Goal: Task Accomplishment & Management: Manage account settings

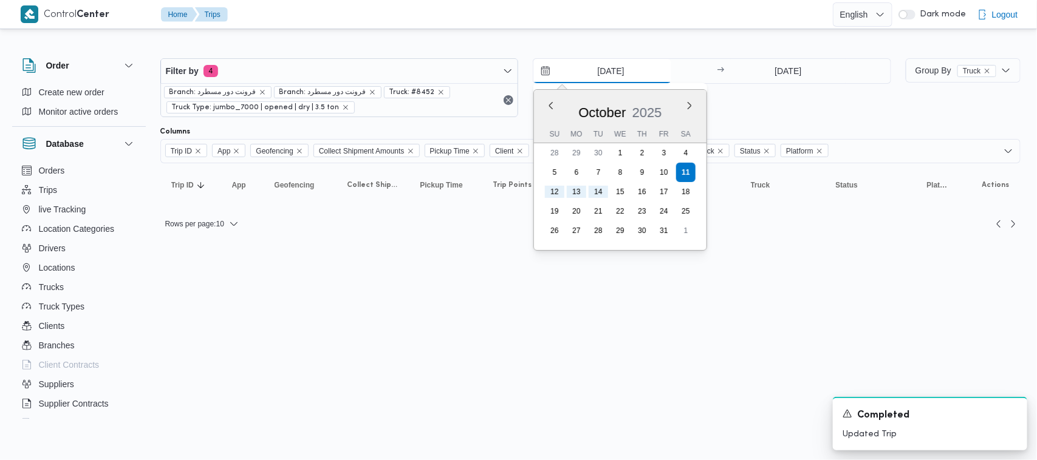
click at [517, 73] on input "[DATE]" at bounding box center [602, 71] width 138 height 24
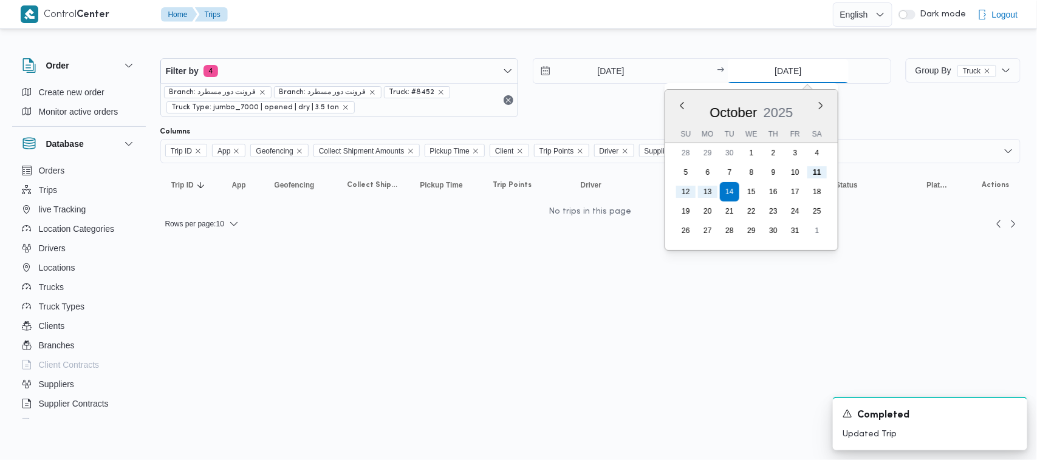
click at [517, 66] on input "[DATE]" at bounding box center [788, 71] width 121 height 24
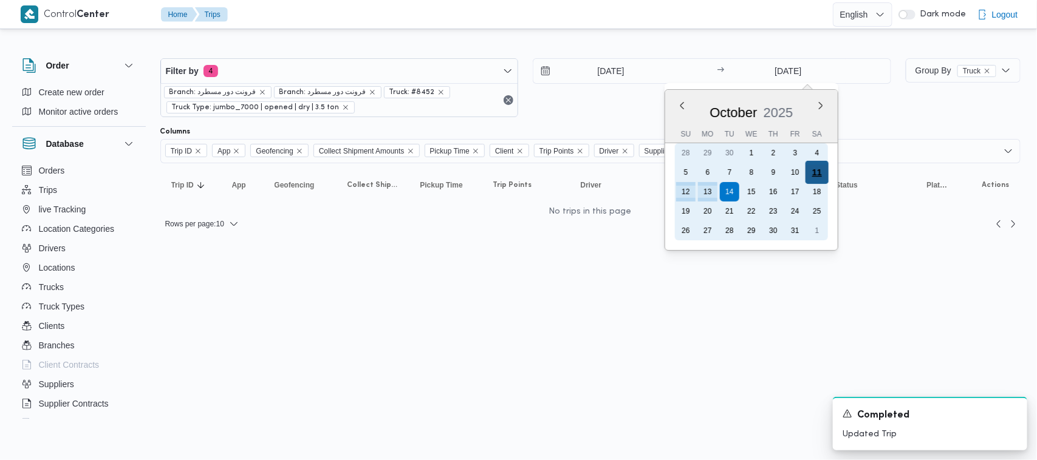
click at [517, 166] on div "11" at bounding box center [816, 172] width 23 height 23
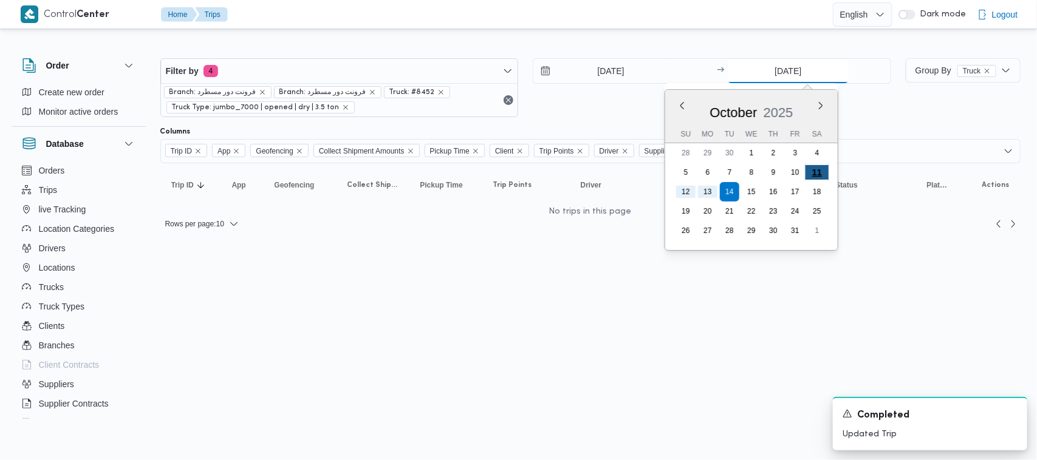
type input "[DATE]"
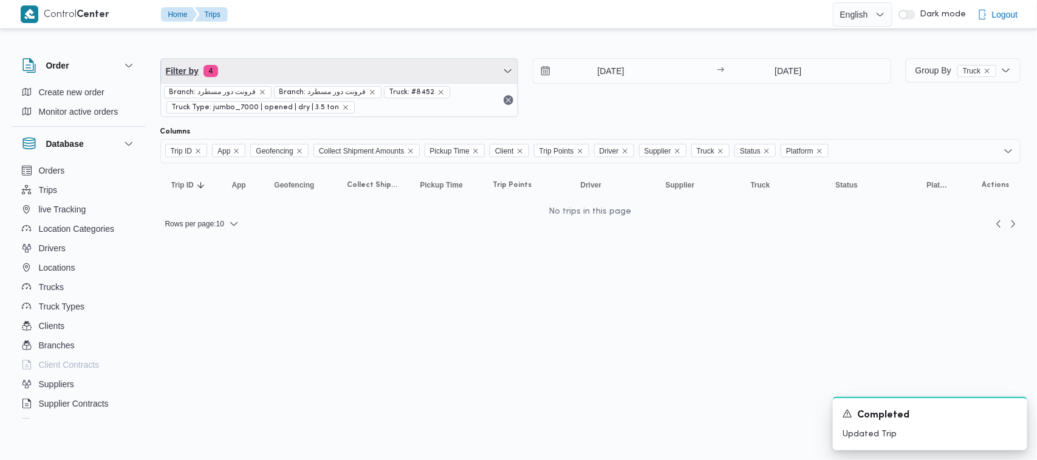
click at [321, 70] on span "Filter by 4" at bounding box center [339, 71] width 357 height 24
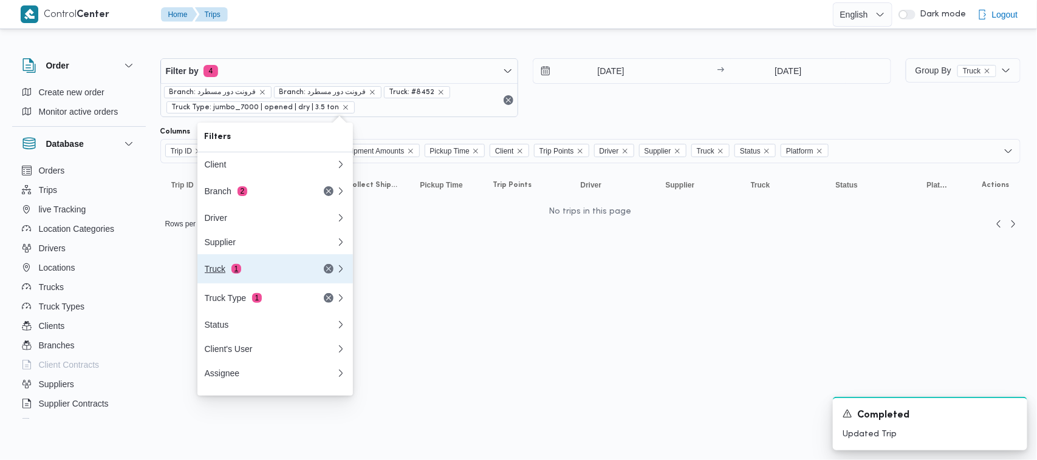
click at [241, 274] on div "Truck 1" at bounding box center [256, 269] width 102 height 10
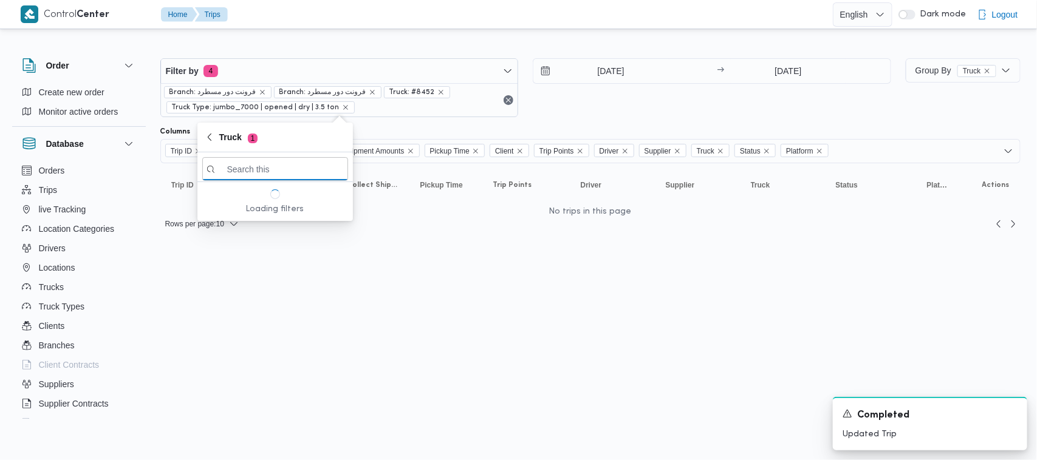
paste input "6487 [DEMOGRAPHIC_DATA] 1 418 تور 3 0000 [DEMOGRAPHIC_DATA] 4 6893 تور 5 4158 ت…"
click at [238, 160] on input "6487 [DEMOGRAPHIC_DATA] 1 418 تور 3 0000 [DEMOGRAPHIC_DATA] 4 6893 تور 5 4158 ت…" at bounding box center [275, 169] width 146 height 24
paste input "search filters"
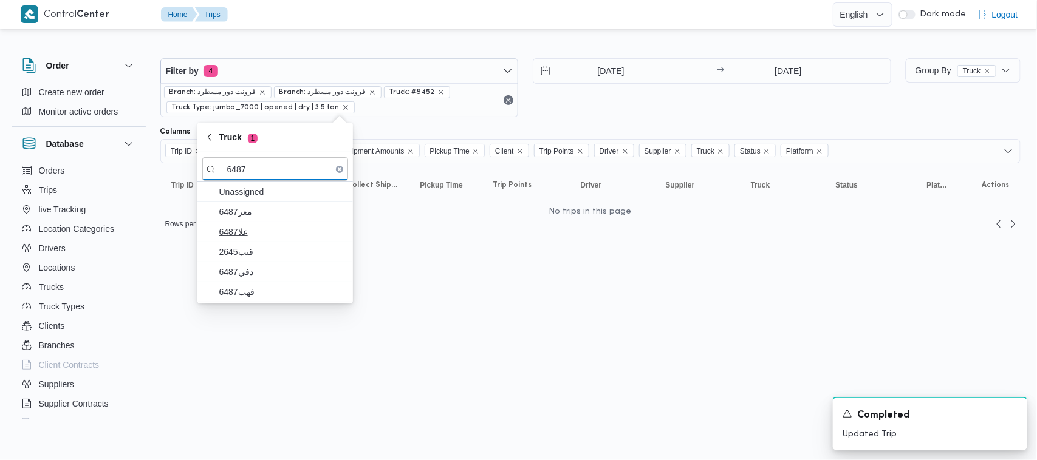
type input "6487"
click at [251, 224] on span "علا6487" at bounding box center [275, 231] width 146 height 19
click at [252, 262] on span "قنب2645" at bounding box center [272, 251] width 146 height 19
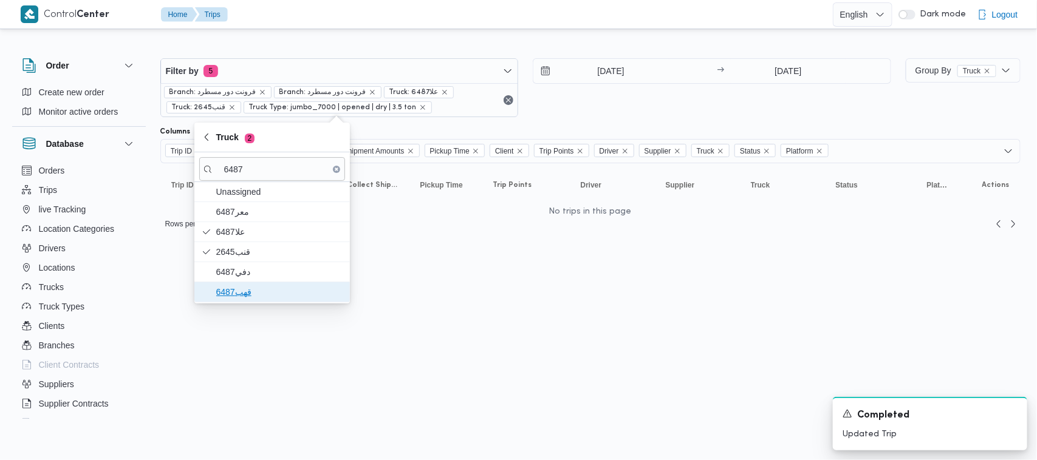
click at [241, 286] on span "قهب6487" at bounding box center [279, 292] width 126 height 15
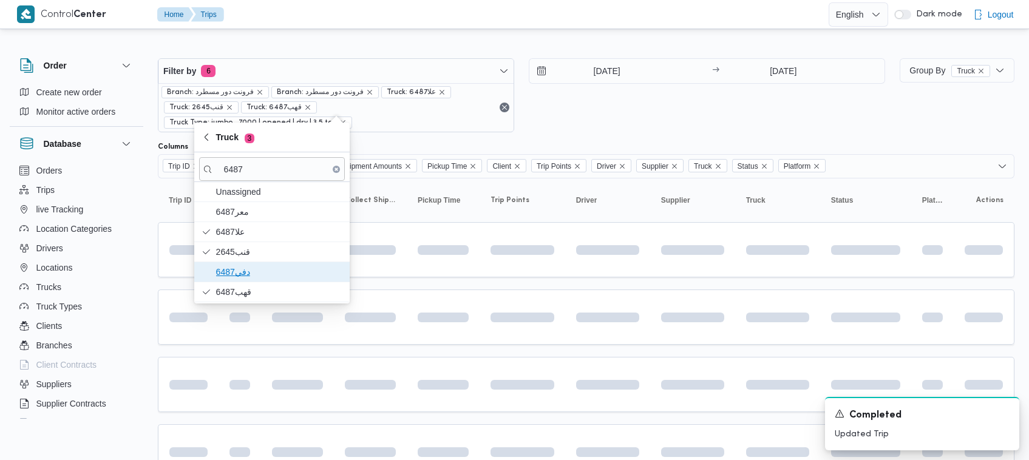
click at [237, 275] on span "دفي6487" at bounding box center [279, 272] width 126 height 15
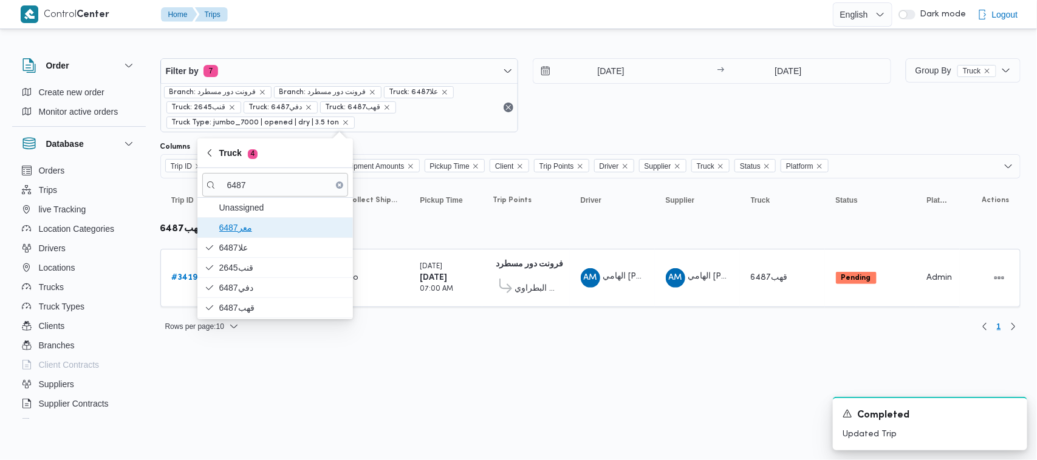
click at [231, 225] on span "معر6487" at bounding box center [282, 227] width 126 height 15
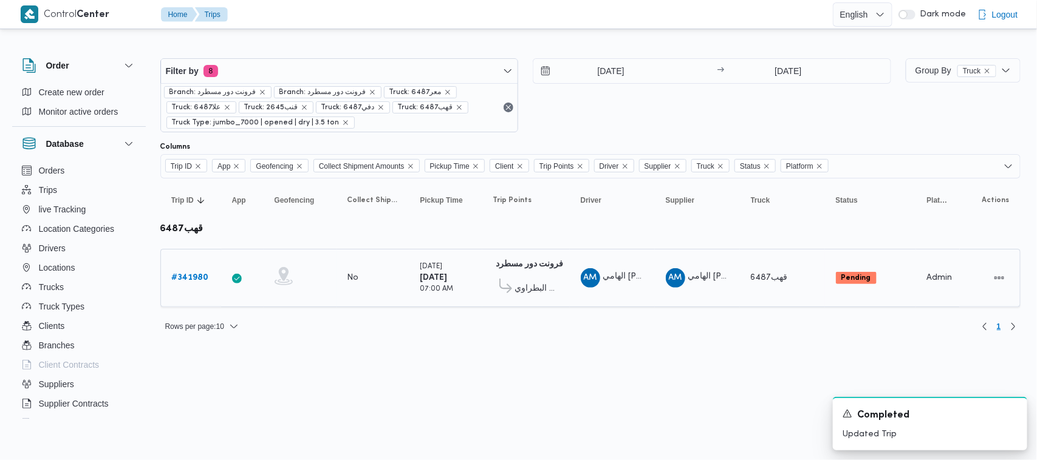
click at [176, 278] on b "# 341980" at bounding box center [190, 278] width 37 height 8
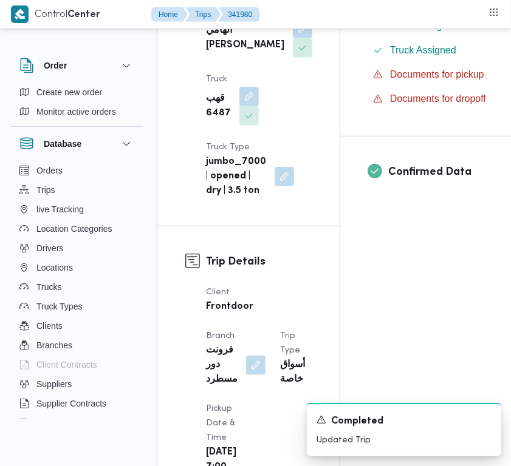
scroll to position [817, 0]
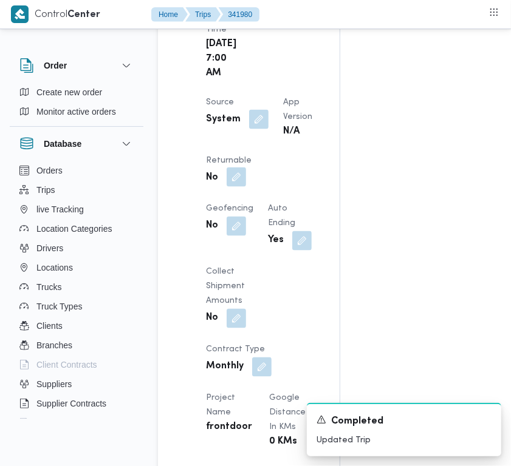
click at [246, 187] on button "button" at bounding box center [236, 177] width 19 height 19
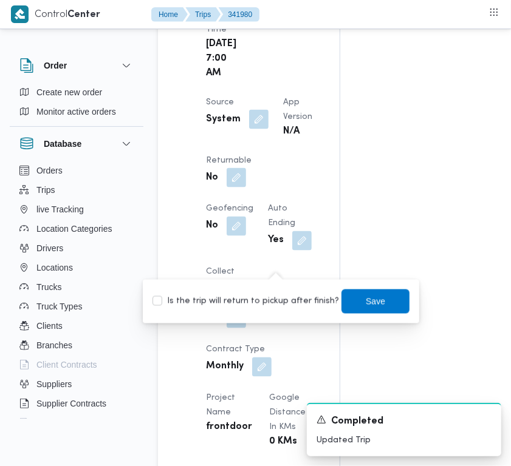
click at [266, 298] on label "Is the trip will return to pickup after finish?" at bounding box center [245, 302] width 186 height 15
checkbox input "true"
click at [353, 296] on span "Save" at bounding box center [375, 301] width 68 height 24
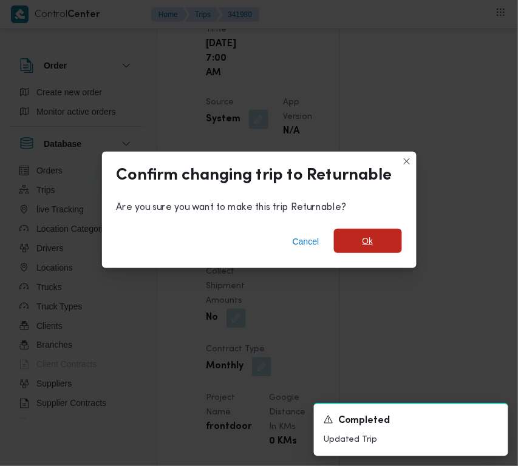
click at [360, 253] on span "Ok" at bounding box center [368, 241] width 68 height 24
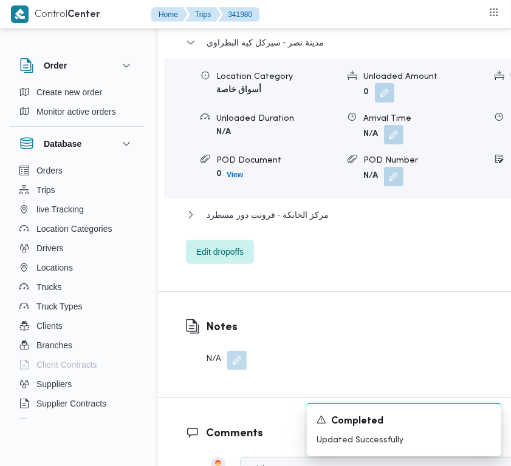
scroll to position [2451, 0]
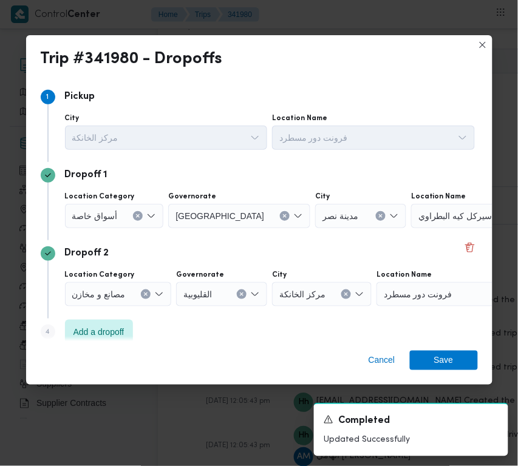
click at [104, 213] on span "أسواق خاصة" at bounding box center [95, 215] width 46 height 13
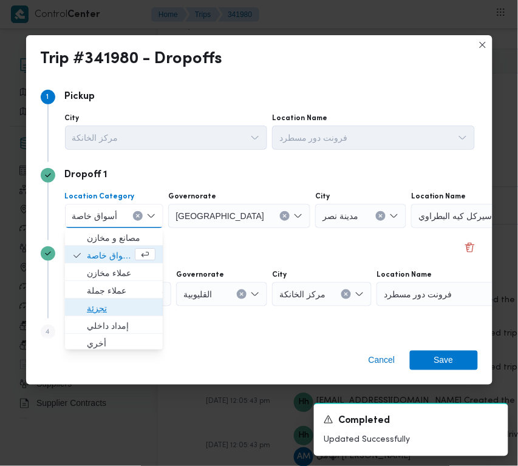
click at [109, 304] on span "تجزئة" at bounding box center [121, 308] width 69 height 15
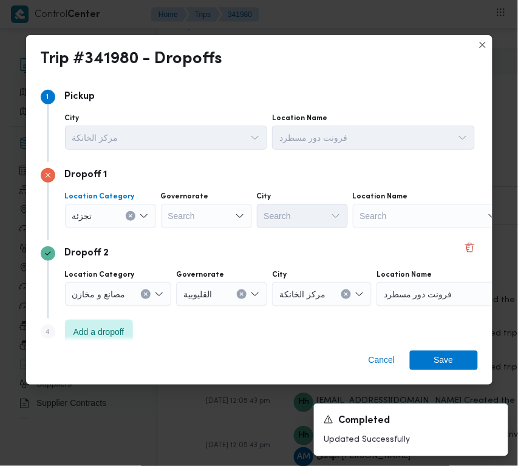
click at [204, 207] on div "Search" at bounding box center [206, 216] width 91 height 24
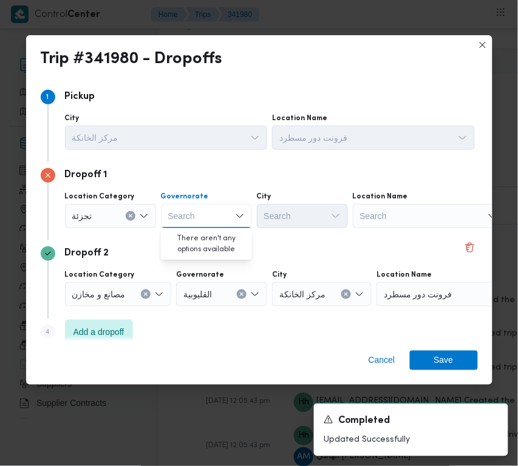
paste input "[GEOGRAPHIC_DATA]"
type input "[GEOGRAPHIC_DATA]"
click at [203, 205] on div "[GEOGRAPHIC_DATA] [GEOGRAPHIC_DATA]" at bounding box center [206, 216] width 91 height 24
click at [203, 236] on span "[GEOGRAPHIC_DATA]" at bounding box center [214, 238] width 62 height 15
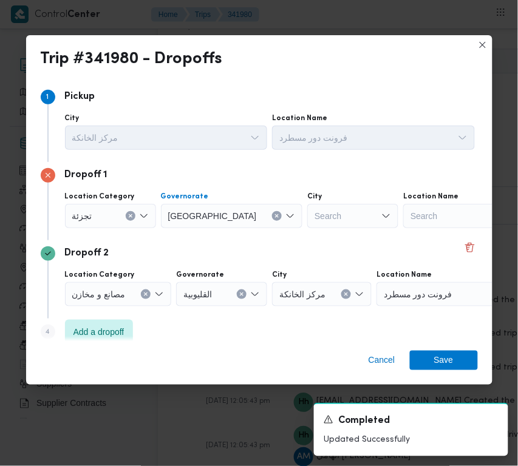
click at [316, 205] on div "Search" at bounding box center [352, 216] width 91 height 24
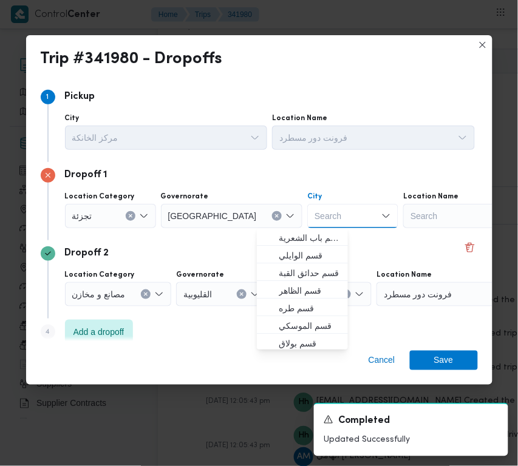
click at [309, 216] on div "Search" at bounding box center [352, 216] width 91 height 24
paste input "[GEOGRAPHIC_DATA]"
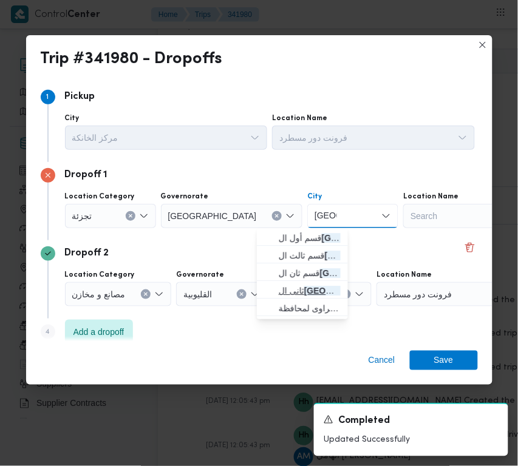
type input "[GEOGRAPHIC_DATA]"
click at [304, 284] on span "ثانى ال قاهرة الجديدة" at bounding box center [310, 291] width 62 height 15
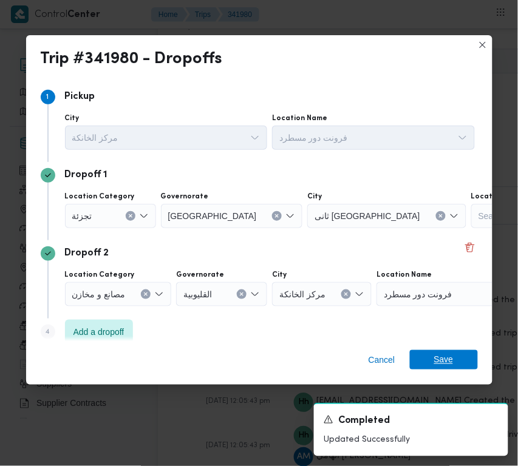
click at [434, 366] on span "Save" at bounding box center [443, 359] width 19 height 19
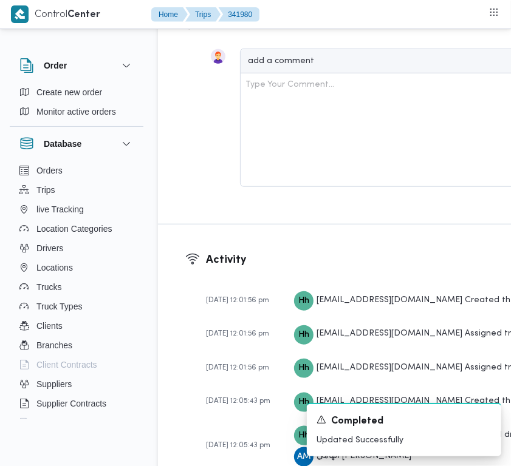
drag, startPoint x: 445, startPoint y: 68, endPoint x: 414, endPoint y: 97, distance: 42.1
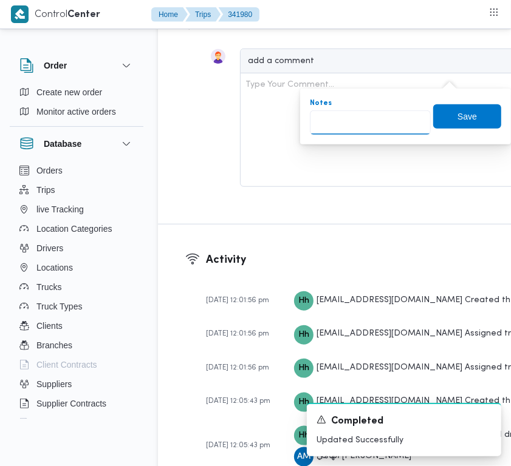
click at [360, 128] on input "Notes" at bounding box center [370, 123] width 121 height 24
paste input "الرحاب"
type input "الرحاب"
click at [489, 111] on span "Save" at bounding box center [467, 116] width 68 height 24
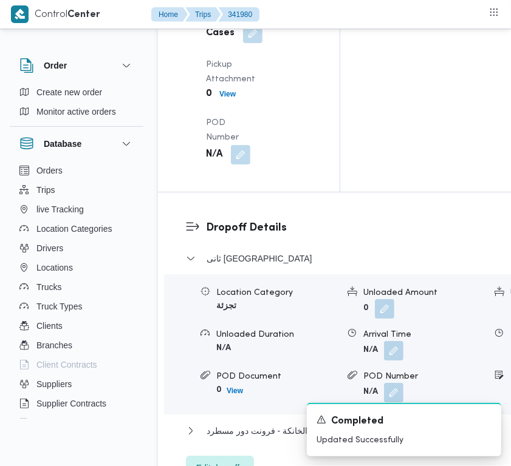
scroll to position [1832, 0]
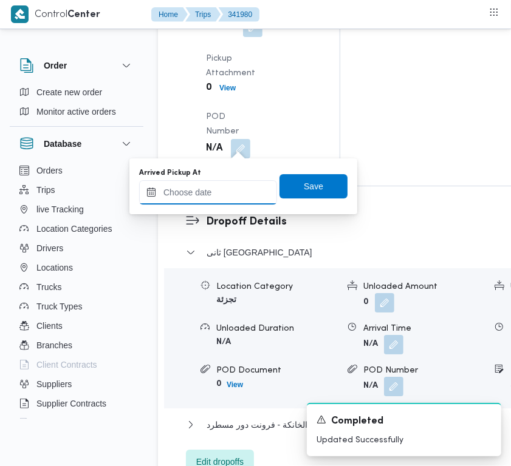
drag, startPoint x: 243, startPoint y: 146, endPoint x: 234, endPoint y: 181, distance: 36.4
click at [234, 181] on input "Arrived Pickup At" at bounding box center [208, 192] width 138 height 24
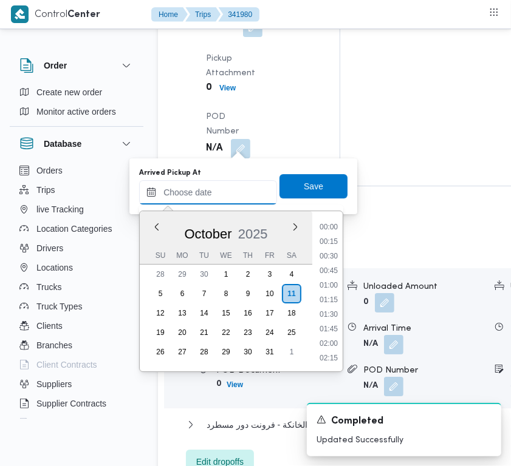
paste input "[DATE] 7:00AM"
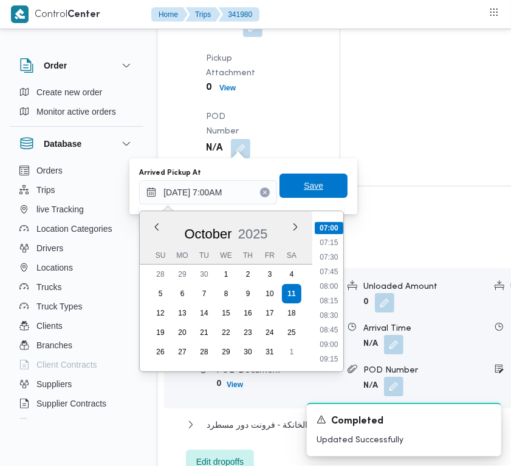
type input "[DATE] 07:00"
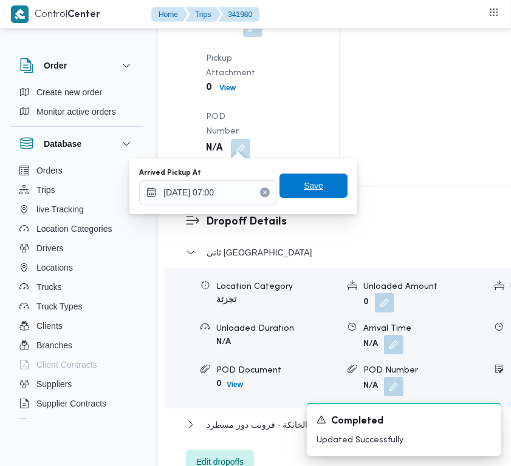
click at [287, 180] on span "Save" at bounding box center [313, 186] width 68 height 24
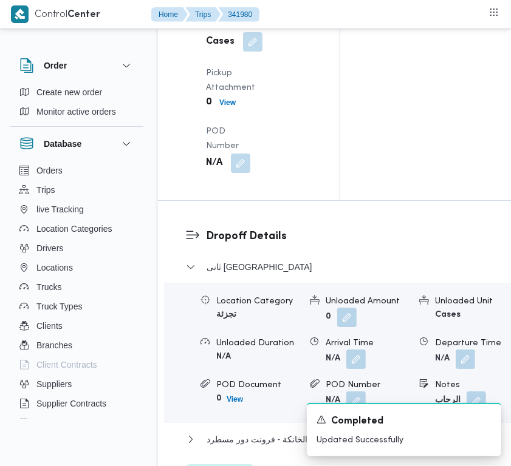
drag, startPoint x: 231, startPoint y: 202, endPoint x: 234, endPoint y: 211, distance: 10.2
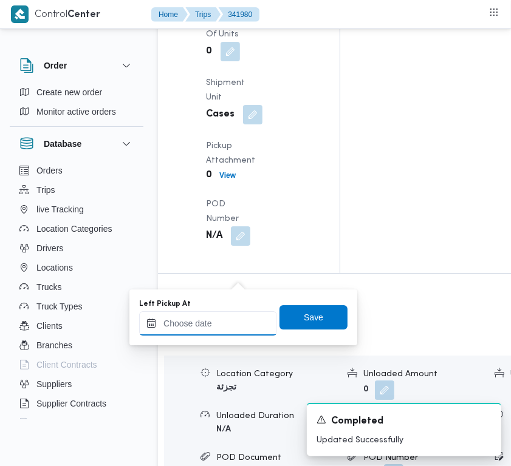
click at [189, 313] on input "Left Pickup At" at bounding box center [208, 324] width 138 height 24
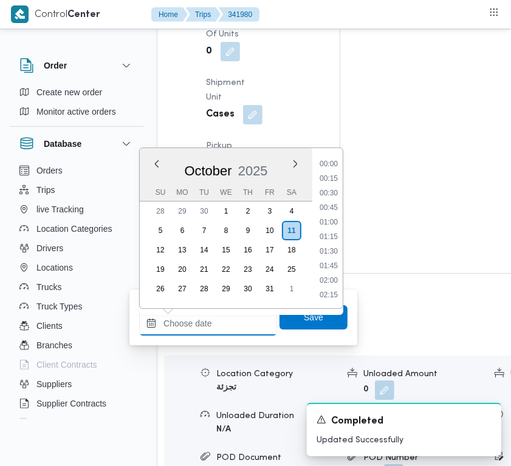
paste input "[DATE] 7:00AM"
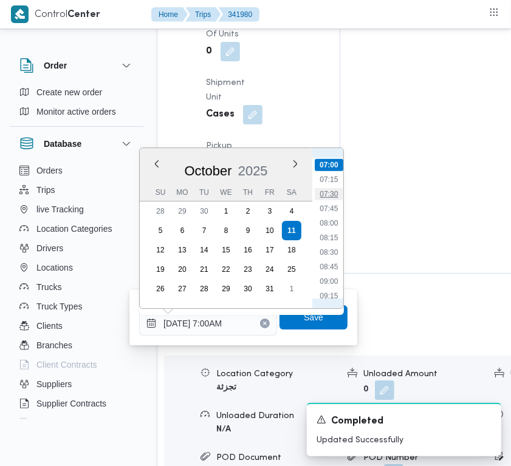
click at [323, 197] on li "07:30" at bounding box center [329, 194] width 28 height 12
type input "[DATE] 07:30"
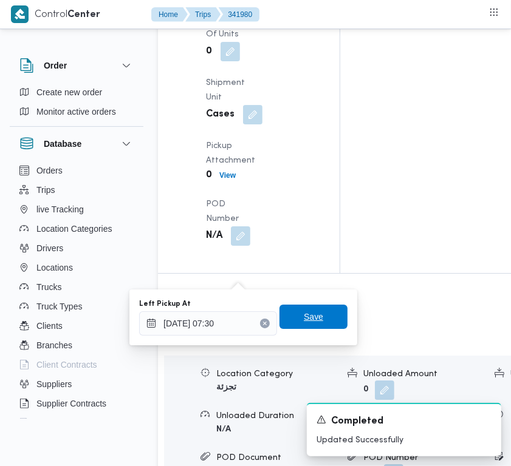
click at [336, 310] on span "Save" at bounding box center [313, 317] width 68 height 24
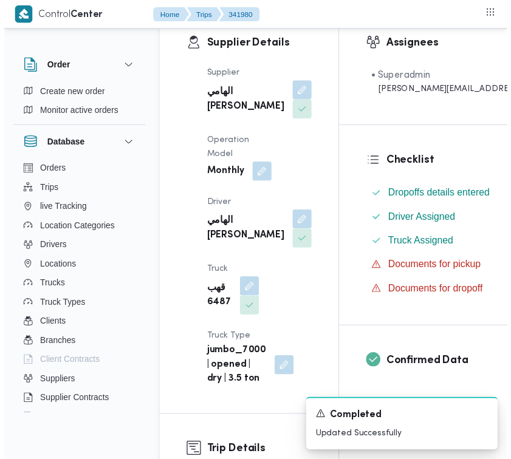
scroll to position [0, 0]
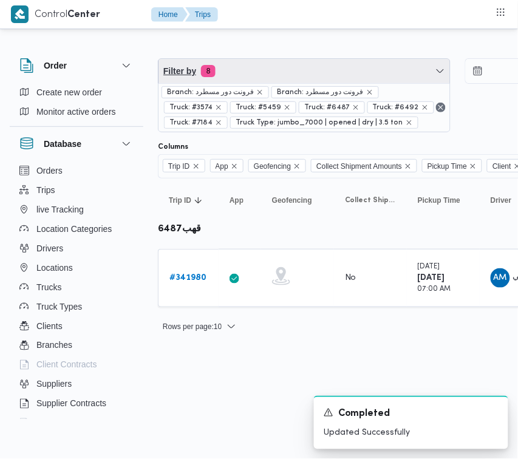
click at [211, 80] on span "Filter by 8" at bounding box center [305, 71] width 292 height 24
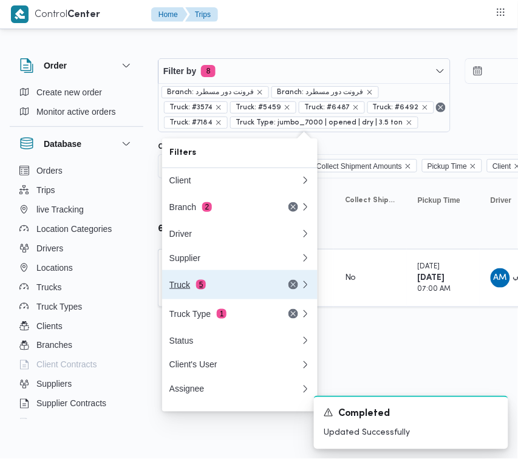
click at [254, 290] on div "Truck 5" at bounding box center [220, 285] width 102 height 10
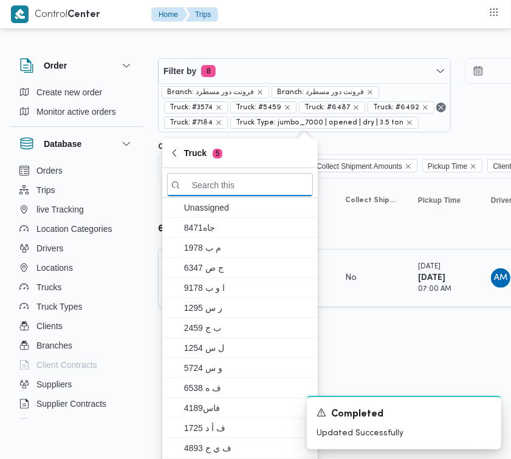
paste input "جهف418"
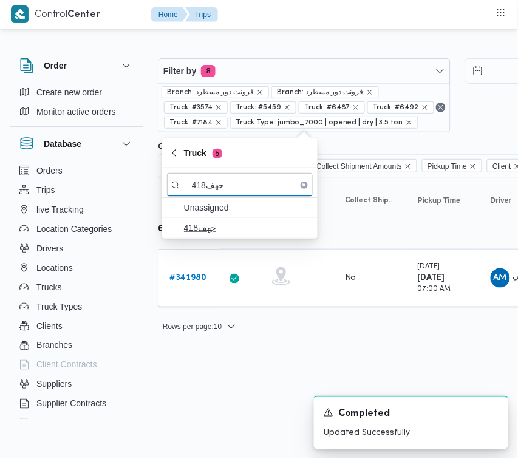
type input "جهف418"
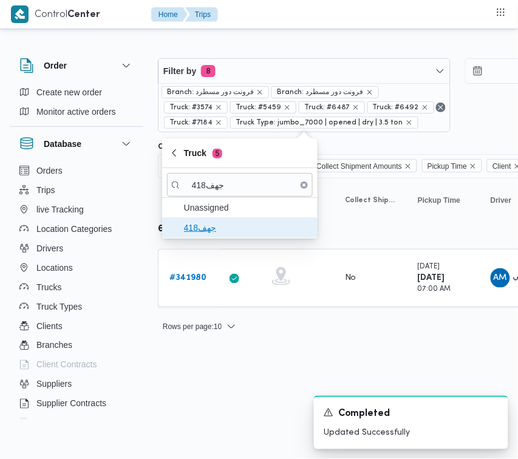
click at [202, 234] on span "جهف418" at bounding box center [247, 227] width 126 height 15
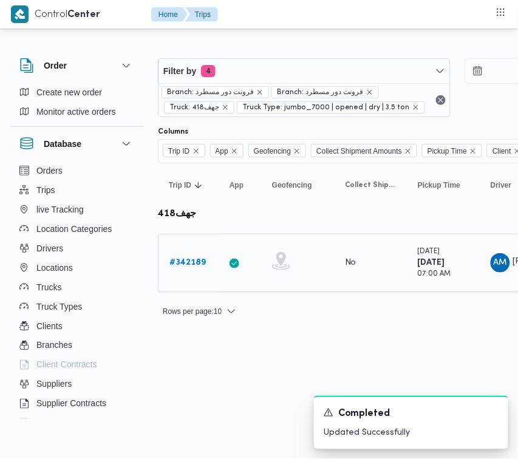
click at [193, 254] on div "# 342189" at bounding box center [189, 263] width 48 height 24
click at [184, 259] on b "# 342189" at bounding box center [187, 263] width 36 height 8
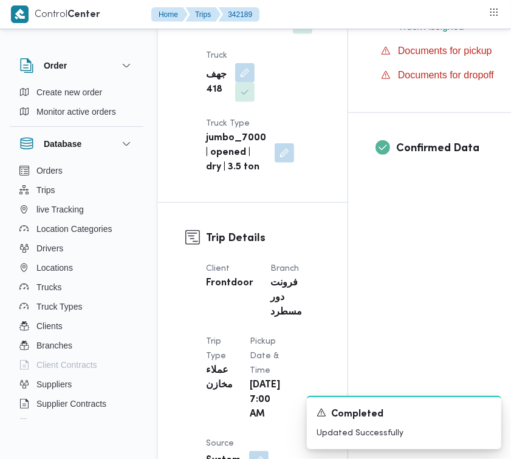
scroll to position [803, 0]
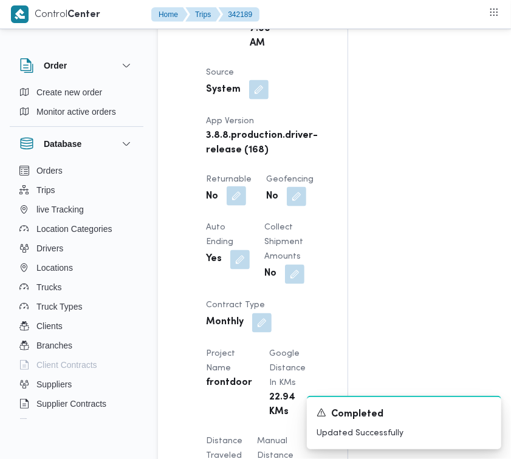
click at [233, 197] on button "button" at bounding box center [236, 195] width 19 height 19
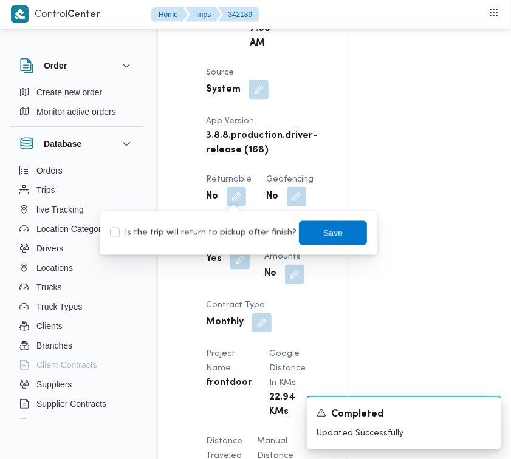
click at [237, 226] on label "Is the trip will return to pickup after finish?" at bounding box center [203, 233] width 186 height 15
checkbox input "true"
click at [327, 223] on span "Save" at bounding box center [333, 232] width 68 height 24
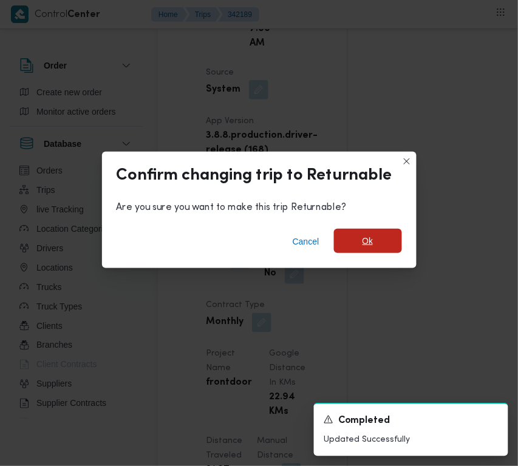
click at [345, 237] on span "Ok" at bounding box center [368, 241] width 68 height 24
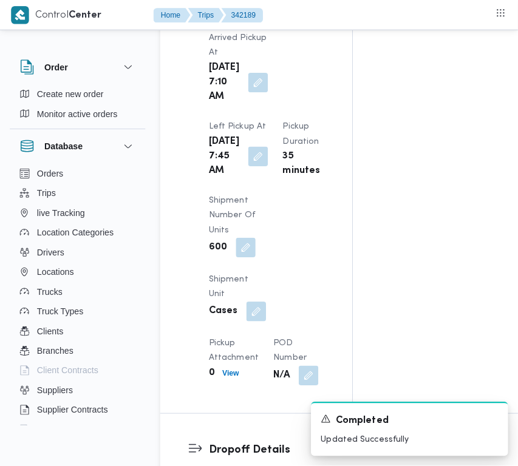
scroll to position [2022, 0]
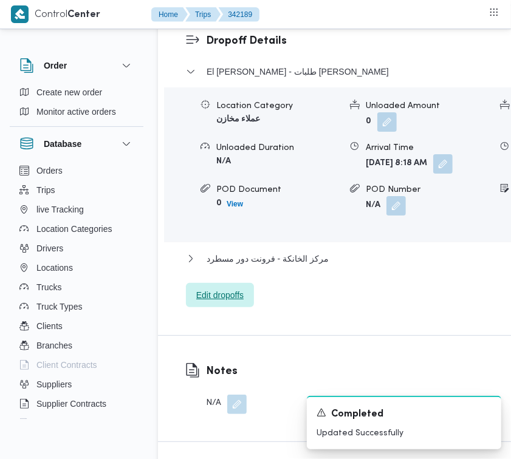
click at [204, 302] on span "Edit dropoffs" at bounding box center [219, 295] width 47 height 15
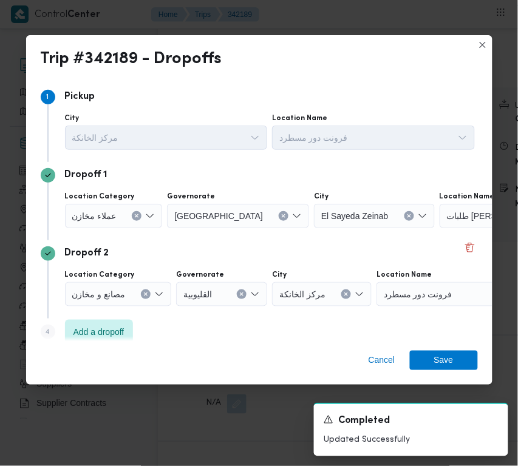
click at [106, 214] on span "عملاء مخازن" at bounding box center [94, 215] width 44 height 13
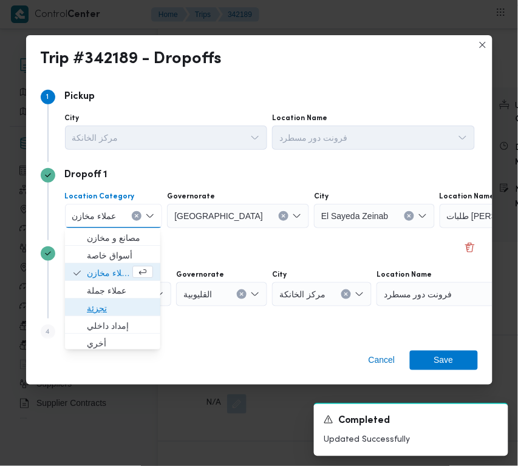
click at [104, 301] on span "تجزئة" at bounding box center [120, 308] width 66 height 15
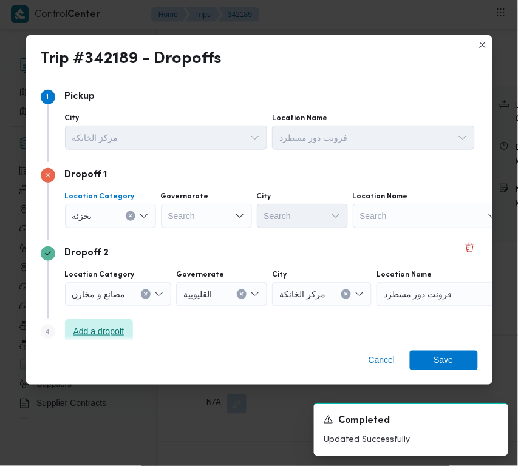
click at [101, 322] on span "Add a dropoff" at bounding box center [99, 331] width 68 height 24
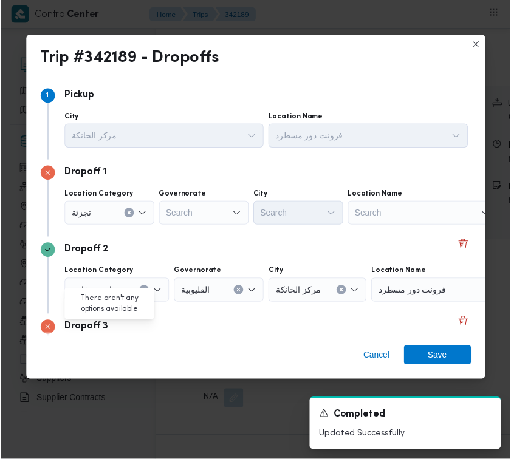
scroll to position [92, 0]
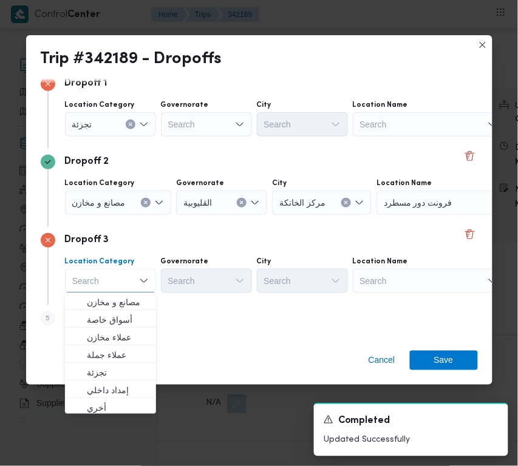
click at [108, 207] on span "مصانع و مخازن" at bounding box center [98, 202] width 53 height 13
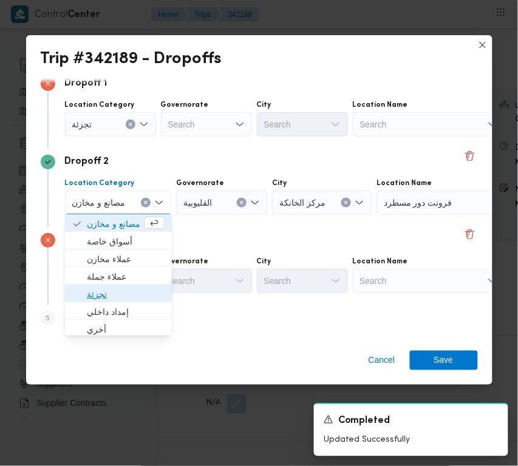
click at [104, 299] on span "تجزئة" at bounding box center [126, 294] width 78 height 15
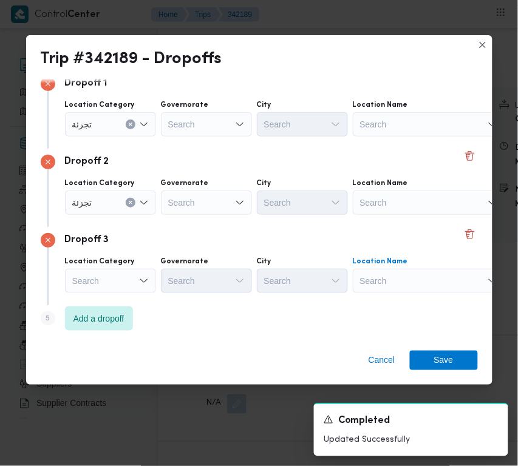
click at [410, 282] on div "Search" at bounding box center [429, 281] width 152 height 24
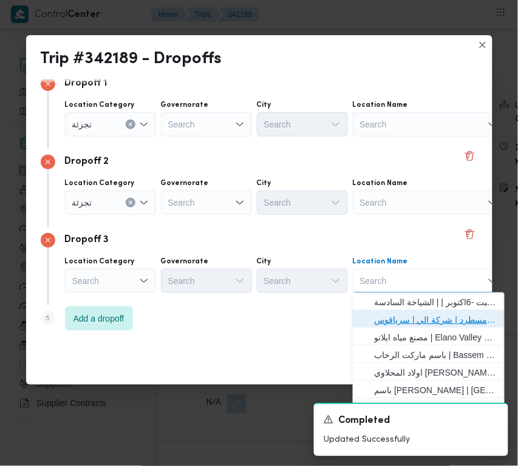
click at [411, 315] on span "فرونت دور مسطرد | شركة الي | سرياقوس" at bounding box center [436, 320] width 123 height 15
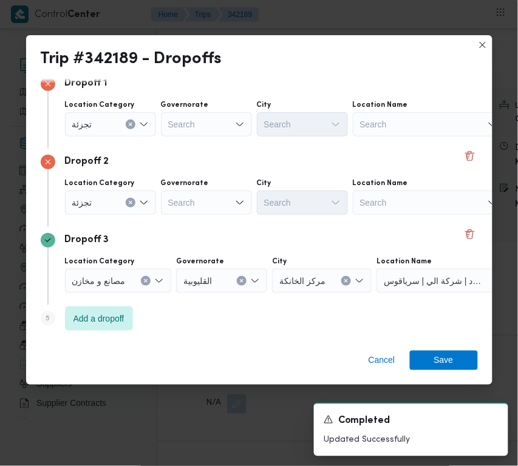
drag, startPoint x: 183, startPoint y: 206, endPoint x: 198, endPoint y: 180, distance: 29.9
click at [183, 206] on div "Search" at bounding box center [206, 203] width 91 height 24
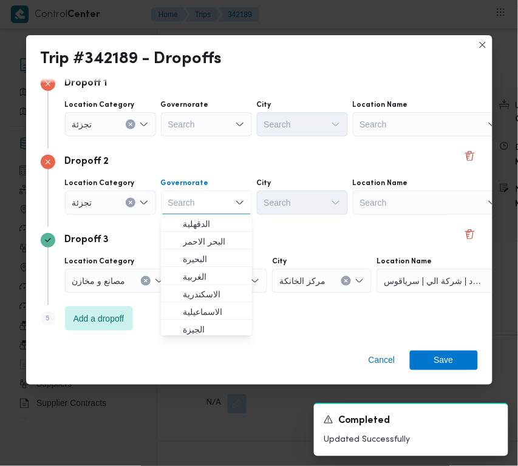
paste input "[GEOGRAPHIC_DATA]"
type input "[GEOGRAPHIC_DATA]"
click at [195, 129] on div "Search" at bounding box center [206, 124] width 91 height 24
paste input "[GEOGRAPHIC_DATA]"
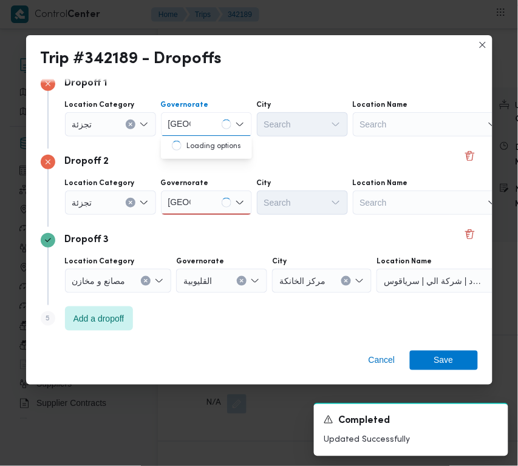
type input "[GEOGRAPHIC_DATA]"
click at [220, 210] on div "[GEOGRAPHIC_DATA] [GEOGRAPHIC_DATA]" at bounding box center [206, 203] width 91 height 24
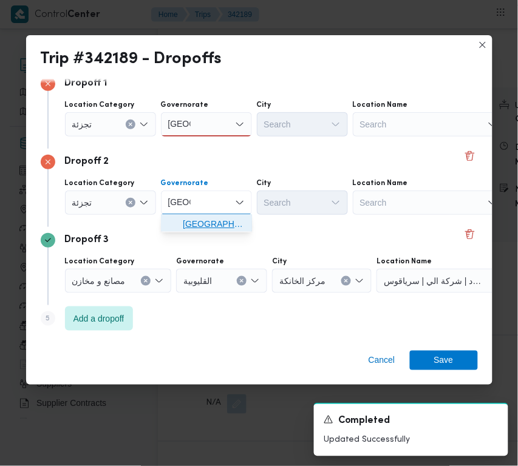
drag, startPoint x: 220, startPoint y: 222, endPoint x: 302, endPoint y: 193, distance: 87.0
click at [232, 220] on span "[GEOGRAPHIC_DATA]" at bounding box center [214, 224] width 62 height 15
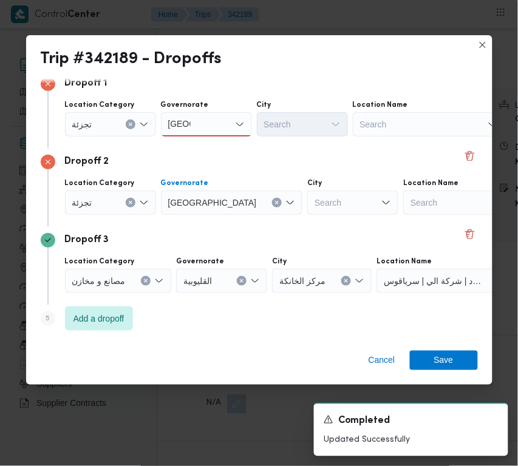
click at [307, 193] on div "Search" at bounding box center [352, 203] width 91 height 24
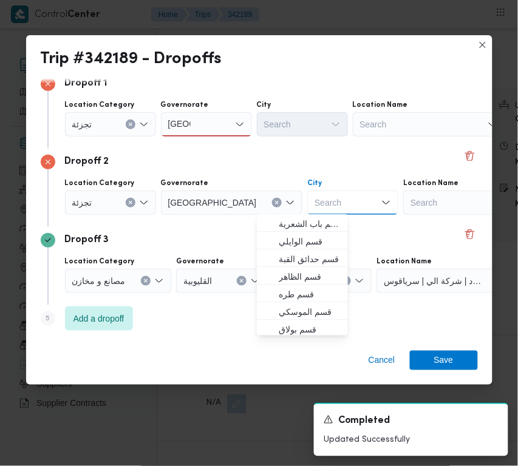
paste input "[PERSON_NAME]"
type input "[PERSON_NAME]"
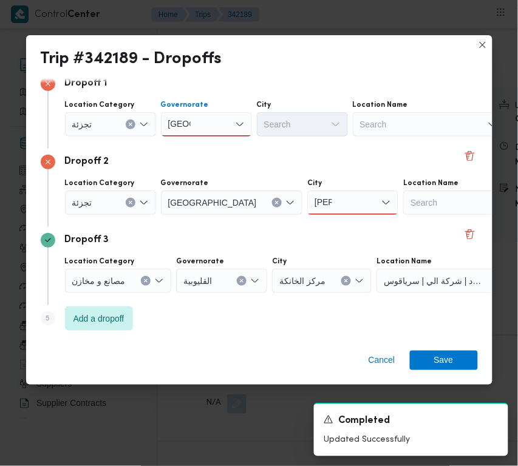
drag, startPoint x: 204, startPoint y: 115, endPoint x: 214, endPoint y: 132, distance: 19.6
click at [207, 121] on div "[GEOGRAPHIC_DATA] [GEOGRAPHIC_DATA]" at bounding box center [206, 124] width 91 height 24
click at [211, 143] on span "[GEOGRAPHIC_DATA]" at bounding box center [214, 145] width 62 height 15
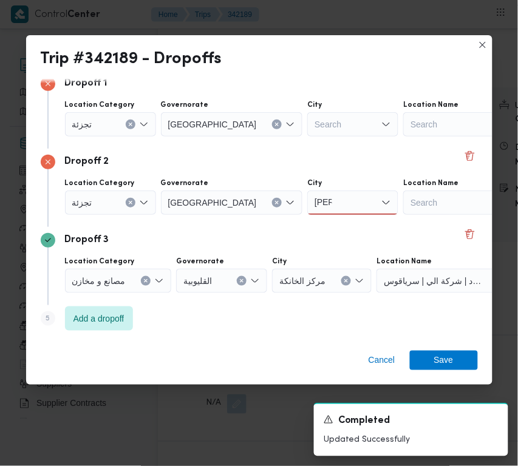
click at [312, 111] on div "City Search" at bounding box center [352, 118] width 91 height 36
click at [308, 117] on div "Search" at bounding box center [352, 124] width 91 height 24
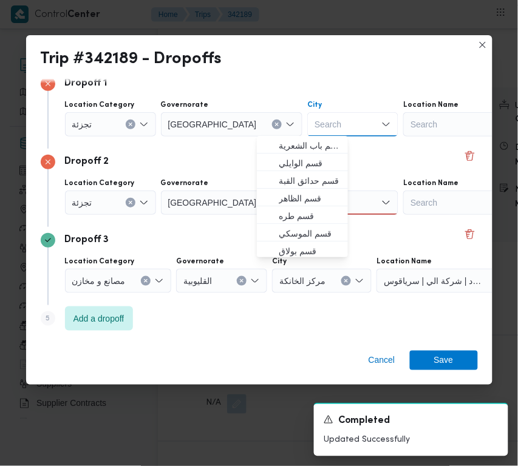
paste input "النزهة"
type input "النزهة"
drag, startPoint x: 231, startPoint y: 151, endPoint x: 256, endPoint y: 174, distance: 34.4
click at [231, 154] on div "Dropoff 2 Location Category تجزئة Governorate [GEOGRAPHIC_DATA] City نصر نصر Lo…" at bounding box center [259, 188] width 437 height 78
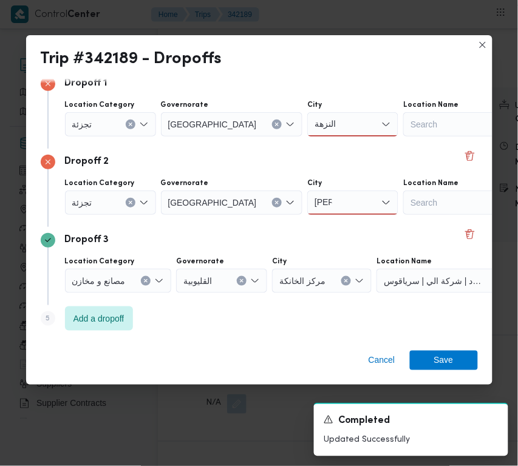
drag, startPoint x: 298, startPoint y: 189, endPoint x: 302, endPoint y: 194, distance: 6.6
click at [307, 193] on div "City [PERSON_NAME]" at bounding box center [352, 197] width 91 height 36
click at [307, 205] on div "[PERSON_NAME]" at bounding box center [352, 203] width 91 height 24
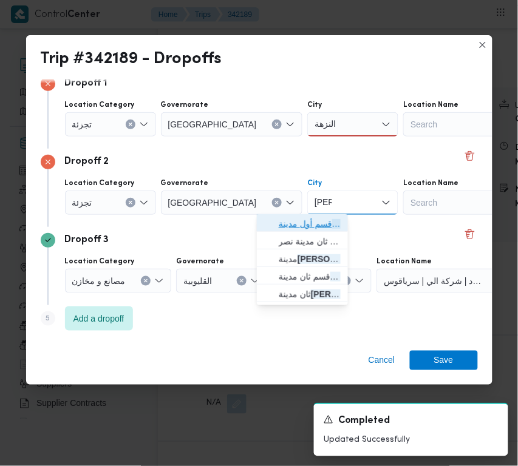
click at [305, 220] on span "قسم أول مدينة نصر" at bounding box center [310, 224] width 62 height 15
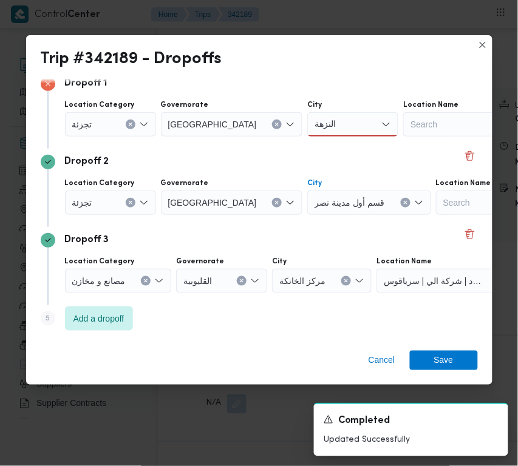
click at [307, 121] on div "النزهة النزهة" at bounding box center [352, 124] width 91 height 24
click at [307, 135] on div "النزهة النزهة Combo box. Selected. النزهة . Selected. Combo box input. Search. …" at bounding box center [352, 124] width 91 height 24
click at [304, 146] on span "قسم النزهة" at bounding box center [310, 145] width 62 height 15
drag, startPoint x: 451, startPoint y: 344, endPoint x: 451, endPoint y: 353, distance: 9.1
click at [451, 352] on div "Cancel Save" at bounding box center [259, 363] width 466 height 44
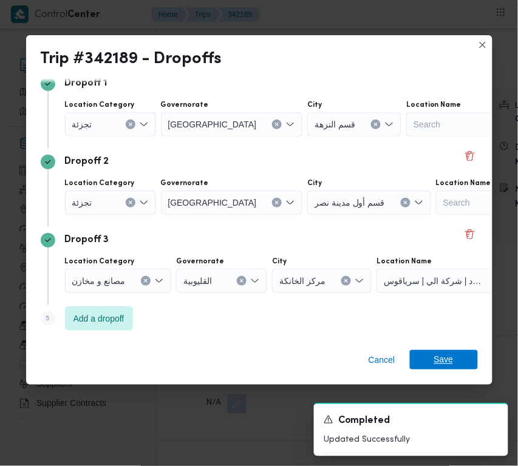
click at [451, 357] on span "Save" at bounding box center [443, 359] width 19 height 19
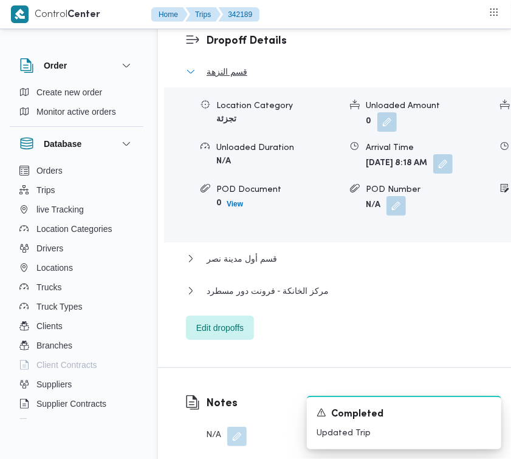
click at [231, 79] on span "قسم النزهة" at bounding box center [226, 71] width 41 height 15
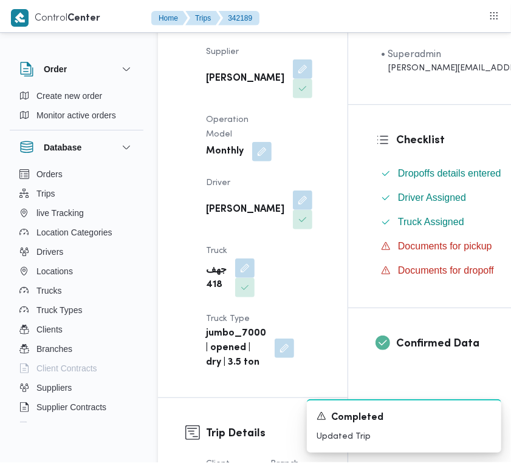
scroll to position [0, 0]
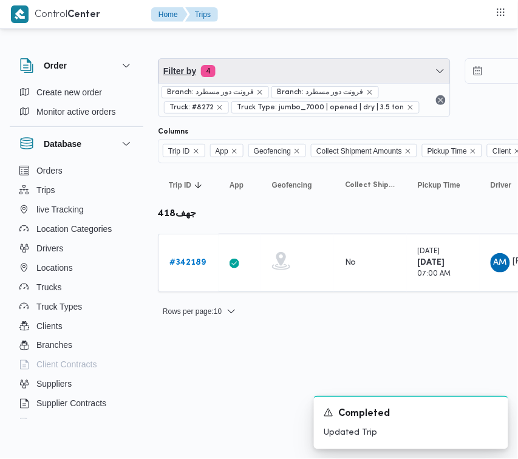
click at [244, 74] on span "Filter by 4" at bounding box center [305, 71] width 292 height 24
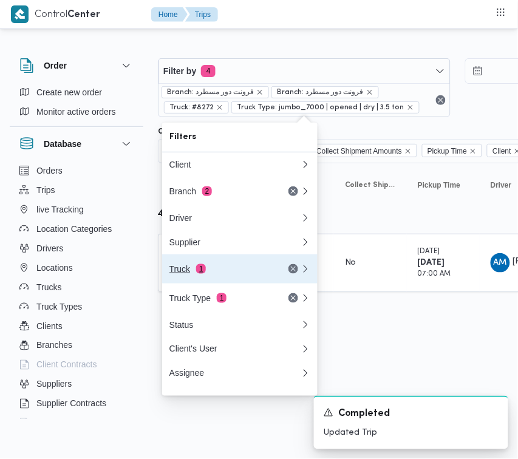
click at [205, 274] on div "Truck 1" at bounding box center [220, 269] width 102 height 10
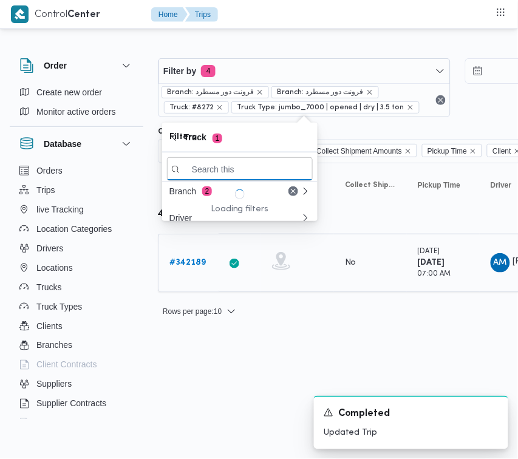
paste input "6893"
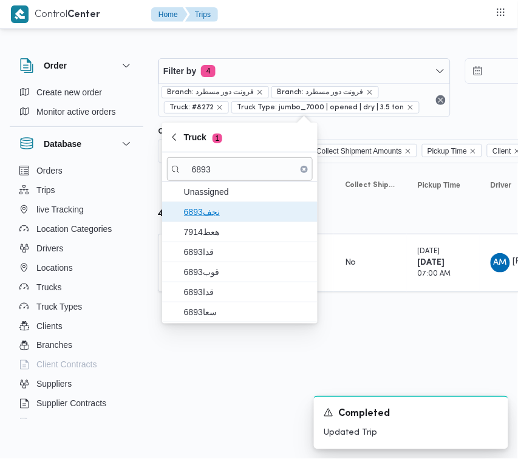
click at [213, 210] on span "نجف6893" at bounding box center [247, 212] width 126 height 15
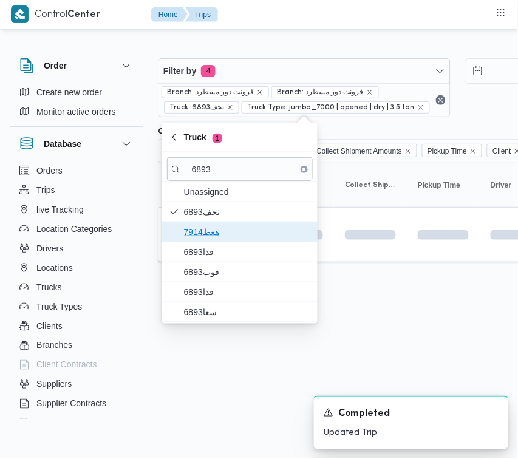
click at [211, 228] on span "هعط7914" at bounding box center [247, 232] width 126 height 15
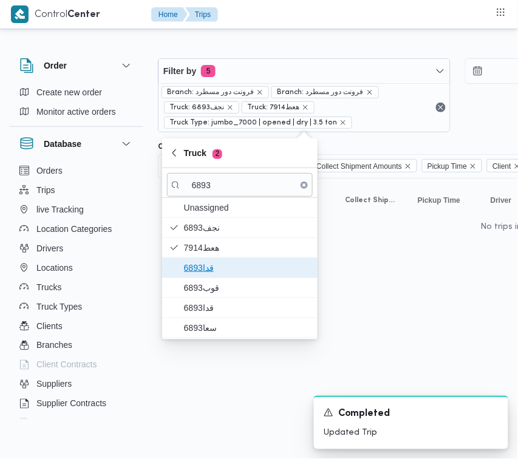
click at [204, 264] on span "قدا6893" at bounding box center [247, 268] width 126 height 15
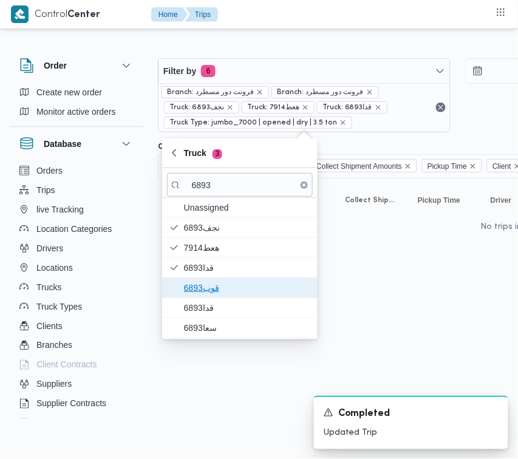
click at [204, 281] on span "قوب6893" at bounding box center [247, 288] width 126 height 15
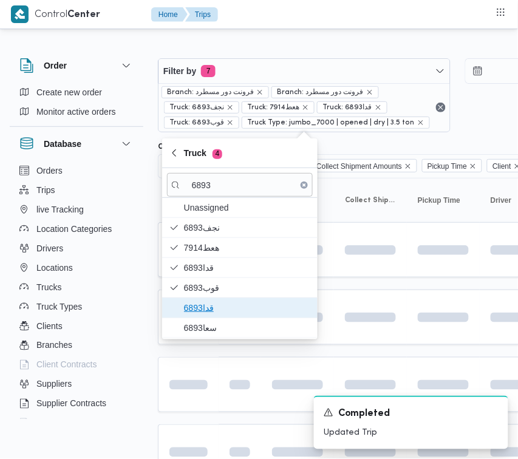
click at [204, 304] on span "قدا6893" at bounding box center [247, 308] width 126 height 15
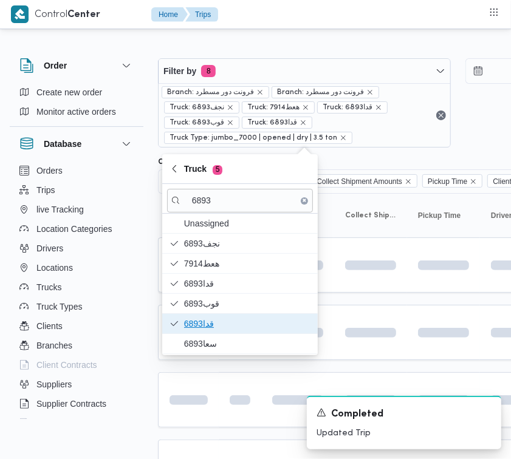
click at [202, 328] on span "قدا6893" at bounding box center [247, 323] width 126 height 15
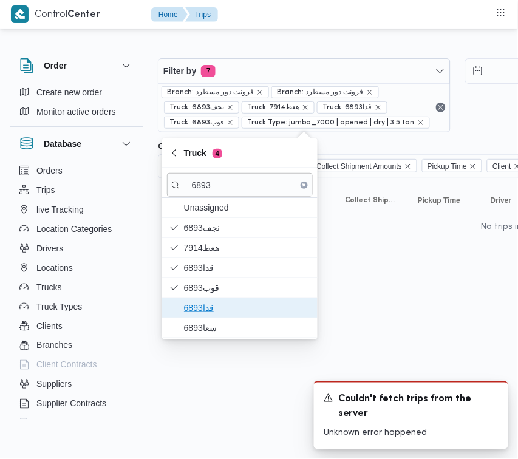
click at [197, 312] on span "قدا6893" at bounding box center [247, 308] width 126 height 15
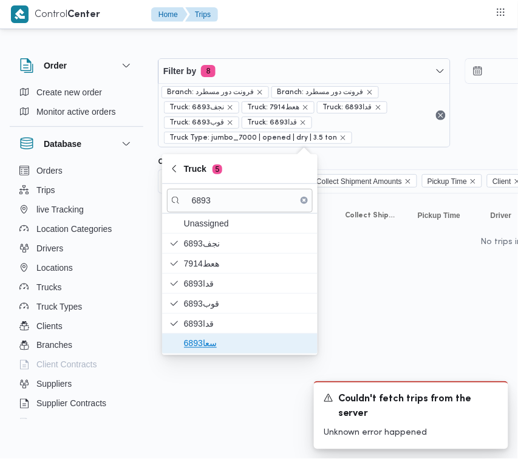
click at [178, 353] on span "سعا6893" at bounding box center [240, 343] width 146 height 19
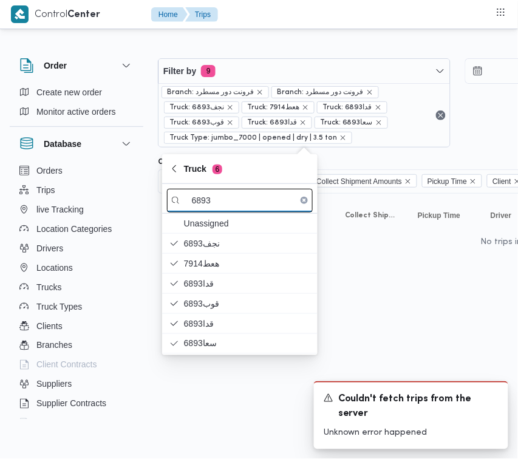
click at [200, 205] on input "6893" at bounding box center [240, 201] width 146 height 24
paste input "4158"
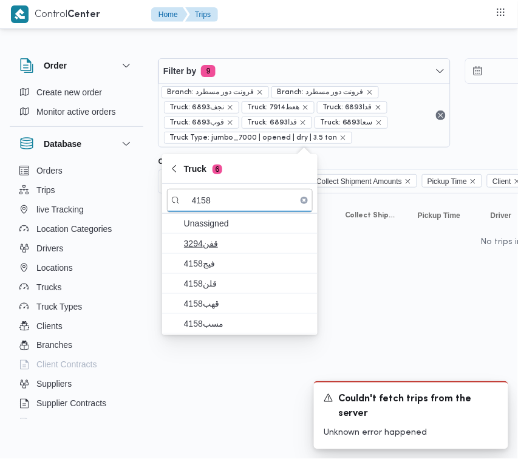
type input "4158"
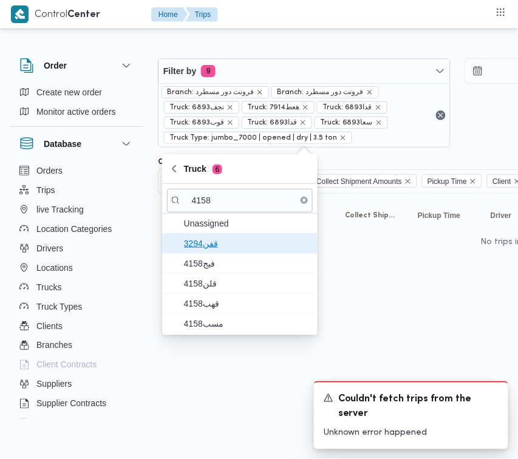
click at [210, 244] on span "قفن3294" at bounding box center [247, 243] width 126 height 15
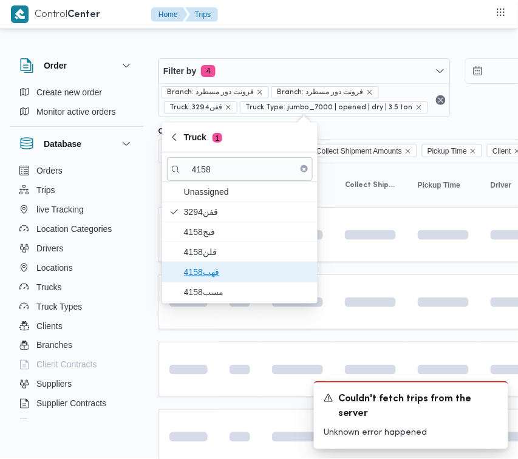
click at [208, 268] on span "قهب4158" at bounding box center [247, 272] width 126 height 15
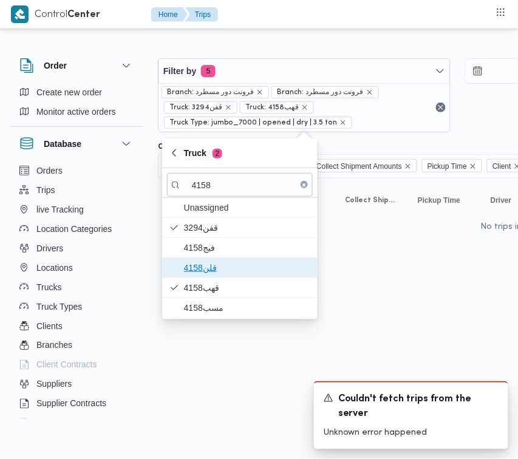
click at [203, 262] on span "قلن4158" at bounding box center [247, 268] width 126 height 15
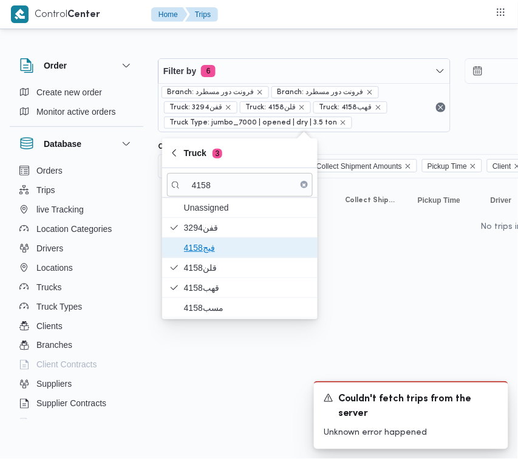
click at [199, 247] on span "فيج4158" at bounding box center [247, 248] width 126 height 15
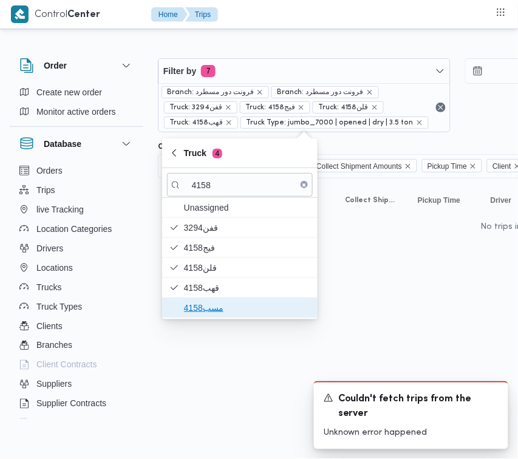
click at [201, 305] on span "مسب4158" at bounding box center [247, 308] width 126 height 15
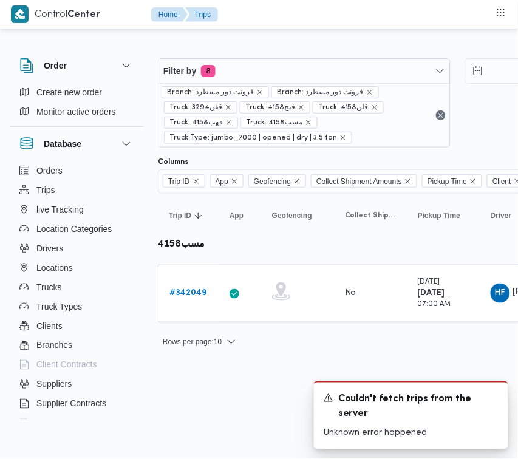
click at [204, 360] on div "Filter by 8 Branch: فرونت دور مسطرد Branch: فرونت دور مسطرد Truck: قفن3294 Truc…" at bounding box center [252, 198] width 518 height 333
click at [194, 293] on b "# 342049" at bounding box center [187, 293] width 37 height 8
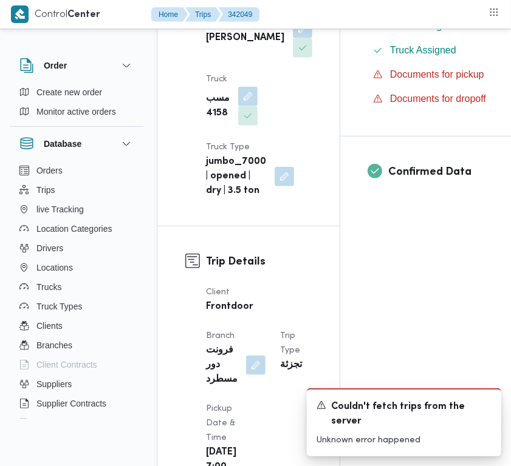
scroll to position [817, 0]
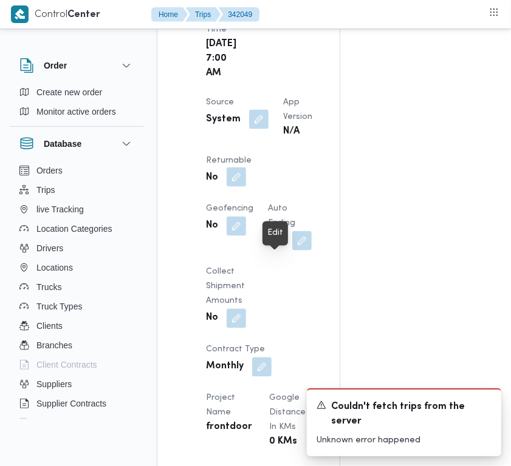
click at [246, 187] on button "button" at bounding box center [236, 177] width 19 height 19
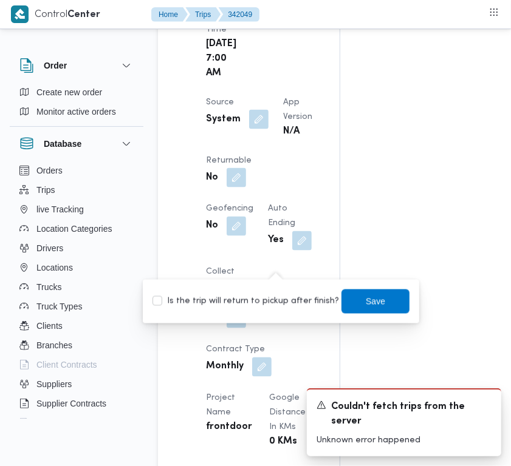
click at [264, 304] on label "Is the trip will return to pickup after finish?" at bounding box center [245, 302] width 186 height 15
checkbox input "true"
click at [353, 299] on span "Save" at bounding box center [375, 301] width 68 height 24
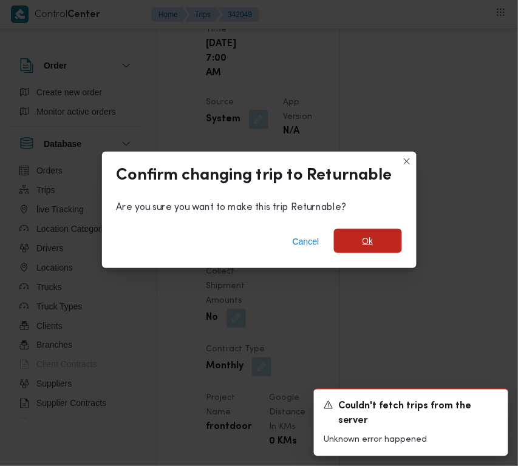
click at [372, 251] on span "Ok" at bounding box center [368, 241] width 68 height 24
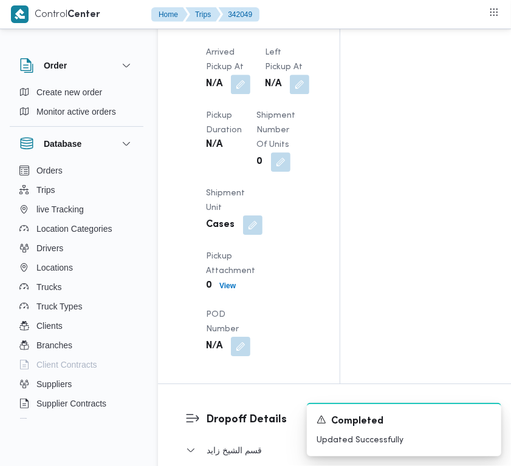
scroll to position [1725, 0]
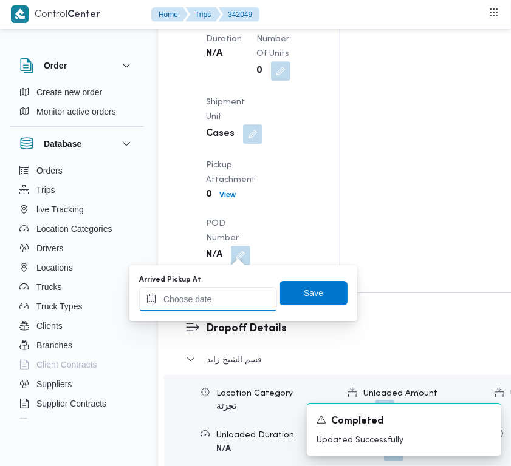
drag, startPoint x: 230, startPoint y: 251, endPoint x: 202, endPoint y: 293, distance: 50.5
click at [202, 293] on input "Arrived Pickup At" at bounding box center [208, 299] width 138 height 24
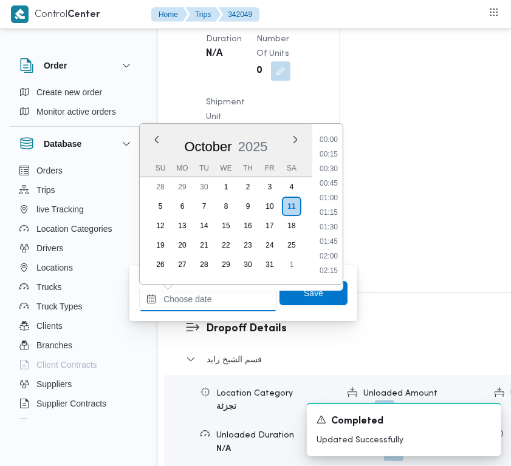
paste input "[DATE] 7:00AM"
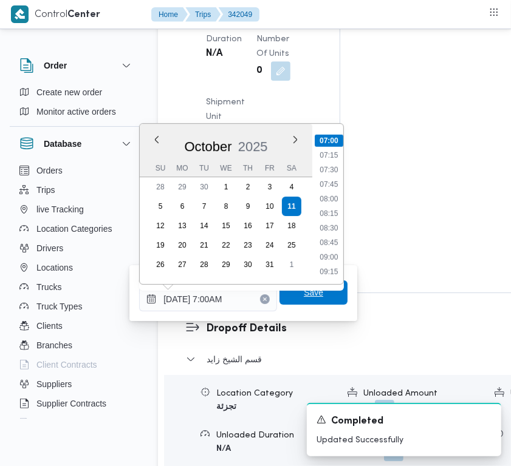
type input "[DATE] 07:00"
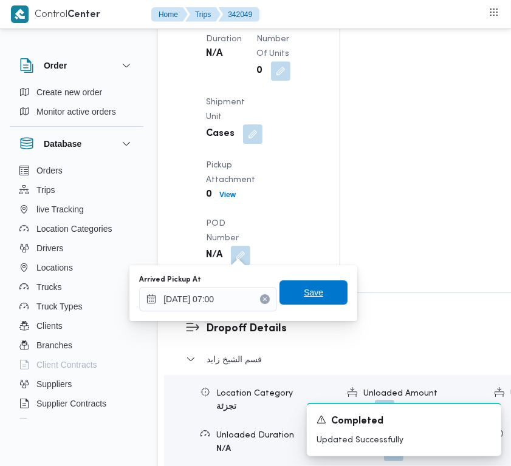
click at [310, 293] on span "Save" at bounding box center [313, 292] width 19 height 15
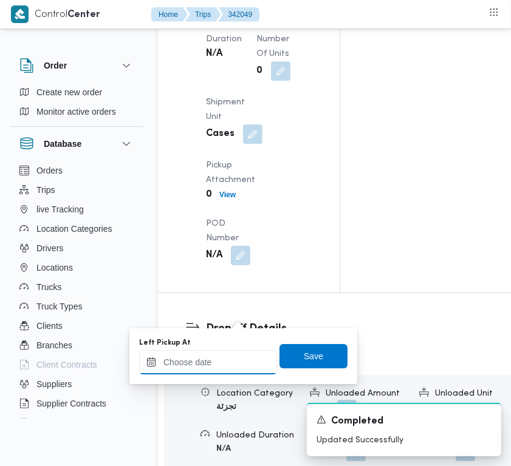
click at [225, 355] on div at bounding box center [208, 362] width 138 height 24
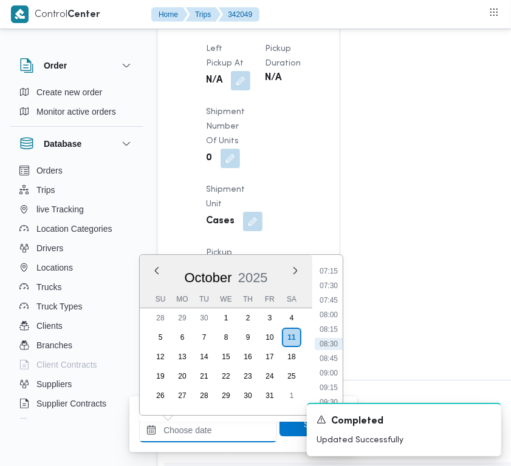
paste input "[DATE] 7:00AM"
click at [337, 314] on li "07:45" at bounding box center [329, 316] width 28 height 12
type input "[DATE] 07:45"
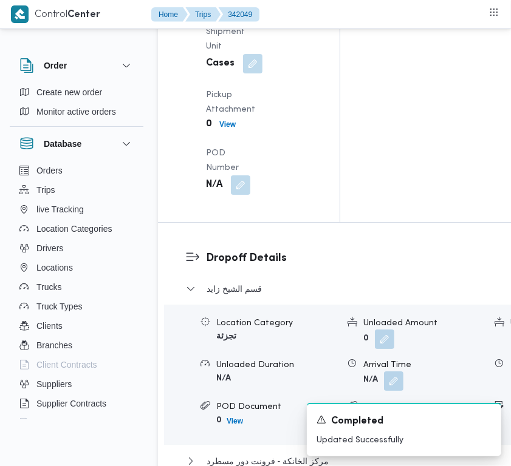
scroll to position [1957, 0]
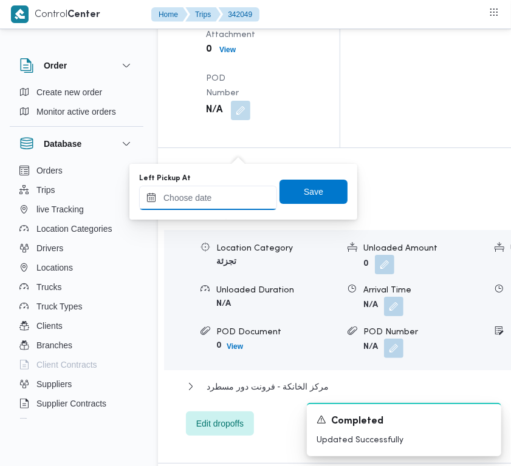
click at [213, 186] on input "Left Pickup At" at bounding box center [208, 198] width 138 height 24
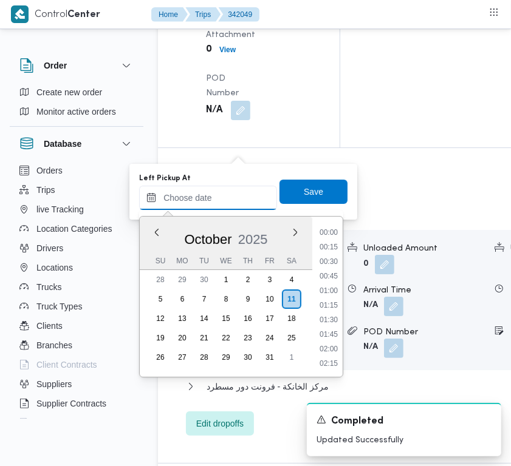
paste input "[DATE] 7:00AM"
click at [319, 271] on li "07:45" at bounding box center [329, 277] width 28 height 12
type input "[DATE] 07:45"
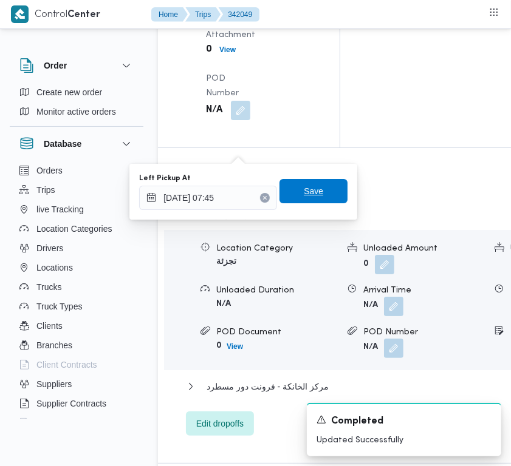
click at [296, 199] on span "Save" at bounding box center [313, 191] width 68 height 24
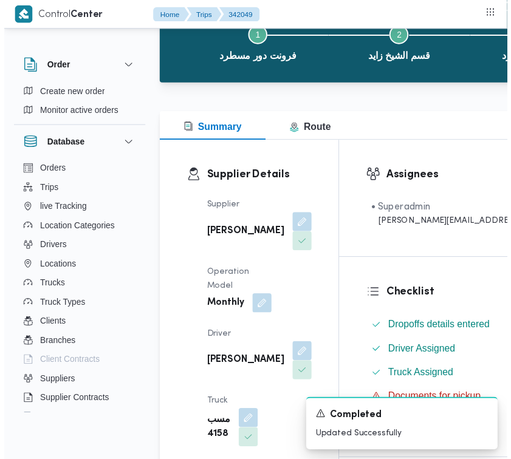
scroll to position [0, 0]
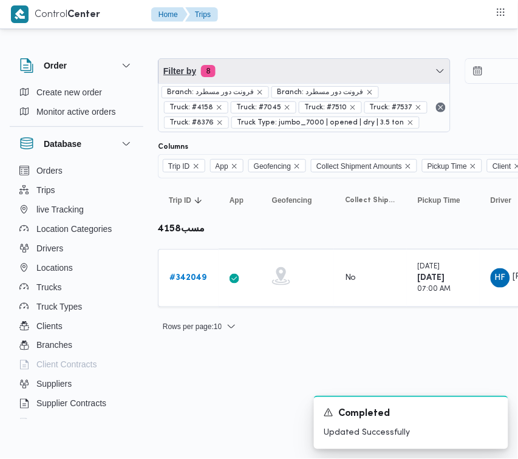
click at [272, 71] on span "Filter by 8" at bounding box center [305, 71] width 292 height 24
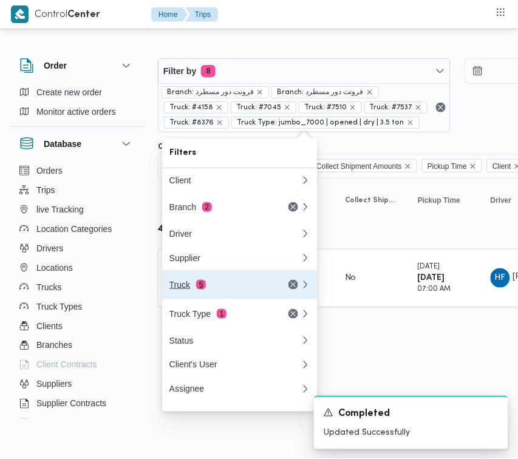
click at [213, 290] on div "Truck 5" at bounding box center [220, 285] width 102 height 10
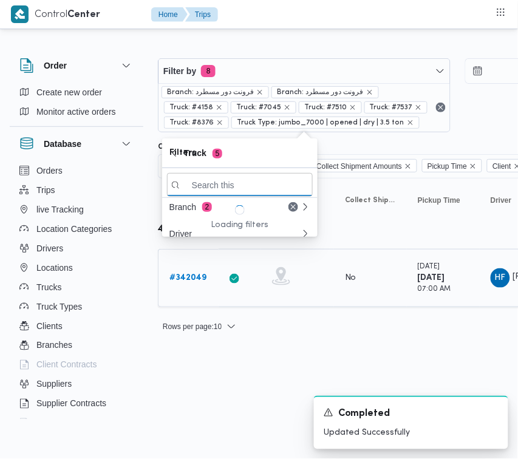
paste input "1372"
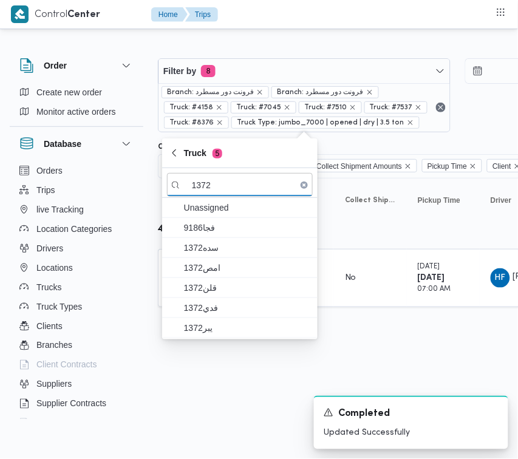
type input "1372"
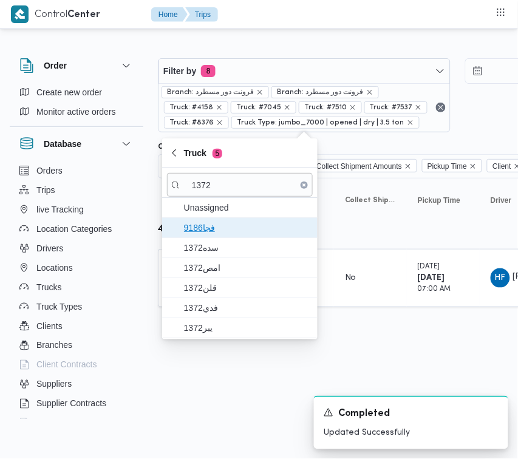
click at [211, 233] on span "فجا9186" at bounding box center [247, 227] width 126 height 15
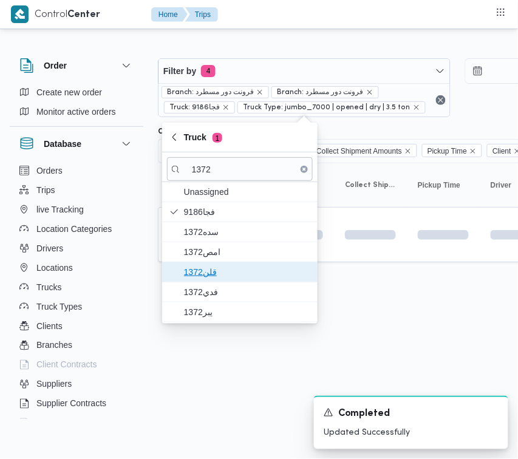
click at [216, 270] on span "قلن1372" at bounding box center [247, 272] width 126 height 15
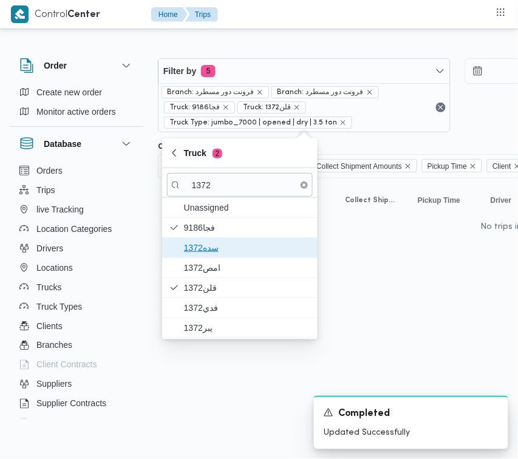
click at [206, 245] on span "1372سده" at bounding box center [247, 248] width 126 height 15
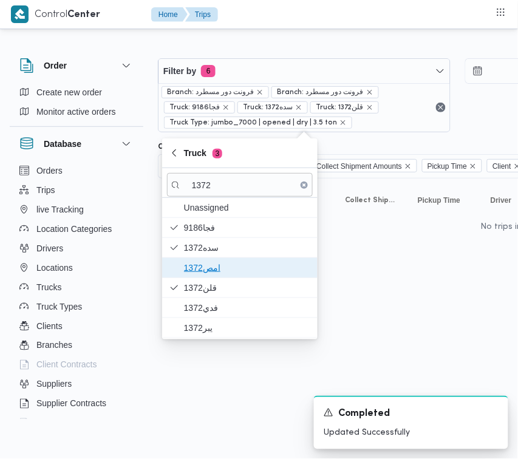
click at [206, 263] on span "امص1372" at bounding box center [247, 268] width 126 height 15
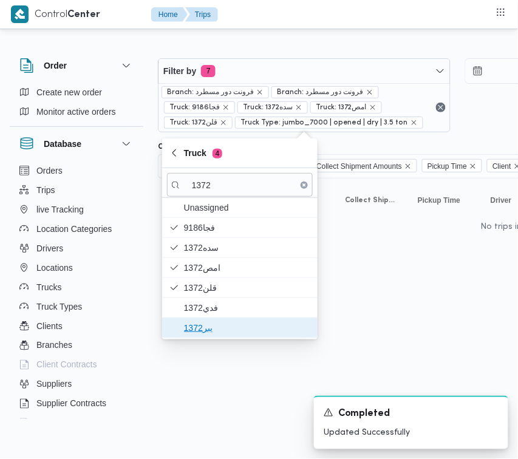
click at [208, 329] on span "يبر1372" at bounding box center [247, 328] width 126 height 15
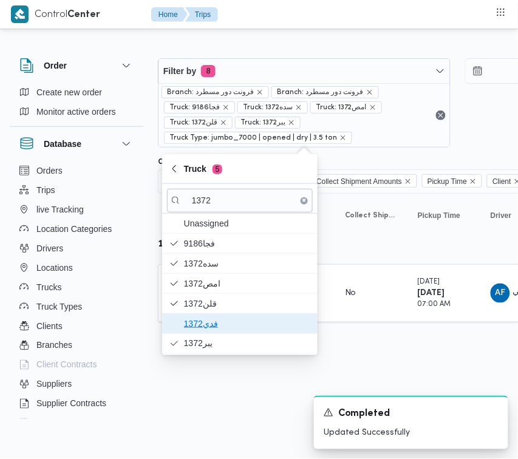
click at [213, 320] on span "فدي1372" at bounding box center [247, 323] width 126 height 15
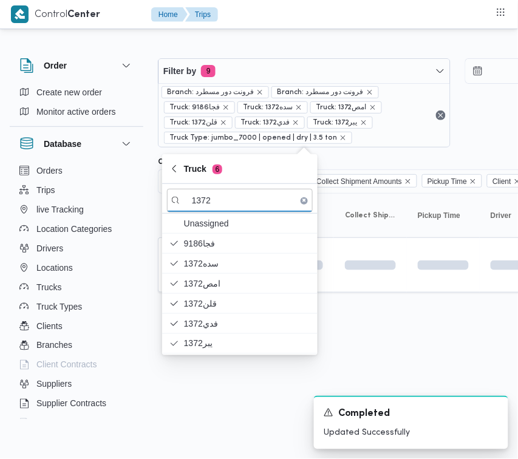
click at [216, 410] on html "Control Center Home Trips Order Create new order Monitor active orders Database…" at bounding box center [259, 229] width 518 height 459
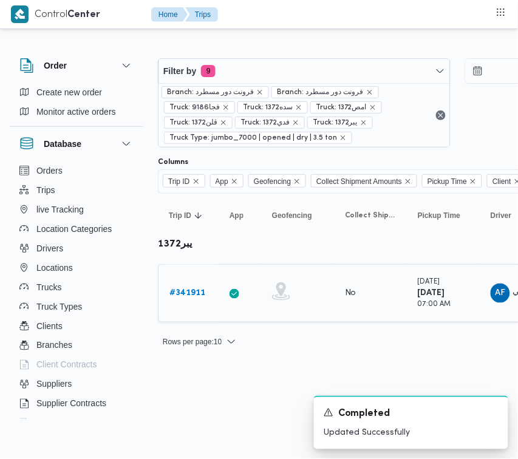
click at [189, 295] on b "# 341911" at bounding box center [187, 293] width 36 height 8
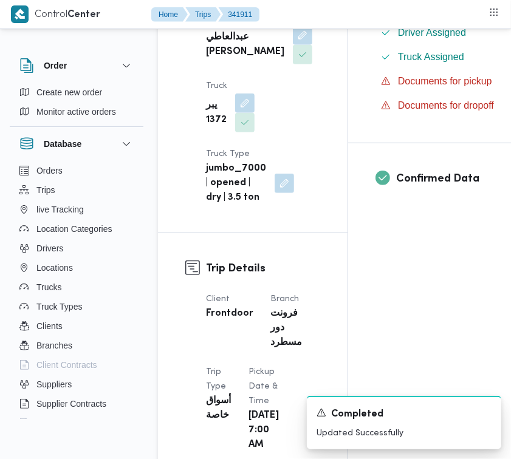
scroll to position [803, 0]
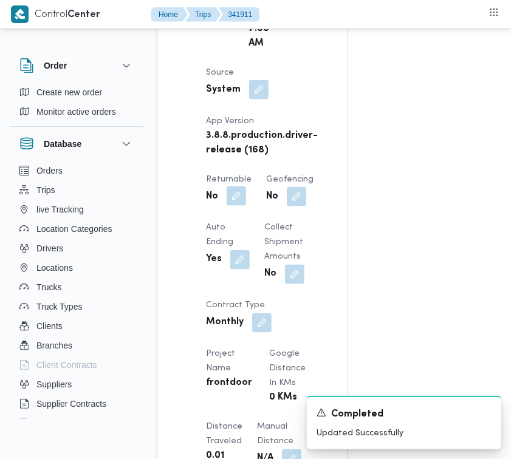
click at [233, 206] on button "button" at bounding box center [236, 195] width 19 height 19
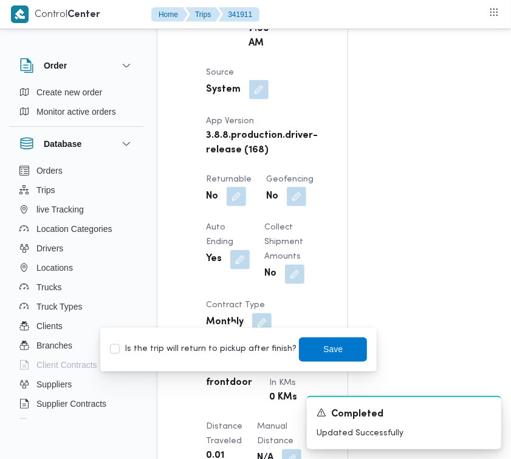
click at [205, 357] on div "Is the trip will return to pickup after finish? Save" at bounding box center [238, 349] width 259 height 27
click at [205, 343] on label "Is the trip will return to pickup after finish?" at bounding box center [203, 350] width 186 height 15
checkbox input "true"
click at [299, 346] on span "Save" at bounding box center [333, 349] width 68 height 24
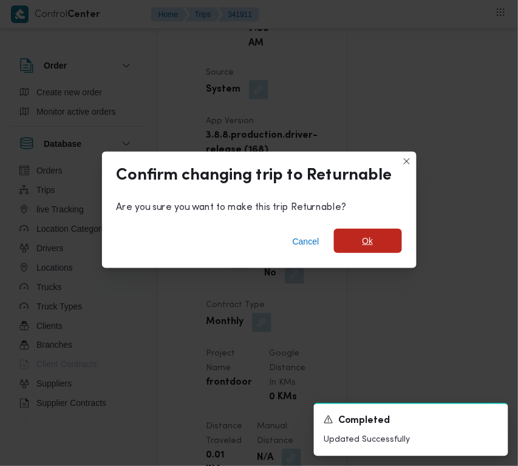
click at [369, 244] on span "Ok" at bounding box center [368, 241] width 11 height 15
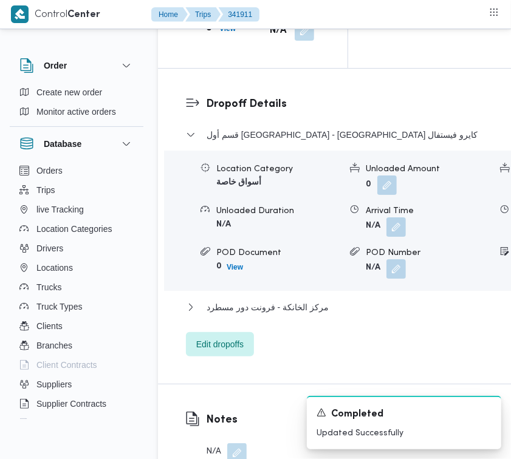
scroll to position [2409, 0]
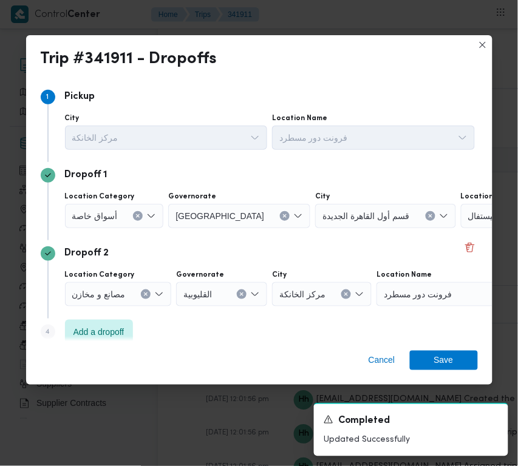
click at [94, 214] on span "أسواق خاصة" at bounding box center [95, 215] width 46 height 13
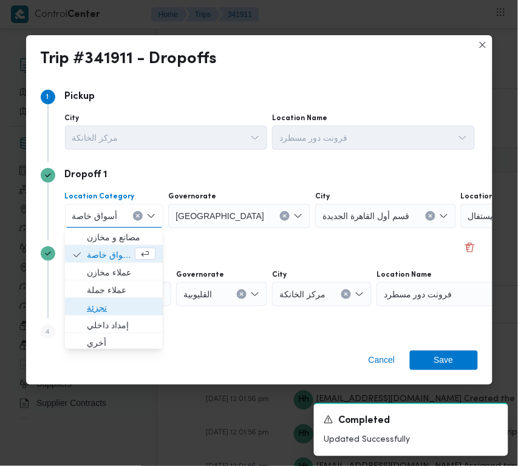
click at [90, 311] on span "تجزئة" at bounding box center [121, 308] width 69 height 15
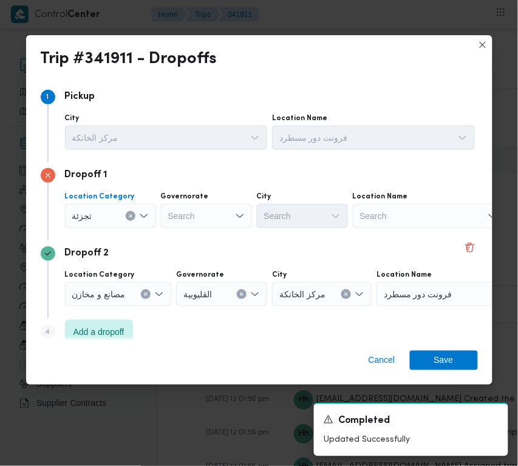
click at [176, 201] on label "Governorate" at bounding box center [185, 197] width 48 height 10
click at [169, 209] on input "Governorate" at bounding box center [168, 216] width 1 height 15
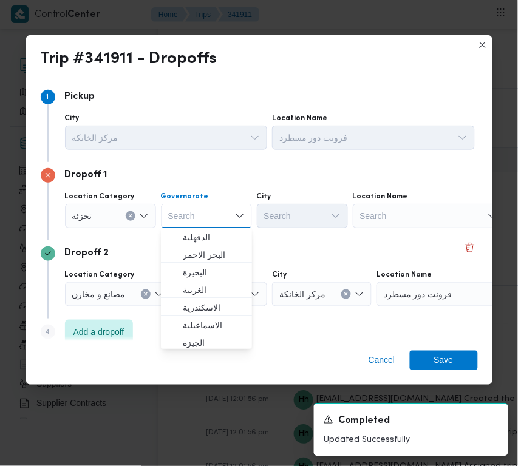
paste input "جيزة"
type input "جيزة"
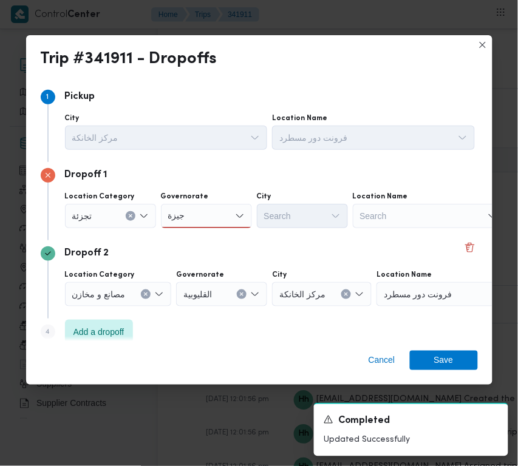
click at [226, 216] on div "جيزة جيزة" at bounding box center [206, 216] width 91 height 24
click at [214, 237] on span "ال جيزة" at bounding box center [214, 238] width 62 height 15
click at [299, 207] on div "Search" at bounding box center [302, 216] width 91 height 24
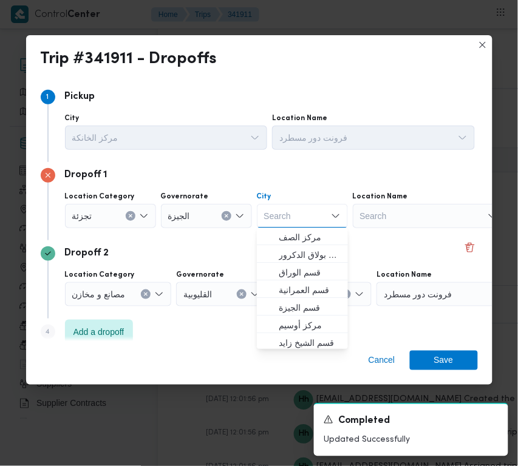
paste input "زايد"
type input "زايد"
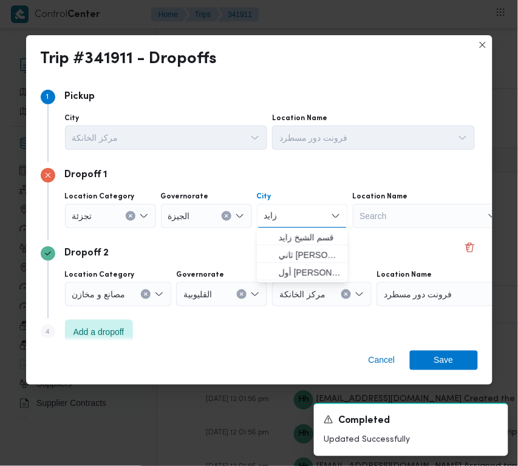
click at [265, 222] on input "زايد" at bounding box center [273, 216] width 18 height 15
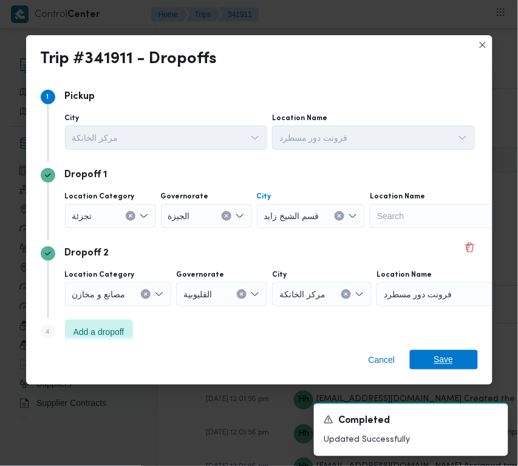
click at [456, 353] on span "Save" at bounding box center [444, 359] width 68 height 19
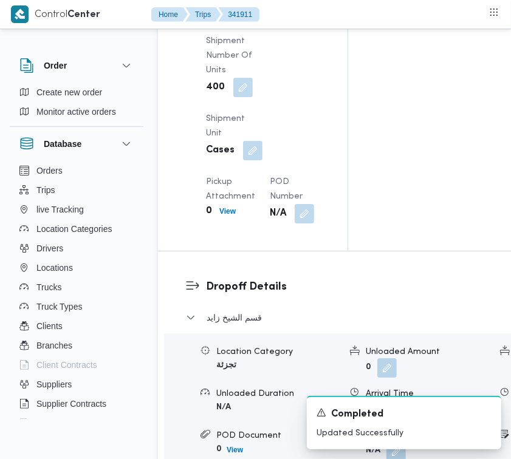
scroll to position [1780, 0]
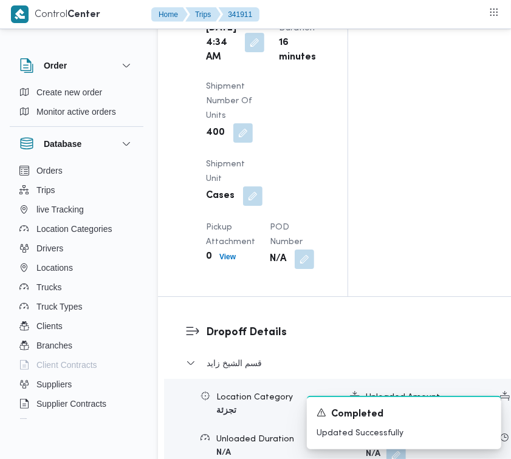
click at [250, 52] on button "button" at bounding box center [254, 42] width 19 height 19
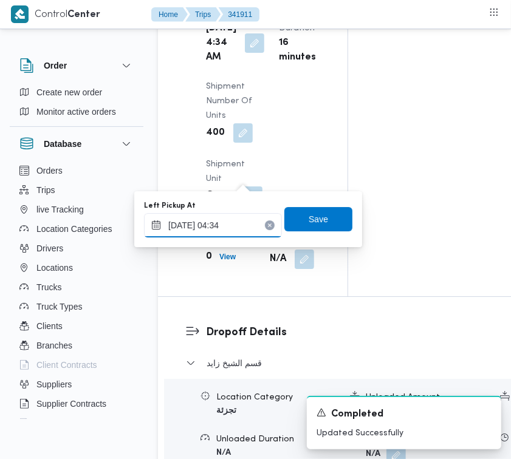
click at [249, 214] on input "[DATE] 04:34" at bounding box center [213, 225] width 138 height 24
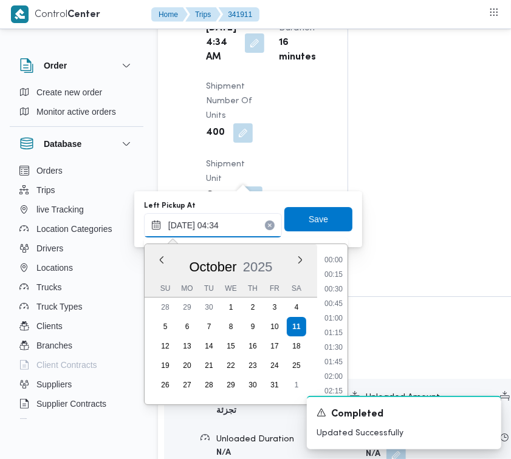
click at [249, 214] on input "[DATE] 04:34" at bounding box center [213, 225] width 138 height 24
paste input "7:30"
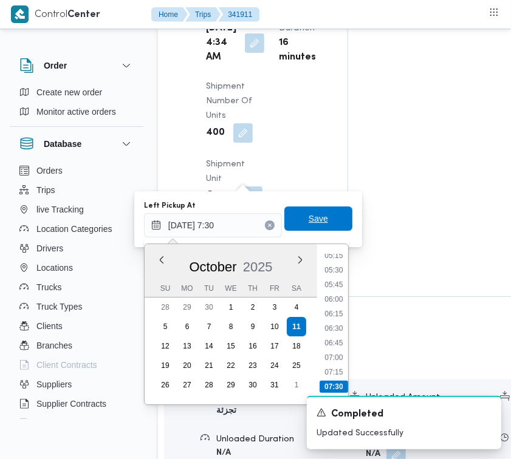
type input "[DATE] 07:30"
click at [293, 229] on span "Save" at bounding box center [318, 218] width 68 height 24
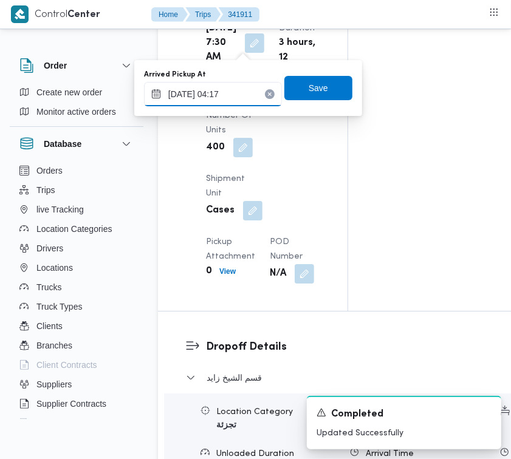
click at [239, 103] on input "[DATE] 04:17" at bounding box center [213, 94] width 138 height 24
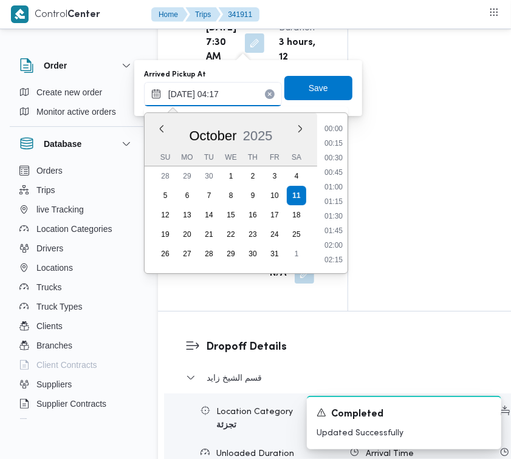
click at [239, 103] on input "[DATE] 04:17" at bounding box center [213, 94] width 138 height 24
paste input "7:30"
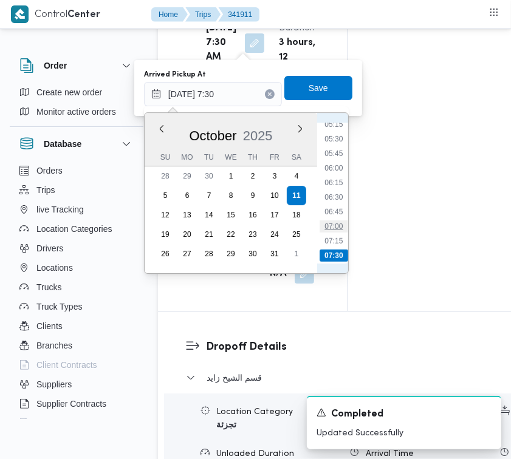
click at [335, 228] on li "07:00" at bounding box center [333, 226] width 28 height 12
type input "[DATE] 07:00"
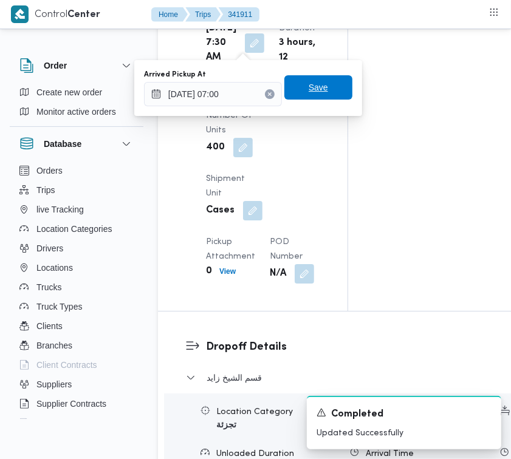
click at [309, 90] on span "Save" at bounding box center [318, 87] width 19 height 15
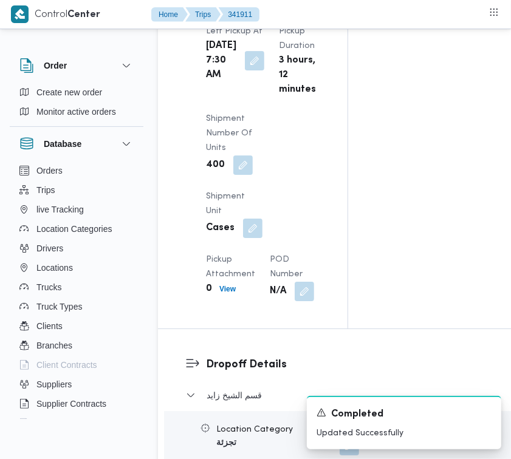
click at [304, 73] on div "Arrived Pickup At [DATE] 4:17 AM Left Pickup At [DATE] 7:30 AM Pickup Duration …" at bounding box center [263, 119] width 129 height 379
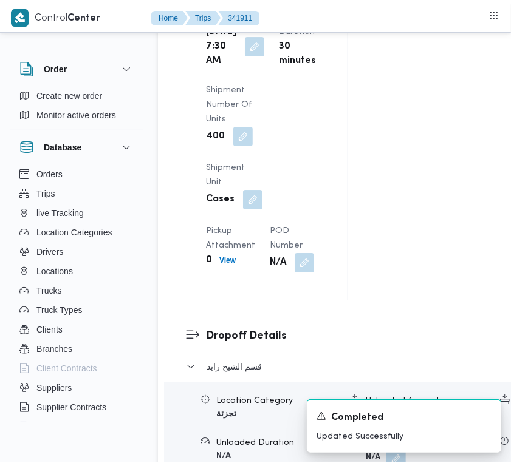
scroll to position [0, 0]
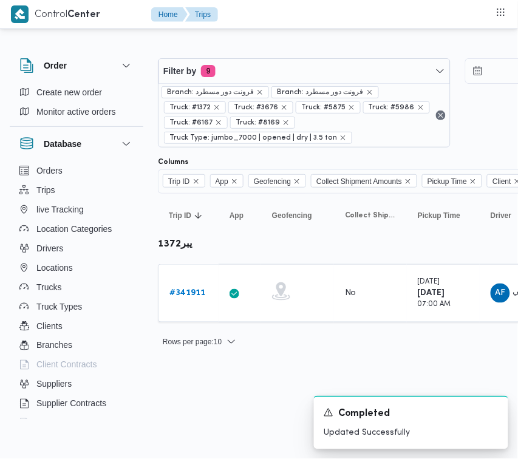
click at [255, 85] on div "Branch: فرونت دور مسطرد Branch: فرونت دور مسطرد Truck: #1372 Truck: #3676 Truck…" at bounding box center [305, 115] width 292 height 64
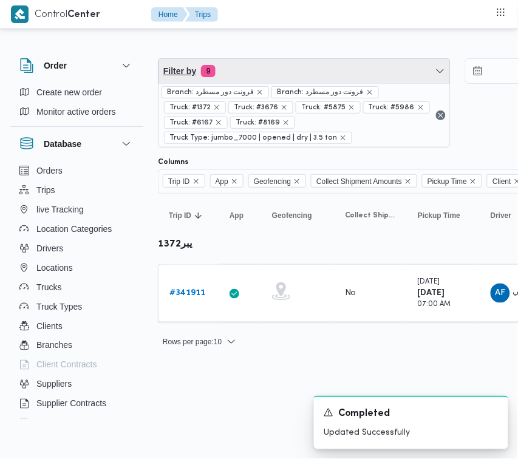
click at [257, 79] on span "Filter by 9" at bounding box center [305, 71] width 292 height 24
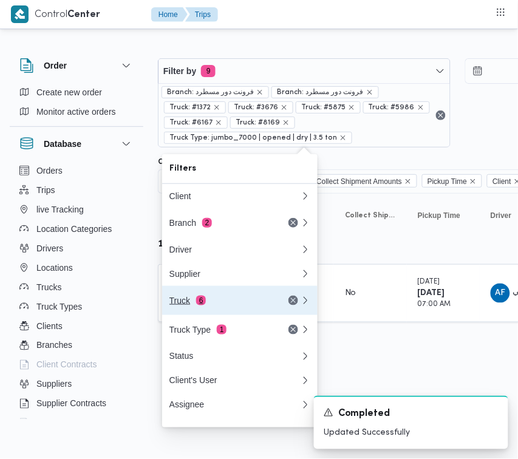
click at [231, 304] on div "Truck 6" at bounding box center [220, 301] width 102 height 10
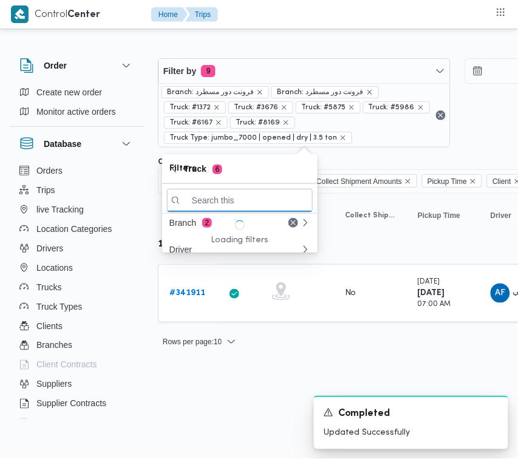
paste input "8418"
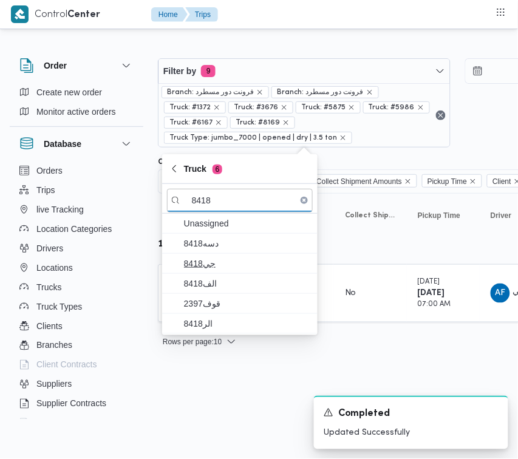
type input "8418"
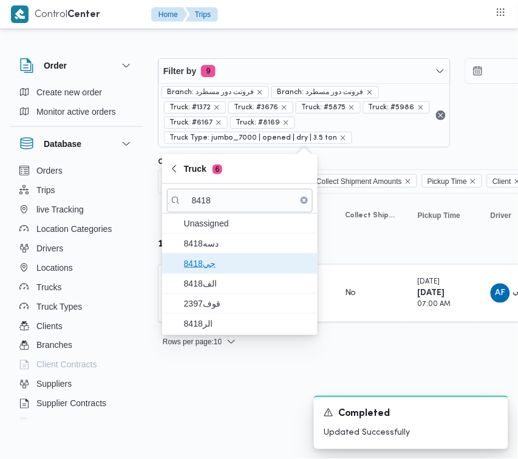
click at [216, 254] on span "جي8418" at bounding box center [240, 263] width 146 height 19
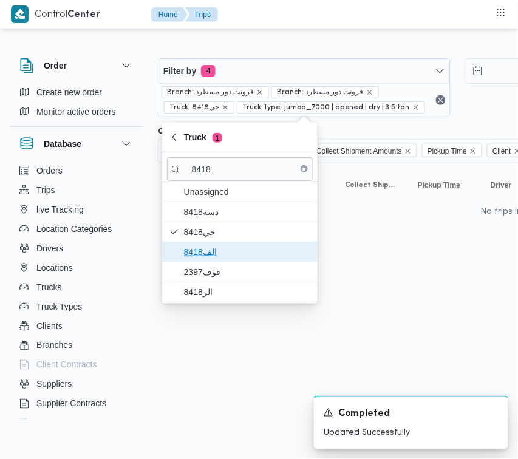
click at [211, 253] on span "الف8418" at bounding box center [247, 252] width 126 height 15
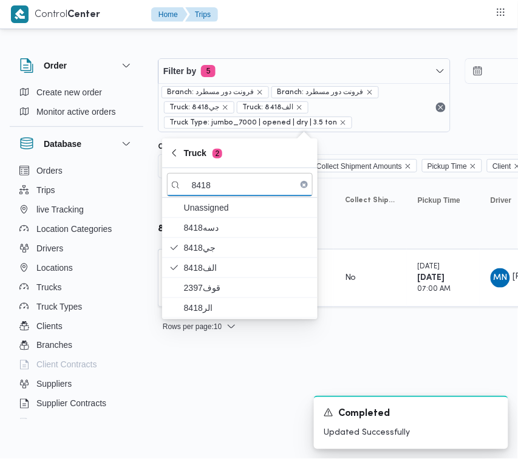
click at [217, 386] on html "Control Center Home Trips Order Create new order Monitor active orders Database…" at bounding box center [259, 229] width 518 height 459
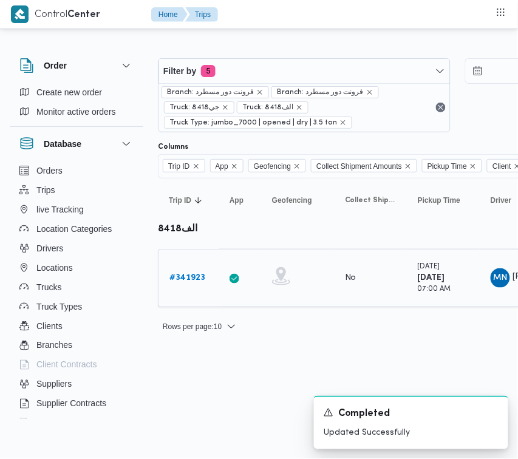
click at [182, 275] on b "# 341923" at bounding box center [187, 278] width 36 height 8
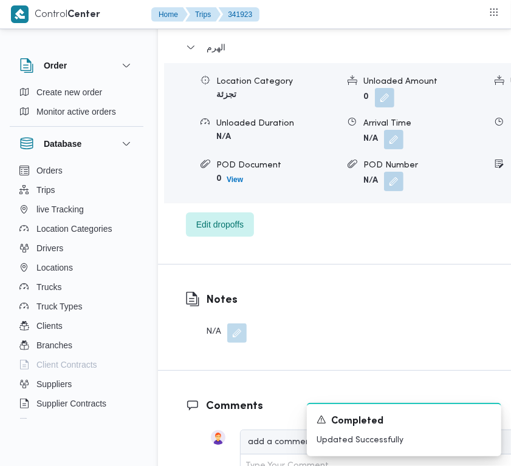
scroll to position [2451, 0]
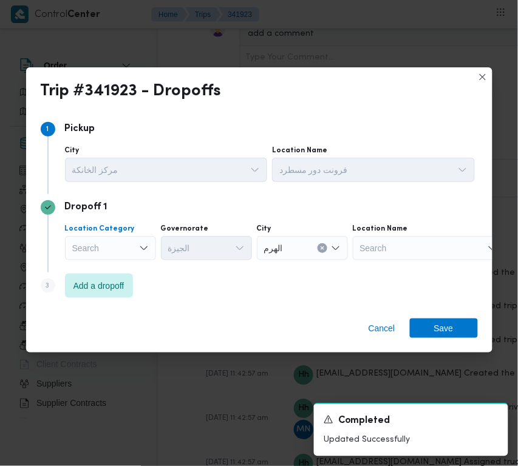
click at [118, 245] on div "Search" at bounding box center [110, 248] width 91 height 24
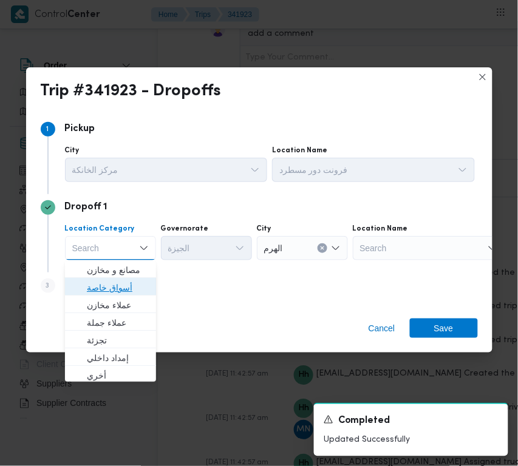
drag, startPoint x: 137, startPoint y: 284, endPoint x: 152, endPoint y: 285, distance: 15.2
click at [137, 285] on span "أسواق خاصة" at bounding box center [118, 288] width 62 height 15
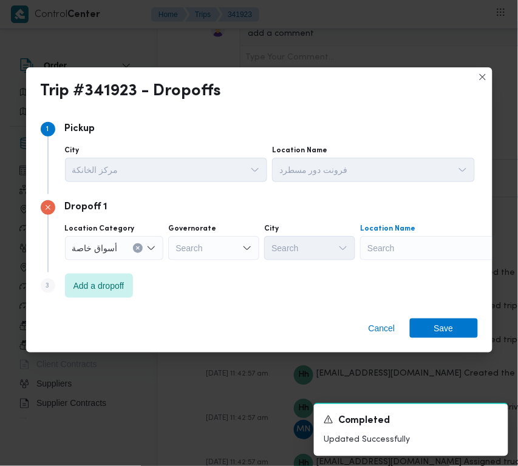
click at [457, 254] on div "Search" at bounding box center [436, 248] width 152 height 24
paste input "[GEOGRAPHIC_DATA]"
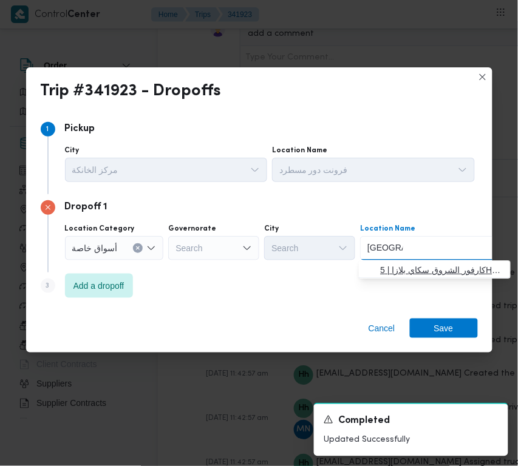
type input "[GEOGRAPHIC_DATA]"
click at [420, 275] on span "كارفور الشروق سكاي بلازا | 5HFV+CJW | null" at bounding box center [442, 270] width 123 height 15
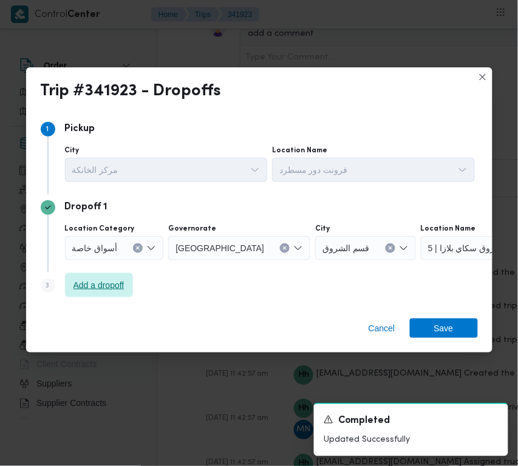
click at [119, 286] on span "Add a dropoff" at bounding box center [98, 285] width 51 height 15
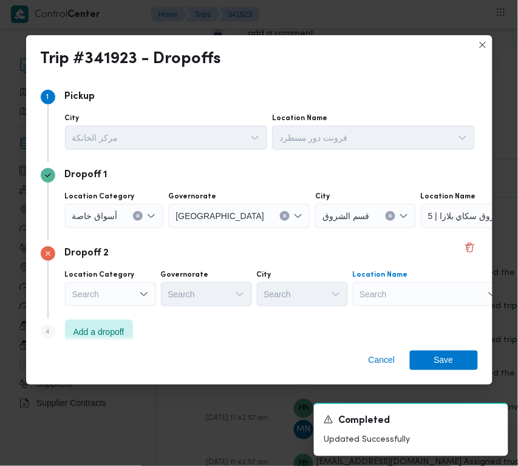
click at [440, 295] on div "Search" at bounding box center [429, 294] width 152 height 24
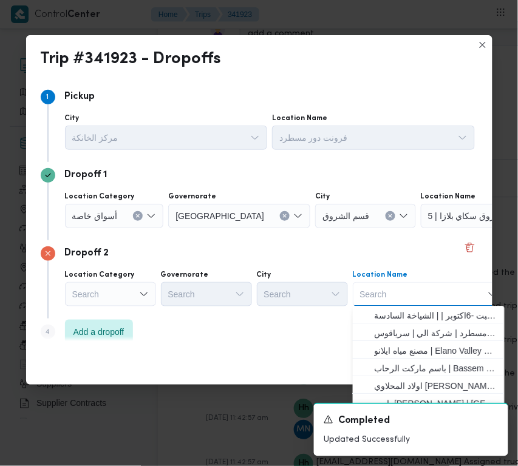
paste input "Total New Bad"
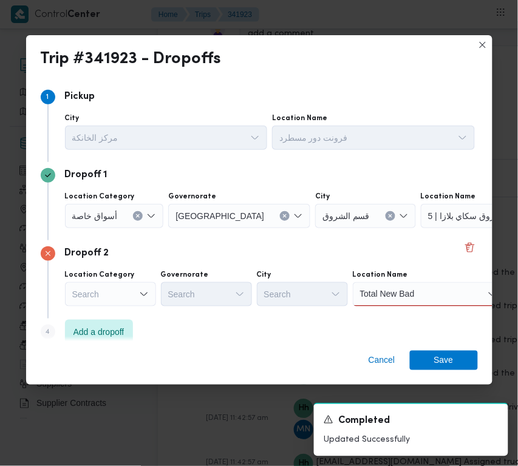
click at [399, 301] on input "Total New Bad" at bounding box center [387, 294] width 55 height 15
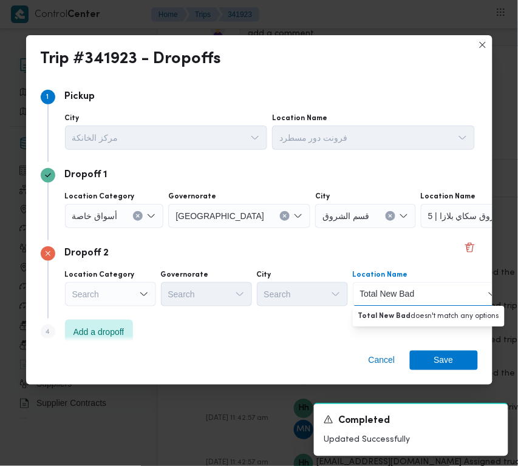
click at [399, 301] on input "Total New Bad" at bounding box center [387, 294] width 55 height 15
paste input "Heasham Ba"
click at [391, 293] on input "Heasham Ba" at bounding box center [383, 294] width 47 height 15
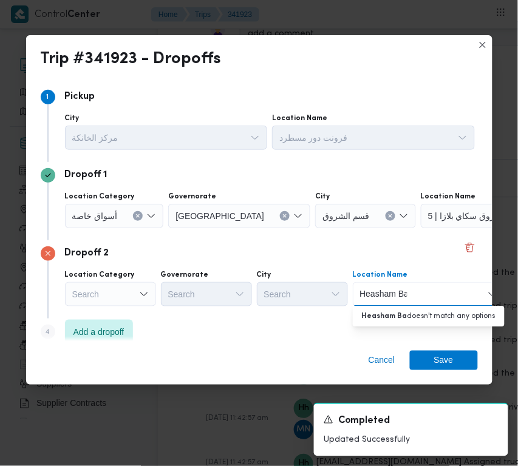
click at [377, 295] on input "Heasham Ba" at bounding box center [383, 294] width 47 height 15
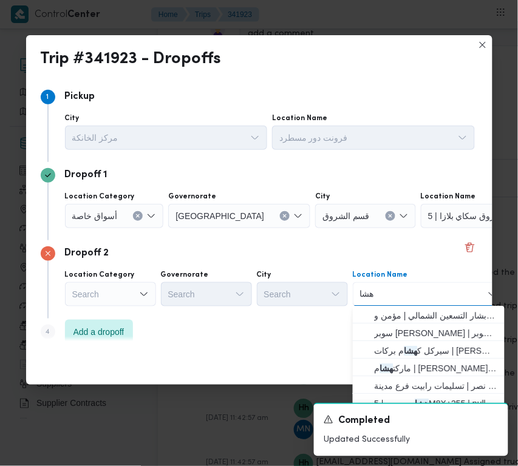
type input "[PERSON_NAME]"
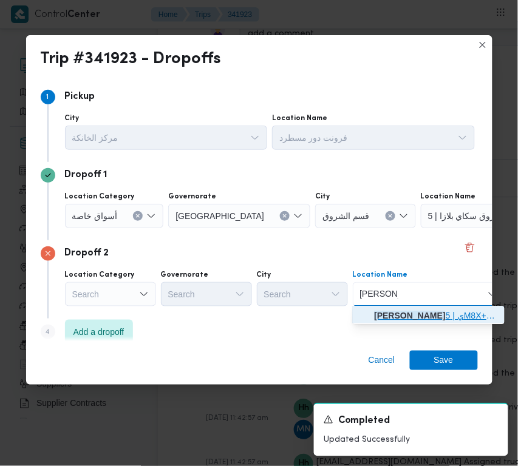
click at [411, 323] on span "[PERSON_NAME] ي | 5M8X+255 | null" at bounding box center [436, 316] width 123 height 15
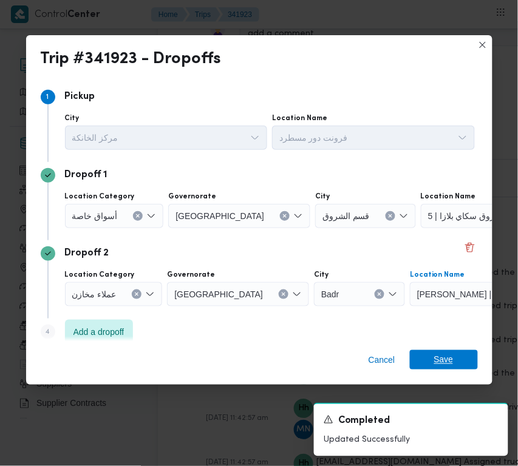
click at [438, 355] on span "Save" at bounding box center [443, 359] width 19 height 19
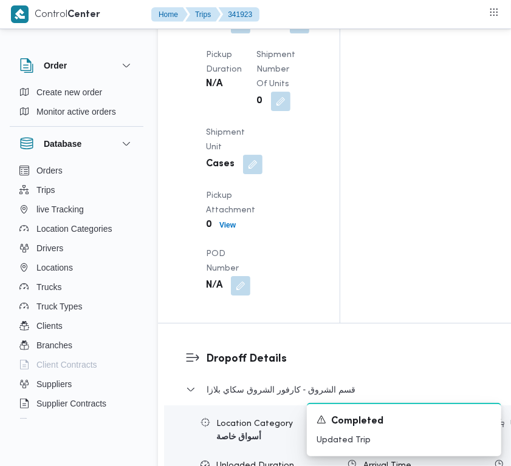
scroll to position [1796, 0]
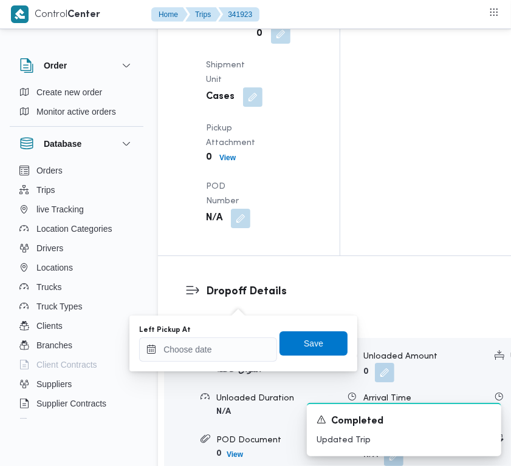
click at [238, 363] on div "You are in a dialog. To close this dialog, hit escape. Left Pickup At Save" at bounding box center [243, 344] width 228 height 56
click at [235, 362] on div "Left Pickup At Save" at bounding box center [243, 343] width 211 height 39
paste input "[DATE] 7:30"
click at [235, 346] on input "[DATE] 7:30" at bounding box center [208, 350] width 138 height 24
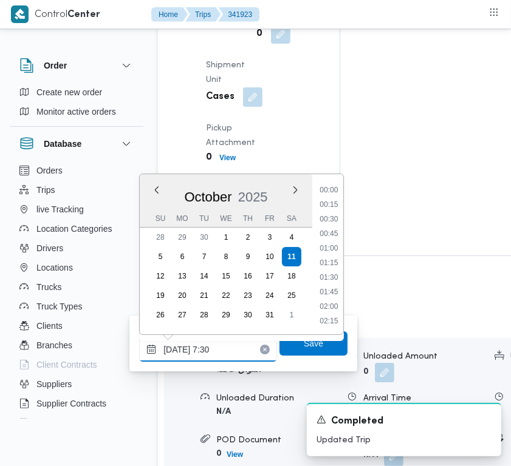
scroll to position [436, 0]
type input "[DATE] 07:30"
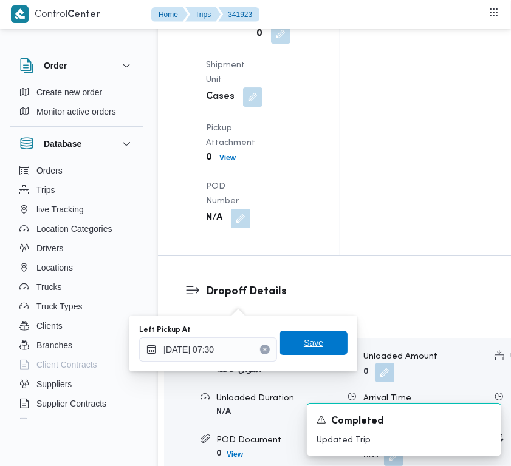
click at [284, 348] on span "Save" at bounding box center [313, 343] width 68 height 24
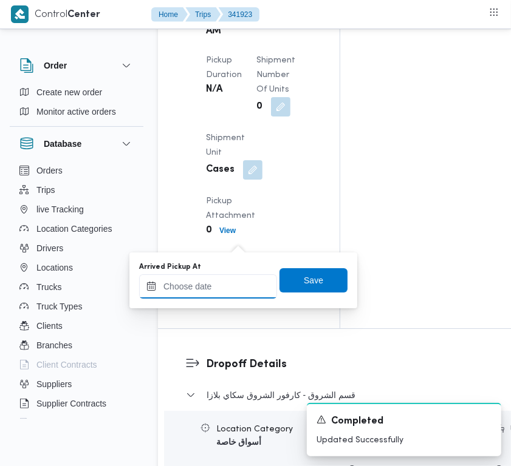
click at [238, 286] on input "Arrived Pickup At" at bounding box center [208, 287] width 138 height 24
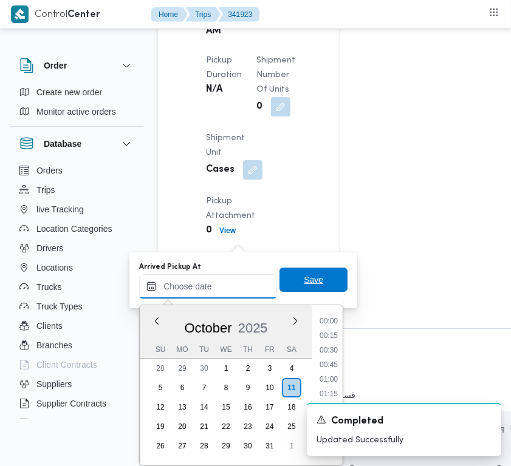
paste input "[DATE] 7:00AM"
type input "[DATE] 07:00"
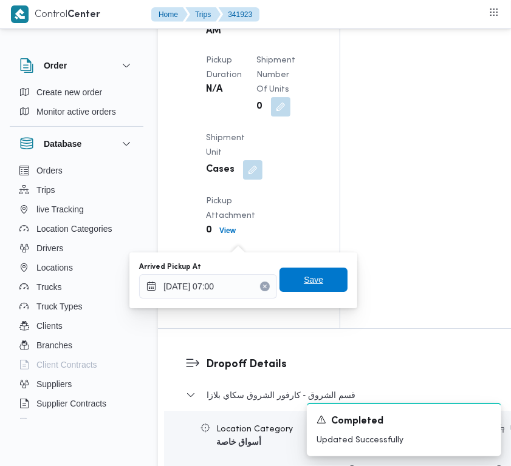
click at [304, 283] on span "Save" at bounding box center [313, 280] width 19 height 15
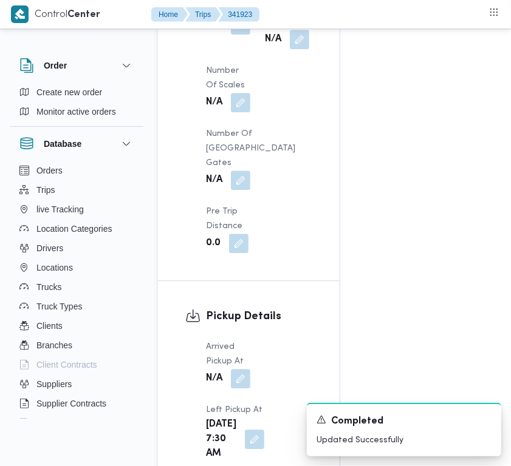
scroll to position [979, 0]
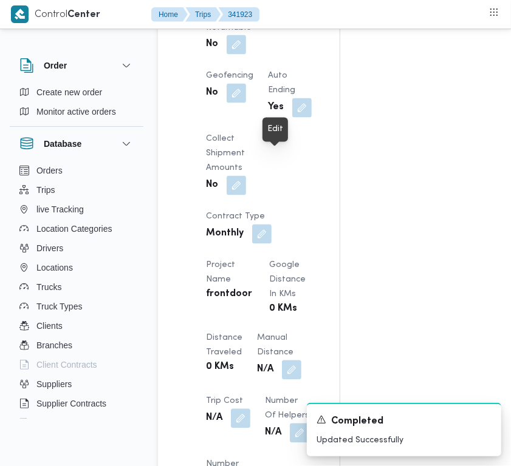
drag, startPoint x: 281, startPoint y: 162, endPoint x: 285, endPoint y: 171, distance: 10.6
click at [246, 55] on button "button" at bounding box center [236, 44] width 19 height 19
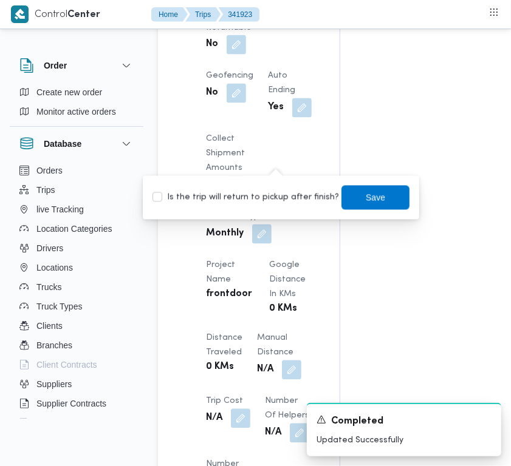
click at [280, 200] on label "Is the trip will return to pickup after finish?" at bounding box center [245, 198] width 186 height 15
checkbox input "true"
click at [366, 198] on span "Save" at bounding box center [375, 197] width 19 height 15
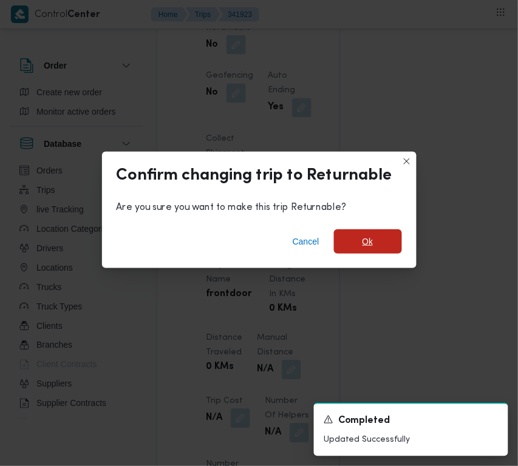
click at [368, 245] on span "Ok" at bounding box center [368, 241] width 11 height 15
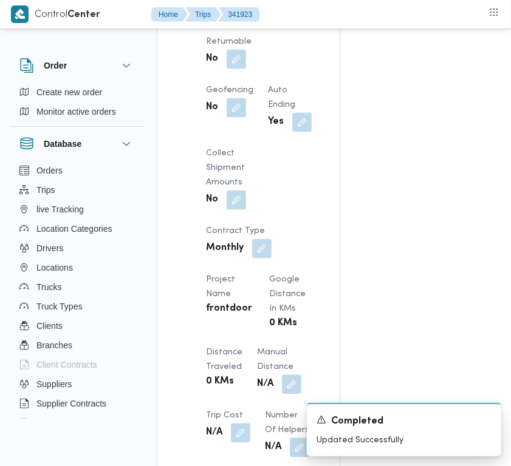
click at [374, 128] on div "Assignees Checklist Dropoffs details entered Driver Assigned Truck Assigned Doc…" at bounding box center [432, 221] width 185 height 1927
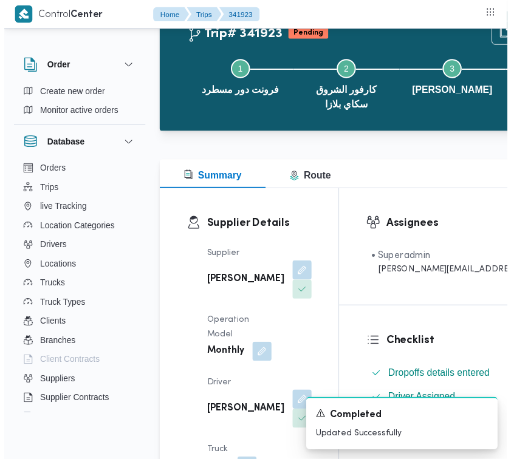
scroll to position [0, 0]
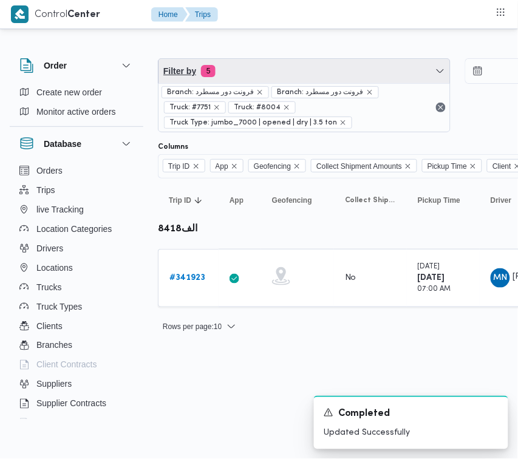
click at [313, 73] on span "Filter by 5" at bounding box center [305, 71] width 292 height 24
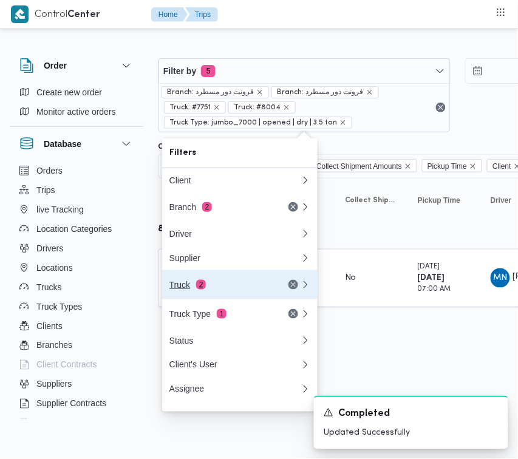
click at [236, 287] on div "Truck 2" at bounding box center [220, 285] width 102 height 10
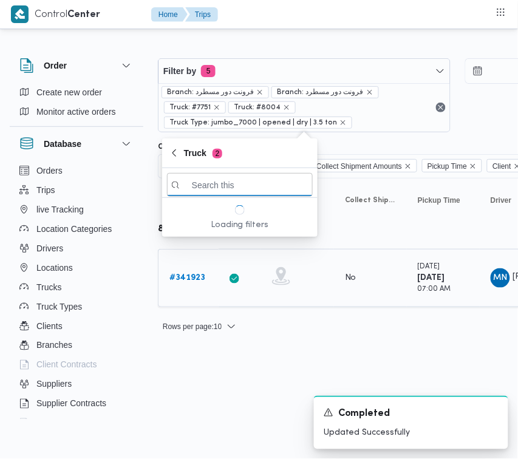
paste input "6574"
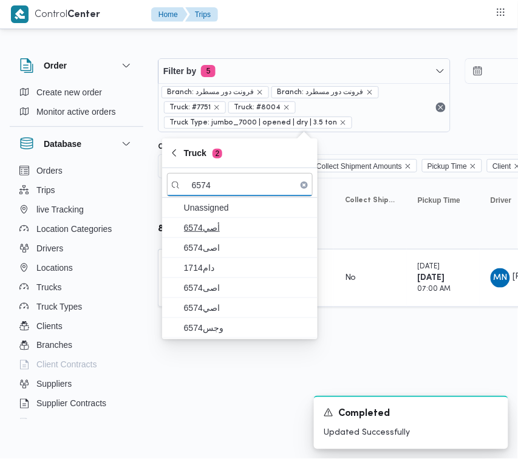
type input "6574"
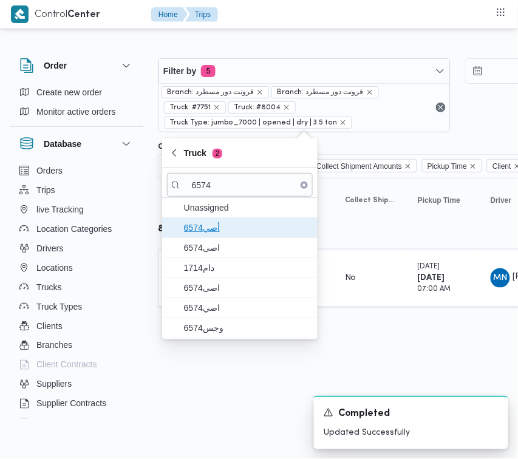
click at [210, 236] on span "أصي6574" at bounding box center [240, 227] width 146 height 19
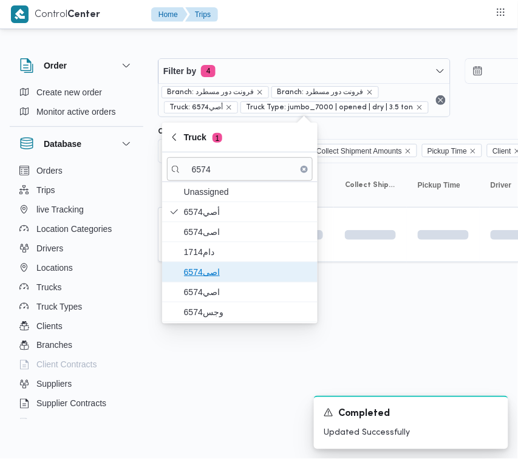
click at [213, 271] on span "اصى6574" at bounding box center [247, 272] width 126 height 15
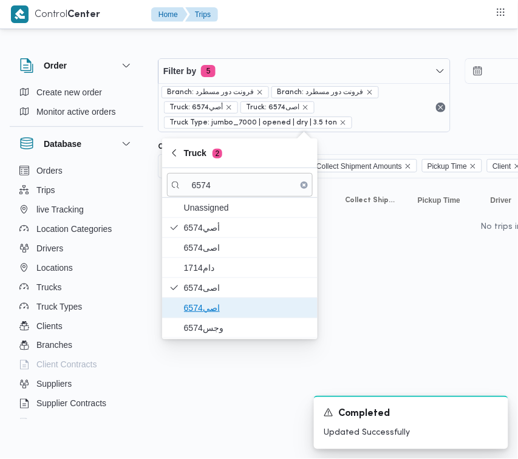
click at [210, 305] on span "اصي6574" at bounding box center [247, 308] width 126 height 15
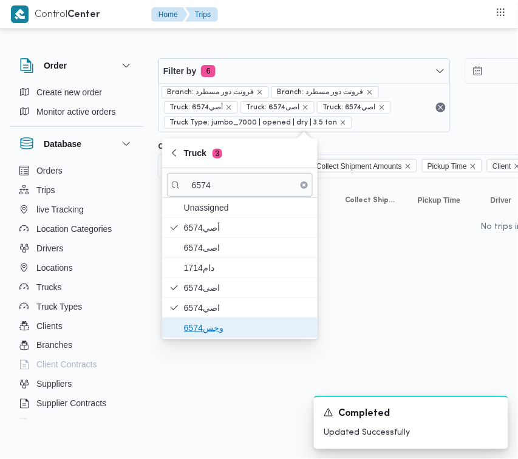
click at [210, 323] on span "وجس6574" at bounding box center [247, 328] width 126 height 15
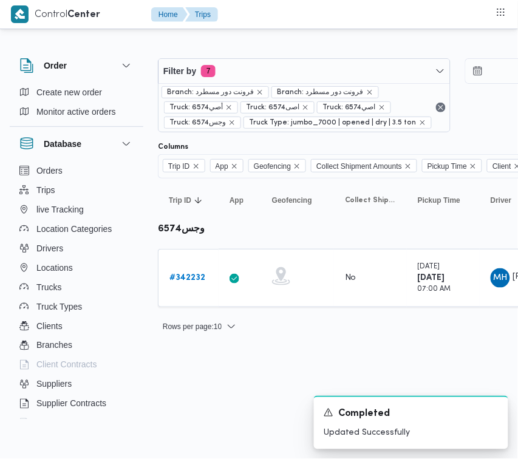
drag, startPoint x: 363, startPoint y: 357, endPoint x: 364, endPoint y: 344, distance: 13.4
click at [364, 356] on html "Control Center Home Trips Order Create new order Monitor active orders Database…" at bounding box center [259, 229] width 518 height 459
click at [196, 280] on b "# 342232" at bounding box center [187, 278] width 36 height 8
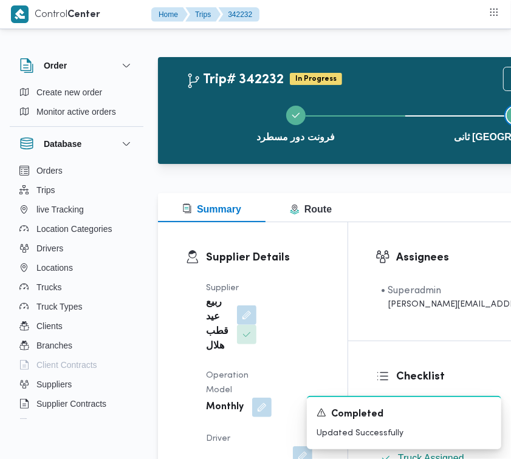
click at [506, 149] on button "Step 2 is incomplete 2 ثانى القاهرة الجديدة" at bounding box center [514, 122] width 219 height 63
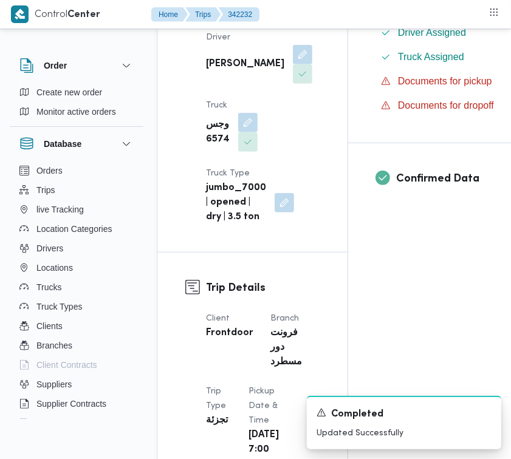
scroll to position [803, 0]
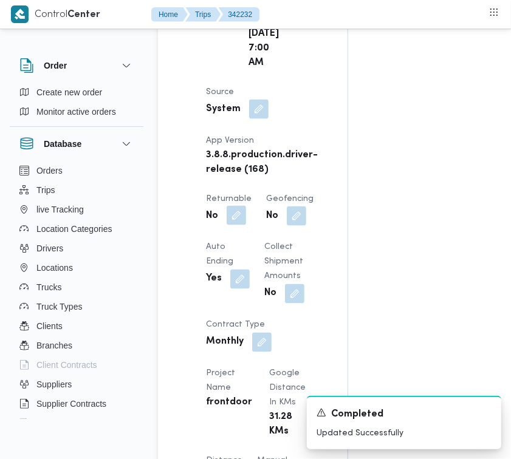
click at [242, 225] on button "button" at bounding box center [236, 215] width 19 height 19
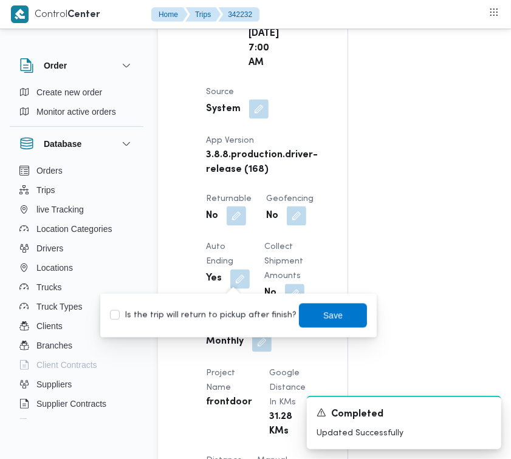
click at [232, 312] on label "Is the trip will return to pickup after finish?" at bounding box center [203, 316] width 186 height 15
checkbox input "true"
click at [323, 316] on span "Save" at bounding box center [332, 315] width 19 height 15
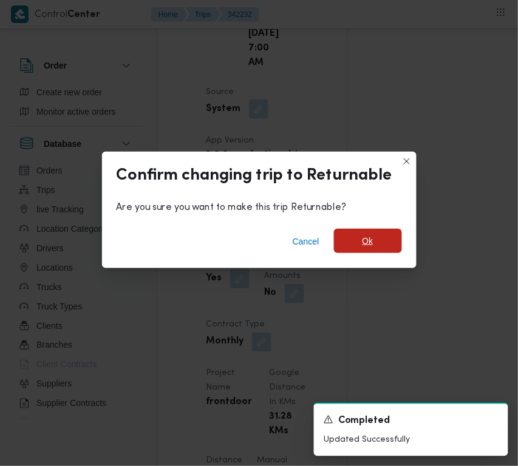
click at [355, 240] on span "Ok" at bounding box center [368, 241] width 68 height 24
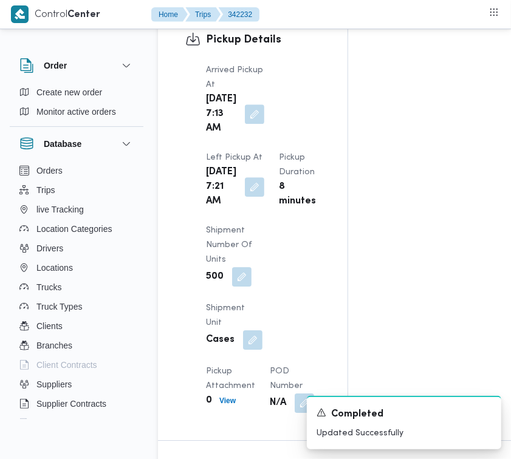
scroll to position [2008, 0]
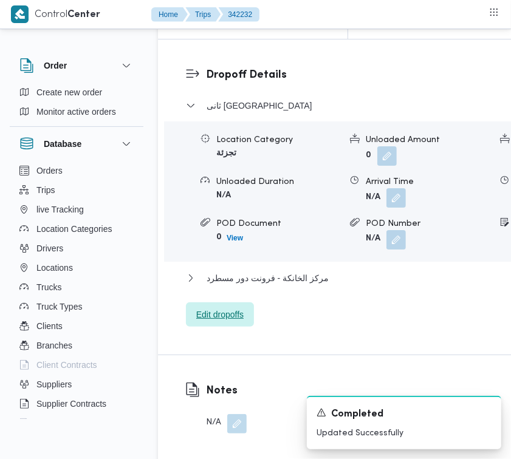
click at [231, 322] on span "Edit dropoffs" at bounding box center [219, 314] width 47 height 15
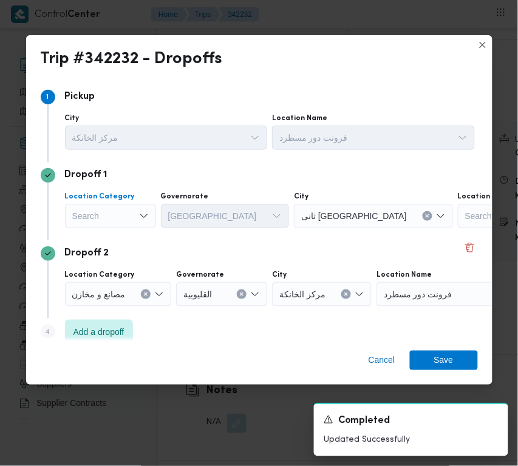
drag, startPoint x: 85, startPoint y: 211, endPoint x: 103, endPoint y: 228, distance: 25.3
click at [89, 211] on div "Search" at bounding box center [110, 216] width 91 height 24
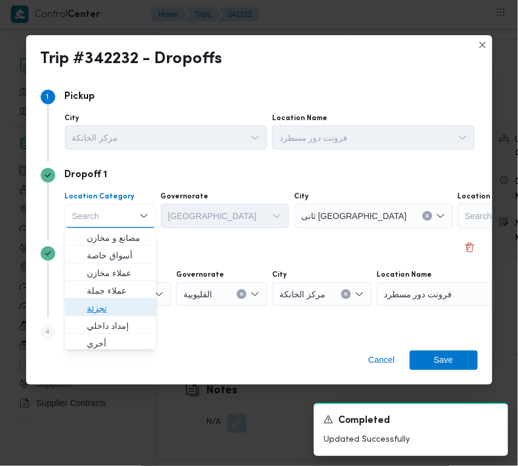
click at [123, 299] on span "تجزئة" at bounding box center [110, 308] width 81 height 19
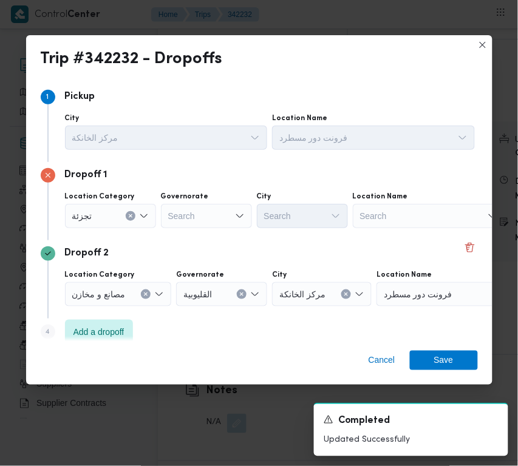
click at [210, 229] on div "Location Category تجزئة Governorate Search City Search Location Name Search" at bounding box center [270, 209] width 415 height 41
click at [197, 217] on div "Search" at bounding box center [206, 216] width 91 height 24
paste input "جيزة"
type input "جيزة"
drag, startPoint x: 196, startPoint y: 217, endPoint x: 202, endPoint y: 220, distance: 7.6
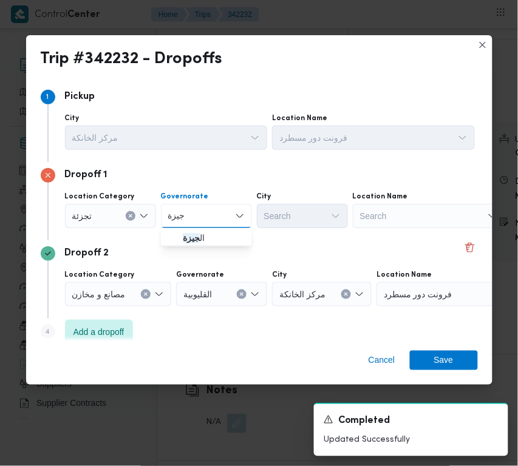
click at [197, 217] on div "جيزة جيزة" at bounding box center [206, 216] width 91 height 24
drag, startPoint x: 210, startPoint y: 237, endPoint x: 216, endPoint y: 239, distance: 6.3
click at [211, 239] on span "ال جيزة" at bounding box center [214, 238] width 62 height 15
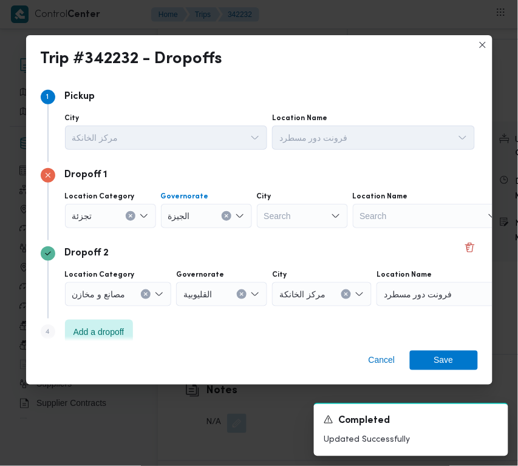
click at [335, 217] on icon "Open list of options" at bounding box center [336, 216] width 10 height 10
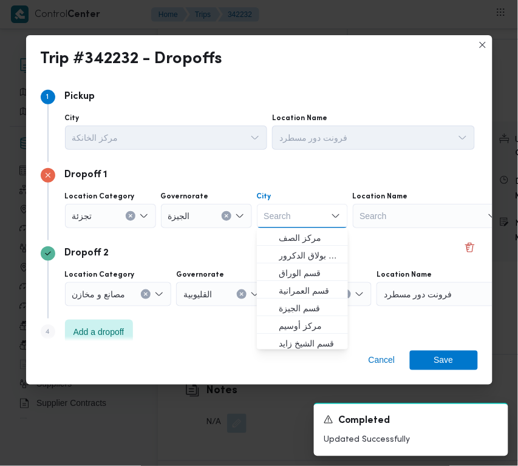
paste input "أكتوبر"
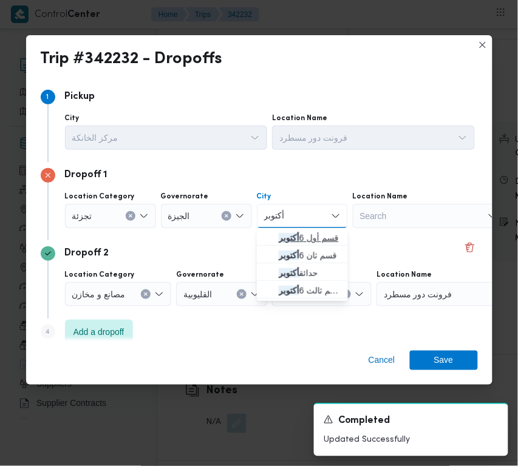
type input "أكتوبر"
click at [273, 234] on icon "button" at bounding box center [269, 238] width 10 height 10
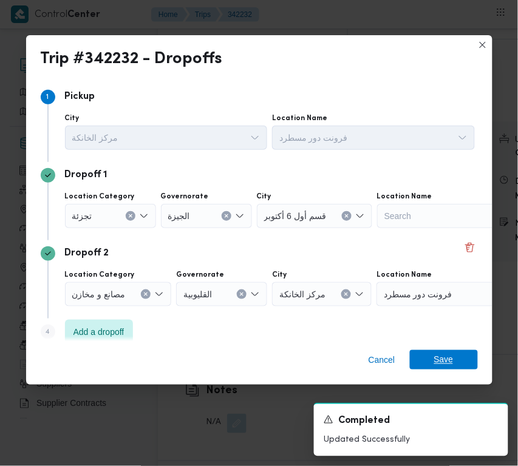
click at [459, 358] on span "Save" at bounding box center [444, 359] width 68 height 19
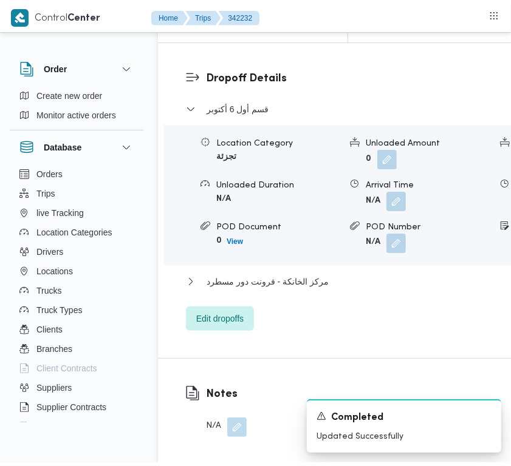
scroll to position [0, 0]
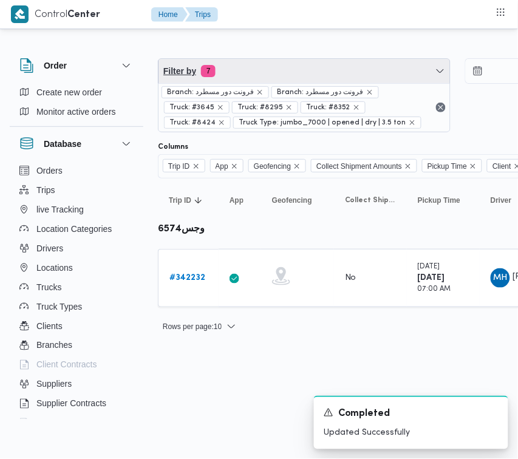
click at [326, 69] on span "Filter by 7" at bounding box center [305, 71] width 292 height 24
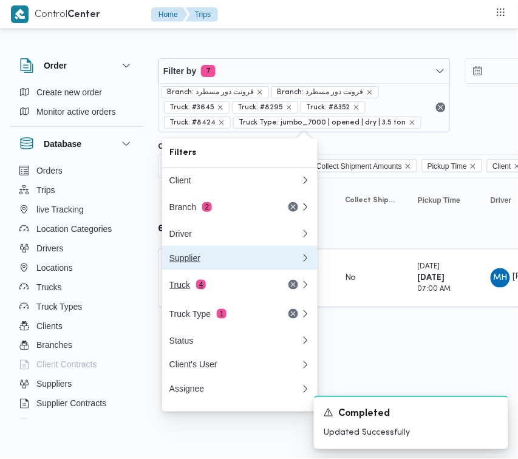
drag, startPoint x: 206, startPoint y: 275, endPoint x: 211, endPoint y: 292, distance: 18.3
click at [211, 292] on div "Client Branch 2 Driver Supplier Truck 4 Truck Type 1 Status Client's User Assig…" at bounding box center [239, 284] width 155 height 233
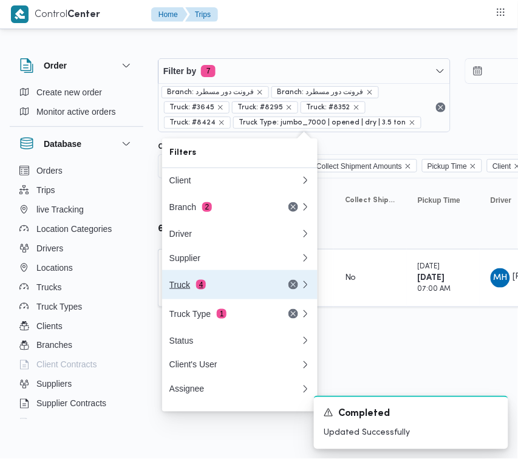
click at [213, 290] on div "Truck 4" at bounding box center [220, 285] width 102 height 10
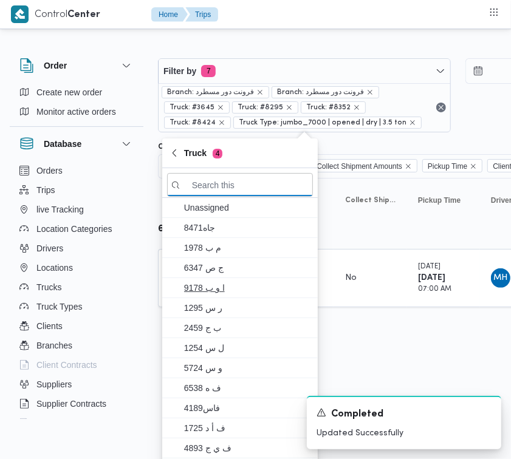
paste input "1737"
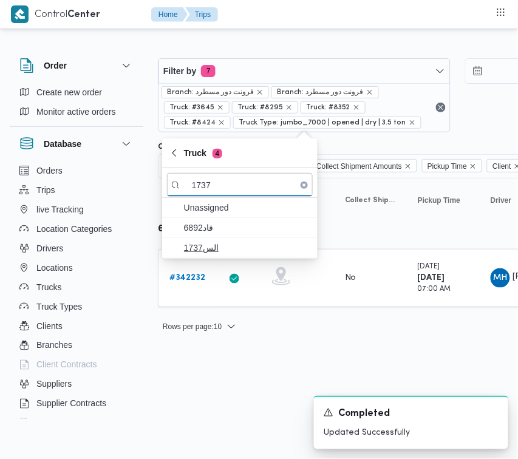
type input "1737"
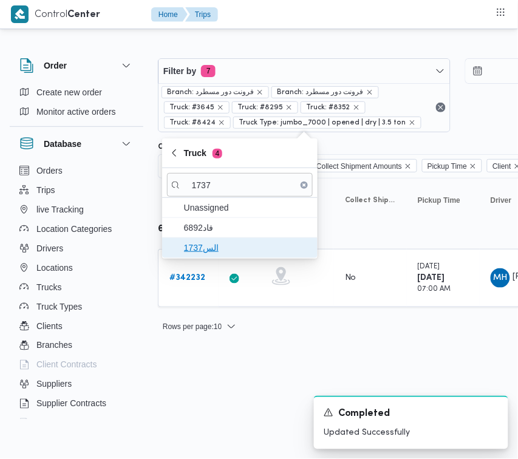
click at [222, 241] on span "الس1737" at bounding box center [247, 248] width 126 height 15
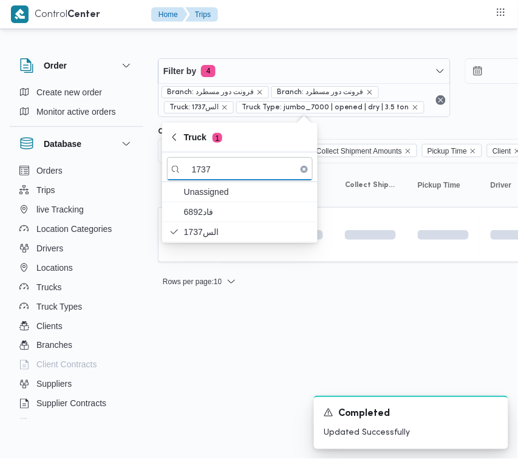
click at [219, 338] on html "Control Center Home Trips Order Create new order Monitor active orders Database…" at bounding box center [259, 229] width 518 height 459
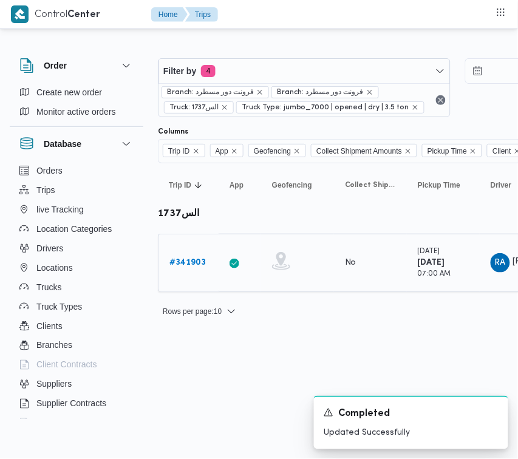
click at [204, 261] on b "# 341903" at bounding box center [187, 263] width 36 height 8
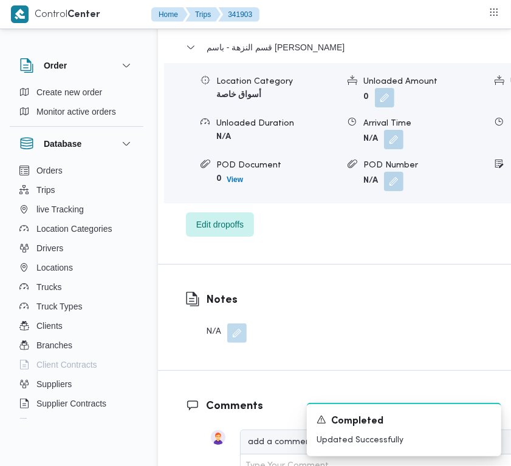
scroll to position [2451, 0]
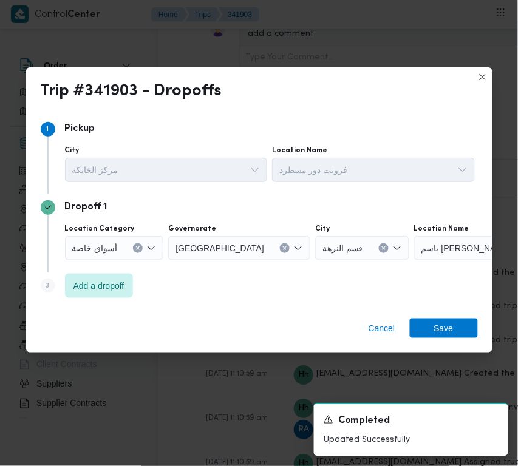
drag, startPoint x: 107, startPoint y: 249, endPoint x: 108, endPoint y: 255, distance: 6.2
click at [107, 250] on span "أسواق خاصة" at bounding box center [95, 247] width 46 height 13
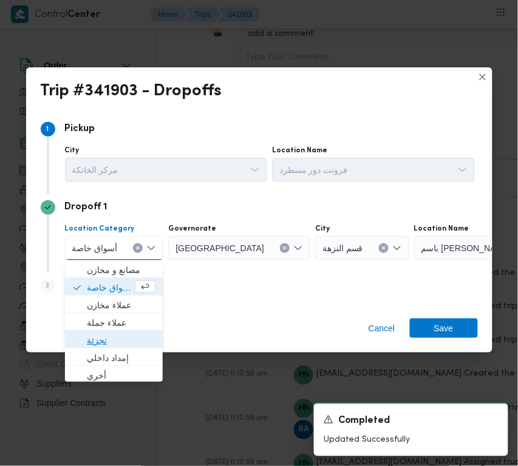
click at [112, 335] on span "تجزئة" at bounding box center [121, 340] width 69 height 15
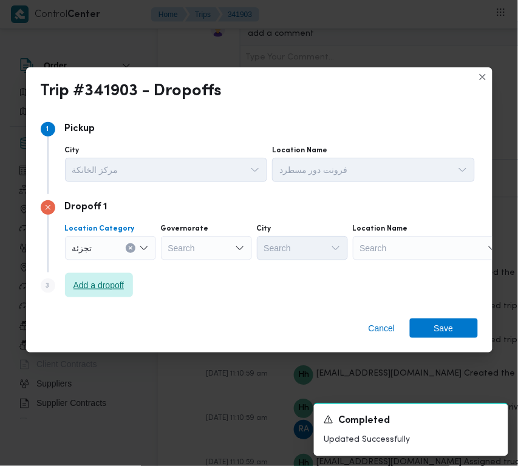
click at [79, 284] on span "Add a dropoff" at bounding box center [98, 285] width 51 height 15
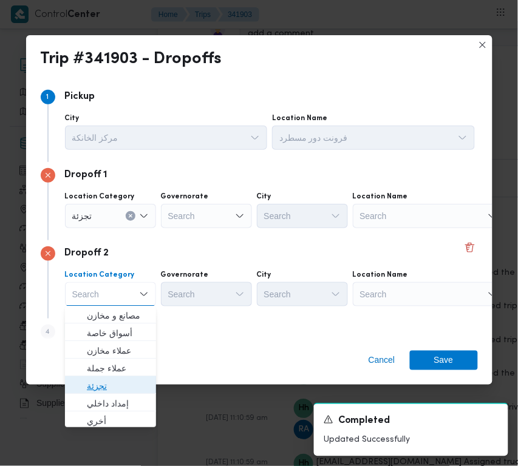
drag, startPoint x: 102, startPoint y: 392, endPoint x: 172, endPoint y: 344, distance: 84.7
click at [101, 391] on span "تجزئة" at bounding box center [118, 386] width 62 height 15
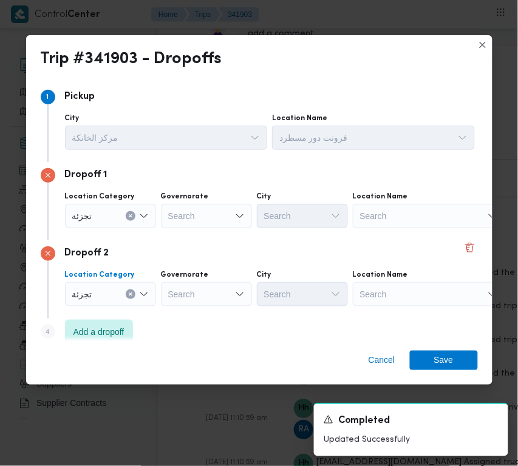
click at [231, 298] on div "Search" at bounding box center [206, 294] width 91 height 24
paste input "[GEOGRAPHIC_DATA]"
type input "[GEOGRAPHIC_DATA]"
click at [186, 222] on div "Search" at bounding box center [206, 216] width 91 height 24
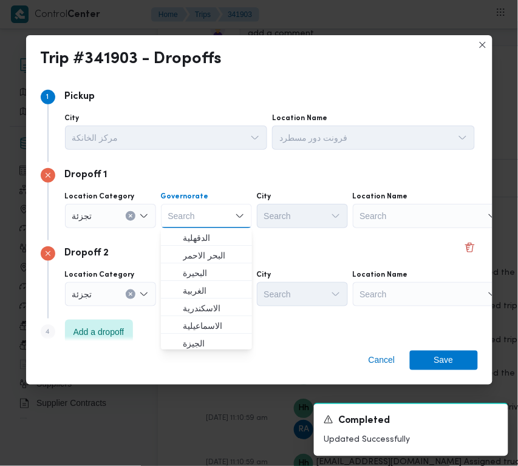
paste input "[GEOGRAPHIC_DATA]"
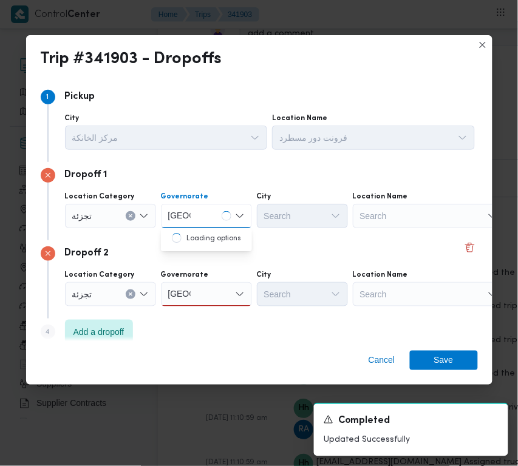
type input "[GEOGRAPHIC_DATA]"
click at [217, 296] on div "[GEOGRAPHIC_DATA] [GEOGRAPHIC_DATA]" at bounding box center [206, 294] width 91 height 24
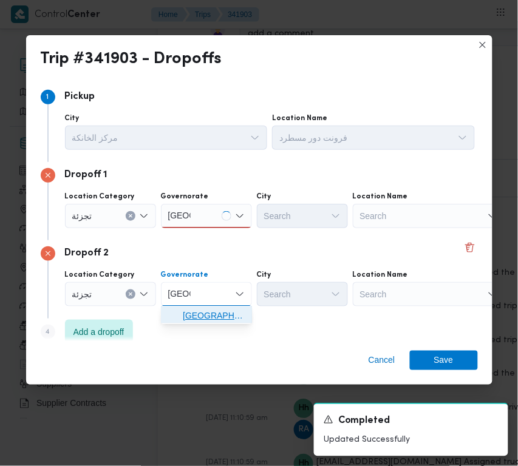
click at [202, 319] on span "[GEOGRAPHIC_DATA]" at bounding box center [214, 316] width 62 height 15
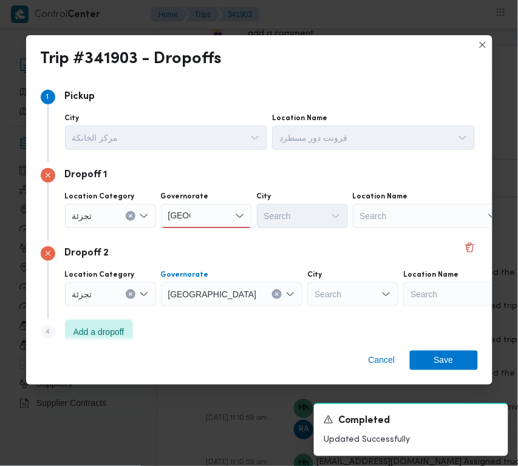
click at [307, 292] on div "Search" at bounding box center [352, 294] width 91 height 24
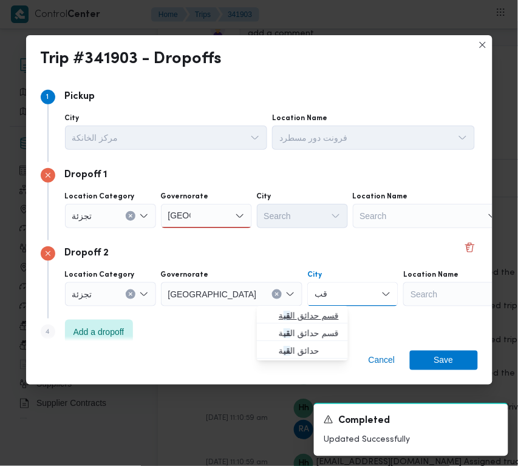
type input "قبة"
click at [292, 310] on span "قسم حدائق ال قبة" at bounding box center [310, 316] width 62 height 15
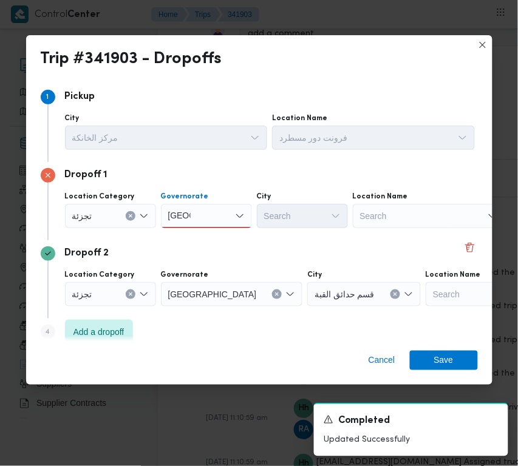
click at [211, 220] on div "[GEOGRAPHIC_DATA] [GEOGRAPHIC_DATA]" at bounding box center [206, 216] width 91 height 24
click at [211, 234] on span "[GEOGRAPHIC_DATA]" at bounding box center [214, 238] width 62 height 15
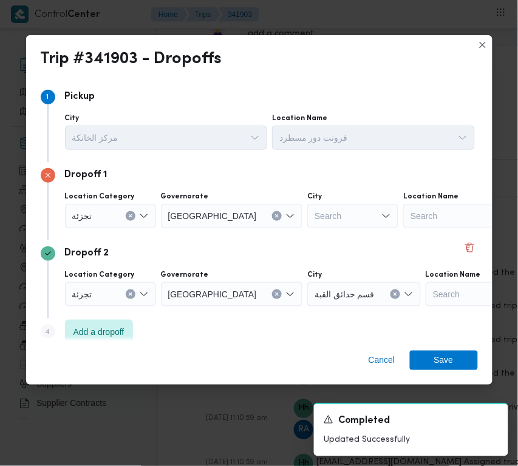
click at [333, 204] on div "Search" at bounding box center [352, 216] width 91 height 24
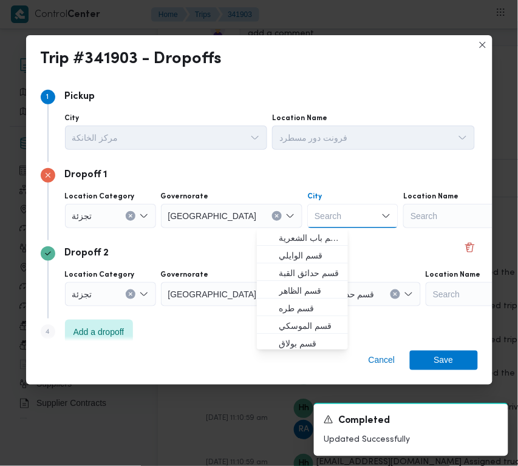
paste input "مصر الجد"
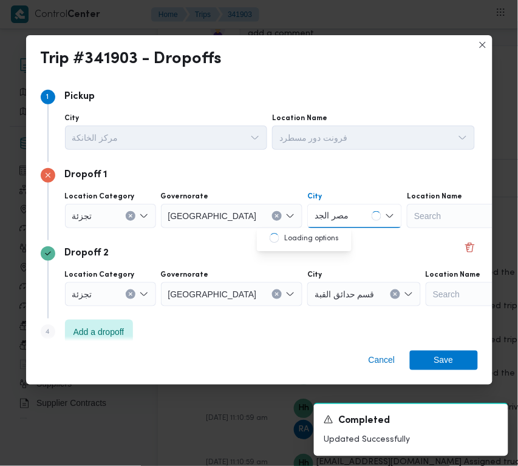
type input "مصر الجديدة"
click at [298, 238] on span "قسم مصر الجديدة" at bounding box center [312, 238] width 66 height 15
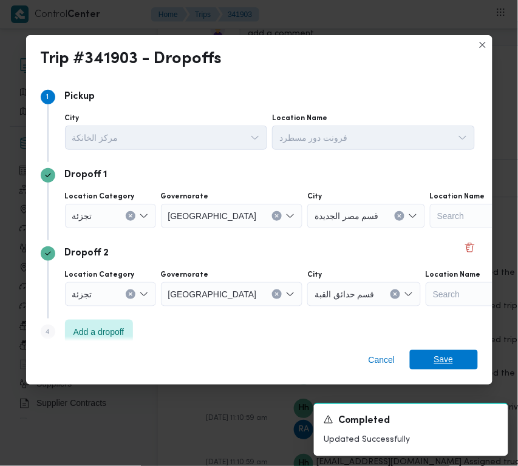
click at [443, 360] on span "Save" at bounding box center [443, 359] width 19 height 19
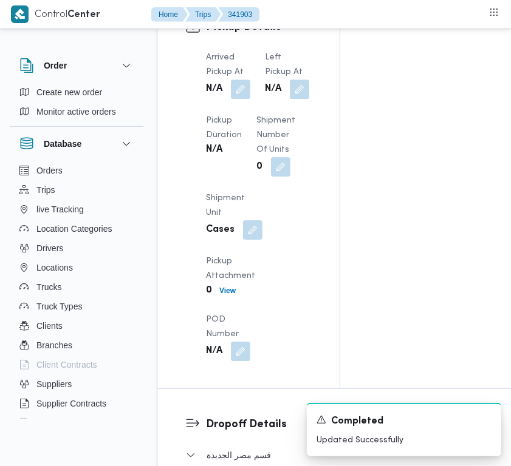
scroll to position [1823, 0]
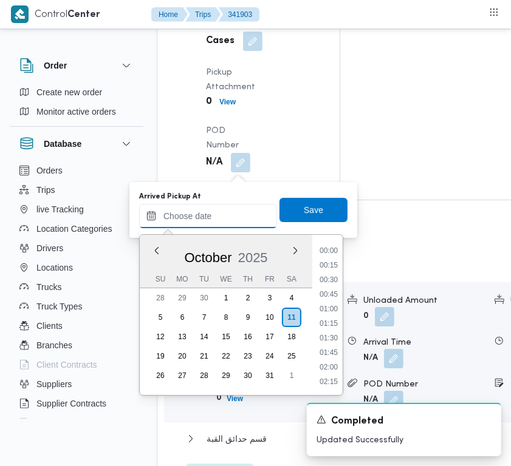
click at [235, 214] on input "Arrived Pickup At" at bounding box center [208, 216] width 138 height 24
paste input "[DATE] 7:00AM"
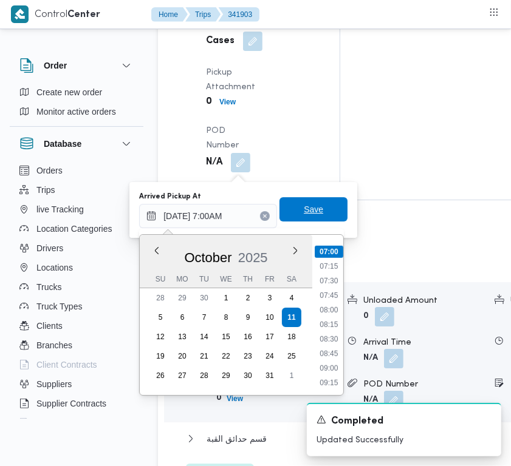
type input "[DATE] 07:00"
click at [309, 203] on span "Save" at bounding box center [313, 209] width 19 height 15
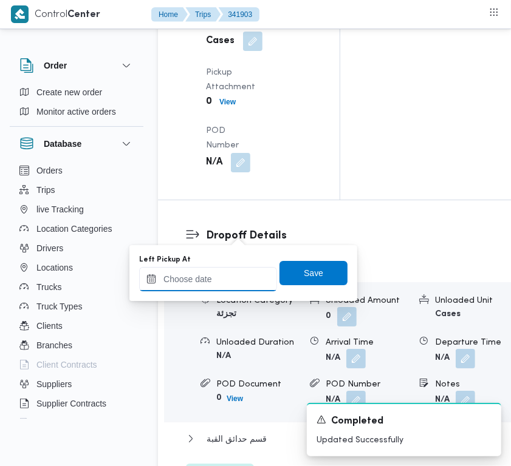
click at [230, 285] on input "Left Pickup At" at bounding box center [208, 279] width 138 height 24
paste input "[DATE] 7:00AM"
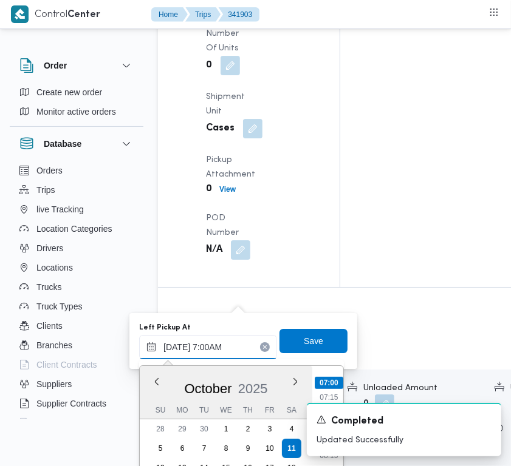
type input "[DATE] 7:00AM"
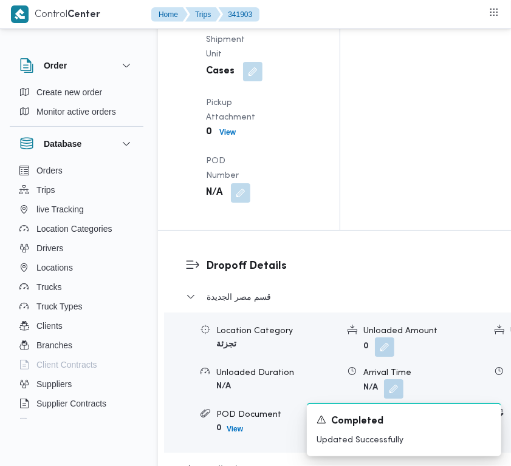
scroll to position [1924, 0]
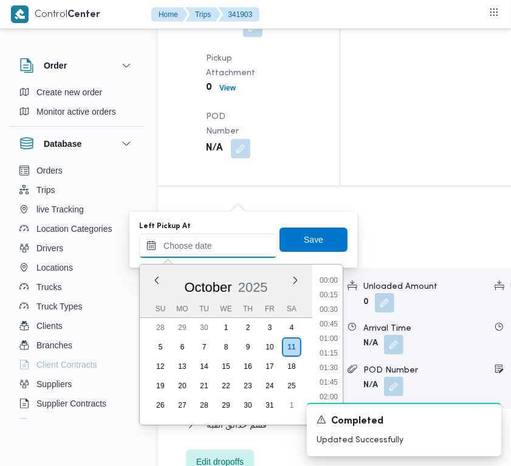
drag, startPoint x: 224, startPoint y: 244, endPoint x: 231, endPoint y: 252, distance: 11.2
click at [223, 247] on input "Left Pickup At" at bounding box center [208, 246] width 138 height 24
paste input "[DATE] 7:00AM"
click at [330, 345] on ul "00:00 00:15 00:30 00:45 01:00 01:15 01:30 01:45 02:00 02:15 02:30 02:45 03:00 0…" at bounding box center [329, 345] width 29 height 141
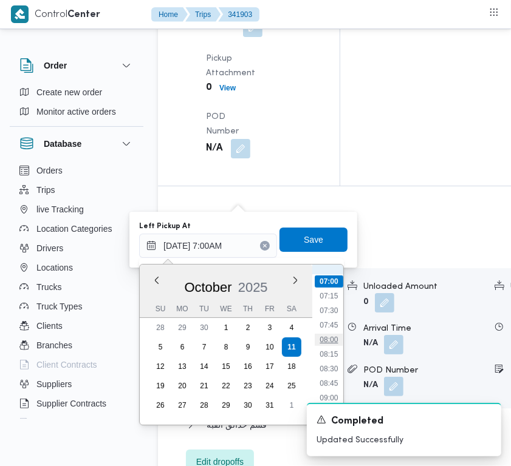
click at [328, 340] on li "08:00" at bounding box center [329, 340] width 28 height 12
type input "[DATE] 08:00"
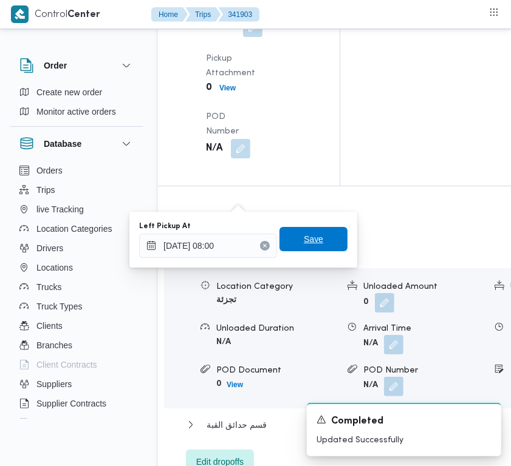
click at [292, 230] on span "Save" at bounding box center [313, 239] width 68 height 24
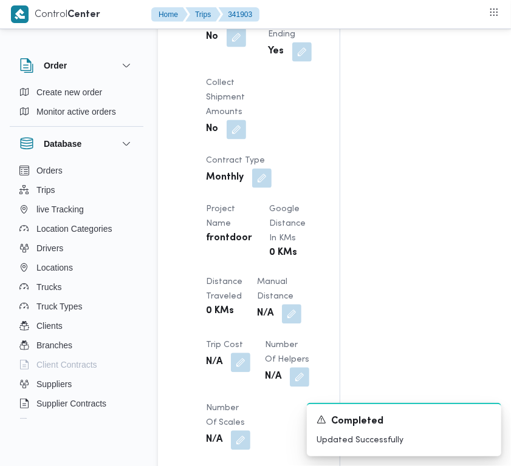
scroll to position [1039, 0]
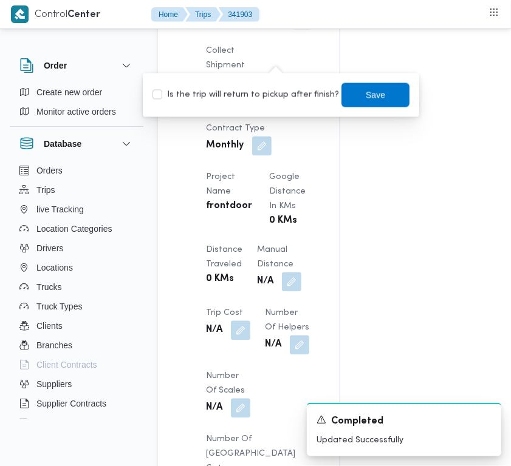
click at [269, 99] on label "Is the trip will return to pickup after finish?" at bounding box center [245, 94] width 186 height 15
checkbox input "true"
click at [370, 94] on span "Save" at bounding box center [375, 94] width 19 height 15
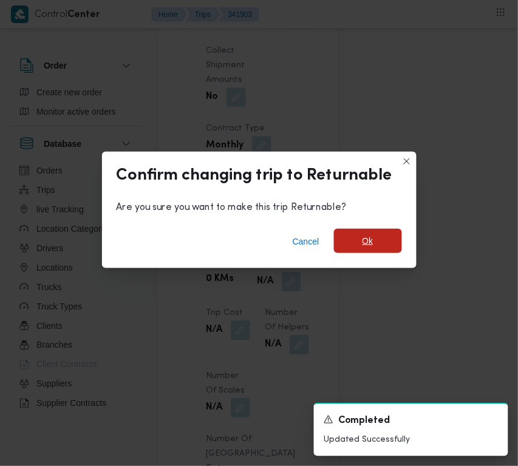
click at [353, 240] on span "Ok" at bounding box center [368, 241] width 68 height 24
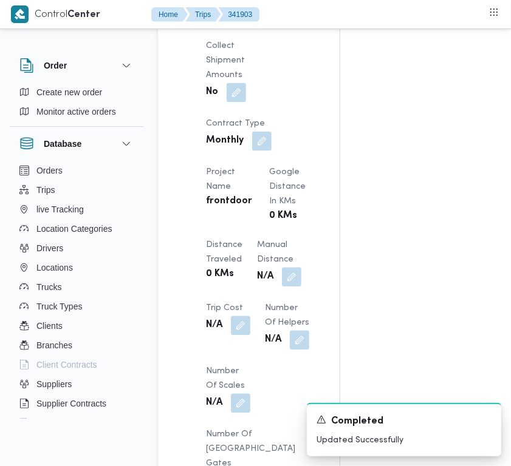
click at [387, 86] on div "Assignees • Superadmin [EMAIL_ADDRESS][PERSON_NAME][DOMAIN_NAME] Checklist Drop…" at bounding box center [489, 130] width 298 height 1893
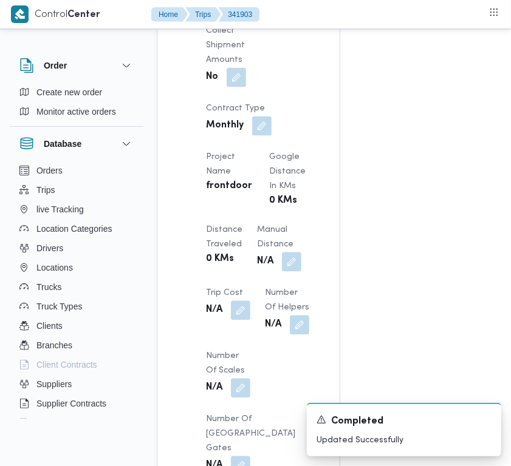
scroll to position [0, 0]
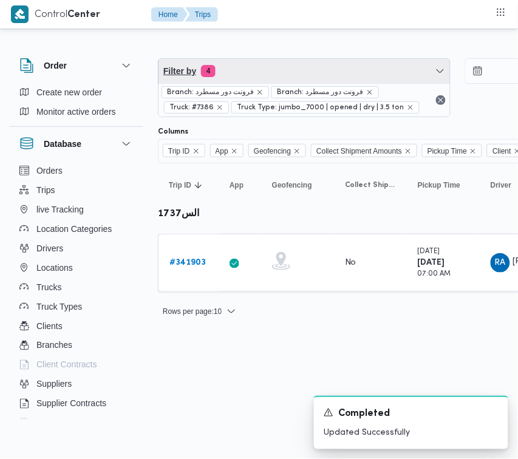
click at [259, 67] on span "Filter by 4" at bounding box center [305, 71] width 292 height 24
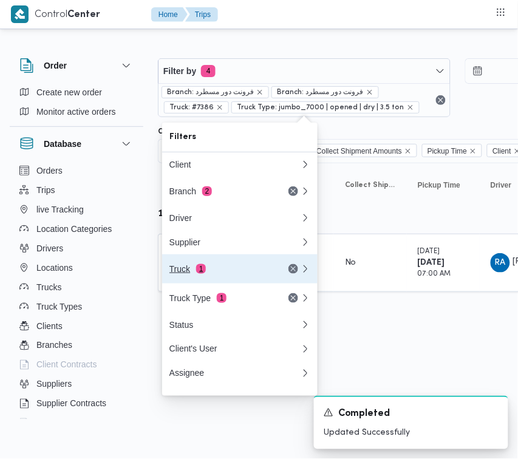
click at [214, 274] on div "Truck 1" at bounding box center [220, 269] width 102 height 10
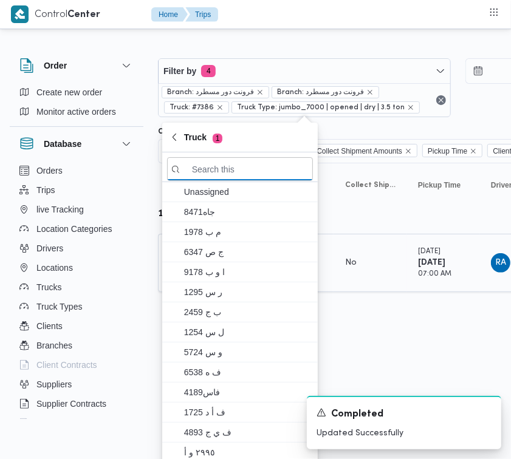
paste input "4961"
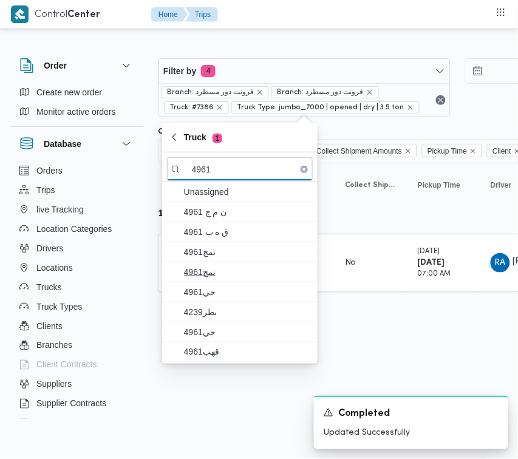
type input "4961"
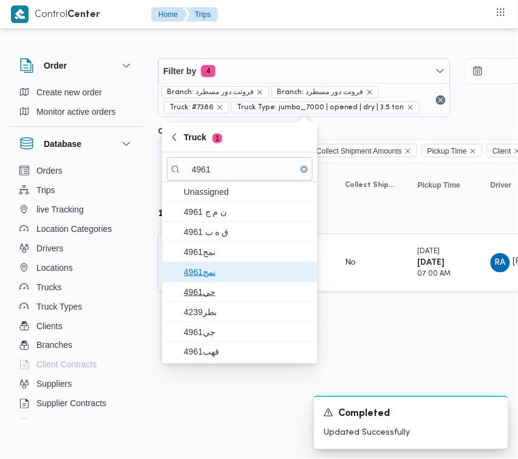
click at [216, 284] on div "Unassigned ن م ج 4961 ق ه ب 4961 4961نمج 4961نمج 4961جي 4239بطر جي4961 قهب4961" at bounding box center [239, 272] width 155 height 180
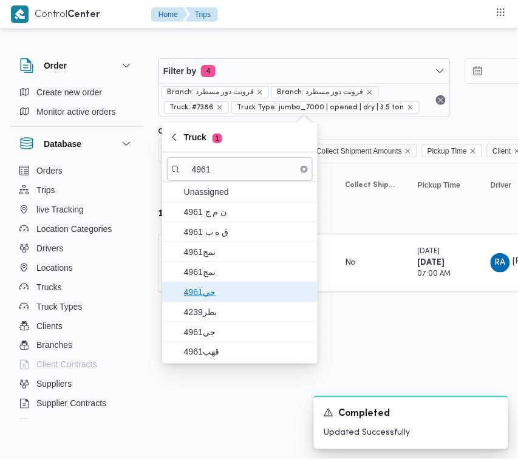
click at [217, 298] on span "4961جي" at bounding box center [247, 292] width 126 height 15
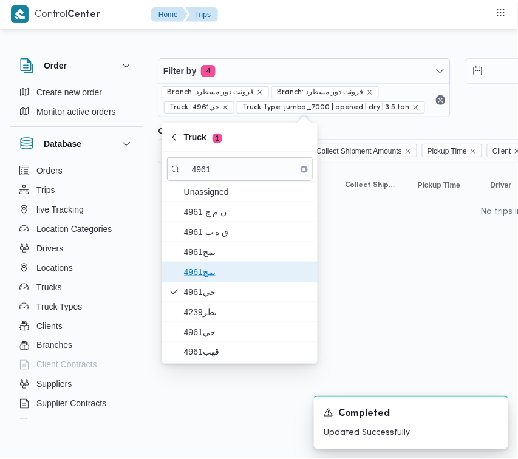
click at [204, 278] on span "4961نمج" at bounding box center [247, 272] width 126 height 15
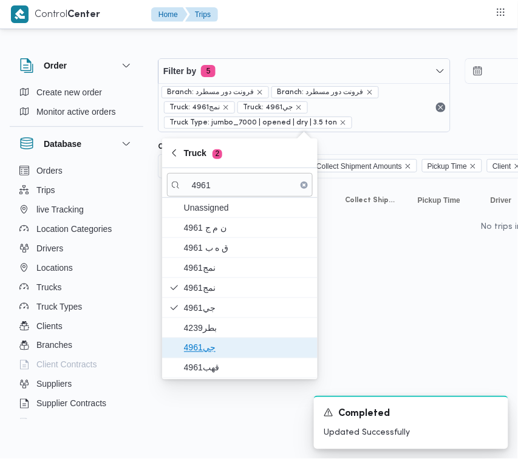
click at [211, 350] on span "جي4961" at bounding box center [247, 348] width 126 height 15
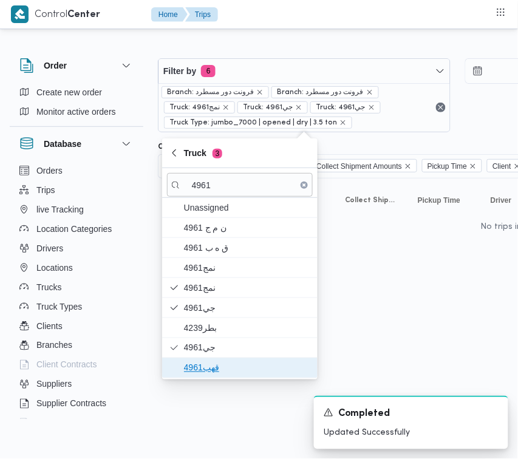
click at [186, 374] on span "قهب4961" at bounding box center [247, 368] width 126 height 15
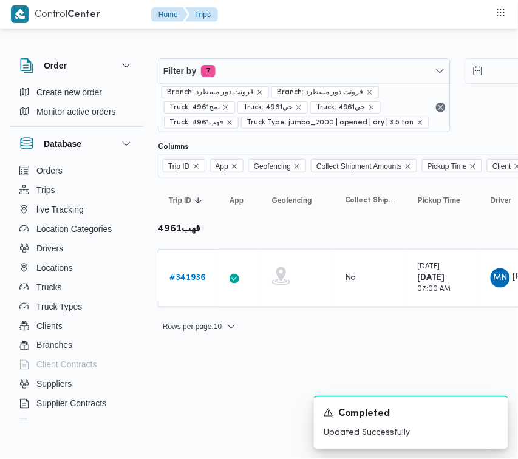
click at [420, 347] on div "Filter by 7 Branch: فرونت دور مسطرد Branch: فرونت دور مسطرد Truck: 4961نمج Truc…" at bounding box center [252, 191] width 518 height 318
click at [198, 289] on div "# 341936" at bounding box center [189, 278] width 48 height 24
click at [184, 274] on b "# 341936" at bounding box center [187, 278] width 36 height 8
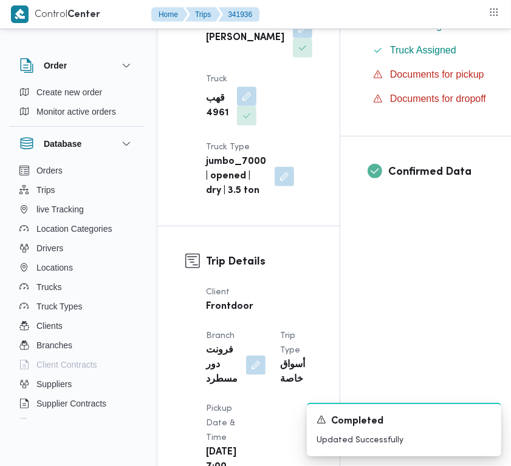
scroll to position [817, 0]
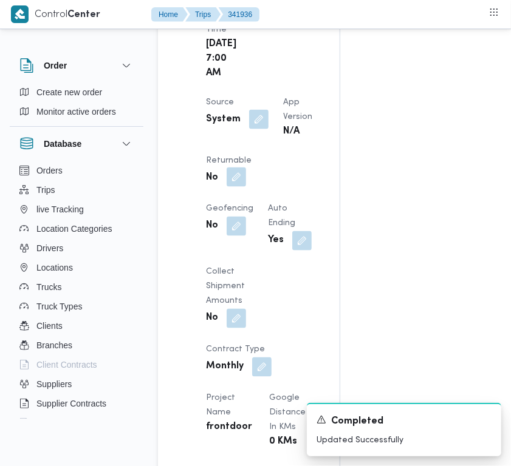
click at [246, 187] on button "button" at bounding box center [236, 177] width 19 height 19
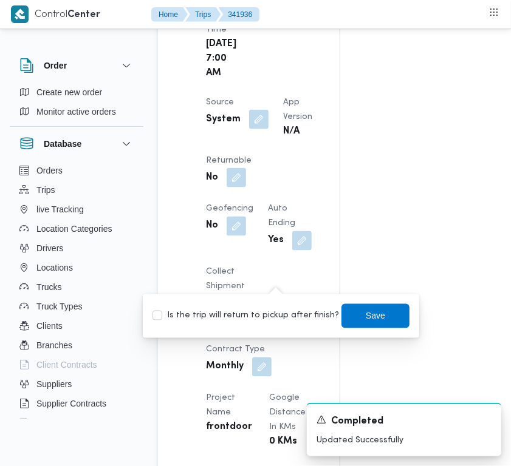
click at [210, 314] on label "Is the trip will return to pickup after finish?" at bounding box center [245, 316] width 186 height 15
checkbox input "true"
click at [381, 316] on span "Save" at bounding box center [375, 316] width 68 height 24
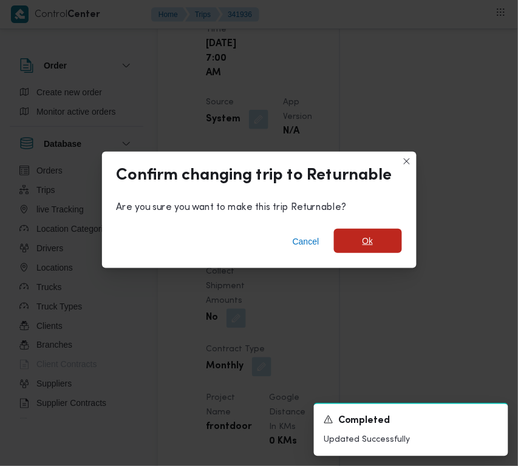
click at [370, 244] on span "Ok" at bounding box center [368, 241] width 11 height 15
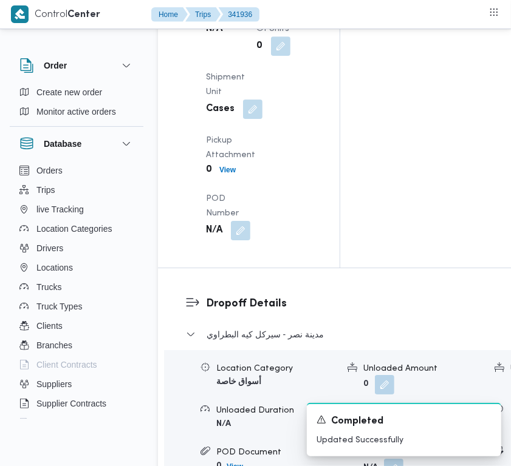
scroll to position [1811, 0]
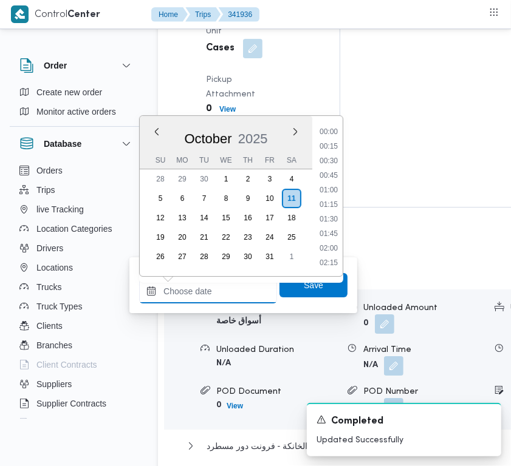
click at [236, 283] on input "Left Pickup At" at bounding box center [208, 291] width 138 height 24
click at [338, 155] on li "08:00" at bounding box center [329, 161] width 28 height 12
type input "[DATE] 08:00"
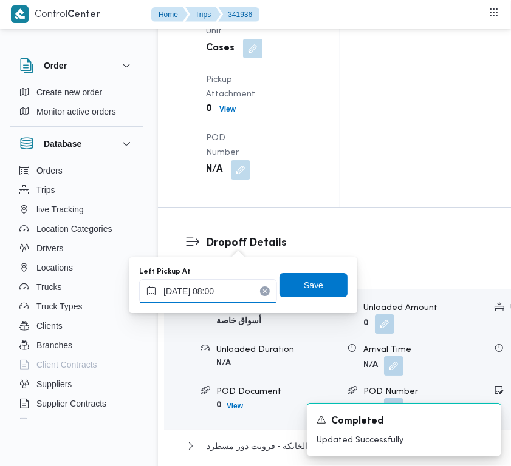
click at [238, 292] on input "[DATE] 08:00" at bounding box center [208, 291] width 138 height 24
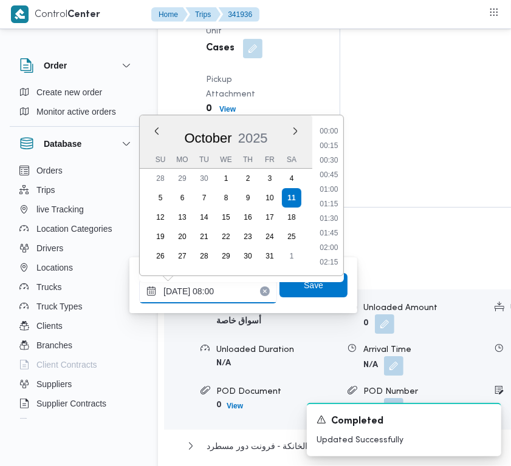
scroll to position [392, 0]
click at [324, 284] on span "Save" at bounding box center [313, 285] width 68 height 24
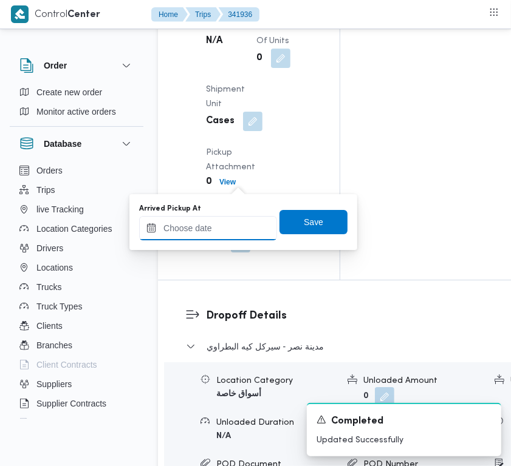
click at [231, 227] on input "Arrived Pickup At" at bounding box center [208, 228] width 138 height 24
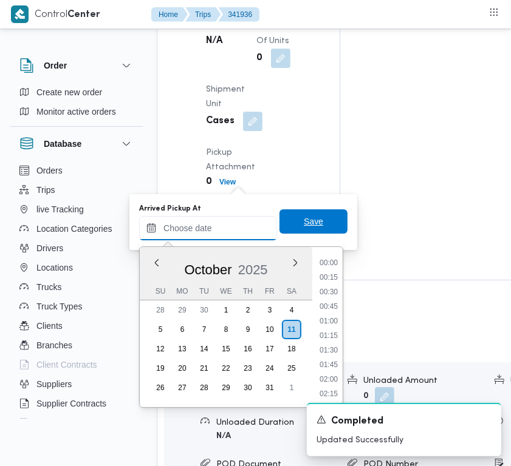
scroll to position [437, 0]
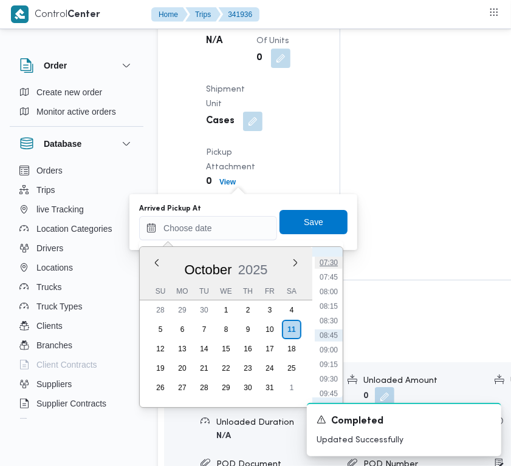
click at [338, 263] on li "07:30" at bounding box center [329, 263] width 28 height 12
type input "[DATE] 07:30"
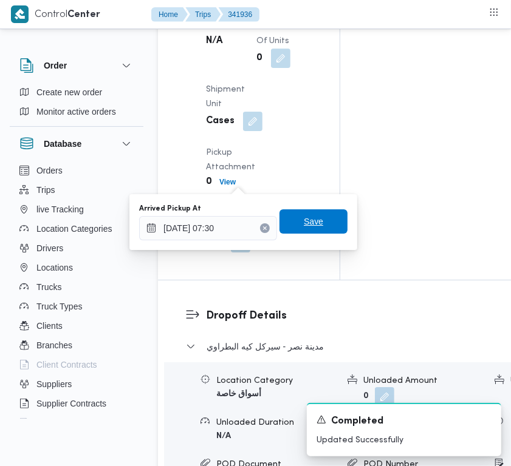
click at [318, 220] on span "Save" at bounding box center [313, 222] width 68 height 24
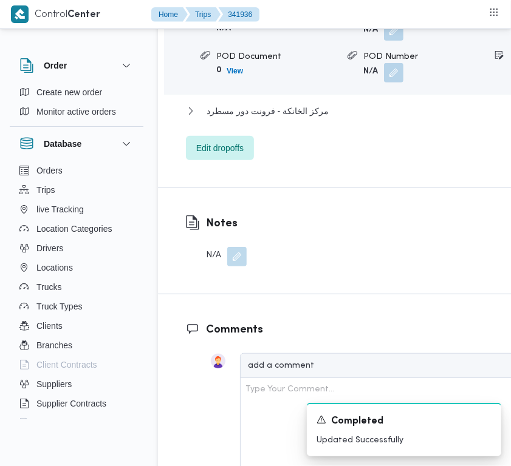
scroll to position [2627, 0]
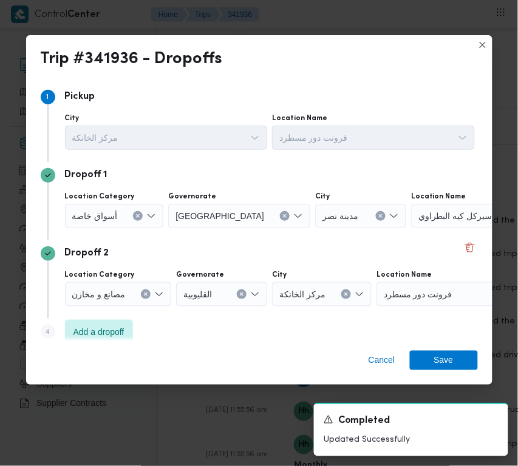
click at [82, 229] on div "Location Category أسواق خاصة Governorate [GEOGRAPHIC_DATA] City مدينة نصر Locat…" at bounding box center [270, 209] width 415 height 41
click at [84, 216] on span "أسواق خاصة" at bounding box center [95, 215] width 46 height 13
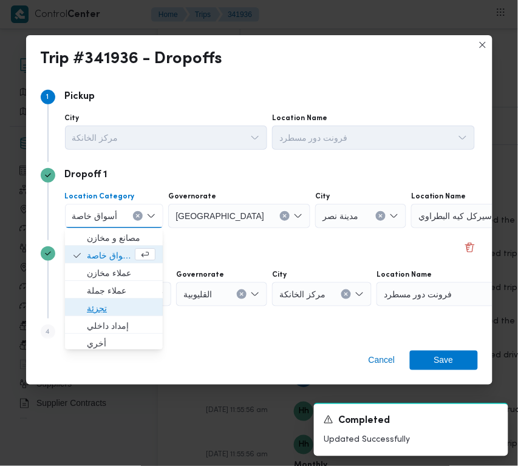
click at [99, 312] on span "تجزئة" at bounding box center [121, 308] width 69 height 15
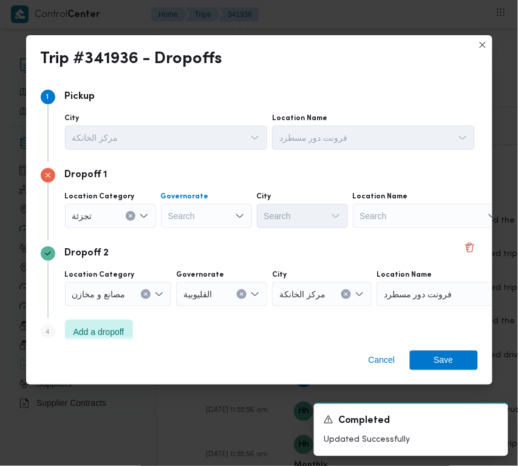
click at [196, 211] on div "Search" at bounding box center [206, 216] width 91 height 24
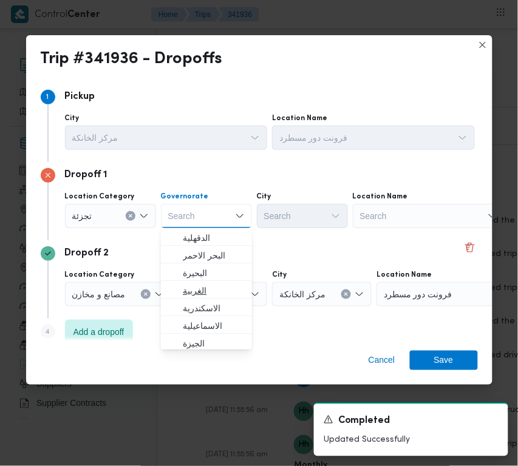
paste input "[GEOGRAPHIC_DATA]"
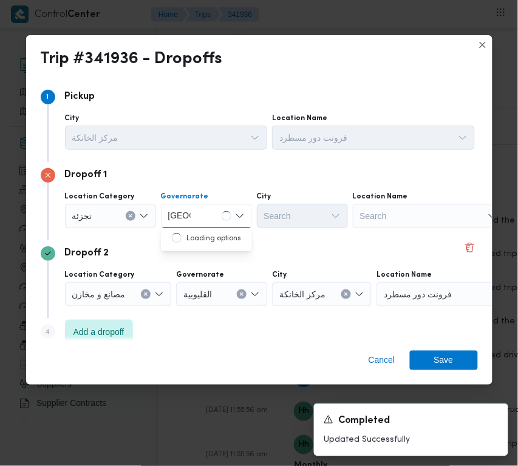
type input "[GEOGRAPHIC_DATA]"
drag, startPoint x: 208, startPoint y: 210, endPoint x: 210, endPoint y: 227, distance: 16.5
click at [208, 210] on div "[GEOGRAPHIC_DATA] [GEOGRAPHIC_DATA]" at bounding box center [206, 216] width 91 height 24
click at [202, 241] on span "[GEOGRAPHIC_DATA]" at bounding box center [214, 238] width 62 height 15
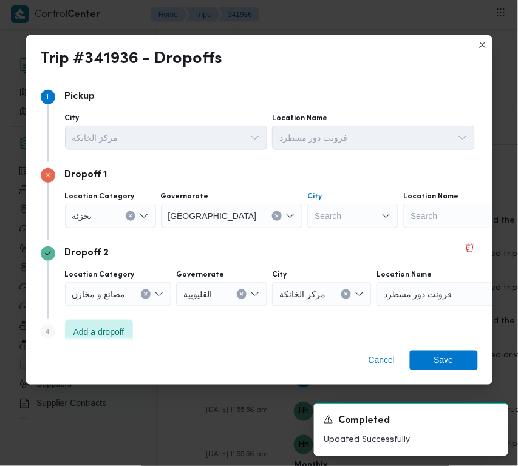
click at [312, 217] on div "Search" at bounding box center [352, 216] width 91 height 24
paste input "[GEOGRAPHIC_DATA]"
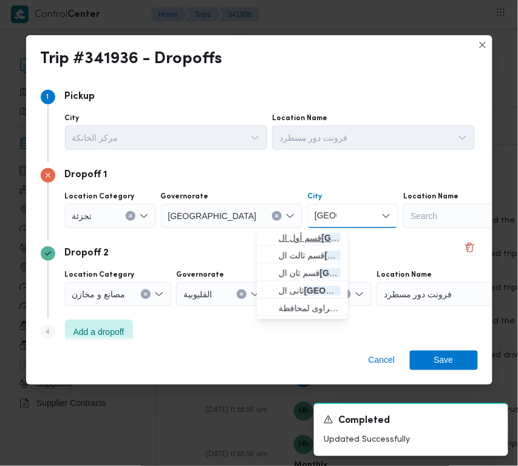
type input "[GEOGRAPHIC_DATA]"
click at [287, 239] on span "قسم أول ال قاهرة الجديدة" at bounding box center [310, 238] width 62 height 15
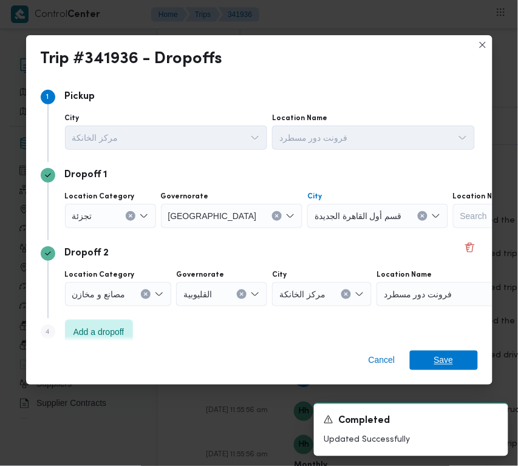
drag, startPoint x: 471, startPoint y: 357, endPoint x: 463, endPoint y: 358, distance: 8.1
click at [471, 358] on span "Save" at bounding box center [444, 360] width 68 height 19
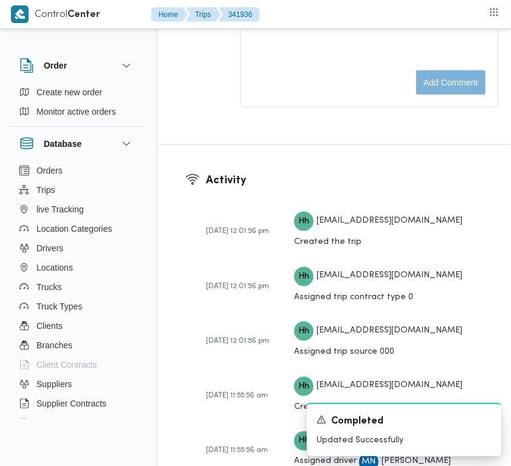
scroll to position [2642, 0]
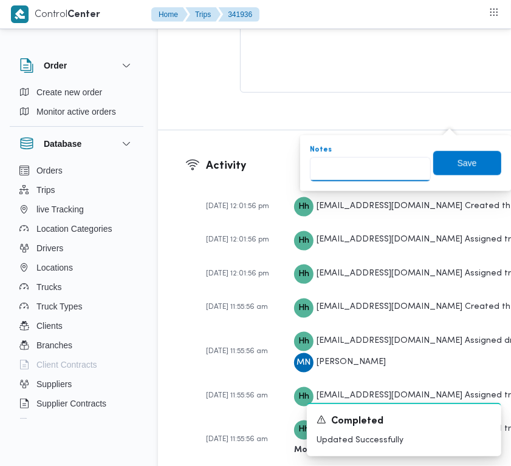
click at [386, 159] on input "Notes" at bounding box center [370, 169] width 121 height 24
paste input "تجمع"
type input "تجمع"
click at [462, 161] on span "Save" at bounding box center [466, 162] width 19 height 15
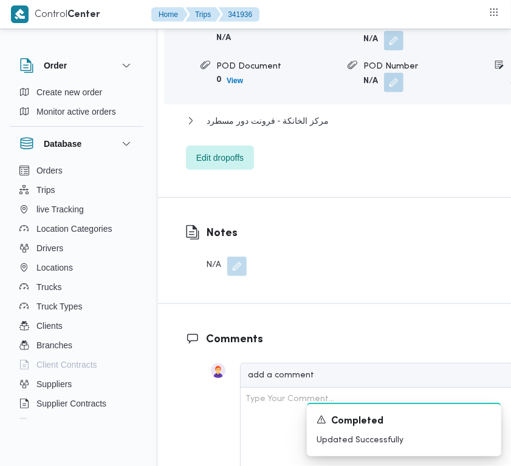
scroll to position [1825, 0]
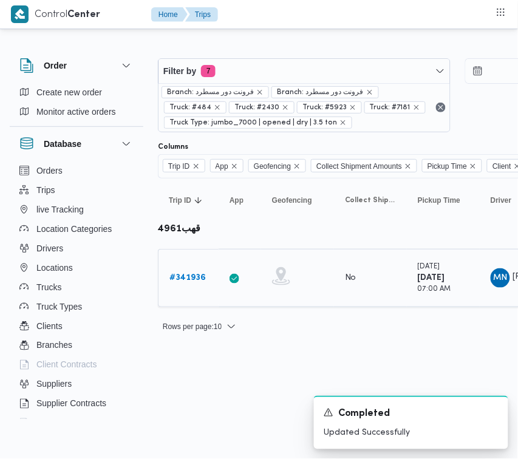
click at [197, 278] on b "# 341936" at bounding box center [187, 278] width 36 height 8
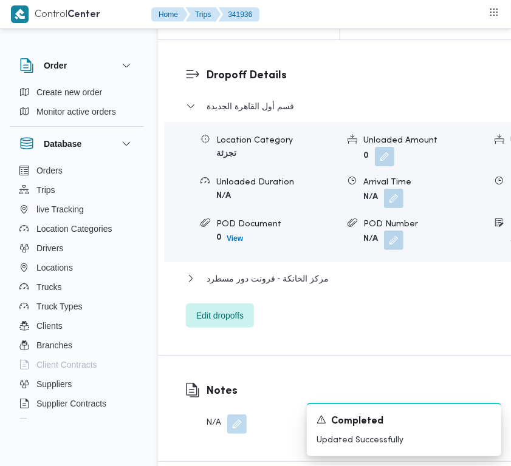
scroll to position [2451, 0]
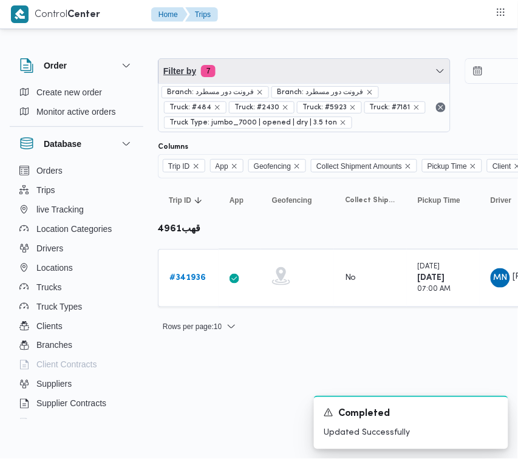
click at [288, 64] on span "Filter by 7" at bounding box center [305, 71] width 292 height 24
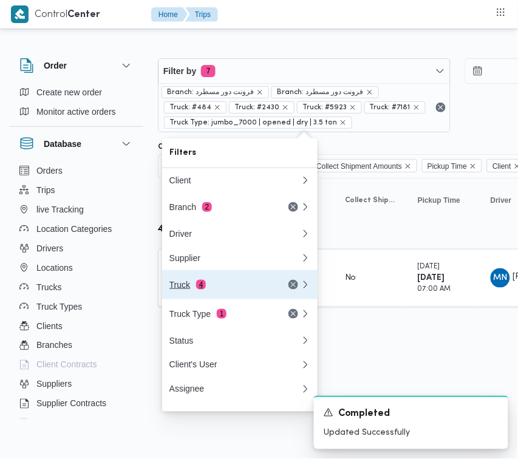
click at [255, 296] on div "Truck 4" at bounding box center [235, 284] width 146 height 29
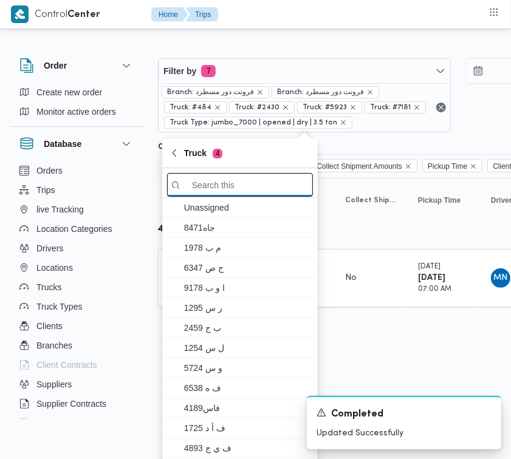
paste input "1234"
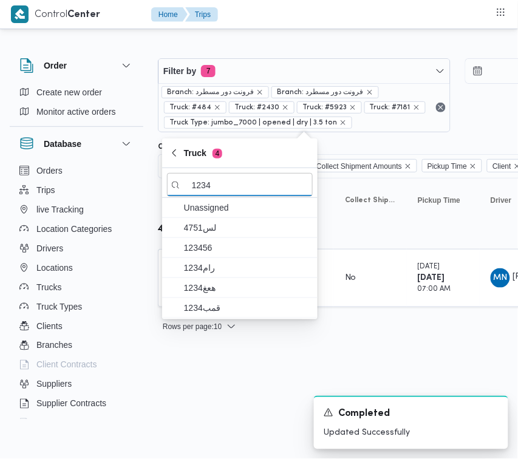
type input "1234"
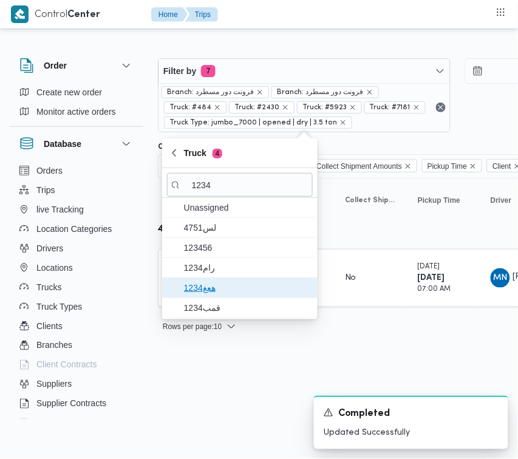
click at [228, 287] on span "هعغ1234" at bounding box center [247, 288] width 126 height 15
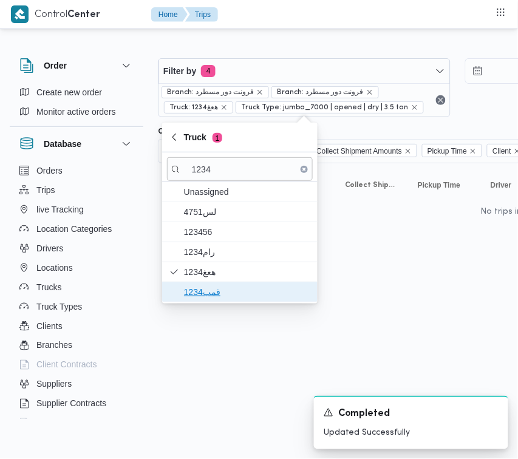
click at [213, 296] on span "قمب1234" at bounding box center [247, 292] width 126 height 15
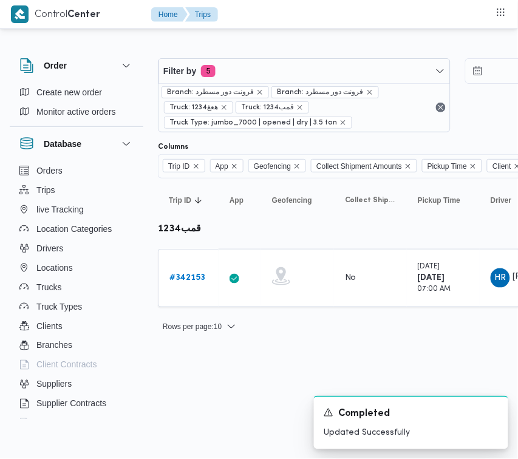
click at [183, 367] on html "Control Center Home Trips Order Create new order Monitor active orders Database…" at bounding box center [259, 229] width 518 height 459
click at [186, 274] on b "# 342153" at bounding box center [187, 278] width 36 height 8
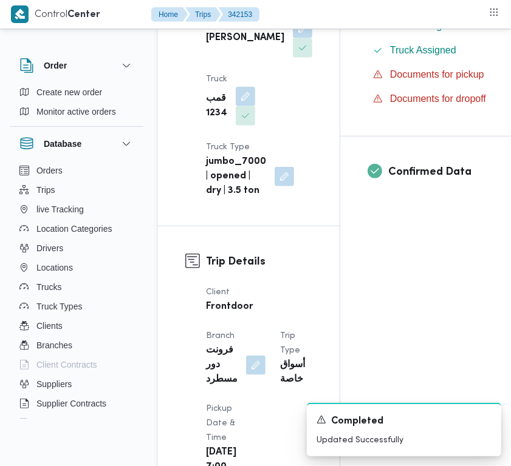
scroll to position [817, 0]
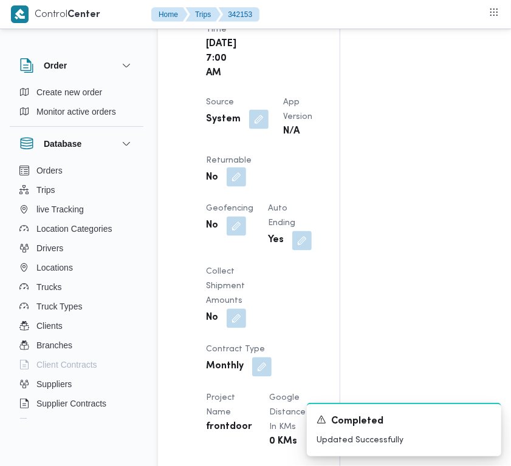
click at [246, 187] on button "button" at bounding box center [236, 177] width 19 height 19
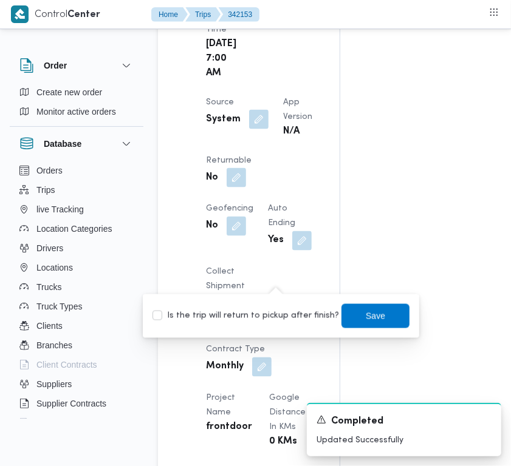
click at [279, 314] on label "Is the trip will return to pickup after finish?" at bounding box center [245, 316] width 186 height 15
checkbox input "true"
click at [387, 301] on div "You are in a dialog. To close this dialog, hit escape. Is the trip will return …" at bounding box center [281, 317] width 276 height 44
click at [374, 307] on span "Save" at bounding box center [375, 316] width 68 height 24
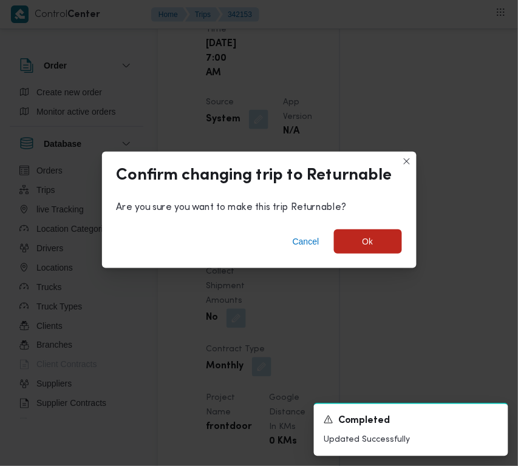
click at [359, 228] on div "Cancel Ok" at bounding box center [259, 244] width 315 height 49
click at [361, 238] on span "Ok" at bounding box center [368, 241] width 68 height 24
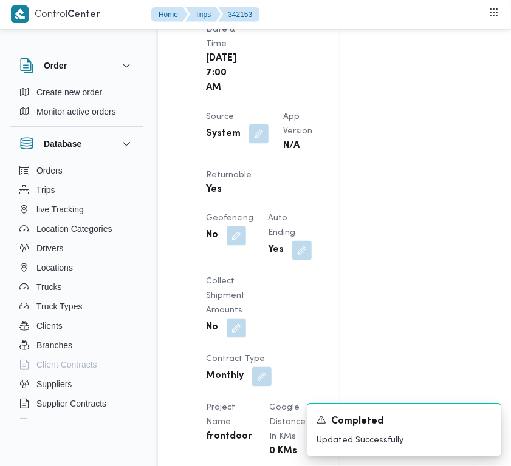
scroll to position [832, 0]
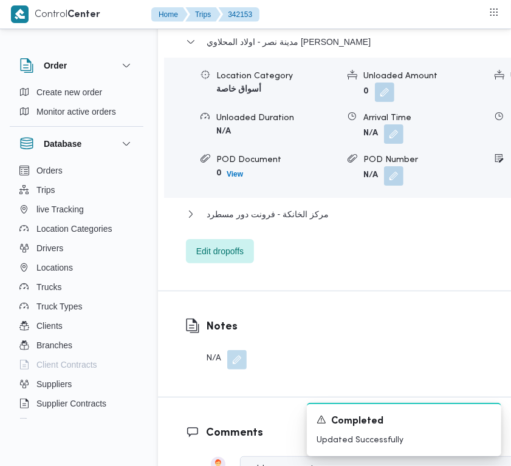
scroll to position [2466, 0]
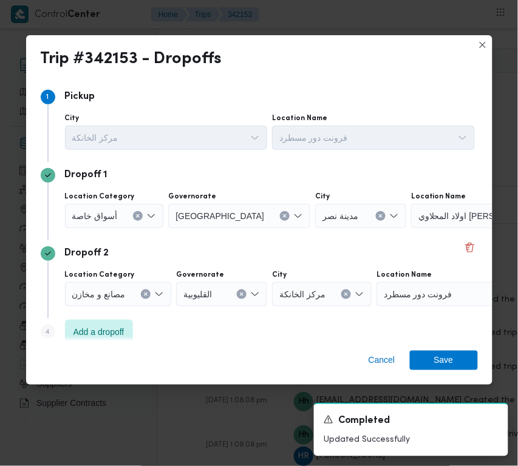
click at [109, 216] on span "أسواق خاصة" at bounding box center [95, 215] width 46 height 13
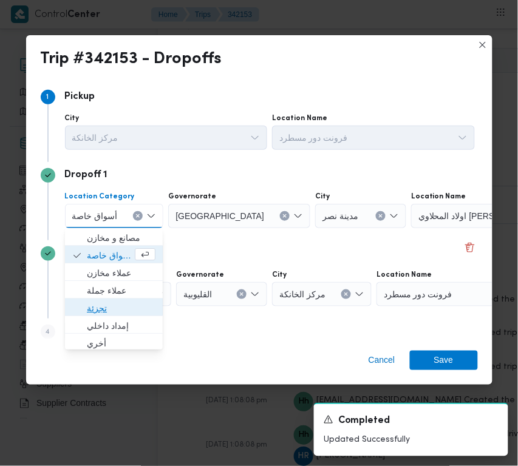
click at [98, 313] on span "تجزئة" at bounding box center [121, 308] width 69 height 15
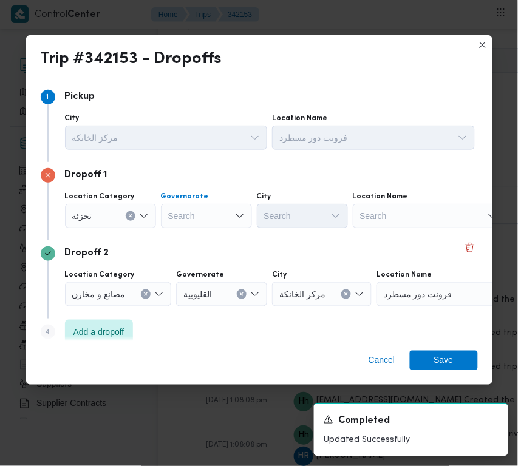
click at [200, 207] on div "Search" at bounding box center [206, 216] width 91 height 24
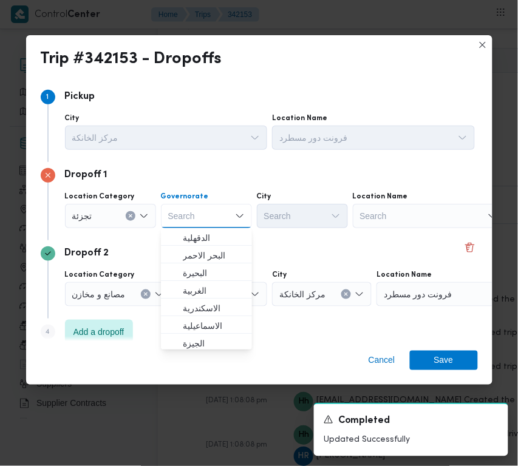
paste input "[GEOGRAPHIC_DATA]"
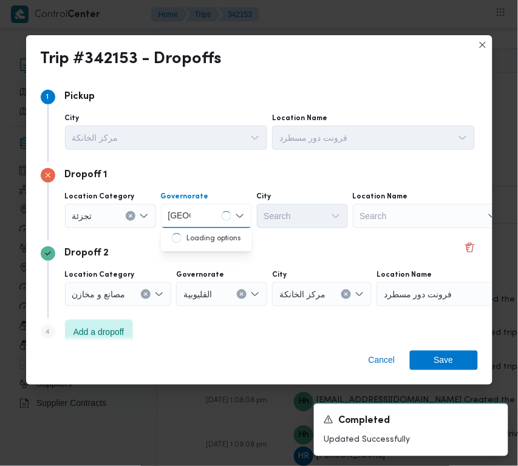
type input "[GEOGRAPHIC_DATA]"
click at [278, 251] on div "Dropoff 2" at bounding box center [259, 254] width 437 height 15
click at [213, 206] on div "[GEOGRAPHIC_DATA] [GEOGRAPHIC_DATA]" at bounding box center [206, 216] width 91 height 24
click at [194, 231] on span "[GEOGRAPHIC_DATA]" at bounding box center [214, 238] width 62 height 15
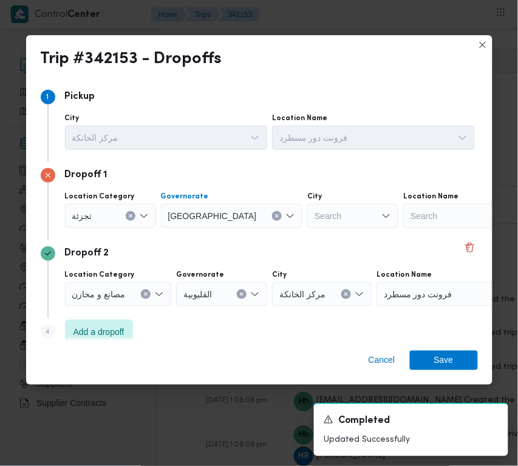
click at [307, 213] on div "Search" at bounding box center [352, 216] width 91 height 24
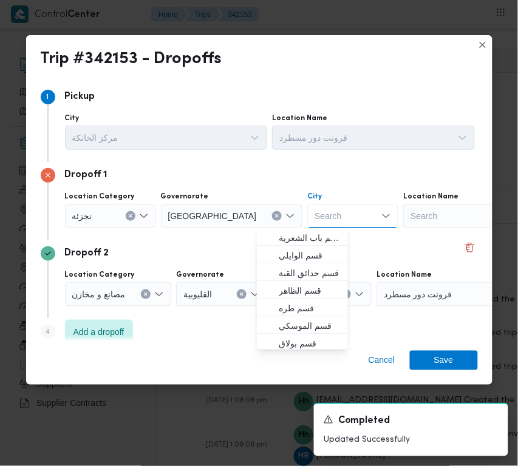
paste input "[GEOGRAPHIC_DATA]"
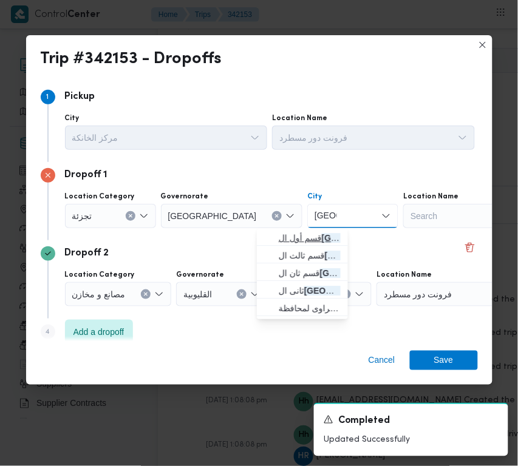
type input "[GEOGRAPHIC_DATA]"
click at [279, 234] on span "قسم أول ال قاهرة الجديدة" at bounding box center [310, 238] width 62 height 15
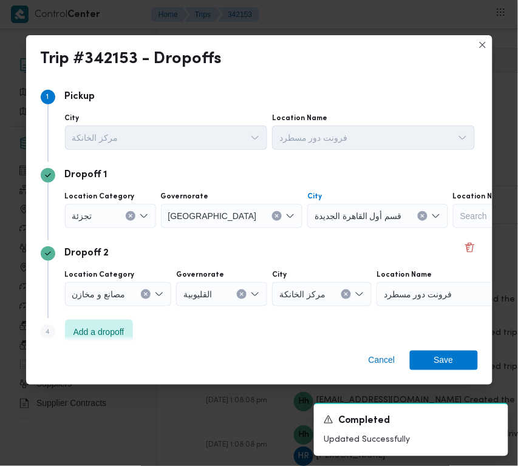
click at [279, 234] on div "Dropoff 1 Location Category تجزئة Governorate [GEOGRAPHIC_DATA] قسم أول [GEOGRA…" at bounding box center [259, 201] width 437 height 78
click at [432, 358] on span "Save" at bounding box center [444, 359] width 68 height 19
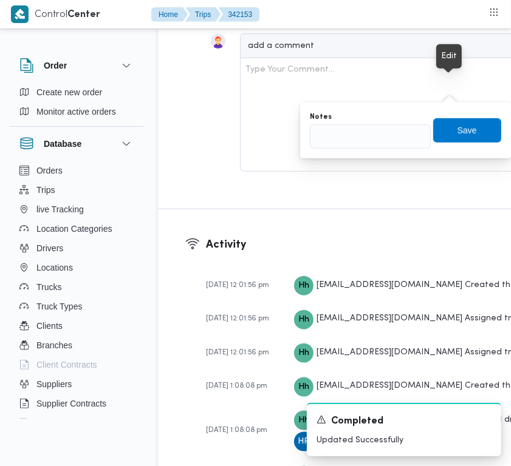
drag, startPoint x: 460, startPoint y: 88, endPoint x: 426, endPoint y: 114, distance: 43.4
click at [386, 141] on input "Notes" at bounding box center [370, 137] width 121 height 24
paste input "تجمع"
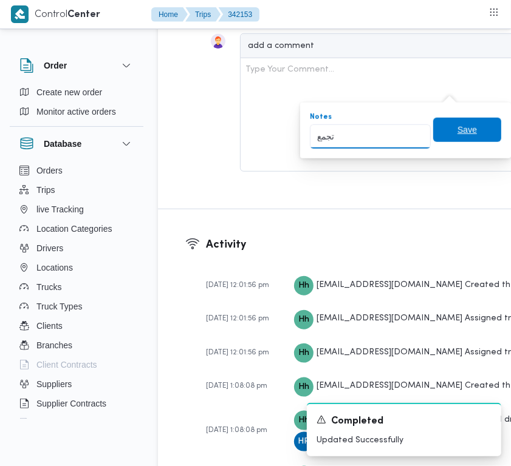
type input "تجمع"
click at [442, 137] on span "Save" at bounding box center [467, 130] width 68 height 24
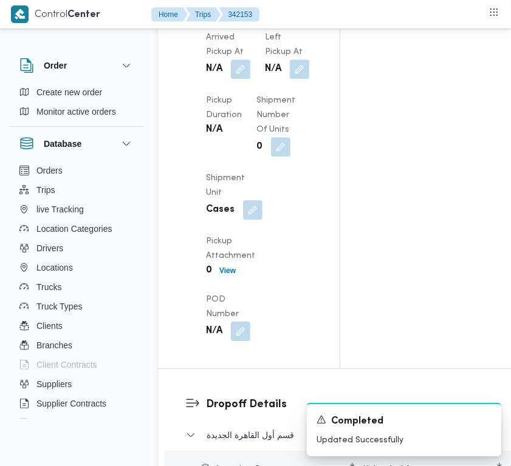
scroll to position [1811, 0]
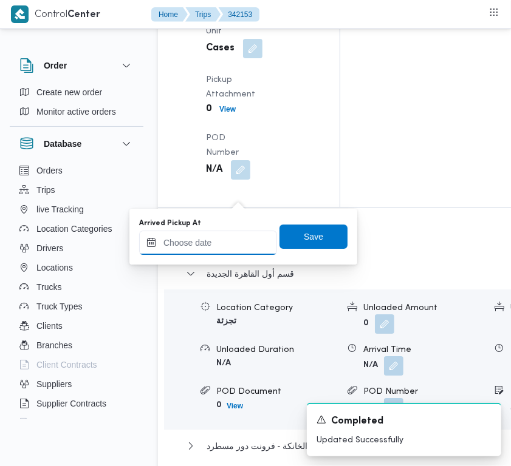
drag, startPoint x: 231, startPoint y: 231, endPoint x: 259, endPoint y: 239, distance: 29.5
click at [231, 231] on input "Arrived Pickup At" at bounding box center [208, 243] width 138 height 24
paste input "[DATE] 7:00AM"
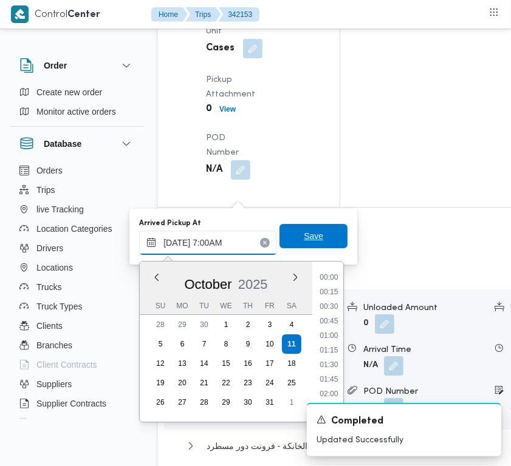
scroll to position [407, 0]
type input "[DATE] 07:00"
click at [314, 241] on span "Save" at bounding box center [313, 236] width 68 height 24
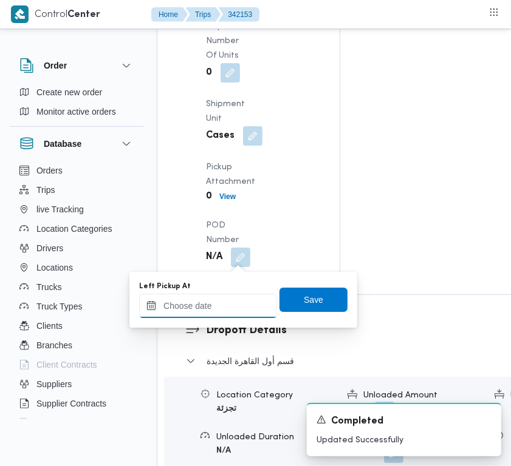
click at [207, 296] on div at bounding box center [208, 306] width 138 height 24
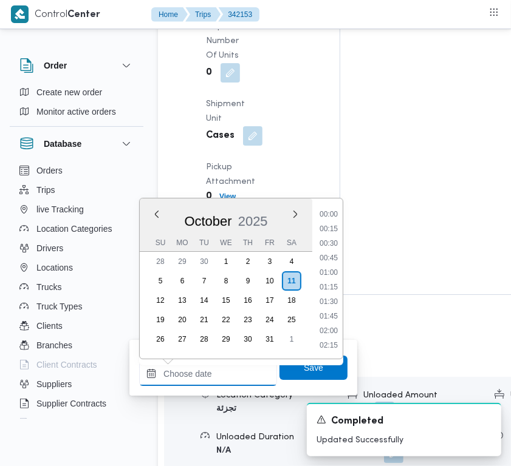
paste input "[DATE] 7:00AM"
click at [324, 241] on li "07:30" at bounding box center [329, 245] width 28 height 12
type input "[DATE] 07:30"
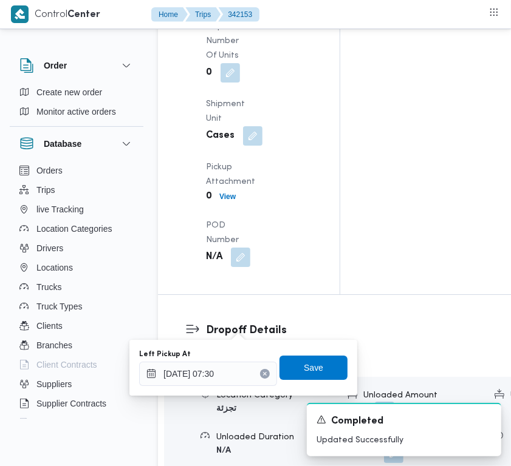
click at [329, 381] on div "Left Pickup At [DATE] 07:30 Save" at bounding box center [243, 368] width 211 height 39
click at [316, 364] on span "Save" at bounding box center [313, 367] width 68 height 24
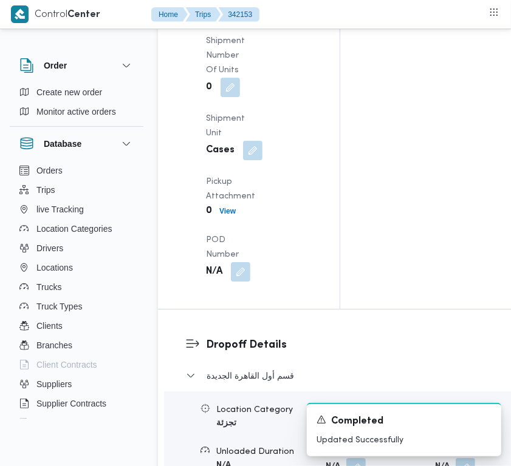
click at [296, 259] on div "Arrived Pickup At [DATE] 7:00 AM Left Pickup At N/A Pickup Duration N/A Shipmen…" at bounding box center [259, 82] width 121 height 413
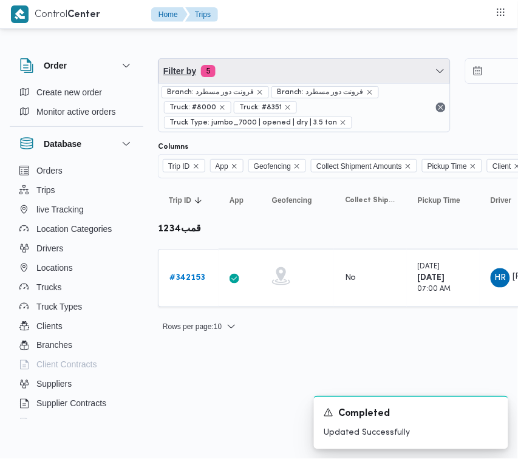
drag, startPoint x: 247, startPoint y: 69, endPoint x: 251, endPoint y: 102, distance: 33.7
click at [247, 69] on span "Filter by 5" at bounding box center [305, 71] width 292 height 24
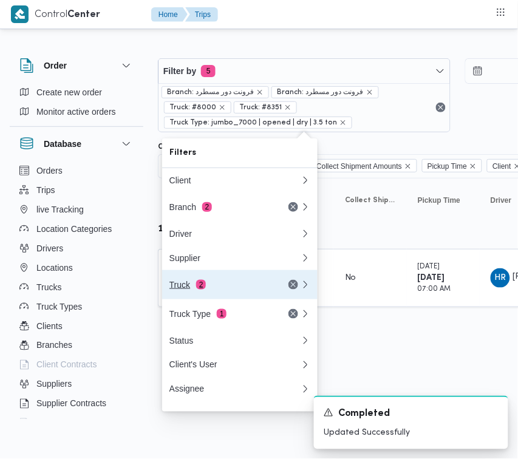
click at [220, 298] on button "Truck 2" at bounding box center [239, 284] width 155 height 29
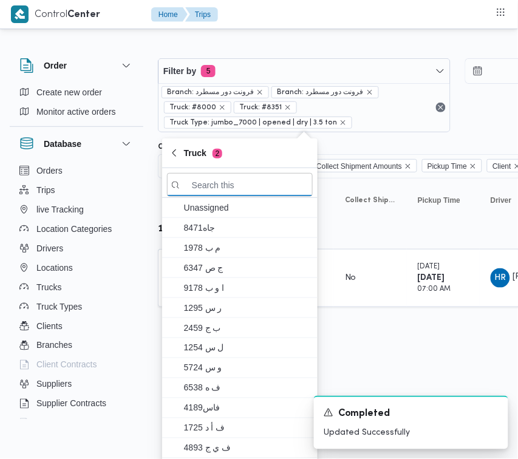
paste input "6435"
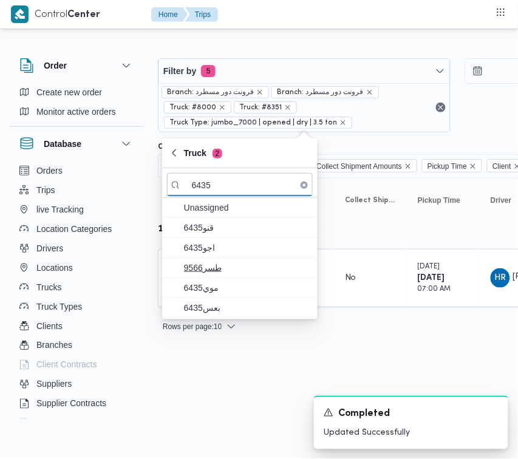
type input "6435"
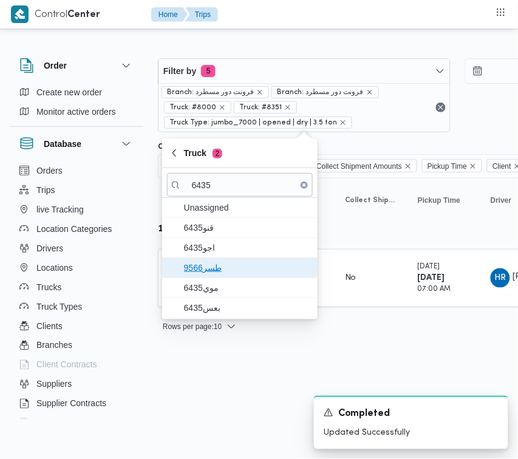
click at [197, 268] on span "طسر9566" at bounding box center [247, 268] width 126 height 15
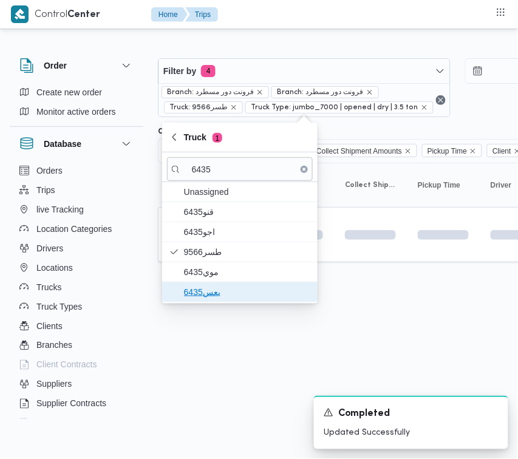
click at [196, 293] on span "بعس6435" at bounding box center [247, 292] width 126 height 15
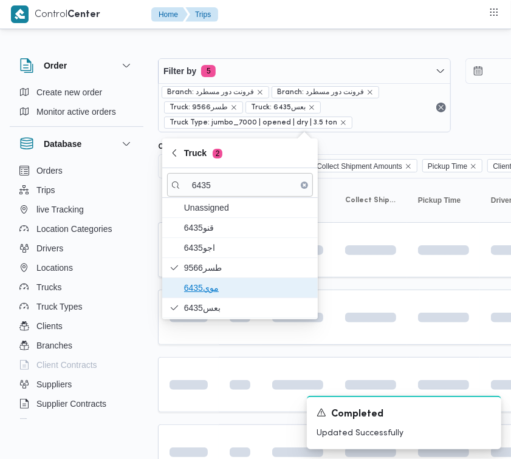
click at [191, 285] on span "موي6435" at bounding box center [247, 288] width 126 height 15
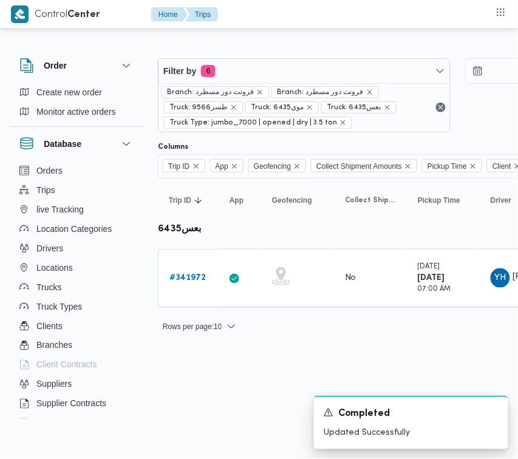
click at [248, 380] on html "Control Center Home Trips Order Create new order Monitor active orders Database…" at bounding box center [259, 229] width 518 height 459
click at [184, 276] on b "# 341972" at bounding box center [187, 278] width 36 height 8
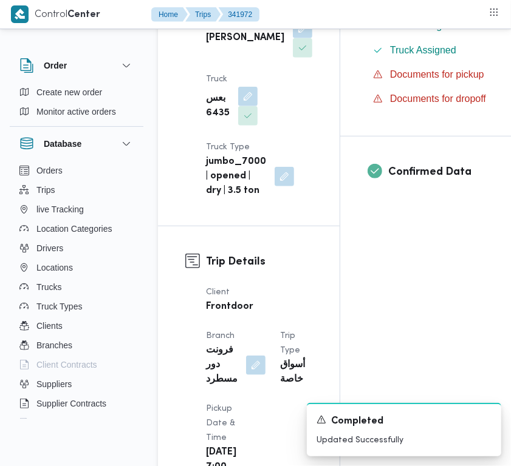
scroll to position [817, 0]
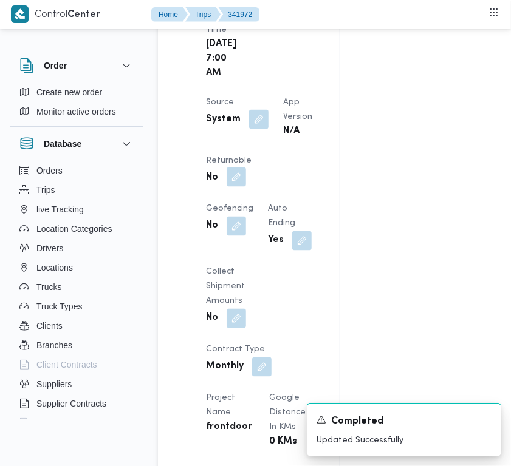
click at [246, 187] on button "button" at bounding box center [236, 177] width 19 height 19
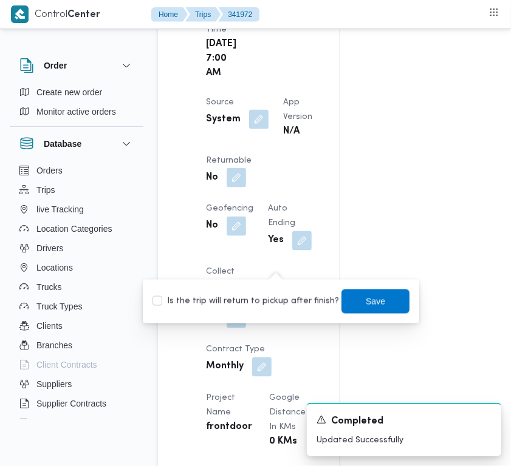
click at [269, 281] on div "You are in a dialog. To close this dialog, hit escape. Is the trip will return …" at bounding box center [281, 302] width 276 height 44
click at [269, 295] on label "Is the trip will return to pickup after finish?" at bounding box center [245, 302] width 186 height 15
checkbox input "true"
click at [386, 295] on span "Save" at bounding box center [375, 301] width 68 height 24
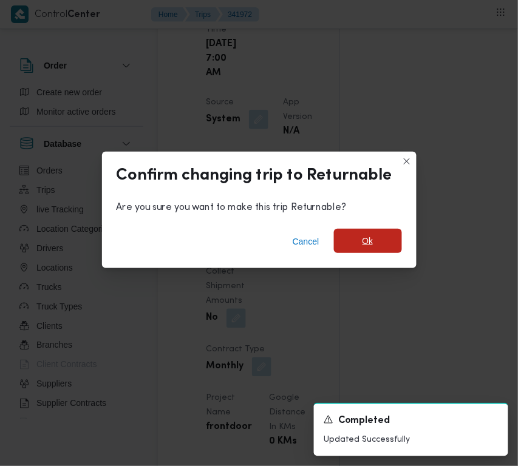
click at [386, 237] on span "Ok" at bounding box center [368, 241] width 68 height 24
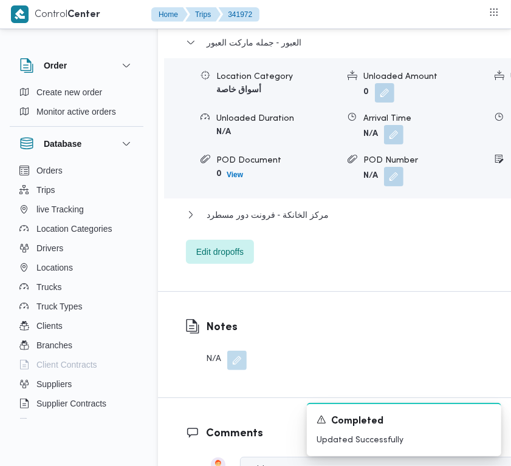
scroll to position [2451, 0]
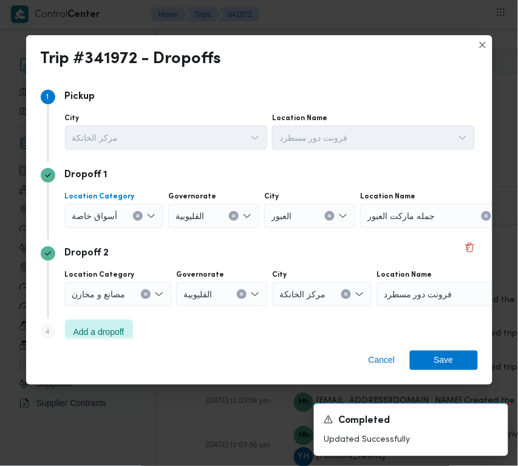
click at [102, 217] on span "أسواق خاصة" at bounding box center [95, 215] width 46 height 13
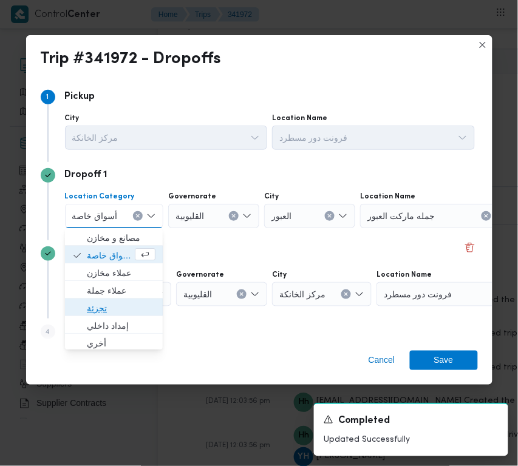
click at [102, 302] on span "تجزئة" at bounding box center [121, 308] width 69 height 15
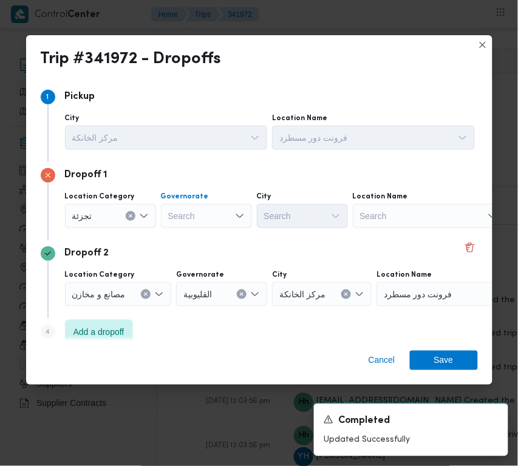
click at [196, 217] on div "Search" at bounding box center [206, 216] width 91 height 24
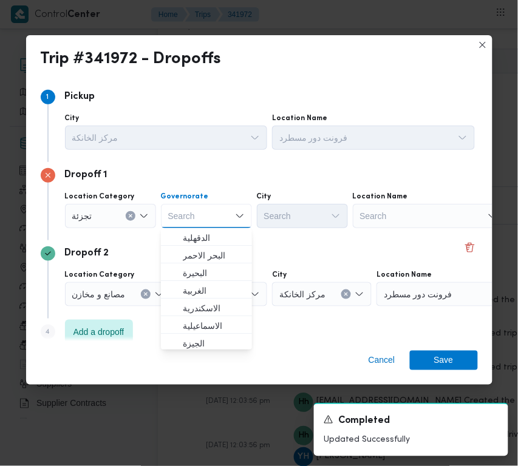
paste input "[GEOGRAPHIC_DATA]"
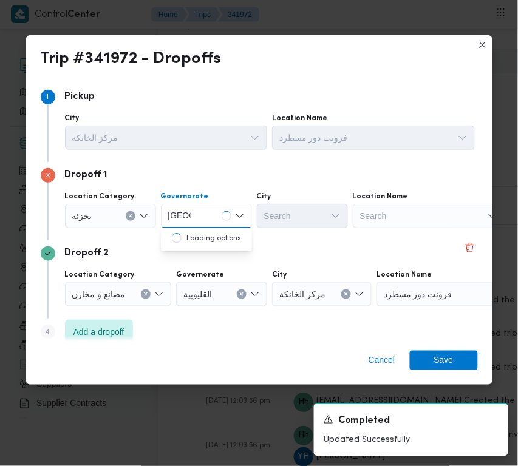
type input "[GEOGRAPHIC_DATA]"
click at [315, 237] on div "Dropoff 1 Location Category [GEOGRAPHIC_DATA] [GEOGRAPHIC_DATA] [GEOGRAPHIC_DAT…" at bounding box center [259, 201] width 437 height 78
drag, startPoint x: 229, startPoint y: 214, endPoint x: 224, endPoint y: 225, distance: 12.8
click at [229, 216] on div "[GEOGRAPHIC_DATA] [GEOGRAPHIC_DATA]" at bounding box center [206, 216] width 91 height 24
click at [206, 238] on span "[GEOGRAPHIC_DATA]" at bounding box center [214, 238] width 62 height 15
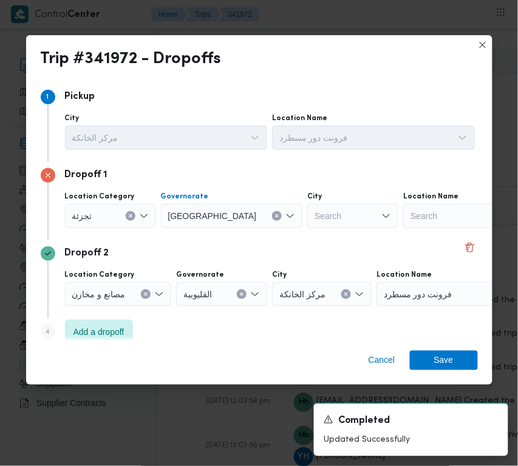
click at [311, 216] on div "Search" at bounding box center [352, 216] width 91 height 24
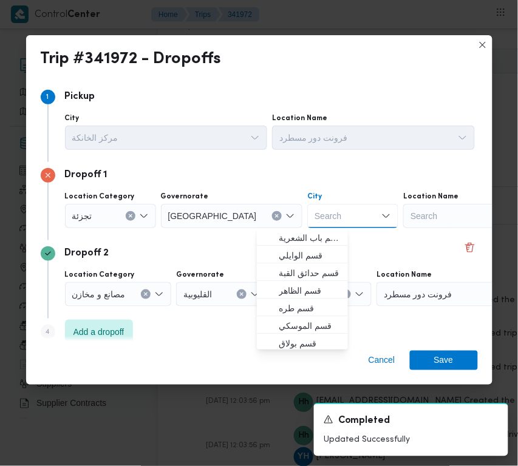
paste input "[GEOGRAPHIC_DATA]"
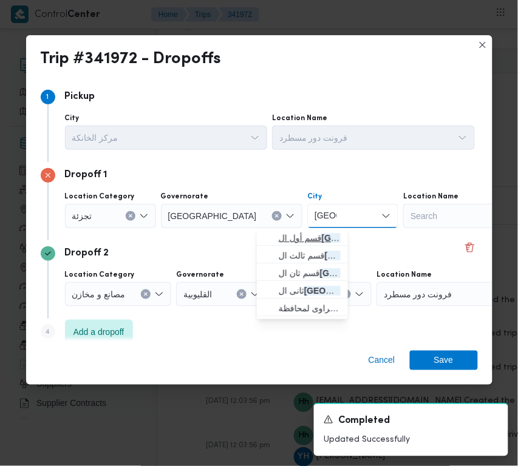
type input "[GEOGRAPHIC_DATA]"
click at [279, 232] on span "قسم أول ال قاهرة الجديدة" at bounding box center [310, 238] width 62 height 15
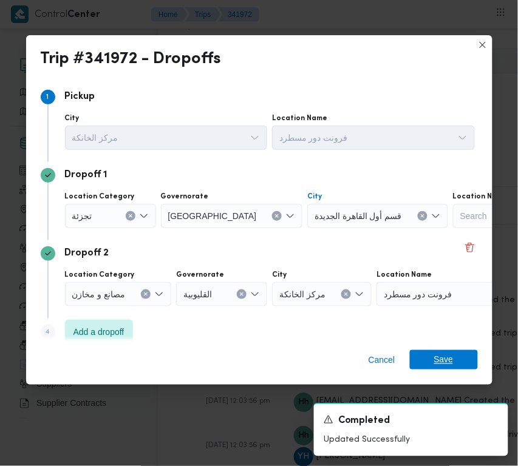
click at [474, 363] on span "Save" at bounding box center [444, 359] width 68 height 19
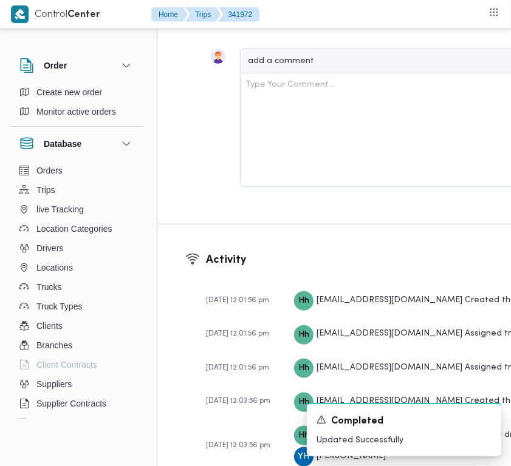
scroll to position [2466, 0]
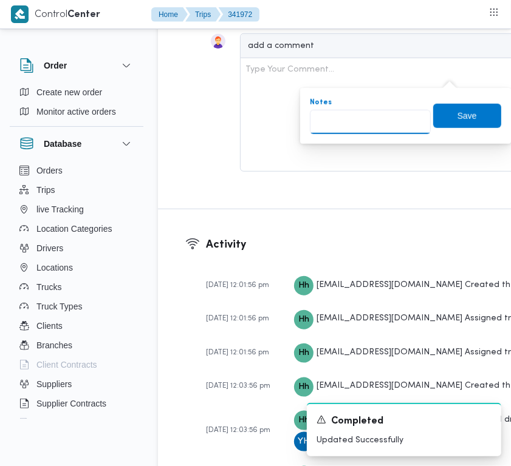
click at [384, 125] on input "Notes" at bounding box center [370, 122] width 121 height 24
paste input "تجمع"
type input "تجمع"
click at [471, 115] on span "Save" at bounding box center [467, 115] width 68 height 24
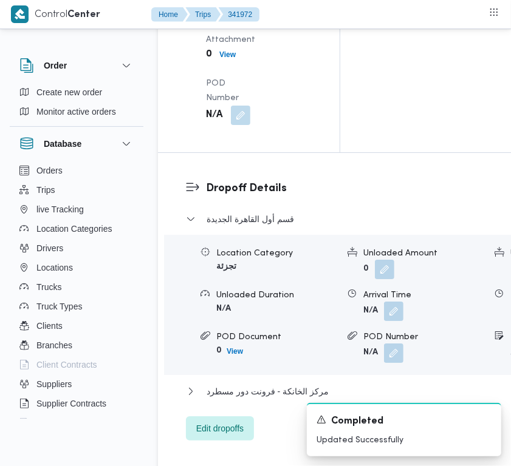
scroll to position [1772, 0]
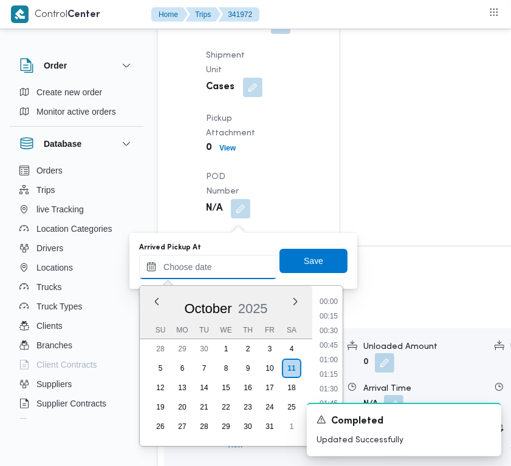
drag, startPoint x: 230, startPoint y: 276, endPoint x: 263, endPoint y: 265, distance: 35.1
click at [229, 277] on input "Arrived Pickup At" at bounding box center [208, 267] width 138 height 24
paste input "[DATE] 7:00AM"
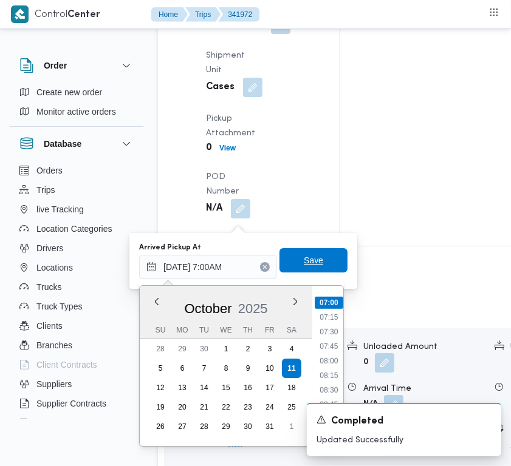
type input "[DATE] 07:00"
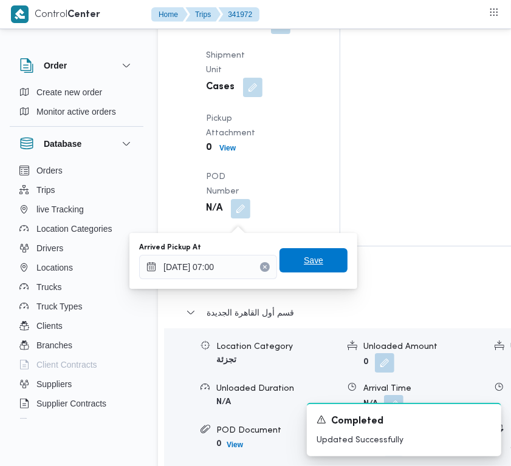
click at [317, 253] on span "Save" at bounding box center [313, 260] width 68 height 24
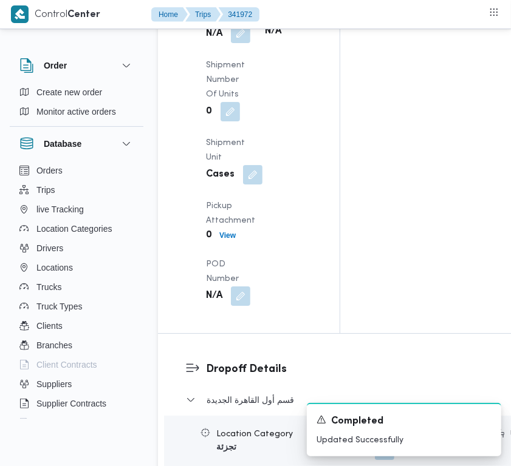
click at [242, 284] on div "Arrived Pickup At [DATE] 7:00 AM Left Pickup At N/A Pickup Duration N/A Shipmen…" at bounding box center [259, 106] width 121 height 413
click at [220, 41] on b "N/A" at bounding box center [214, 34] width 16 height 15
click at [250, 45] on div "N/A" at bounding box center [228, 34] width 47 height 22
click at [244, 43] on button "button" at bounding box center [240, 33] width 19 height 19
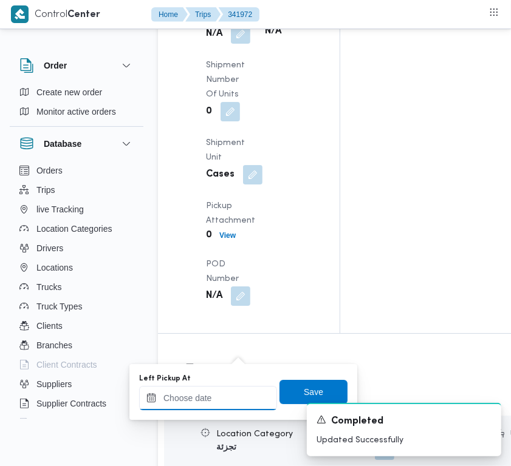
click at [210, 387] on input "Left Pickup At" at bounding box center [208, 398] width 138 height 24
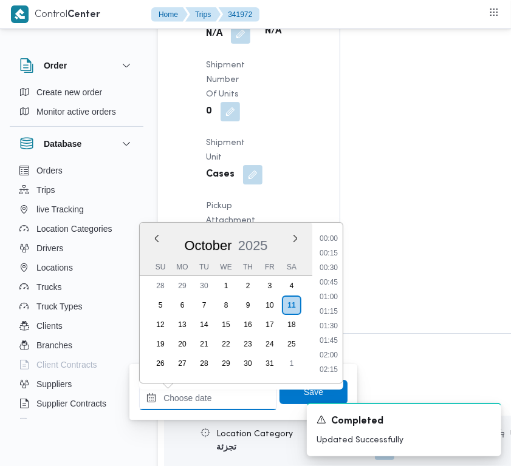
paste input "[DATE] 7:00AM"
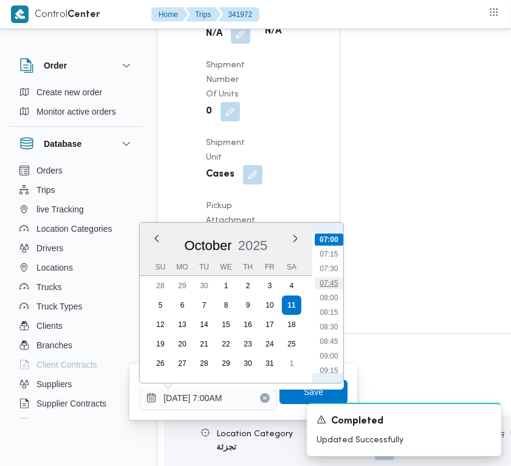
click at [323, 284] on li "07:45" at bounding box center [329, 284] width 28 height 12
type input "[DATE] 07:45"
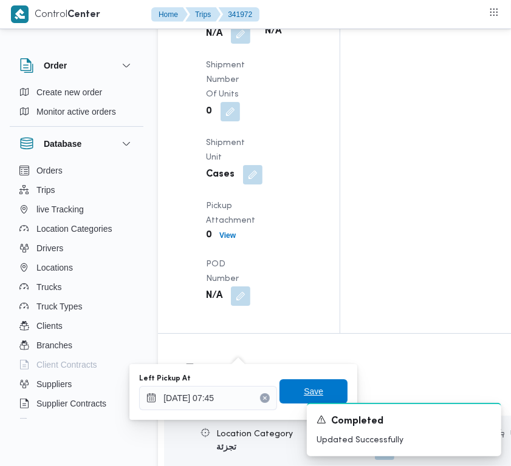
click at [296, 384] on span "Save" at bounding box center [313, 392] width 68 height 24
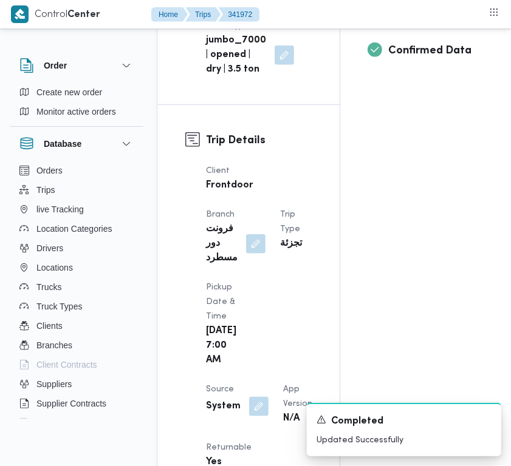
scroll to position [0, 0]
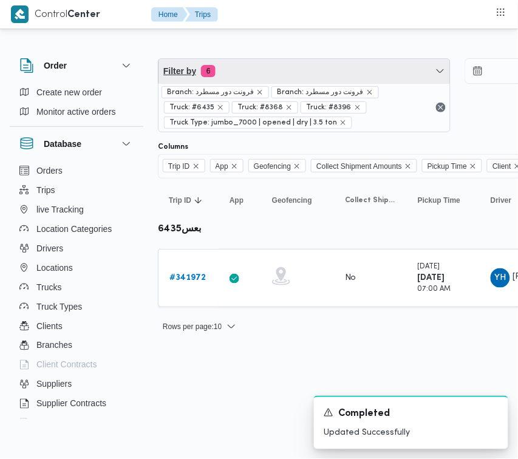
click at [233, 67] on span "Filter by 6" at bounding box center [305, 71] width 292 height 24
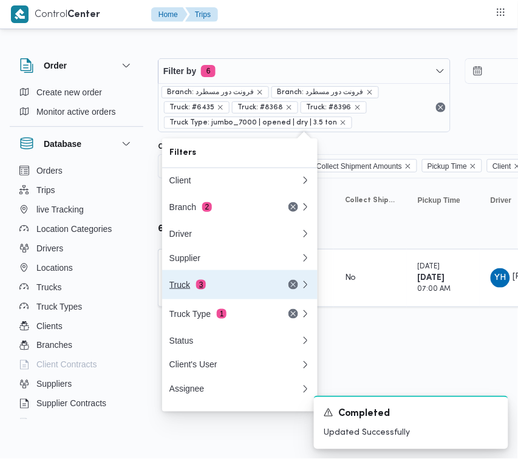
click at [216, 290] on div "Truck 3" at bounding box center [220, 285] width 102 height 10
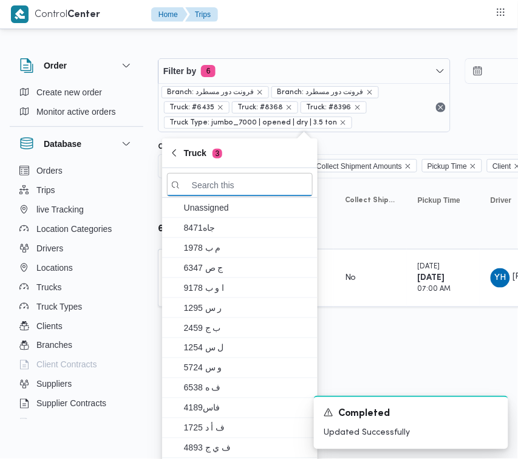
paste input "2784"
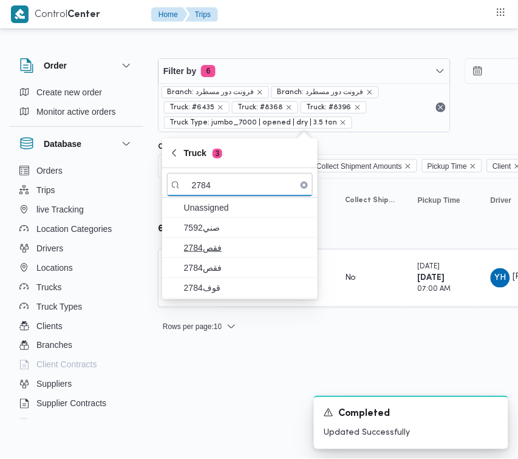
type input "2784"
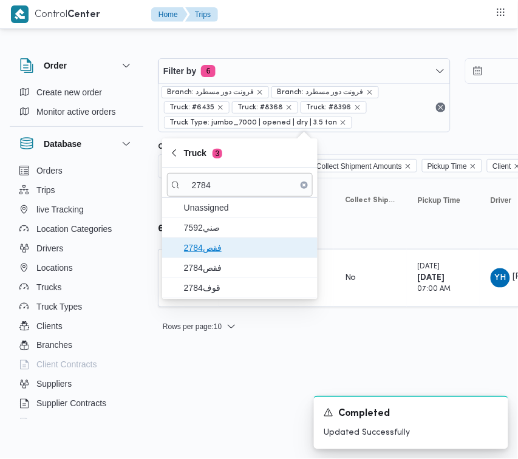
click at [229, 255] on span "فقص2784" at bounding box center [247, 248] width 126 height 15
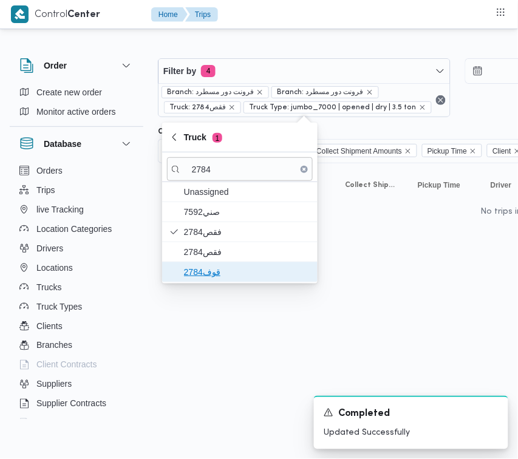
click at [210, 281] on span "قوف2784" at bounding box center [240, 271] width 146 height 19
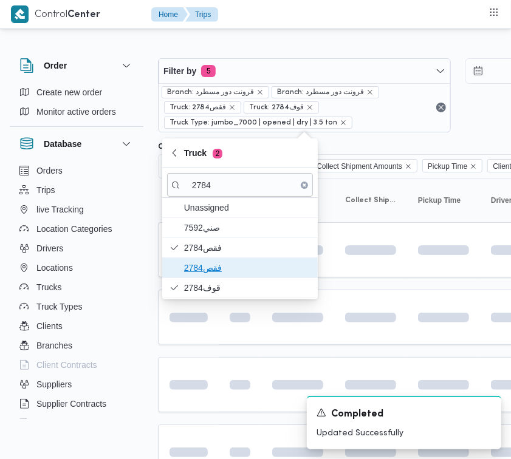
click at [208, 265] on span "فقص2784" at bounding box center [247, 268] width 126 height 15
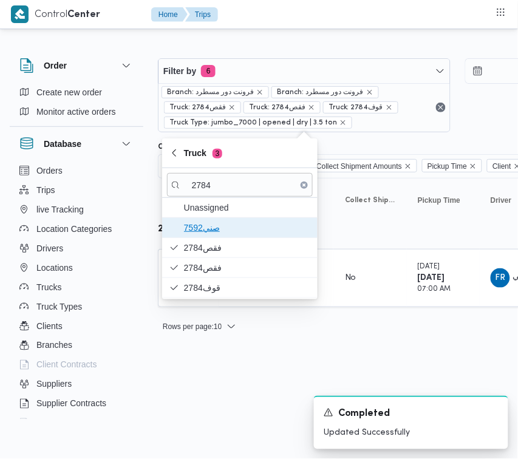
click at [208, 232] on span "7592صني" at bounding box center [247, 227] width 126 height 15
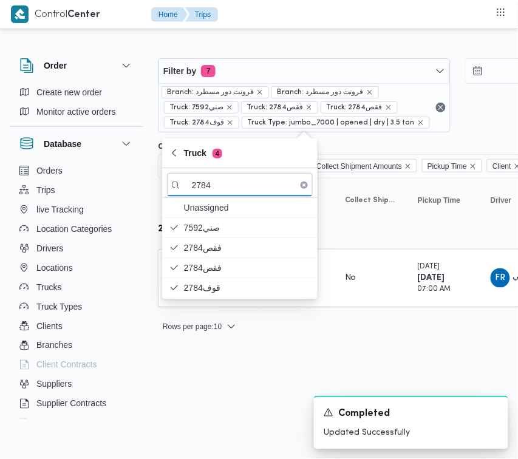
click at [211, 363] on html "Control Center Home Trips Order Create new order Monitor active orders Database…" at bounding box center [259, 229] width 518 height 459
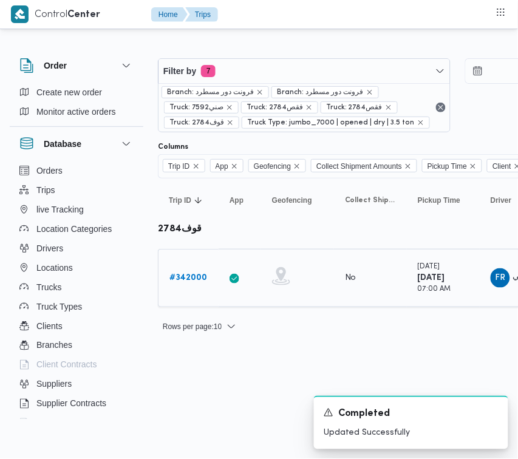
click at [186, 278] on b "# 342000" at bounding box center [188, 278] width 38 height 8
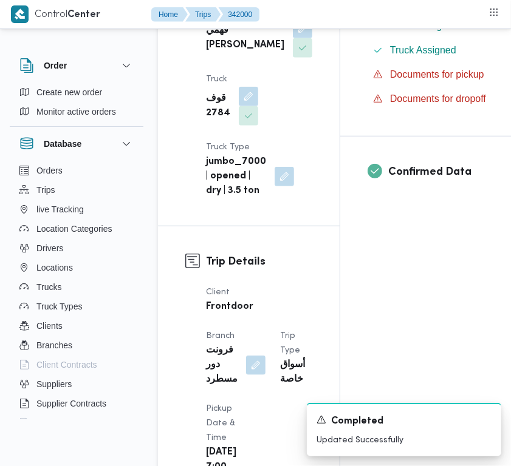
scroll to position [817, 0]
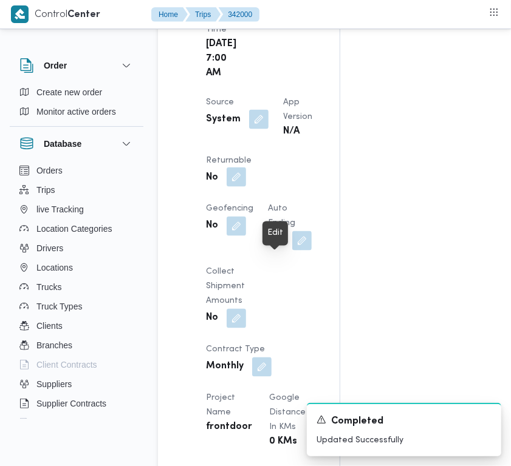
click at [246, 187] on button "button" at bounding box center [236, 177] width 19 height 19
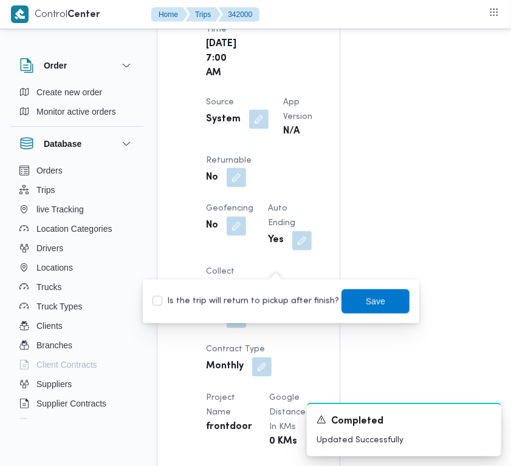
click at [261, 304] on label "Is the trip will return to pickup after finish?" at bounding box center [245, 302] width 186 height 15
checkbox input "true"
click at [372, 296] on span "Save" at bounding box center [375, 301] width 19 height 15
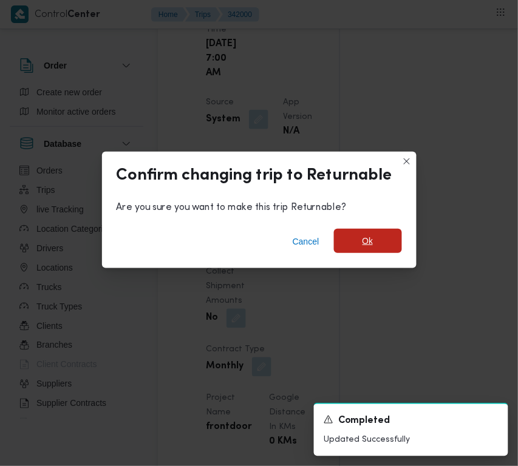
click at [364, 238] on span "Ok" at bounding box center [368, 241] width 11 height 15
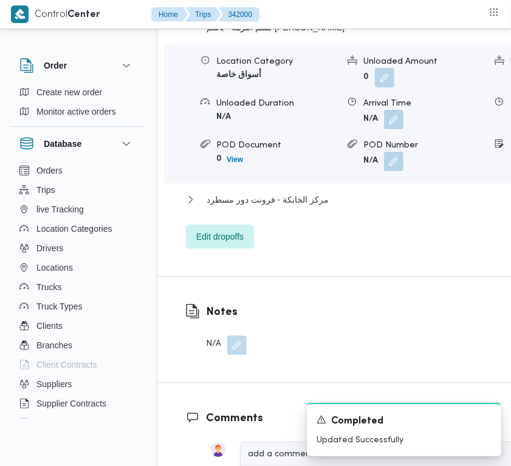
scroll to position [2466, 0]
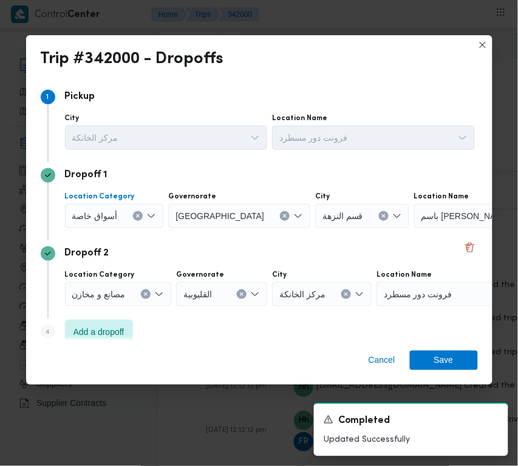
click at [128, 211] on div "أسواق خاصة" at bounding box center [114, 216] width 99 height 24
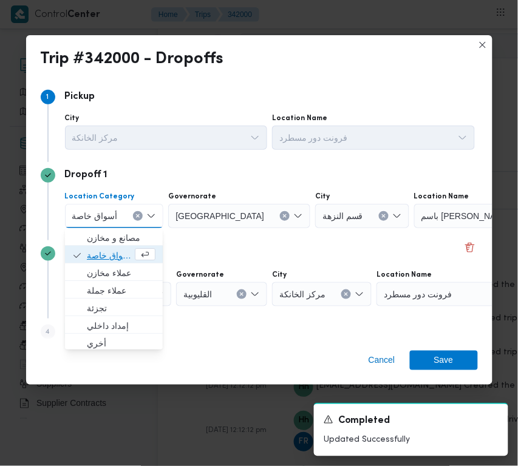
click at [111, 251] on span "أسواق خاصة" at bounding box center [110, 255] width 46 height 15
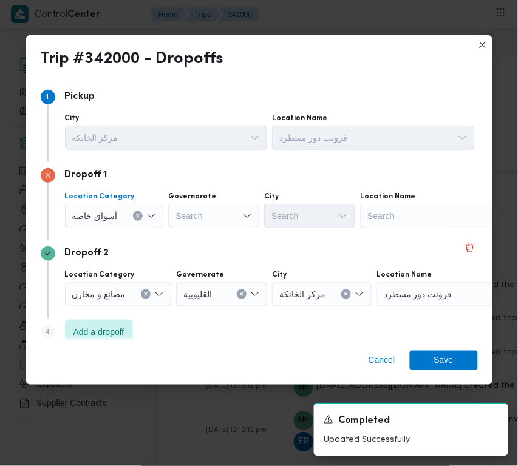
click at [387, 225] on div "Search" at bounding box center [436, 216] width 152 height 24
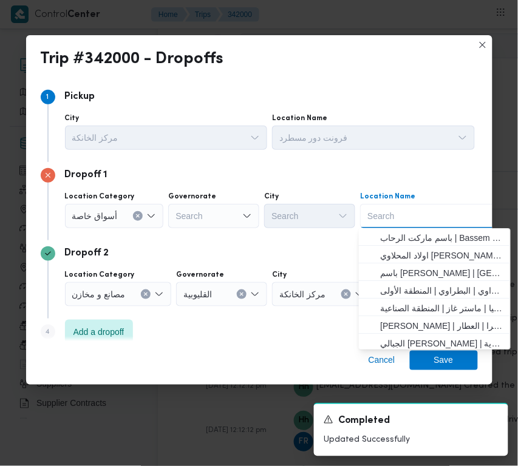
paste input "Hyper"
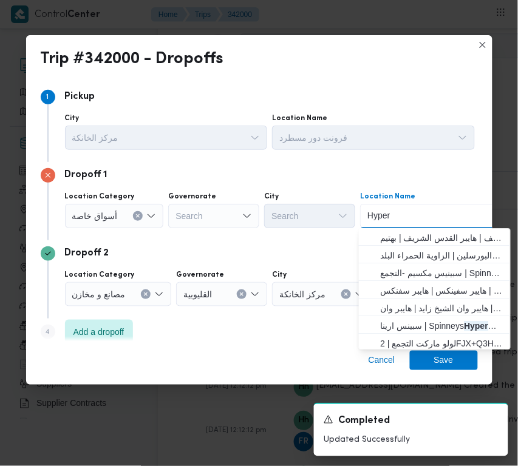
type input "Hyper One"
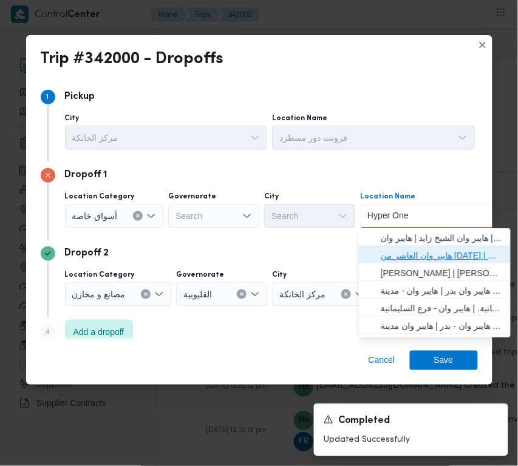
click at [430, 253] on span "هايبر وان العاشر من [DATE] | هايبر وان العاشر من [DATE] | null" at bounding box center [442, 255] width 123 height 15
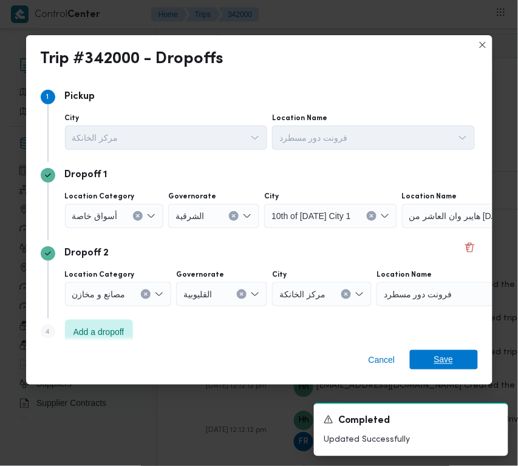
click at [420, 358] on span "Save" at bounding box center [444, 359] width 68 height 19
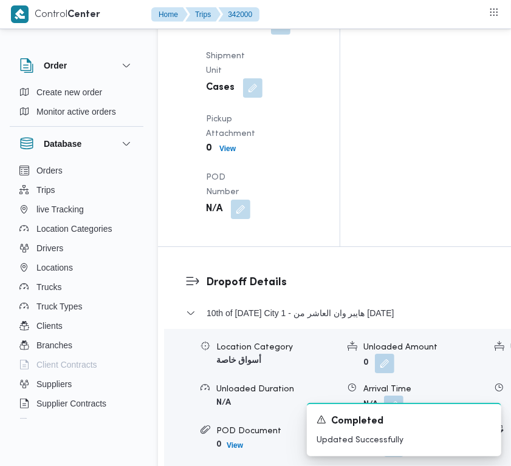
scroll to position [1789, 0]
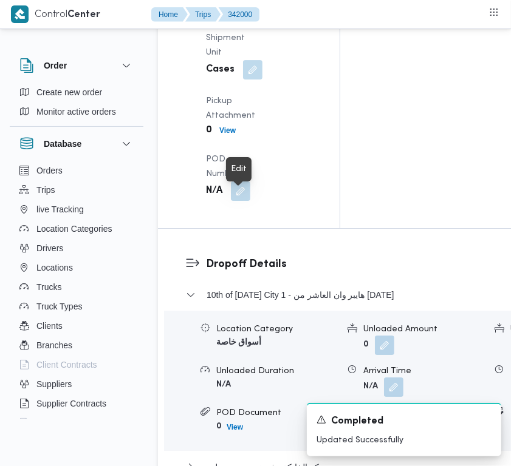
drag, startPoint x: 233, startPoint y: 202, endPoint x: 236, endPoint y: 210, distance: 7.9
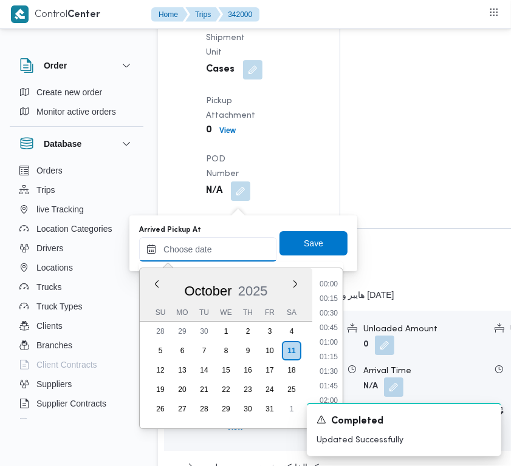
click at [244, 242] on input "Arrived Pickup At" at bounding box center [208, 249] width 138 height 24
paste input "[DATE] 7:00AM"
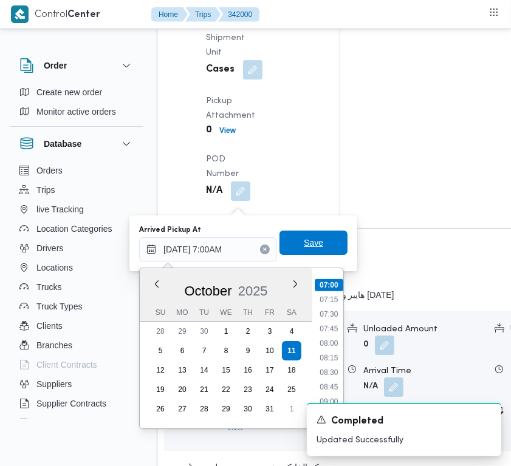
type input "[DATE] 07:00"
click at [305, 243] on span "Save" at bounding box center [313, 243] width 19 height 15
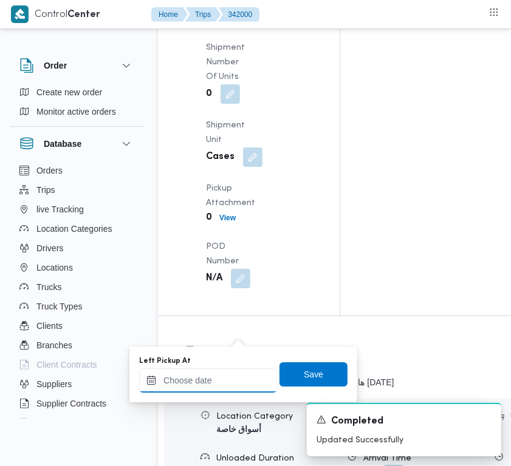
drag, startPoint x: 211, startPoint y: 372, endPoint x: 203, endPoint y: 372, distance: 7.9
click at [203, 372] on input "Left Pickup At" at bounding box center [208, 381] width 138 height 24
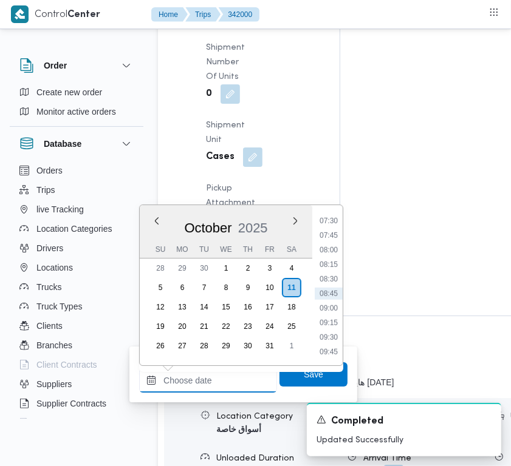
paste input "[DATE] 7:00AM"
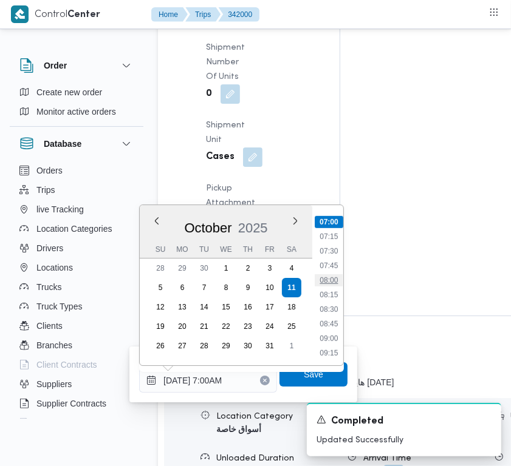
click at [326, 285] on li "08:00" at bounding box center [329, 281] width 28 height 12
type input "[DATE] 08:00"
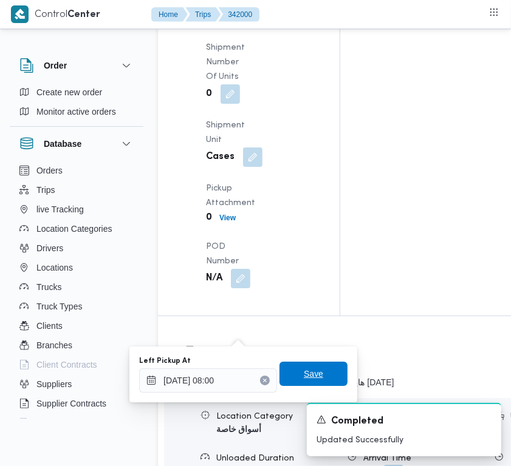
click at [323, 362] on div "Left Pickup At [DATE] 08:00 Save" at bounding box center [243, 374] width 211 height 39
click at [320, 370] on span "Save" at bounding box center [313, 375] width 68 height 24
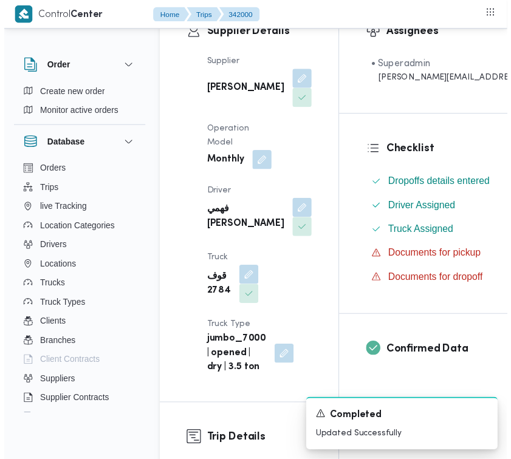
scroll to position [0, 0]
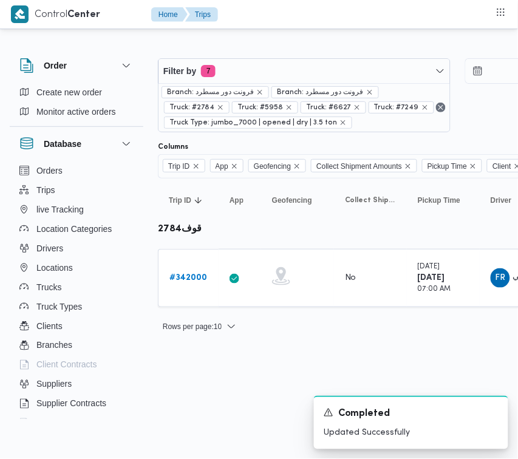
click at [278, 56] on div "Filter by 7 Branch: فرونت دور مسطرد Branch: فرونت دور مسطرد Truck: #2784 Truck:…" at bounding box center [458, 95] width 614 height 89
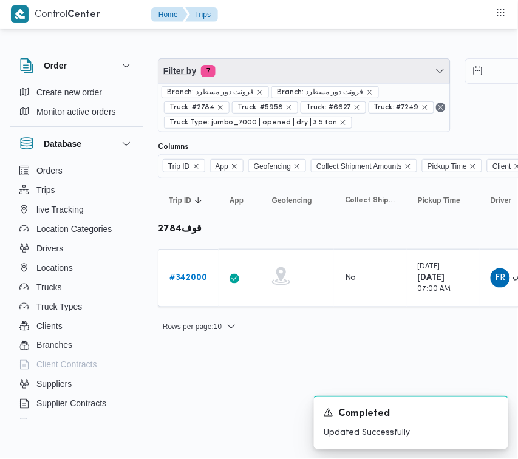
click at [277, 64] on span "Filter by 7" at bounding box center [305, 71] width 292 height 24
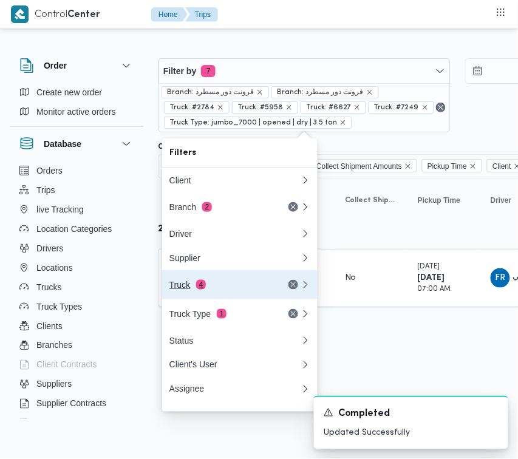
click at [210, 288] on div "Truck 4" at bounding box center [220, 285] width 102 height 10
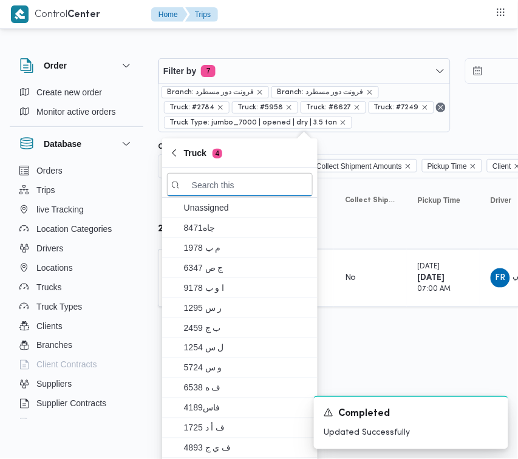
paste input "1492"
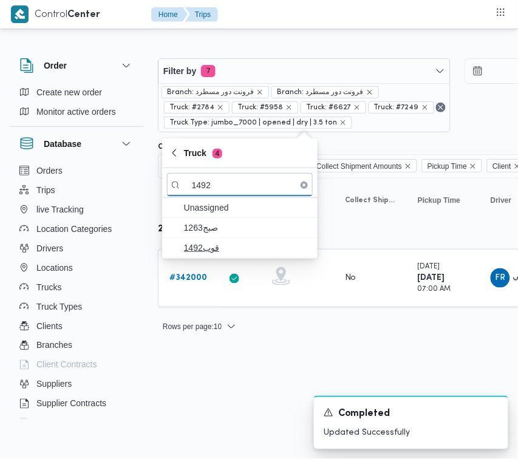
type input "1492"
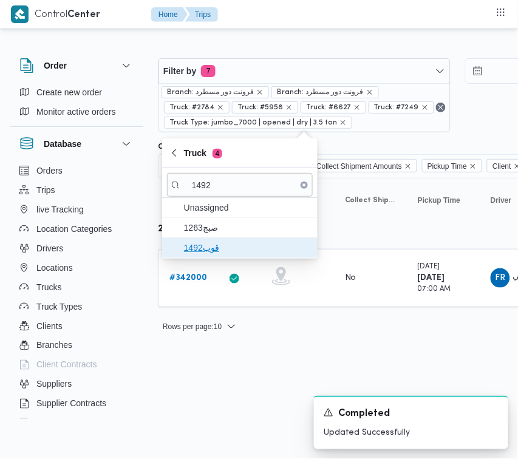
click at [245, 238] on span "قوب1492" at bounding box center [240, 247] width 146 height 19
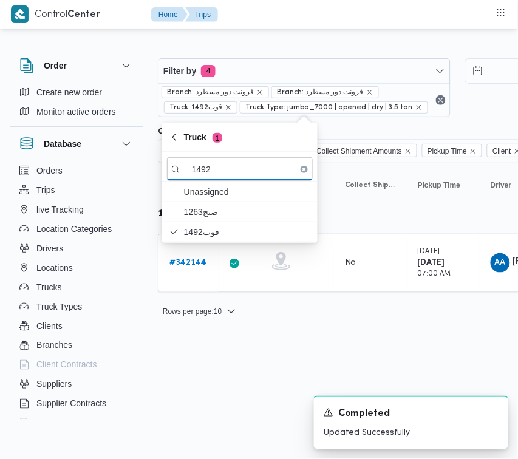
click at [187, 357] on html "Control Center Home Trips Order Create new order Monitor active orders Database…" at bounding box center [259, 229] width 518 height 459
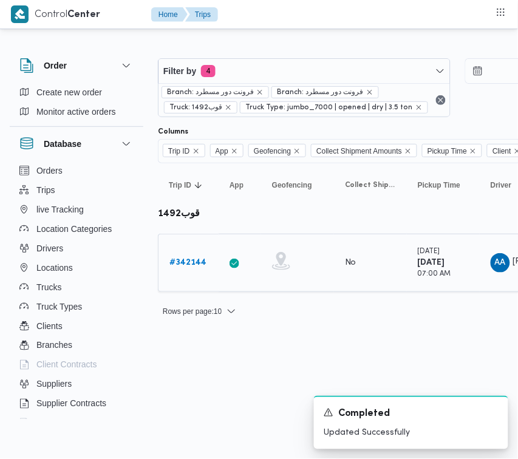
click at [198, 262] on b "# 342144" at bounding box center [187, 263] width 37 height 8
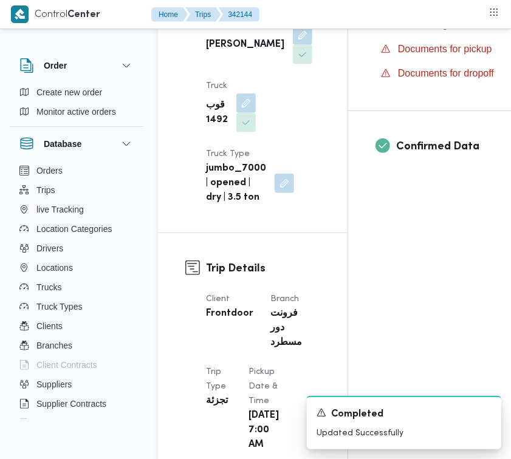
scroll to position [803, 0]
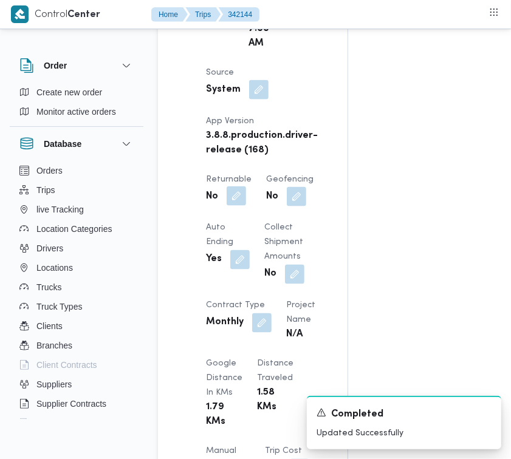
click at [236, 206] on button "button" at bounding box center [236, 195] width 19 height 19
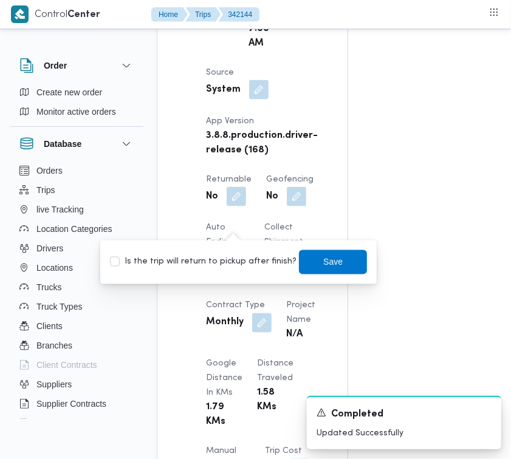
click at [214, 271] on div "Is the trip will return to pickup after finish? Save" at bounding box center [238, 262] width 259 height 27
click at [208, 262] on label "Is the trip will return to pickup after finish?" at bounding box center [203, 262] width 186 height 15
checkbox input "true"
click at [323, 261] on span "Save" at bounding box center [332, 261] width 19 height 15
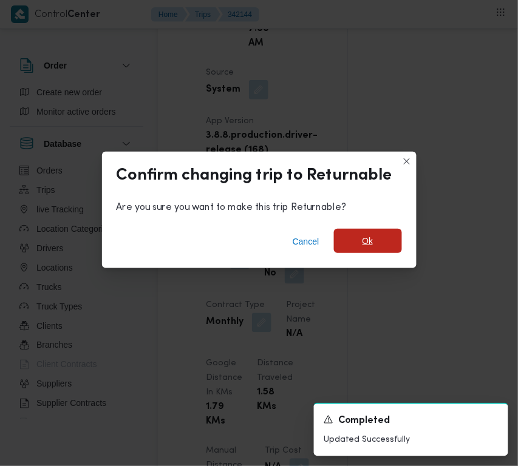
click at [353, 231] on span "Ok" at bounding box center [368, 241] width 68 height 24
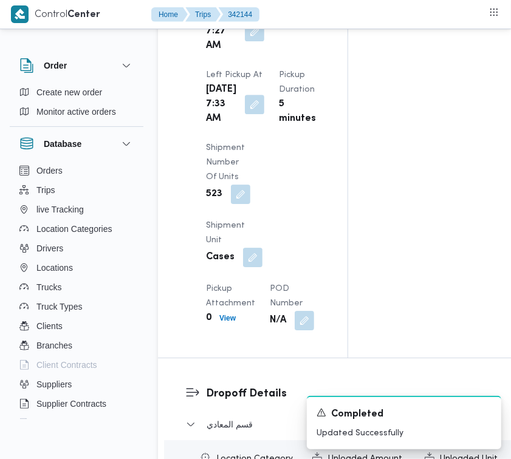
scroll to position [2008, 0]
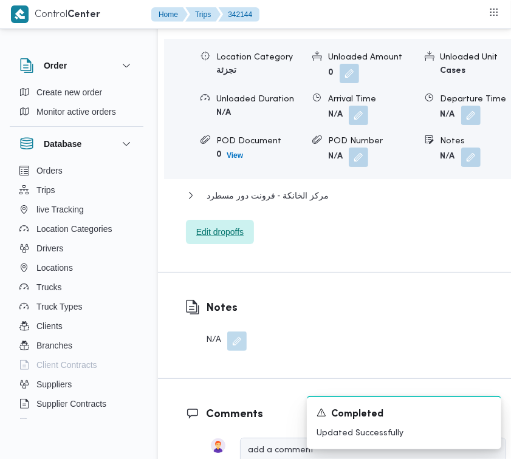
click at [219, 239] on span "Edit dropoffs" at bounding box center [219, 232] width 47 height 15
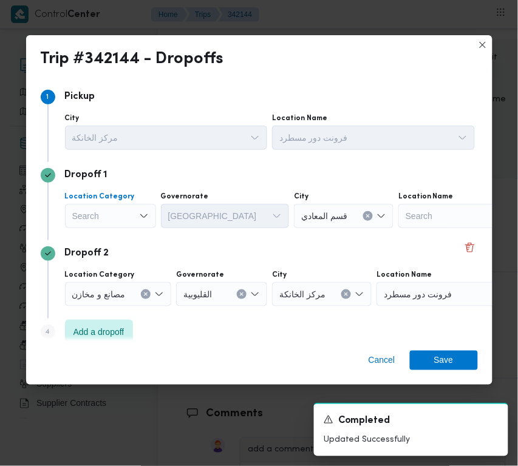
click at [105, 207] on div "Search" at bounding box center [110, 216] width 91 height 24
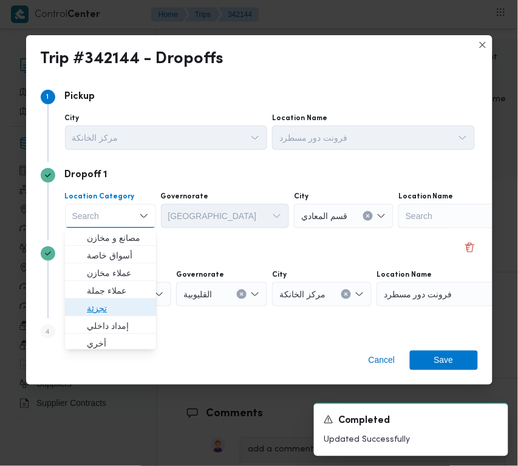
click at [87, 314] on span "تجزئة" at bounding box center [118, 308] width 62 height 15
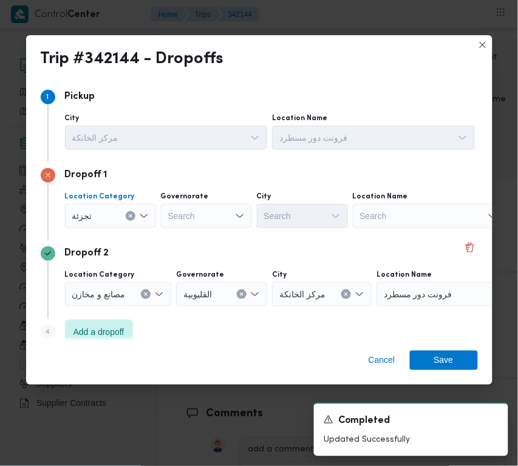
click at [210, 228] on div "Search" at bounding box center [206, 216] width 91 height 24
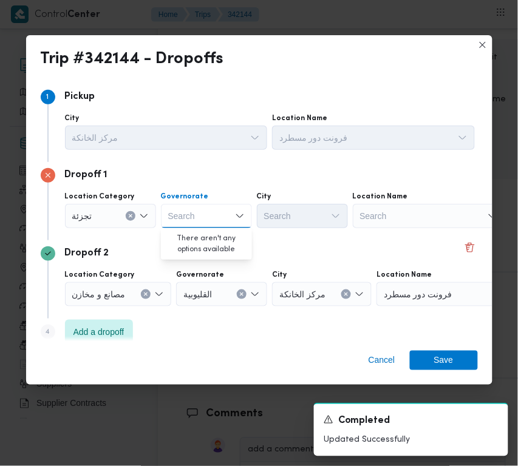
paste input "جيزة"
type input "جيزة"
click at [202, 204] on div "جيزة جيزة" at bounding box center [206, 216] width 91 height 24
click at [203, 220] on div "جيزة جيزة Combo box. Selected. [GEOGRAPHIC_DATA]. Selected. Combo box input. Se…" at bounding box center [206, 216] width 91 height 24
click at [199, 245] on span "ال جيزة" at bounding box center [206, 237] width 81 height 19
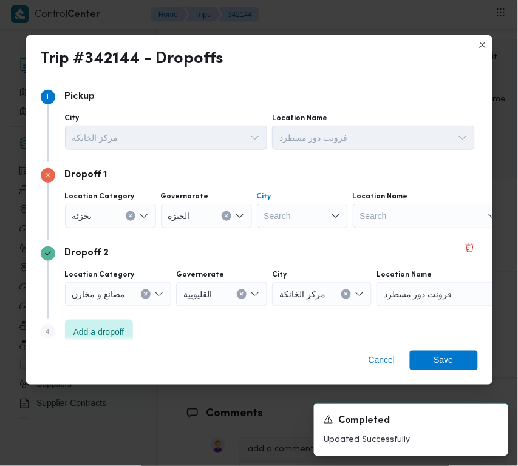
drag, startPoint x: 299, startPoint y: 213, endPoint x: 310, endPoint y: 211, distance: 11.1
click at [302, 213] on div "Search" at bounding box center [302, 216] width 91 height 24
paste input "أكتوبر"
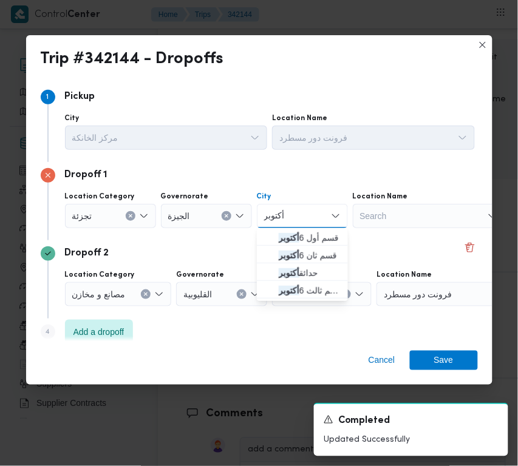
type input "أكتوبر"
drag, startPoint x: 310, startPoint y: 222, endPoint x: 272, endPoint y: 236, distance: 40.5
click at [272, 236] on icon "button" at bounding box center [269, 238] width 10 height 10
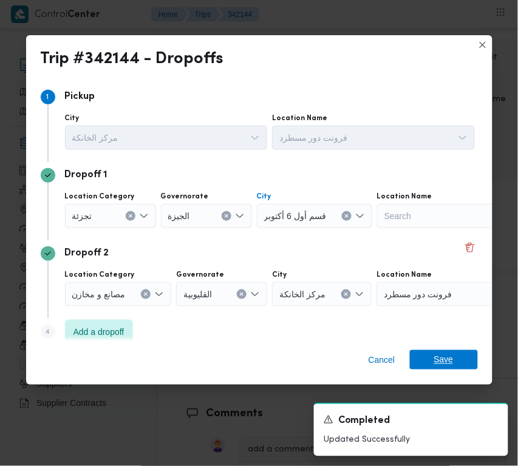
click at [473, 357] on span "Save" at bounding box center [444, 359] width 68 height 19
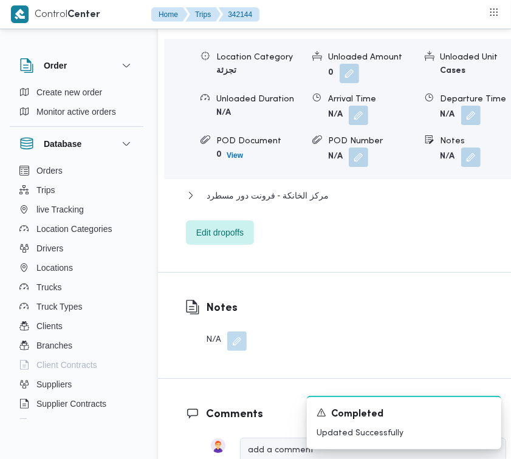
click at [222, 30] on span "قسم المعادي" at bounding box center [229, 23] width 46 height 15
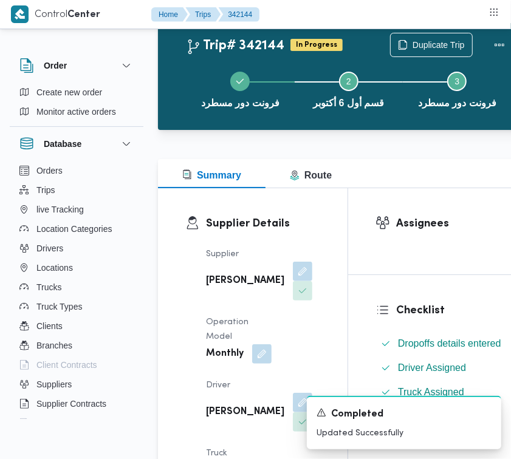
scroll to position [0, 0]
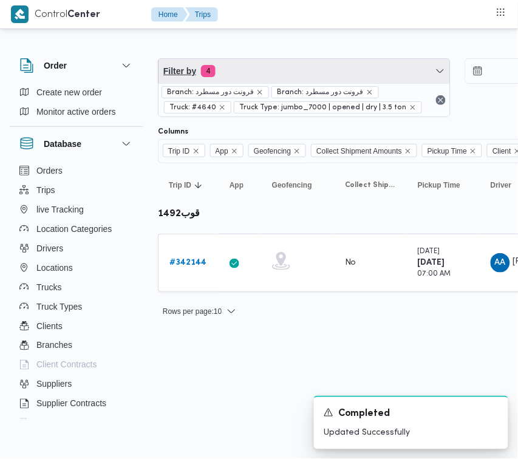
click at [349, 69] on span "Filter by 4" at bounding box center [305, 71] width 292 height 24
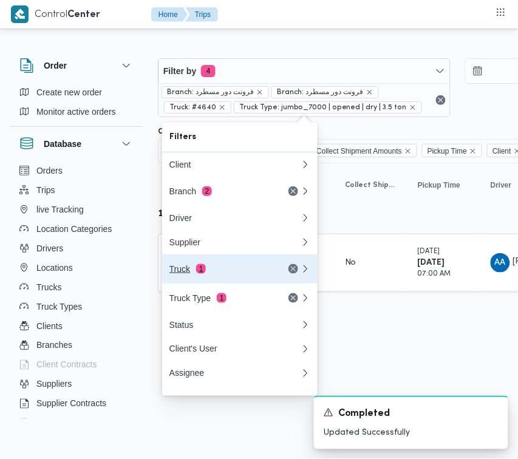
click at [214, 262] on button "Truck 1" at bounding box center [239, 268] width 155 height 29
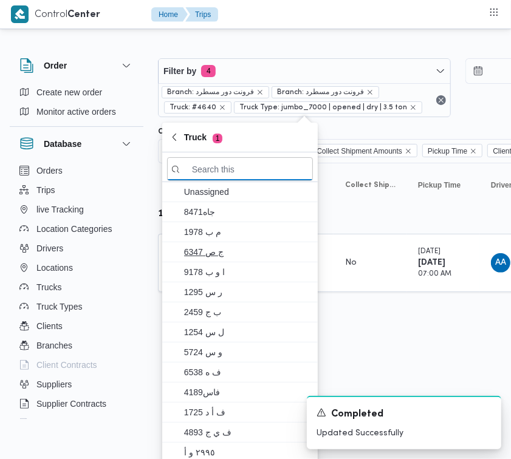
paste input "2463"
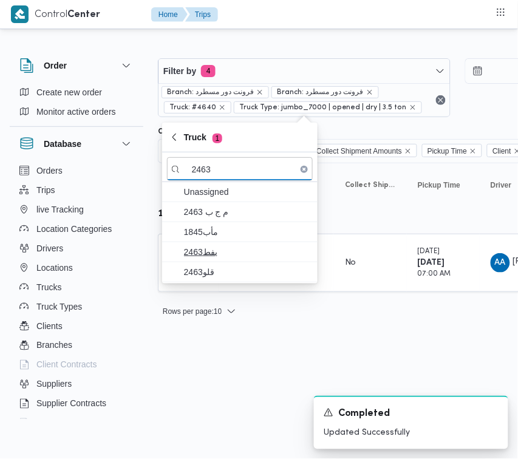
type input "2463"
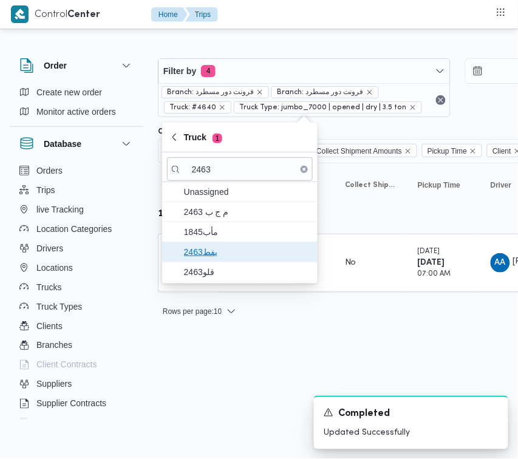
click at [225, 255] on span "بفط2463" at bounding box center [247, 252] width 126 height 15
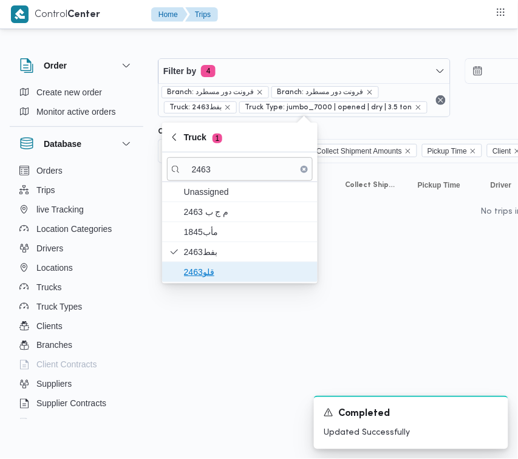
click at [213, 273] on span "قلو2463" at bounding box center [247, 272] width 126 height 15
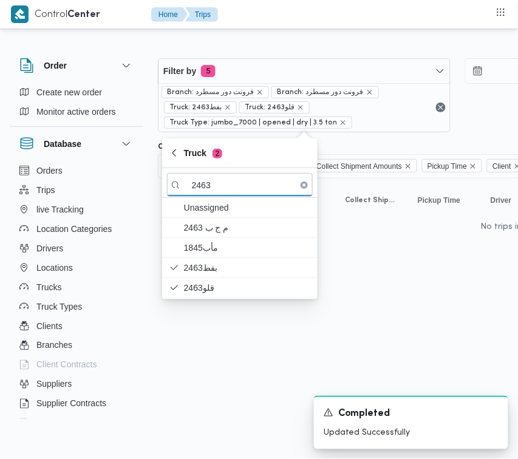
click at [214, 391] on html "Control Center Home Trips Order Create new order Monitor active orders Database…" at bounding box center [259, 229] width 518 height 459
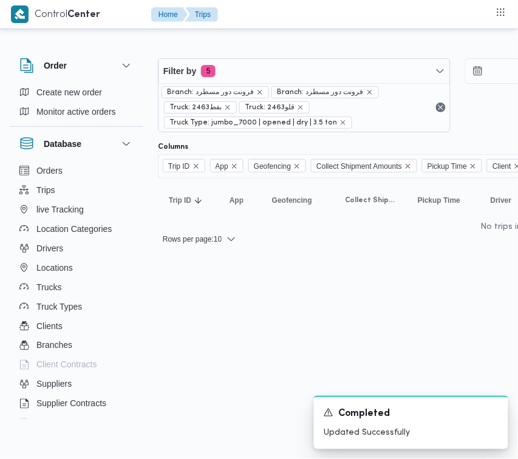
click at [247, 56] on div "Filter by 5 Branch: فرونت دور مسطرد Branch: فرونت دور مسطرد Truck: بفط2463 Truc…" at bounding box center [458, 95] width 614 height 89
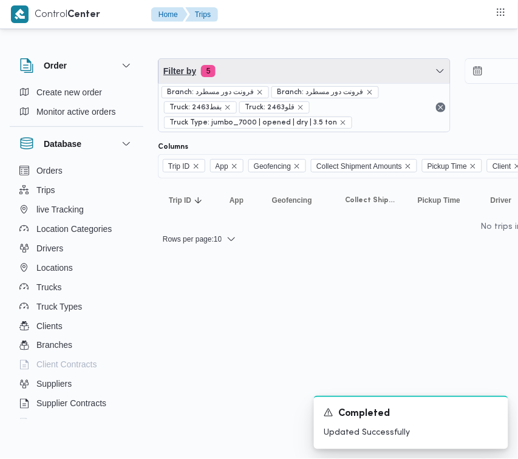
click at [260, 77] on span "Filter by 5" at bounding box center [305, 71] width 292 height 24
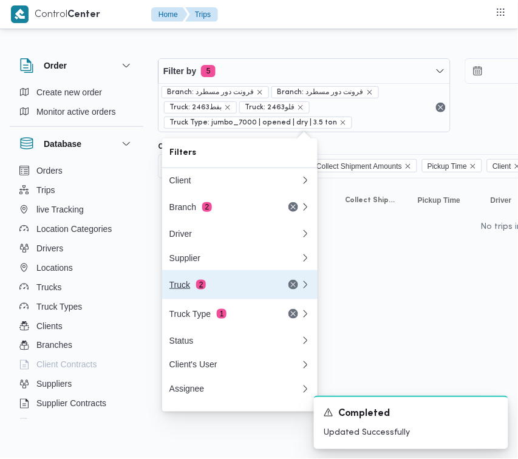
click at [220, 290] on div "Truck 2" at bounding box center [220, 285] width 102 height 10
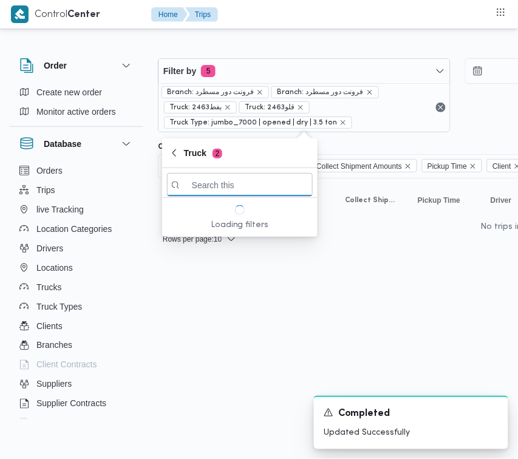
paste input "2463"
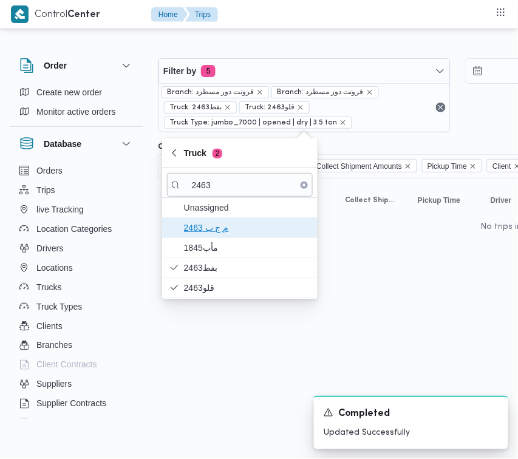
click at [234, 232] on span "م ج ب 2463" at bounding box center [247, 227] width 126 height 15
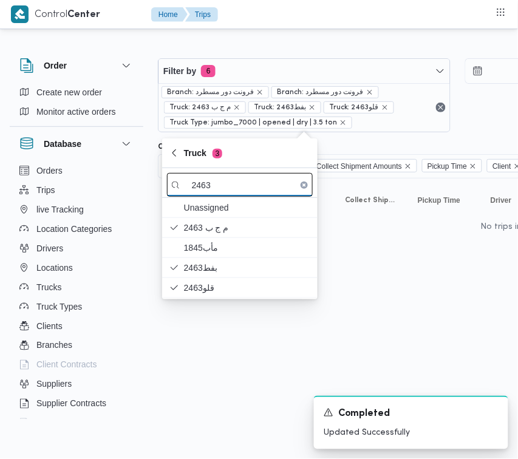
click at [210, 180] on input "2463" at bounding box center [240, 185] width 146 height 24
paste input "رنب1"
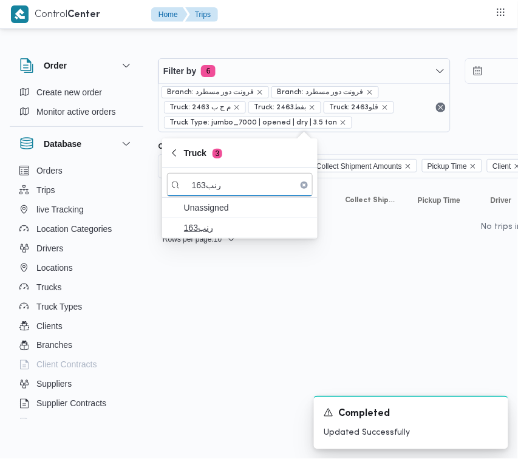
type input "رنب163"
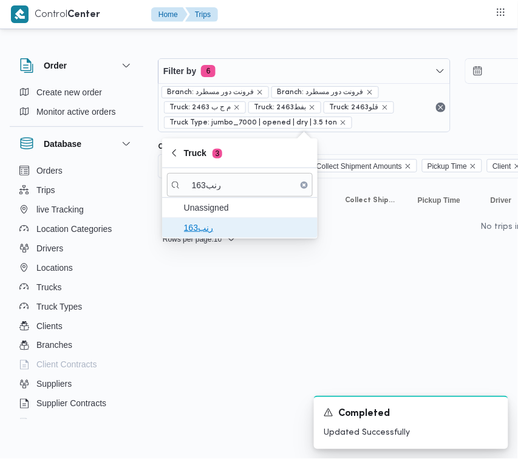
click at [224, 234] on span "رنب163" at bounding box center [247, 227] width 126 height 15
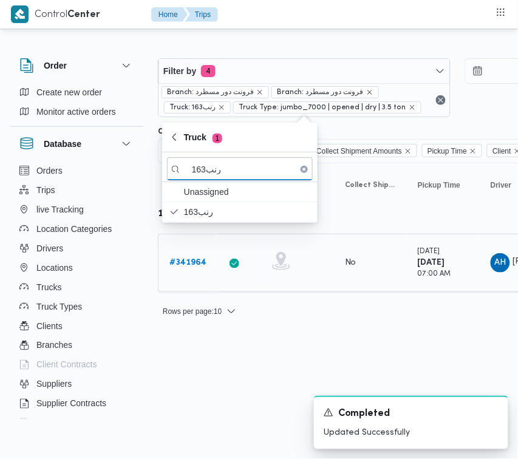
click at [174, 269] on link "# 341964" at bounding box center [187, 263] width 37 height 15
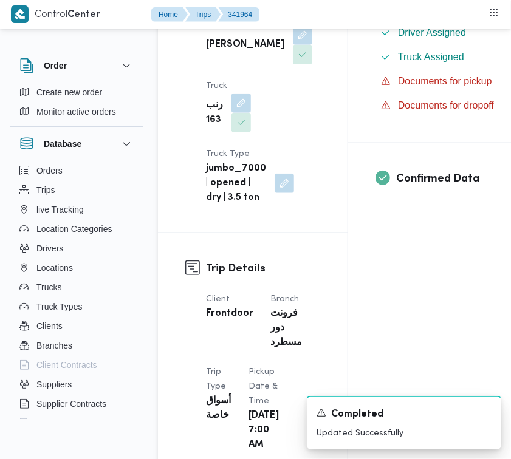
scroll to position [803, 0]
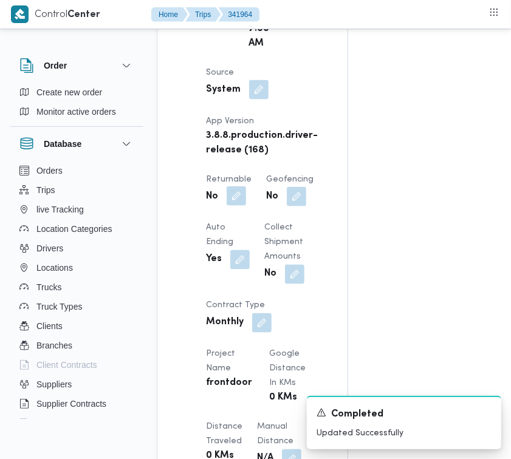
click at [241, 206] on button "button" at bounding box center [236, 195] width 19 height 19
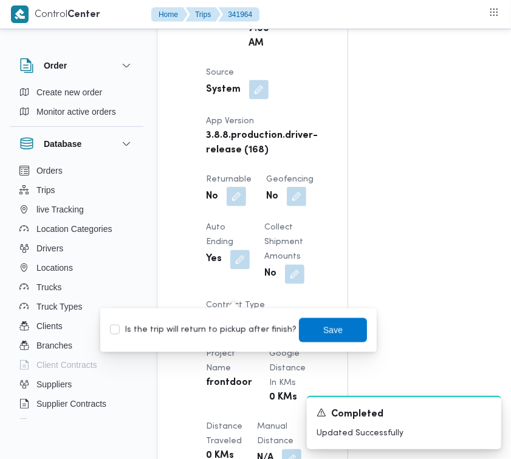
click at [229, 322] on div "Is the trip will return to pickup after finish? Save" at bounding box center [238, 330] width 259 height 27
click at [231, 323] on label "Is the trip will return to pickup after finish?" at bounding box center [203, 330] width 186 height 15
checkbox input "true"
click at [323, 330] on span "Save" at bounding box center [332, 330] width 19 height 15
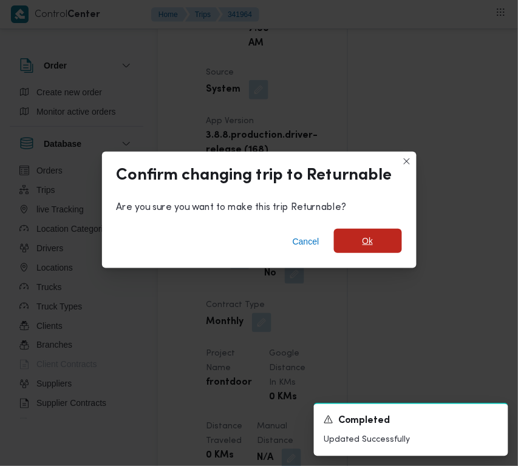
click at [372, 235] on span "Ok" at bounding box center [368, 241] width 11 height 15
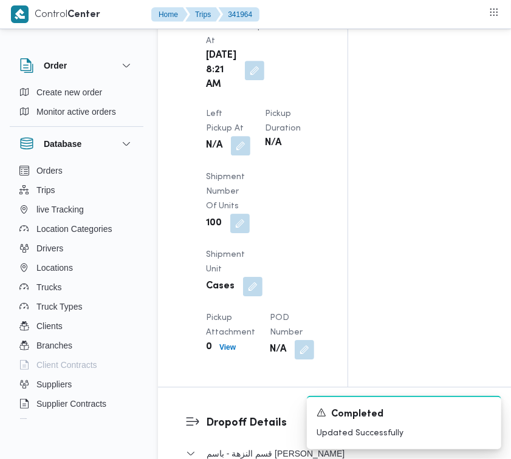
scroll to position [1620, 0]
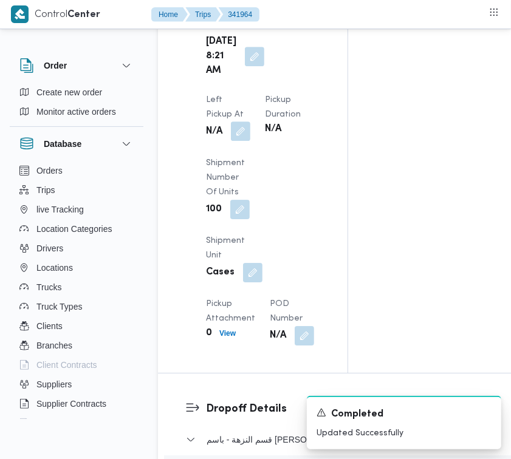
click at [250, 121] on button "button" at bounding box center [240, 130] width 19 height 19
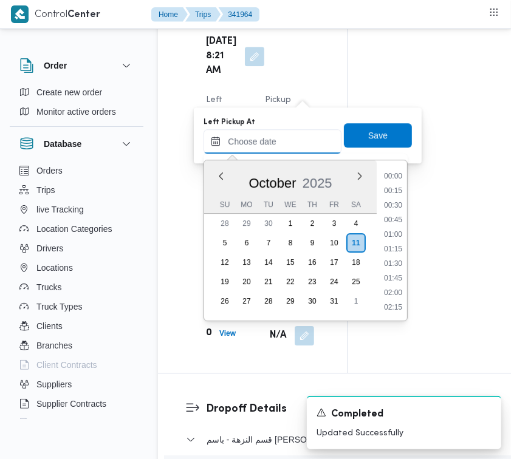
drag, startPoint x: 289, startPoint y: 132, endPoint x: 326, endPoint y: 152, distance: 41.6
click at [289, 132] on input "Left Pickup At" at bounding box center [272, 141] width 138 height 24
click at [400, 187] on li "07:45" at bounding box center [393, 191] width 28 height 12
type input "[DATE] 07:45"
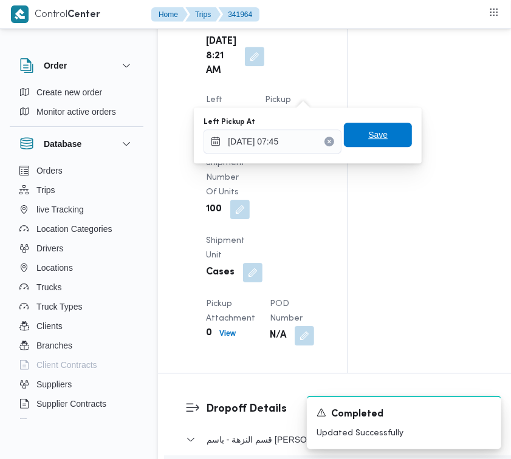
click at [377, 144] on span "Save" at bounding box center [378, 135] width 68 height 24
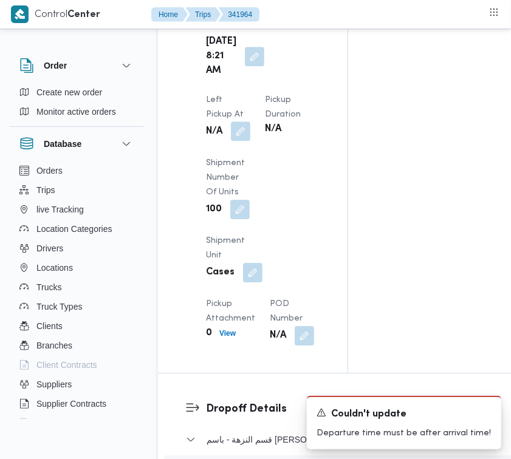
click at [250, 121] on button "button" at bounding box center [240, 130] width 19 height 19
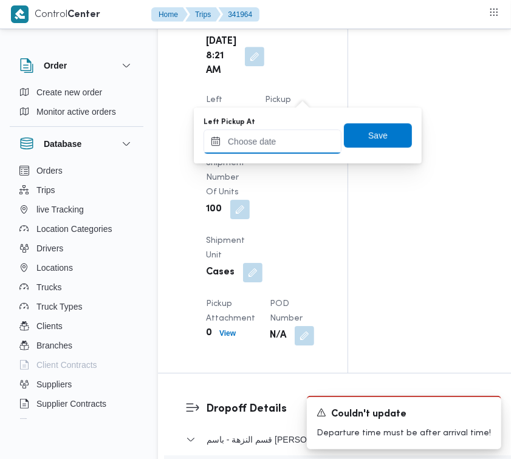
click at [305, 148] on input "Left Pickup At" at bounding box center [272, 141] width 138 height 24
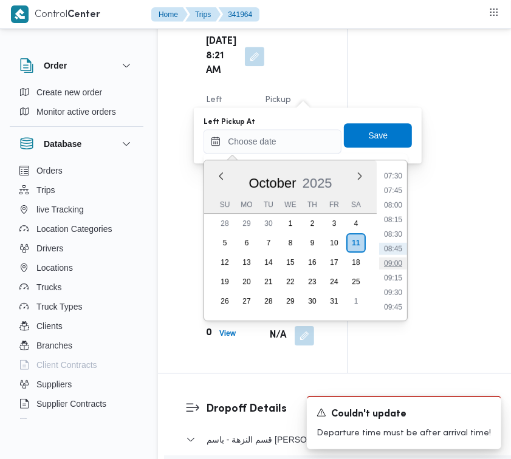
click at [403, 258] on li "09:00" at bounding box center [393, 264] width 28 height 12
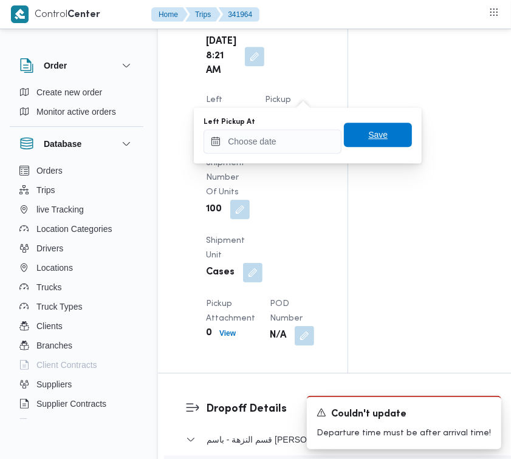
click at [375, 137] on span "Save" at bounding box center [377, 135] width 19 height 15
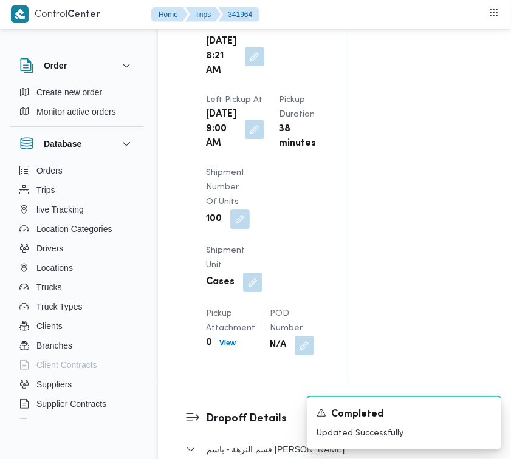
scroll to position [2022, 0]
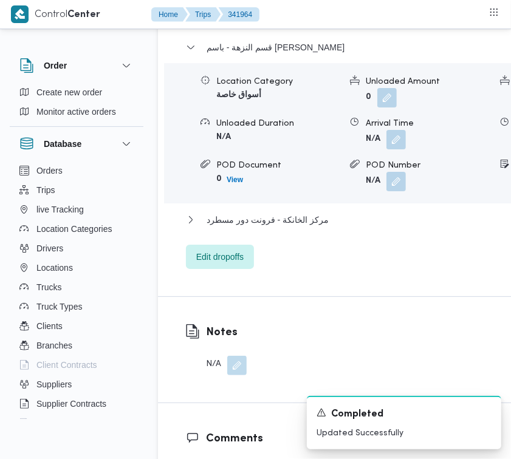
click at [228, 269] on div "قسم النزهة - باسم ماركت هيليوبلس Location Category أسواق خاصة Unloaded Amount 0…" at bounding box center [402, 154] width 433 height 229
click at [208, 264] on span "Edit dropoffs" at bounding box center [219, 256] width 47 height 15
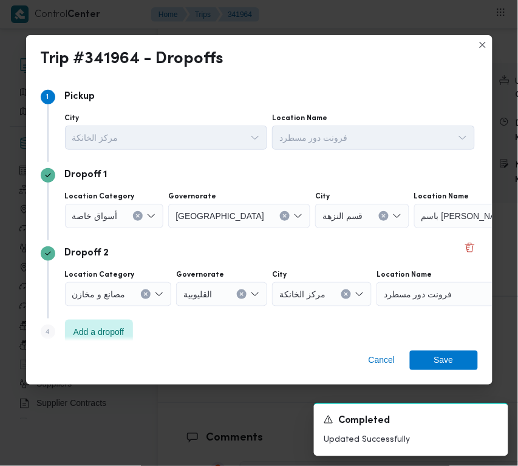
click at [111, 214] on span "أسواق خاصة" at bounding box center [95, 215] width 46 height 13
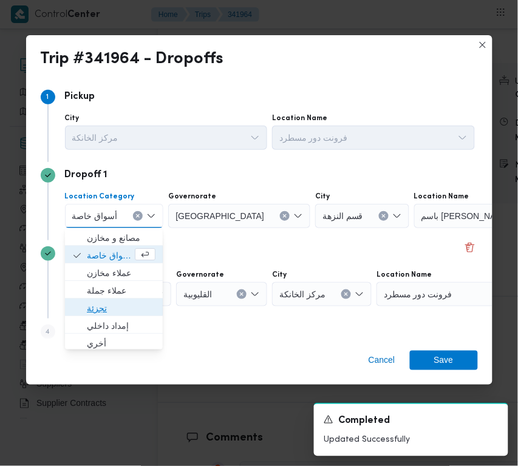
click at [105, 305] on span "تجزئة" at bounding box center [121, 308] width 69 height 15
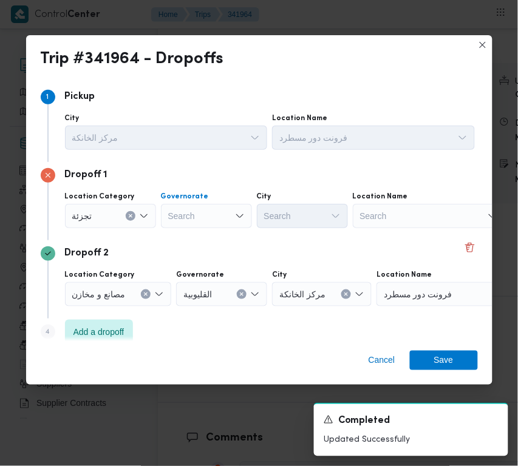
click at [231, 213] on div "Search" at bounding box center [206, 216] width 91 height 24
paste input "[GEOGRAPHIC_DATA]"
type input "[GEOGRAPHIC_DATA]"
drag, startPoint x: 205, startPoint y: 214, endPoint x: 205, endPoint y: 227, distance: 12.8
click at [205, 214] on div "[GEOGRAPHIC_DATA] [GEOGRAPHIC_DATA]" at bounding box center [206, 216] width 91 height 24
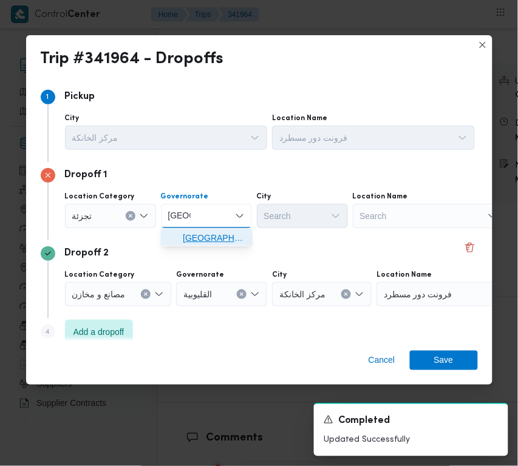
click at [205, 236] on span "[GEOGRAPHIC_DATA]" at bounding box center [214, 238] width 62 height 15
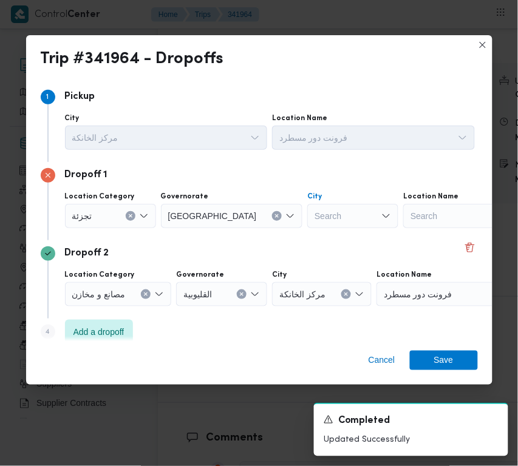
click at [307, 219] on div "Search" at bounding box center [352, 216] width 91 height 24
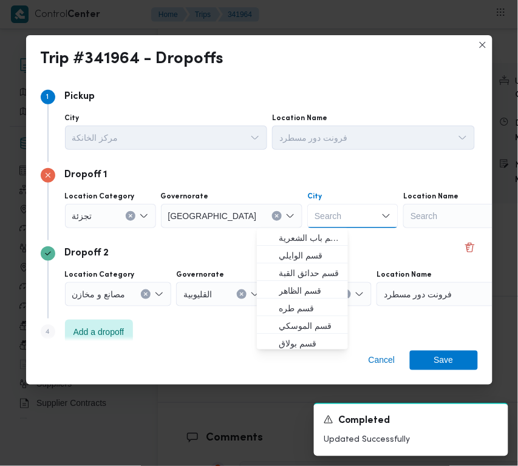
paste input "المعادي"
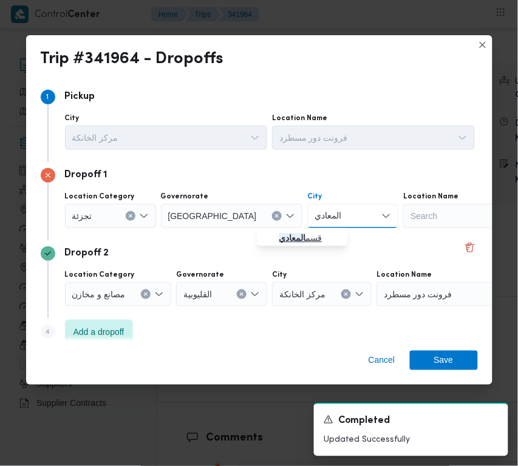
type input "المعادي"
drag, startPoint x: 256, startPoint y: 238, endPoint x: 284, endPoint y: 237, distance: 27.4
click at [284, 237] on mark "المعادي" at bounding box center [292, 238] width 27 height 10
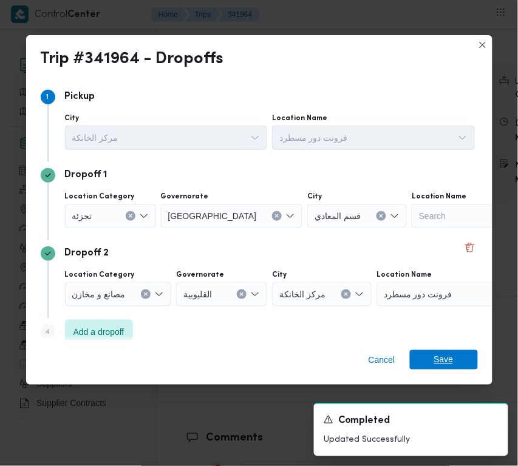
click at [431, 363] on span "Save" at bounding box center [444, 359] width 68 height 19
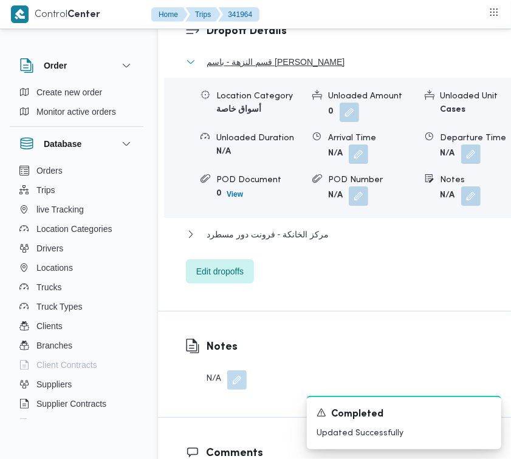
click at [249, 69] on span "قسم النزهة - باسم [PERSON_NAME]" at bounding box center [275, 62] width 138 height 15
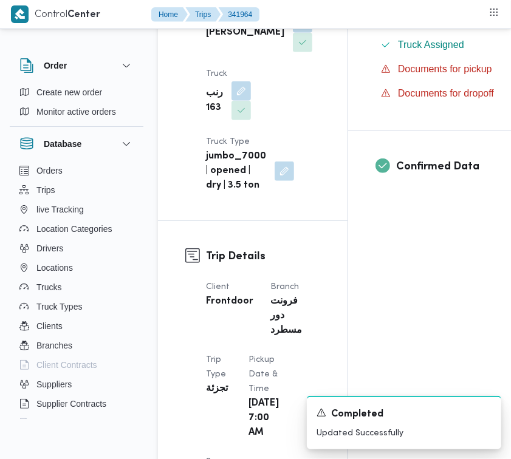
scroll to position [0, 0]
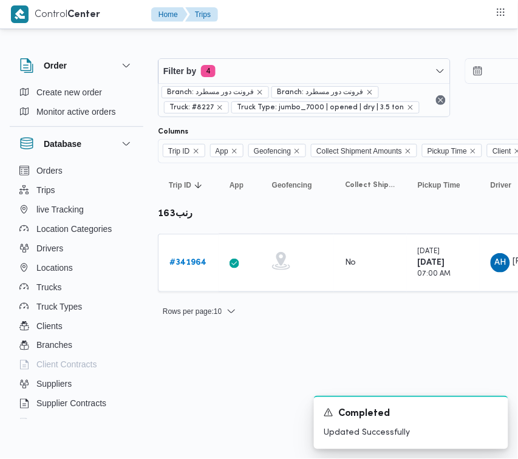
click at [341, 58] on div "Filter by 4 Branch: فرونت دور مسطرد Branch: فرونت دور مسطرد Truck: #8227 Truck …" at bounding box center [304, 87] width 293 height 59
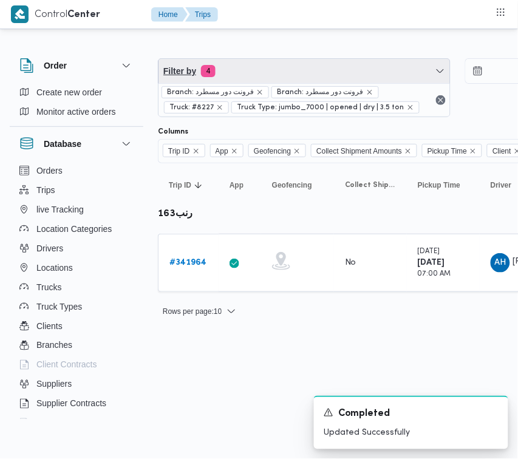
click at [287, 71] on span "Filter by 4" at bounding box center [305, 71] width 292 height 24
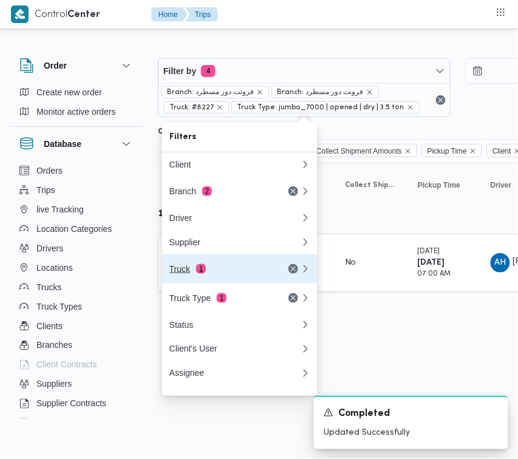
click at [219, 274] on div "Truck 1" at bounding box center [220, 269] width 102 height 10
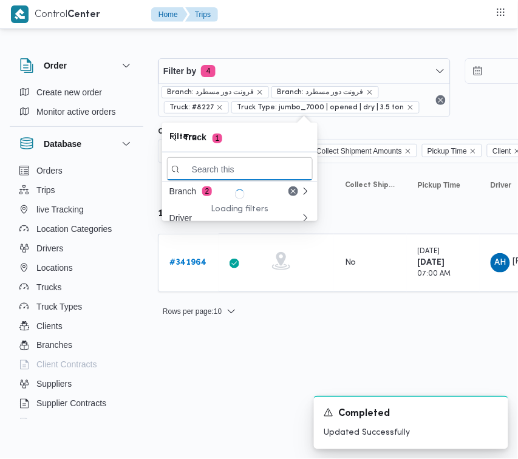
paste input "4576"
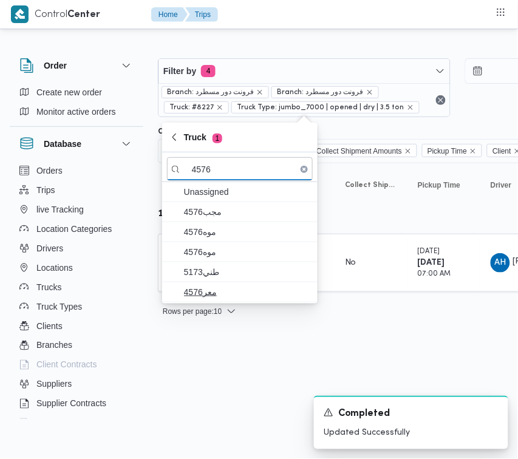
type input "4576"
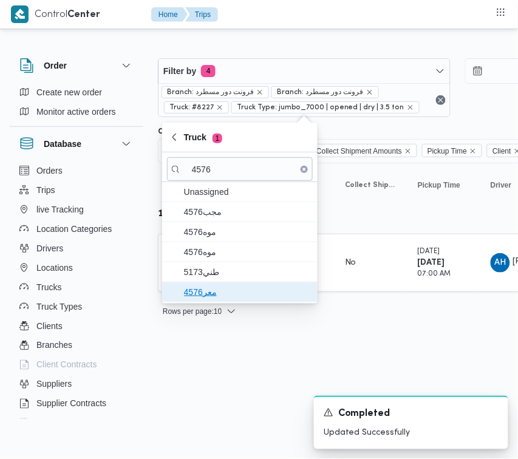
click at [226, 295] on span "معر4576" at bounding box center [247, 292] width 126 height 15
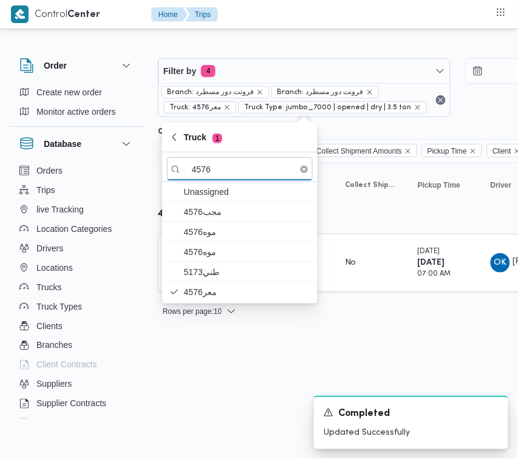
click at [234, 364] on html "Control Center Home Trips Order Create new order Monitor active orders Database…" at bounding box center [259, 229] width 518 height 459
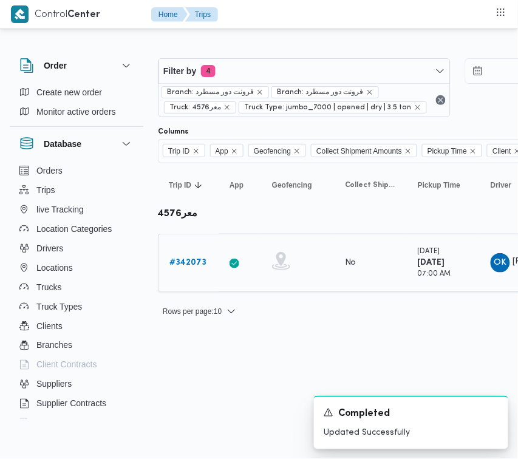
click at [180, 269] on link "# 342073" at bounding box center [187, 263] width 37 height 15
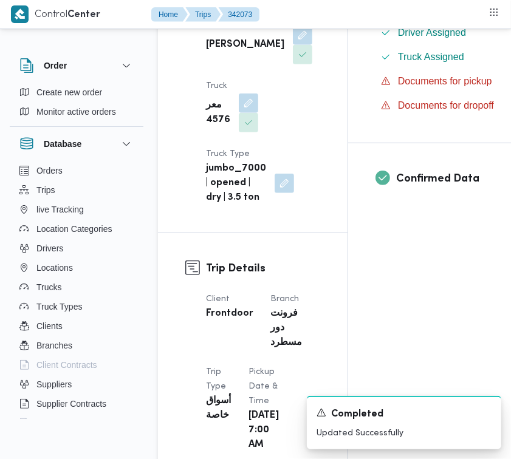
scroll to position [803, 0]
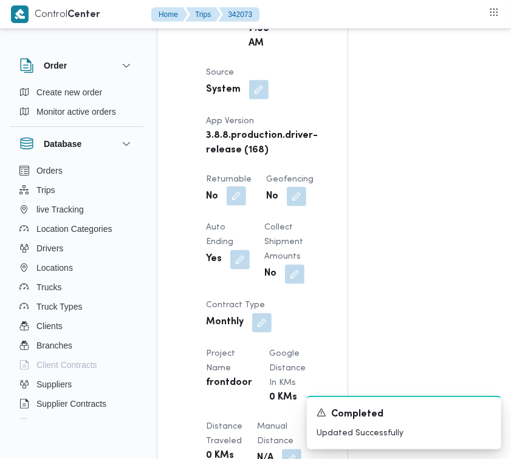
click at [240, 206] on button "button" at bounding box center [236, 195] width 19 height 19
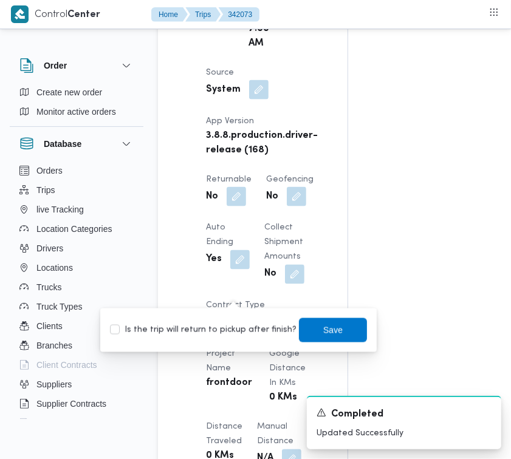
drag, startPoint x: 222, startPoint y: 330, endPoint x: 228, endPoint y: 331, distance: 6.8
click at [222, 330] on label "Is the trip will return to pickup after finish?" at bounding box center [203, 330] width 186 height 15
checkbox input "true"
click at [328, 323] on span "Save" at bounding box center [332, 330] width 19 height 15
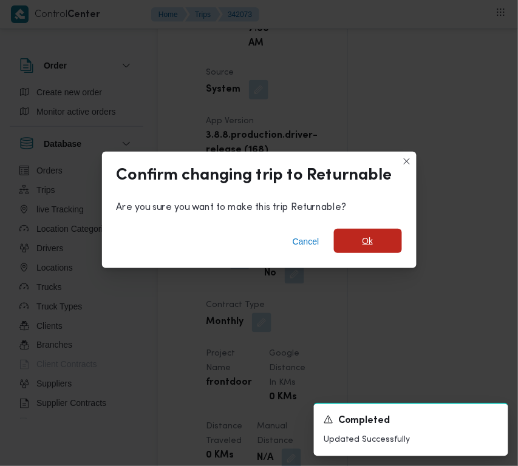
click at [352, 245] on span "Ok" at bounding box center [368, 241] width 68 height 24
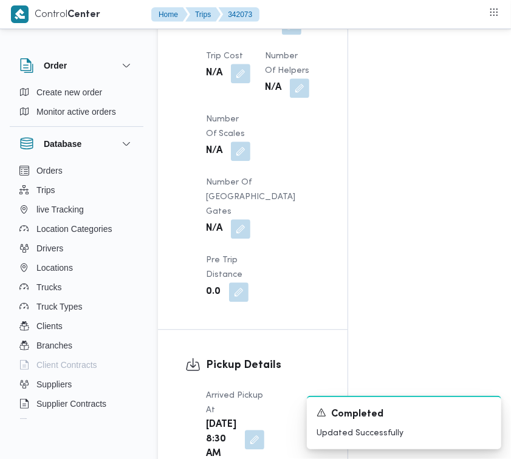
scroll to position [1606, 0]
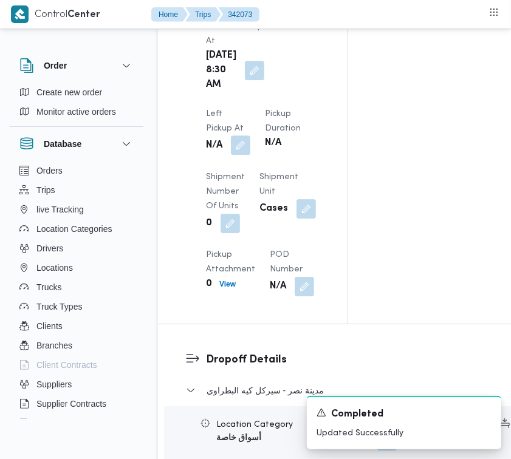
click at [250, 135] on button "button" at bounding box center [240, 144] width 19 height 19
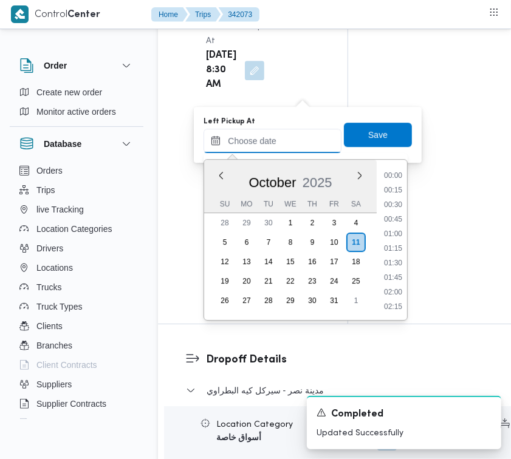
drag, startPoint x: 295, startPoint y: 137, endPoint x: 304, endPoint y: 152, distance: 17.4
click at [295, 137] on input "Left Pickup At" at bounding box center [272, 141] width 138 height 24
click at [397, 243] on li "09:00" at bounding box center [393, 249] width 28 height 12
type input "[DATE] 09:00"
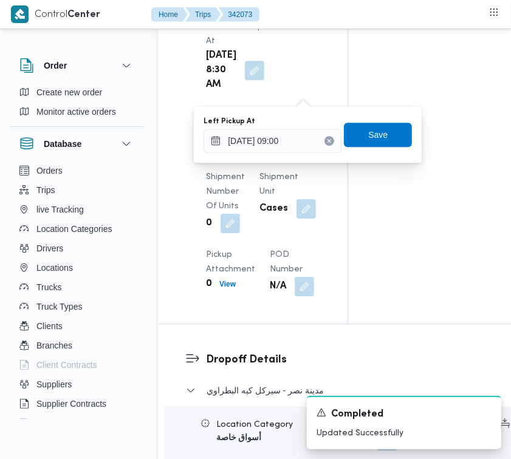
click at [378, 152] on div "Left Pickup At [DATE] 09:00 Save" at bounding box center [307, 134] width 211 height 39
click at [368, 132] on span "Save" at bounding box center [377, 134] width 19 height 15
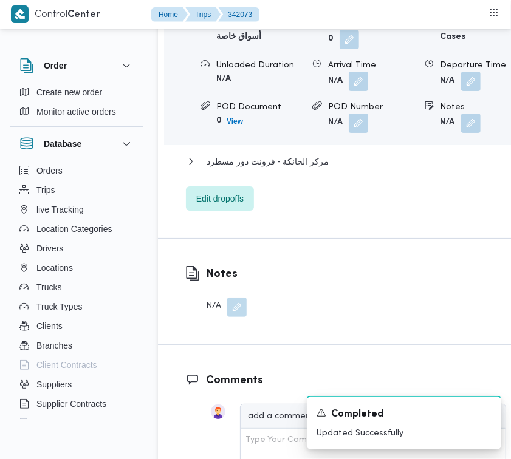
scroll to position [2091, 0]
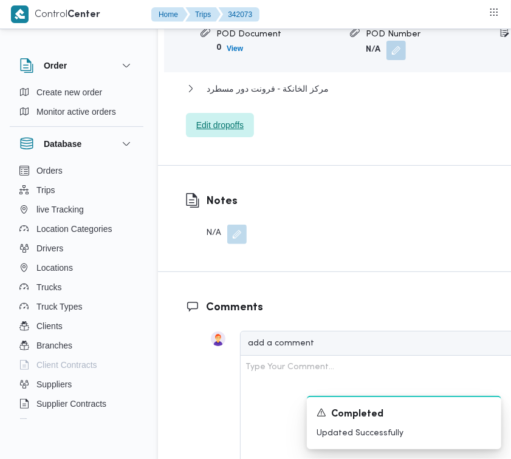
click at [213, 132] on span "Edit dropoffs" at bounding box center [219, 125] width 47 height 15
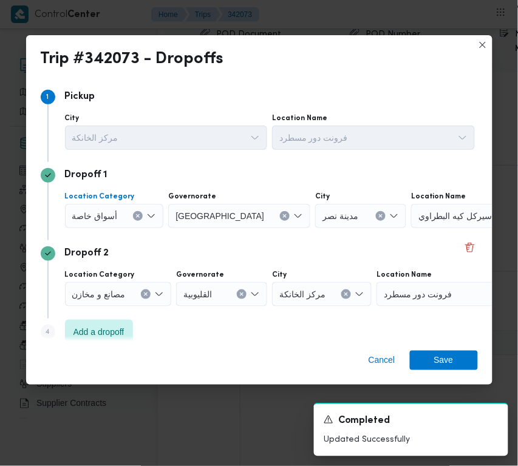
drag, startPoint x: 114, startPoint y: 208, endPoint x: 115, endPoint y: 225, distance: 16.4
click at [114, 211] on span "أسواق خاصة" at bounding box center [95, 215] width 46 height 13
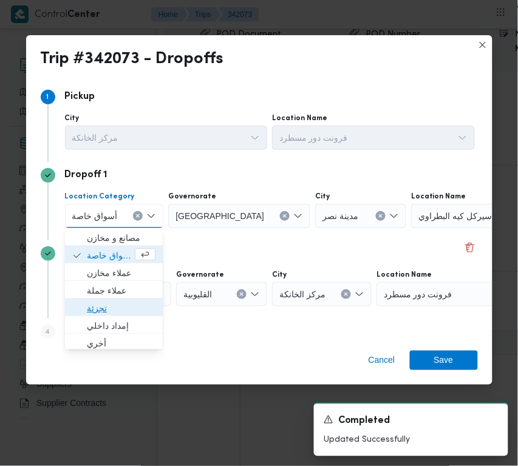
click at [96, 307] on span "تجزئة" at bounding box center [121, 308] width 69 height 15
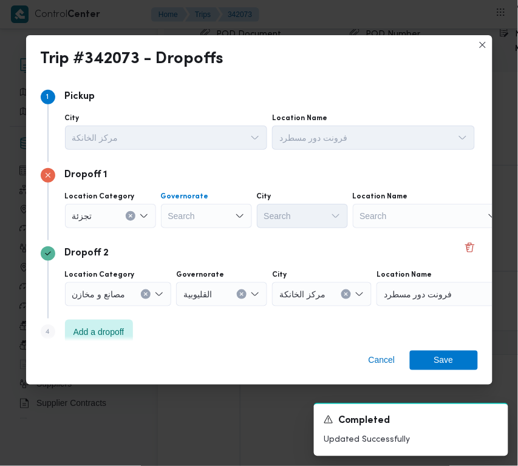
click at [175, 222] on div "Search" at bounding box center [206, 216] width 91 height 24
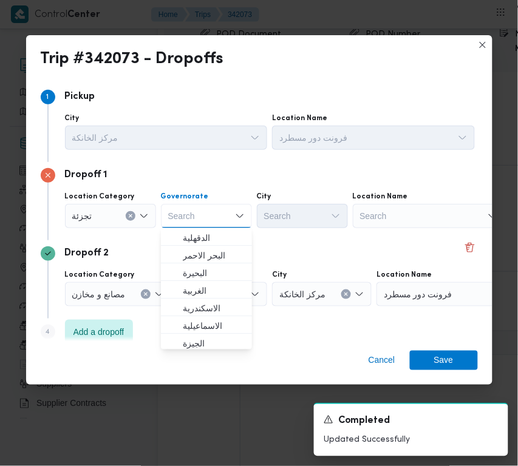
click at [175, 222] on div "Search" at bounding box center [206, 216] width 91 height 24
paste input "جيزة"
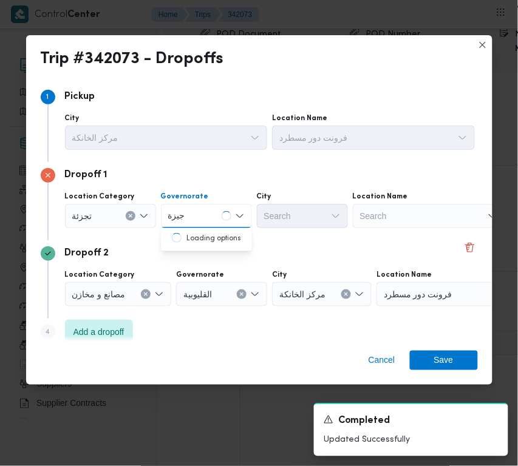
type input "جيزة"
click at [214, 214] on div "جيزة جيزة" at bounding box center [206, 216] width 91 height 24
click at [208, 231] on span "ال جيزة" at bounding box center [214, 238] width 62 height 15
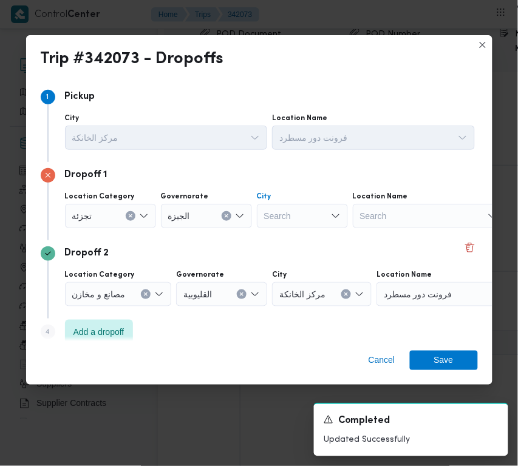
click at [313, 211] on div "Search" at bounding box center [302, 216] width 91 height 24
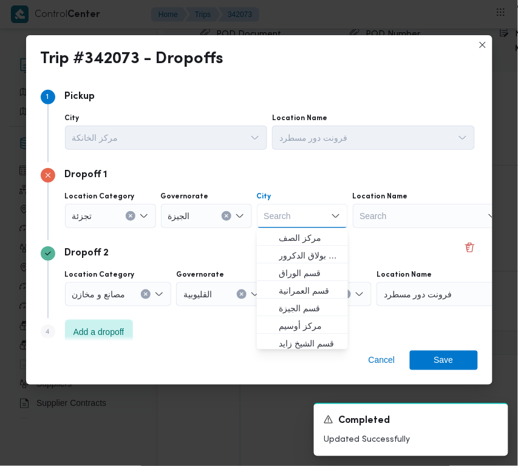
paste input "أكتوبر"
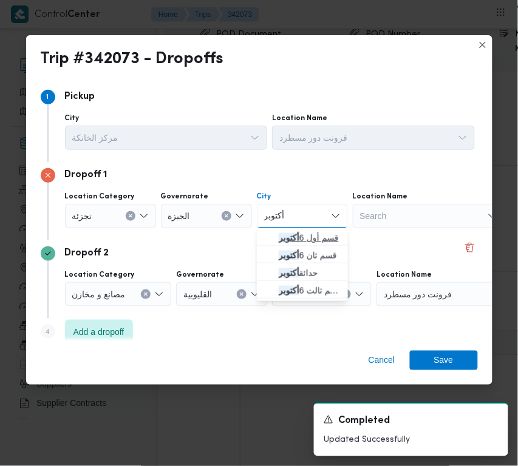
type input "أكتوبر"
click at [288, 238] on mark "أكتوبر" at bounding box center [289, 238] width 21 height 10
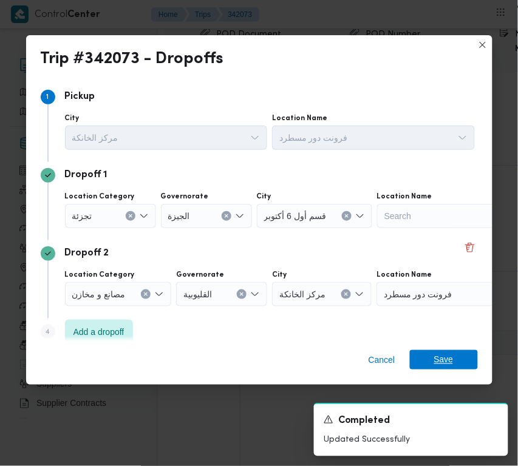
click at [439, 354] on span "Save" at bounding box center [443, 359] width 19 height 19
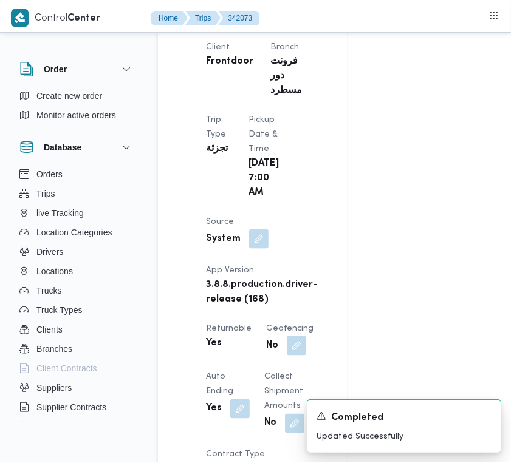
scroll to position [0, 0]
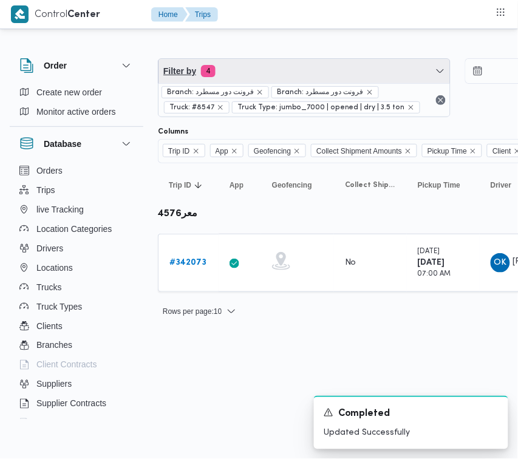
click at [274, 77] on span "Filter by 4" at bounding box center [305, 71] width 292 height 24
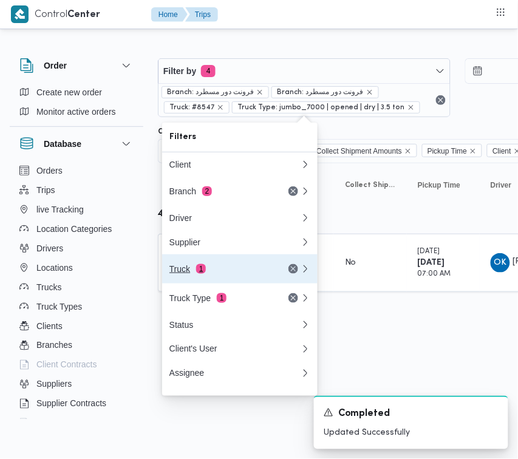
click at [208, 268] on div "Truck 1" at bounding box center [235, 268] width 146 height 29
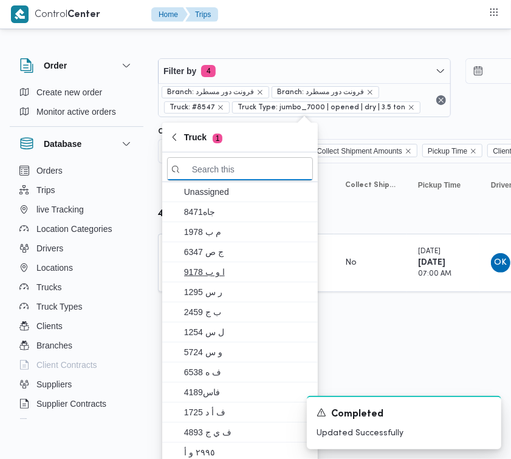
paste input "3598"
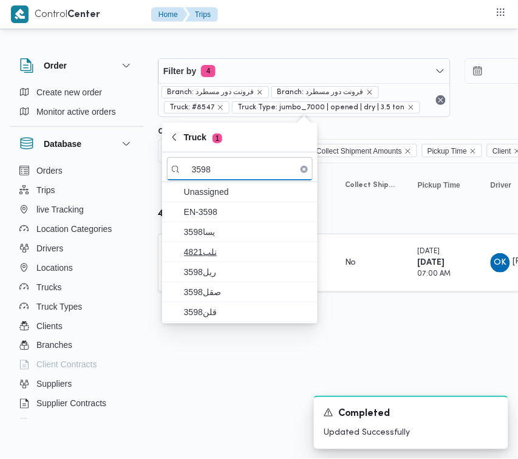
type input "3598"
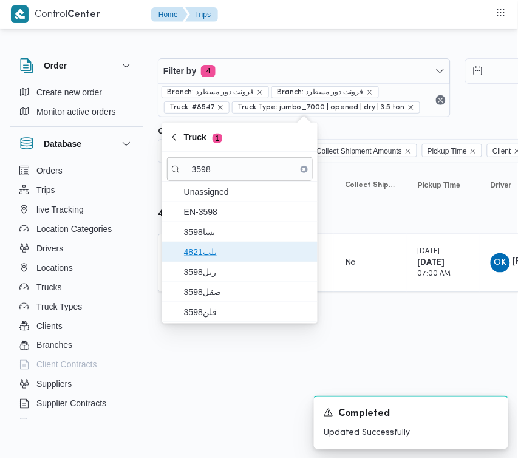
click at [217, 246] on span "نلب4821" at bounding box center [247, 252] width 126 height 15
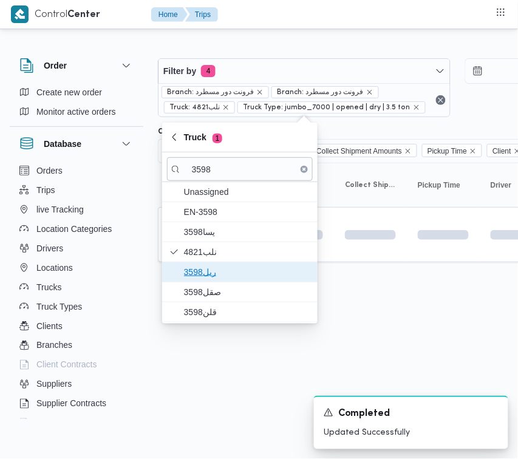
click at [219, 267] on span "ريل3598" at bounding box center [247, 272] width 126 height 15
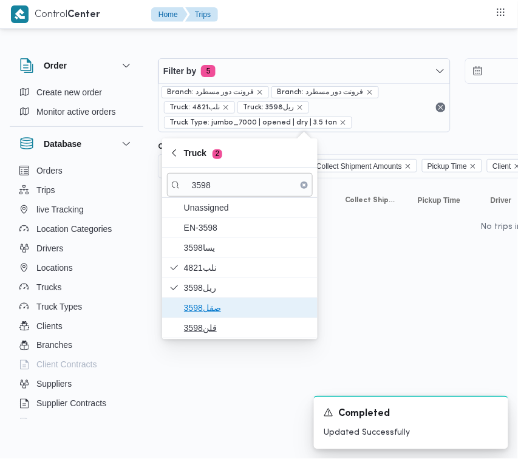
drag, startPoint x: 205, startPoint y: 302, endPoint x: 205, endPoint y: 326, distance: 23.1
click at [205, 305] on span "صقل3598" at bounding box center [247, 308] width 126 height 15
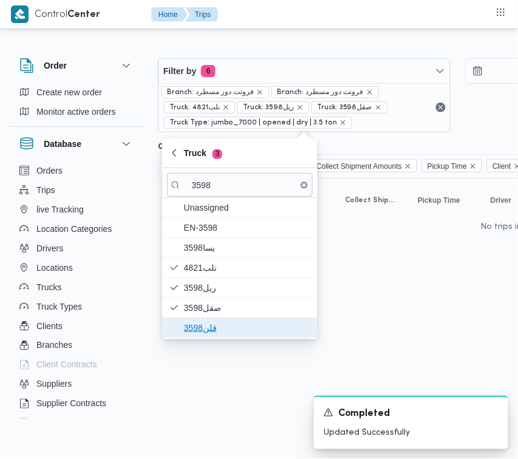
click at [205, 329] on span "قلن3598" at bounding box center [247, 328] width 126 height 15
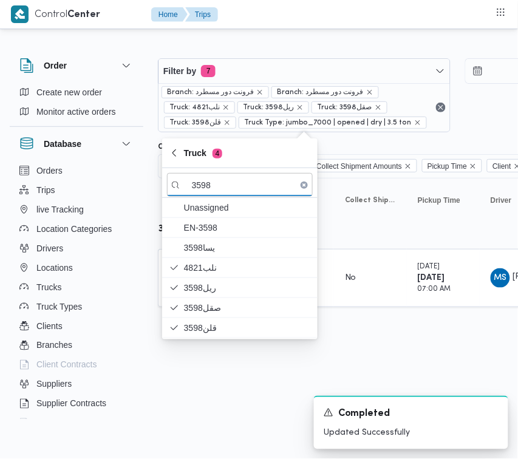
click at [310, 355] on html "Control Center Home Trips Order Create new order Monitor active orders Database…" at bounding box center [259, 229] width 518 height 459
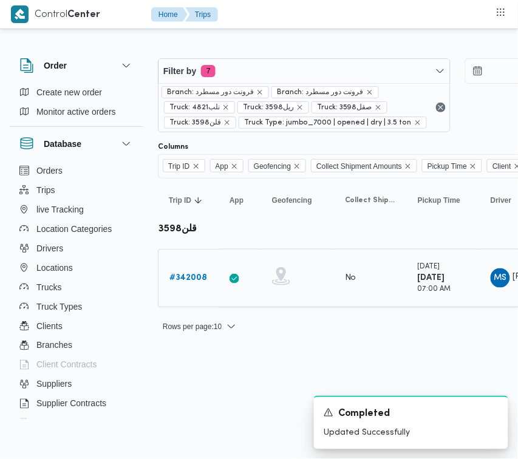
click at [193, 281] on b "# 342008" at bounding box center [188, 278] width 38 height 8
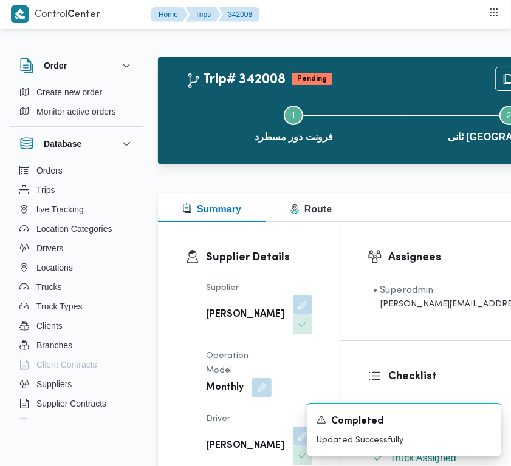
scroll to position [817, 0]
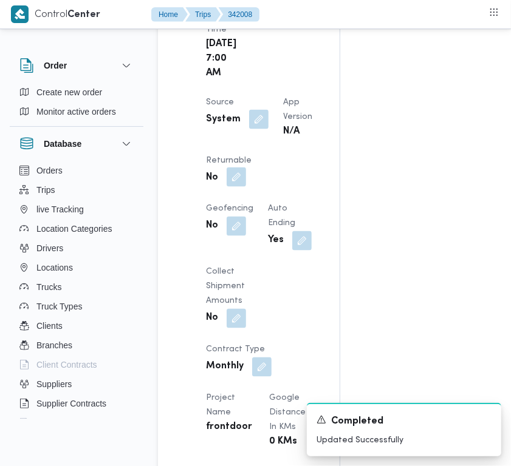
click at [246, 187] on button "button" at bounding box center [236, 177] width 19 height 19
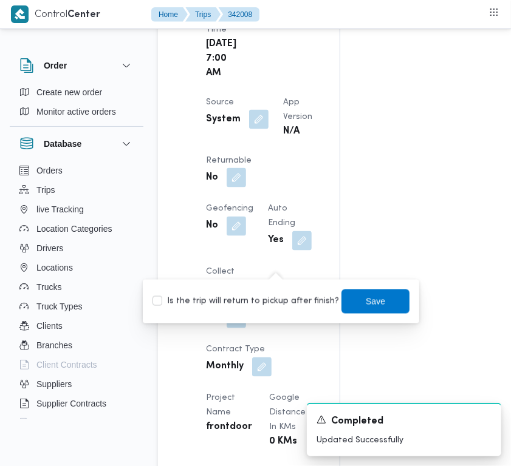
click at [264, 295] on label "Is the trip will return to pickup after finish?" at bounding box center [245, 302] width 186 height 15
checkbox input "true"
click at [341, 304] on span "Save" at bounding box center [375, 301] width 68 height 24
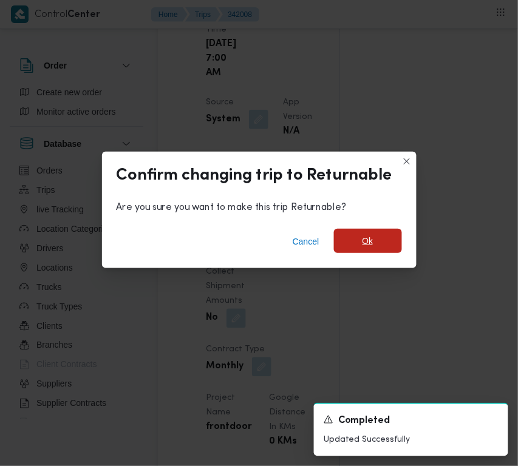
click at [349, 241] on span "Ok" at bounding box center [368, 241] width 68 height 24
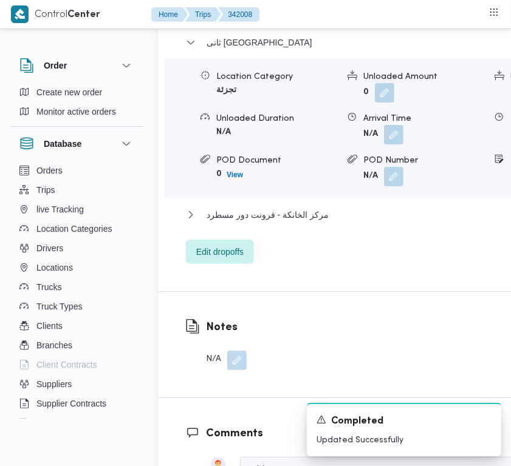
scroll to position [2451, 0]
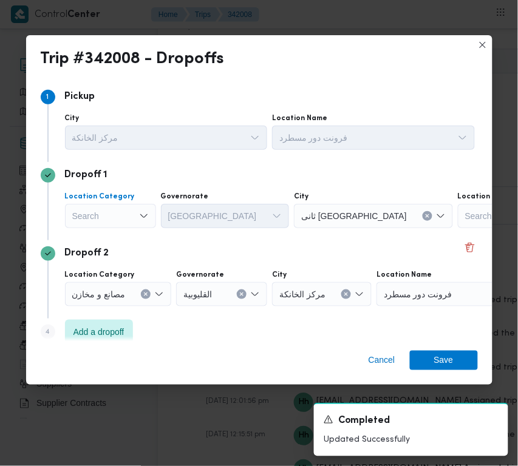
click at [102, 210] on div "Search" at bounding box center [110, 216] width 91 height 24
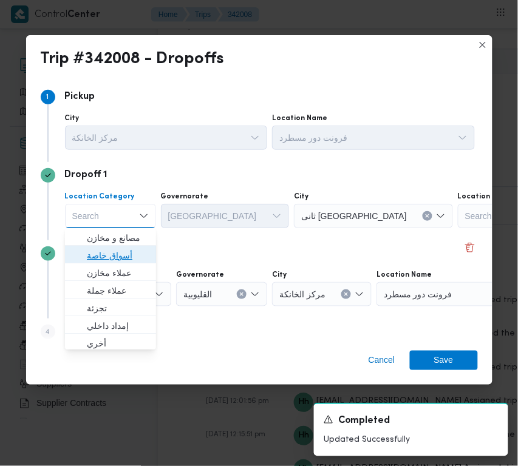
click at [109, 253] on span "أسواق خاصة" at bounding box center [118, 255] width 62 height 15
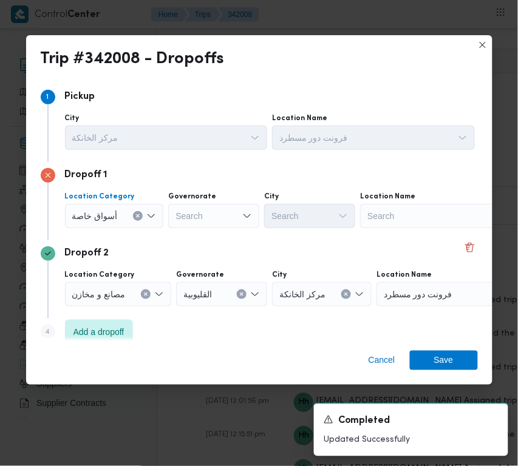
click at [372, 210] on div "Search" at bounding box center [436, 216] width 152 height 24
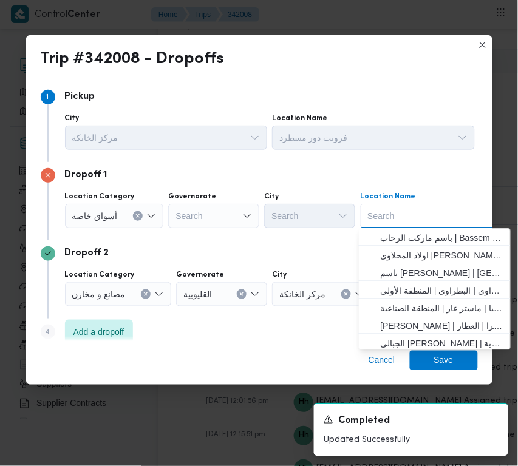
paste input "Carrefour Obour"
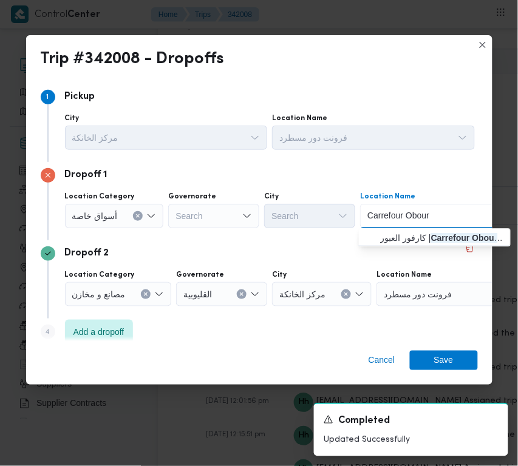
type input "Carrefour Obour"
click at [398, 227] on div "Carrefour Obour Carrefour Obour" at bounding box center [436, 216] width 152 height 24
click at [400, 233] on span "كارفور العبور | Carrefour Obour | null" at bounding box center [442, 238] width 123 height 15
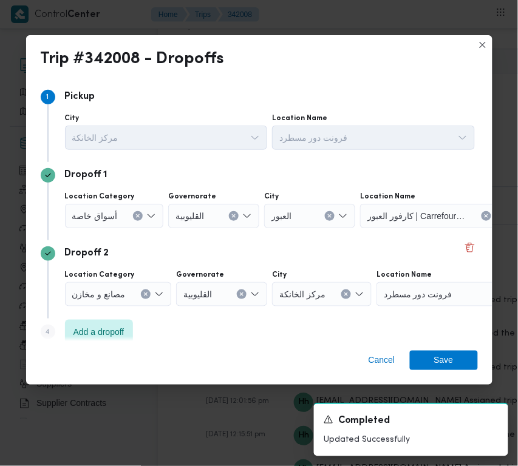
click at [432, 316] on div "Dropoff 2 Location Category مصانع و [GEOGRAPHIC_DATA] القليوبية City مركز الخان…" at bounding box center [259, 280] width 437 height 78
click at [432, 350] on div "Cancel Save" at bounding box center [259, 363] width 466 height 44
click at [465, 354] on span "Save" at bounding box center [444, 360] width 68 height 19
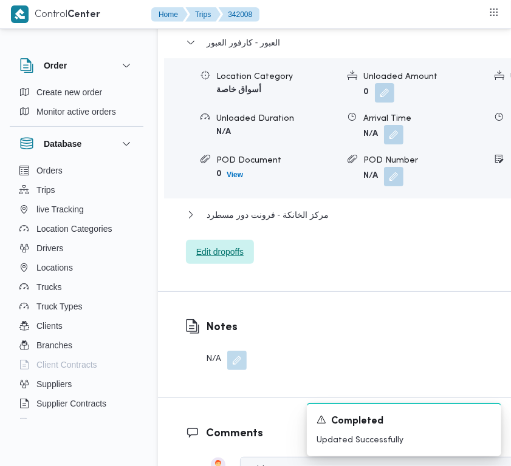
scroll to position [1634, 0]
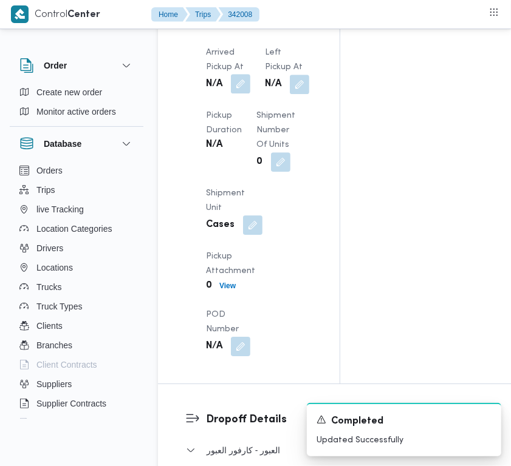
click at [241, 94] on button "button" at bounding box center [240, 83] width 19 height 19
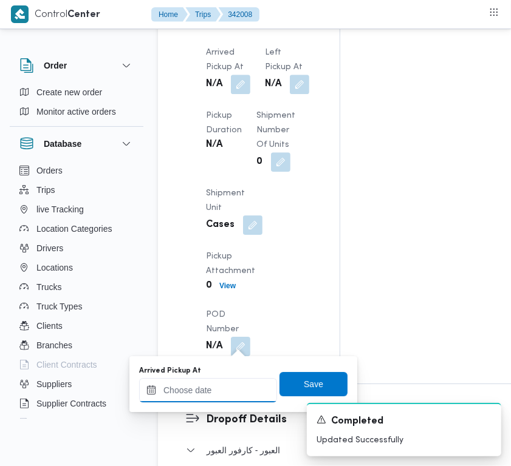
drag, startPoint x: 219, startPoint y: 393, endPoint x: 226, endPoint y: 395, distance: 7.5
click at [217, 395] on input "Arrived Pickup At" at bounding box center [208, 390] width 138 height 24
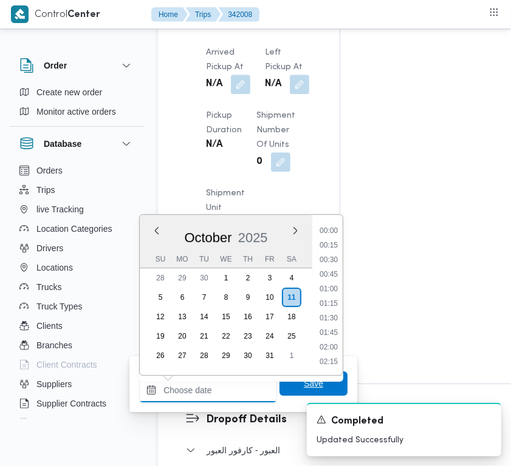
paste input "[DATE] 7:00AM"
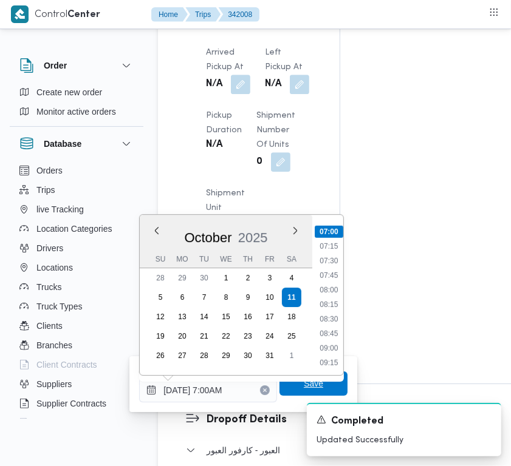
type input "[DATE] 07:00"
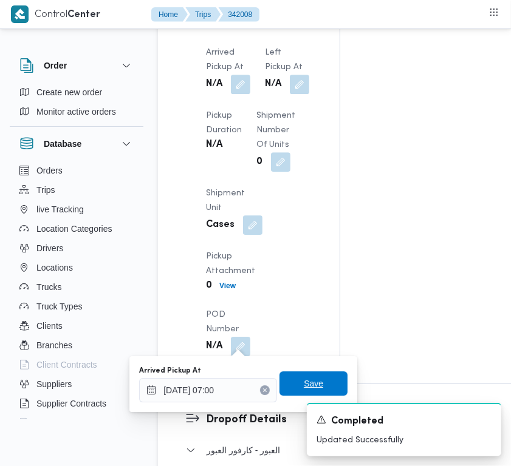
click at [304, 381] on span "Save" at bounding box center [313, 384] width 19 height 15
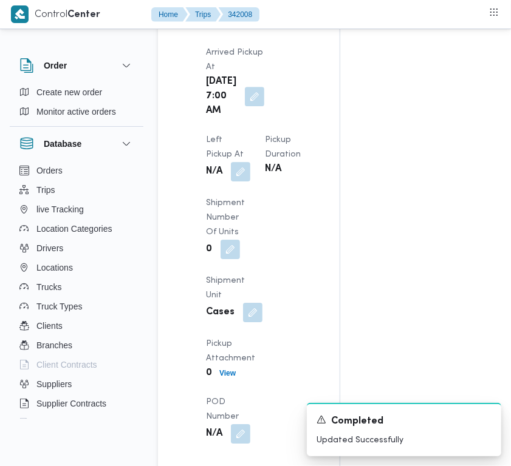
scroll to position [1826, 0]
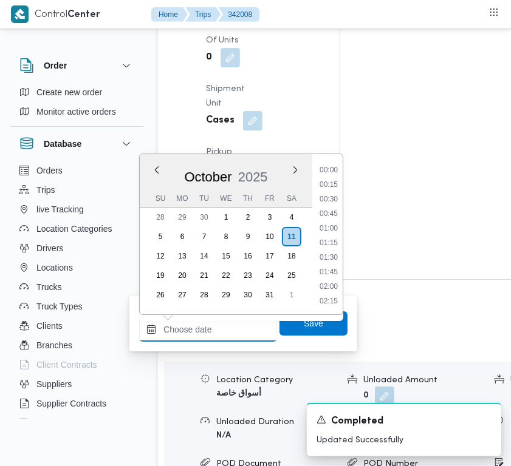
click at [219, 318] on div "Previous Month Next month [DATE] [DATE] Su Mo Tu We Th Fr Sa 28 29 30 1 2 3 4 5…" at bounding box center [208, 330] width 138 height 24
click at [210, 331] on input "Left Pickup At" at bounding box center [208, 330] width 138 height 24
paste input "[DATE] 7:00AM"
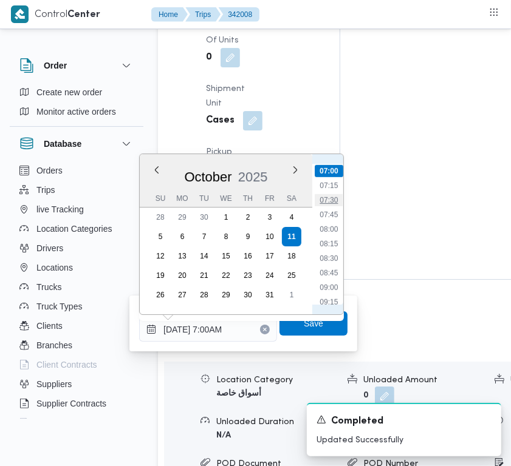
click at [328, 196] on li "07:30" at bounding box center [329, 200] width 28 height 12
type input "[DATE] 07:30"
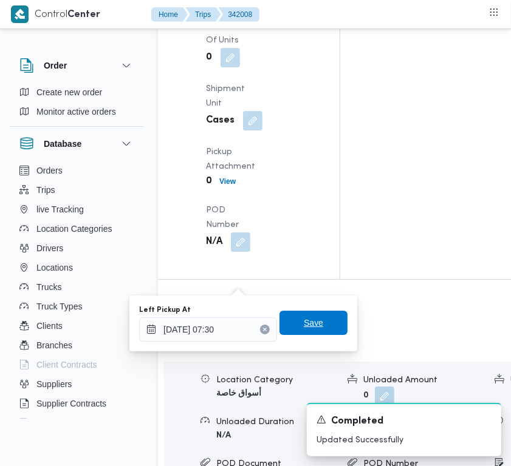
click at [304, 321] on span "Save" at bounding box center [313, 323] width 19 height 15
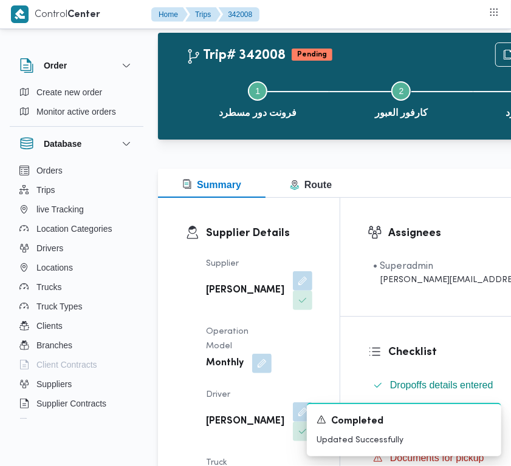
scroll to position [0, 0]
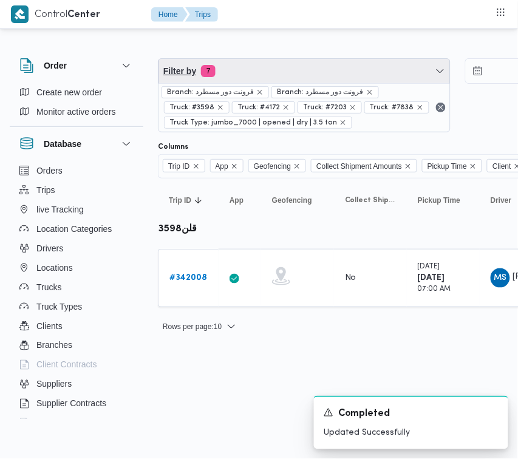
click at [290, 73] on span "Filter by 7" at bounding box center [305, 71] width 292 height 24
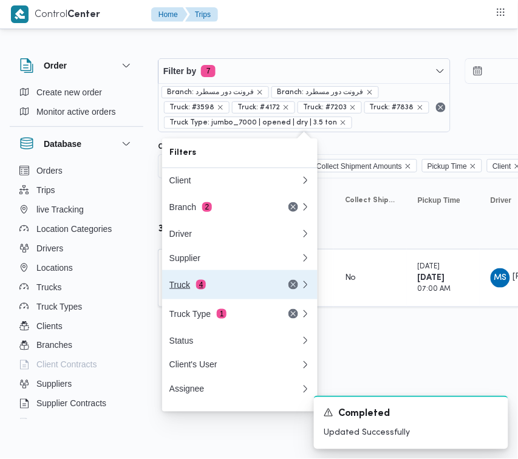
click at [220, 290] on div "Truck 4" at bounding box center [220, 285] width 102 height 10
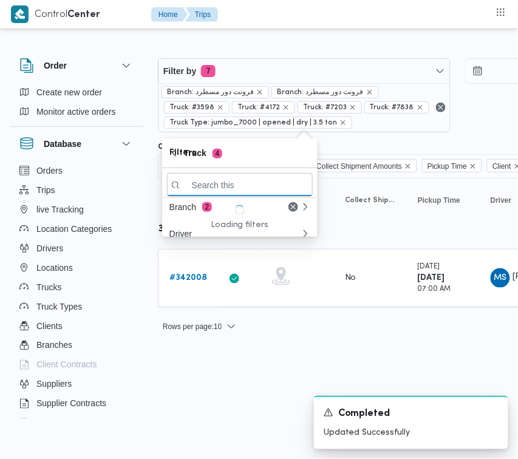
paste input "1629"
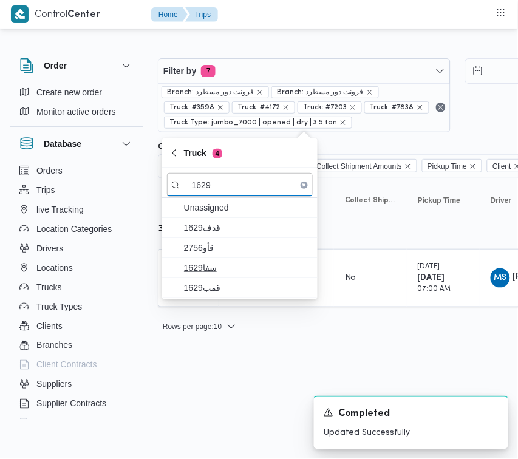
type input "1629"
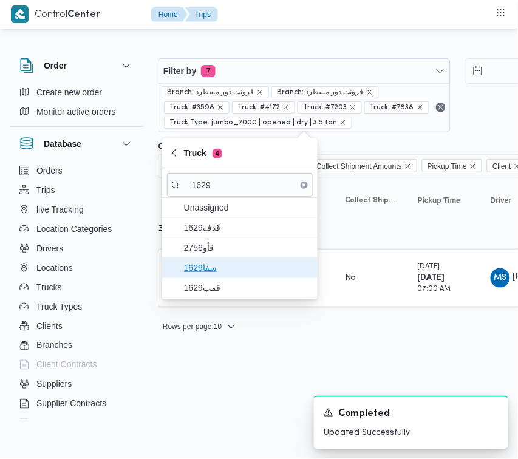
click at [205, 271] on span "سفا1629" at bounding box center [247, 268] width 126 height 15
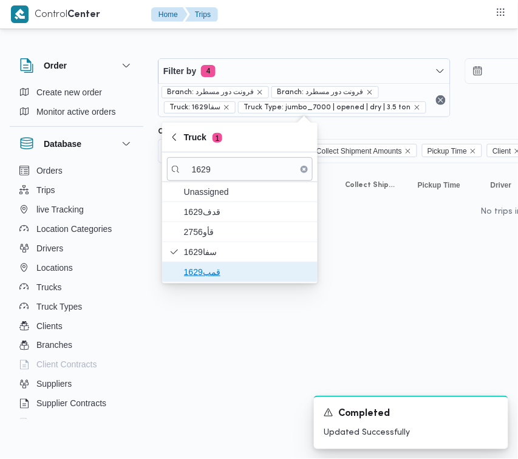
click at [204, 275] on span "قمب1629" at bounding box center [247, 272] width 126 height 15
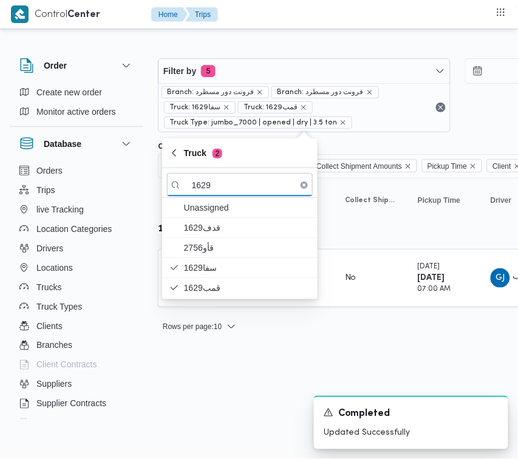
click at [214, 359] on html "Control Center Home Trips Order Create new order Monitor active orders Database…" at bounding box center [259, 229] width 518 height 459
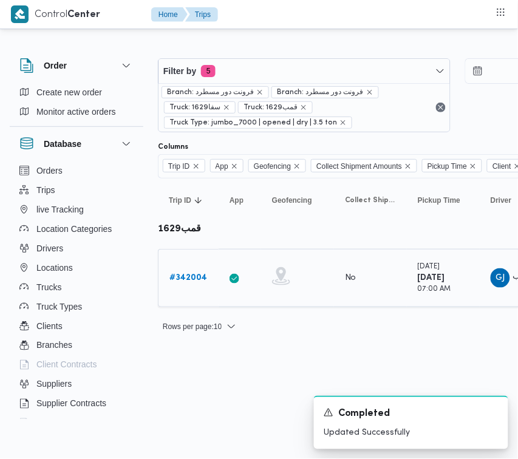
click at [178, 268] on div "# 342004" at bounding box center [189, 278] width 48 height 24
click at [173, 281] on b "# 342004" at bounding box center [188, 278] width 38 height 8
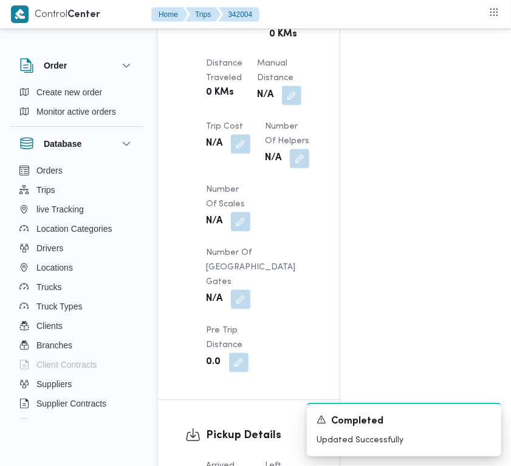
scroll to position [817, 0]
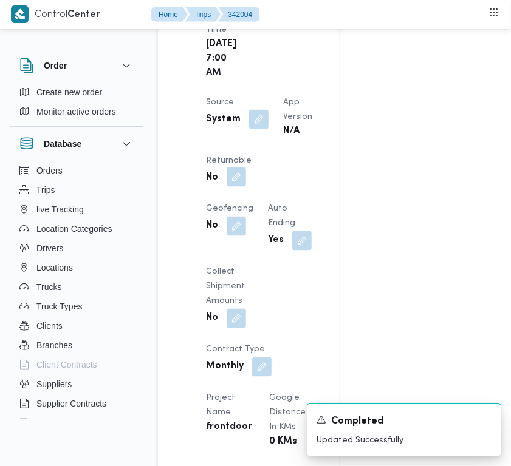
drag, startPoint x: 278, startPoint y: 265, endPoint x: 267, endPoint y: 283, distance: 21.2
click at [246, 188] on button "button" at bounding box center [236, 177] width 19 height 19
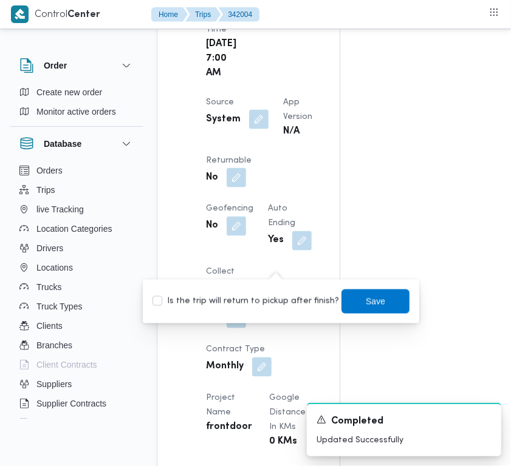
click at [255, 301] on label "Is the trip will return to pickup after finish?" at bounding box center [245, 302] width 186 height 15
checkbox input "true"
click at [342, 299] on span "Save" at bounding box center [375, 301] width 68 height 24
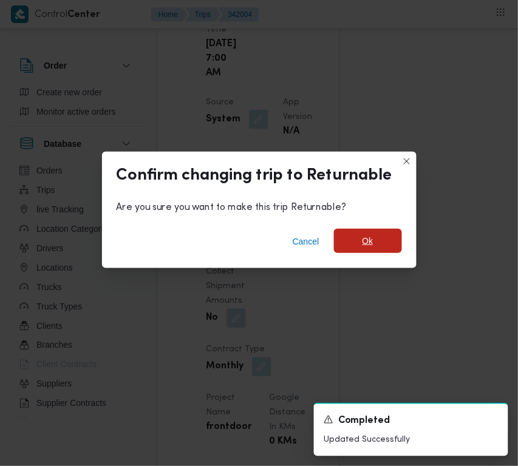
click at [365, 253] on span "Ok" at bounding box center [368, 241] width 68 height 24
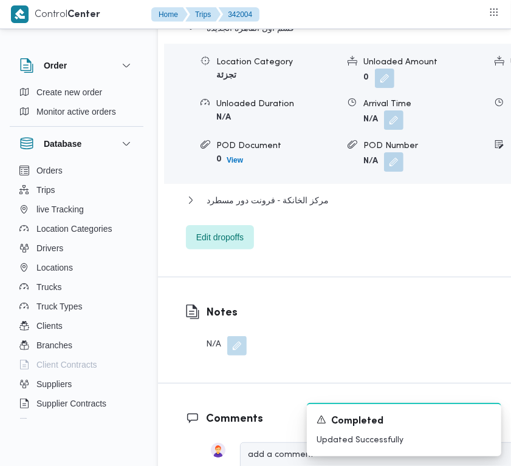
scroll to position [2465, 0]
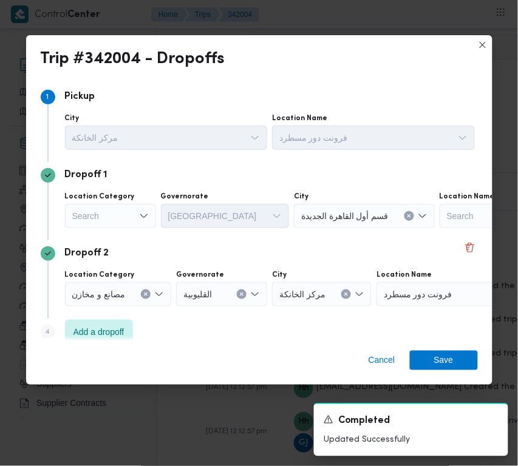
click at [108, 208] on div "Search" at bounding box center [110, 216] width 91 height 24
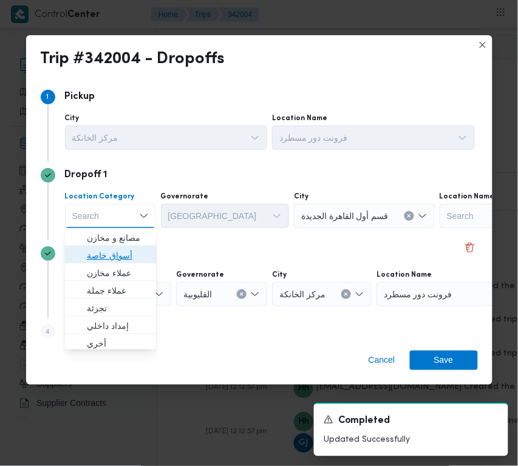
click at [110, 255] on span "أسواق خاصة" at bounding box center [118, 255] width 62 height 15
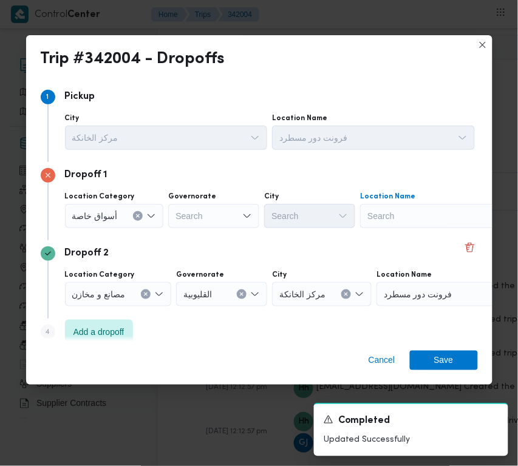
drag, startPoint x: 412, startPoint y: 220, endPoint x: 397, endPoint y: 217, distance: 15.5
click at [397, 217] on div "Search" at bounding box center [436, 216] width 152 height 24
paste input "Carrefour Mall of [GEOGRAPHIC_DATA]"
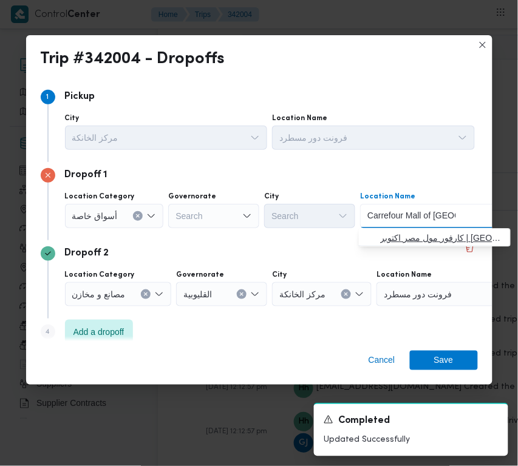
type input "Carrefour Mall of [GEOGRAPHIC_DATA]"
click at [364, 242] on span "كارفور مول مصر اكتوبر | [GEOGRAPHIC_DATA] | قسم أول 6 أكتوبر" at bounding box center [435, 237] width 142 height 19
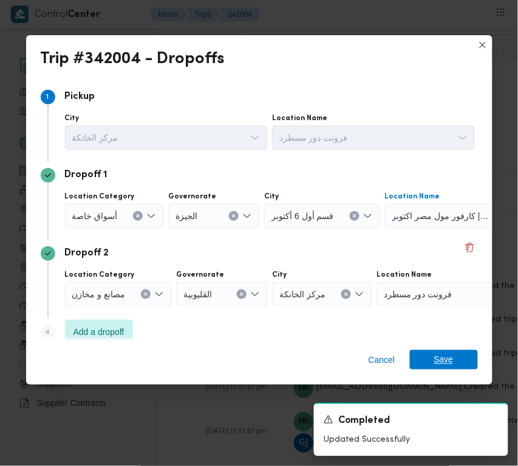
click at [474, 361] on span "Save" at bounding box center [444, 359] width 68 height 19
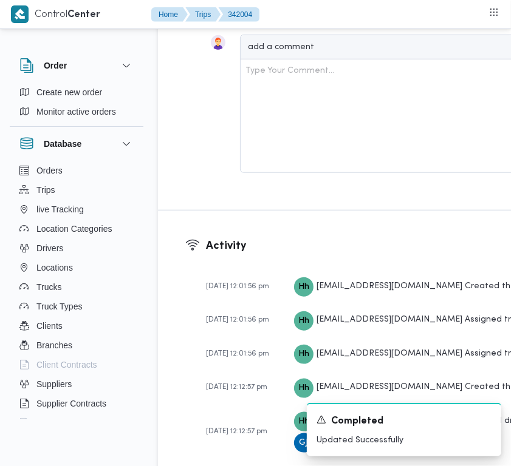
drag, startPoint x: 222, startPoint y: 134, endPoint x: 224, endPoint y: 154, distance: 19.5
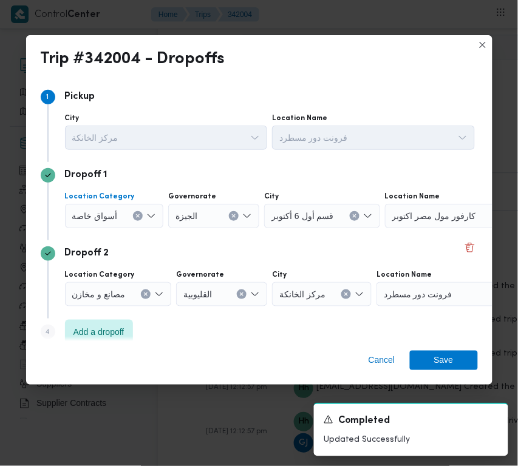
click at [89, 220] on span "أسواق خاصة" at bounding box center [95, 215] width 46 height 13
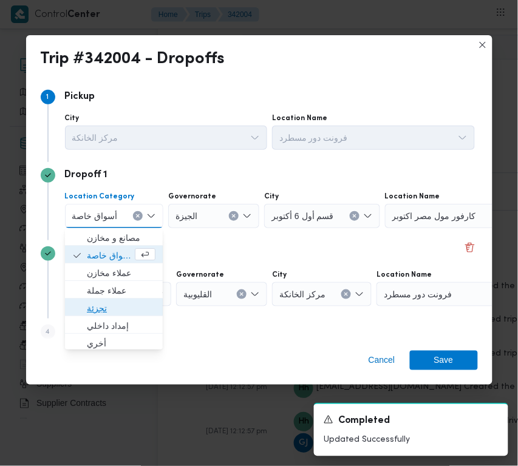
click at [112, 301] on span "تجزئة" at bounding box center [121, 308] width 69 height 15
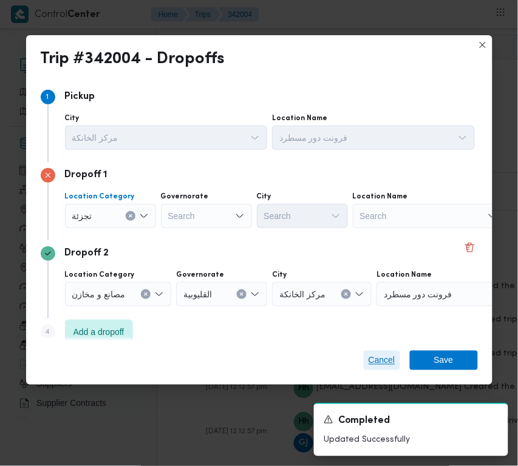
click at [380, 357] on span "Cancel" at bounding box center [382, 360] width 27 height 15
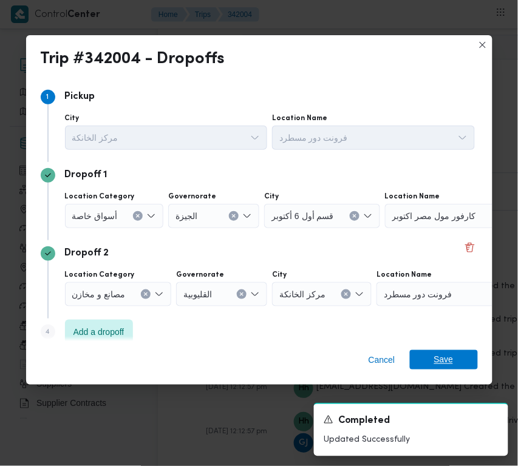
click at [432, 363] on span "Save" at bounding box center [444, 359] width 68 height 19
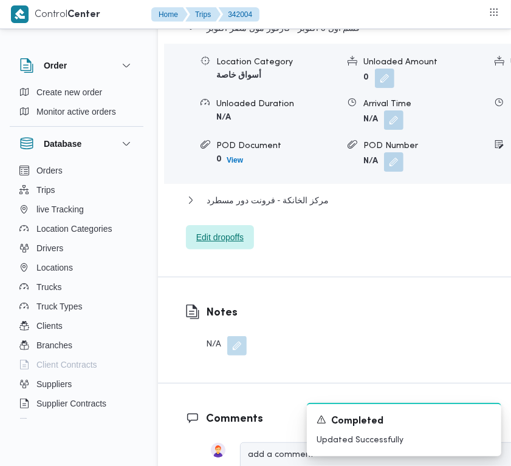
scroll to position [1880, 0]
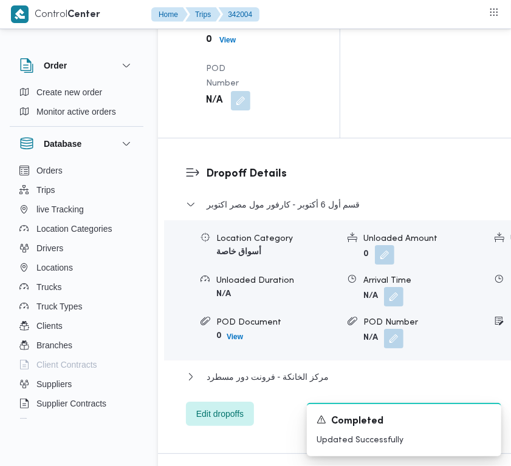
drag, startPoint x: 256, startPoint y: 104, endPoint x: 252, endPoint y: 109, distance: 6.5
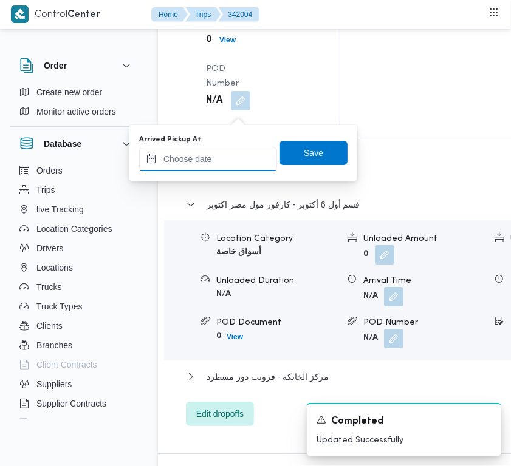
click at [211, 156] on input "Arrived Pickup At" at bounding box center [208, 159] width 138 height 24
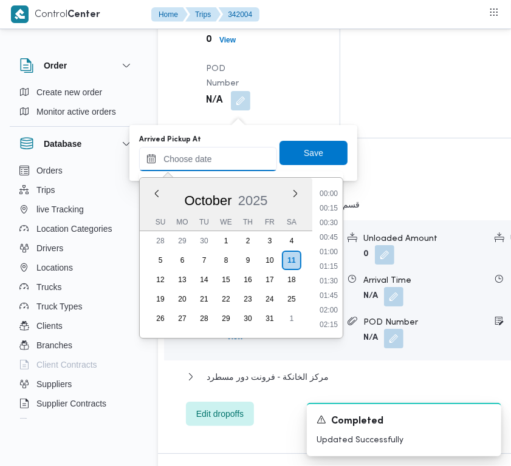
paste input "[DATE] 7:00AM"
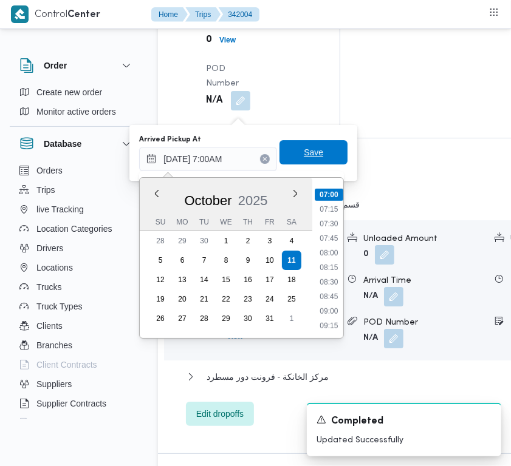
type input "[DATE] 07:00"
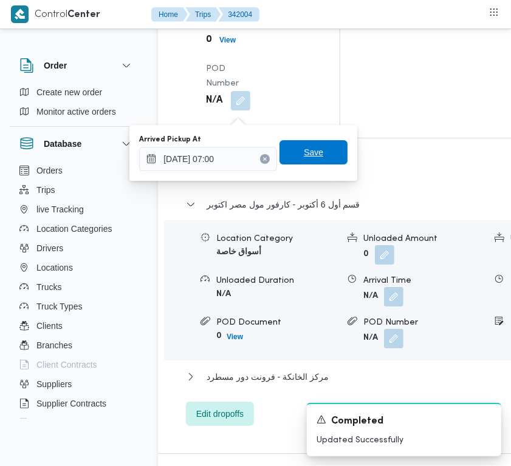
click at [311, 154] on span "Save" at bounding box center [313, 152] width 19 height 15
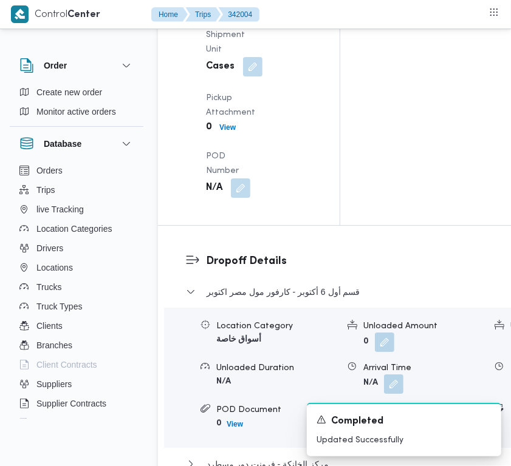
drag, startPoint x: 242, startPoint y: 226, endPoint x: 244, endPoint y: 235, distance: 9.3
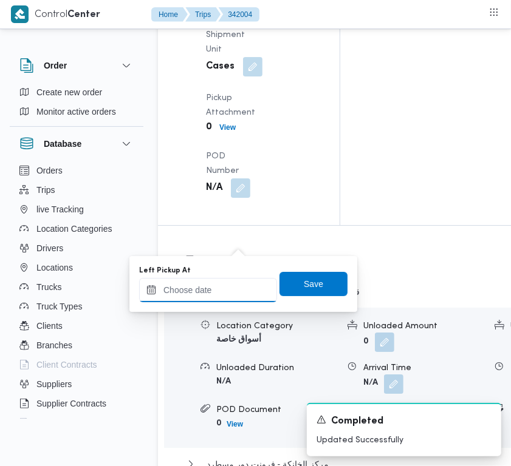
click at [220, 301] on input "Left Pickup At" at bounding box center [208, 290] width 138 height 24
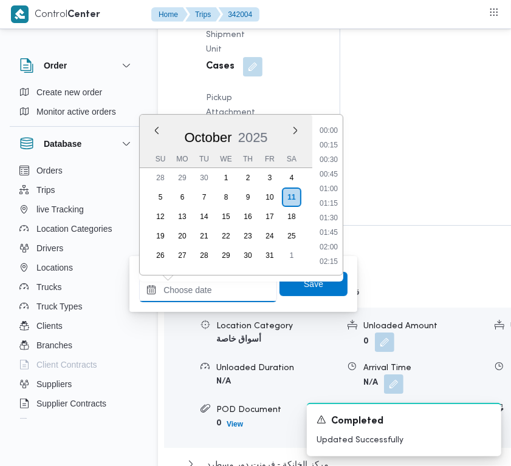
paste input "[DATE] 7:00AM"
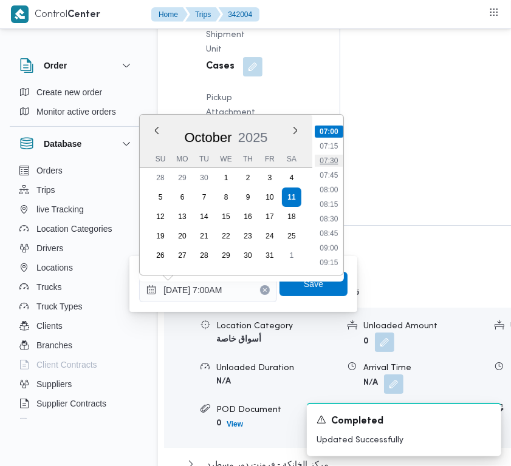
click at [332, 161] on li "07:30" at bounding box center [329, 161] width 28 height 12
type input "[DATE] 07:30"
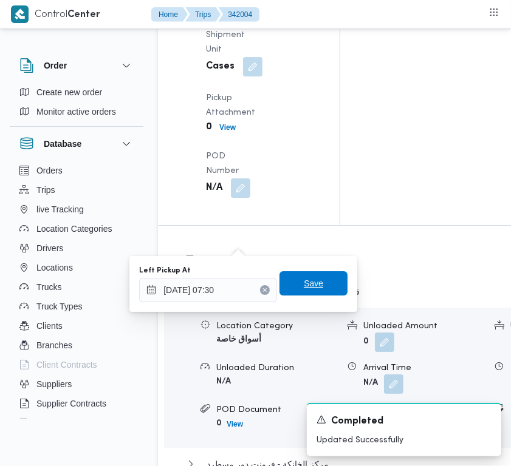
click at [329, 287] on span "Save" at bounding box center [313, 283] width 68 height 24
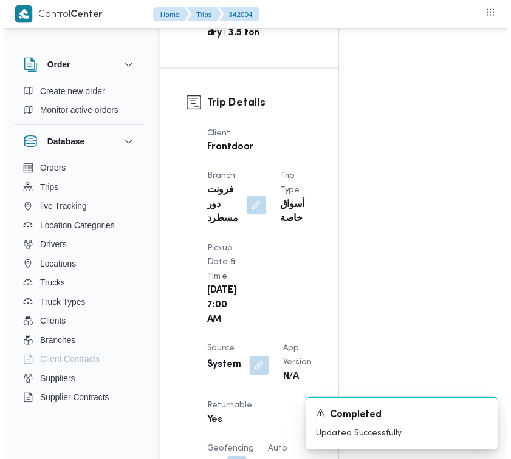
scroll to position [0, 0]
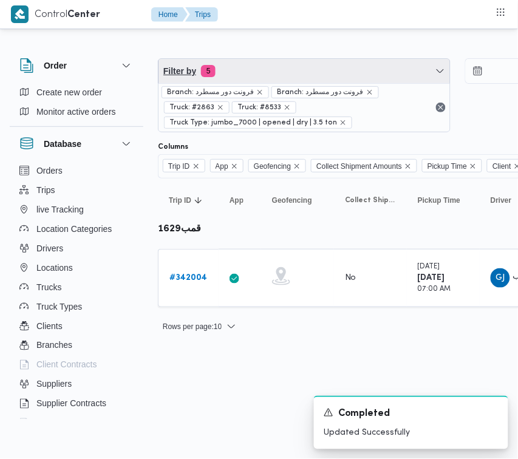
click at [244, 65] on span "Filter by 5" at bounding box center [305, 71] width 292 height 24
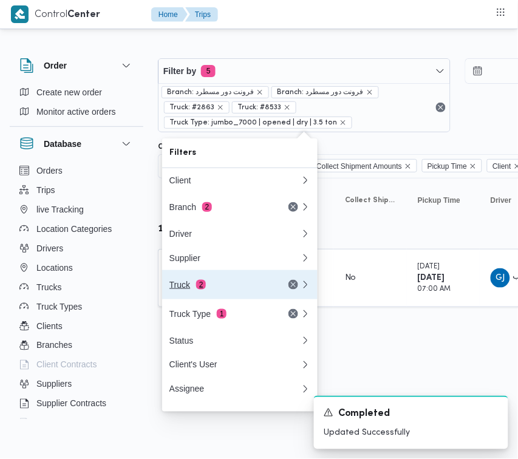
click at [236, 290] on div "Truck 2" at bounding box center [220, 285] width 102 height 10
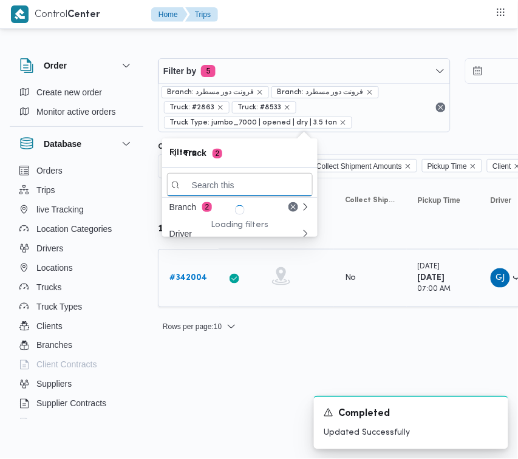
paste input "3598"
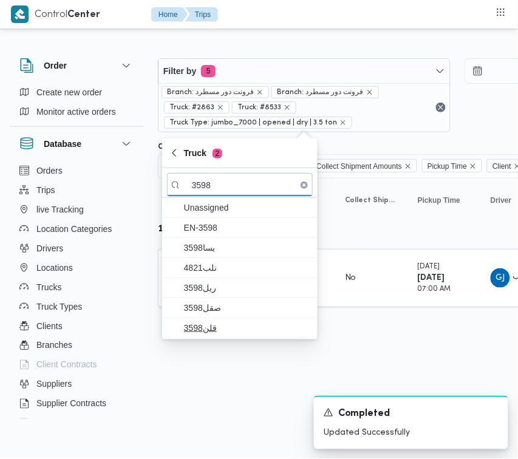
type input "3598"
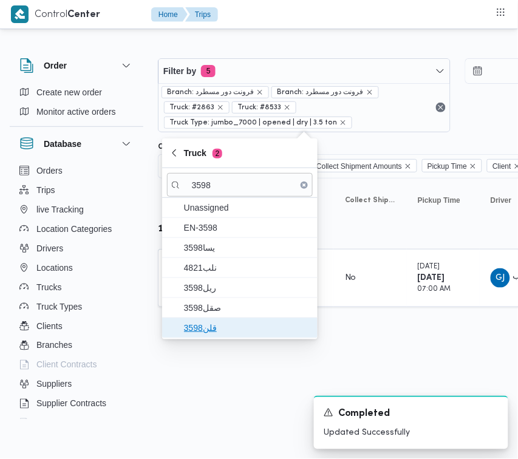
click at [196, 325] on span "قلن3598" at bounding box center [247, 328] width 126 height 15
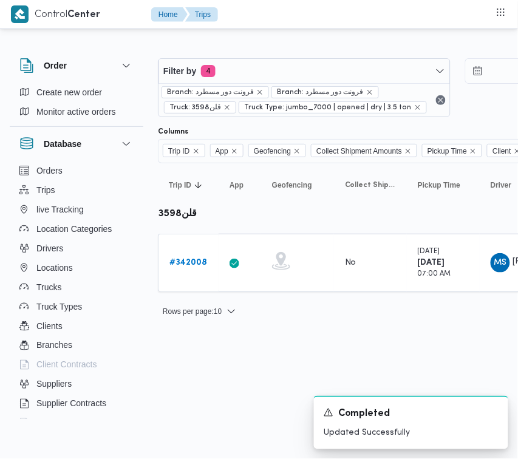
click at [183, 380] on html "Control Center Home Trips Order Create new order Monitor active orders Database…" at bounding box center [259, 229] width 518 height 459
click at [186, 255] on div "# 342008" at bounding box center [189, 263] width 48 height 24
click at [185, 266] on b "# 342008" at bounding box center [188, 263] width 38 height 8
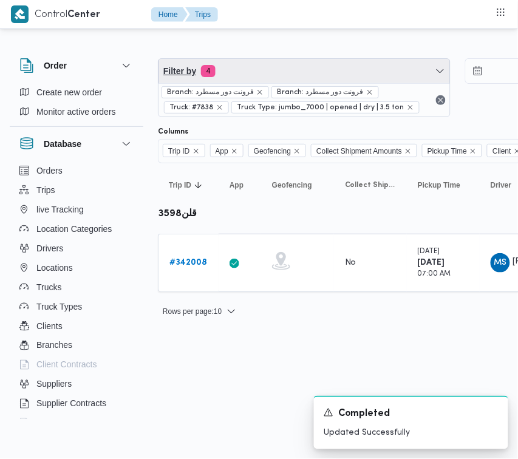
click at [256, 61] on span "Filter by 4" at bounding box center [305, 71] width 292 height 24
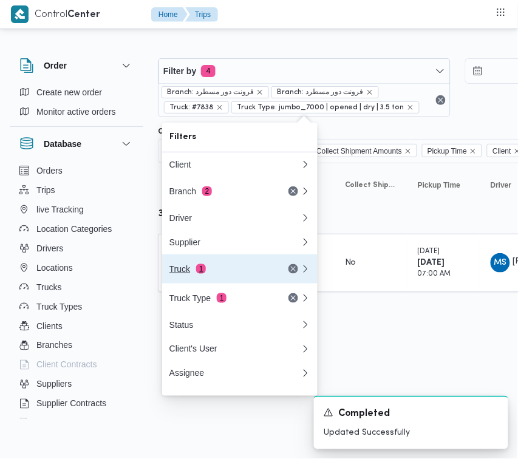
click at [203, 270] on span "1" at bounding box center [201, 269] width 10 height 10
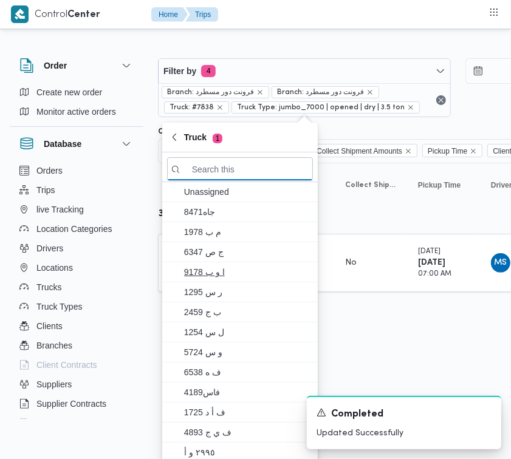
paste input "3957"
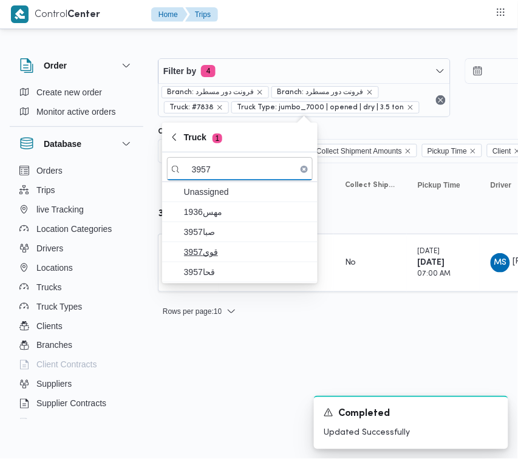
type input "3957"
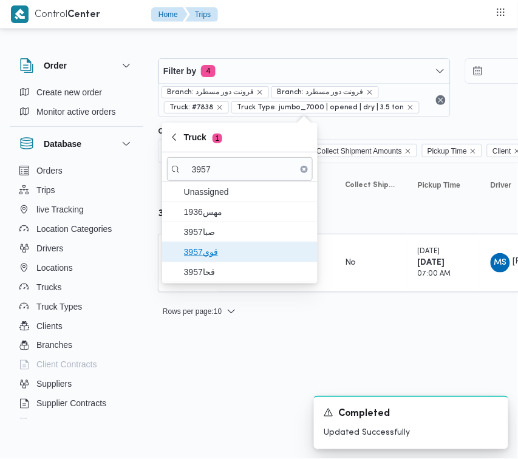
click at [194, 256] on span "قوي3957" at bounding box center [247, 252] width 126 height 15
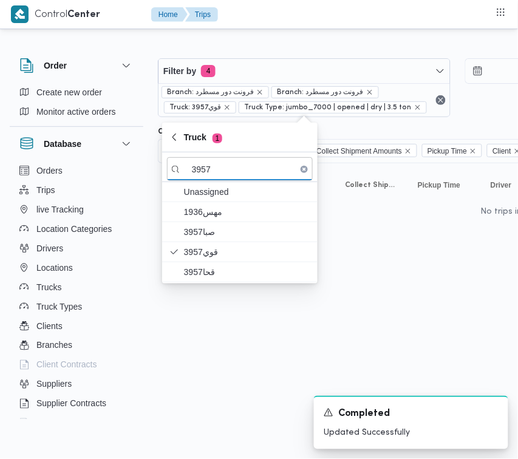
click at [196, 287] on html "Control Center Home Trips Order Create new order Monitor active orders Database…" at bounding box center [259, 229] width 518 height 459
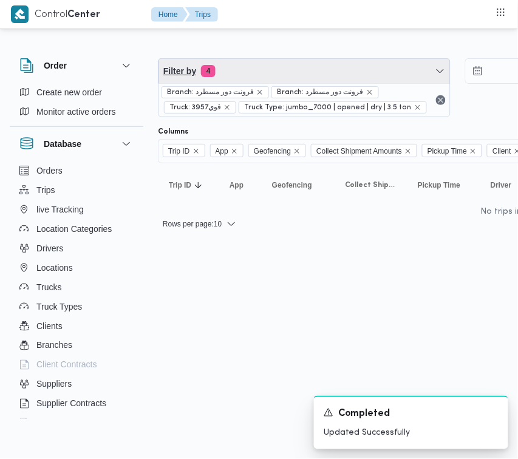
click at [240, 78] on span "Filter by 4" at bounding box center [305, 71] width 292 height 24
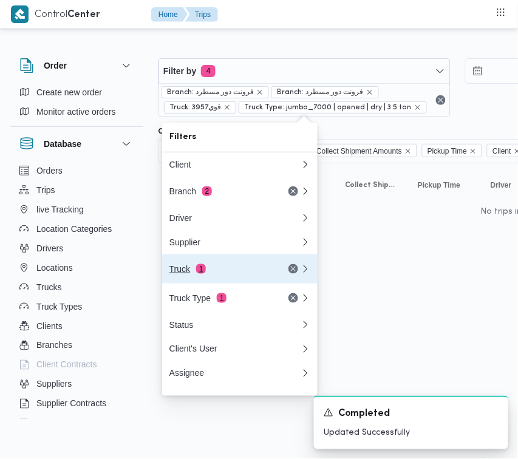
click at [210, 284] on button "Truck 1" at bounding box center [239, 268] width 155 height 29
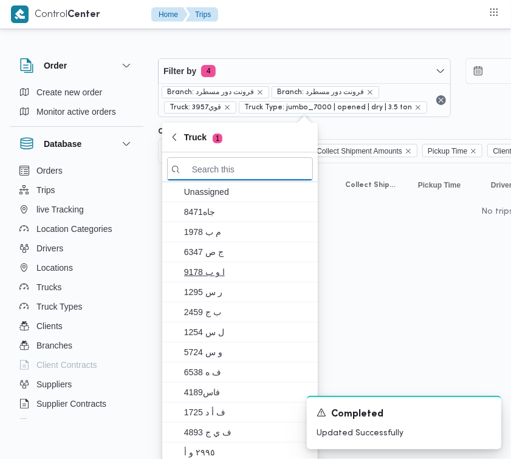
paste input "3957"
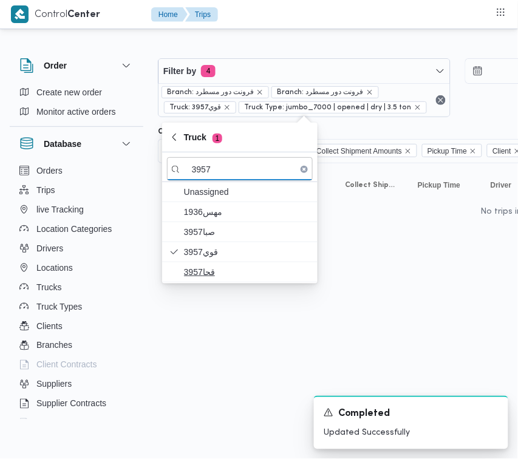
type input "3957"
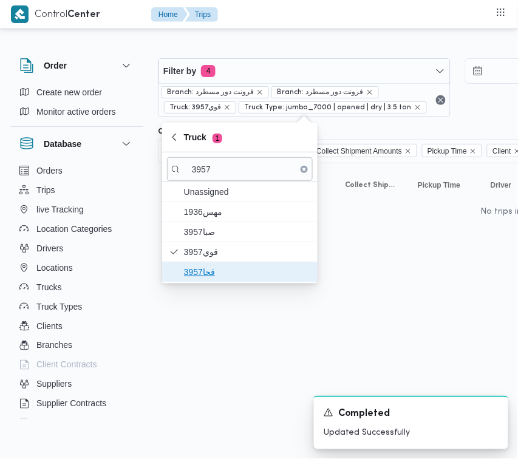
click at [194, 265] on span "قحا3957" at bounding box center [247, 272] width 126 height 15
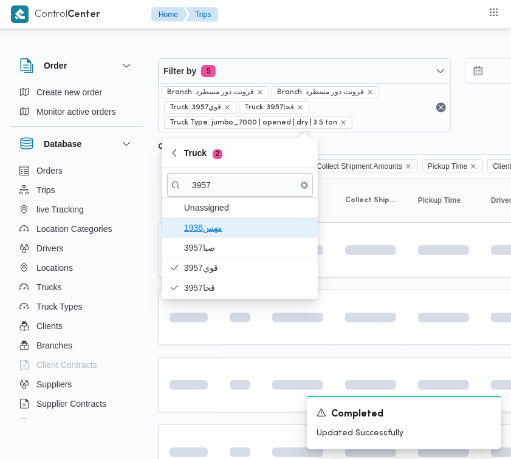
click at [202, 232] on span "1936مهس" at bounding box center [247, 227] width 126 height 15
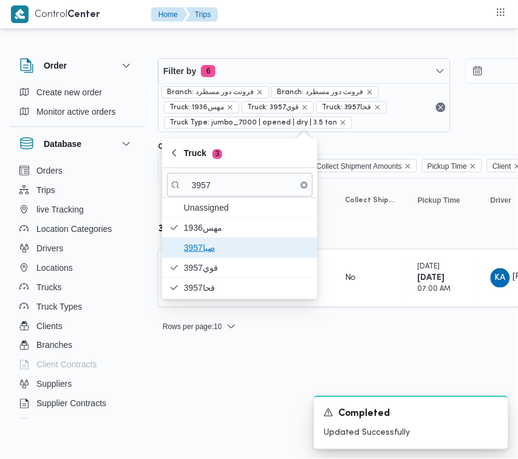
click at [199, 244] on span "3957صبا" at bounding box center [247, 248] width 126 height 15
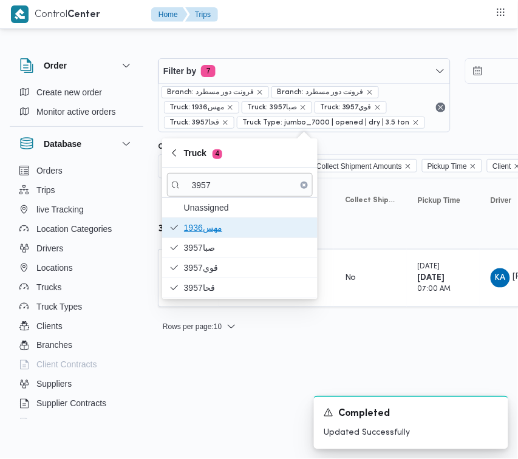
click at [199, 236] on span "1936مهس" at bounding box center [240, 227] width 146 height 19
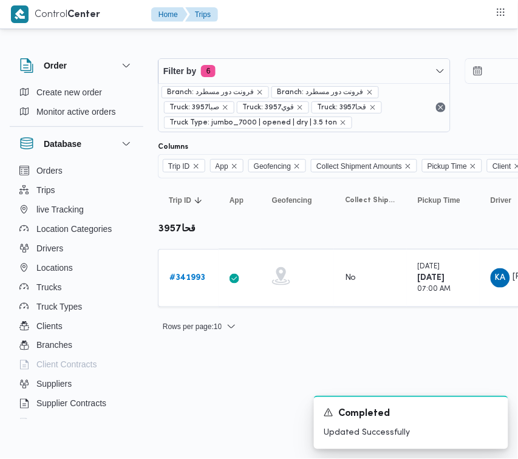
click at [241, 411] on html "Control Center Home Trips Order Create new order Monitor active orders Database…" at bounding box center [259, 229] width 518 height 459
click at [186, 270] on div "# 341993" at bounding box center [189, 278] width 48 height 24
click at [174, 274] on b "# 341993" at bounding box center [187, 278] width 36 height 8
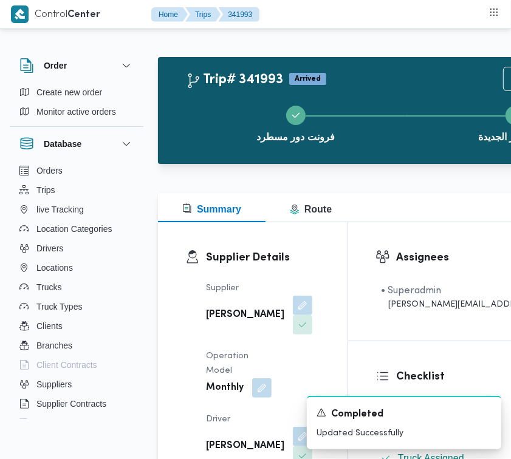
scroll to position [803, 0]
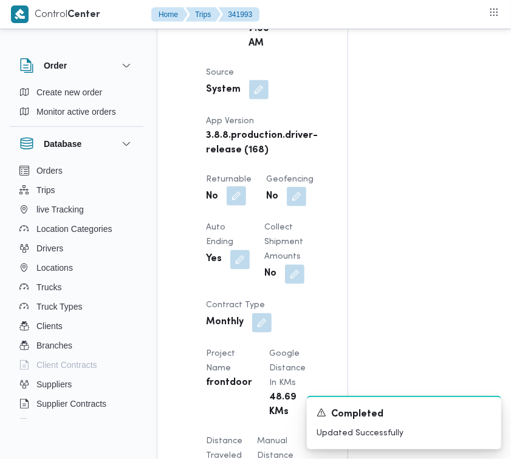
click at [245, 206] on button "button" at bounding box center [236, 195] width 19 height 19
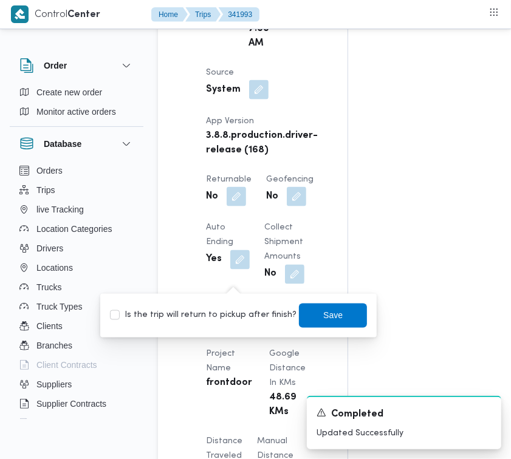
click at [239, 317] on label "Is the trip will return to pickup after finish?" at bounding box center [203, 316] width 186 height 15
checkbox input "true"
click at [310, 320] on span "Save" at bounding box center [333, 315] width 68 height 24
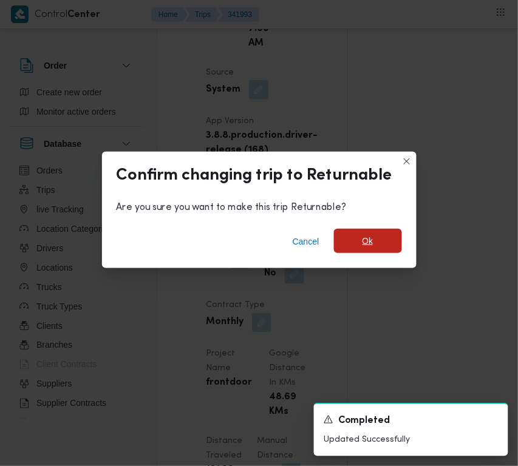
click at [352, 250] on span "Ok" at bounding box center [368, 241] width 68 height 24
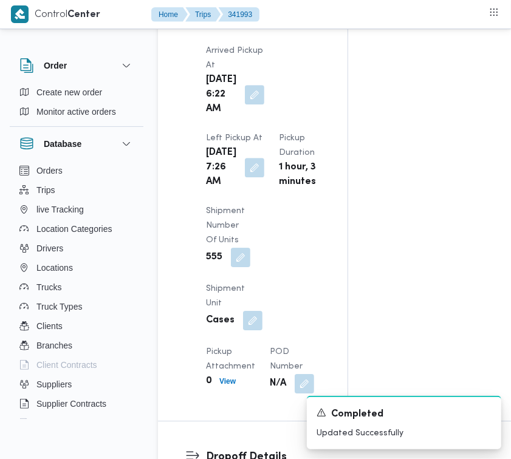
scroll to position [2008, 0]
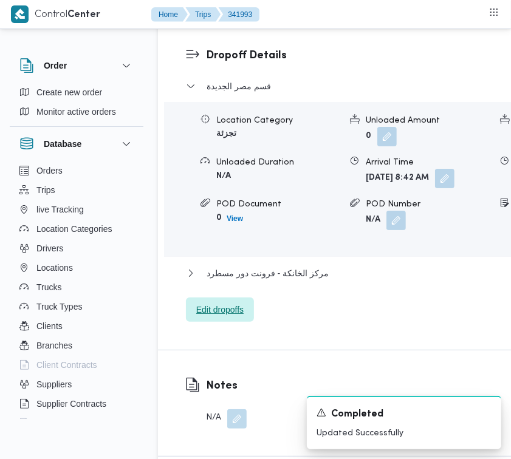
click at [203, 317] on span "Edit dropoffs" at bounding box center [219, 309] width 47 height 15
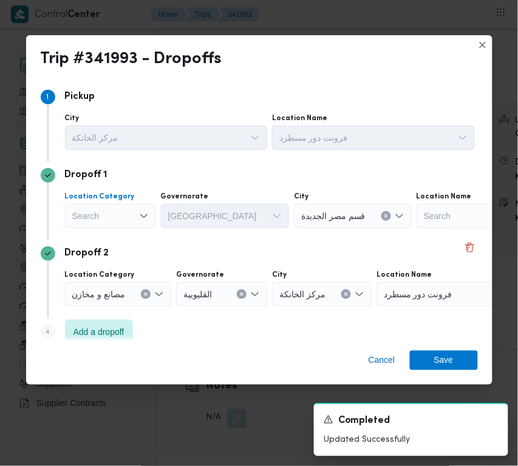
click at [112, 217] on div "Search" at bounding box center [110, 216] width 91 height 24
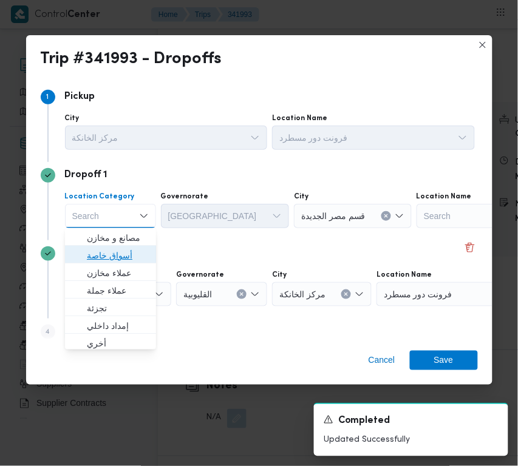
click at [126, 249] on span "أسواق خاصة" at bounding box center [118, 255] width 62 height 15
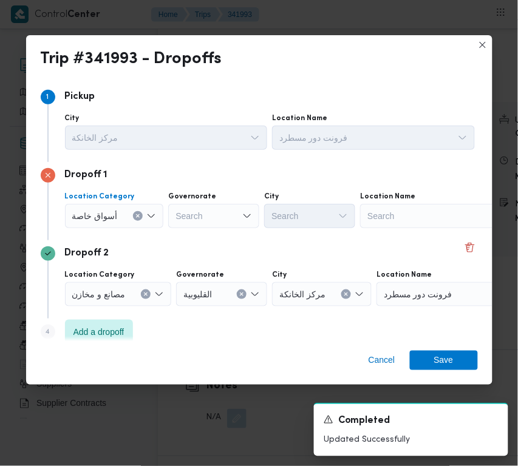
click at [405, 217] on div "Search" at bounding box center [436, 216] width 152 height 24
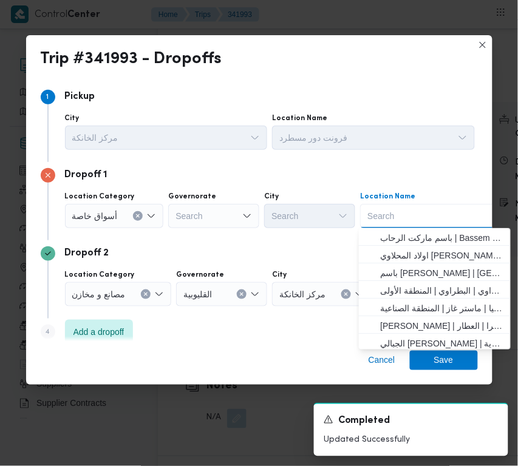
paste input "Carrefour Mall of [GEOGRAPHIC_DATA]"
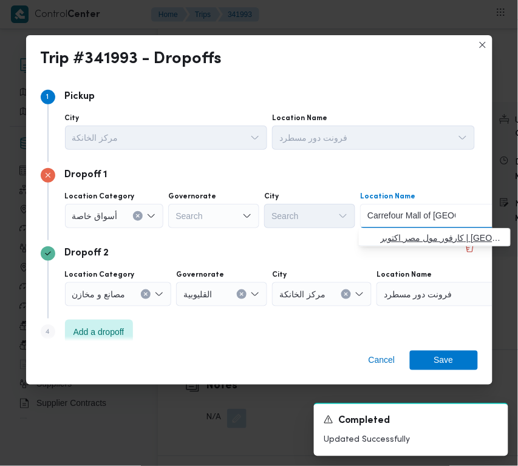
type input "Carrefour Mall of [GEOGRAPHIC_DATA]"
click at [395, 241] on span "كارفور مول مصر اكتوبر | [GEOGRAPHIC_DATA] | قسم أول 6 أكتوبر" at bounding box center [442, 238] width 123 height 15
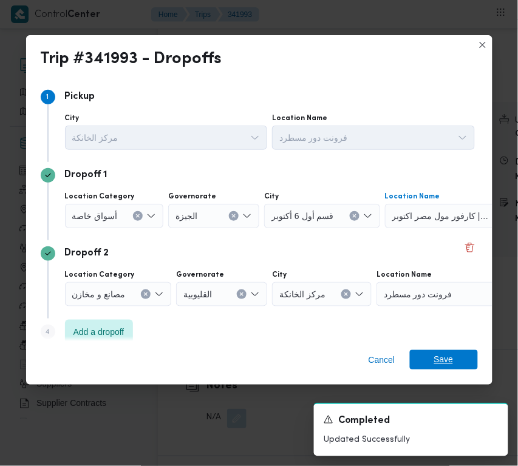
click at [477, 368] on span "Save" at bounding box center [444, 359] width 68 height 19
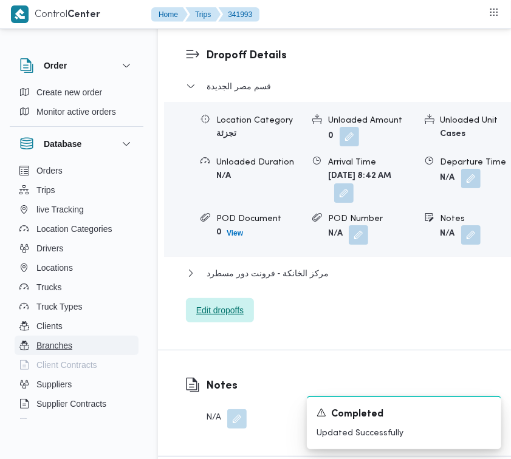
scroll to position [2023, 0]
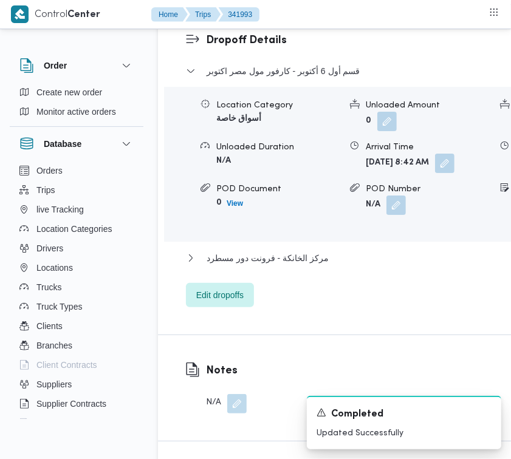
click at [272, 87] on div "قسم أول 6 أكتوبر - كارفور مول مصر اكتوبر" at bounding box center [402, 75] width 433 height 23
click at [271, 87] on div "قسم أول 6 أكتوبر - كارفور مول مصر اكتوبر" at bounding box center [402, 75] width 433 height 23
click at [268, 78] on span "قسم أول 6 أكتوبر - كارفور مول مصر اكتوبر" at bounding box center [283, 71] width 154 height 15
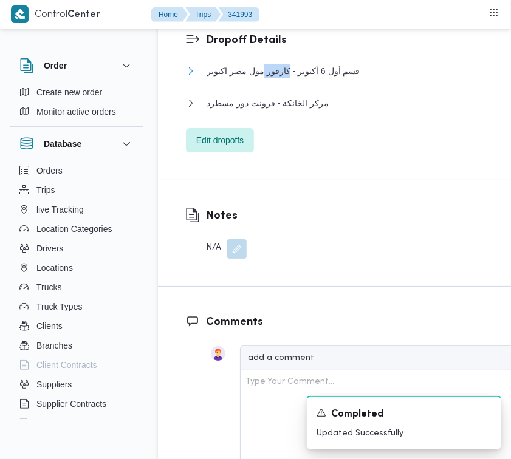
scroll to position [1622, 0]
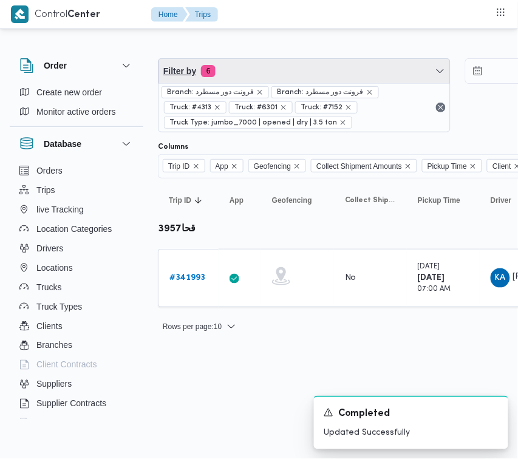
click at [275, 64] on span "Filter by 6" at bounding box center [305, 71] width 292 height 24
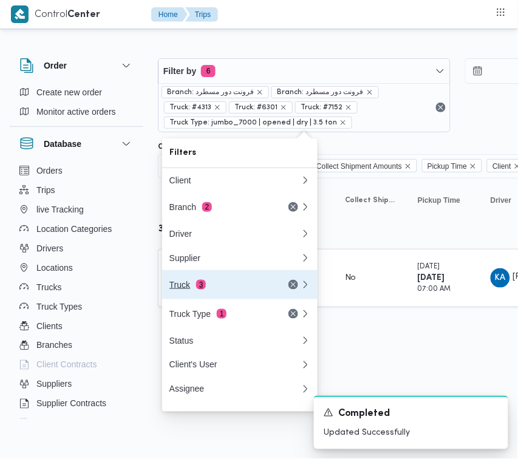
click at [198, 282] on div "Truck 3" at bounding box center [235, 284] width 146 height 29
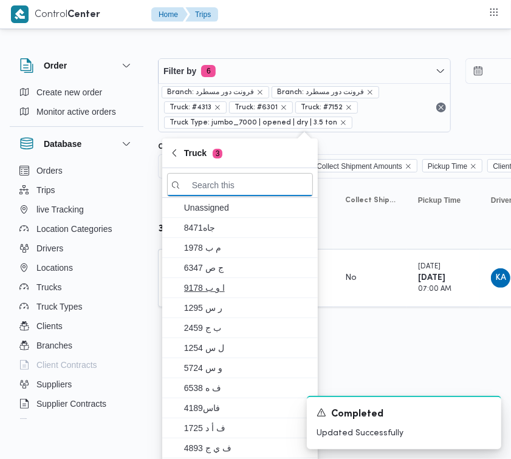
paste input "9743"
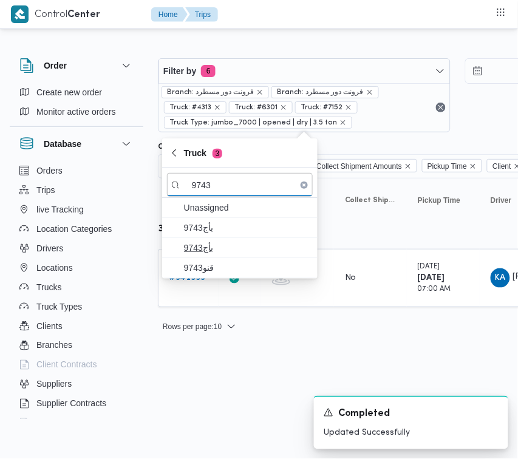
type input "9743"
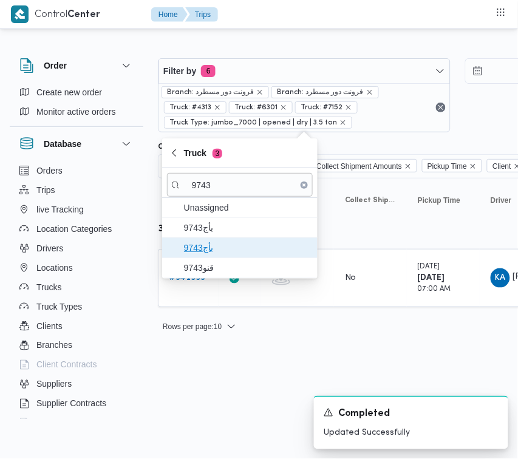
click at [234, 257] on span "9743بأج" at bounding box center [240, 247] width 146 height 19
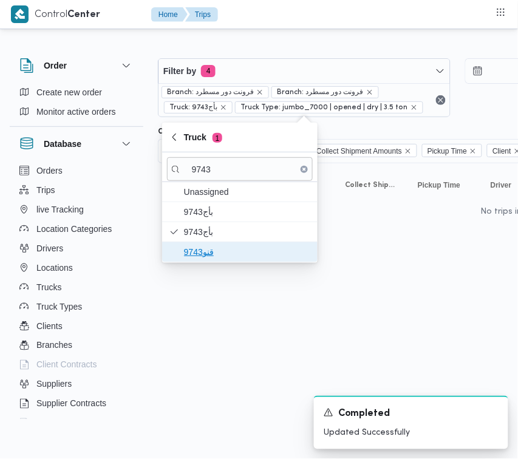
click at [208, 258] on span "قنو9743" at bounding box center [247, 252] width 126 height 15
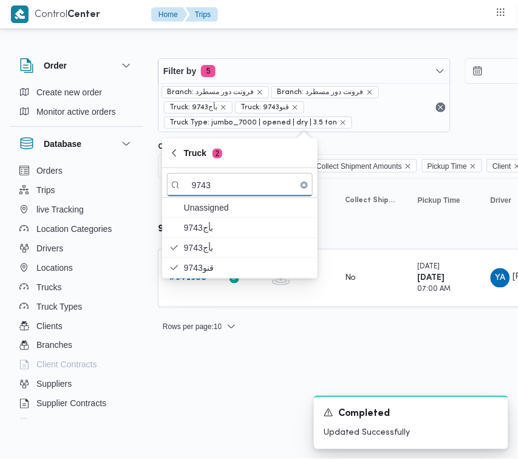
click at [216, 405] on html "Control Center Home Trips Order Create new order Monitor active orders Database…" at bounding box center [259, 229] width 518 height 459
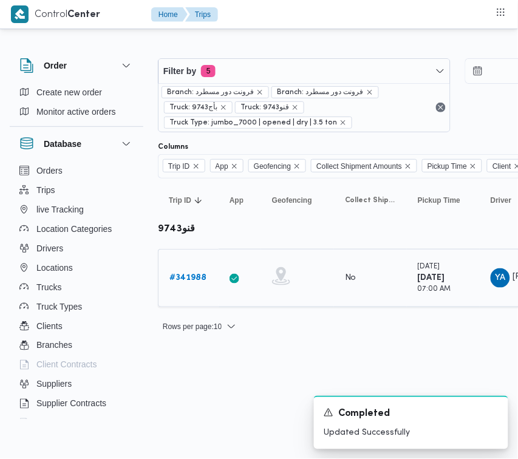
drag, startPoint x: 164, startPoint y: 259, endPoint x: 185, endPoint y: 287, distance: 35.6
click at [168, 267] on td "Trip ID # 341988" at bounding box center [188, 278] width 61 height 58
click at [185, 287] on div "# 341988" at bounding box center [189, 278] width 48 height 24
click at [186, 279] on b "# 341988" at bounding box center [187, 278] width 37 height 8
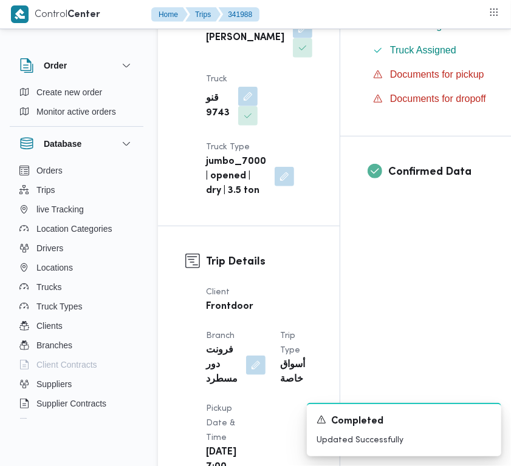
scroll to position [817, 0]
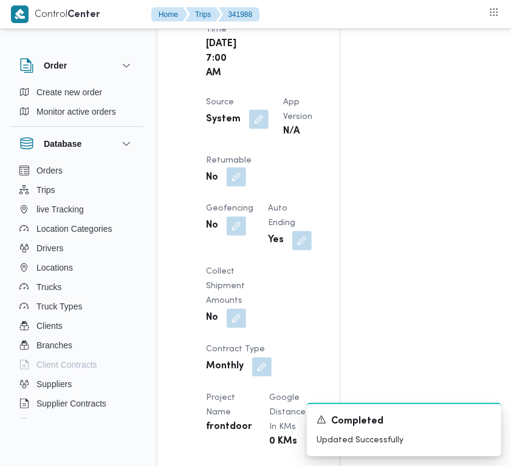
click at [246, 187] on button "button" at bounding box center [236, 177] width 19 height 19
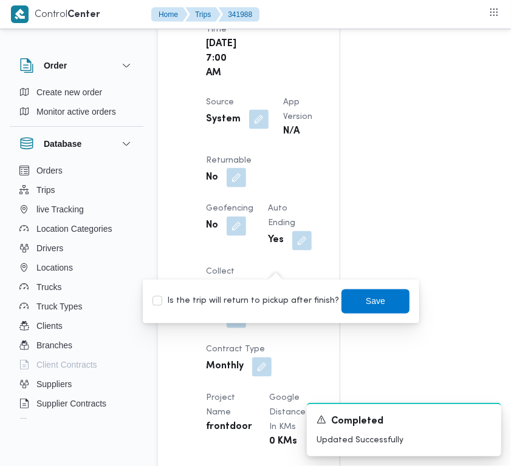
click at [251, 301] on label "Is the trip will return to pickup after finish?" at bounding box center [245, 302] width 186 height 15
checkbox input "true"
click at [386, 296] on span "Save" at bounding box center [375, 301] width 68 height 24
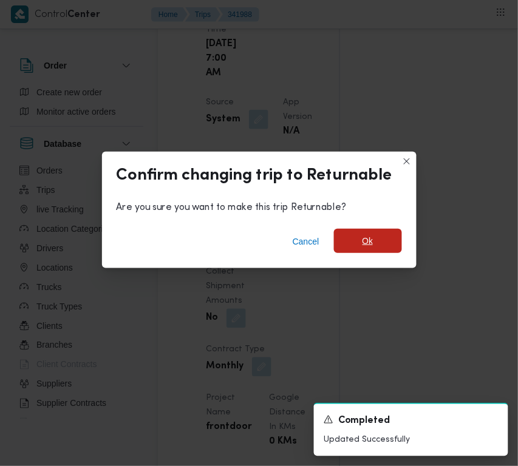
click at [369, 239] on span "Ok" at bounding box center [368, 241] width 11 height 15
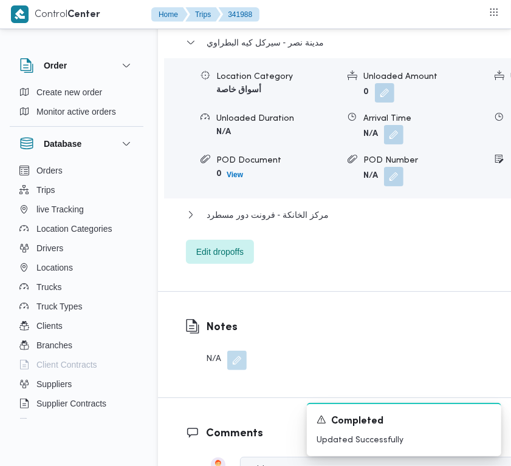
scroll to position [2451, 0]
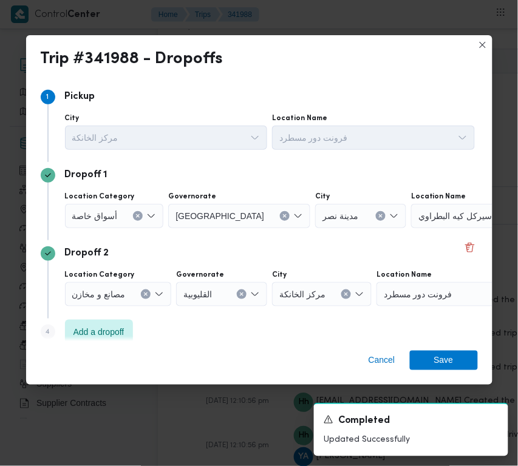
click at [282, 214] on icon "Clear input" at bounding box center [284, 216] width 5 height 5
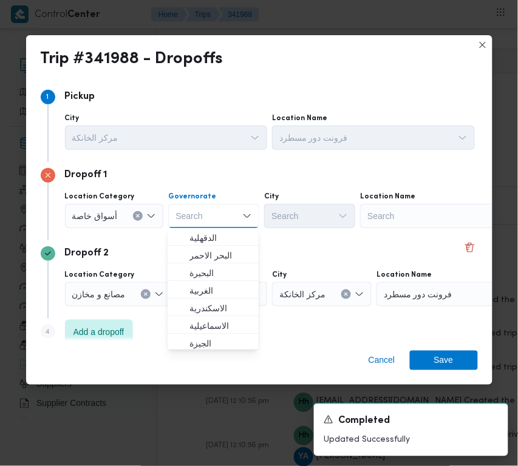
click at [400, 214] on div "Search" at bounding box center [436, 216] width 152 height 24
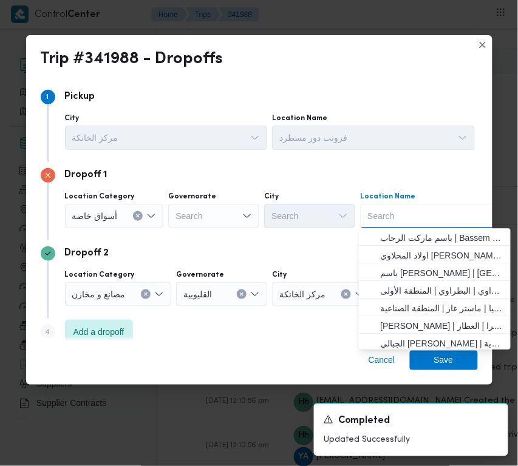
paste input "Carrefour Mall of [GEOGRAPHIC_DATA]"
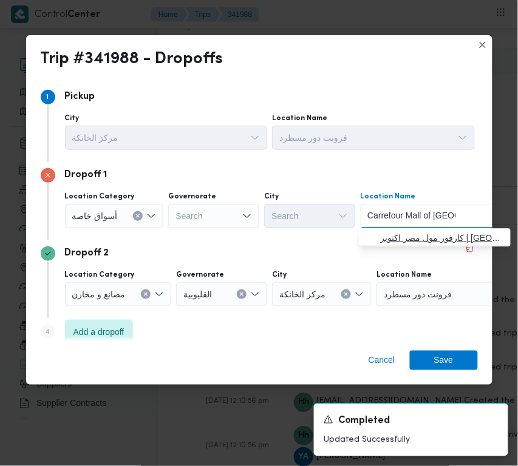
type input "Carrefour Mall of [GEOGRAPHIC_DATA]"
click at [381, 238] on span "كارفور مول مصر اكتوبر | [GEOGRAPHIC_DATA] | قسم أول 6 أكتوبر" at bounding box center [442, 238] width 123 height 15
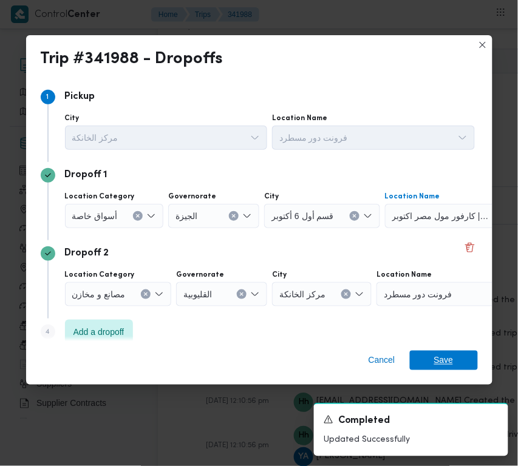
drag, startPoint x: 465, startPoint y: 365, endPoint x: 459, endPoint y: 359, distance: 8.6
click at [460, 365] on span "Save" at bounding box center [444, 360] width 68 height 19
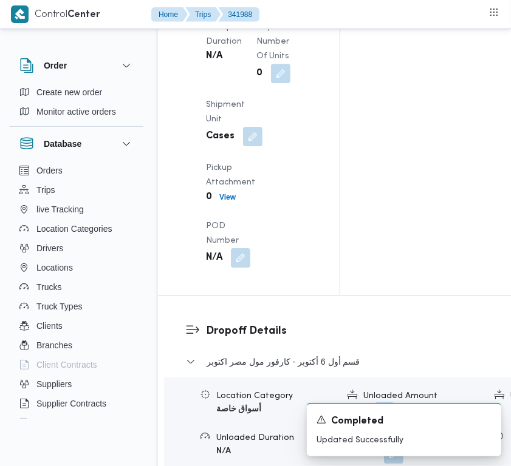
scroll to position [1783, 0]
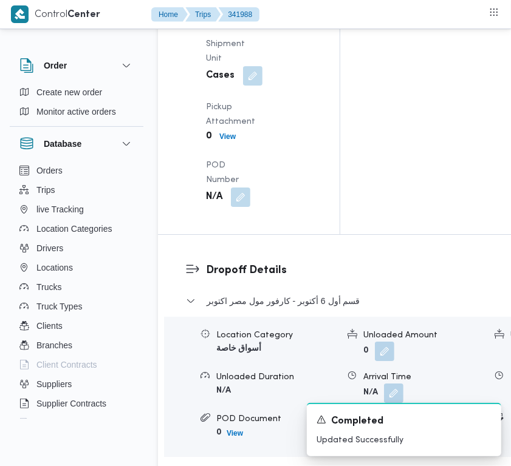
drag, startPoint x: 231, startPoint y: 196, endPoint x: 234, endPoint y: 208, distance: 13.1
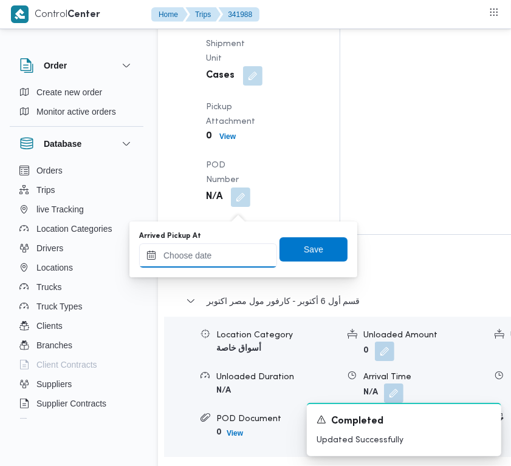
drag, startPoint x: 237, startPoint y: 265, endPoint x: 232, endPoint y: 252, distance: 14.4
click at [236, 266] on input "Arrived Pickup At" at bounding box center [208, 256] width 138 height 24
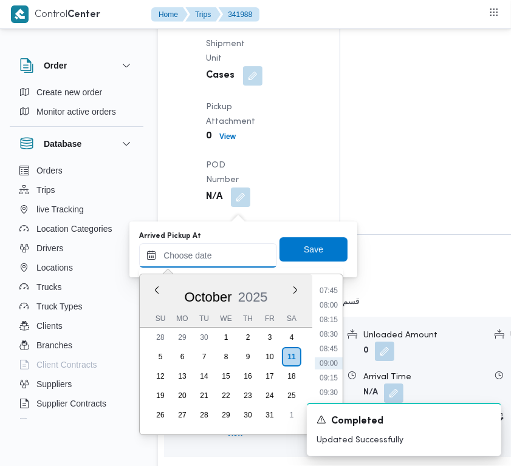
paste input "[DATE] 7:00AM"
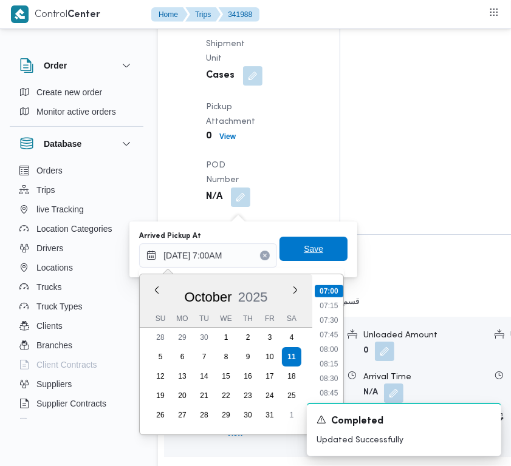
type input "[DATE] 07:00"
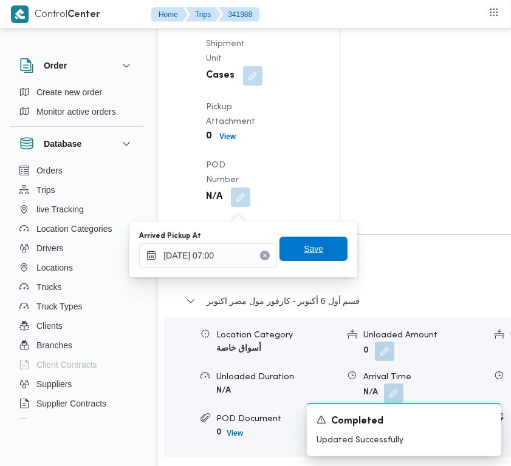
click at [290, 242] on span "Save" at bounding box center [313, 249] width 68 height 24
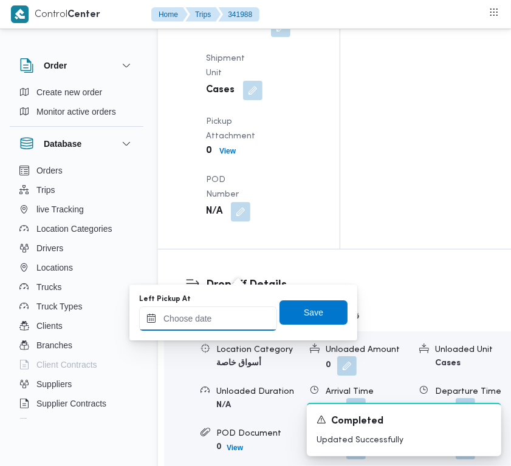
click at [202, 316] on div at bounding box center [208, 319] width 138 height 24
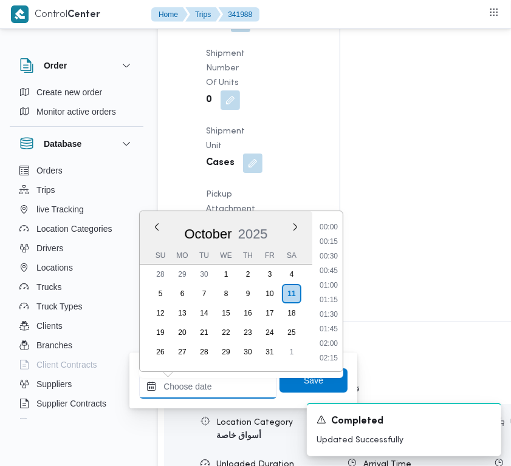
paste input "[DATE] 7:00AM"
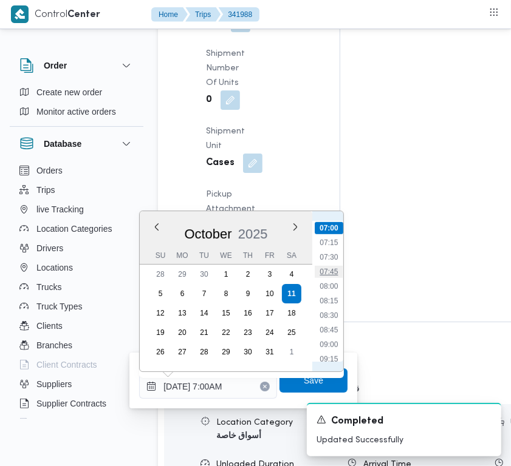
click at [324, 272] on li "07:45" at bounding box center [329, 272] width 28 height 12
type input "[DATE] 07:45"
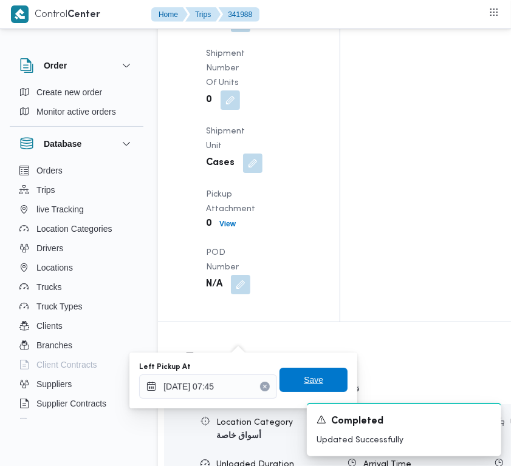
click at [319, 375] on span "Save" at bounding box center [313, 380] width 68 height 24
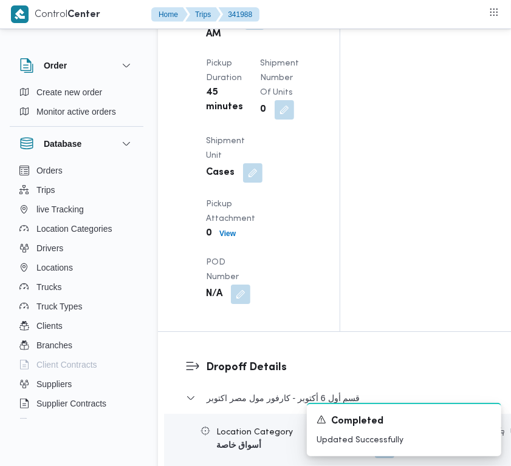
scroll to position [0, 0]
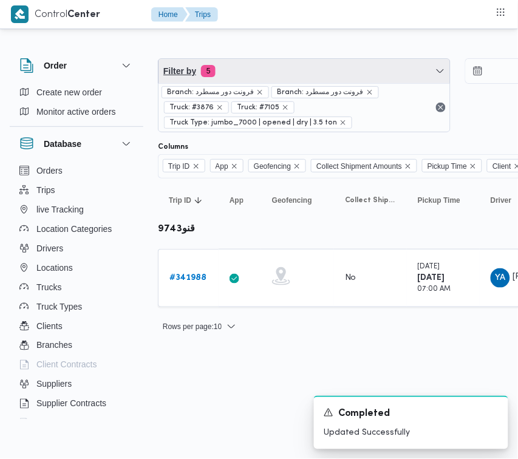
click at [284, 75] on span "Filter by 5" at bounding box center [305, 71] width 292 height 24
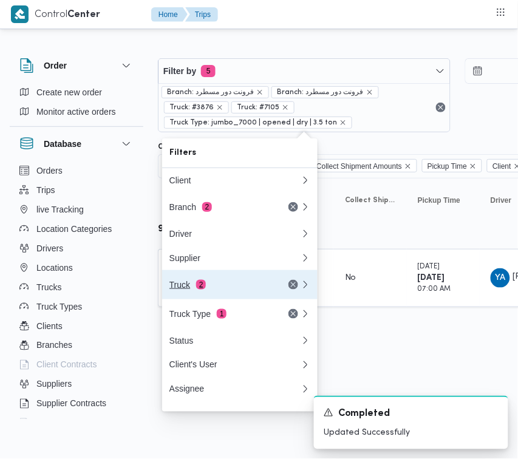
click at [201, 290] on span "2" at bounding box center [201, 285] width 10 height 10
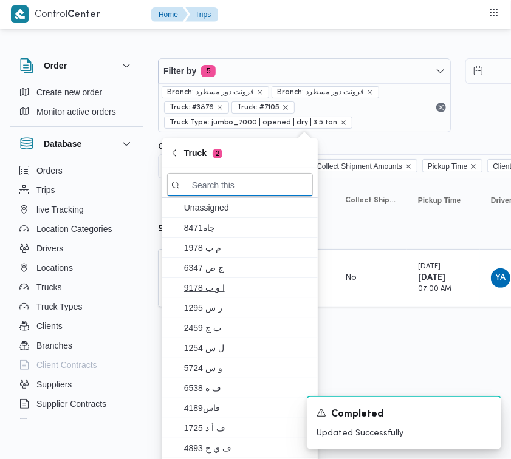
paste input "9465"
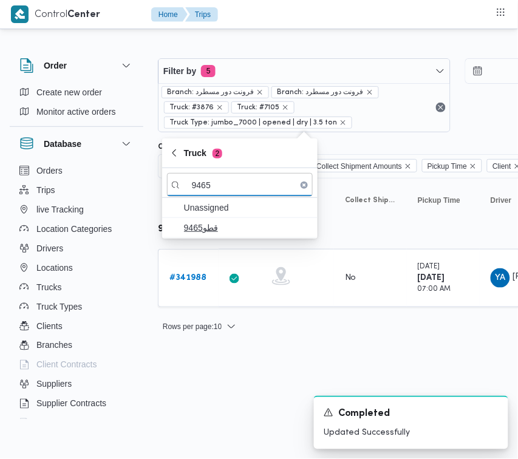
type input "9465"
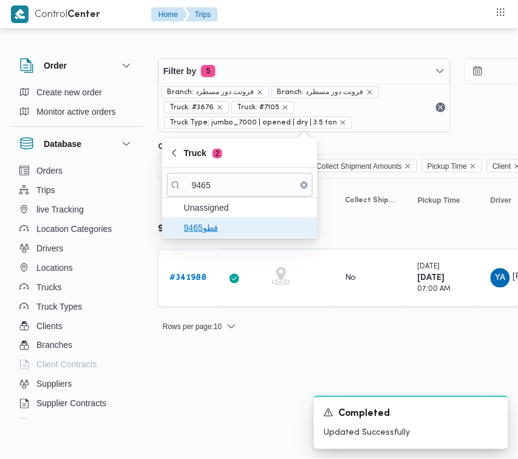
click at [210, 225] on span "قطو9465" at bounding box center [247, 227] width 126 height 15
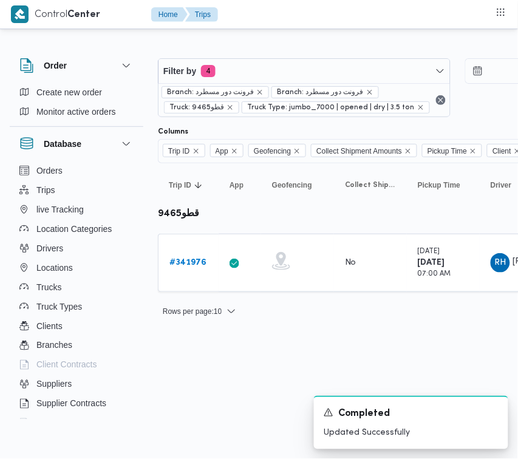
click at [226, 343] on html "Control Center Home Trips Order Create new order Monitor active orders Database…" at bounding box center [259, 229] width 518 height 459
click at [199, 262] on b "# 341976" at bounding box center [187, 263] width 37 height 8
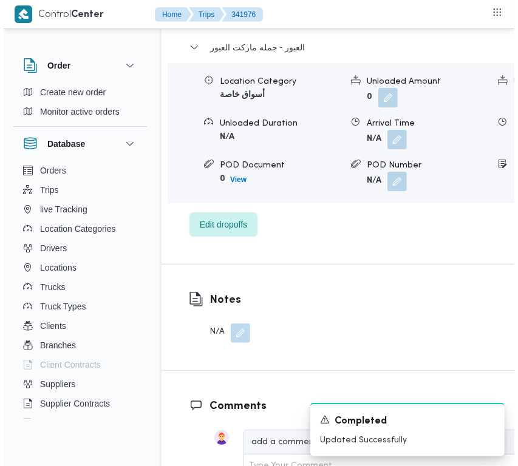
scroll to position [2451, 0]
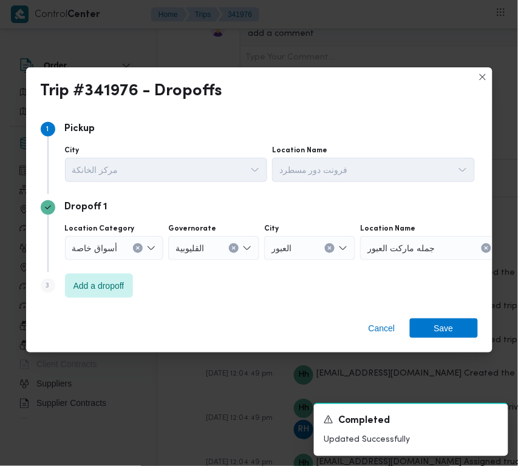
click at [89, 308] on div "Step 1 1 Pickup City مركز الخانكة Location Name فرونت دور مسطرد Dropoff 1 Locat…" at bounding box center [259, 210] width 466 height 198
click at [89, 292] on span "Add a dropoff" at bounding box center [98, 285] width 51 height 15
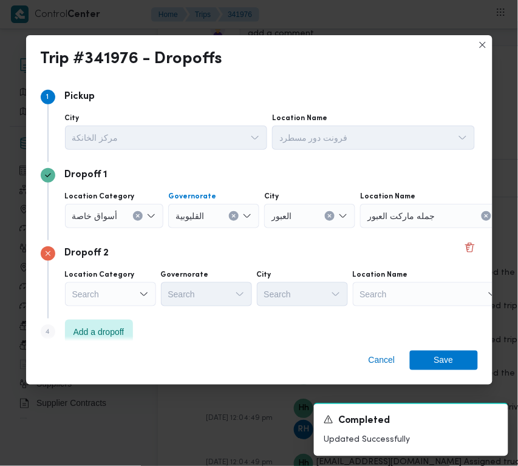
click at [234, 216] on icon "Clear input" at bounding box center [233, 216] width 5 height 5
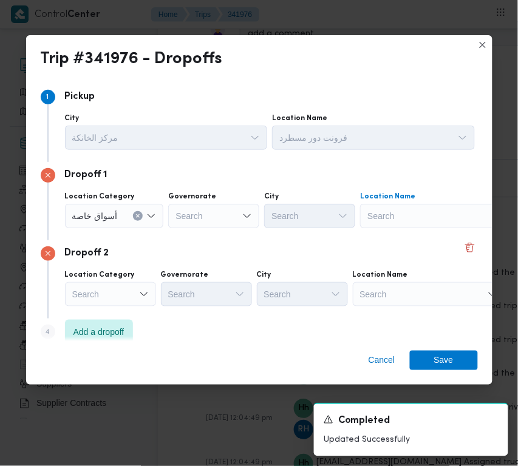
click at [365, 208] on div at bounding box center [368, 215] width 6 height 19
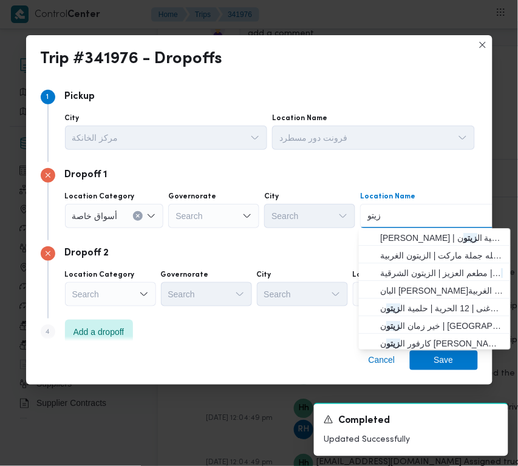
type input "زيتون"
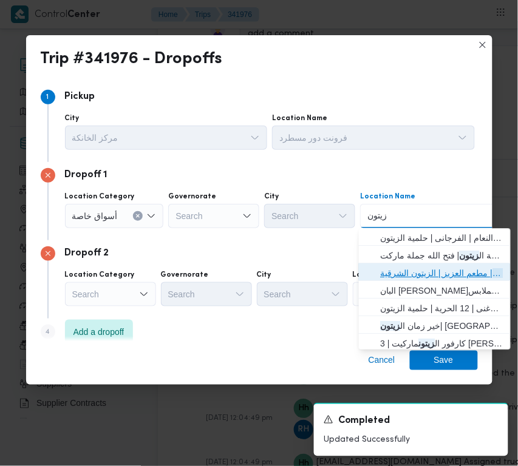
click at [395, 272] on span "كارفور ال زيتون | مطعم العزيز | الزيتون الشرقية" at bounding box center [442, 273] width 123 height 15
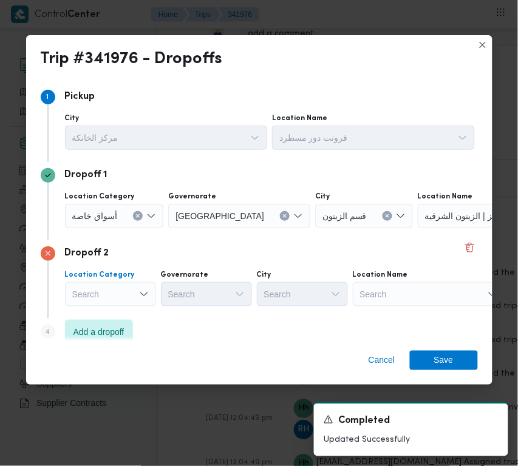
click at [121, 289] on div "Search" at bounding box center [110, 294] width 91 height 24
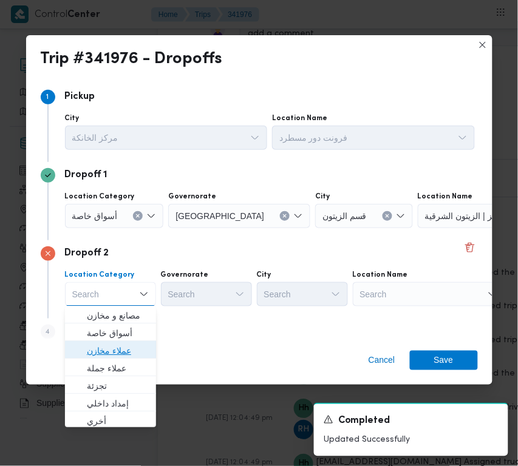
click at [113, 346] on span "عملاء مخازن" at bounding box center [118, 351] width 62 height 15
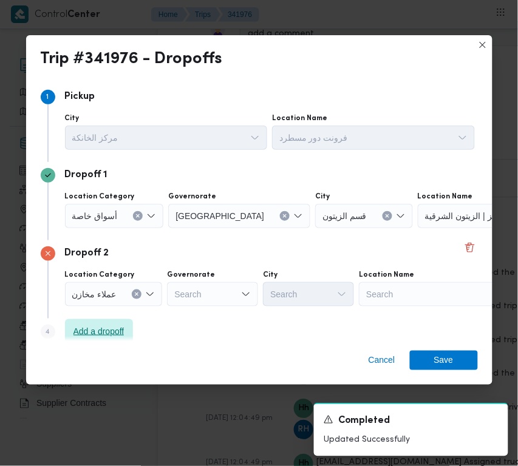
click at [113, 340] on span "Add a dropoff" at bounding box center [99, 331] width 68 height 24
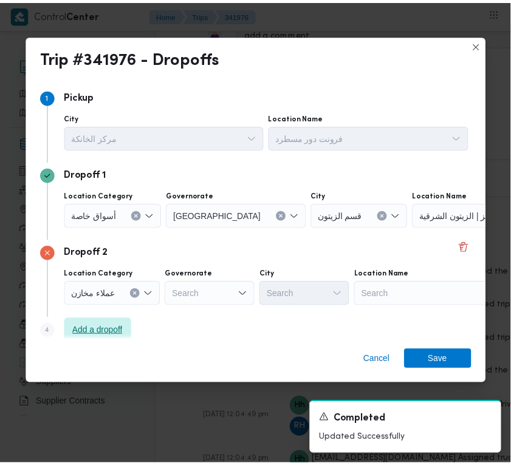
scroll to position [92, 0]
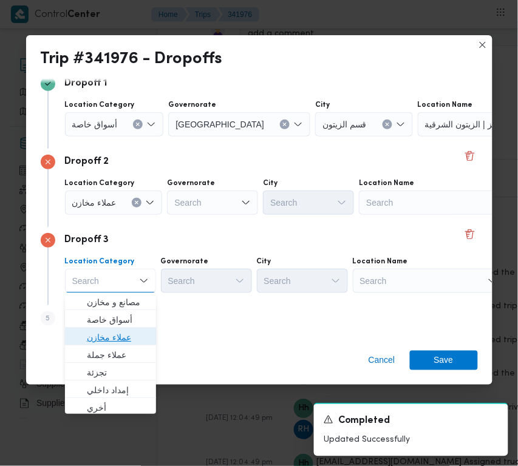
click at [118, 340] on span "عملاء مخازن" at bounding box center [118, 337] width 62 height 15
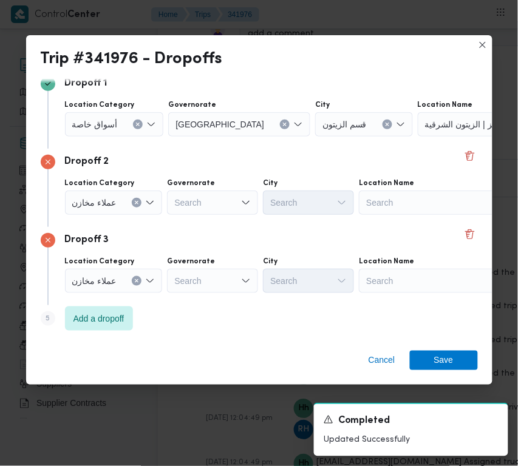
click at [390, 277] on div "Search" at bounding box center [435, 281] width 152 height 24
paste input "Ain Shams"
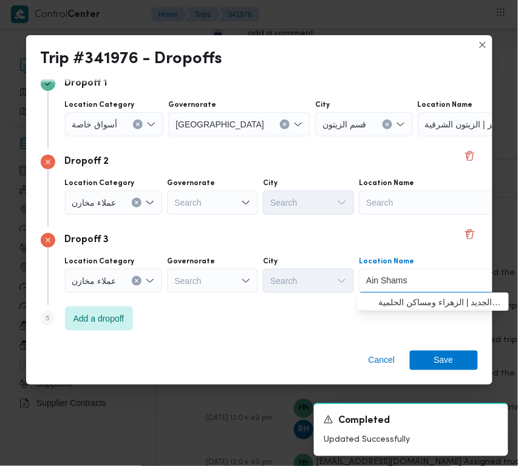
type input "Ain Shams"
click at [397, 296] on span "طلبات عين شمس | مكتب بريد الزهراء عين شمس الجديد | الزهراء ومساكن الحلمية" at bounding box center [440, 302] width 123 height 15
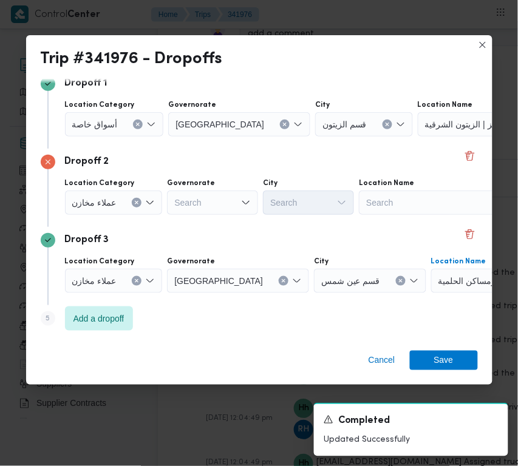
click at [378, 247] on div "Dropoff 3" at bounding box center [259, 240] width 437 height 15
click at [417, 196] on div "Search" at bounding box center [435, 203] width 152 height 24
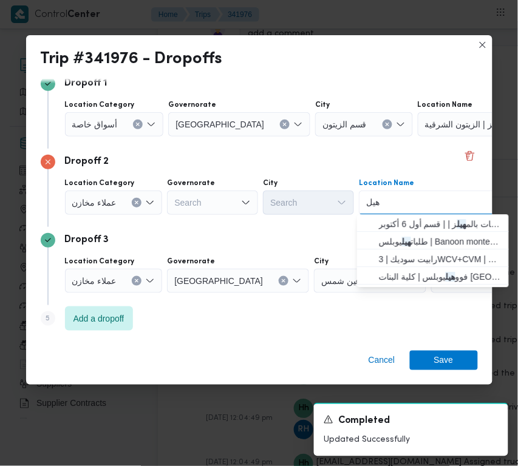
type input "هيليوبلس"
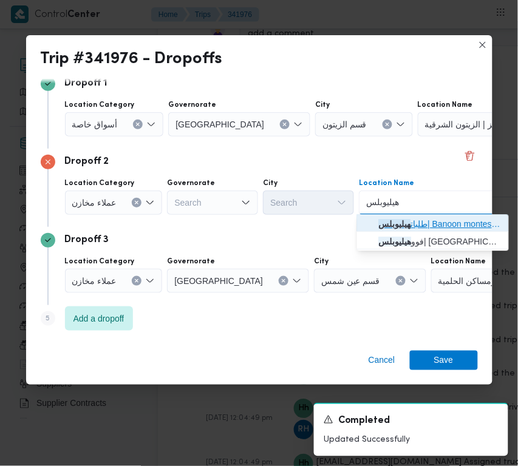
click at [416, 226] on span "طلبات هيليوبلس | Banoon montessori house | النزهة" at bounding box center [440, 224] width 123 height 15
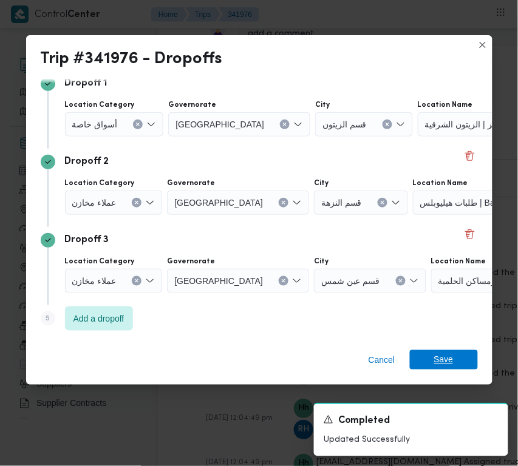
click at [448, 354] on span "Save" at bounding box center [443, 359] width 19 height 19
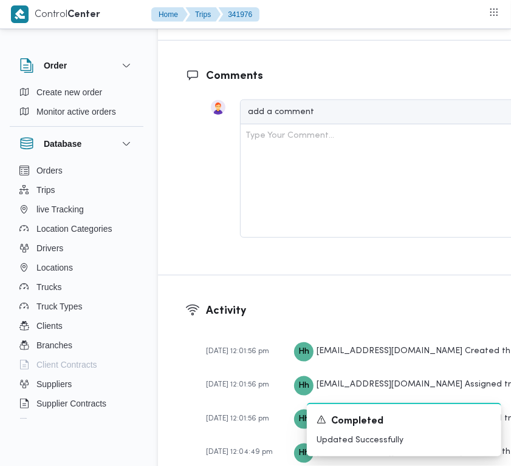
scroll to position [2057, 0]
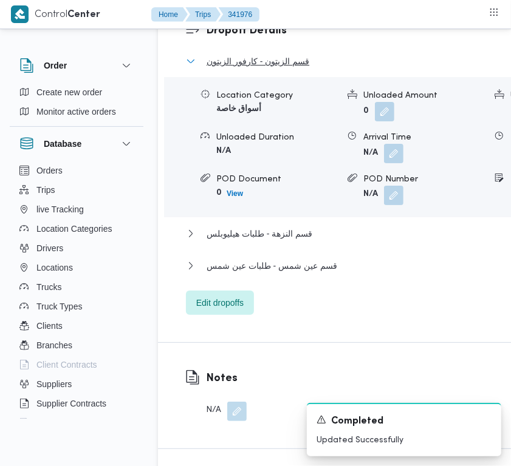
click at [255, 69] on span "قسم الزيتون - كارفور الزيتون" at bounding box center [257, 61] width 103 height 15
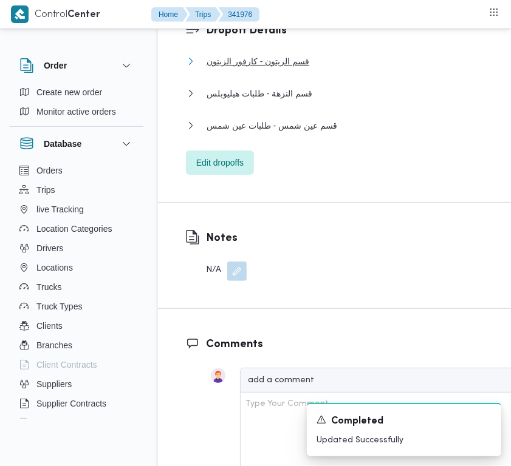
scroll to position [1649, 0]
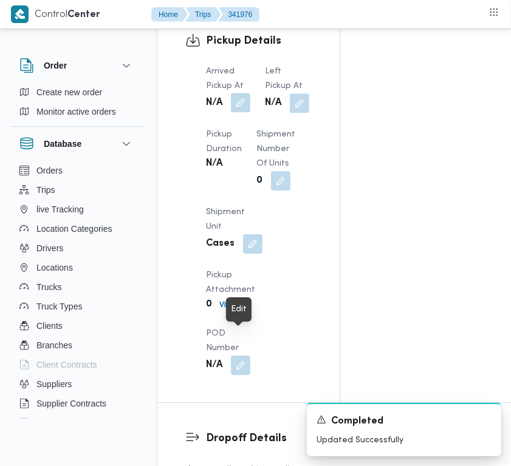
click at [246, 112] on button "button" at bounding box center [240, 102] width 19 height 19
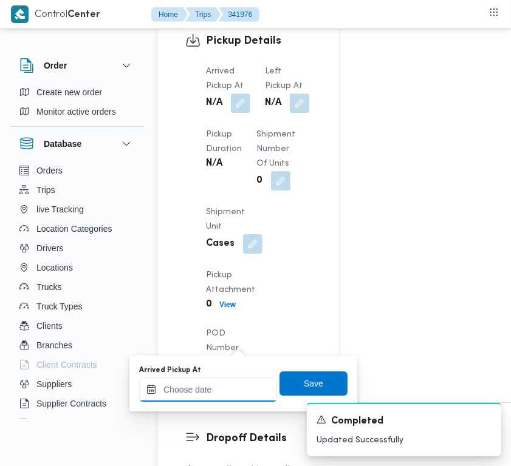
drag, startPoint x: 246, startPoint y: 344, endPoint x: 220, endPoint y: 386, distance: 48.9
click at [220, 399] on input "Arrived Pickup At" at bounding box center [208, 390] width 138 height 24
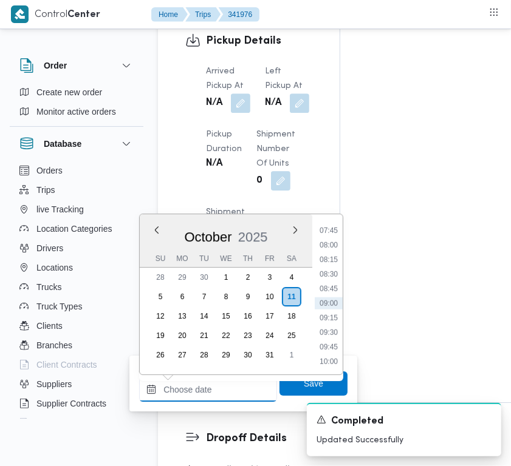
paste input "[DATE] 7:00AM"
click at [220, 386] on input "Arrived Pickup At" at bounding box center [208, 390] width 138 height 24
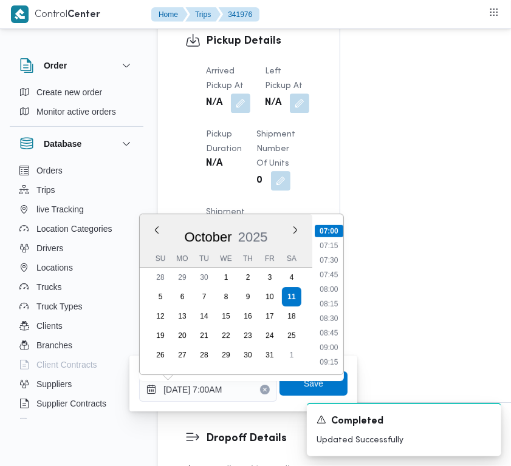
type input "[DATE] 07:00"
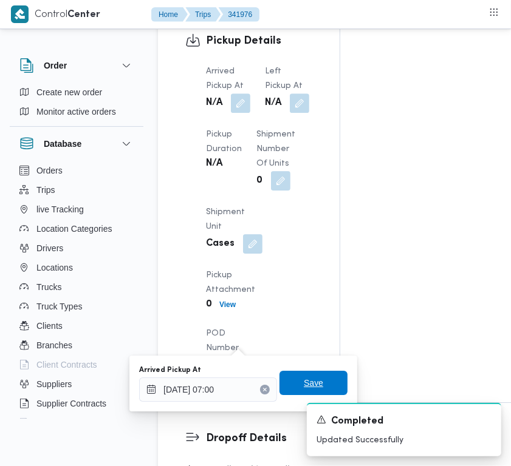
click at [299, 392] on span "Save" at bounding box center [313, 383] width 68 height 24
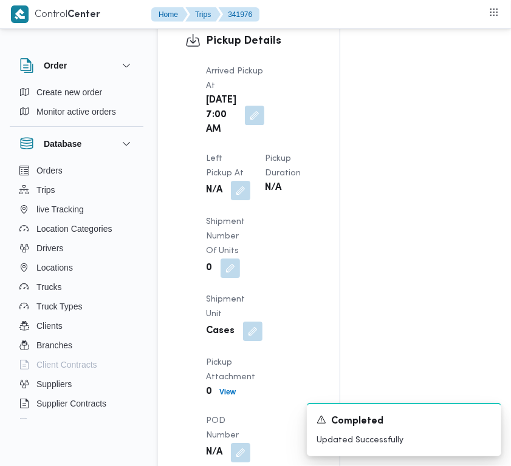
scroll to position [1845, 0]
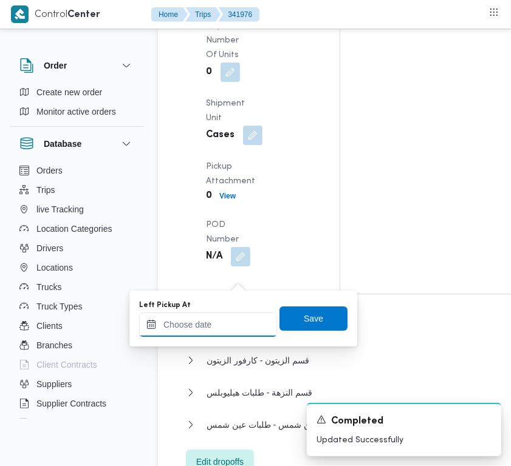
drag, startPoint x: 228, startPoint y: 286, endPoint x: 211, endPoint y: 318, distance: 35.9
click at [211, 318] on input "Left Pickup At" at bounding box center [208, 325] width 138 height 24
paste input "[DATE] 7:00AM"
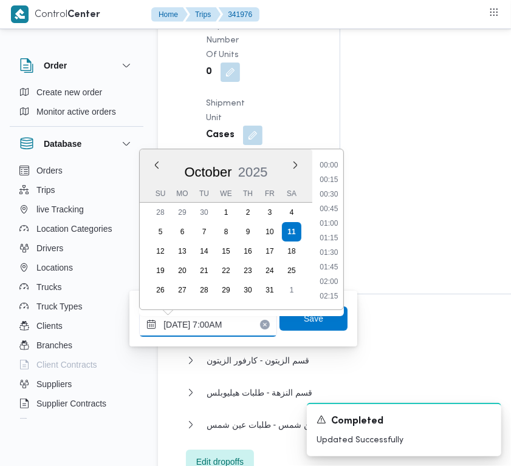
scroll to position [407, 0]
click at [329, 216] on ul "00:00 00:15 00:30 00:45 01:00 01:15 01:30 01:45 02:00 02:15 02:30 02:45 03:00 0…" at bounding box center [329, 229] width 29 height 141
click at [328, 219] on li "08:00" at bounding box center [329, 225] width 28 height 12
type input "[DATE] 08:00"
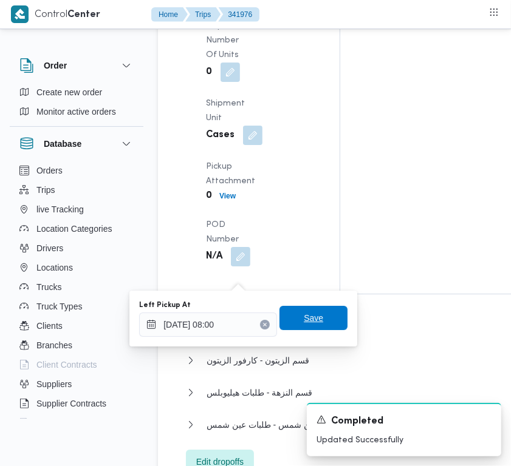
click at [292, 313] on span "Save" at bounding box center [313, 318] width 68 height 24
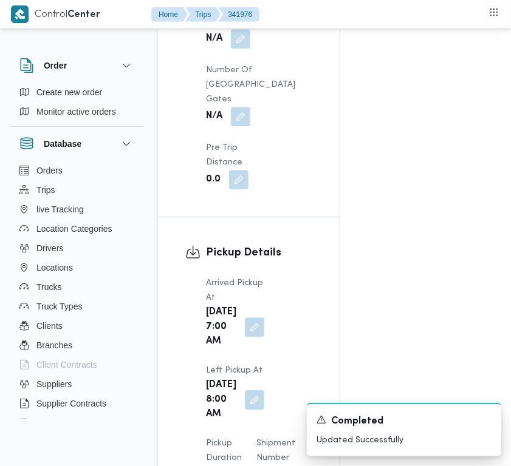
scroll to position [1028, 0]
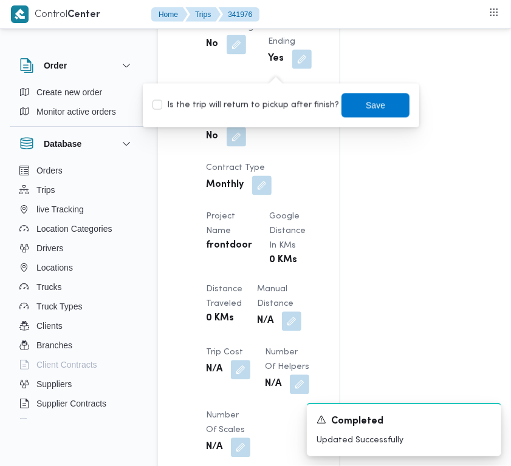
click at [258, 101] on label "Is the trip will return to pickup after finish?" at bounding box center [245, 105] width 186 height 15
checkbox input "true"
click at [402, 114] on div "You are in a dialog. To close this dialog, hit escape. Is the trip will return …" at bounding box center [281, 105] width 276 height 44
click at [386, 103] on span "Save" at bounding box center [375, 104] width 68 height 24
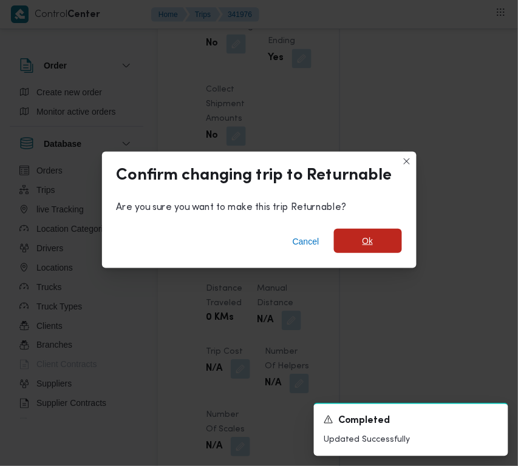
drag, startPoint x: 352, startPoint y: 228, endPoint x: 353, endPoint y: 239, distance: 10.4
click at [352, 233] on div "Cancel Ok" at bounding box center [259, 244] width 315 height 49
drag, startPoint x: 353, startPoint y: 239, endPoint x: 353, endPoint y: 254, distance: 15.2
click at [355, 250] on span "Ok" at bounding box center [368, 242] width 68 height 24
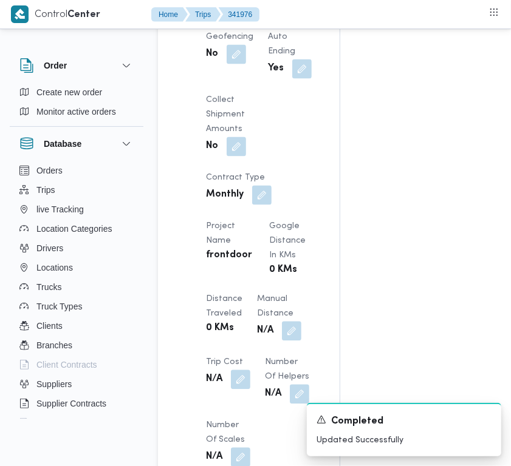
scroll to position [1043, 0]
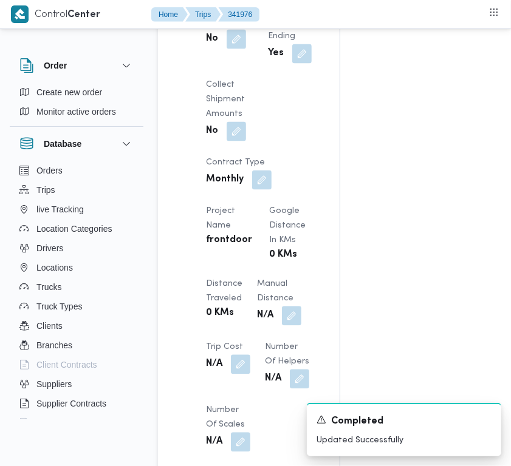
drag, startPoint x: 319, startPoint y: 84, endPoint x: 323, endPoint y: 89, distance: 6.5
click at [319, 88] on div "Trip Details Client Frontdoor Branch فرونت دور مسطرد Trip Type أسواق خاصة/عملاء…" at bounding box center [249, 113] width 182 height 1014
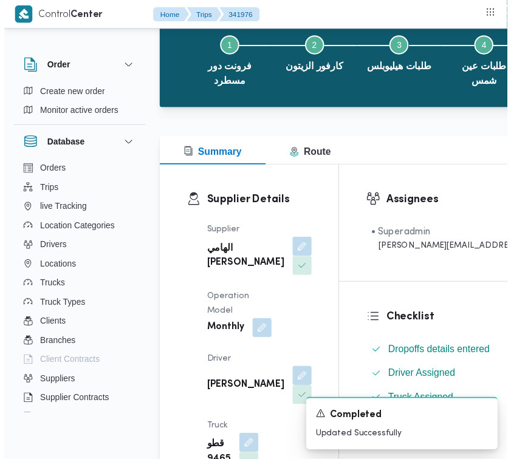
scroll to position [0, 0]
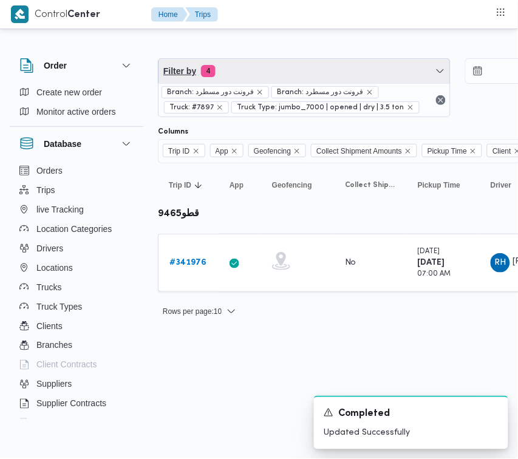
click at [281, 63] on span "Filter by 4" at bounding box center [305, 71] width 292 height 24
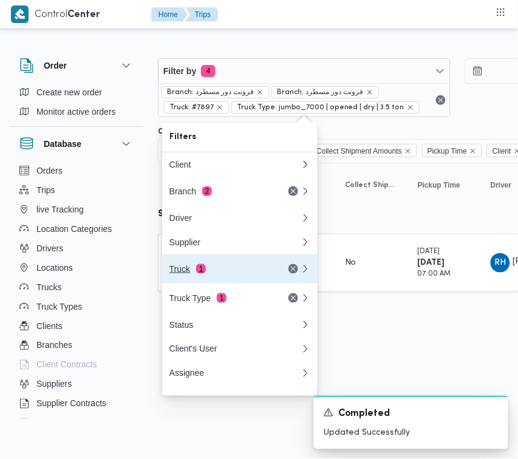
click at [202, 269] on span "1" at bounding box center [201, 269] width 10 height 10
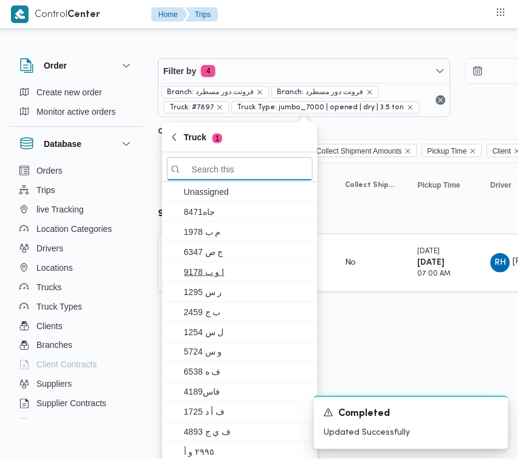
paste input "6849"
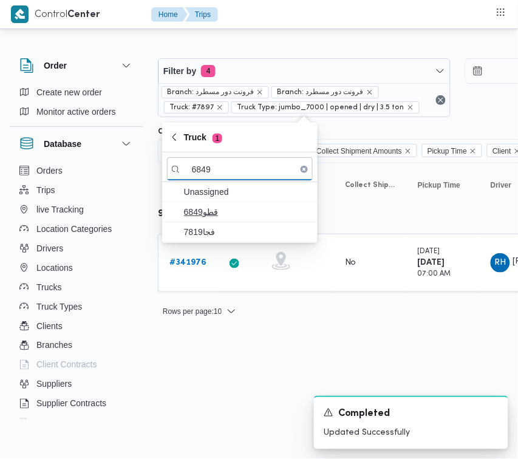
type input "6849"
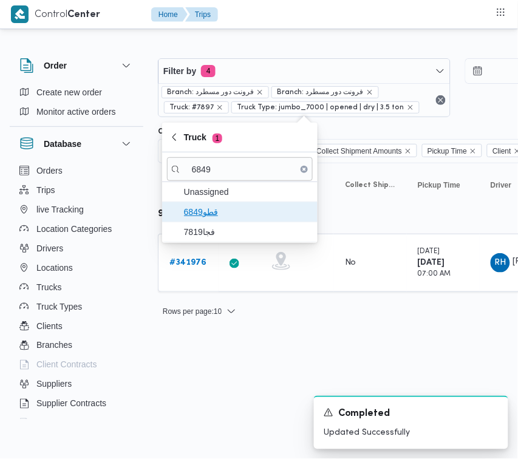
click at [204, 222] on span "قطو6849" at bounding box center [240, 211] width 146 height 19
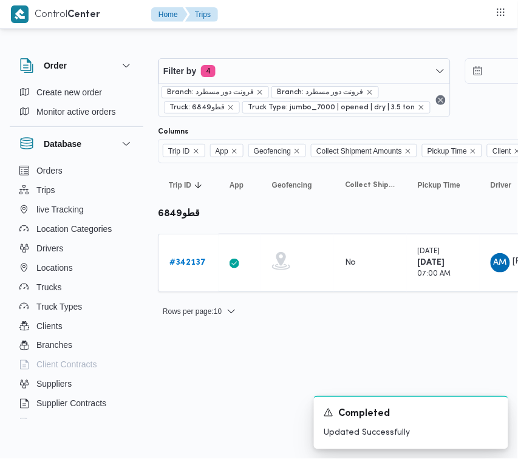
click at [186, 326] on div "Filter by 4 Branch: فرونت دور مسطرد Branch: فرونت دور مسطرد Truck: قطو6849 Truc…" at bounding box center [252, 183] width 518 height 302
click at [196, 256] on link "# 342137" at bounding box center [187, 263] width 36 height 15
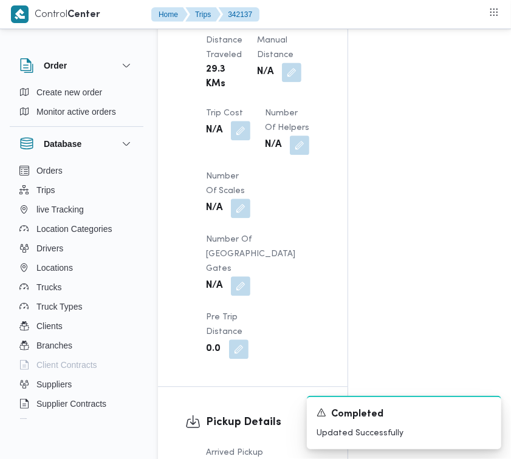
scroll to position [803, 0]
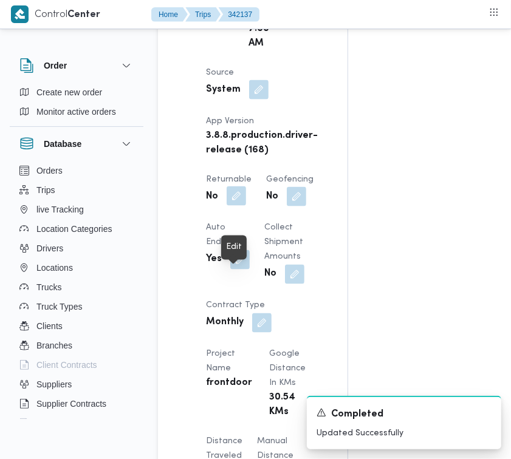
click at [234, 206] on button "button" at bounding box center [236, 195] width 19 height 19
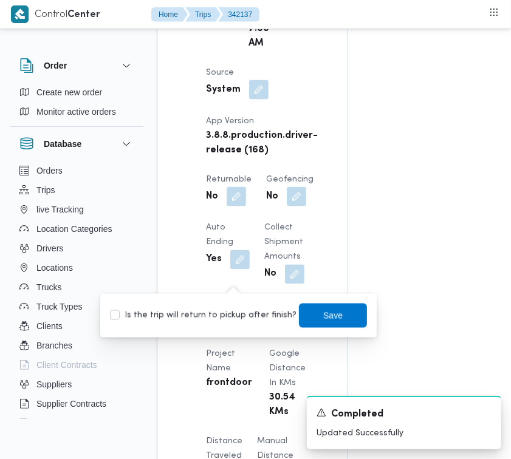
click at [235, 313] on label "Is the trip will return to pickup after finish?" at bounding box center [203, 316] width 186 height 15
checkbox input "true"
click at [323, 311] on span "Save" at bounding box center [332, 315] width 19 height 15
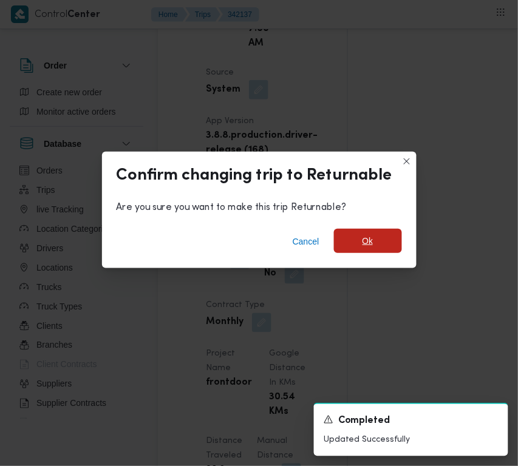
click at [354, 240] on span "Ok" at bounding box center [368, 241] width 68 height 24
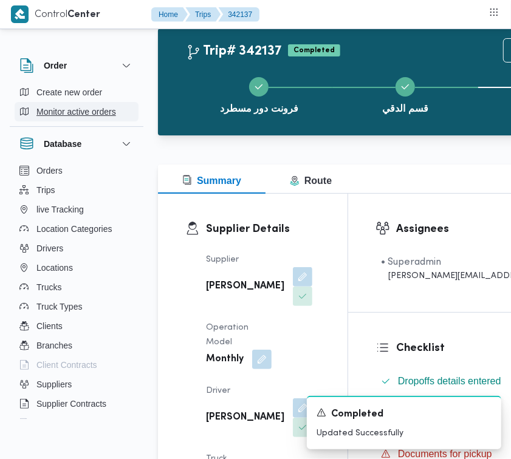
scroll to position [0, 0]
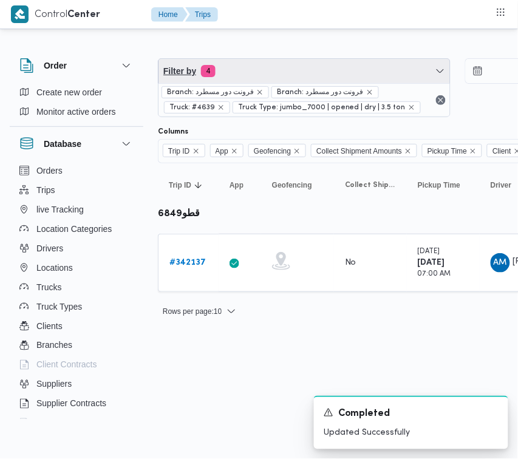
click at [286, 81] on span "Filter by 4" at bounding box center [305, 71] width 292 height 24
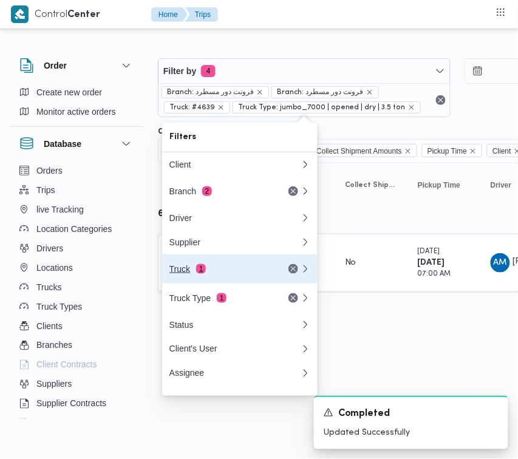
click at [226, 283] on button "Truck 1" at bounding box center [239, 268] width 155 height 29
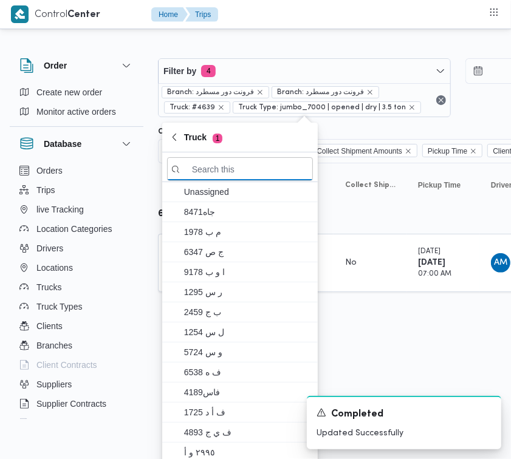
paste input "7349"
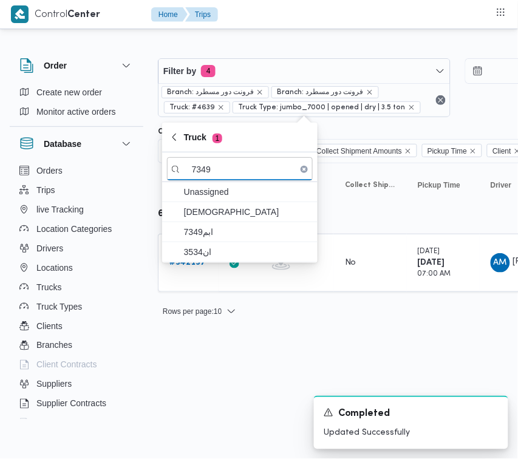
type input "7349"
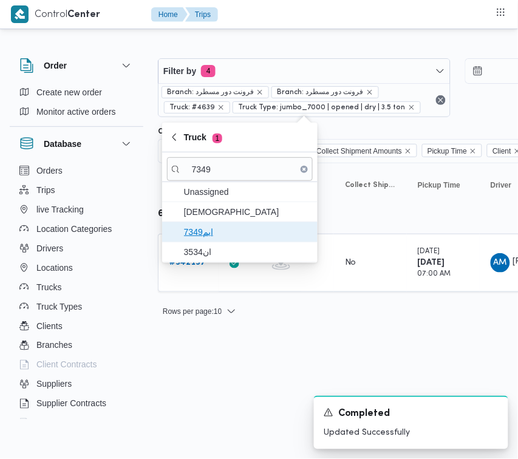
click at [219, 231] on span "ابم7349" at bounding box center [247, 232] width 126 height 15
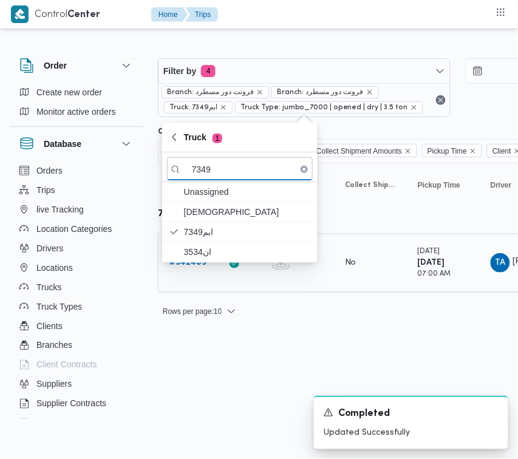
click at [203, 272] on div "# 342409" at bounding box center [189, 263] width 48 height 24
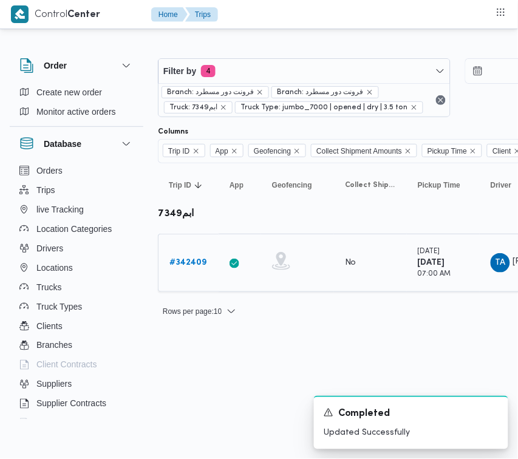
click at [184, 268] on link "# 342409" at bounding box center [187, 263] width 37 height 15
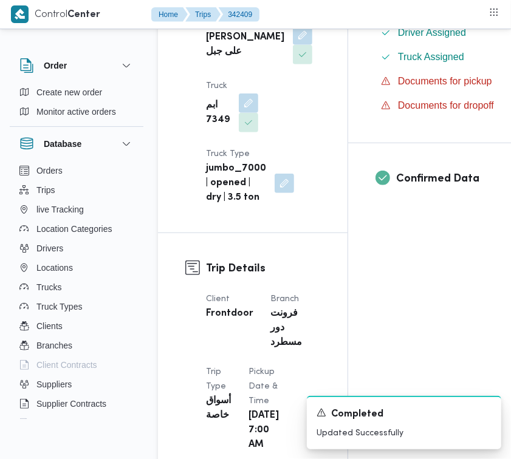
scroll to position [803, 0]
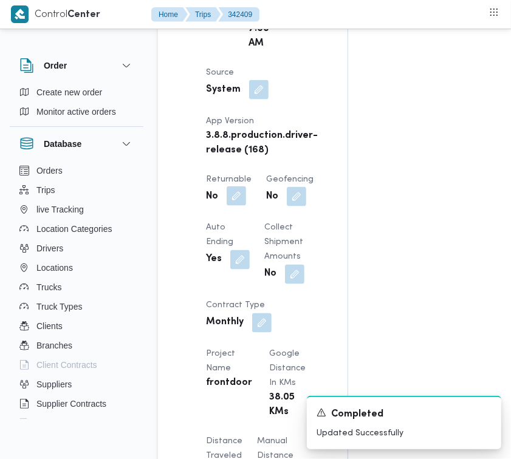
click at [235, 206] on button "button" at bounding box center [236, 195] width 19 height 19
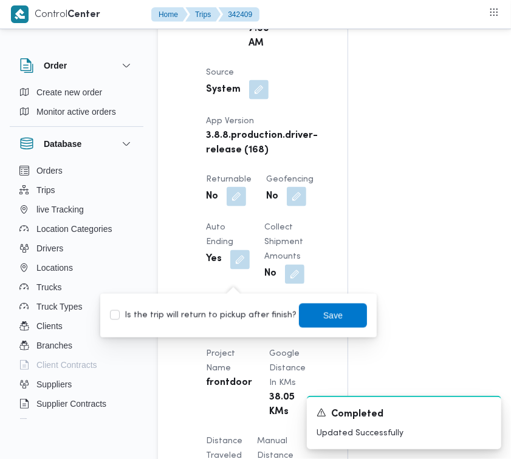
click at [230, 320] on label "Is the trip will return to pickup after finish?" at bounding box center [203, 316] width 186 height 15
checkbox input "true"
click at [315, 314] on span "Save" at bounding box center [333, 315] width 68 height 24
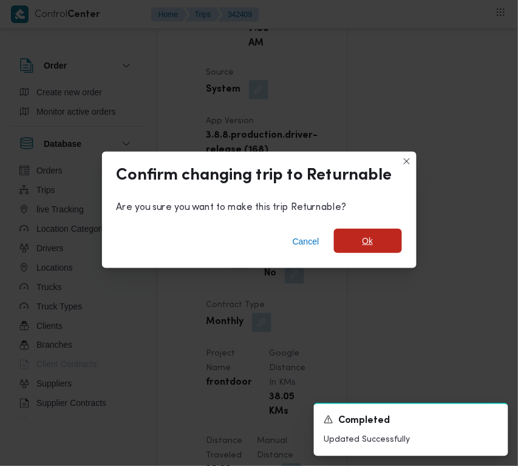
click at [369, 230] on span "Ok" at bounding box center [368, 241] width 68 height 24
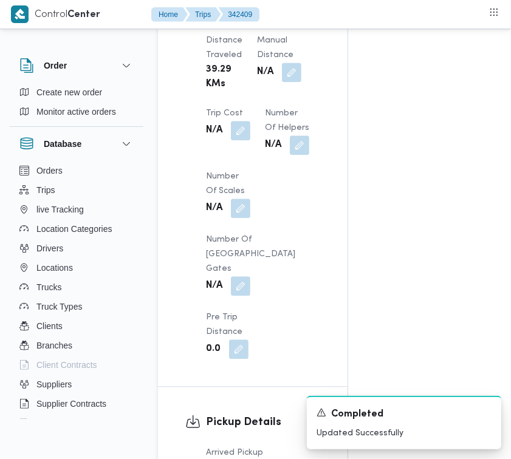
scroll to position [1606, 0]
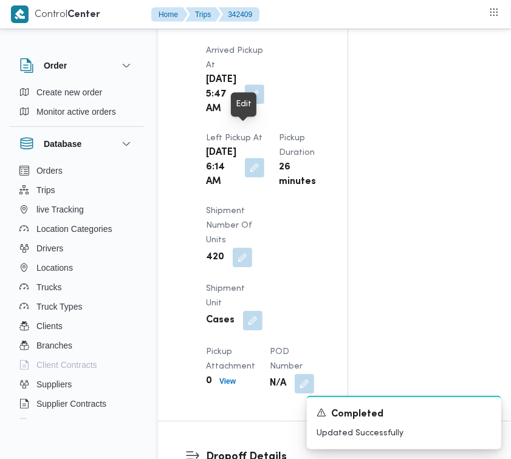
click at [245, 104] on button "button" at bounding box center [254, 93] width 19 height 19
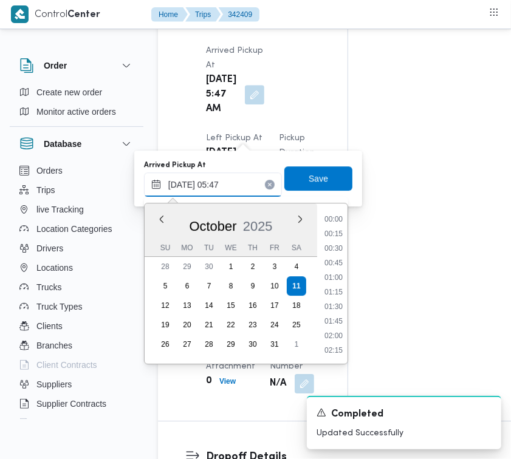
click at [228, 176] on input "[DATE] 05:47" at bounding box center [213, 184] width 138 height 24
click at [344, 309] on li "06:00" at bounding box center [333, 307] width 28 height 12
type input "[DATE] 06:00"
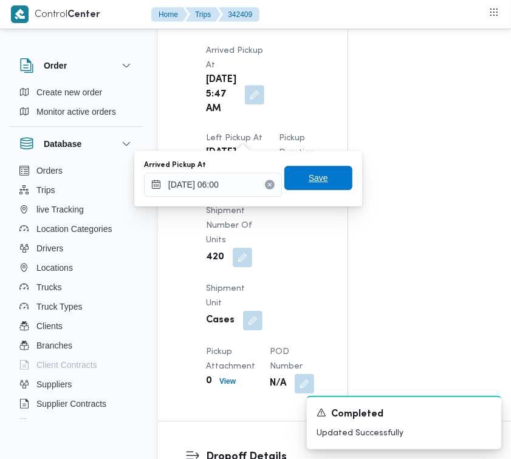
click at [315, 178] on span "Save" at bounding box center [318, 178] width 19 height 15
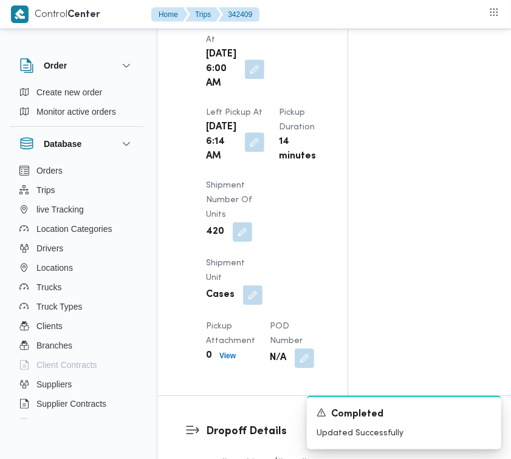
scroll to position [2008, 0]
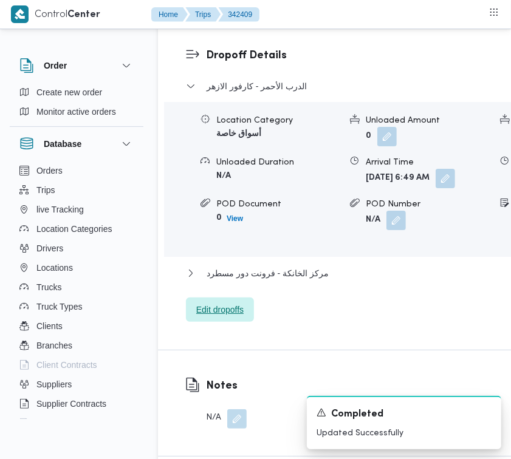
click at [220, 317] on span "Edit dropoffs" at bounding box center [219, 309] width 47 height 15
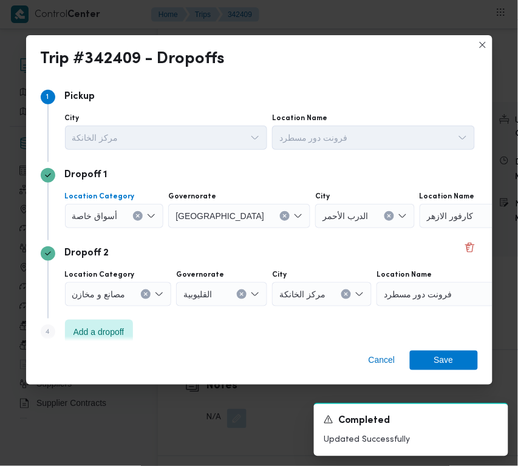
click at [95, 216] on span "أسواق خاصة" at bounding box center [95, 215] width 46 height 13
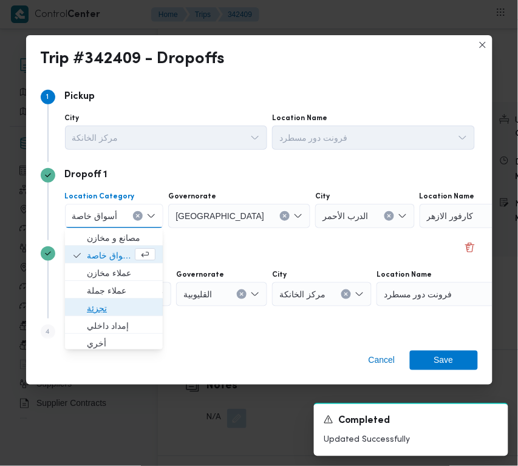
drag, startPoint x: 104, startPoint y: 304, endPoint x: 159, endPoint y: 270, distance: 64.9
click at [108, 304] on span "تجزئة" at bounding box center [121, 308] width 69 height 15
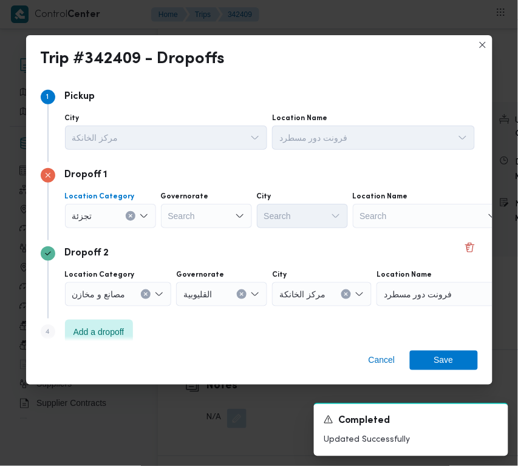
click at [217, 222] on div "Search" at bounding box center [206, 216] width 91 height 24
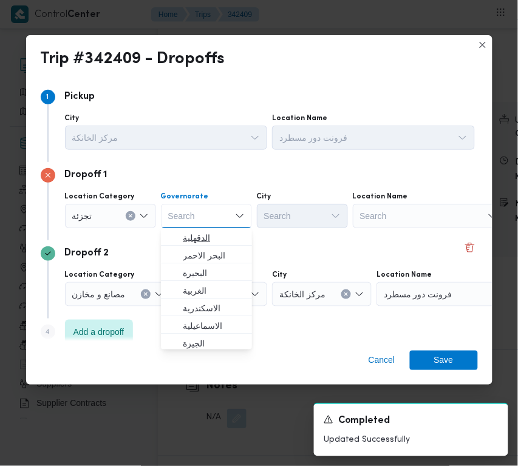
paste input "جيزة"
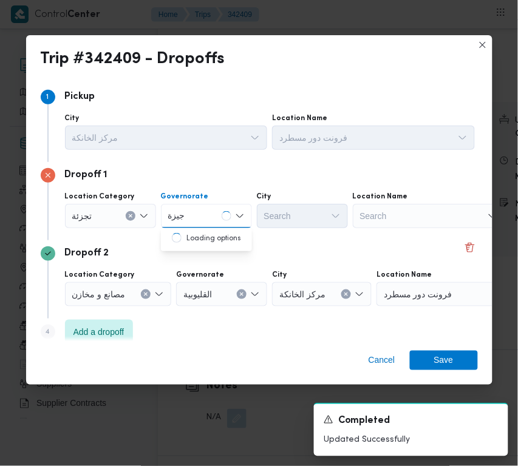
type input "جيزة"
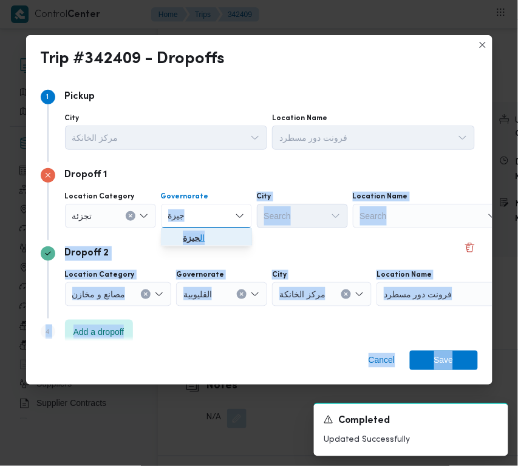
click at [193, 238] on mark "جيزة" at bounding box center [191, 238] width 17 height 10
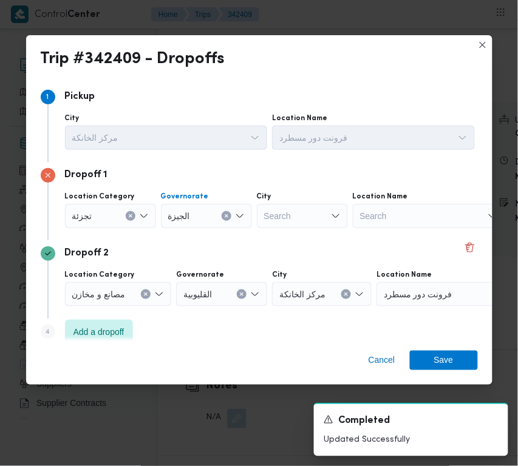
click at [301, 211] on div "Search" at bounding box center [302, 216] width 91 height 24
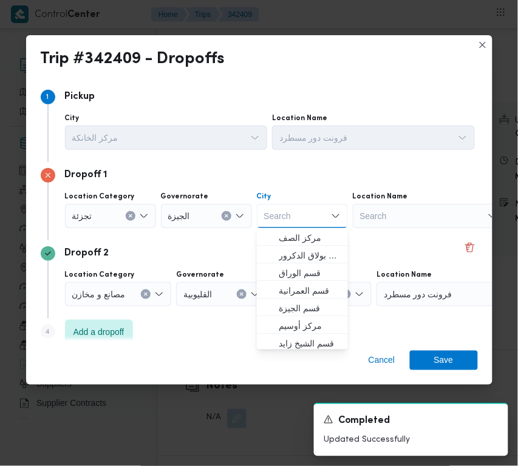
paste input "زايد"
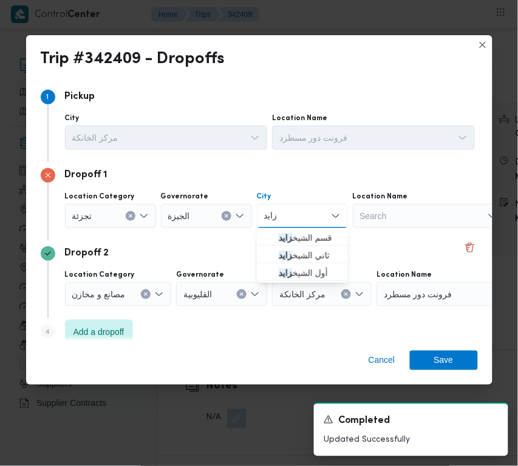
type input "زايد"
click at [275, 233] on span "قسم الشيخ زايد" at bounding box center [302, 237] width 81 height 19
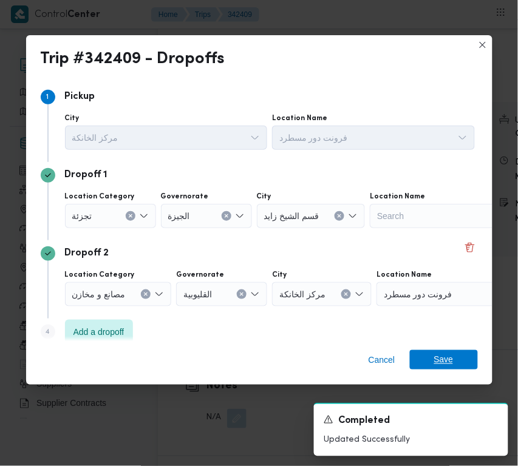
click at [445, 360] on span "Save" at bounding box center [443, 359] width 19 height 19
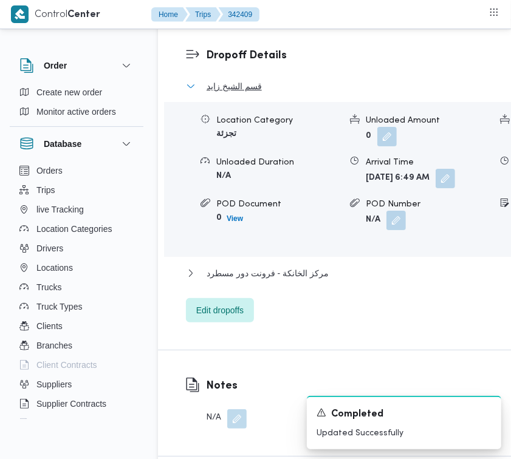
click at [253, 94] on span "قسم الشيخ زايد" at bounding box center [233, 86] width 55 height 15
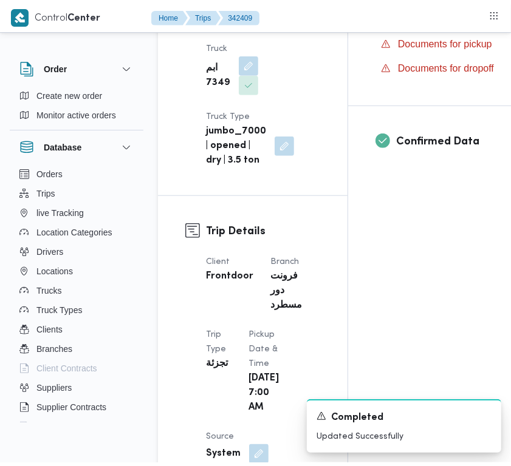
scroll to position [0, 0]
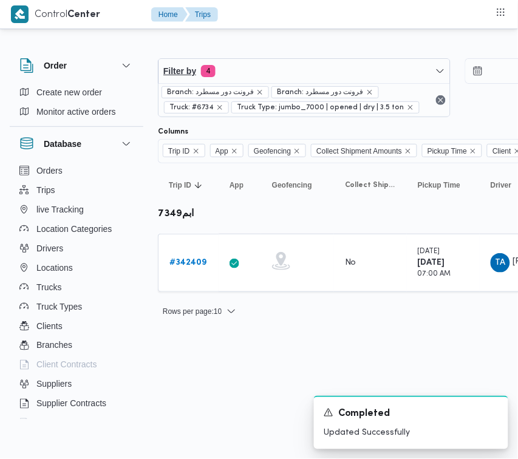
drag, startPoint x: 249, startPoint y: 55, endPoint x: 253, endPoint y: 71, distance: 16.2
click at [248, 56] on div "Filter by 4 Branch: فرونت دور مسطرد Branch: فرونت دور مسطرد Truck: #6734 Truck …" at bounding box center [458, 87] width 614 height 73
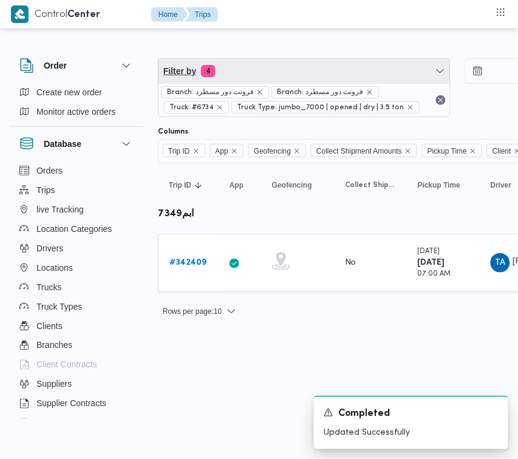
click at [257, 78] on span "Filter by 4" at bounding box center [305, 71] width 292 height 24
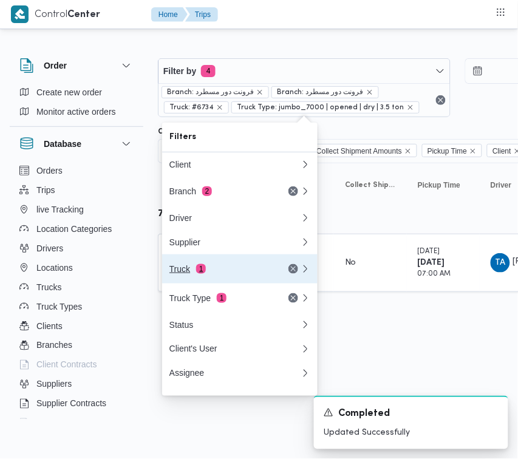
click at [211, 272] on div "Truck 1" at bounding box center [220, 269] width 102 height 10
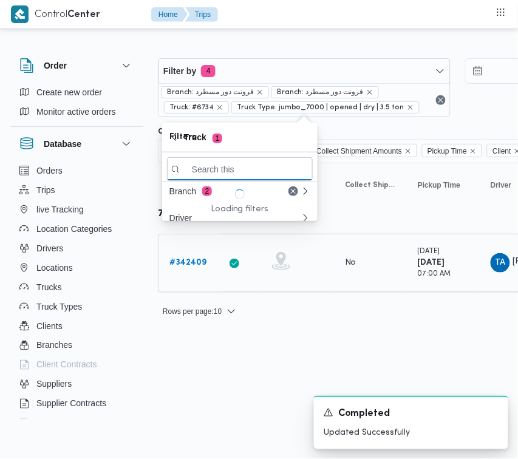
paste input "7121"
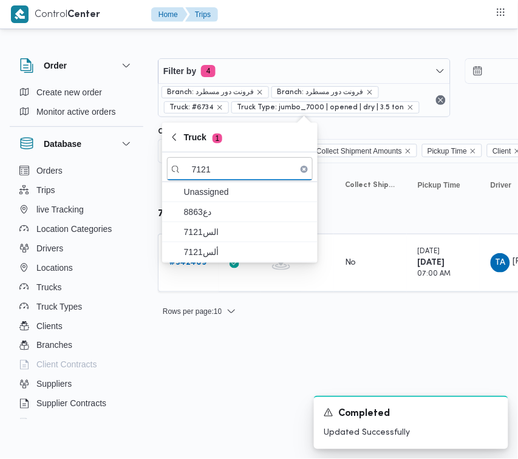
type input "7121"
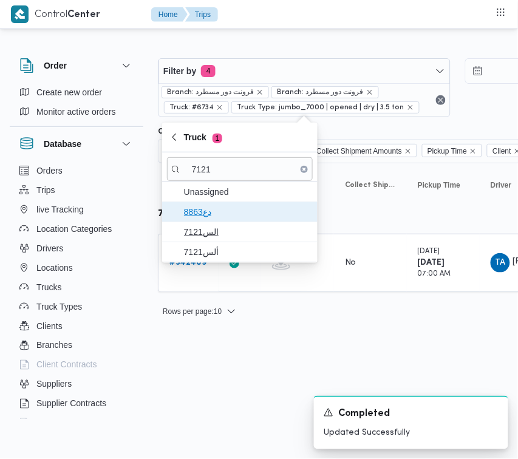
drag, startPoint x: 235, startPoint y: 205, endPoint x: 226, endPoint y: 226, distance: 23.1
click at [226, 220] on span "دع8863" at bounding box center [240, 211] width 146 height 19
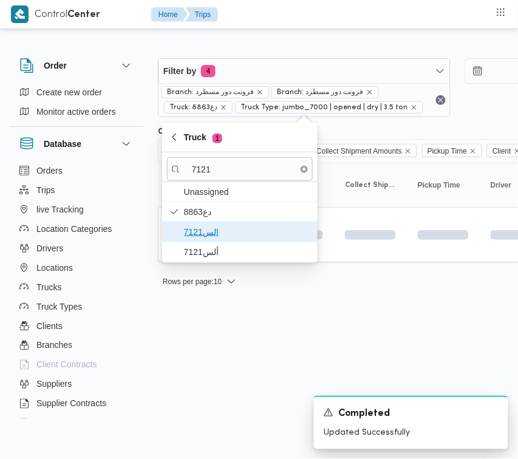
click at [226, 228] on span "الس7121" at bounding box center [247, 232] width 126 height 15
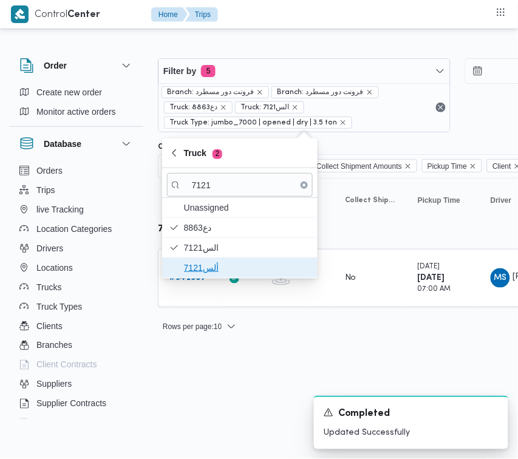
click at [201, 266] on span "ألس7121" at bounding box center [247, 268] width 126 height 15
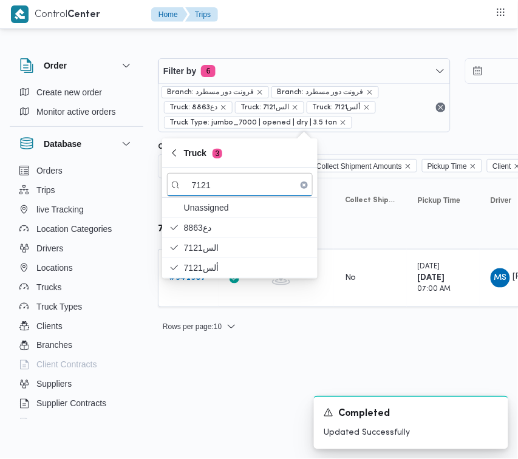
click at [251, 347] on div "Filter by 6 Branch: فرونت دور مسطرد Branch: فرونت دور مسطرد Truck: دع8863 Truck…" at bounding box center [252, 191] width 518 height 318
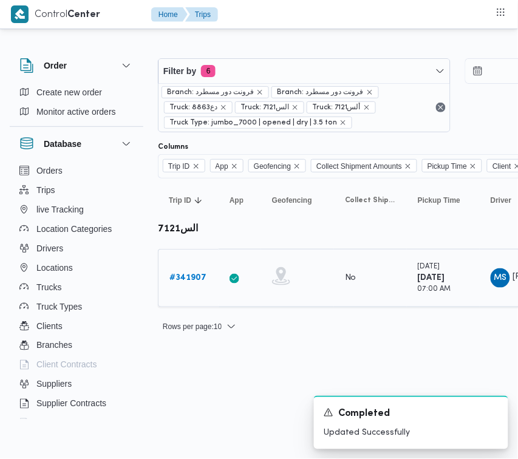
click at [196, 282] on b "# 341907" at bounding box center [187, 278] width 37 height 8
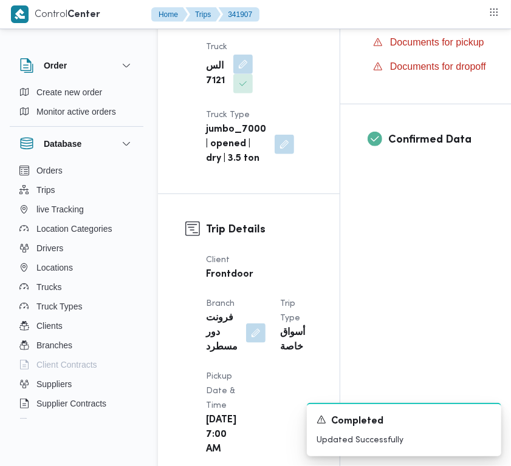
scroll to position [817, 0]
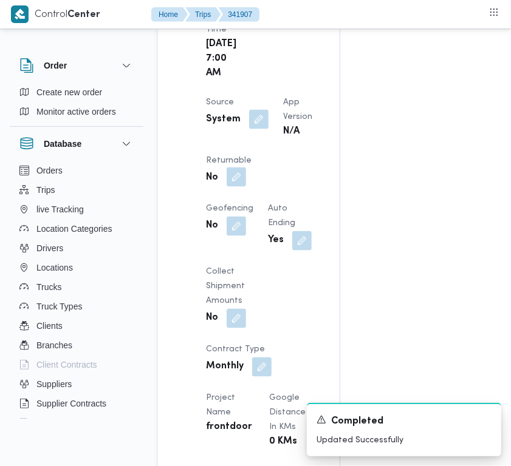
click at [246, 187] on button "button" at bounding box center [236, 177] width 19 height 19
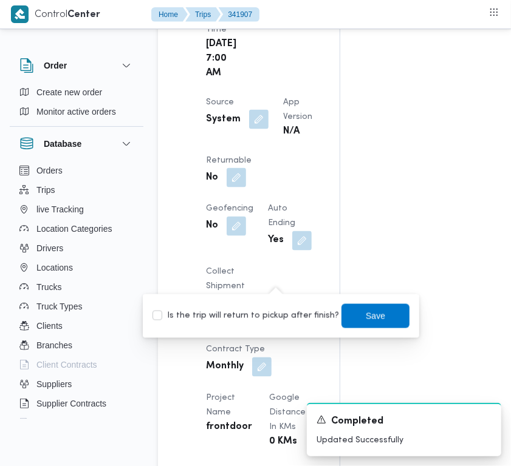
drag, startPoint x: 265, startPoint y: 310, endPoint x: 316, endPoint y: 311, distance: 51.0
click at [265, 310] on label "Is the trip will return to pickup after finish?" at bounding box center [245, 316] width 186 height 15
checkbox input "true"
click at [366, 311] on span "Save" at bounding box center [375, 316] width 19 height 15
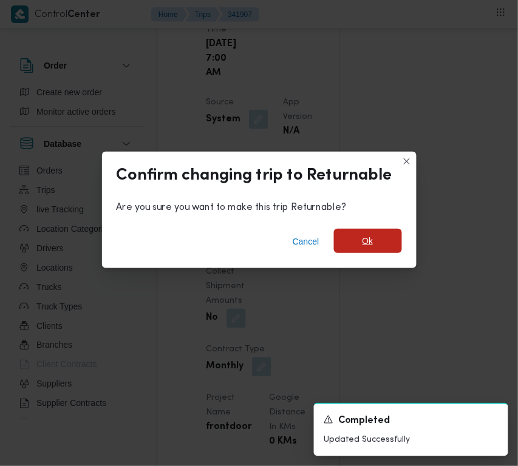
click at [368, 248] on span "Ok" at bounding box center [368, 241] width 11 height 15
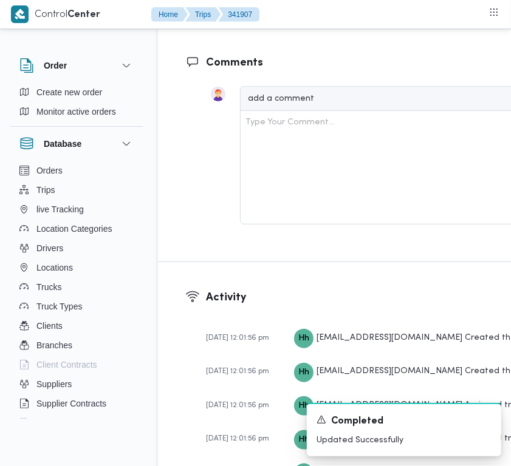
scroll to position [2451, 0]
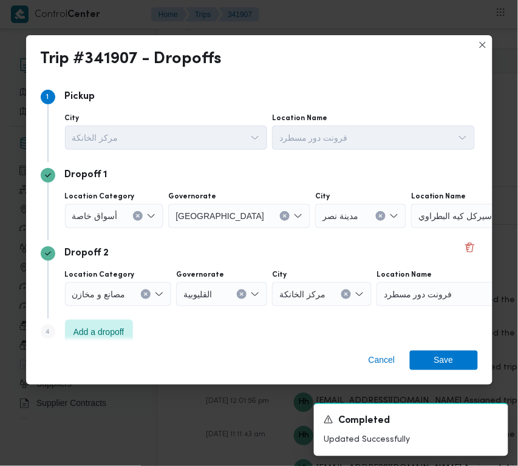
click at [100, 220] on span "أسواق خاصة" at bounding box center [95, 215] width 46 height 13
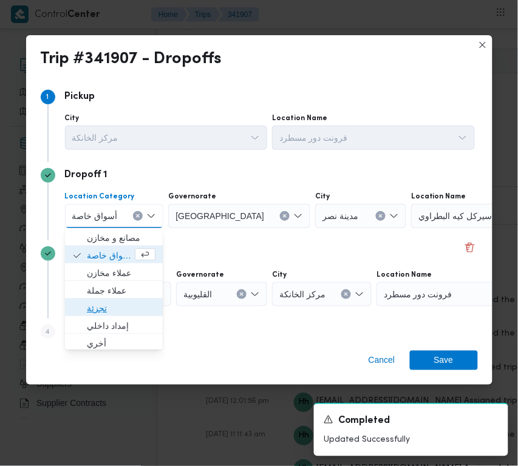
drag, startPoint x: 117, startPoint y: 302, endPoint x: 135, endPoint y: 290, distance: 22.1
click at [116, 302] on span "تجزئة" at bounding box center [121, 308] width 69 height 15
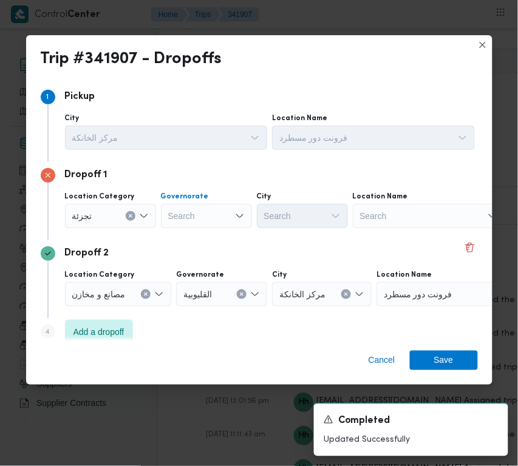
click at [179, 222] on div "Search" at bounding box center [206, 216] width 91 height 24
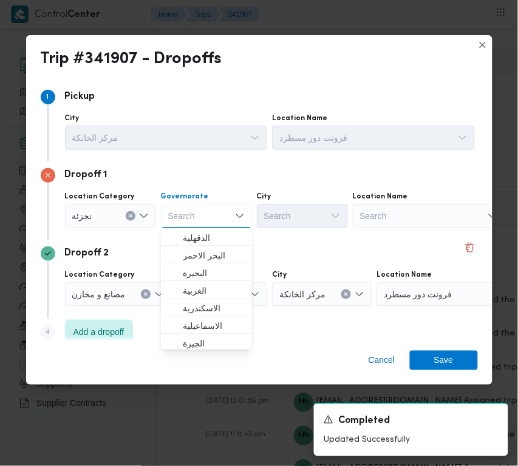
paste input "[GEOGRAPHIC_DATA]"
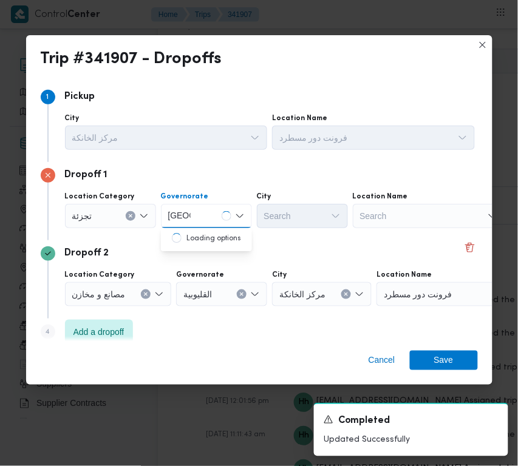
type input "[GEOGRAPHIC_DATA]"
click at [207, 222] on div "[GEOGRAPHIC_DATA] [GEOGRAPHIC_DATA]" at bounding box center [206, 216] width 91 height 24
click at [205, 237] on span "[GEOGRAPHIC_DATA]" at bounding box center [214, 238] width 62 height 15
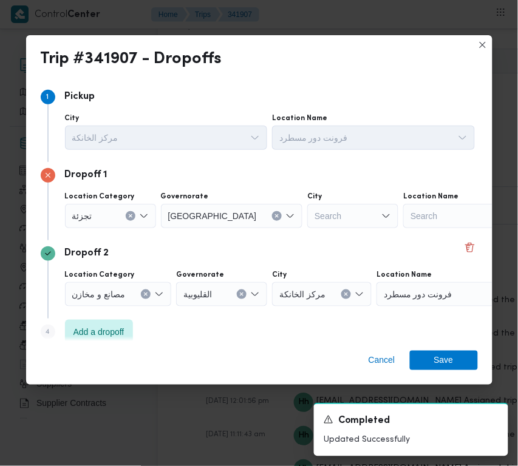
click at [307, 213] on div "Search" at bounding box center [352, 216] width 91 height 24
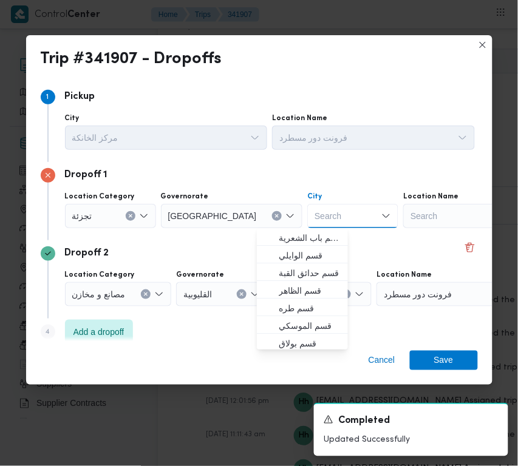
paste input "الشروق"
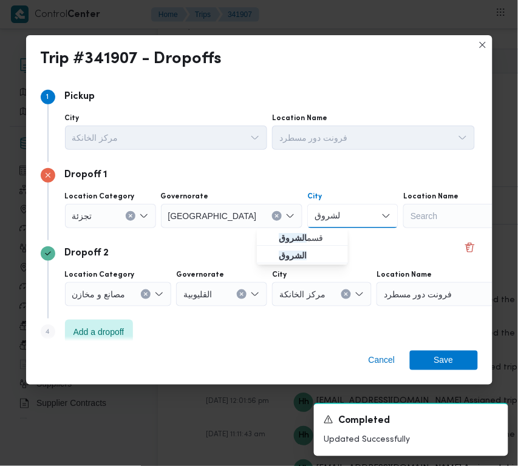
type input "الشروق"
click at [293, 240] on mark "الشروق" at bounding box center [293, 238] width 28 height 10
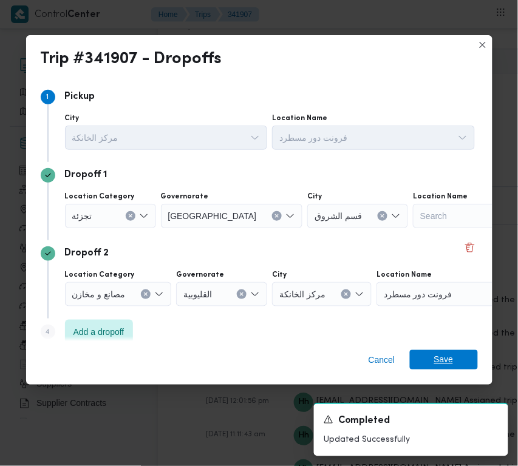
click at [439, 354] on span "Save" at bounding box center [443, 359] width 19 height 19
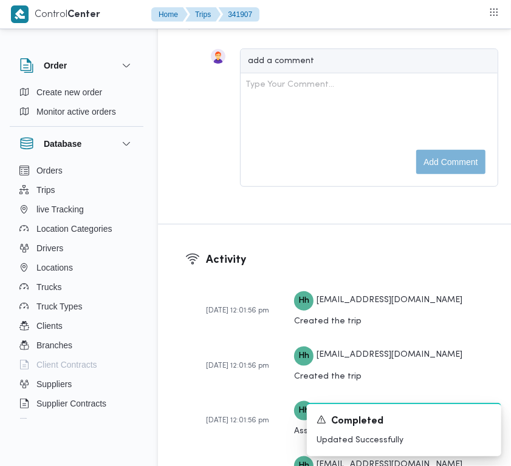
scroll to position [2042, 0]
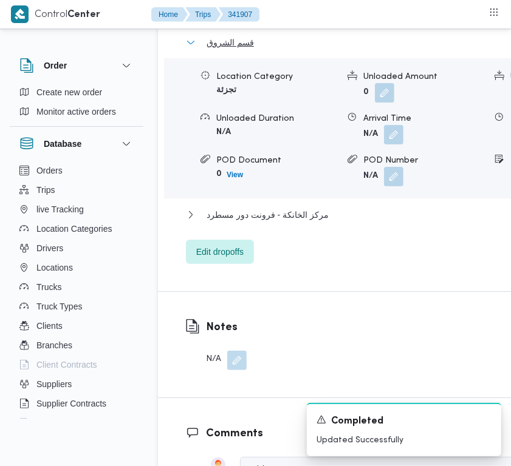
drag, startPoint x: 217, startPoint y: 363, endPoint x: 265, endPoint y: 335, distance: 55.2
click at [217, 50] on span "قسم الشروق" at bounding box center [229, 42] width 47 height 15
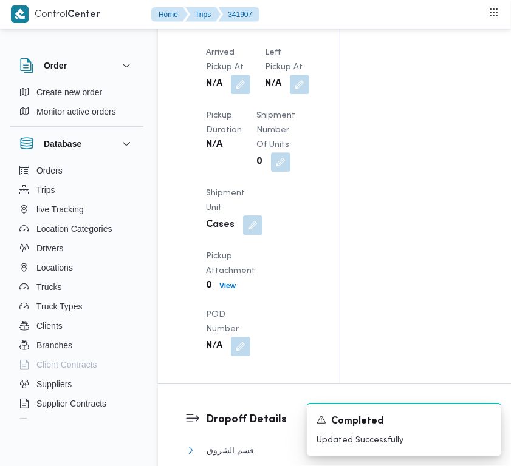
scroll to position [1789, 0]
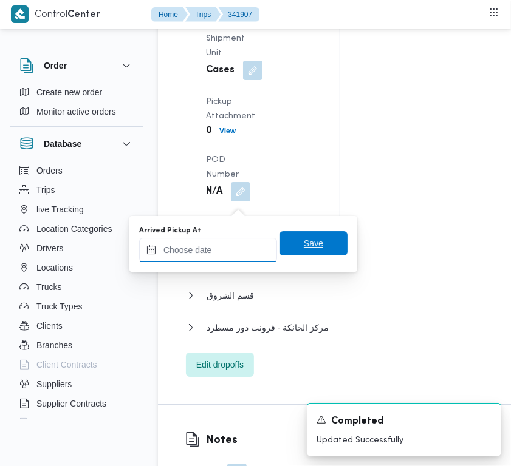
drag, startPoint x: 229, startPoint y: 247, endPoint x: 270, endPoint y: 250, distance: 41.5
click at [229, 247] on input "Arrived Pickup At" at bounding box center [208, 250] width 138 height 24
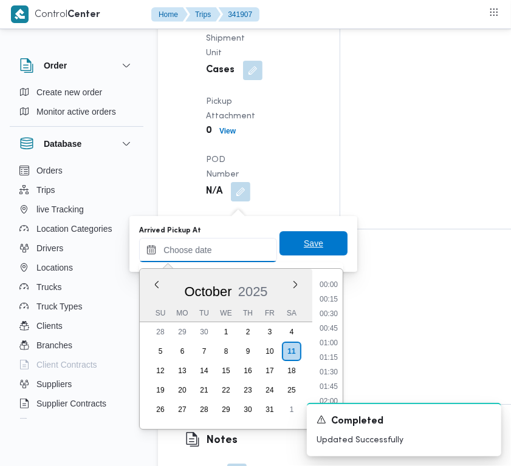
paste input "[DATE] 7:00AM"
type input "[DATE] 07:00"
click at [304, 242] on span "Save" at bounding box center [313, 243] width 19 height 15
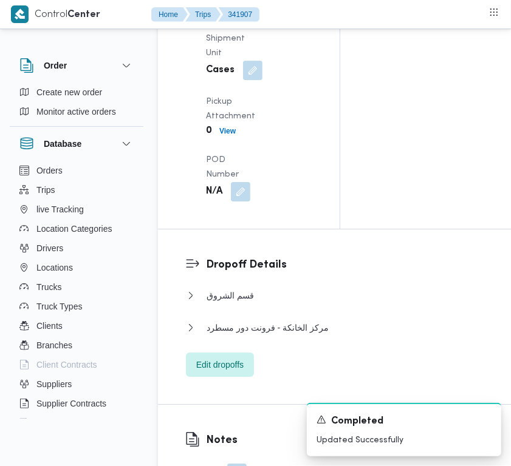
drag, startPoint x: 236, startPoint y: 265, endPoint x: 237, endPoint y: 271, distance: 6.8
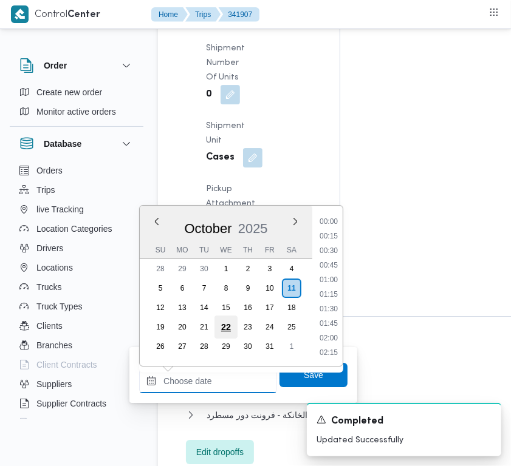
click at [229, 369] on div "Previous Month Next month [DATE] [DATE] Su Mo Tu We Th Fr Sa 28 29 30 1 2 3 4 5…" at bounding box center [208, 381] width 138 height 24
paste input "[DATE] 7:00AM"
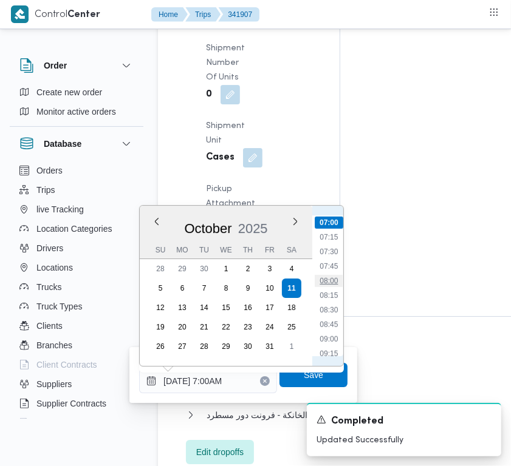
click at [332, 281] on li "08:00" at bounding box center [329, 281] width 28 height 12
type input "[DATE] 08:00"
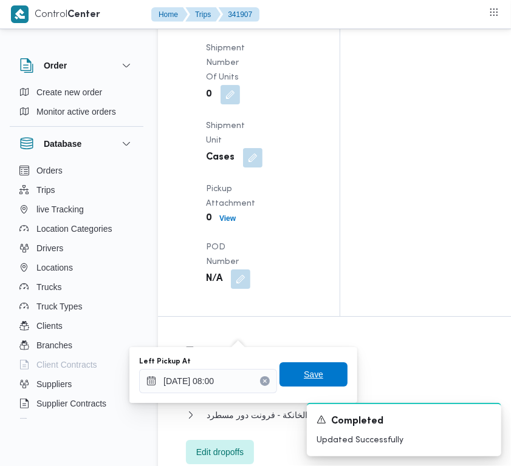
click at [304, 374] on span "Save" at bounding box center [313, 374] width 19 height 15
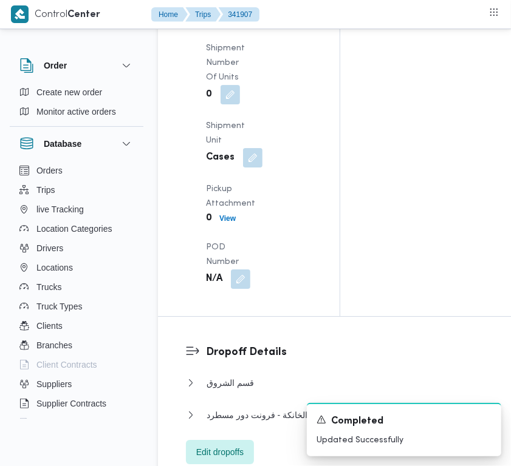
click at [315, 263] on div "Pickup Details Arrived Pickup At [DATE] 7:00 AM Left Pickup At N/A Pickup Durat…" at bounding box center [249, 74] width 182 height 485
click at [313, 253] on div "Pickup Details Arrived Pickup At [DATE] 7:00 AM Left Pickup At N/A Pickup Durat…" at bounding box center [249, 74] width 182 height 485
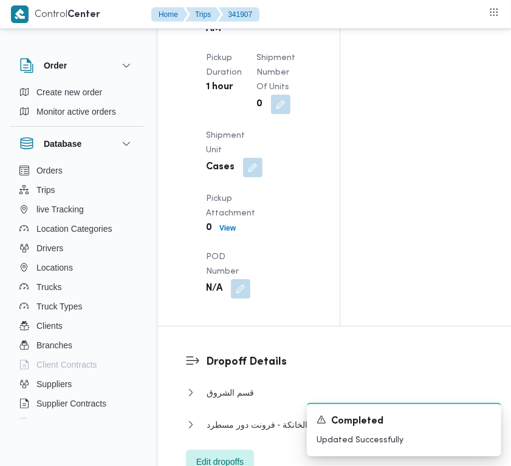
click at [313, 253] on div "Pickup Details Arrived Pickup At [DATE] 7:00 AM Left Pickup At [DATE] 8:00 AM P…" at bounding box center [249, 79] width 182 height 494
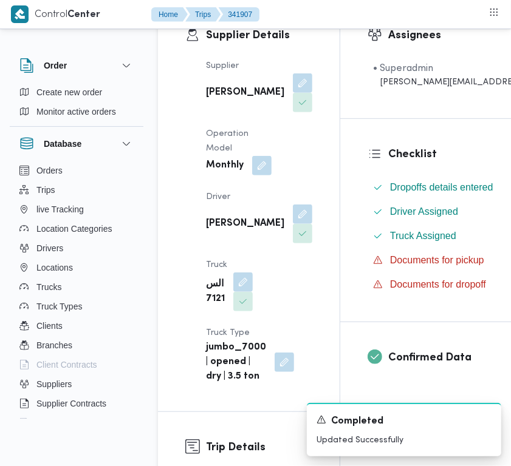
scroll to position [0, 0]
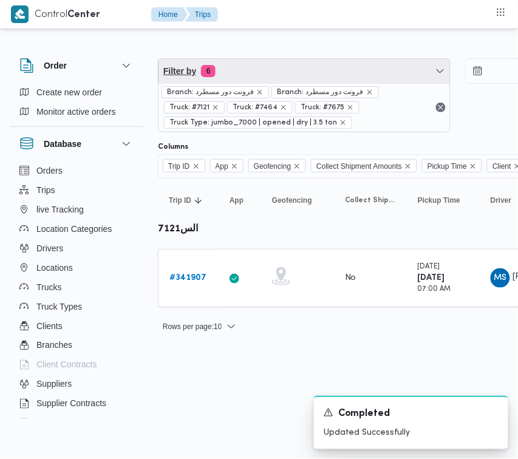
click at [272, 75] on span "Filter by 6" at bounding box center [305, 71] width 292 height 24
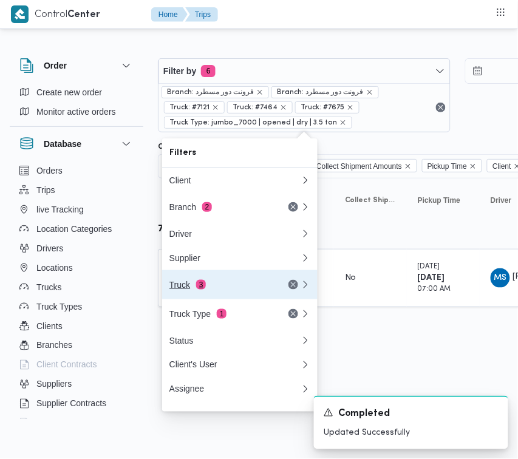
click at [225, 288] on div "Truck 3" at bounding box center [220, 285] width 102 height 10
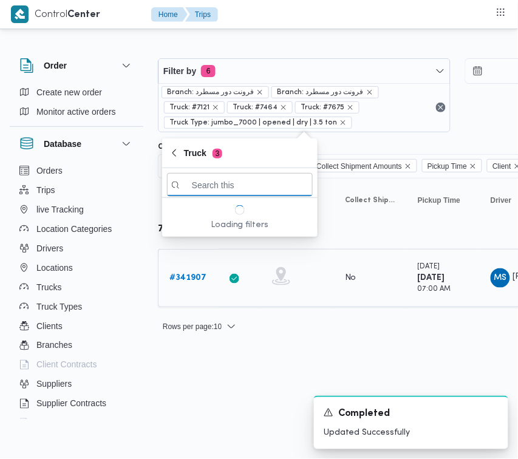
paste input "7952"
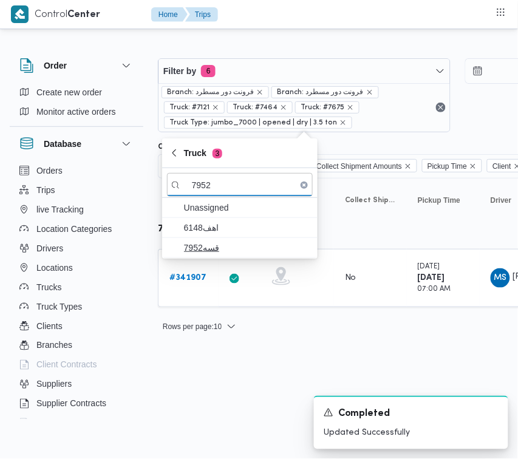
type input "7952"
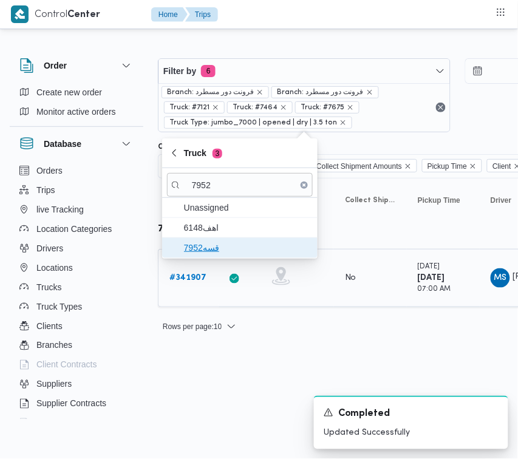
click at [199, 254] on span "قسه7952" at bounding box center [247, 248] width 126 height 15
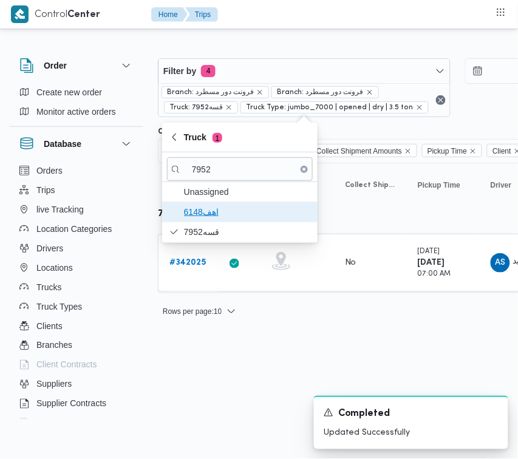
click at [198, 213] on span "اهف6148" at bounding box center [247, 212] width 126 height 15
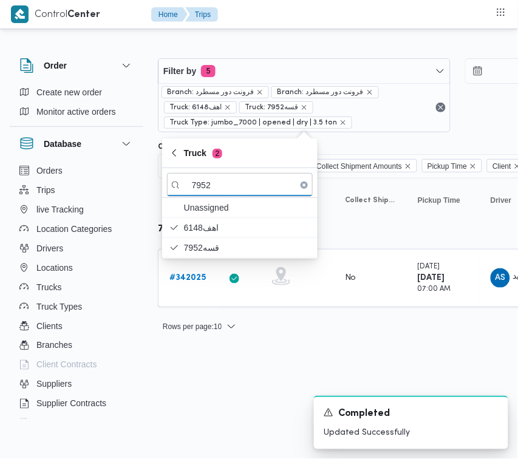
click at [224, 390] on html "Control Center Home Trips Order Create new order Monitor active orders Database…" at bounding box center [259, 229] width 518 height 459
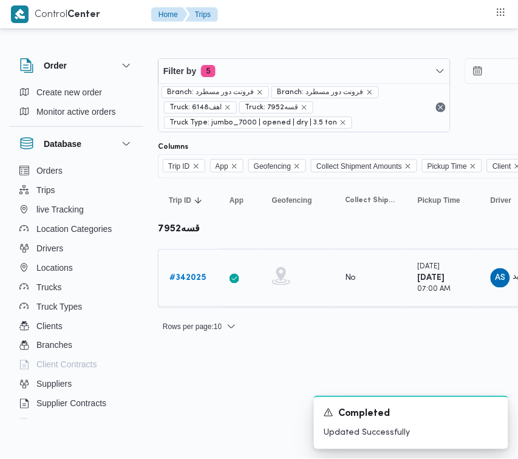
click at [193, 275] on b "# 342025" at bounding box center [187, 278] width 36 height 8
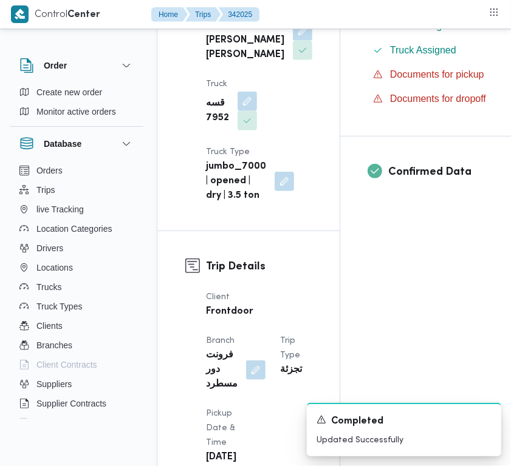
scroll to position [817, 0]
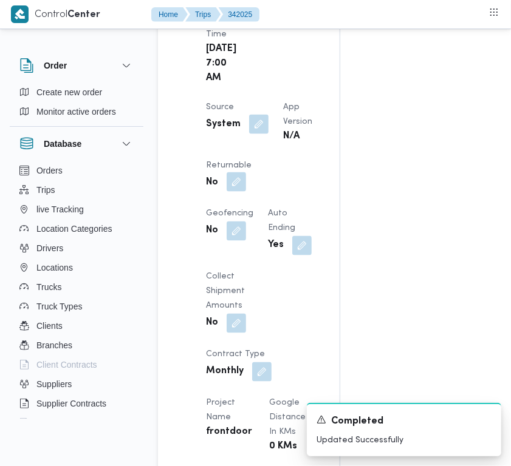
click at [246, 192] on button "button" at bounding box center [236, 181] width 19 height 19
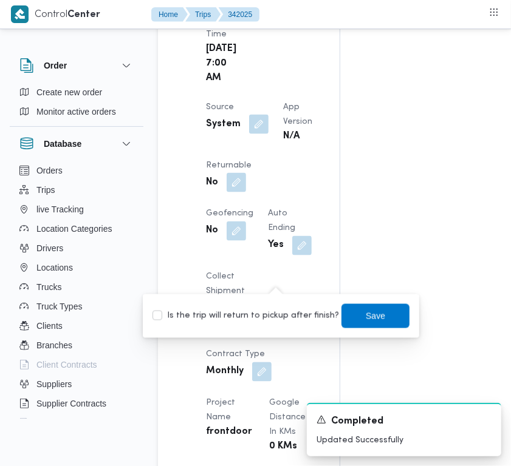
drag, startPoint x: 272, startPoint y: 320, endPoint x: 282, endPoint y: 321, distance: 10.3
click at [273, 321] on label "Is the trip will return to pickup after finish?" at bounding box center [245, 316] width 186 height 15
checkbox input "true"
click at [394, 310] on span "Save" at bounding box center [375, 316] width 68 height 24
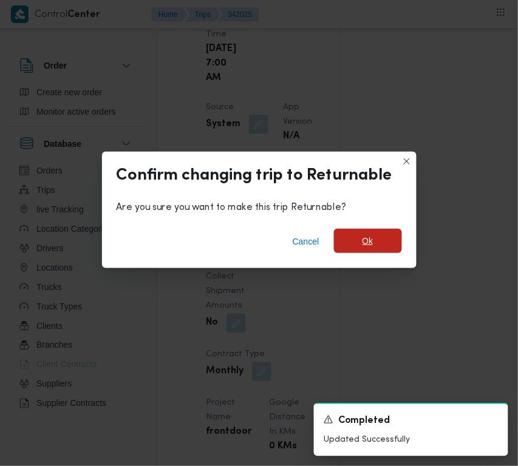
click at [389, 237] on span "Ok" at bounding box center [368, 241] width 68 height 24
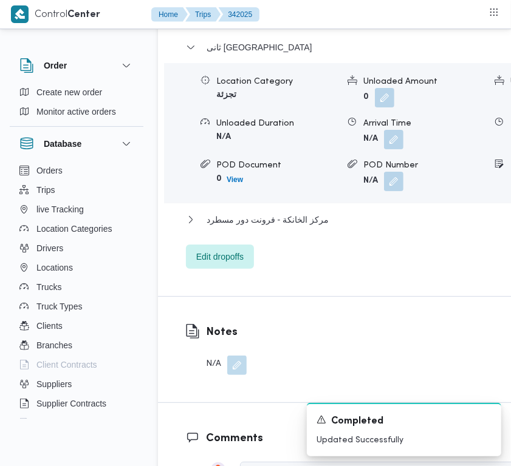
scroll to position [2451, 0]
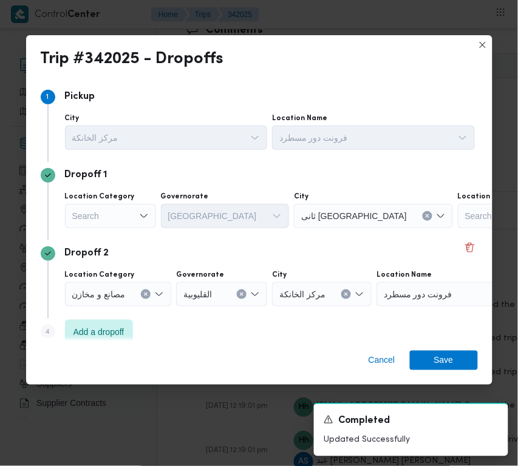
click at [121, 222] on div "Search" at bounding box center [110, 216] width 91 height 24
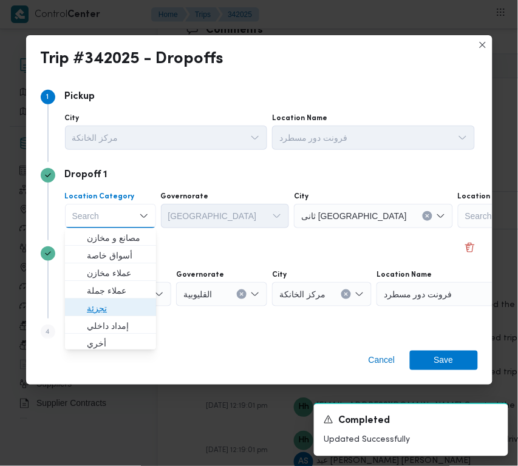
click at [107, 310] on span "تجزئة" at bounding box center [118, 308] width 62 height 15
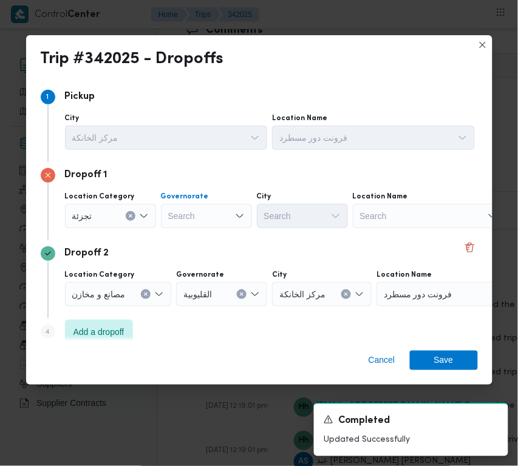
click at [219, 217] on div "Search" at bounding box center [206, 216] width 91 height 24
paste input "القليوبية"
type input "القليوبية"
drag, startPoint x: 201, startPoint y: 214, endPoint x: 203, endPoint y: 225, distance: 11.8
click at [201, 214] on div "القليوبية القليوبية" at bounding box center [206, 216] width 91 height 24
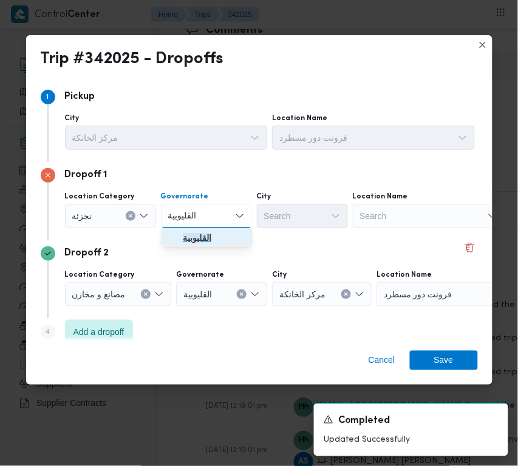
drag, startPoint x: 205, startPoint y: 230, endPoint x: 288, endPoint y: 207, distance: 86.8
click at [213, 231] on span "القليوبية" at bounding box center [214, 238] width 62 height 15
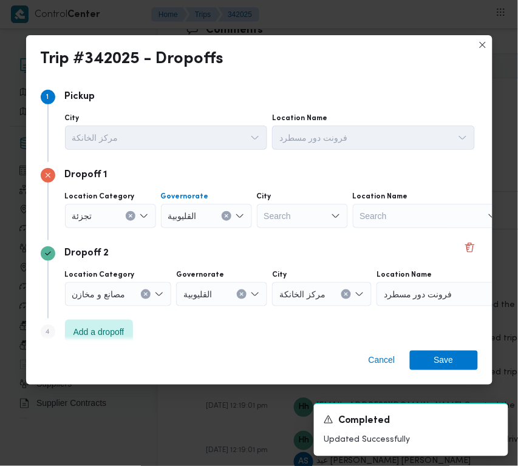
drag, startPoint x: 288, startPoint y: 207, endPoint x: 296, endPoint y: 210, distance: 8.5
click at [287, 207] on div "Search" at bounding box center [302, 216] width 91 height 24
paste
type input "العبور"
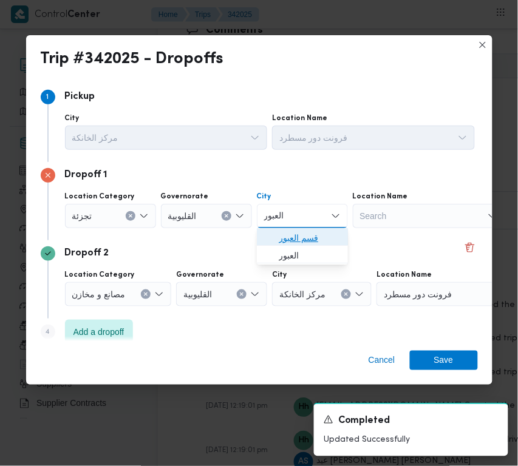
click at [279, 236] on span "قسم العبور" at bounding box center [310, 238] width 62 height 15
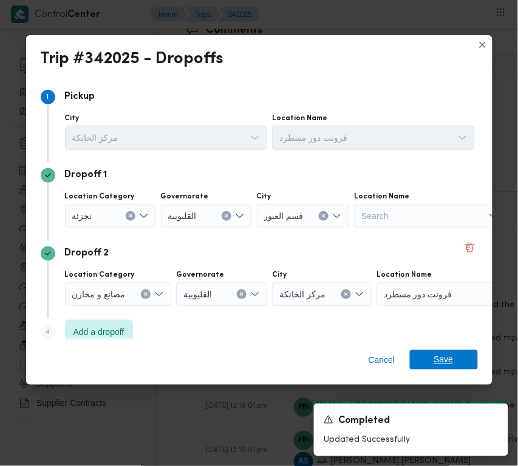
click at [439, 358] on span "Save" at bounding box center [443, 359] width 19 height 19
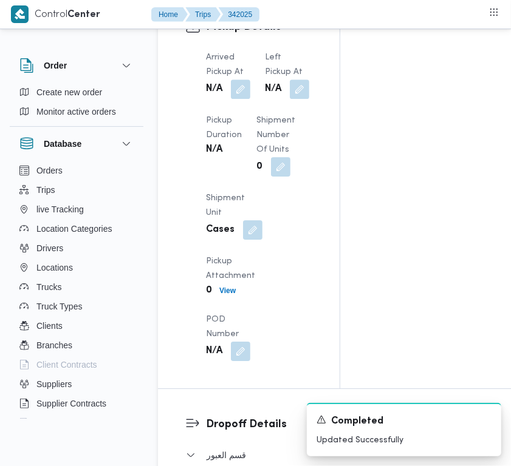
scroll to position [1762, 0]
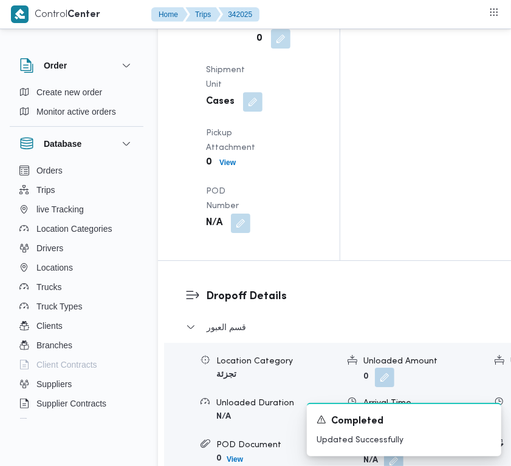
drag, startPoint x: 244, startPoint y: 301, endPoint x: 240, endPoint y: 310, distance: 10.4
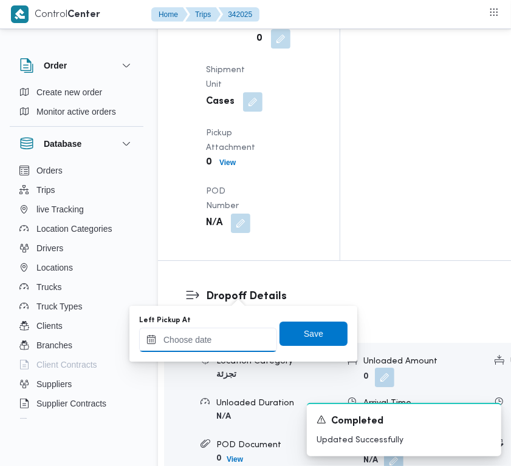
click at [228, 329] on input "Left Pickup At" at bounding box center [208, 340] width 138 height 24
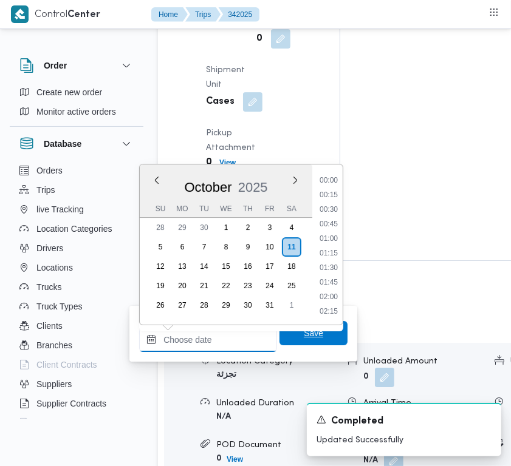
scroll to position [436, 0]
type input "[DATE] 07:30"
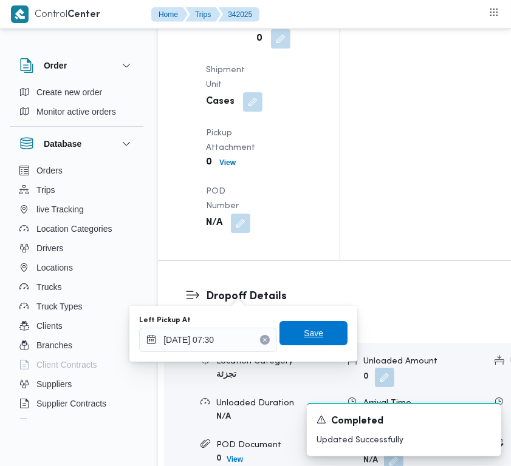
click at [305, 335] on span "Save" at bounding box center [313, 333] width 19 height 15
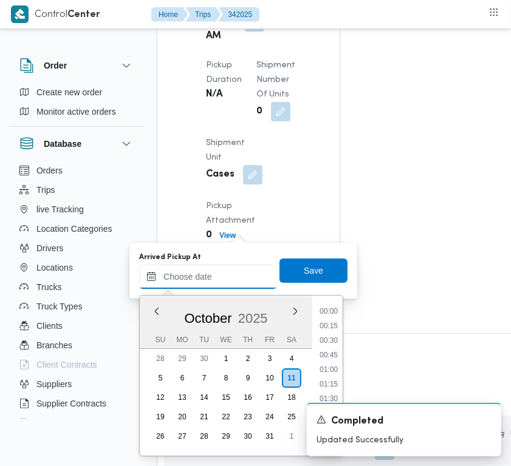
click at [217, 277] on input "Arrived Pickup At" at bounding box center [208, 277] width 138 height 24
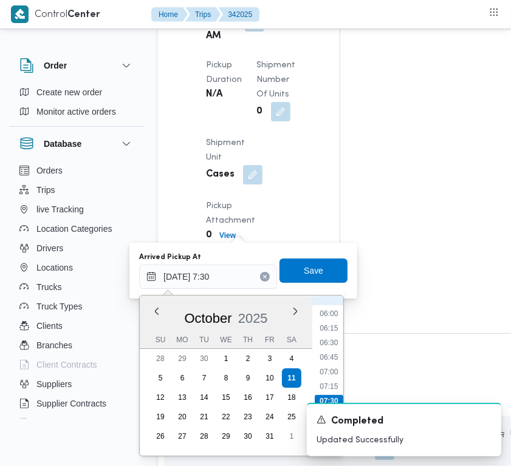
scroll to position [316, 0]
click at [322, 386] on li "06:45" at bounding box center [329, 389] width 28 height 12
type input "[DATE] 06:45"
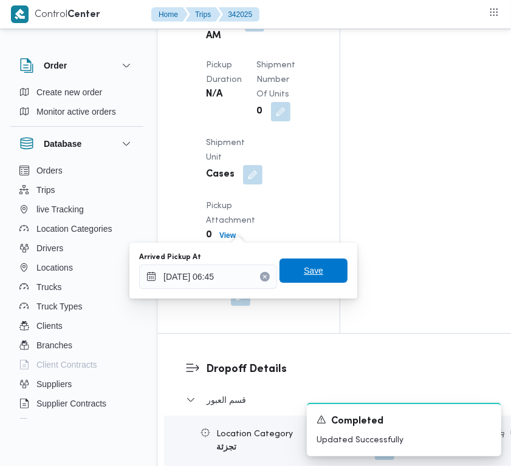
drag, startPoint x: 315, startPoint y: 266, endPoint x: 314, endPoint y: 253, distance: 13.4
click at [314, 265] on span "Save" at bounding box center [313, 271] width 68 height 24
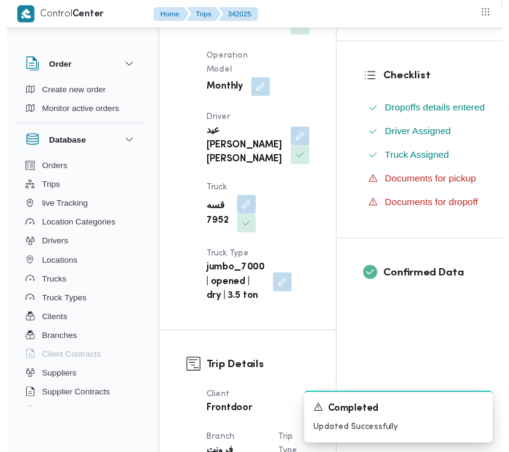
scroll to position [0, 0]
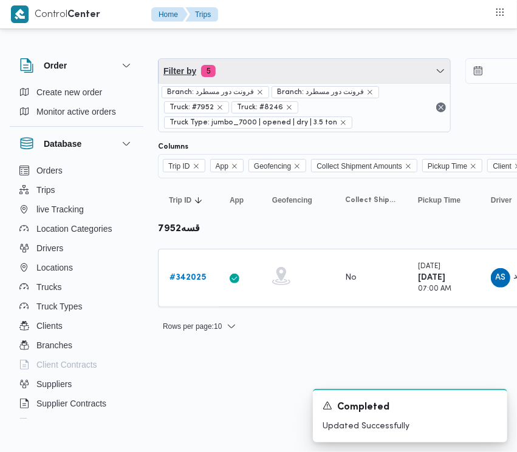
click at [275, 67] on span "Filter by 5" at bounding box center [305, 71] width 292 height 24
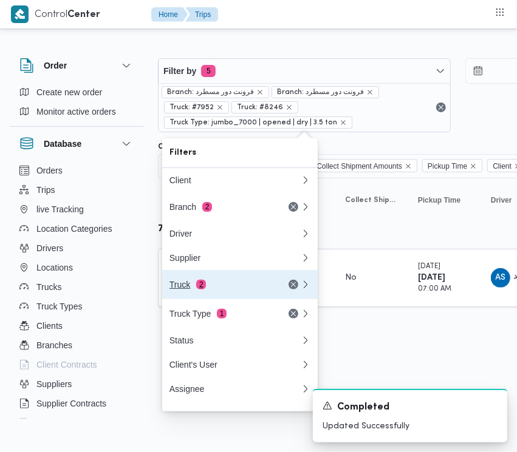
click at [217, 290] on div "Truck 2" at bounding box center [220, 285] width 102 height 10
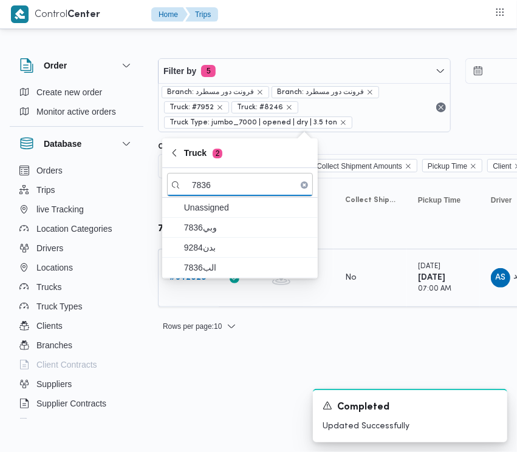
type input "7836"
click at [205, 282] on b "# 342025" at bounding box center [187, 278] width 36 height 8
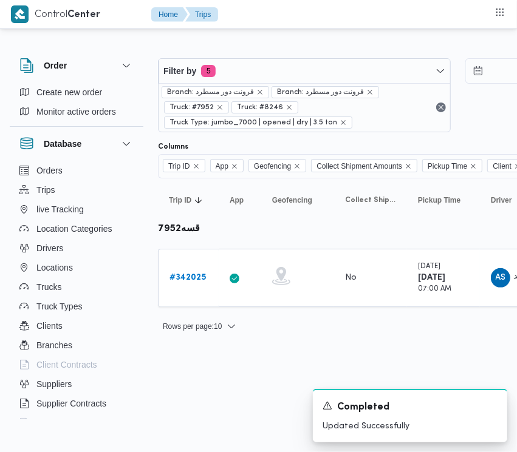
click at [240, 84] on div "Branch: فرونت دور مسطرد Branch: فرونت دور مسطرد Truck: #7952 Truck: #8246 Truck…" at bounding box center [305, 107] width 292 height 49
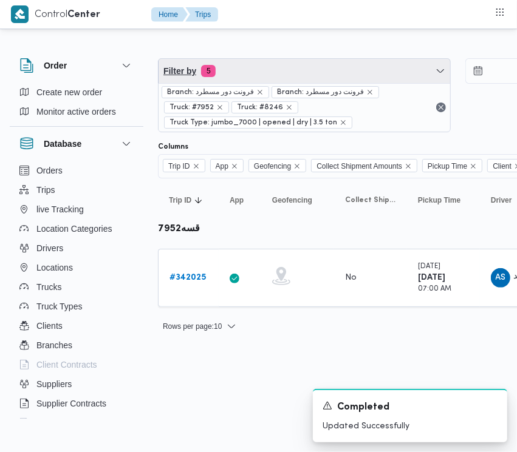
click at [237, 76] on span "Filter by 5" at bounding box center [305, 71] width 292 height 24
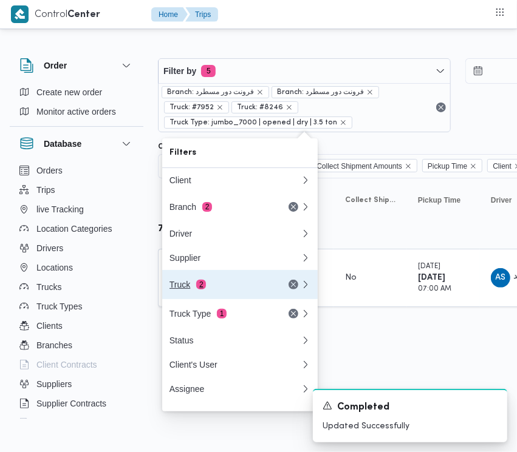
click at [193, 299] on button "Truck 2" at bounding box center [239, 284] width 155 height 29
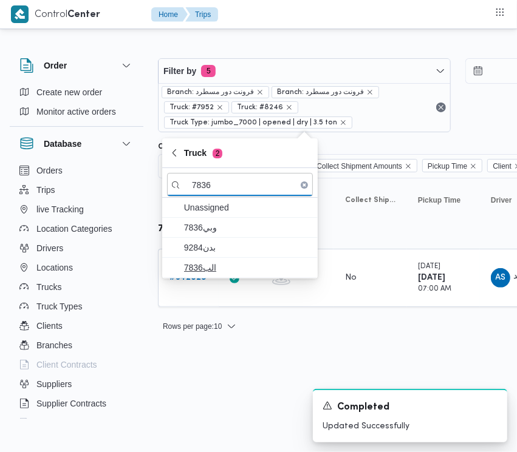
type input "7836"
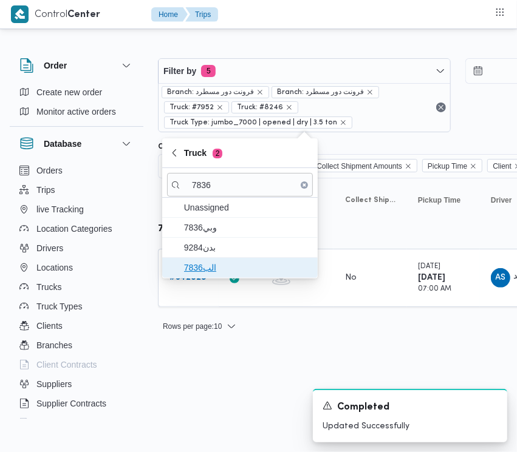
click at [199, 273] on span "الب7836" at bounding box center [247, 268] width 126 height 15
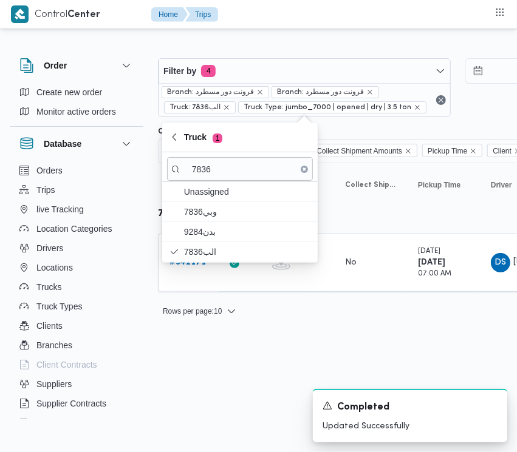
click at [241, 329] on div "Filter by 4 Branch: فرونت دور مسطرد Branch: فرونت دور مسطرد Truck: الب7836 Truc…" at bounding box center [251, 183] width 517 height 302
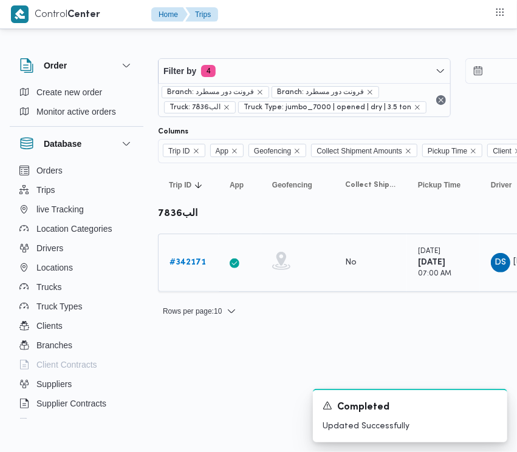
click at [186, 250] on td "Trip ID # 342171" at bounding box center [188, 263] width 61 height 58
click at [186, 253] on div "# 342171" at bounding box center [189, 263] width 48 height 24
click at [189, 263] on b "# 342171" at bounding box center [187, 263] width 36 height 8
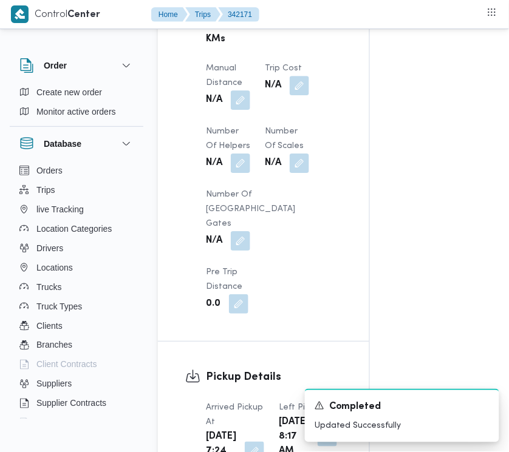
scroll to position [791, 0]
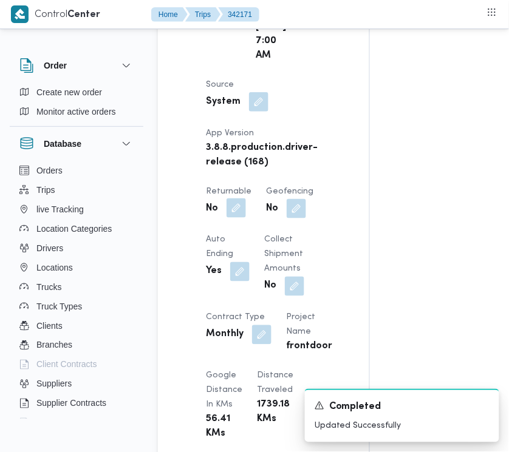
click at [241, 218] on button "button" at bounding box center [236, 208] width 19 height 19
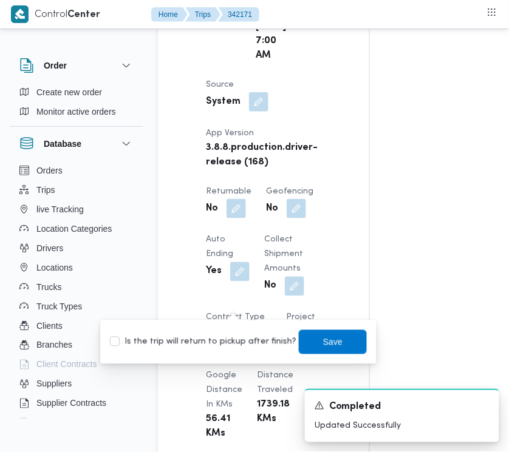
click at [238, 346] on label "Is the trip will return to pickup after finish?" at bounding box center [203, 342] width 186 height 15
checkbox input "true"
click at [305, 338] on span "Save" at bounding box center [333, 342] width 68 height 24
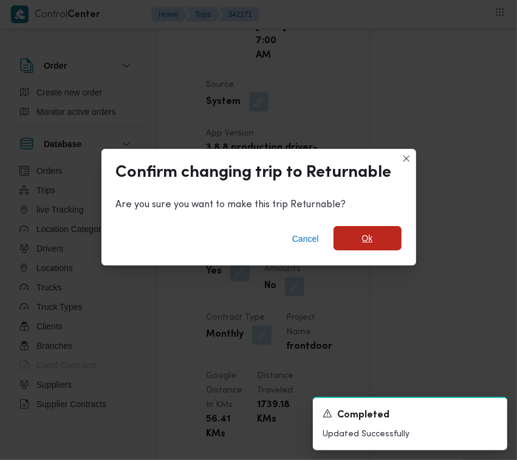
click at [357, 238] on span "Ok" at bounding box center [367, 238] width 68 height 24
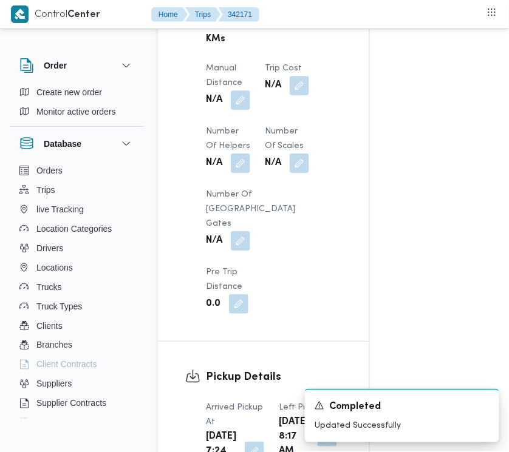
scroll to position [1597, 0]
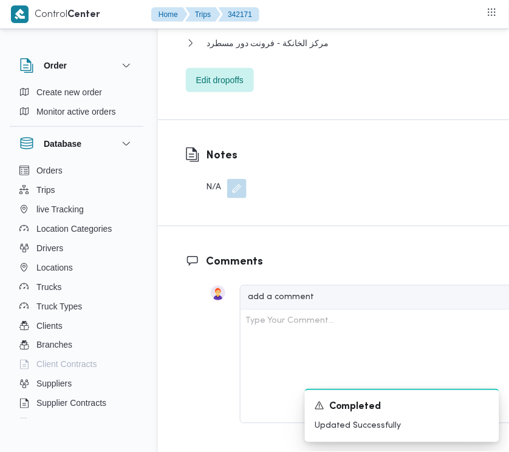
scroll to position [2089, 0]
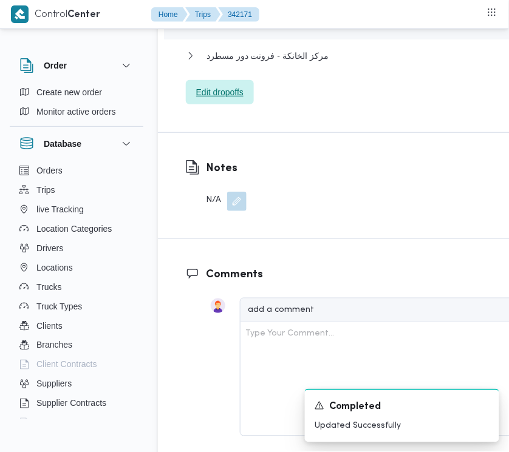
click at [247, 104] on span "Edit dropoffs" at bounding box center [220, 92] width 68 height 24
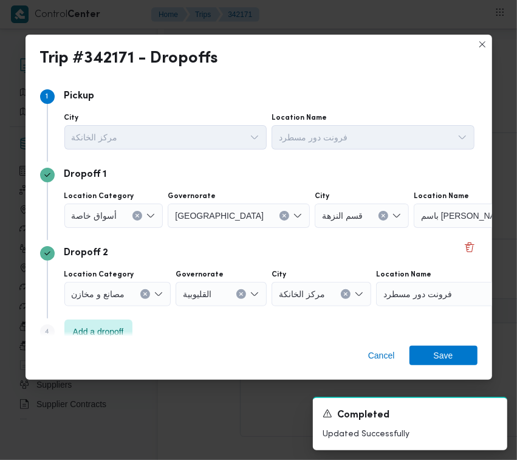
click at [92, 217] on span "أسواق خاصة" at bounding box center [95, 214] width 46 height 13
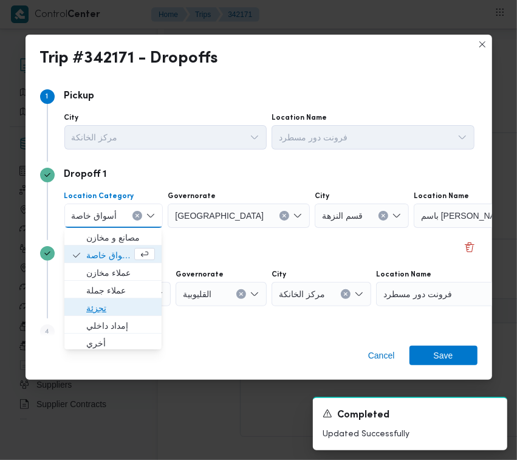
click at [100, 304] on span "تجزئة" at bounding box center [120, 308] width 69 height 15
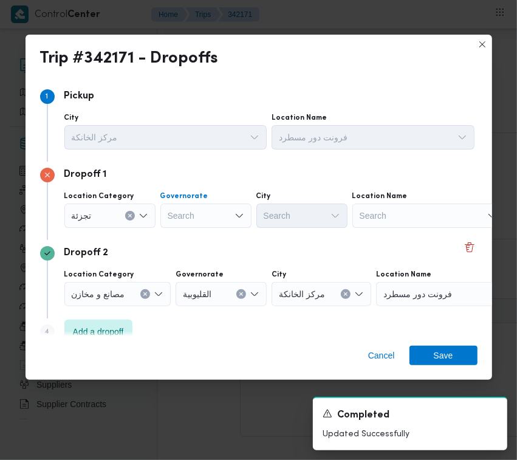
click at [183, 220] on div "Search" at bounding box center [205, 215] width 91 height 24
type input "[GEOGRAPHIC_DATA]"
drag, startPoint x: 214, startPoint y: 213, endPoint x: 214, endPoint y: 222, distance: 9.7
click at [214, 216] on div "[GEOGRAPHIC_DATA] [GEOGRAPHIC_DATA]" at bounding box center [205, 215] width 91 height 24
click at [214, 238] on span "[GEOGRAPHIC_DATA]" at bounding box center [213, 237] width 62 height 15
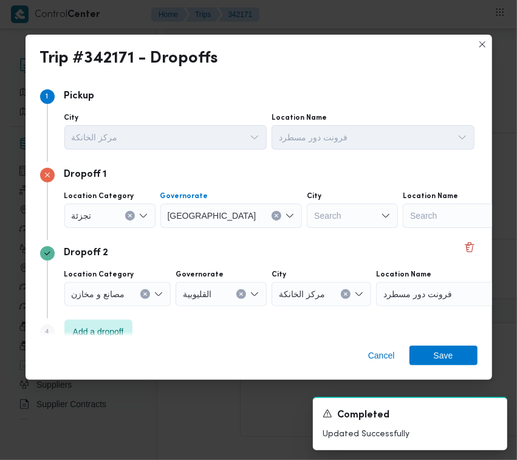
click at [307, 216] on div "Search" at bounding box center [352, 215] width 91 height 24
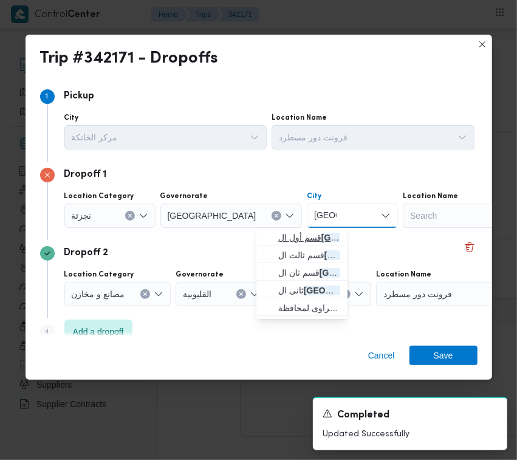
type input "[GEOGRAPHIC_DATA]"
click at [295, 241] on span "قسم أول ال قاهرة الجديدة" at bounding box center [309, 237] width 62 height 15
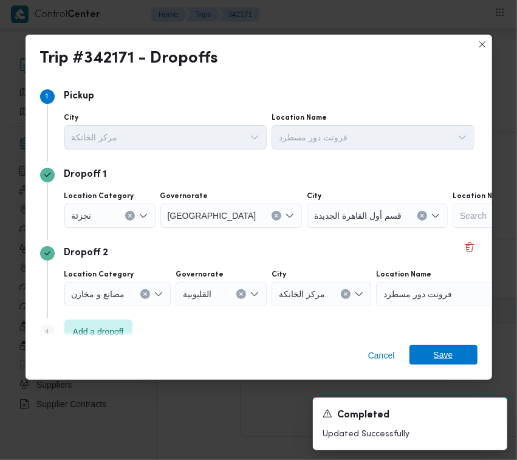
click at [435, 351] on span "Save" at bounding box center [443, 354] width 19 height 19
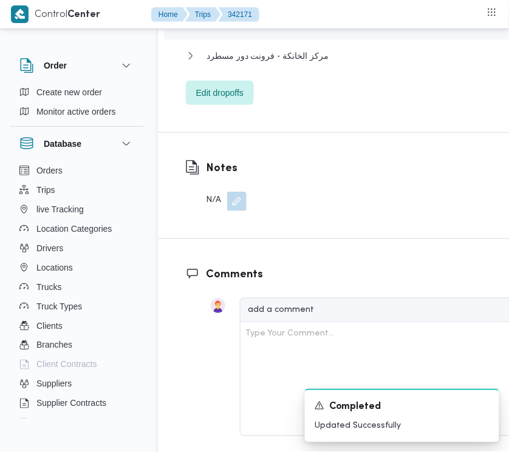
drag, startPoint x: 463, startPoint y: 238, endPoint x: 456, endPoint y: 255, distance: 18.5
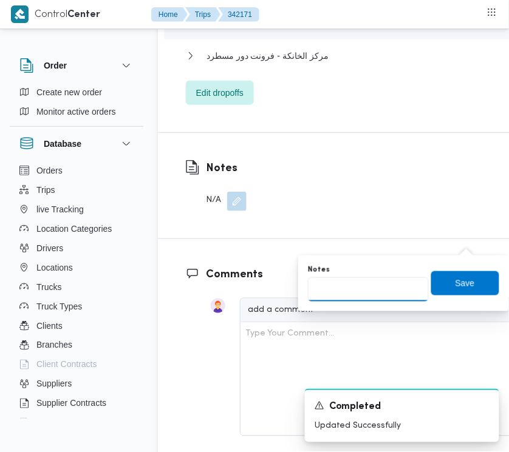
click at [392, 287] on input "Notes" at bounding box center [368, 290] width 121 height 24
type input "تجمع"
click at [475, 276] on span "Save" at bounding box center [465, 283] width 68 height 24
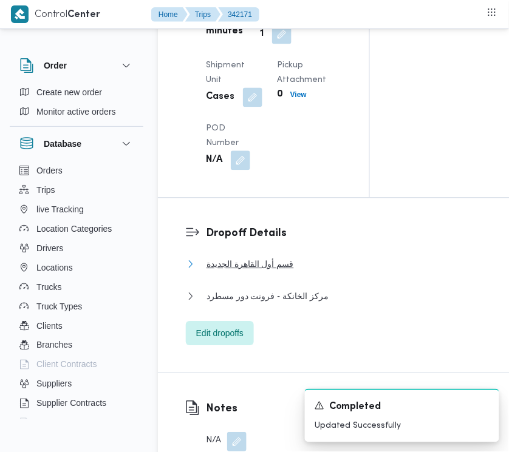
scroll to position [0, 0]
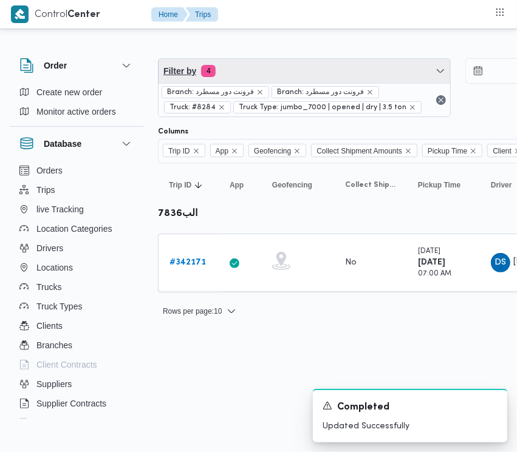
click at [280, 73] on span "Filter by 4" at bounding box center [305, 71] width 292 height 24
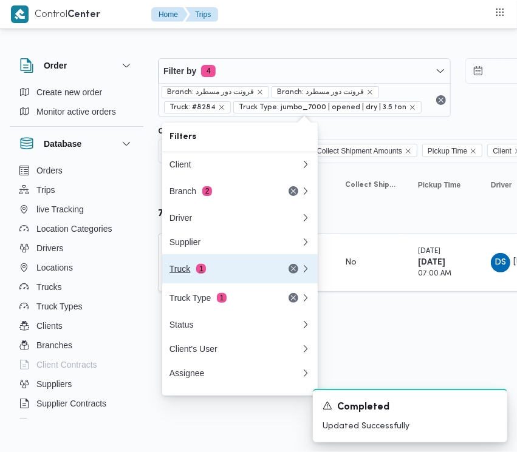
click at [208, 265] on button "Truck 1" at bounding box center [239, 268] width 155 height 29
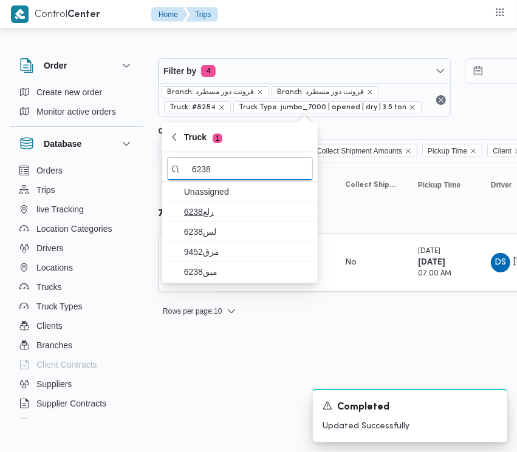
type input "6238"
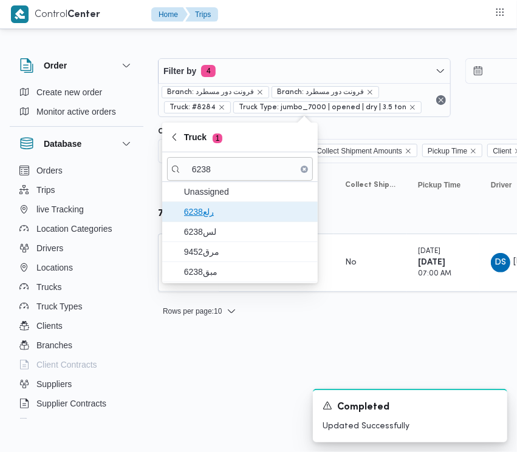
click at [210, 219] on span "رلع6238" at bounding box center [247, 212] width 126 height 15
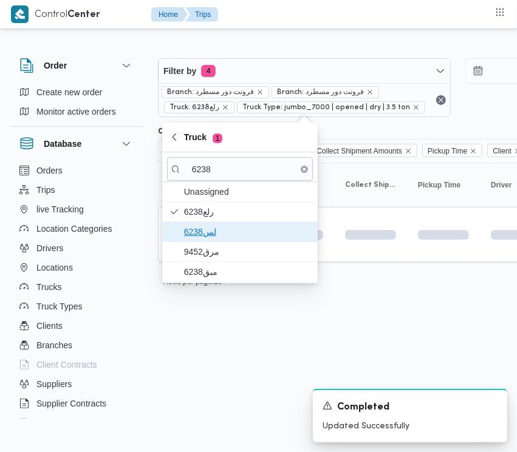
click at [210, 234] on span "6238لس" at bounding box center [247, 232] width 126 height 15
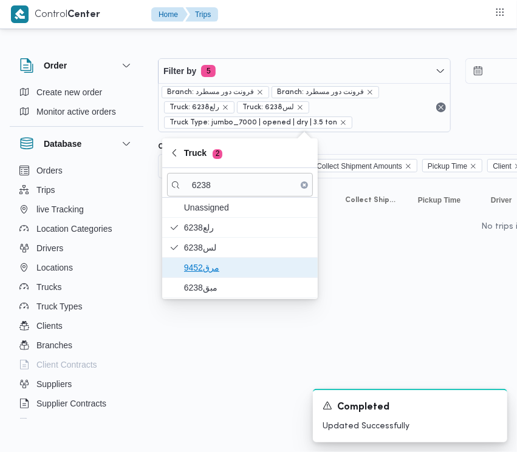
click at [210, 274] on span "مرق9452" at bounding box center [247, 268] width 126 height 15
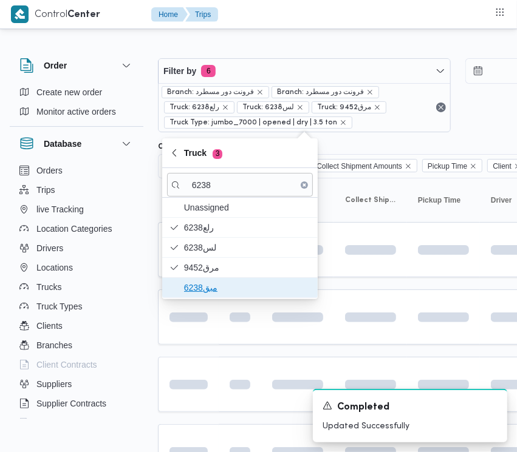
click at [202, 287] on span "مبق6238" at bounding box center [247, 288] width 126 height 15
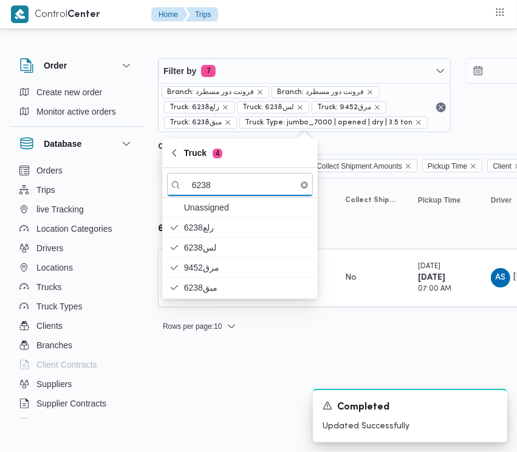
click at [251, 328] on div "Rows per page : 10 1" at bounding box center [522, 326] width 743 height 29
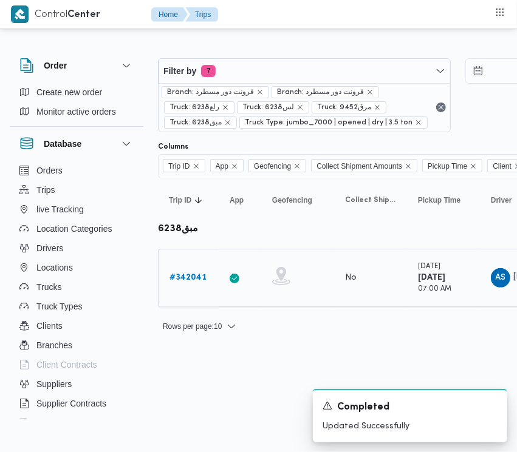
click at [170, 268] on div "# 342041" at bounding box center [189, 278] width 48 height 24
click at [174, 278] on b "# 342041" at bounding box center [187, 278] width 37 height 8
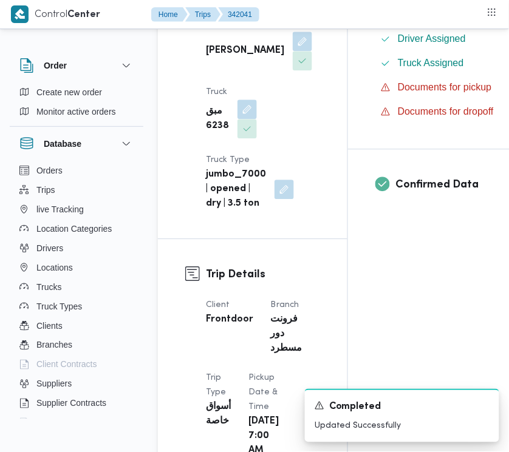
scroll to position [791, 0]
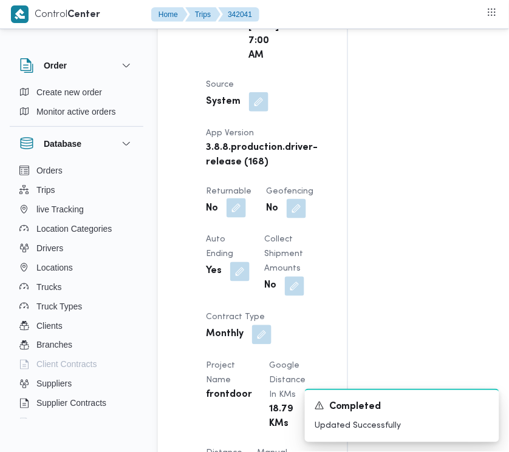
click at [238, 218] on button "button" at bounding box center [236, 208] width 19 height 19
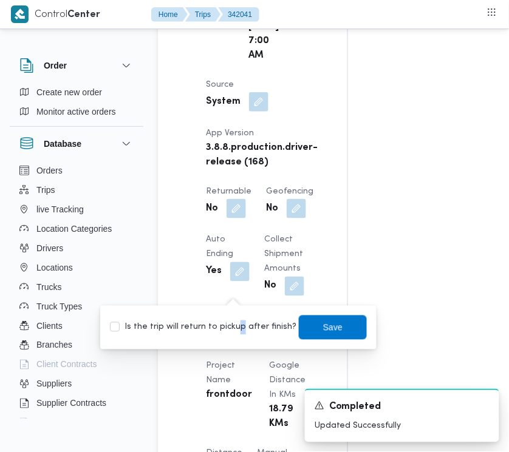
drag, startPoint x: 237, startPoint y: 324, endPoint x: 236, endPoint y: 331, distance: 7.4
click at [236, 328] on label "Is the trip will return to pickup after finish?" at bounding box center [203, 328] width 186 height 15
click at [248, 335] on div "Is the trip will return to pickup after finish? Save" at bounding box center [238, 328] width 259 height 27
click at [251, 330] on label "Is the trip will return to pickup after finish?" at bounding box center [203, 328] width 186 height 15
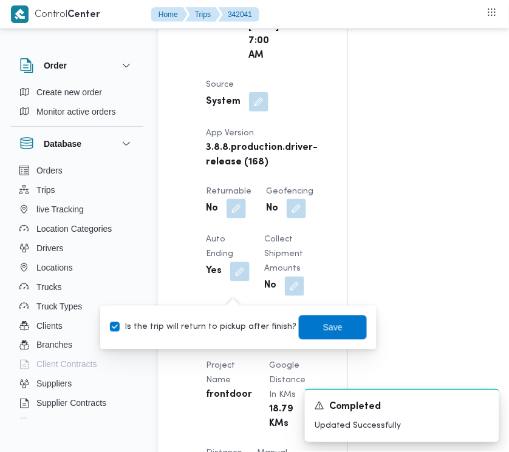
checkbox input "true"
click at [330, 326] on span "Save" at bounding box center [332, 327] width 19 height 15
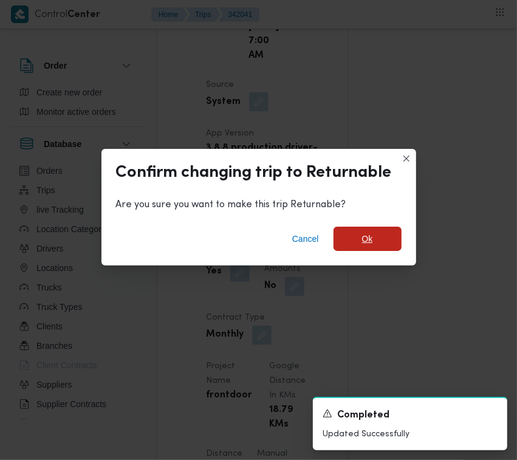
click at [378, 244] on span "Ok" at bounding box center [367, 239] width 68 height 24
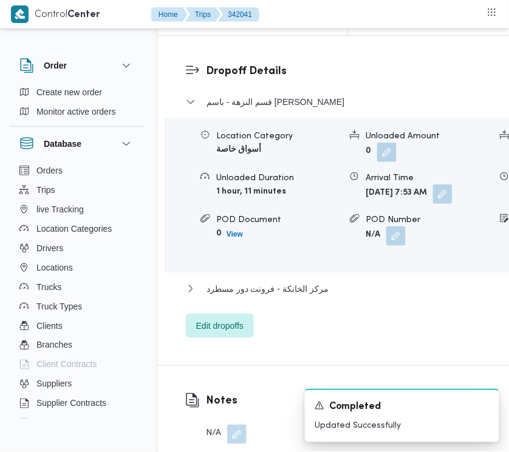
scroll to position [2387, 0]
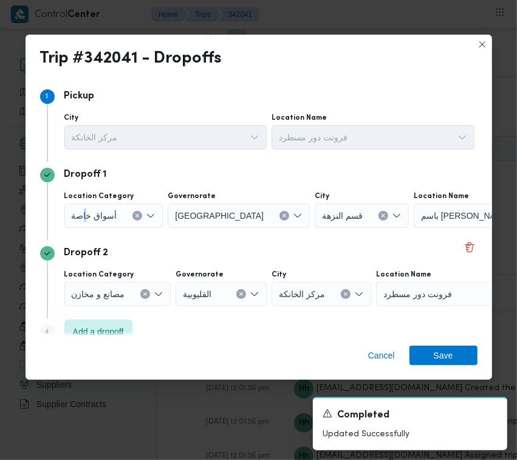
click at [83, 217] on span "أسواق خاصة" at bounding box center [95, 214] width 46 height 13
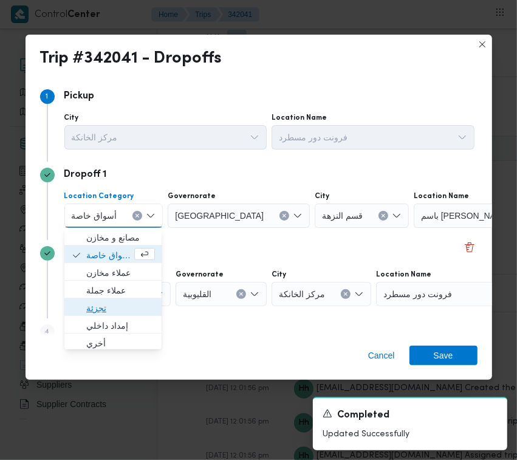
drag, startPoint x: 104, startPoint y: 304, endPoint x: 192, endPoint y: 240, distance: 109.1
click at [104, 305] on span "تجزئة" at bounding box center [120, 308] width 69 height 15
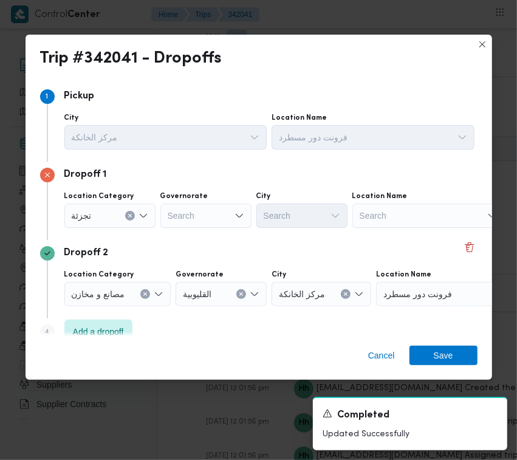
click at [220, 202] on div "Governorate Search" at bounding box center [205, 209] width 91 height 36
click at [205, 216] on div "Search" at bounding box center [205, 215] width 91 height 24
type input "[GEOGRAPHIC_DATA]"
click at [201, 216] on div "[GEOGRAPHIC_DATA] [GEOGRAPHIC_DATA]" at bounding box center [205, 215] width 91 height 24
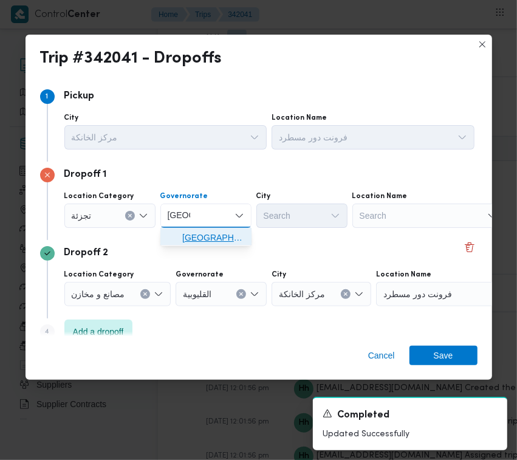
drag, startPoint x: 199, startPoint y: 237, endPoint x: 286, endPoint y: 228, distance: 87.9
click at [198, 235] on span "[GEOGRAPHIC_DATA]" at bounding box center [213, 237] width 62 height 15
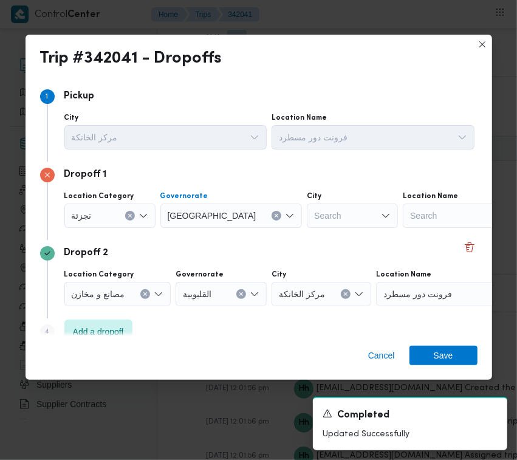
click at [307, 224] on div "Search" at bounding box center [352, 215] width 91 height 24
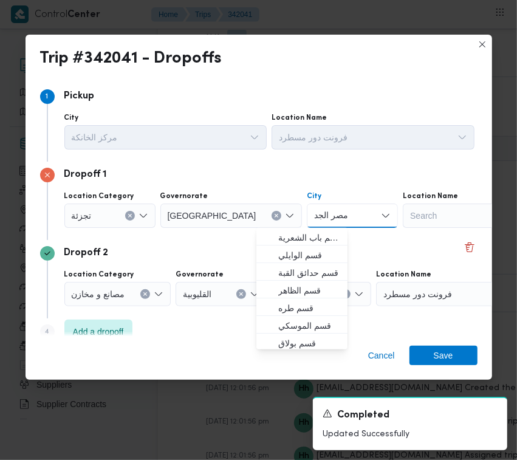
type input "مصر الجديدة"
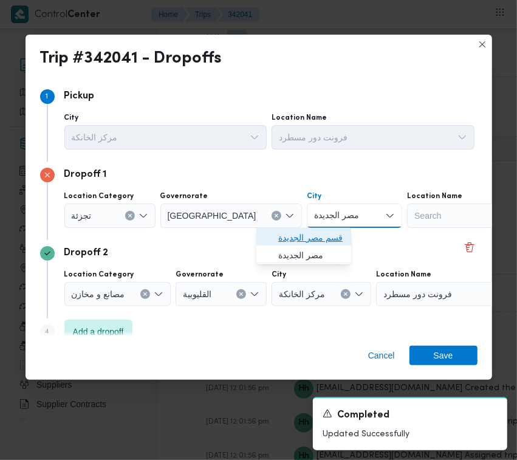
click at [290, 241] on span "قسم مصر الجديدة" at bounding box center [311, 237] width 66 height 15
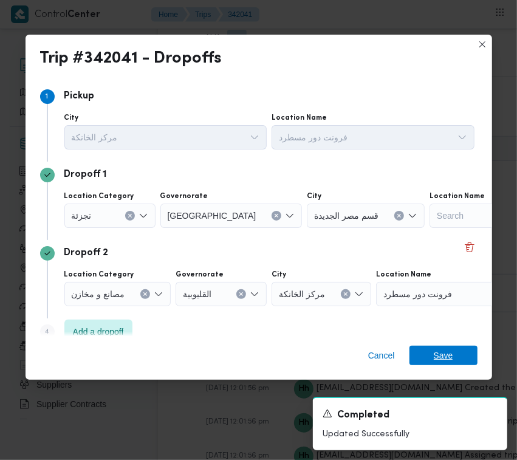
drag, startPoint x: 446, startPoint y: 355, endPoint x: 411, endPoint y: 357, distance: 35.2
click at [445, 357] on span "Save" at bounding box center [443, 355] width 19 height 19
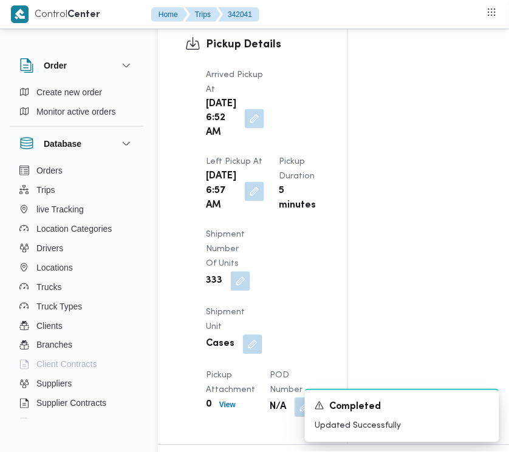
scroll to position [0, 0]
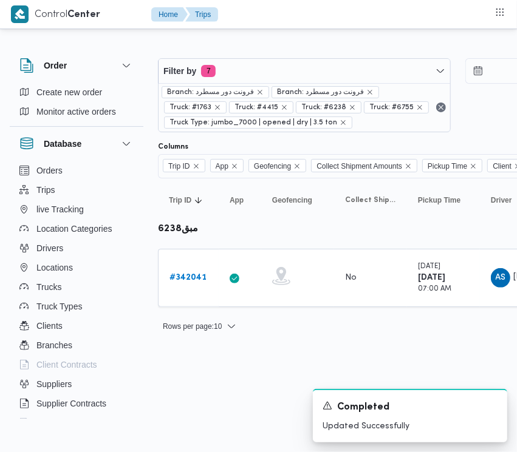
click at [242, 84] on div "Branch: فرونت دور مسطرد Branch: فرونت دور مسطرد Truck: #1763 Truck: #4415 Truck…" at bounding box center [305, 107] width 292 height 49
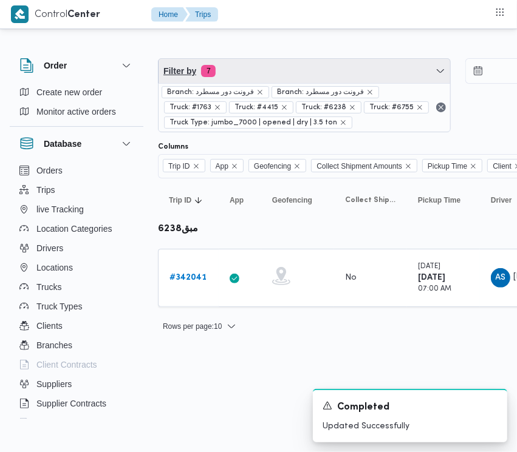
drag, startPoint x: 235, startPoint y: 78, endPoint x: 227, endPoint y: 128, distance: 50.5
click at [234, 77] on span "Filter by 7" at bounding box center [305, 71] width 292 height 24
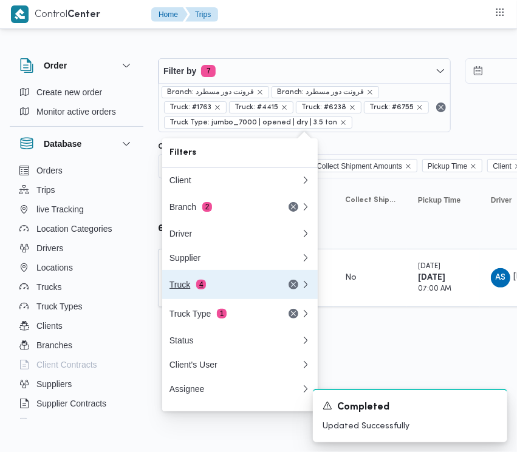
click at [210, 287] on div "Truck 4" at bounding box center [220, 285] width 102 height 10
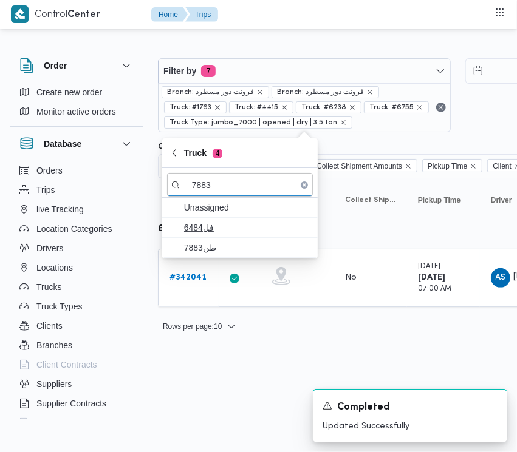
type input "7883"
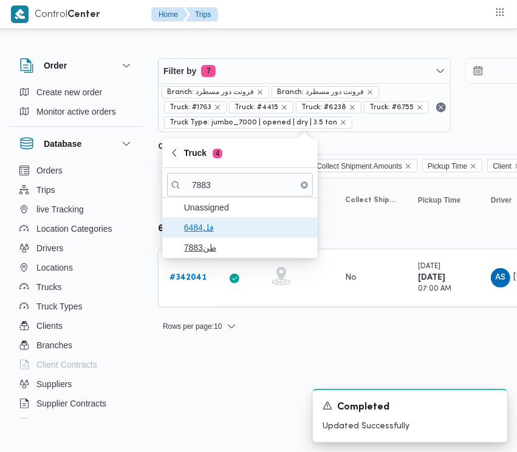
click at [213, 234] on span "فل6484" at bounding box center [247, 227] width 126 height 15
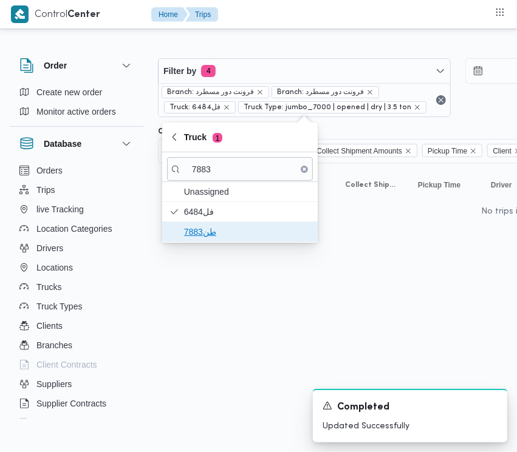
click at [217, 234] on span "طن7883" at bounding box center [247, 232] width 126 height 15
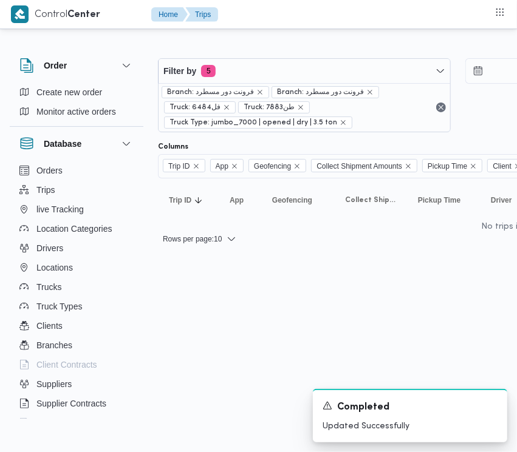
drag, startPoint x: 200, startPoint y: 337, endPoint x: 193, endPoint y: 333, distance: 8.4
click at [196, 338] on html "Control Center Home Trips Order Create new order Monitor active orders Database…" at bounding box center [258, 226] width 517 height 452
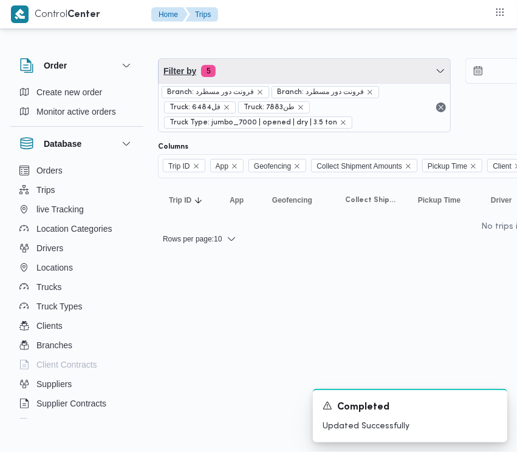
click at [268, 68] on span "Filter by 5" at bounding box center [305, 71] width 292 height 24
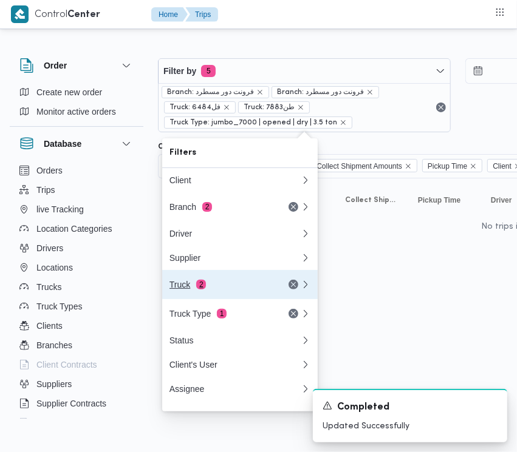
click at [222, 295] on div "Truck 2" at bounding box center [235, 284] width 146 height 29
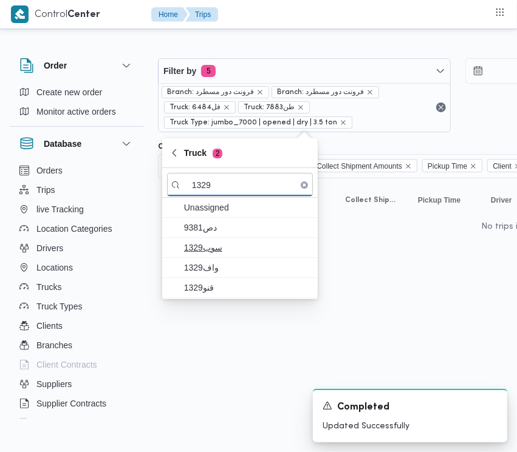
type input "1329"
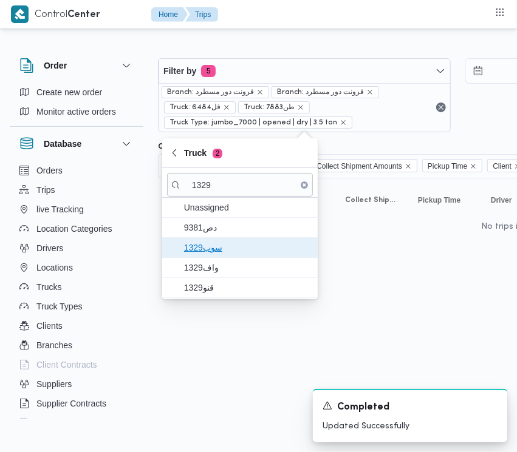
click at [217, 243] on span "سوب1329" at bounding box center [247, 248] width 126 height 15
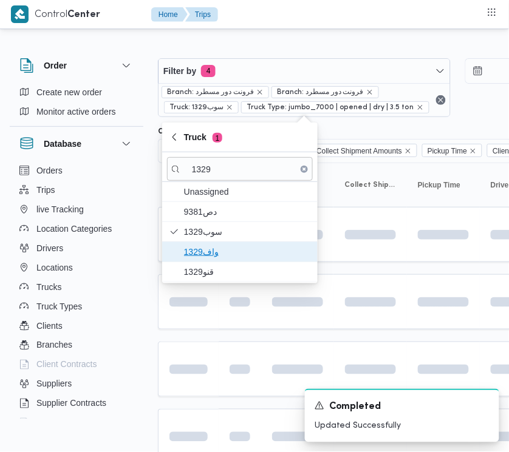
click at [219, 256] on span "واف1329" at bounding box center [247, 252] width 126 height 15
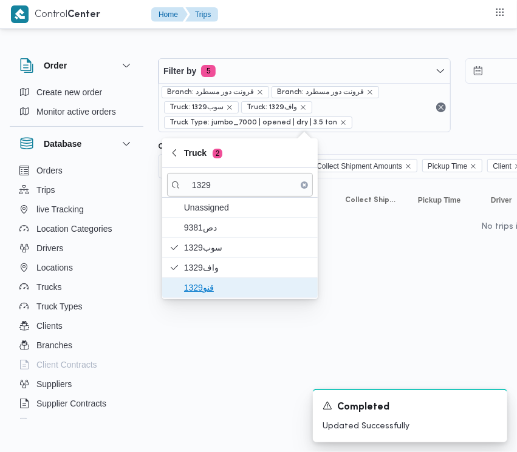
click at [204, 290] on span "قنو1329" at bounding box center [247, 288] width 126 height 15
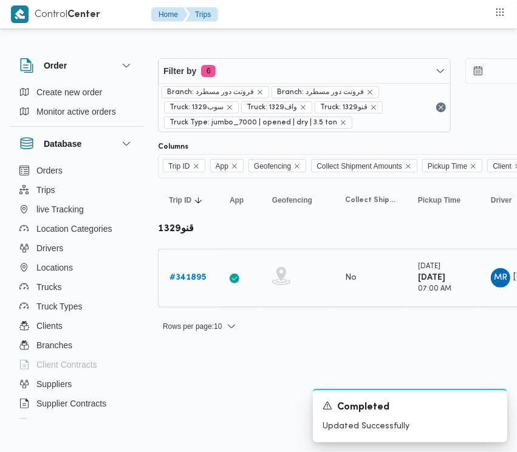
click at [190, 286] on div "# 341895" at bounding box center [189, 278] width 48 height 24
click at [185, 275] on b "# 341895" at bounding box center [187, 278] width 36 height 8
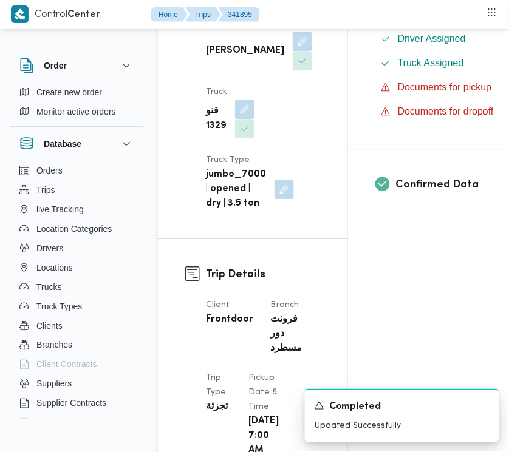
scroll to position [791, 0]
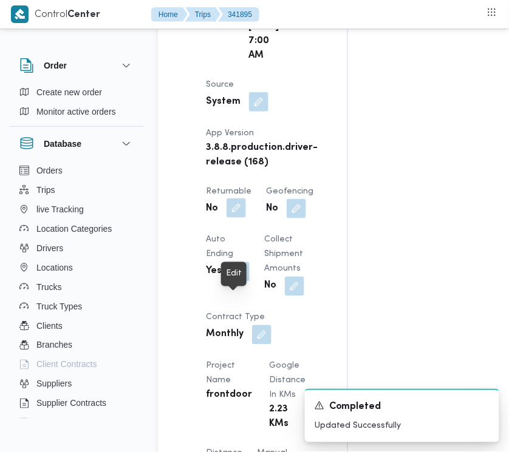
click at [229, 218] on button "button" at bounding box center [236, 208] width 19 height 19
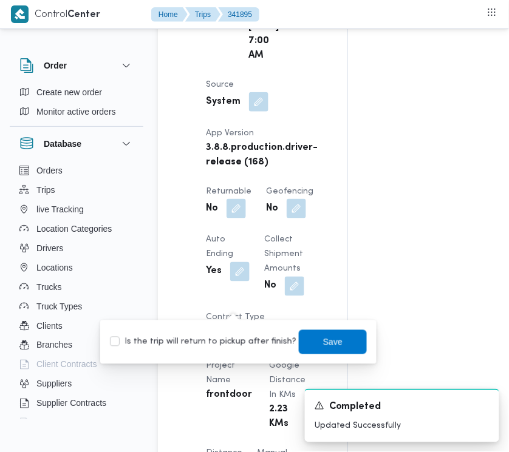
click at [219, 340] on label "Is the trip will return to pickup after finish?" at bounding box center [203, 342] width 186 height 15
checkbox input "true"
drag, startPoint x: 302, startPoint y: 341, endPoint x: 310, endPoint y: 343, distance: 7.7
click at [310, 343] on span "Save" at bounding box center [333, 342] width 68 height 24
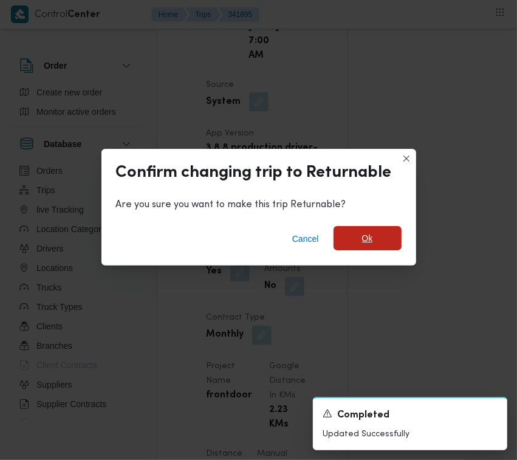
click at [386, 245] on span "Ok" at bounding box center [367, 238] width 68 height 24
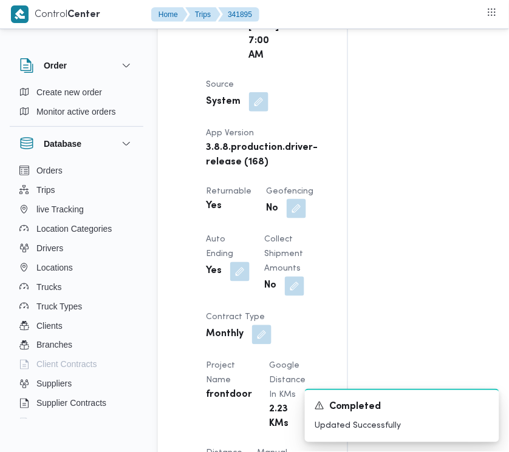
click at [508, 313] on div "Assignees • Superadmin [EMAIL_ADDRESS][PERSON_NAME][DOMAIN_NAME] Checklist Drop…" at bounding box center [497, 334] width 298 height 1805
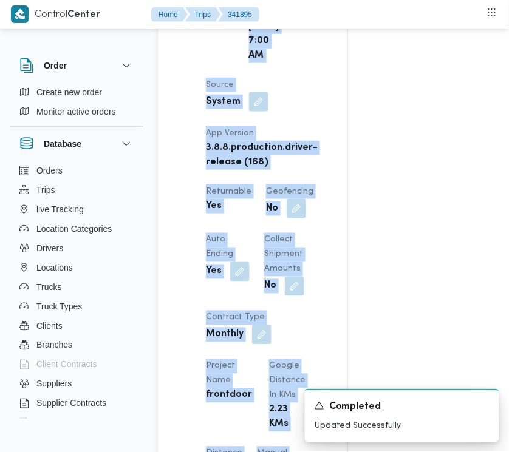
drag, startPoint x: 508, startPoint y: 313, endPoint x: 508, endPoint y: 320, distance: 6.7
click at [508, 316] on div "Assignees • Superadmin [EMAIL_ADDRESS][PERSON_NAME][DOMAIN_NAME] Checklist Drop…" at bounding box center [497, 334] width 298 height 1805
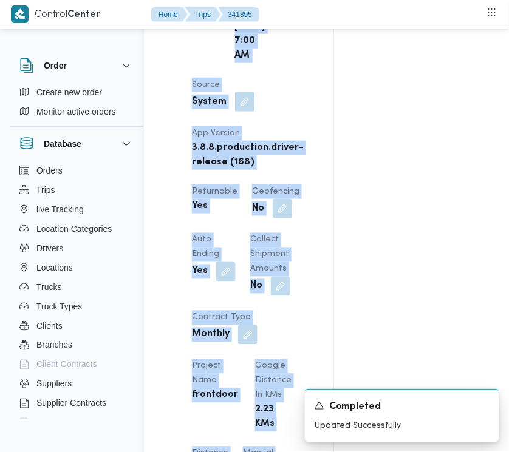
click at [508, 320] on div "Assignees • Superadmin [EMAIL_ADDRESS][PERSON_NAME][DOMAIN_NAME] Checklist Drop…" at bounding box center [483, 334] width 298 height 1805
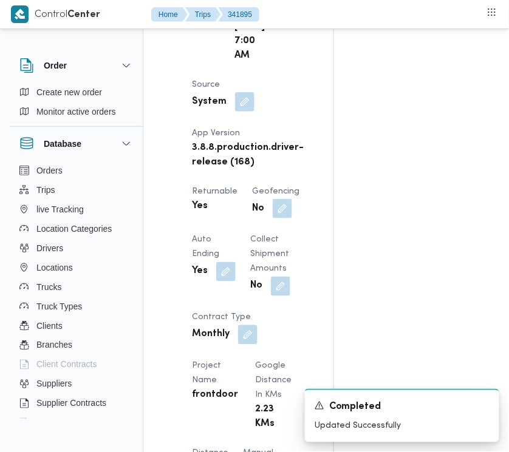
click at [508, 320] on div "Assignees • Superadmin [EMAIL_ADDRESS][PERSON_NAME][DOMAIN_NAME] Checklist Drop…" at bounding box center [483, 334] width 298 height 1805
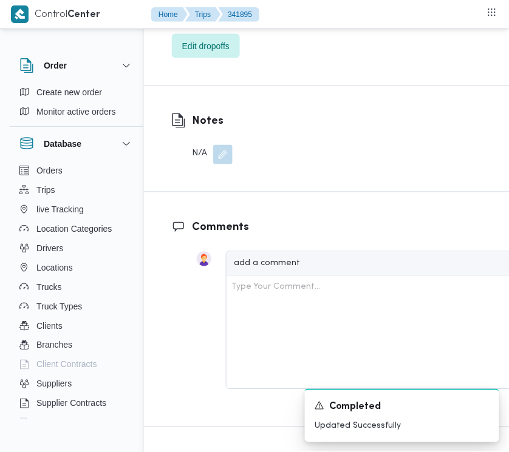
scroll to position [2245, 14]
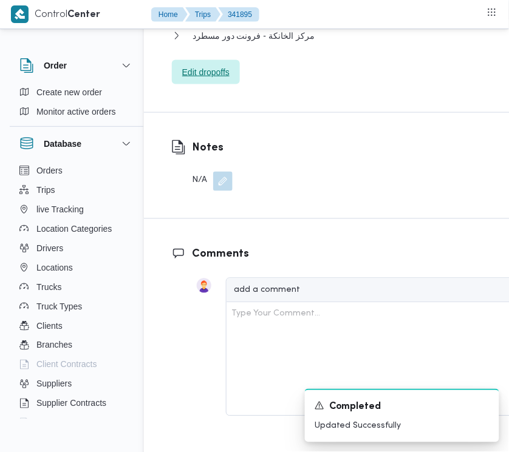
click at [208, 84] on span "Edit dropoffs" at bounding box center [206, 72] width 68 height 24
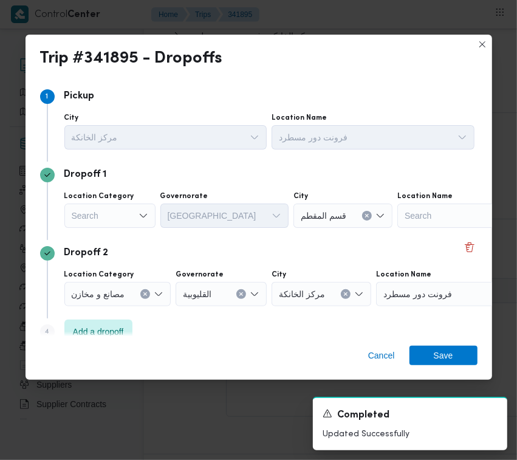
click at [99, 208] on div "Search" at bounding box center [109, 215] width 91 height 24
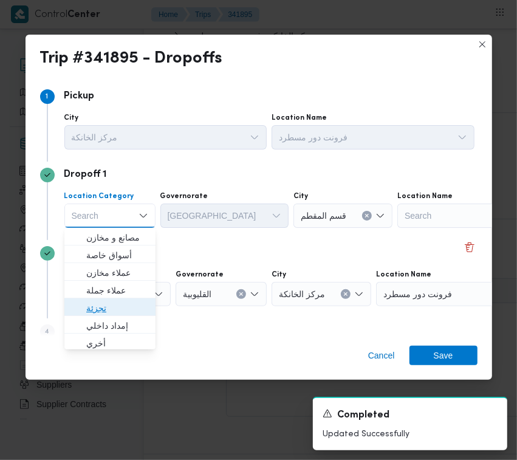
drag, startPoint x: 105, startPoint y: 304, endPoint x: 177, endPoint y: 250, distance: 90.6
click at [111, 301] on span "تجزئة" at bounding box center [117, 308] width 62 height 15
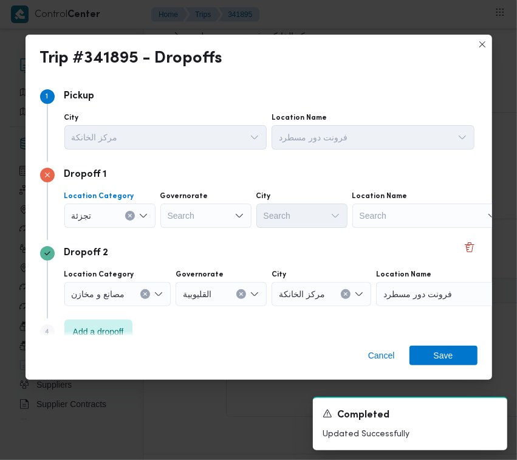
click at [183, 237] on div "Dropoff 1 Location Category تجزئة Combo box. Selected. تجزئة. Press Backspace t…" at bounding box center [258, 201] width 437 height 78
click at [186, 228] on div "Location Category تجزئة Governorate Search City Search Location Name Search" at bounding box center [269, 209] width 415 height 41
click at [197, 208] on div "Search" at bounding box center [205, 215] width 91 height 24
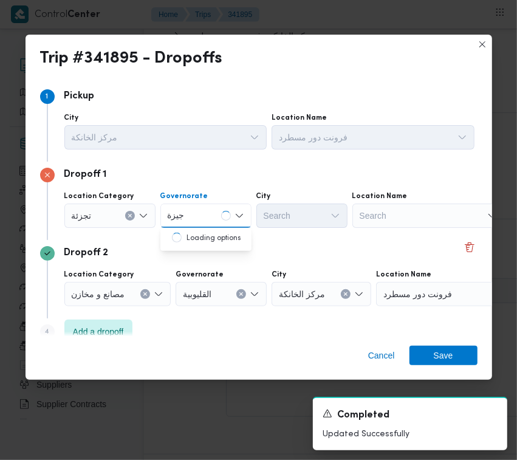
type input "جيزة"
drag, startPoint x: 186, startPoint y: 216, endPoint x: 194, endPoint y: 220, distance: 8.7
click at [189, 214] on div "جيزة جيزة" at bounding box center [205, 215] width 91 height 24
drag, startPoint x: 198, startPoint y: 227, endPoint x: 200, endPoint y: 237, distance: 10.6
click at [200, 237] on div "Dropoff 1 Location Category [GEOGRAPHIC_DATA] [GEOGRAPHIC_DATA] [GEOGRAPHIC_DAT…" at bounding box center [258, 201] width 437 height 78
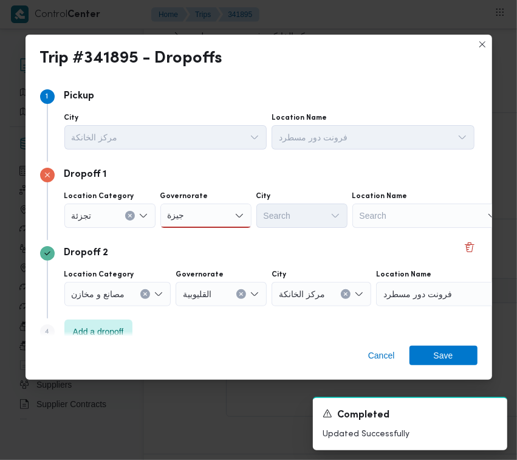
click at [211, 216] on div "جيزة جيزة" at bounding box center [205, 215] width 91 height 24
drag, startPoint x: 211, startPoint y: 237, endPoint x: 232, endPoint y: 219, distance: 27.6
click at [214, 237] on span "ال جيزة" at bounding box center [213, 237] width 62 height 15
click at [268, 202] on div "City Search" at bounding box center [301, 209] width 91 height 36
click at [329, 243] on div "Dropoff 2 Location Category مصانع و [GEOGRAPHIC_DATA] القليوبية City مركز الخان…" at bounding box center [258, 279] width 437 height 78
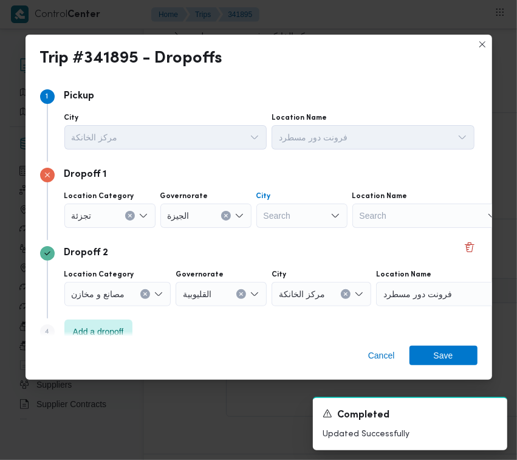
click at [307, 216] on div "Search" at bounding box center [301, 215] width 91 height 24
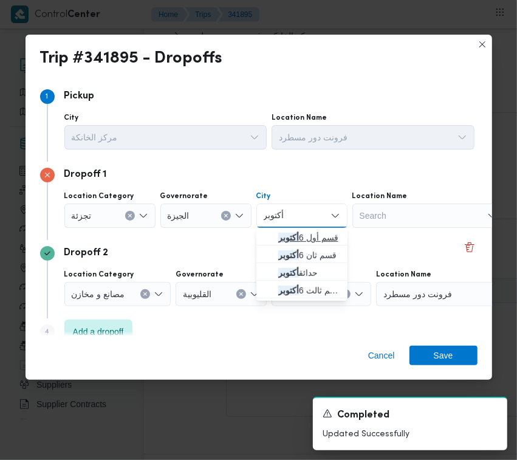
type input "أكتوبر"
click at [271, 237] on icon "button" at bounding box center [269, 238] width 10 height 10
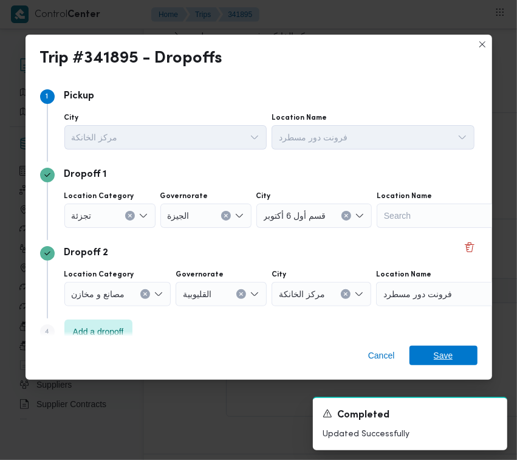
drag, startPoint x: 466, startPoint y: 351, endPoint x: 279, endPoint y: 357, distance: 186.6
click at [463, 353] on span "Save" at bounding box center [443, 355] width 68 height 19
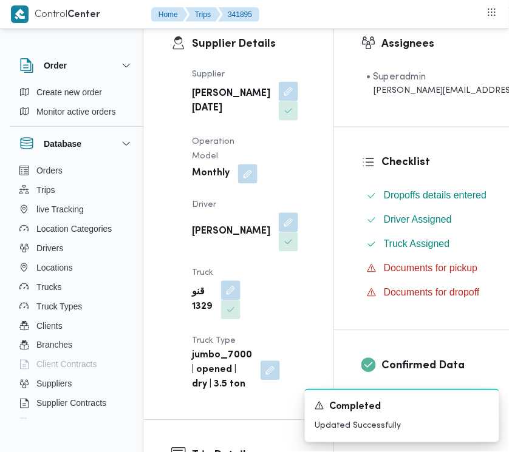
scroll to position [0, 14]
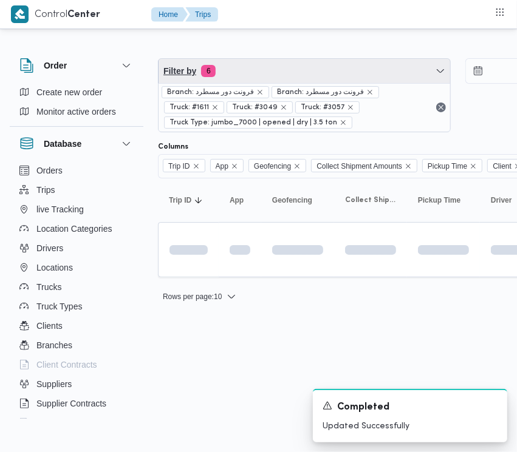
click at [289, 66] on span "Filter by 6" at bounding box center [305, 71] width 292 height 24
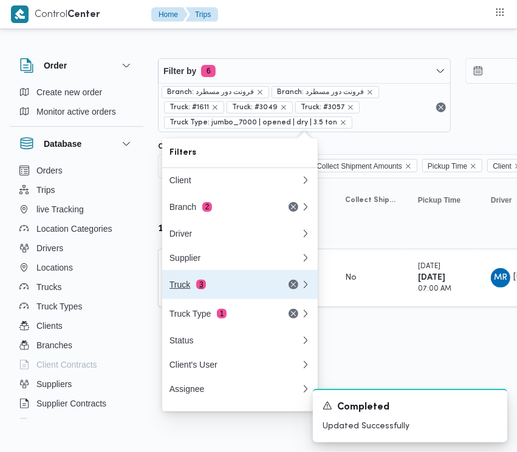
click at [228, 298] on button "Truck 3" at bounding box center [239, 284] width 155 height 29
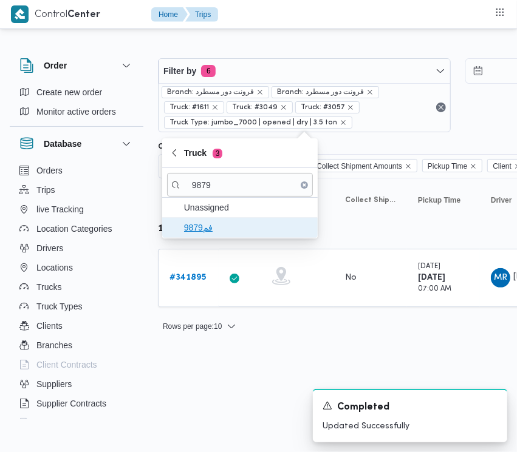
click at [205, 231] on span "فم9879" at bounding box center [247, 227] width 126 height 15
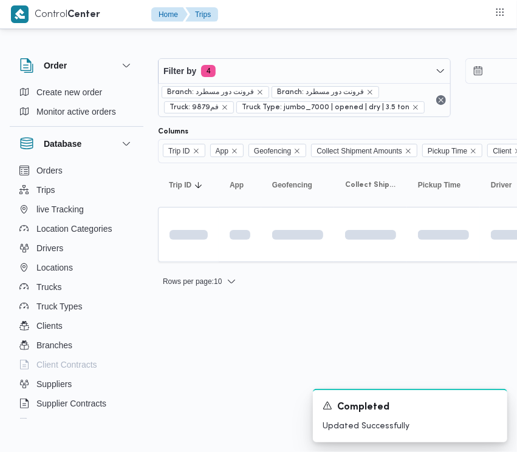
click at [210, 378] on html "Control Center Home Trips Order Create new order Monitor active orders Database…" at bounding box center [258, 226] width 517 height 452
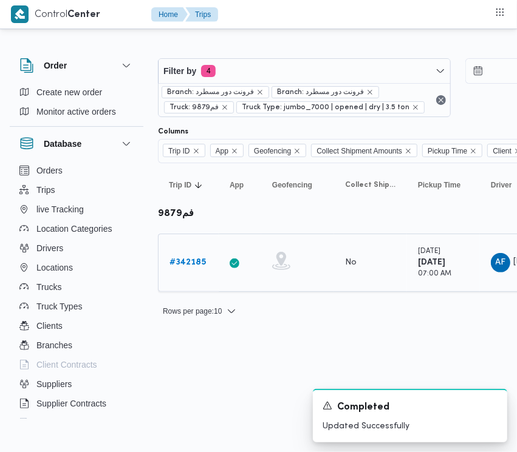
click at [198, 261] on b "# 342185" at bounding box center [187, 263] width 36 height 8
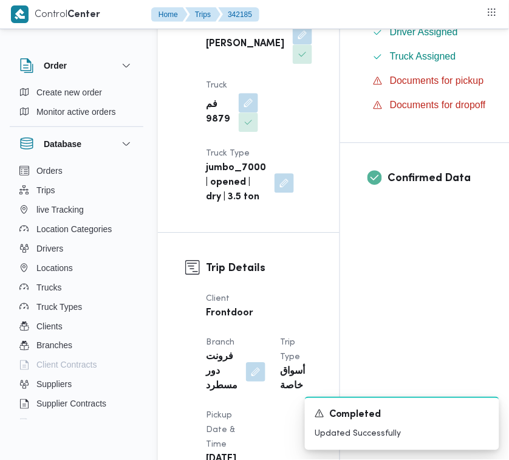
scroll to position [805, 0]
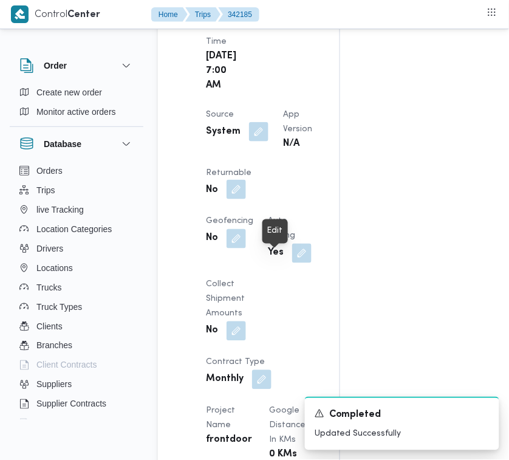
click at [246, 199] on button "button" at bounding box center [236, 189] width 19 height 19
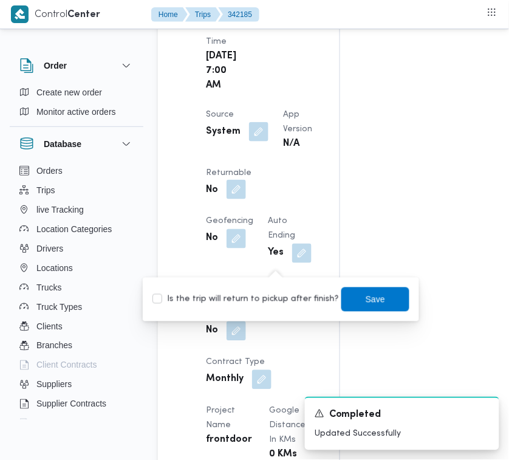
click at [258, 302] on label "Is the trip will return to pickup after finish?" at bounding box center [245, 299] width 186 height 15
click at [352, 293] on span "Save" at bounding box center [375, 299] width 68 height 24
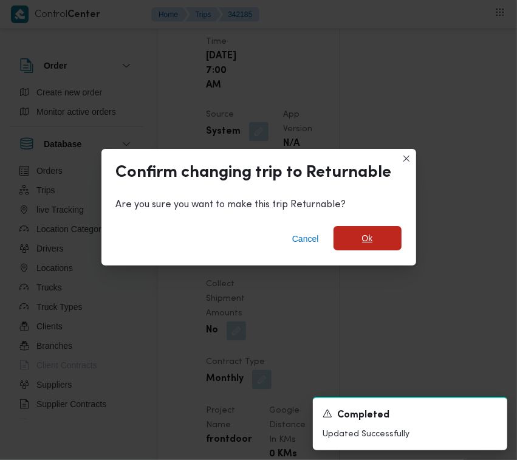
click at [365, 237] on span "Ok" at bounding box center [367, 238] width 11 height 15
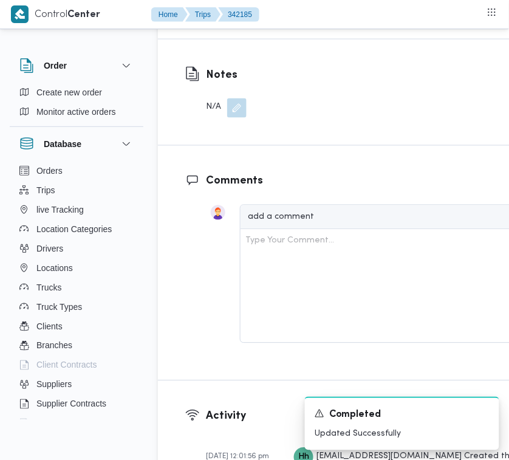
scroll to position [2301, 0]
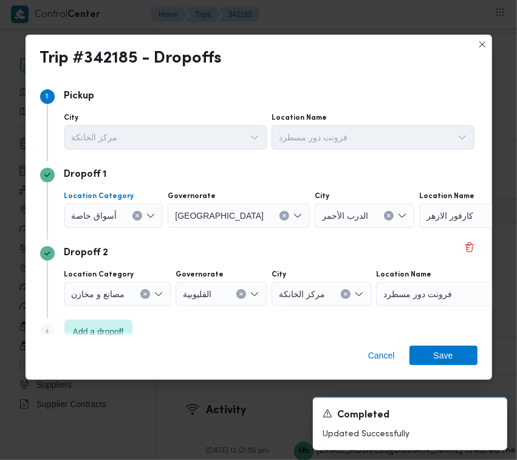
click at [136, 214] on icon "Clear input" at bounding box center [137, 215] width 3 height 3
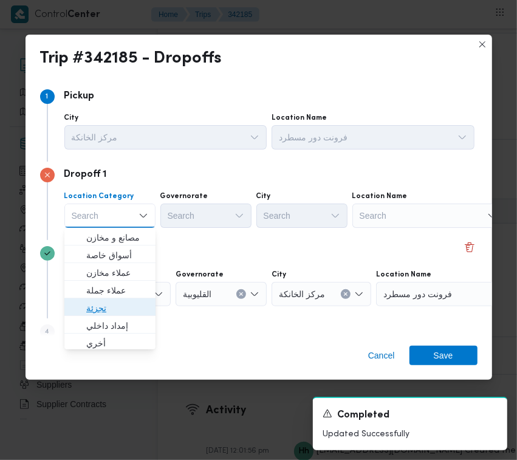
drag, startPoint x: 109, startPoint y: 304, endPoint x: 186, endPoint y: 240, distance: 100.0
click at [112, 305] on span "تجزئة" at bounding box center [117, 308] width 62 height 15
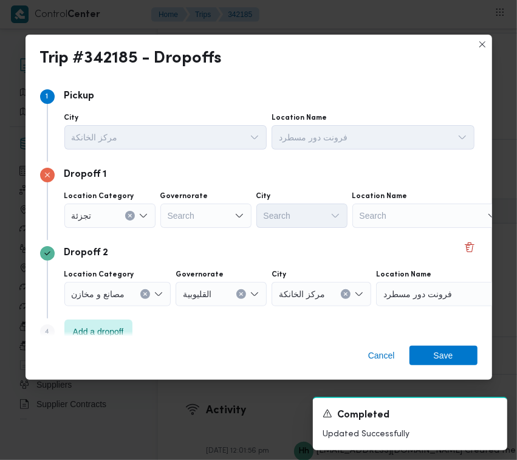
click at [189, 228] on div "Location Category تجزئة Governorate Search City Search Location Name Search" at bounding box center [269, 209] width 415 height 41
click at [178, 220] on div "Search" at bounding box center [205, 215] width 91 height 24
click at [207, 220] on div "[GEOGRAPHIC_DATA] [GEOGRAPHIC_DATA]" at bounding box center [205, 215] width 91 height 24
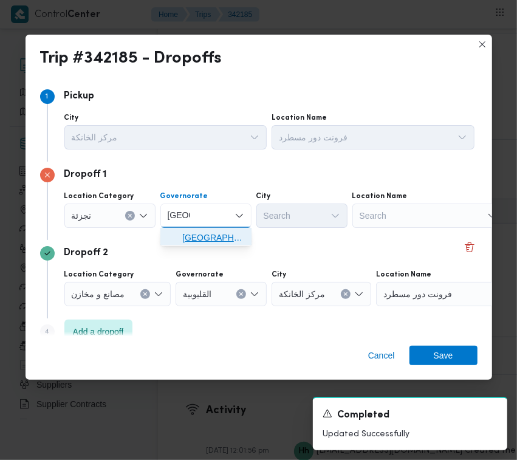
click at [204, 239] on span "[GEOGRAPHIC_DATA]" at bounding box center [213, 237] width 62 height 15
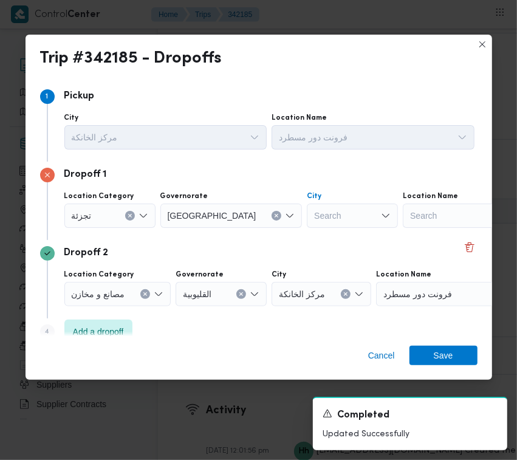
click at [307, 227] on div "Search" at bounding box center [352, 215] width 91 height 24
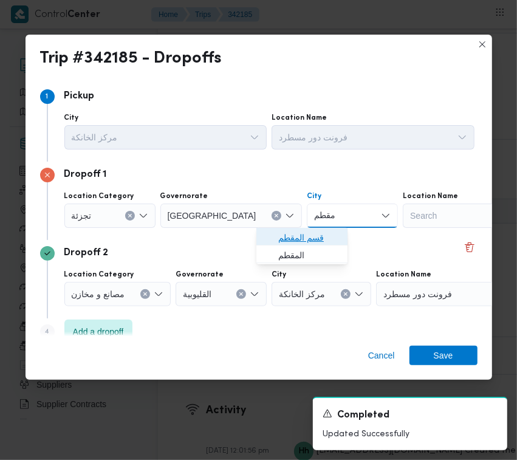
click at [269, 242] on span "قسم المقطم" at bounding box center [301, 237] width 81 height 19
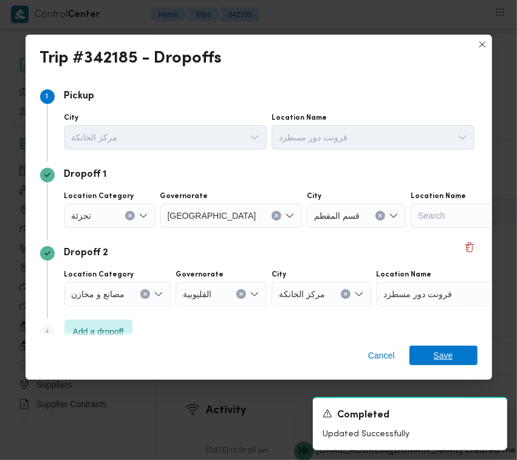
drag, startPoint x: 436, startPoint y: 353, endPoint x: 443, endPoint y: 309, distance: 44.9
click at [435, 354] on span "Save" at bounding box center [443, 355] width 19 height 19
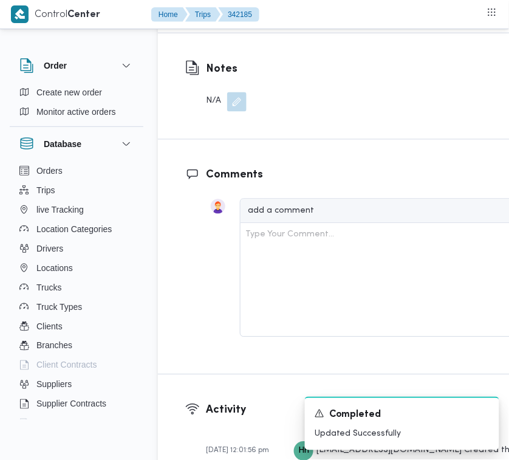
scroll to position [1899, 0]
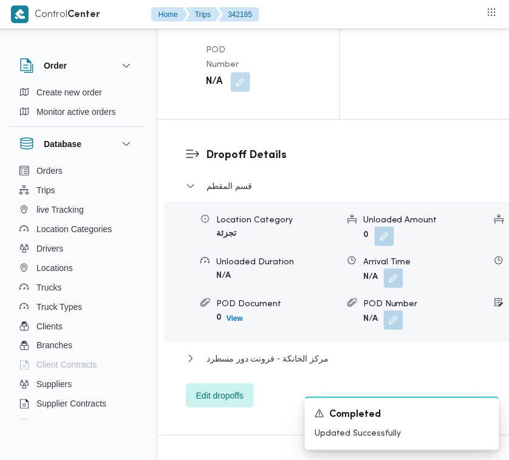
drag, startPoint x: 250, startPoint y: 125, endPoint x: 244, endPoint y: 128, distance: 6.6
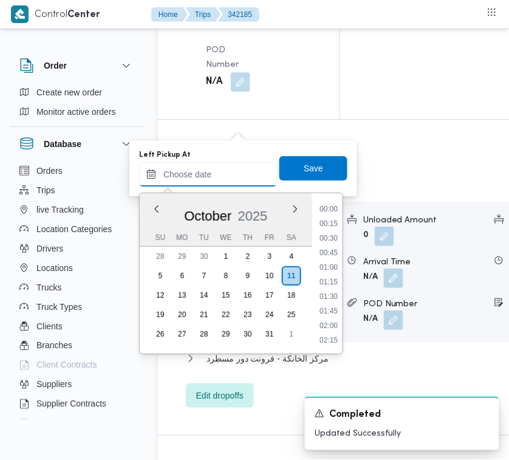
drag, startPoint x: 244, startPoint y: 128, endPoint x: 252, endPoint y: 170, distance: 42.6
click at [234, 165] on input "Left Pickup At" at bounding box center [208, 174] width 138 height 24
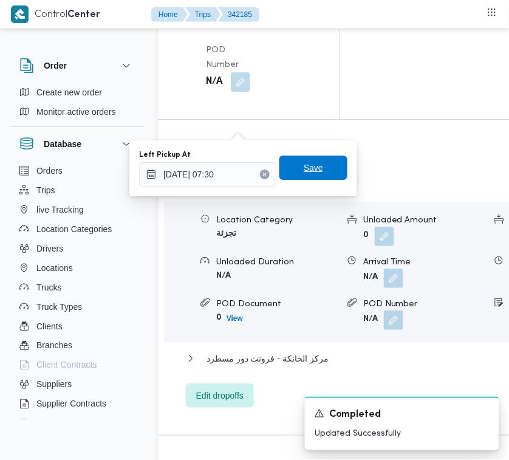
click at [287, 165] on span "Save" at bounding box center [313, 167] width 68 height 24
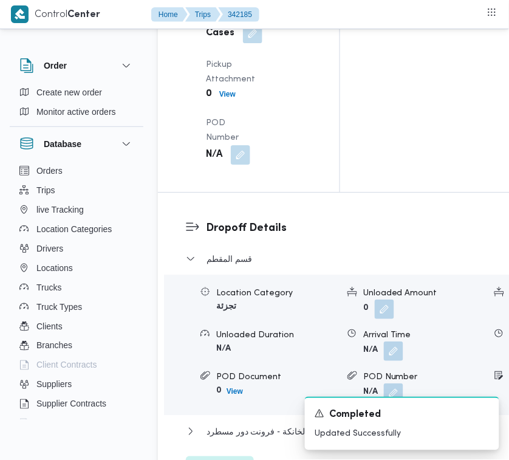
drag, startPoint x: 246, startPoint y: 58, endPoint x: 238, endPoint y: 98, distance: 40.9
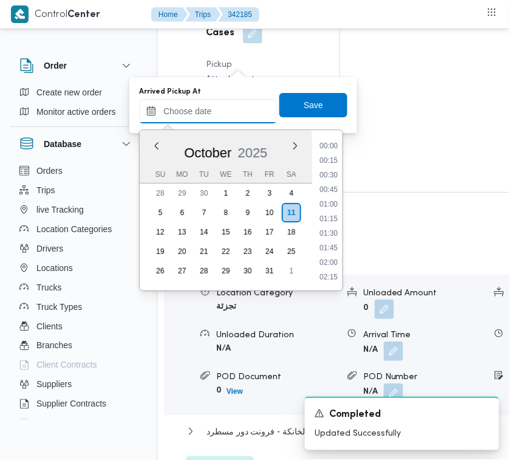
click at [228, 121] on input "Arrived Pickup At" at bounding box center [208, 111] width 138 height 24
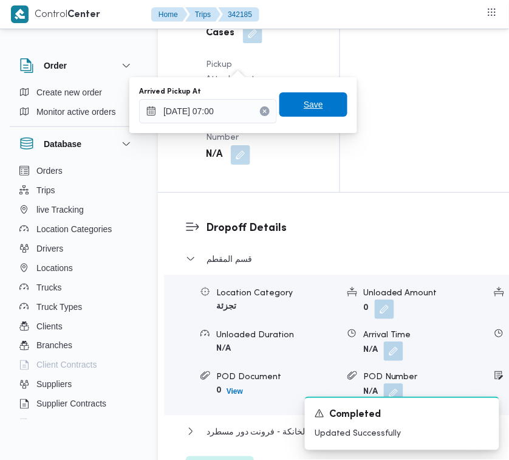
click at [330, 107] on span "Save" at bounding box center [313, 104] width 68 height 24
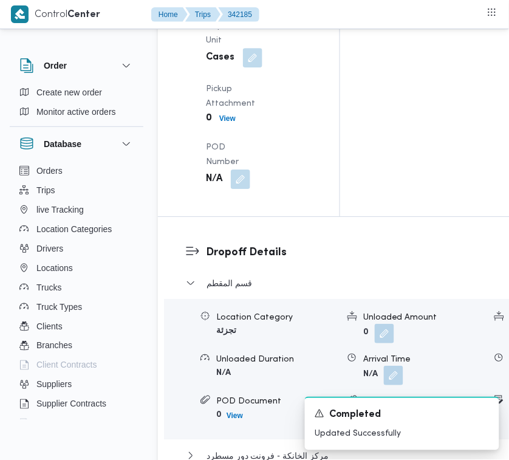
scroll to position [1496, 0]
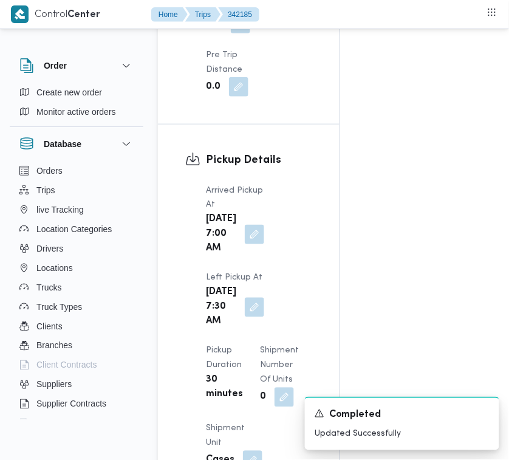
click at [507, 52] on div "Order Create new order Monitor active orders Database Orders Trips live Trackin…" at bounding box center [254, 212] width 509 height 3338
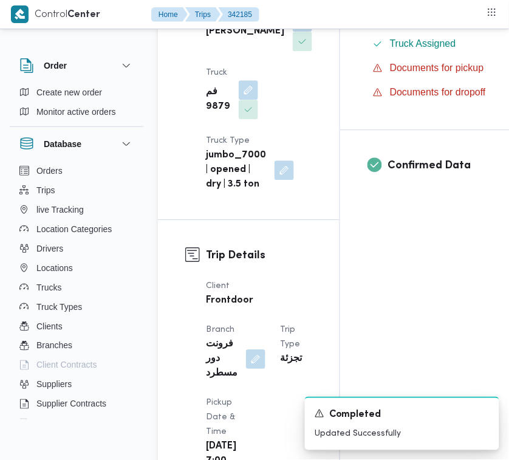
scroll to position [0, 0]
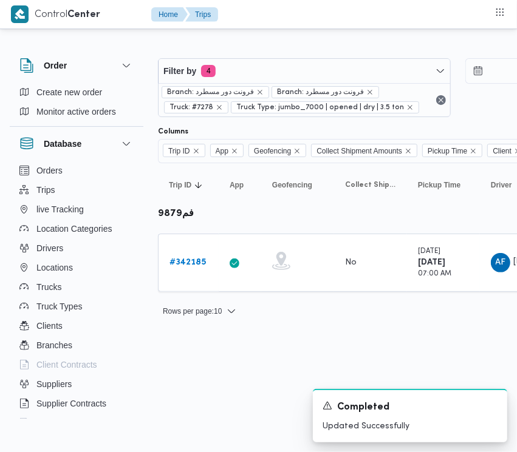
click at [333, 88] on span "Branch: فرونت دور مسطرد" at bounding box center [320, 92] width 87 height 11
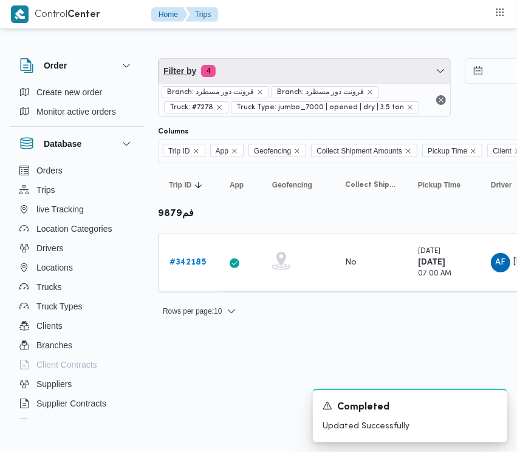
click at [317, 74] on span "Filter by 4" at bounding box center [305, 71] width 292 height 24
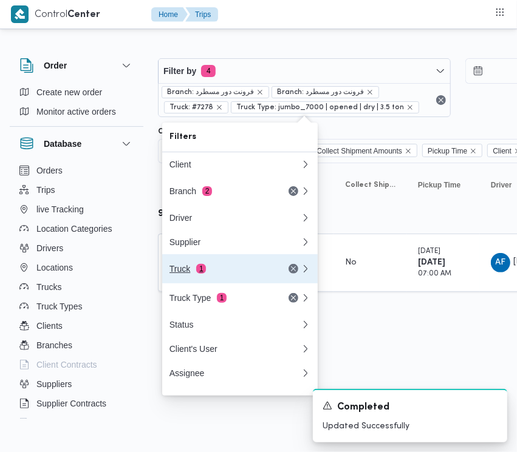
click at [193, 271] on div "Truck 1" at bounding box center [220, 269] width 102 height 10
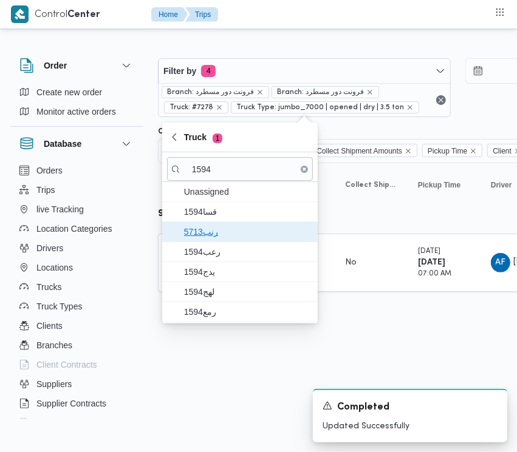
click at [196, 224] on span "رنب5713" at bounding box center [240, 231] width 146 height 19
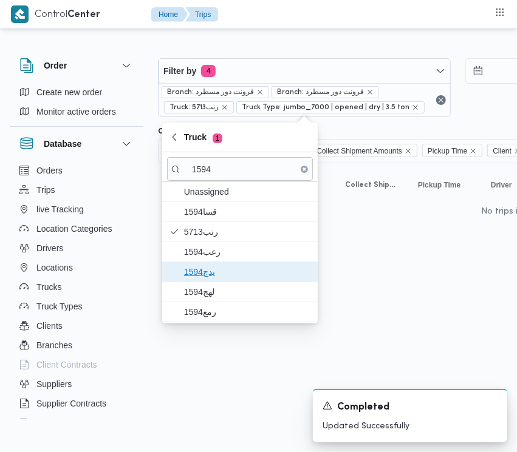
click at [202, 269] on span "يدج1594" at bounding box center [247, 272] width 126 height 15
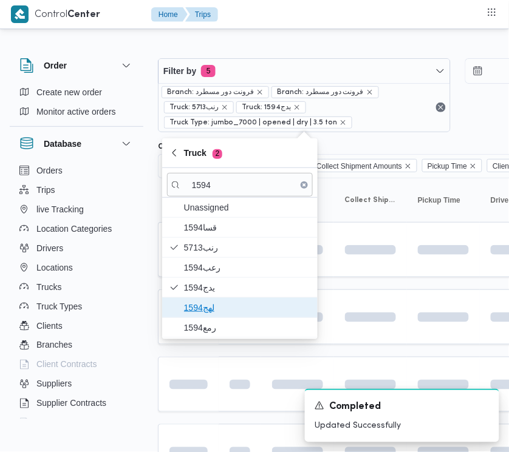
drag, startPoint x: 199, startPoint y: 309, endPoint x: 196, endPoint y: 317, distance: 9.0
click at [196, 312] on span "لهج1594" at bounding box center [247, 308] width 126 height 15
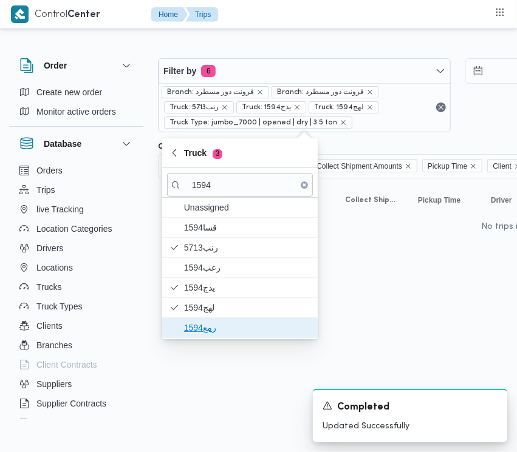
click at [194, 337] on span "رمع1594" at bounding box center [240, 327] width 146 height 19
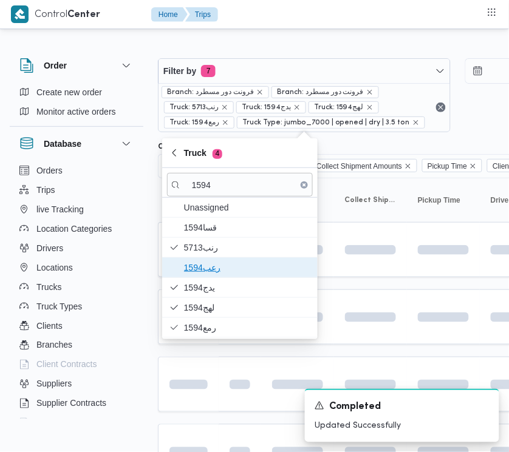
click at [202, 267] on span "رعب1594" at bounding box center [247, 268] width 126 height 15
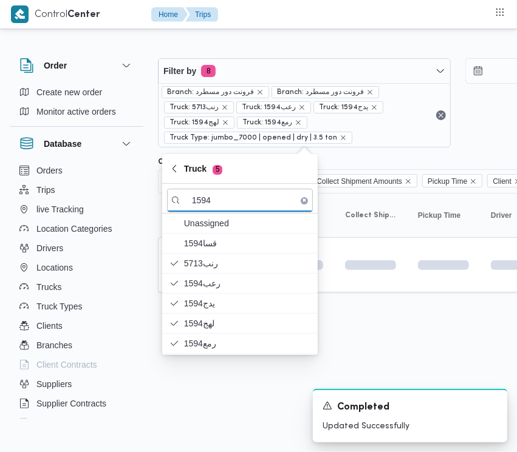
click at [197, 445] on html "Control Center Home Trips Order Create new order Monitor active orders Database…" at bounding box center [258, 226] width 517 height 452
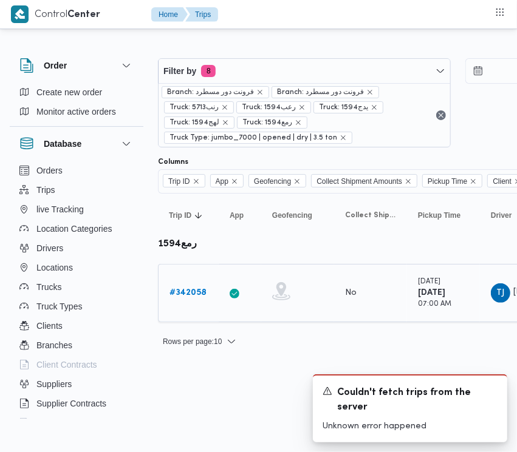
click at [180, 283] on div "# 342058" at bounding box center [189, 293] width 48 height 24
click at [180, 297] on b "# 342058" at bounding box center [187, 293] width 37 height 8
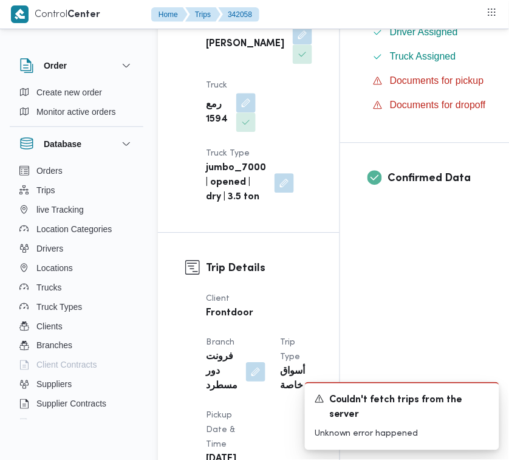
scroll to position [805, 0]
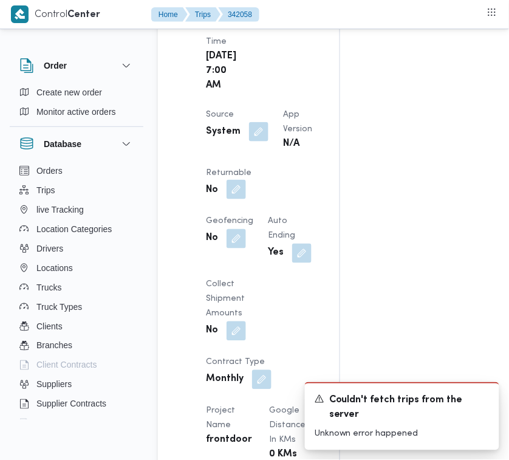
click at [246, 199] on button "button" at bounding box center [236, 189] width 19 height 19
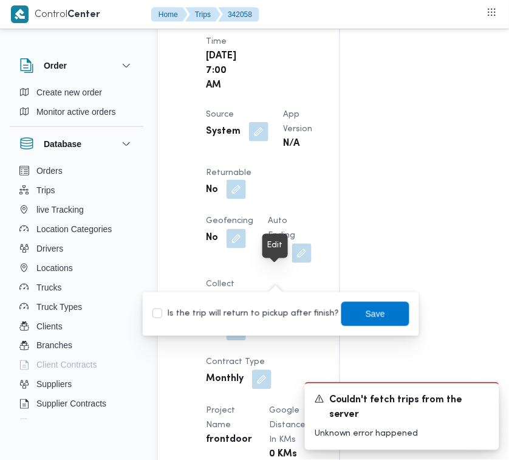
click at [246, 199] on button "button" at bounding box center [236, 189] width 19 height 19
drag, startPoint x: 264, startPoint y: 304, endPoint x: 263, endPoint y: 313, distance: 8.6
click at [263, 313] on div "Is the trip will return to pickup after finish? Save" at bounding box center [280, 314] width 259 height 27
click at [263, 313] on label "Is the trip will return to pickup after finish?" at bounding box center [245, 314] width 186 height 15
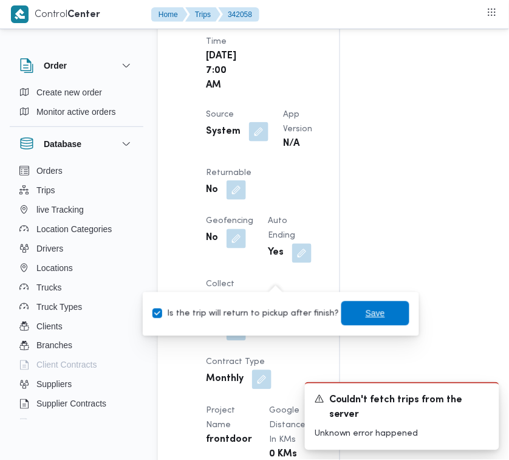
drag, startPoint x: 380, startPoint y: 295, endPoint x: 381, endPoint y: 319, distance: 24.9
click at [381, 307] on div "You are in a dialog. To close this dialog, hit escape. Is the trip will return …" at bounding box center [281, 314] width 276 height 44
click at [374, 310] on span "Save" at bounding box center [375, 313] width 68 height 24
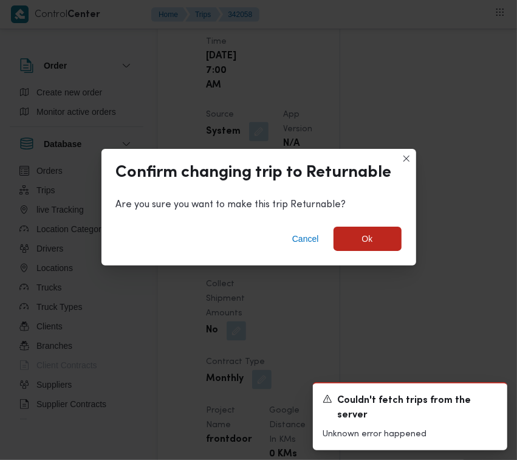
click at [326, 230] on div "Cancel Ok" at bounding box center [258, 241] width 315 height 49
click at [347, 240] on span "Ok" at bounding box center [367, 238] width 68 height 24
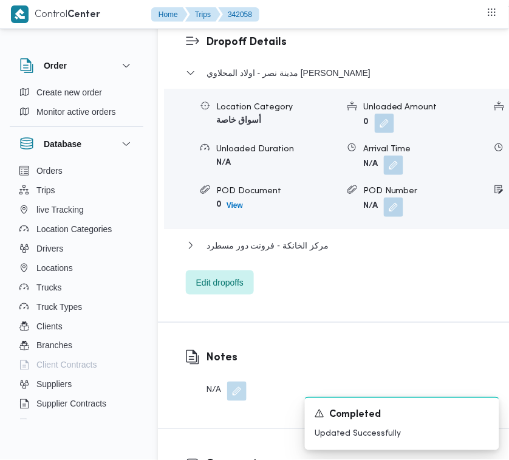
scroll to position [2428, 0]
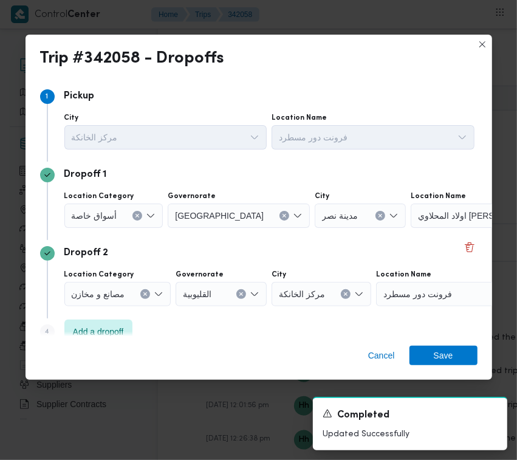
click at [115, 207] on div "أسواق خاصة" at bounding box center [113, 215] width 99 height 24
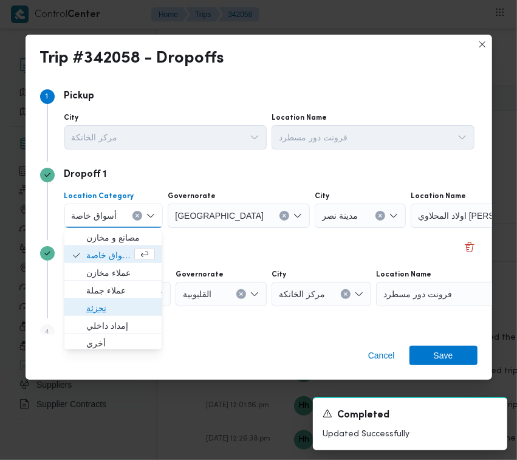
click at [92, 313] on span "تجزئة" at bounding box center [120, 308] width 69 height 15
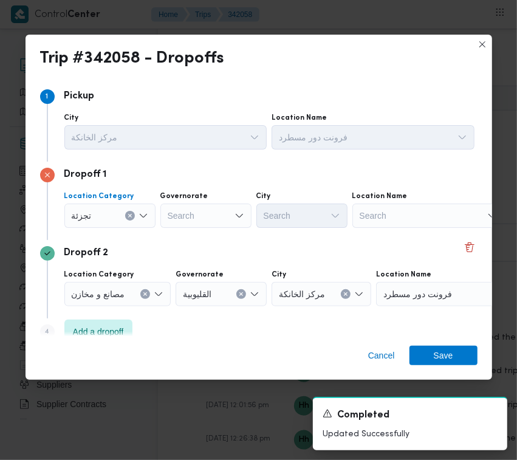
click at [208, 216] on div "Search" at bounding box center [205, 215] width 91 height 24
click at [200, 214] on div "[GEOGRAPHIC_DATA] [GEOGRAPHIC_DATA]" at bounding box center [205, 215] width 91 height 24
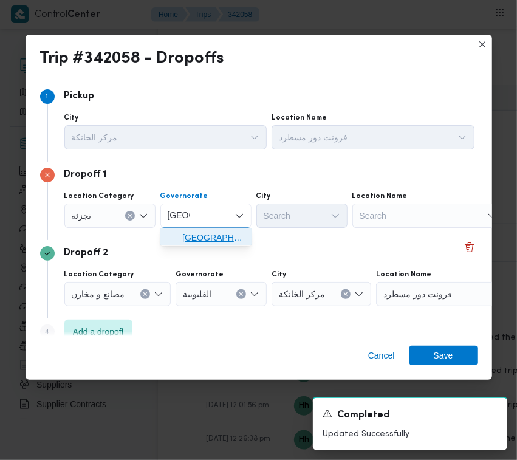
click at [200, 231] on span "[GEOGRAPHIC_DATA]" at bounding box center [213, 237] width 62 height 15
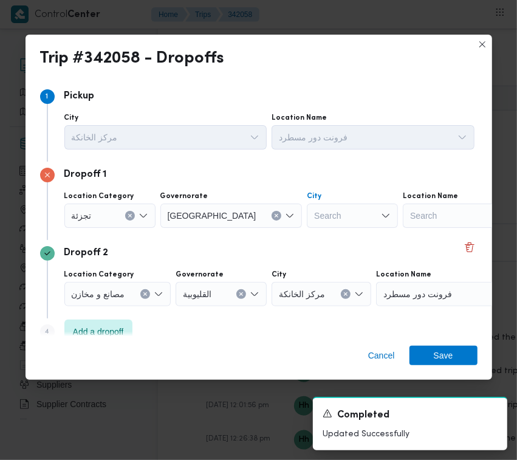
click at [307, 223] on div "Search" at bounding box center [352, 215] width 91 height 24
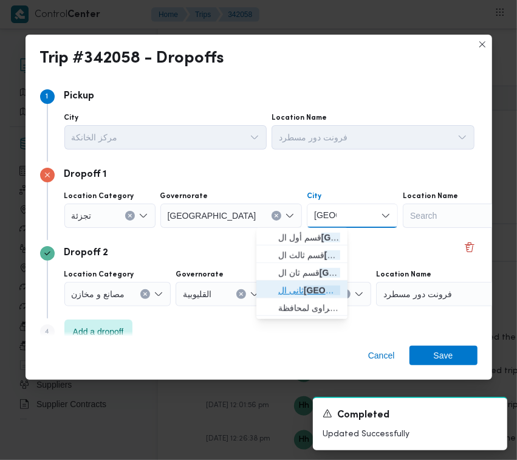
click at [304, 284] on span "ثانى ال قاهرة الجديدة" at bounding box center [309, 290] width 62 height 15
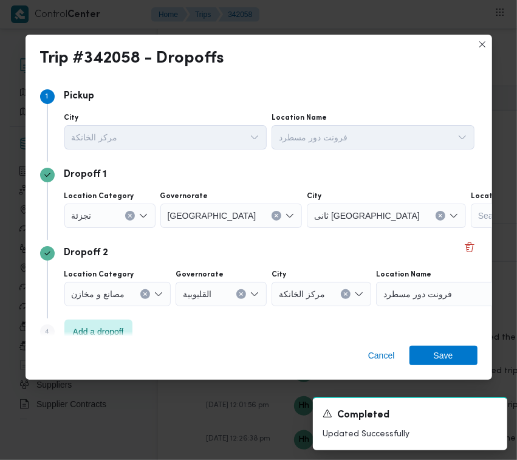
click at [344, 251] on div "Dropoff 2" at bounding box center [258, 253] width 437 height 15
click at [429, 350] on span "Save" at bounding box center [443, 354] width 68 height 19
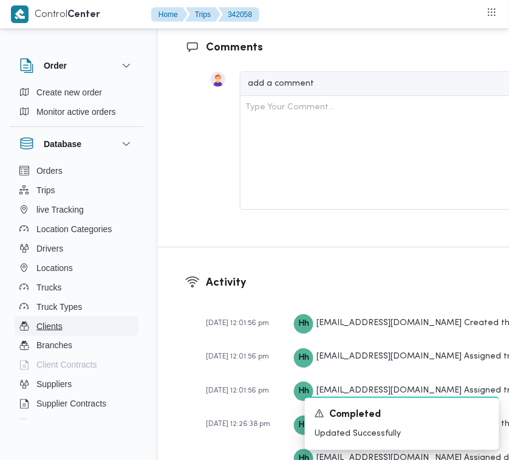
scroll to position [2413, 0]
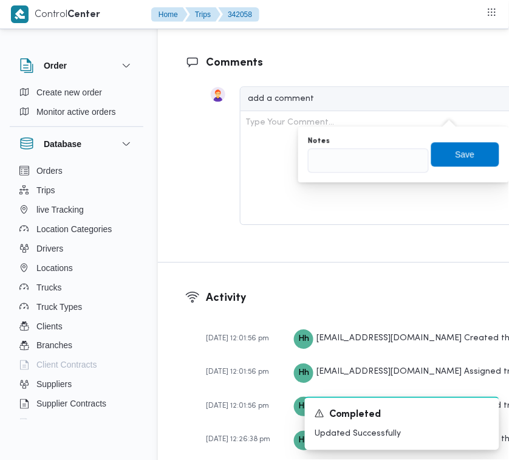
click at [387, 174] on div "You are in a dialog. To close this dialog, hit escape. Notes Save" at bounding box center [403, 154] width 211 height 56
drag, startPoint x: 417, startPoint y: 171, endPoint x: 408, endPoint y: 171, distance: 9.1
click at [414, 171] on input "Notes" at bounding box center [368, 160] width 121 height 24
click at [456, 155] on span "Save" at bounding box center [465, 153] width 19 height 15
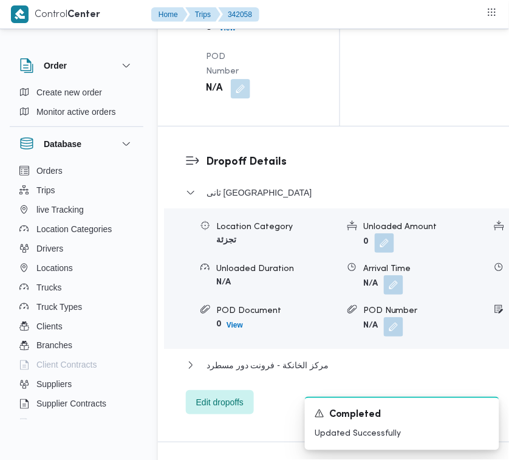
scroll to position [1810, 0]
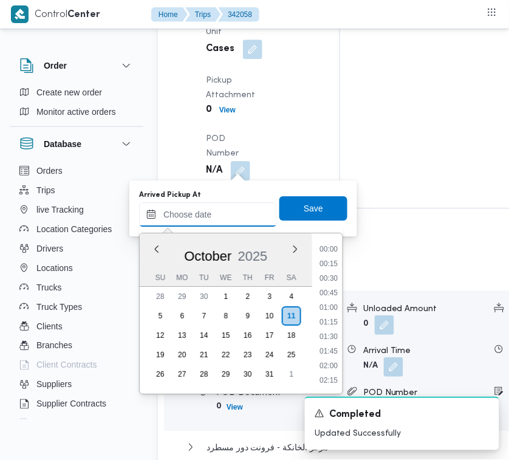
click at [219, 210] on input "Arrived Pickup At" at bounding box center [208, 214] width 138 height 24
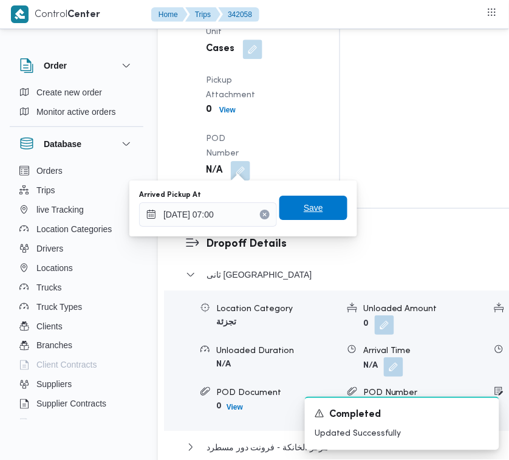
click at [290, 205] on span "Save" at bounding box center [313, 208] width 68 height 24
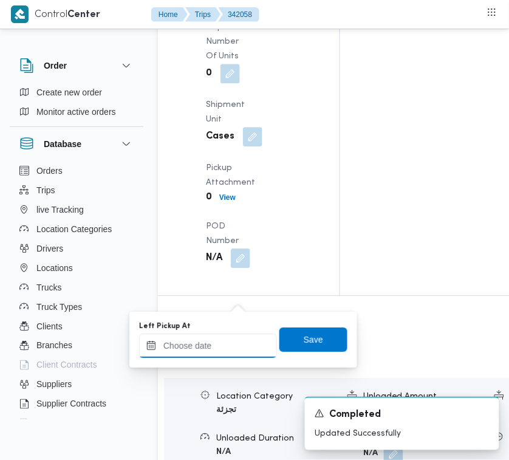
click at [225, 349] on input "Left Pickup At" at bounding box center [208, 345] width 138 height 24
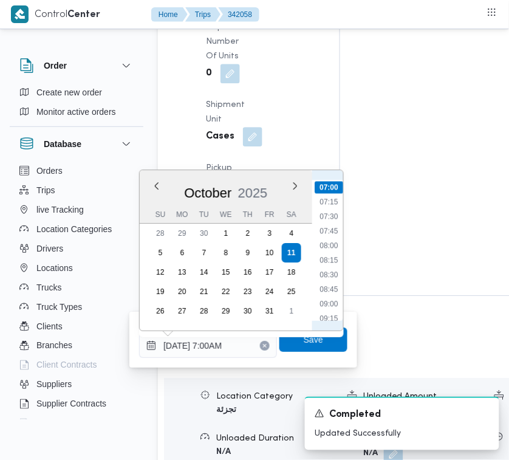
click at [341, 251] on ul "00:00 00:15 00:30 00:45 01:00 01:15 01:30 01:45 02:00 02:15 02:30 02:45 03:00 0…" at bounding box center [329, 250] width 29 height 141
click at [333, 256] on li "08:15" at bounding box center [329, 260] width 28 height 12
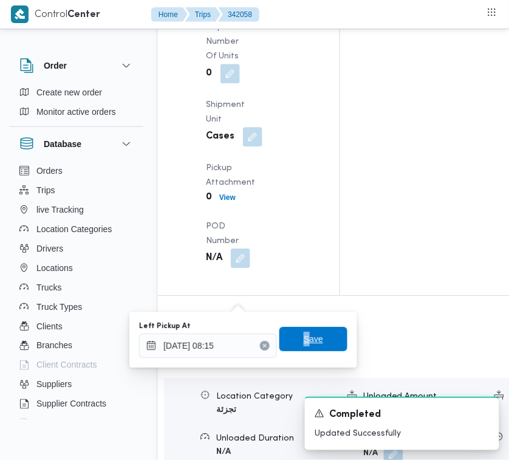
drag, startPoint x: 296, startPoint y: 353, endPoint x: 296, endPoint y: 341, distance: 12.8
click at [295, 354] on div "Left Pickup At [DATE] 08:15 Save" at bounding box center [243, 339] width 211 height 39
drag, startPoint x: 296, startPoint y: 341, endPoint x: 331, endPoint y: 225, distance: 120.5
click at [304, 339] on span "Save" at bounding box center [313, 339] width 19 height 15
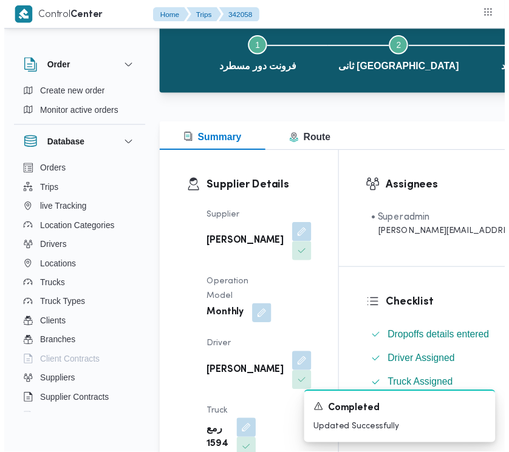
scroll to position [0, 0]
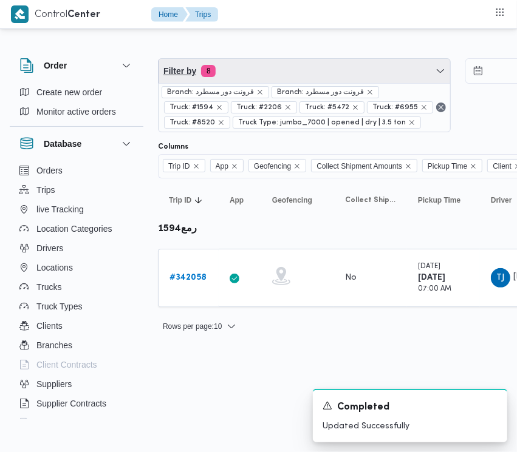
click at [275, 73] on span "Filter by 8" at bounding box center [305, 71] width 292 height 24
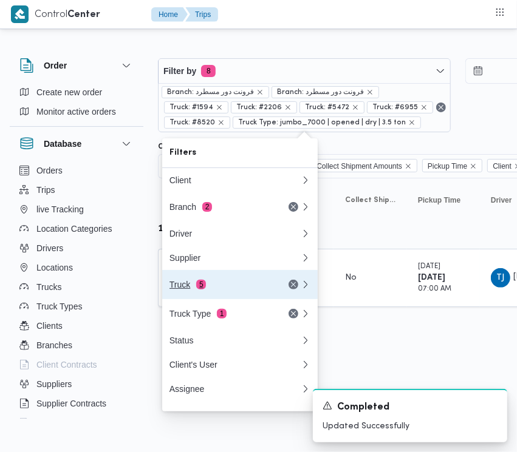
click at [219, 299] on button "Truck 5" at bounding box center [239, 284] width 155 height 29
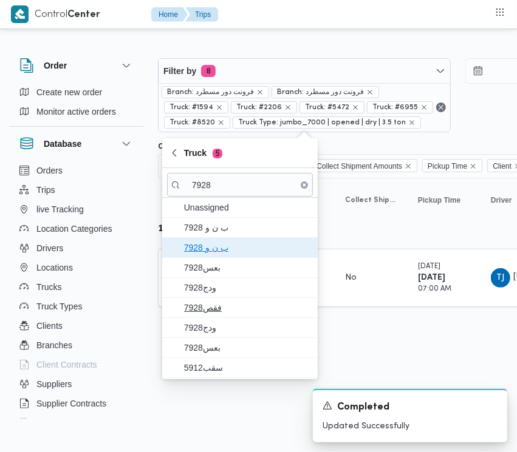
drag, startPoint x: 202, startPoint y: 246, endPoint x: 211, endPoint y: 290, distance: 44.5
click at [201, 251] on span "ب ن و 7928" at bounding box center [247, 248] width 126 height 15
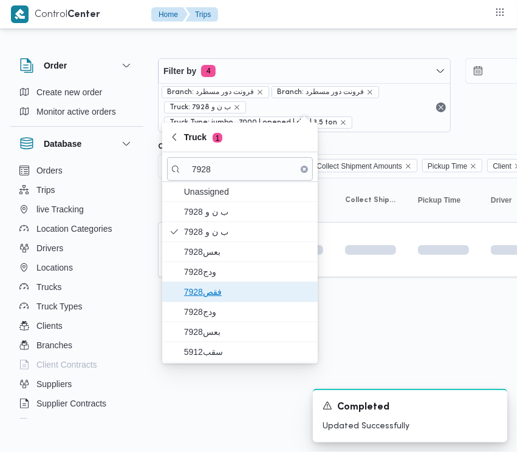
click at [211, 290] on span "فقص7928" at bounding box center [247, 292] width 126 height 15
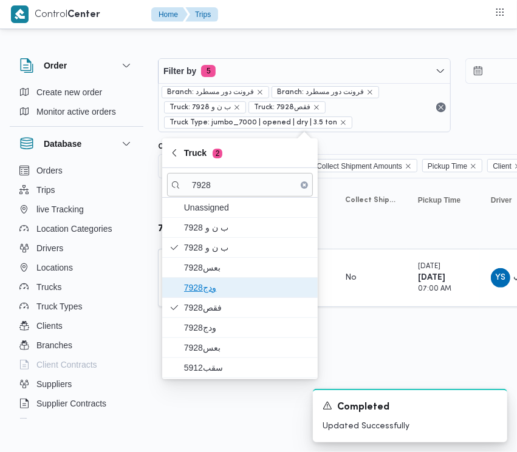
click at [217, 280] on span "ودج7928" at bounding box center [240, 287] width 146 height 19
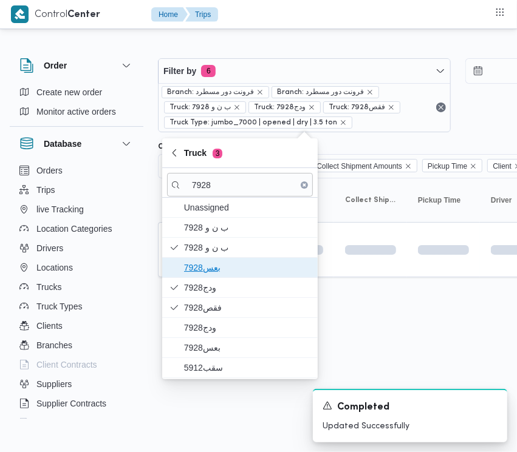
click at [217, 271] on span "7928بعس" at bounding box center [247, 268] width 126 height 15
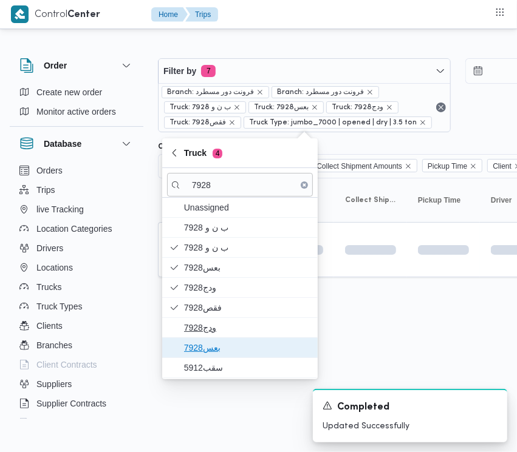
click at [210, 353] on span "بعس7928" at bounding box center [247, 348] width 126 height 15
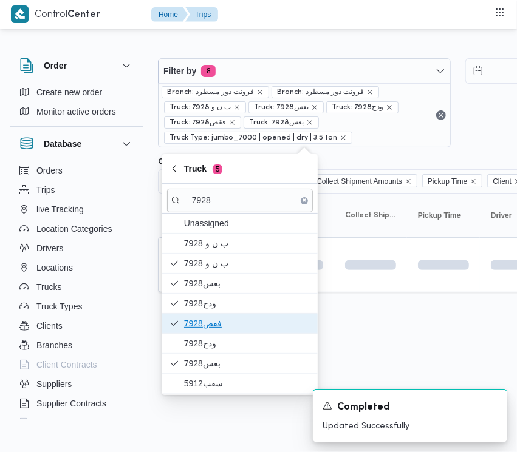
click at [210, 329] on span "فقص7928" at bounding box center [247, 323] width 126 height 15
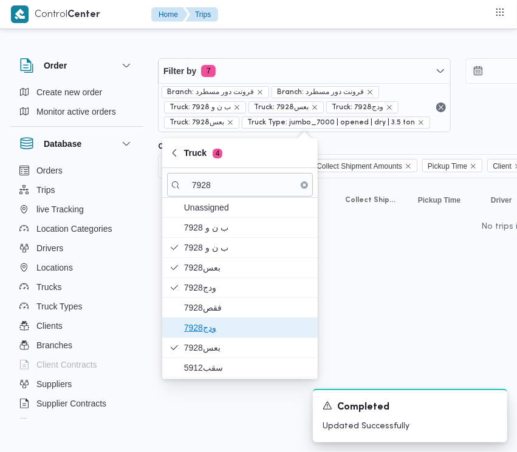
click at [210, 334] on span "ودج7928" at bounding box center [247, 328] width 126 height 15
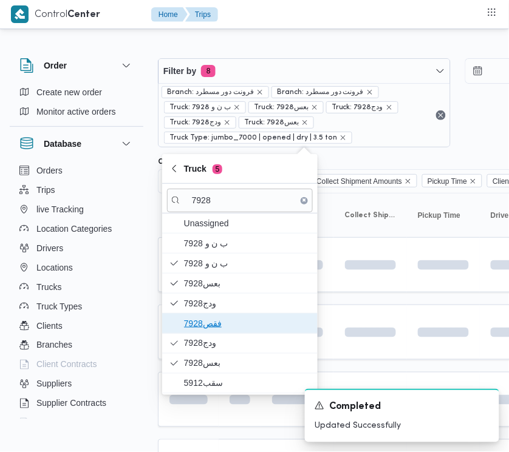
click at [210, 331] on span "فقص7928" at bounding box center [247, 323] width 126 height 15
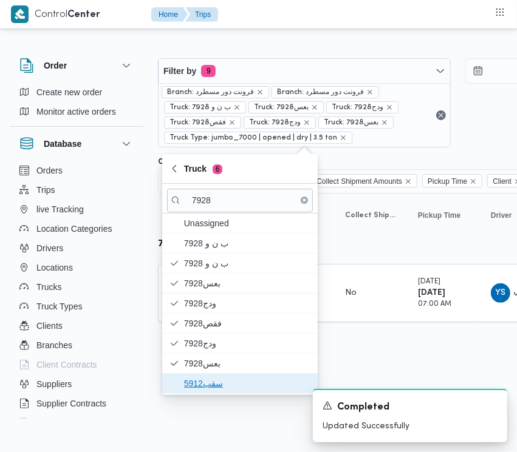
click at [200, 377] on span "سقب5912" at bounding box center [240, 383] width 146 height 19
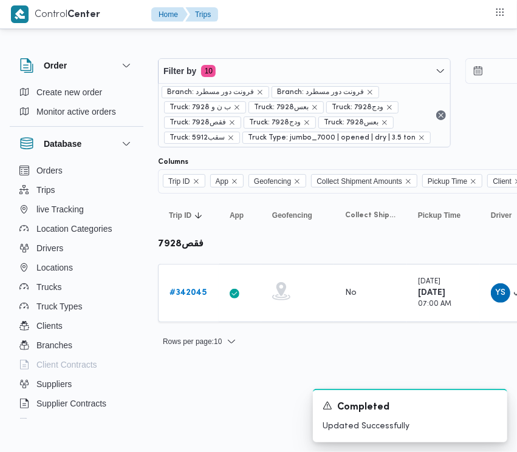
click at [389, 332] on div "Rows per page : 10 1" at bounding box center [522, 341] width 743 height 29
click at [183, 292] on b "# 342045" at bounding box center [187, 293] width 37 height 8
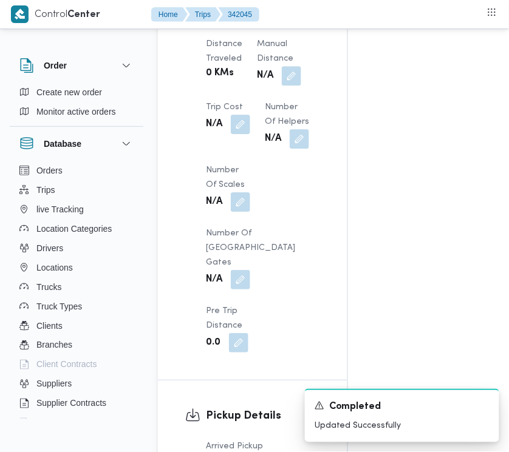
scroll to position [1582, 0]
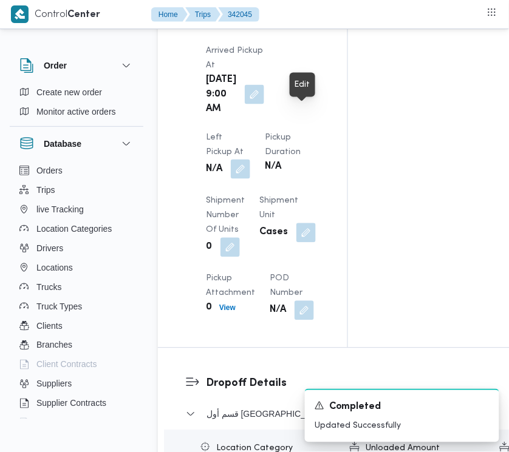
click at [250, 160] on button "button" at bounding box center [240, 169] width 19 height 19
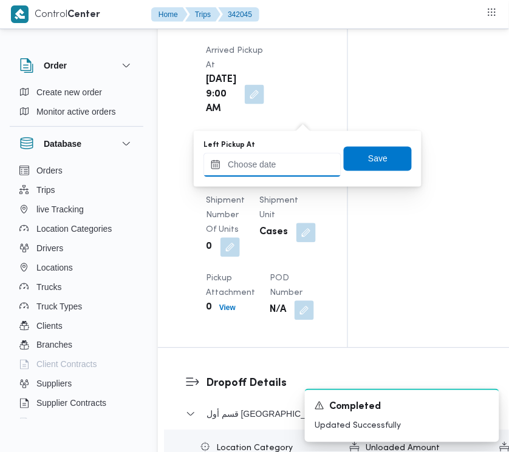
click at [281, 165] on input "Left Pickup At" at bounding box center [272, 165] width 138 height 24
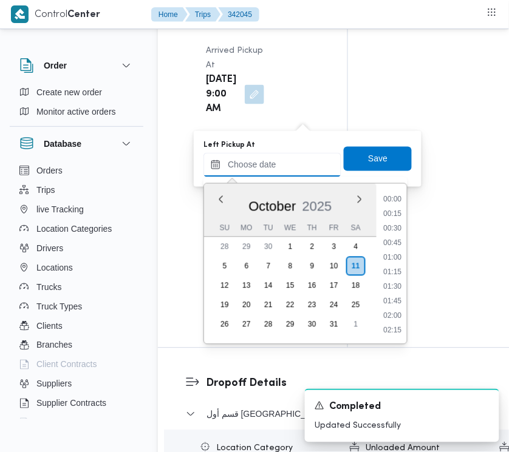
scroll to position [466, 0]
click at [398, 275] on li "09:15" at bounding box center [393, 273] width 28 height 12
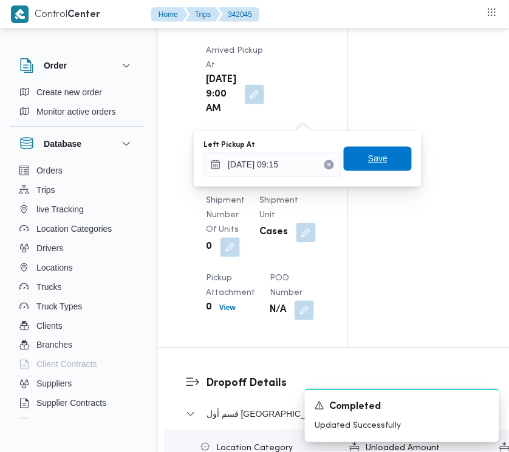
drag, startPoint x: 367, startPoint y: 153, endPoint x: 384, endPoint y: 189, distance: 40.2
click at [368, 153] on span "Save" at bounding box center [377, 159] width 19 height 15
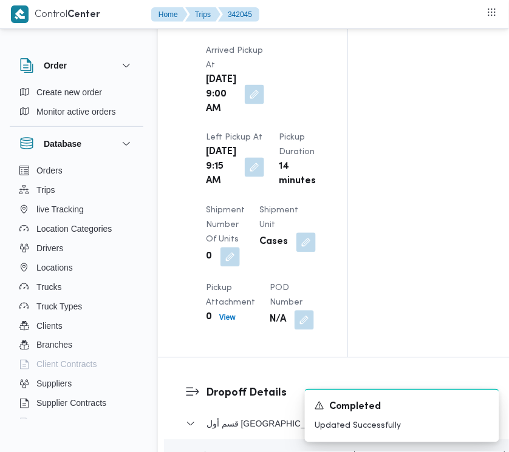
scroll to position [1978, 0]
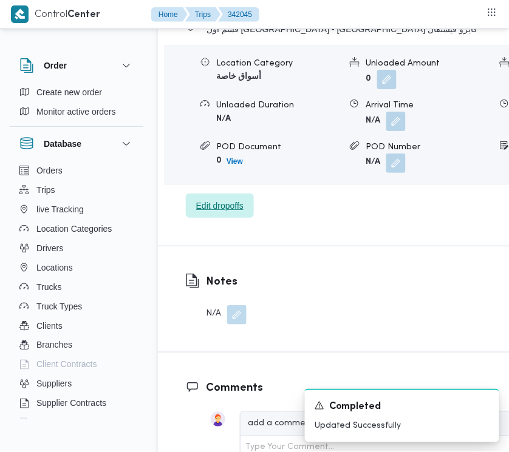
click at [211, 213] on span "Edit dropoffs" at bounding box center [219, 206] width 47 height 15
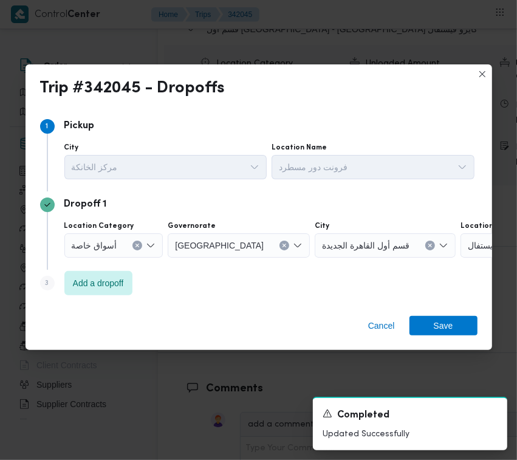
click at [425, 244] on button "Clear input" at bounding box center [430, 246] width 10 height 10
click at [462, 250] on div "Search" at bounding box center [487, 245] width 152 height 24
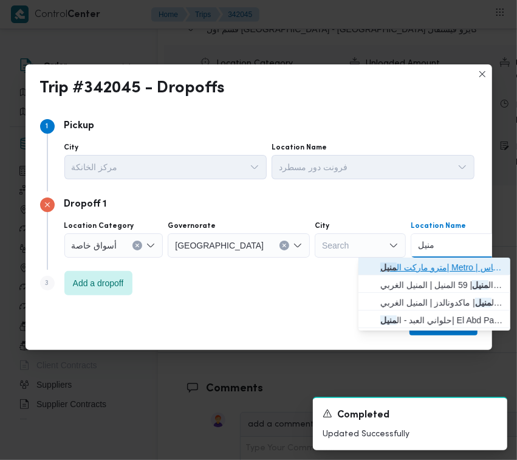
click at [369, 267] on icon "button" at bounding box center [371, 267] width 10 height 10
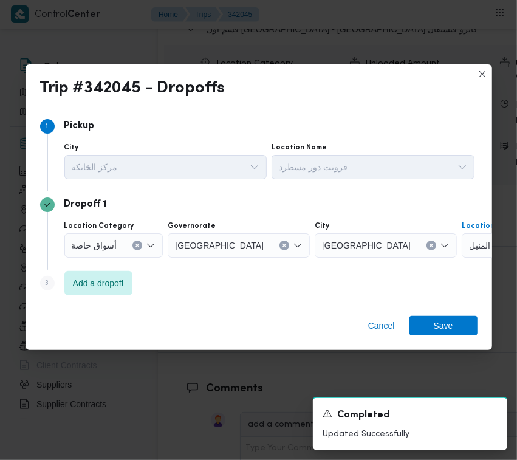
click at [41, 282] on span "Step 3 is disabled 3" at bounding box center [47, 283] width 15 height 15
click at [101, 281] on span "Add a dropoff" at bounding box center [98, 282] width 51 height 15
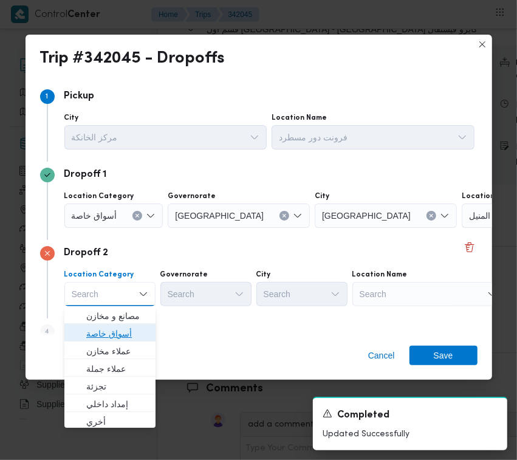
drag, startPoint x: 117, startPoint y: 332, endPoint x: 95, endPoint y: 329, distance: 22.0
click at [115, 332] on span "أسواق خاصة" at bounding box center [117, 333] width 62 height 15
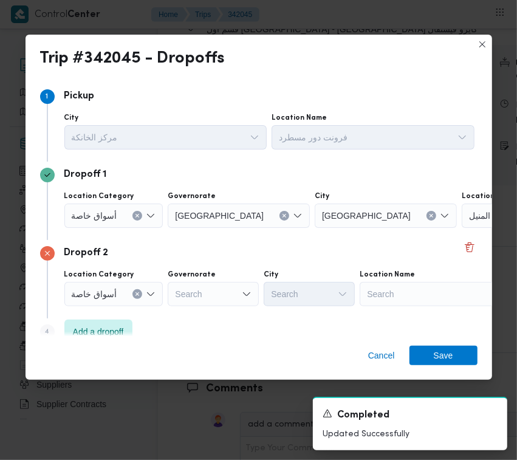
click at [422, 298] on div "Search" at bounding box center [436, 294] width 152 height 24
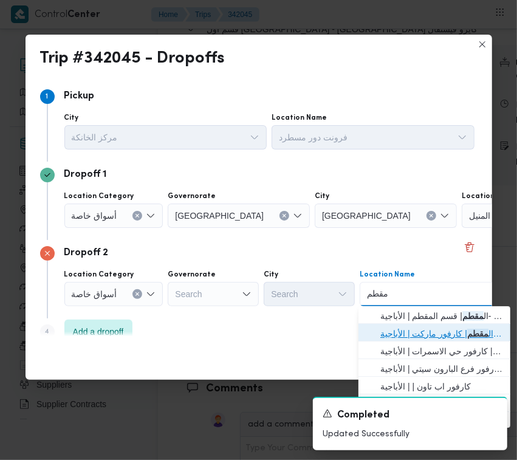
click at [451, 335] on span "كارفور ال مقطم | كارفور ماركت | الأباجية" at bounding box center [441, 333] width 123 height 15
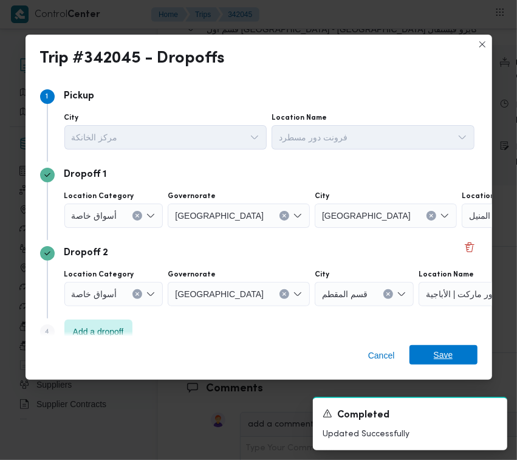
click at [460, 359] on span "Save" at bounding box center [443, 354] width 68 height 19
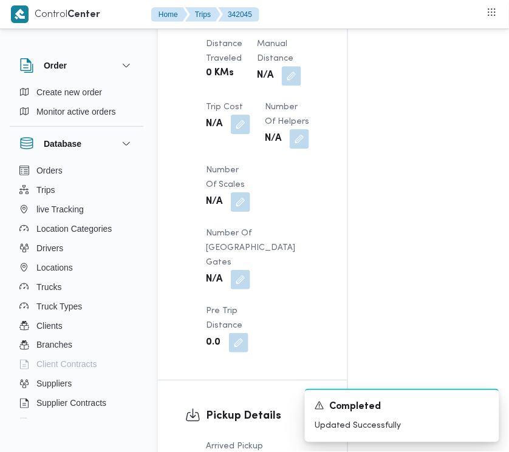
scroll to position [791, 0]
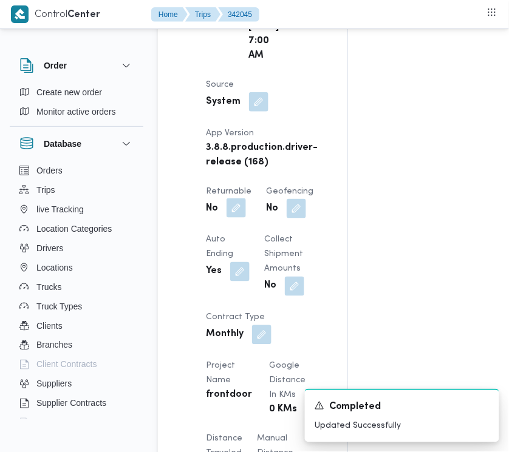
click at [241, 218] on button "button" at bounding box center [236, 208] width 19 height 19
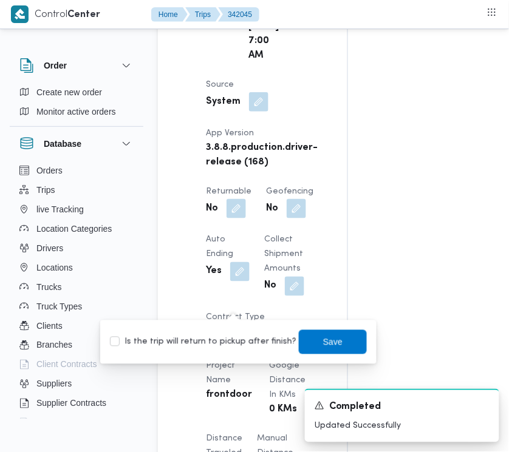
click at [238, 344] on label "Is the trip will return to pickup after finish?" at bounding box center [203, 342] width 186 height 15
drag, startPoint x: 312, startPoint y: 345, endPoint x: 319, endPoint y: 345, distance: 7.9
click at [319, 345] on span "Save" at bounding box center [333, 342] width 68 height 24
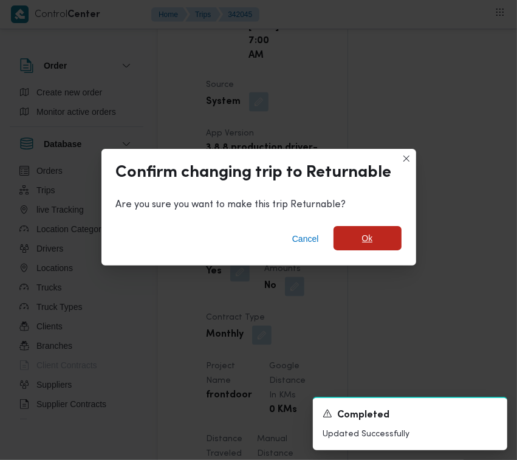
click at [377, 246] on span "Ok" at bounding box center [367, 238] width 68 height 24
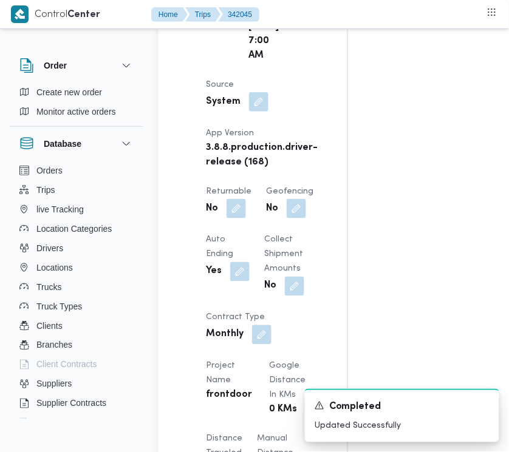
click at [386, 165] on div "Assignees Checklist Dropoffs details entered Driver Assigned Truck Assigned Doc…" at bounding box center [440, 291] width 185 height 1718
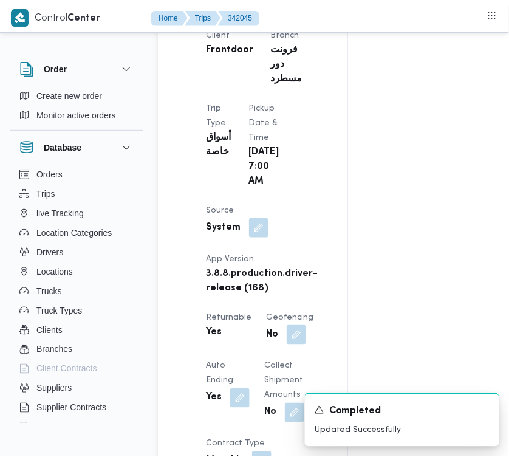
scroll to position [0, 0]
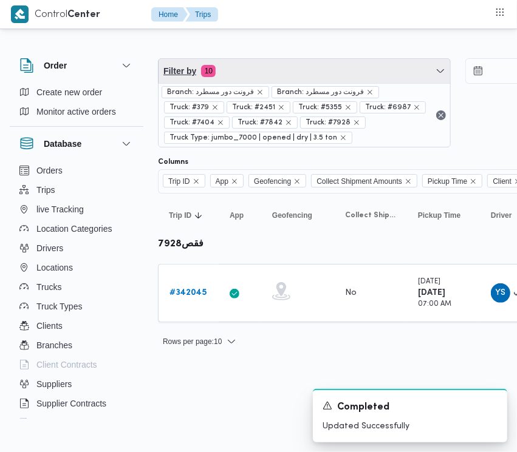
click at [299, 67] on span "Filter by 10" at bounding box center [305, 71] width 292 height 24
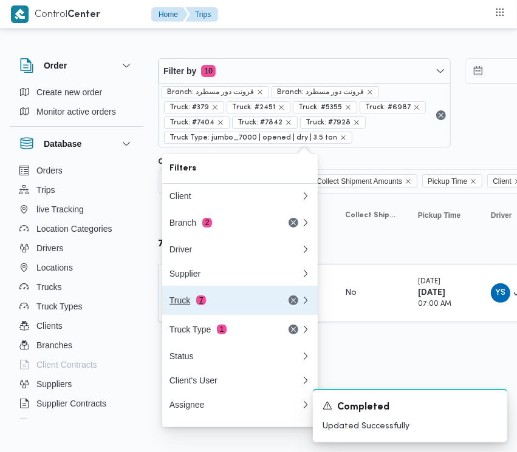
click at [244, 305] on div "Truck 7" at bounding box center [220, 301] width 102 height 10
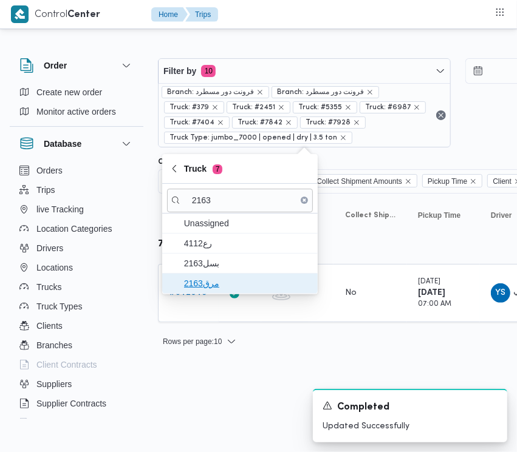
click at [250, 278] on span "مرق2163" at bounding box center [247, 283] width 126 height 15
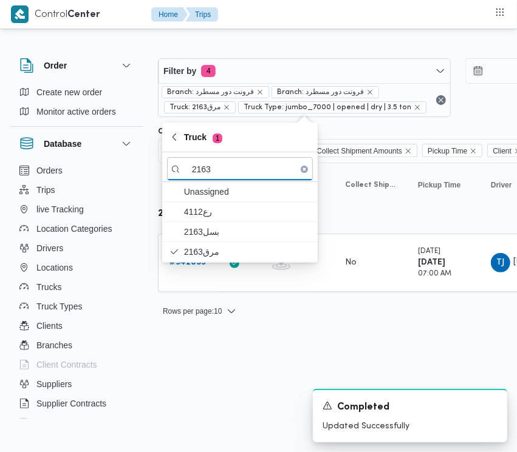
click at [180, 372] on html "Control Center Home Trips Order Create new order Monitor active orders Database…" at bounding box center [258, 226] width 517 height 452
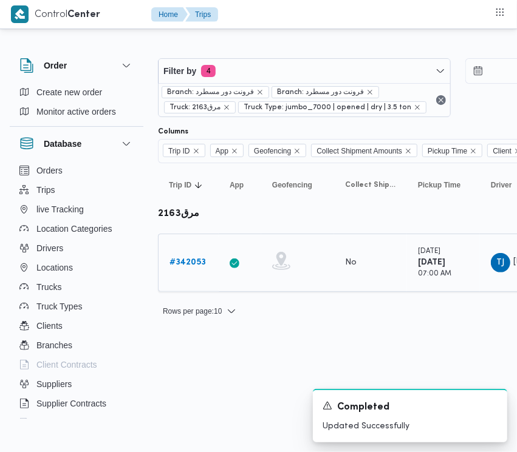
click at [205, 259] on b "# 342053" at bounding box center [187, 263] width 36 height 8
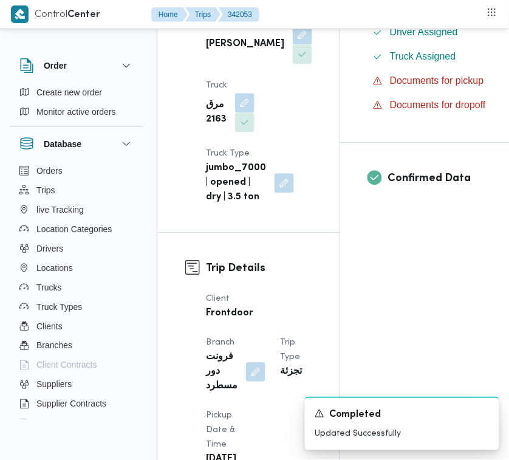
scroll to position [805, 0]
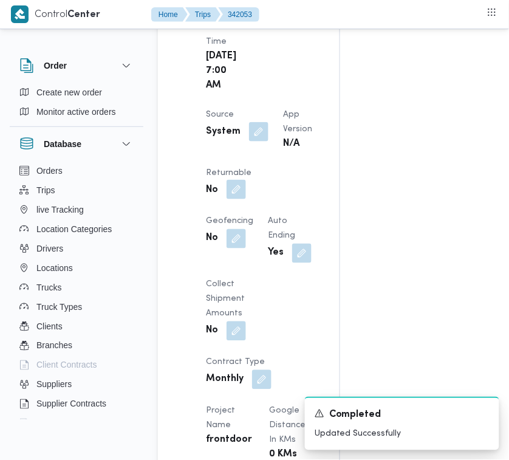
click at [246, 199] on button "button" at bounding box center [236, 189] width 19 height 19
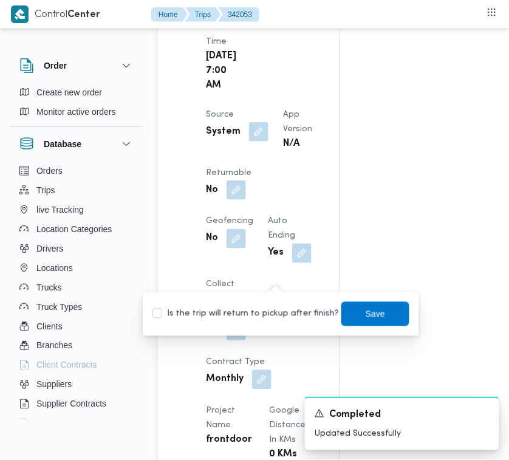
click at [273, 316] on label "Is the trip will return to pickup after finish?" at bounding box center [245, 314] width 186 height 15
click at [341, 313] on span "Save" at bounding box center [375, 313] width 68 height 24
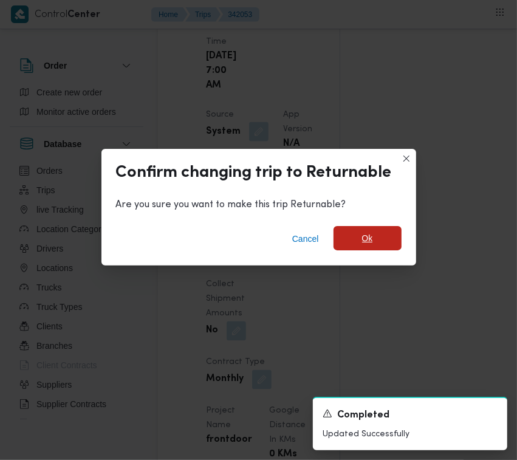
click at [372, 234] on span "Ok" at bounding box center [367, 238] width 68 height 24
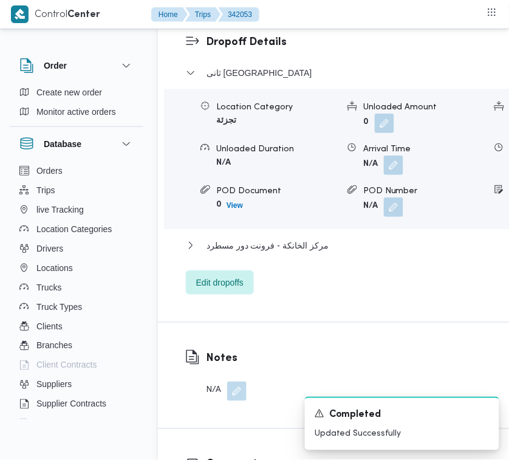
scroll to position [2414, 0]
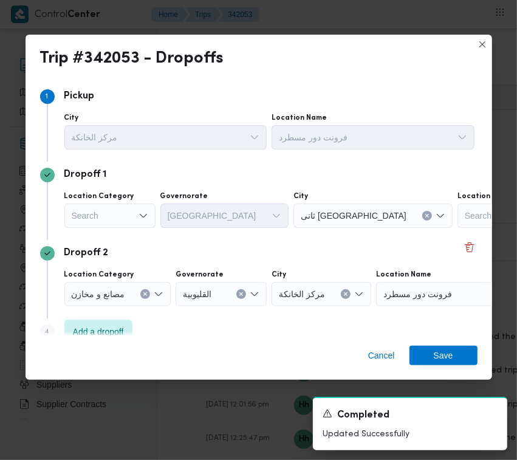
click at [101, 203] on div "Search" at bounding box center [109, 215] width 91 height 24
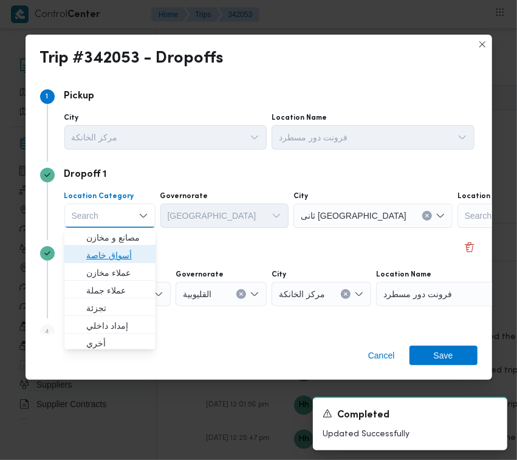
click at [108, 255] on span "أسواق خاصة" at bounding box center [117, 255] width 62 height 15
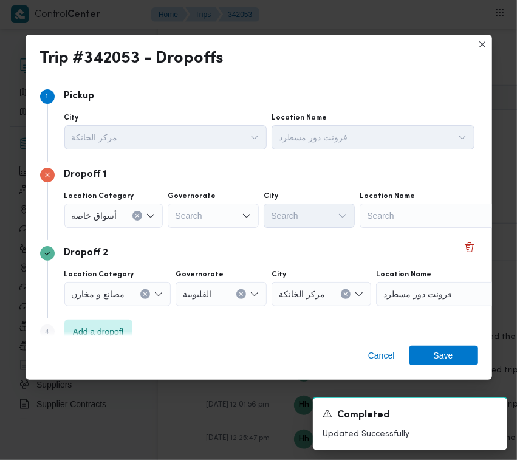
click at [406, 229] on div "Location Category أسواق خاصة Governorate Search City Search Location Name Search" at bounding box center [269, 209] width 415 height 41
click at [407, 217] on div "Search" at bounding box center [436, 215] width 152 height 24
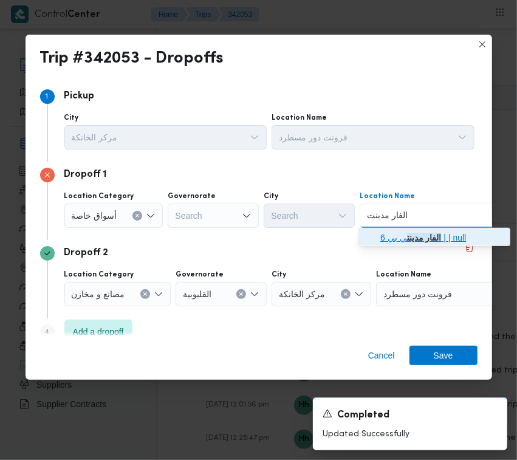
click at [399, 229] on span "الفار مدينت ي بي 6 | | null" at bounding box center [434, 237] width 142 height 19
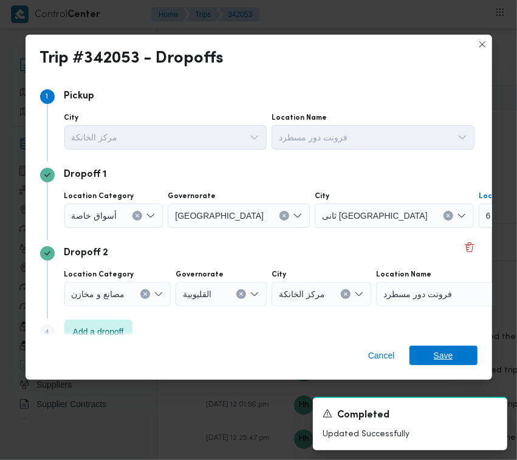
drag, startPoint x: 439, startPoint y: 357, endPoint x: 438, endPoint y: 338, distance: 19.5
click at [439, 359] on span "Save" at bounding box center [443, 355] width 19 height 19
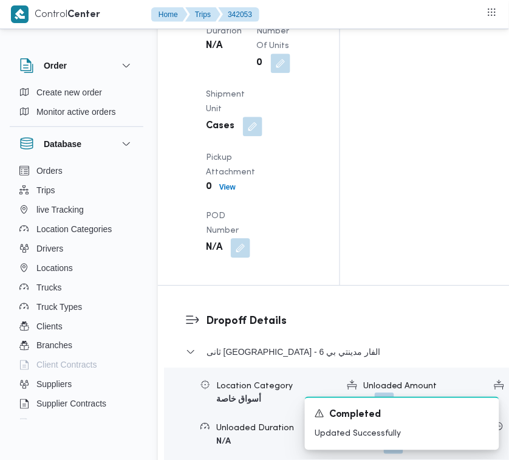
scroll to position [1739, 0]
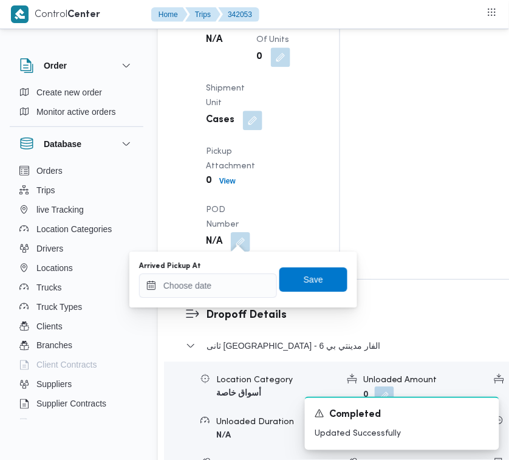
drag, startPoint x: 256, startPoint y: 305, endPoint x: 248, endPoint y: 304, distance: 8.1
click at [250, 304] on div "You are in a dialog. To close this dialog, hit escape. Arrived Pickup At Save" at bounding box center [243, 279] width 228 height 56
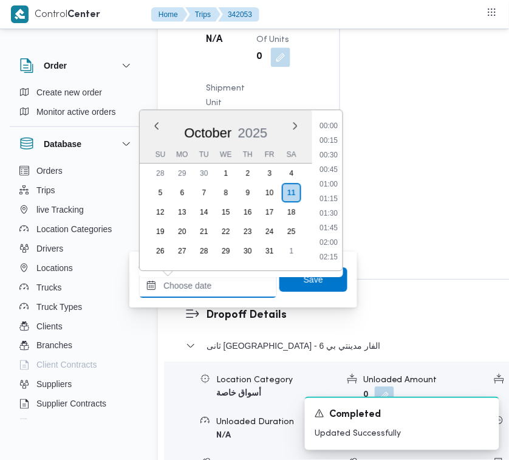
click at [241, 293] on input "Arrived Pickup At" at bounding box center [208, 285] width 138 height 24
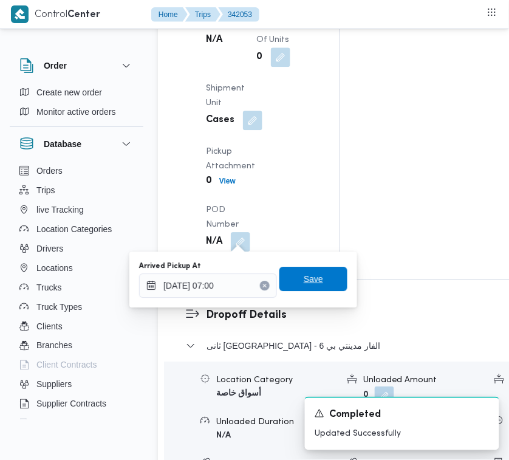
click at [304, 275] on span "Save" at bounding box center [313, 278] width 19 height 15
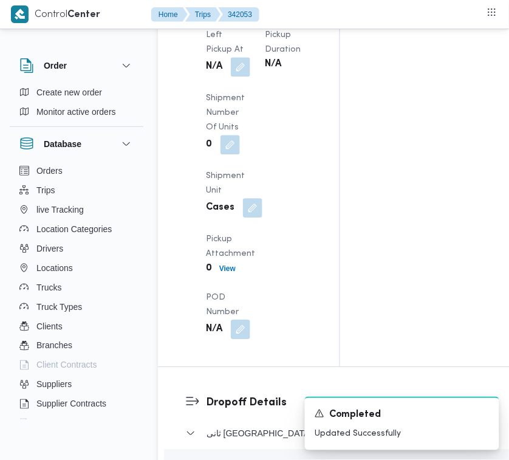
click at [229, 57] on dt "Left Pickup At" at bounding box center [228, 42] width 44 height 29
drag, startPoint x: 231, startPoint y: 364, endPoint x: 248, endPoint y: 369, distance: 16.9
click at [237, 76] on button "button" at bounding box center [240, 65] width 19 height 19
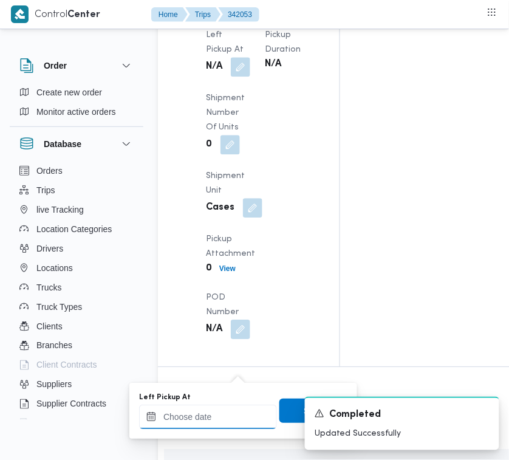
click at [224, 410] on input "Left Pickup At" at bounding box center [208, 416] width 138 height 24
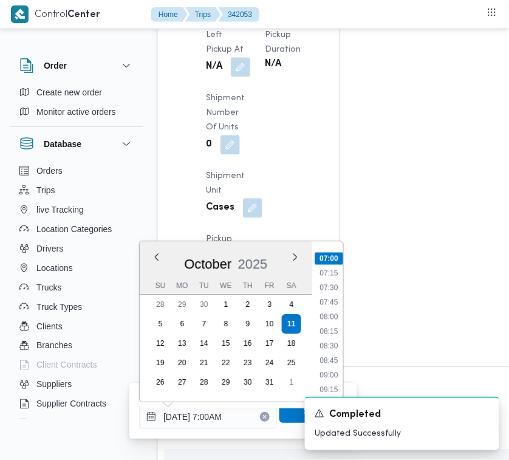
click at [329, 322] on ul "00:00 00:15 00:30 00:45 01:00 01:15 01:30 01:45 02:00 02:15 02:30 02:45 03:00 0…" at bounding box center [329, 321] width 29 height 141
click at [329, 314] on li "08:00" at bounding box center [329, 316] width 28 height 12
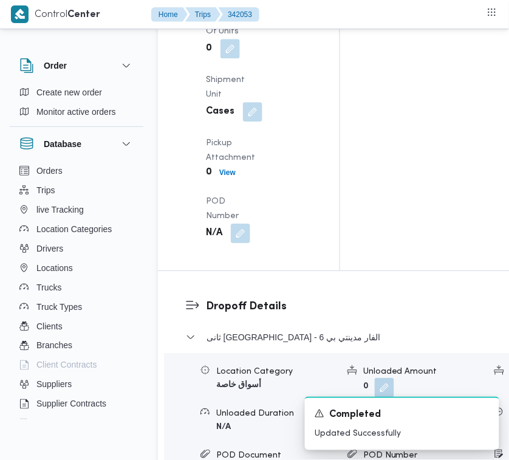
scroll to position [1860, 0]
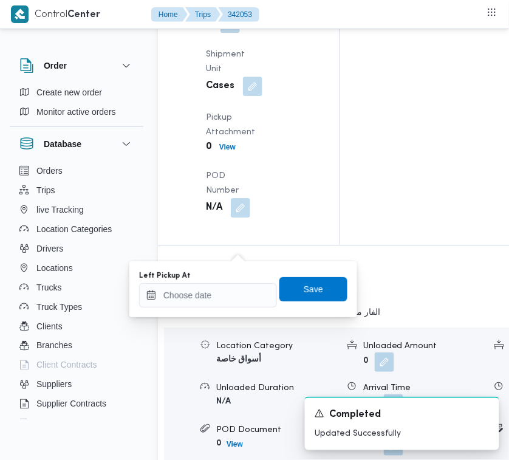
click at [232, 281] on div "Left Pickup At" at bounding box center [208, 289] width 138 height 36
click at [232, 284] on input "Left Pickup At" at bounding box center [208, 295] width 138 height 24
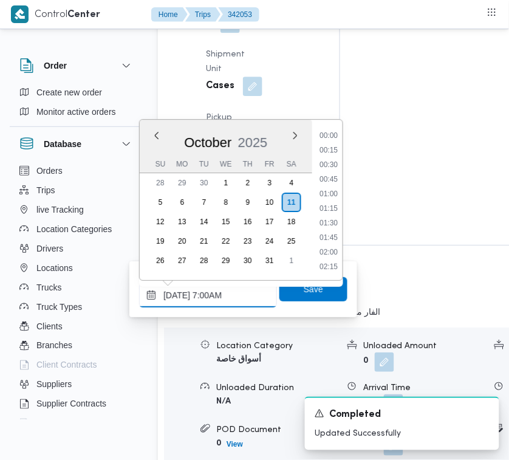
scroll to position [407, 0]
click at [326, 178] on li "07:45" at bounding box center [329, 180] width 28 height 12
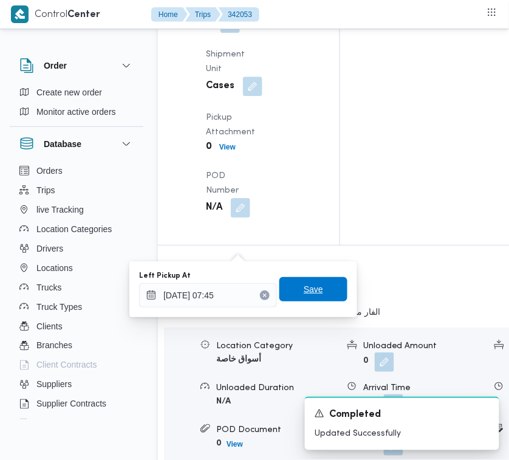
drag, startPoint x: 314, startPoint y: 288, endPoint x: 321, endPoint y: 256, distance: 32.9
click at [313, 290] on span "Save" at bounding box center [313, 289] width 68 height 24
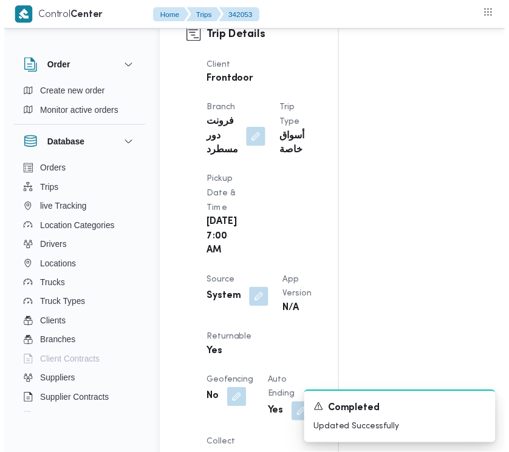
scroll to position [0, 0]
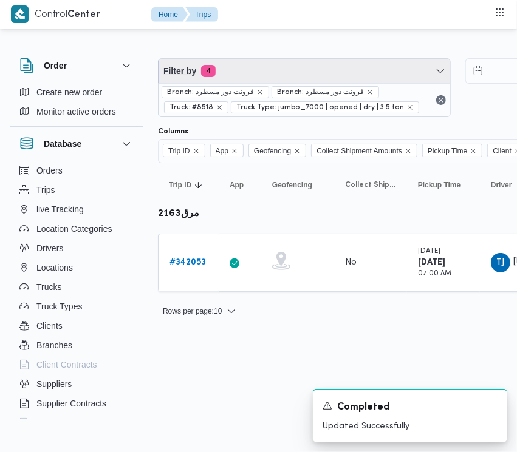
click at [279, 71] on span "Filter by 4" at bounding box center [305, 71] width 292 height 24
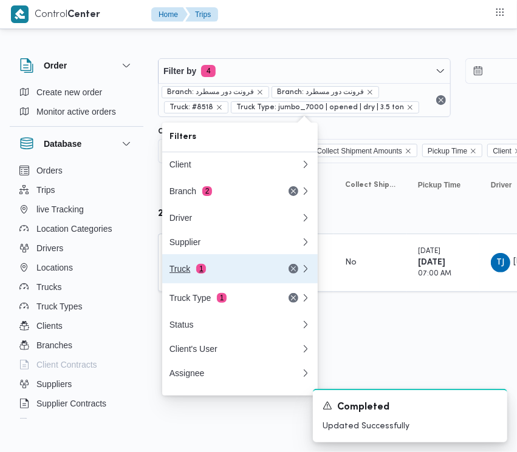
click at [213, 265] on button "Truck 1" at bounding box center [239, 268] width 155 height 29
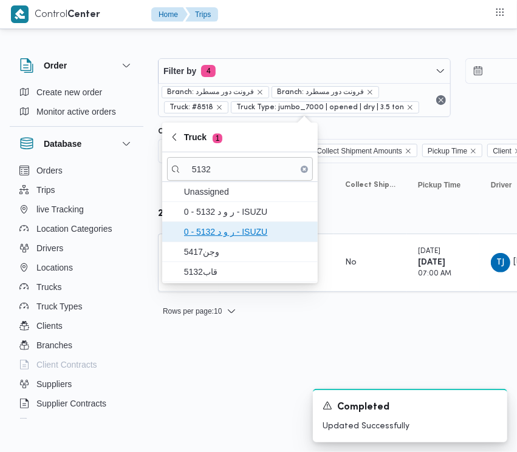
click at [203, 229] on span "0 - ر و د 5132 - ISUZU" at bounding box center [247, 232] width 126 height 15
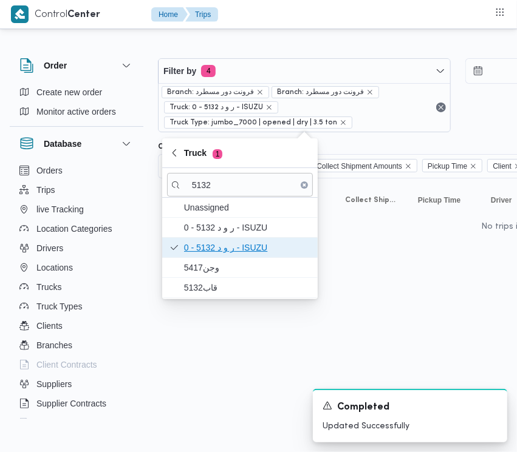
click at [207, 250] on span "0 - ر و د 5132 - ISUZU" at bounding box center [247, 248] width 126 height 15
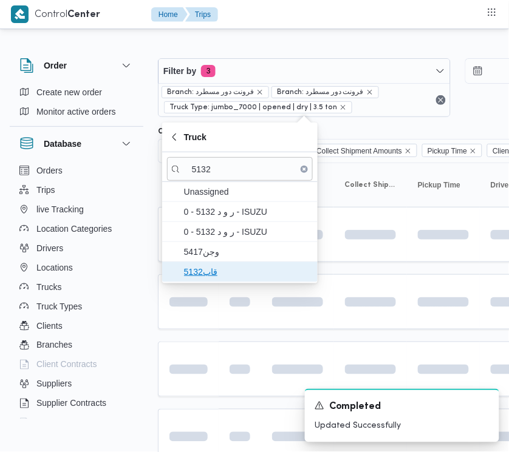
click at [204, 275] on span "قاب5132" at bounding box center [247, 272] width 126 height 15
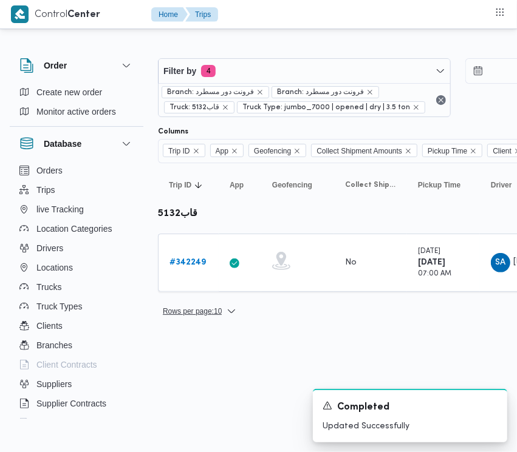
drag, startPoint x: 203, startPoint y: 359, endPoint x: 182, endPoint y: 304, distance: 58.6
click at [201, 361] on html "Control Center Home Trips Order Create new order Monitor active orders Database…" at bounding box center [258, 226] width 517 height 452
click at [188, 263] on b "# 342249" at bounding box center [187, 263] width 36 height 8
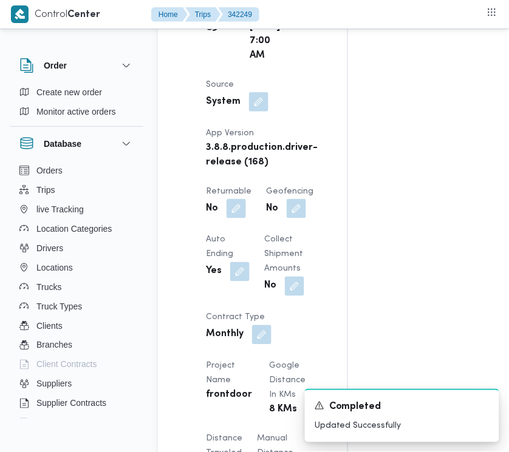
scroll to position [1186, 0]
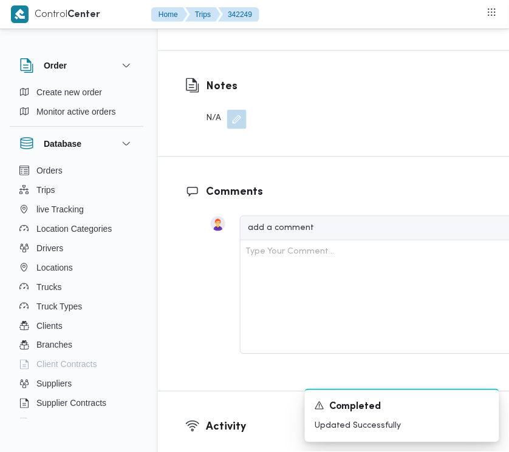
scroll to position [2220, 0]
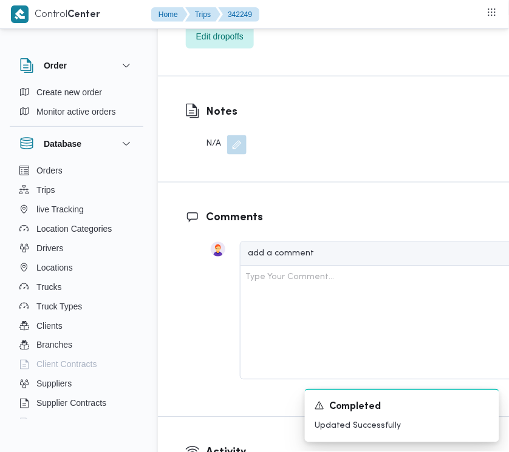
click at [213, 43] on span "Edit dropoffs" at bounding box center [219, 36] width 47 height 15
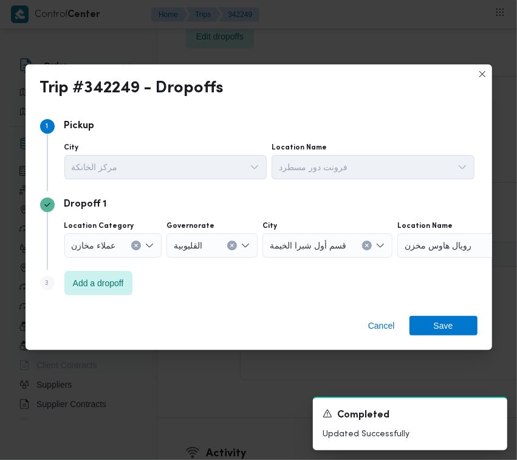
click at [117, 228] on label "Location Category" at bounding box center [99, 226] width 70 height 10
click at [120, 238] on input "Location Category" at bounding box center [120, 245] width 1 height 15
drag, startPoint x: 211, startPoint y: 281, endPoint x: 140, endPoint y: 274, distance: 70.8
click at [193, 278] on div "Step 3 is disabled 3 Add a dropoff" at bounding box center [258, 286] width 437 height 32
click at [134, 274] on div "Step 3 is disabled 3 Add a dropoff" at bounding box center [258, 286] width 437 height 32
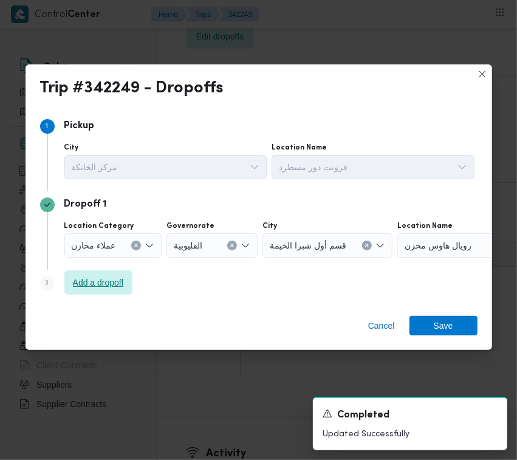
click at [109, 275] on span "Add a dropoff" at bounding box center [98, 282] width 68 height 24
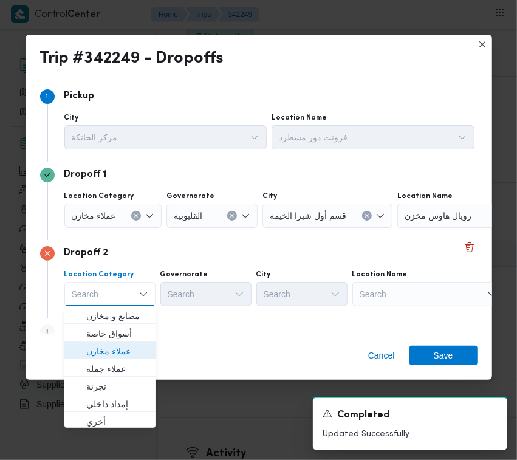
drag, startPoint x: 125, startPoint y: 357, endPoint x: 134, endPoint y: 336, distance: 22.9
click at [125, 357] on span "عملاء مخازن" at bounding box center [117, 351] width 62 height 15
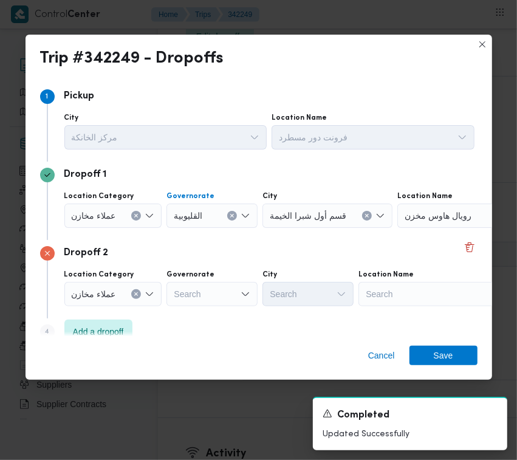
click at [234, 214] on button "Clear input" at bounding box center [232, 216] width 10 height 10
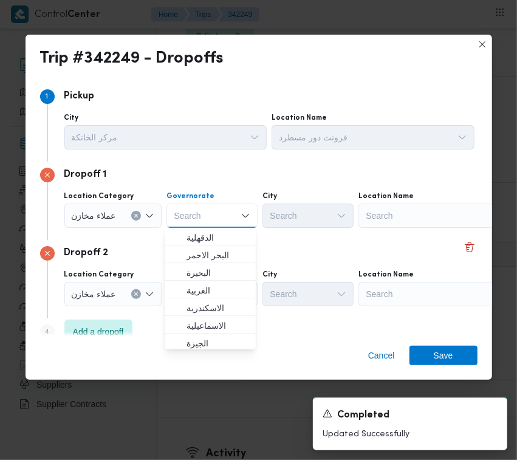
drag, startPoint x: 377, startPoint y: 211, endPoint x: 386, endPoint y: 213, distance: 9.9
click at [380, 213] on div "Search" at bounding box center [434, 215] width 152 height 24
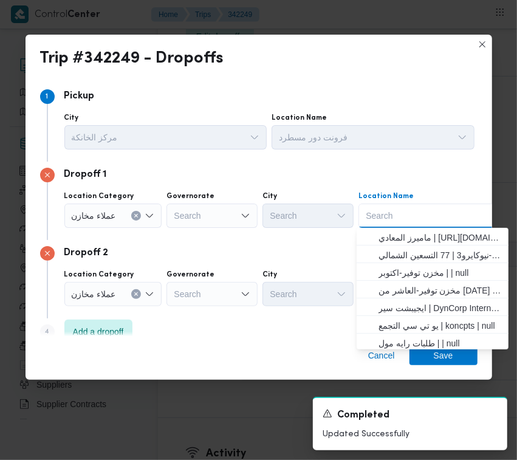
click at [386, 213] on div "Search Combo box. Selected. Combo box input. Search. Type some text or, to disp…" at bounding box center [434, 215] width 152 height 24
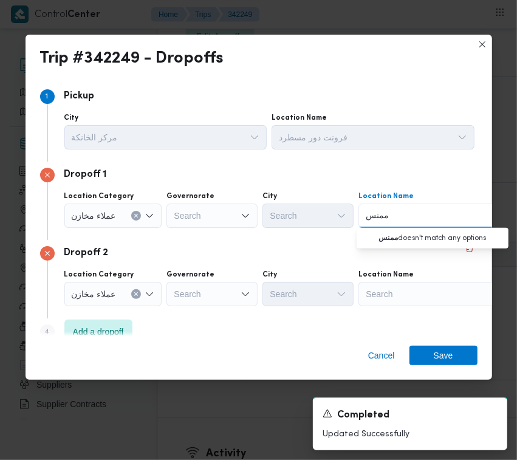
click at [375, 211] on input "ممنس" at bounding box center [378, 215] width 24 height 15
click at [383, 230] on span "طلبات ال منيل | مكتبة مونديال كوبي . المنيل | المنيل الغربي" at bounding box center [439, 237] width 123 height 15
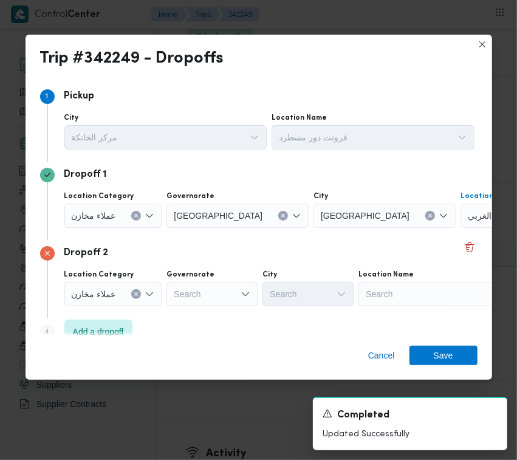
click at [427, 295] on div "Search" at bounding box center [434, 294] width 152 height 24
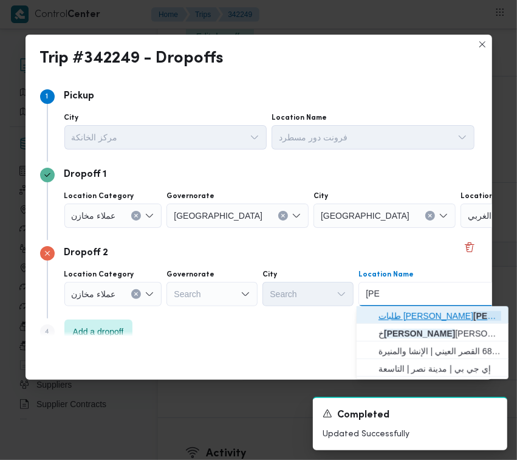
click at [405, 310] on span "طلبات [PERSON_NAME] ب | قسم [PERSON_NAME] | العتريس" at bounding box center [439, 316] width 123 height 15
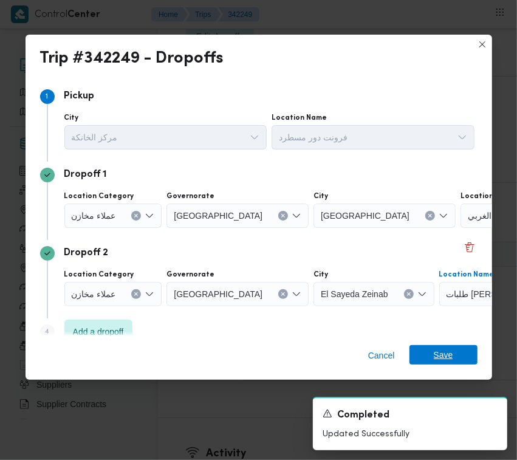
click at [456, 363] on span "Save" at bounding box center [443, 354] width 68 height 19
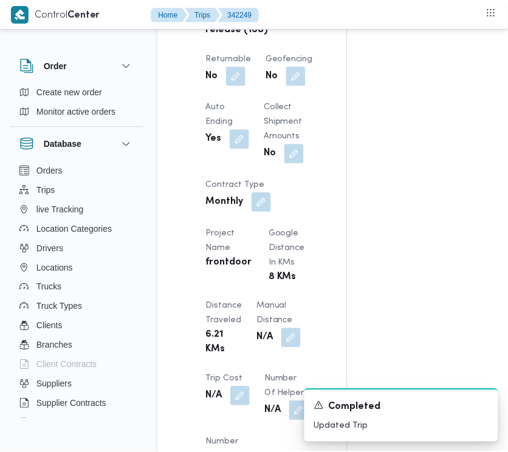
scroll to position [898, 0]
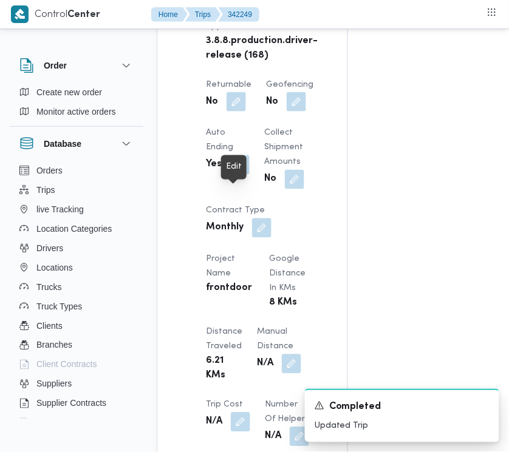
drag, startPoint x: 241, startPoint y: 196, endPoint x: 240, endPoint y: 208, distance: 11.6
click at [240, 112] on button "button" at bounding box center [236, 101] width 19 height 19
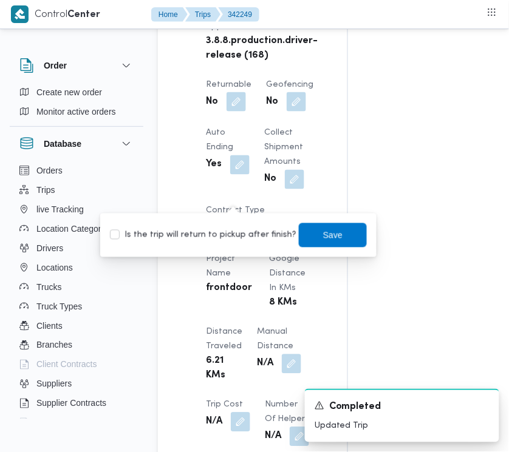
click at [240, 225] on div "Is the trip will return to pickup after finish? Save" at bounding box center [238, 235] width 259 height 27
click at [245, 232] on label "Is the trip will return to pickup after finish?" at bounding box center [203, 235] width 186 height 15
click at [323, 241] on span "Save" at bounding box center [332, 235] width 19 height 15
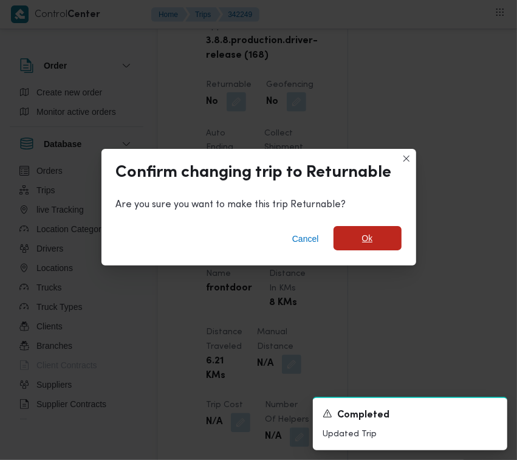
click at [358, 247] on span "Ok" at bounding box center [367, 238] width 68 height 24
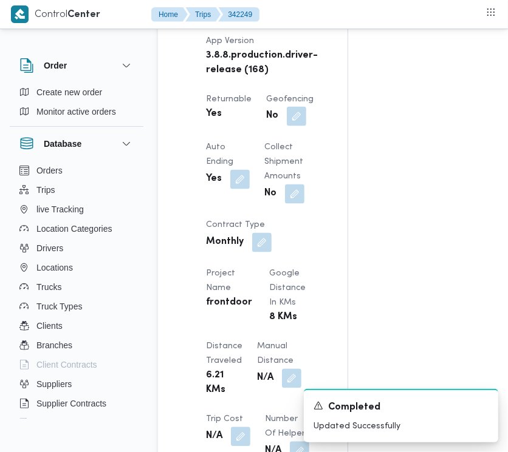
drag, startPoint x: 507, startPoint y: 131, endPoint x: 505, endPoint y: 108, distance: 22.5
click at [505, 108] on div "Assignees • Superadmin [EMAIL_ADDRESS][PERSON_NAME][DOMAIN_NAME] Checklist Drop…" at bounding box center [497, 234] width 298 height 1790
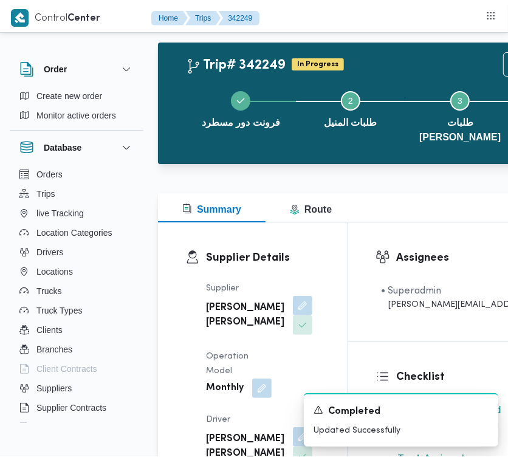
scroll to position [0, 0]
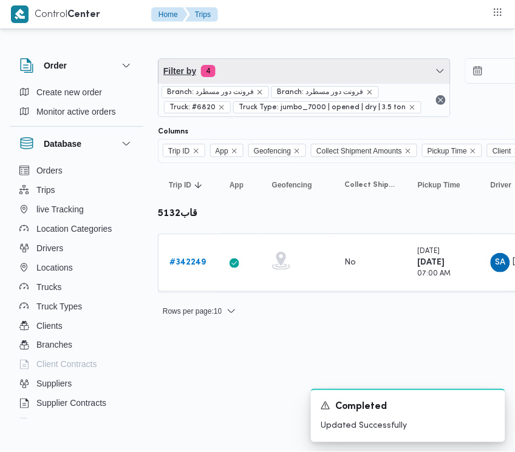
click at [257, 69] on span "Filter by 4" at bounding box center [305, 71] width 292 height 24
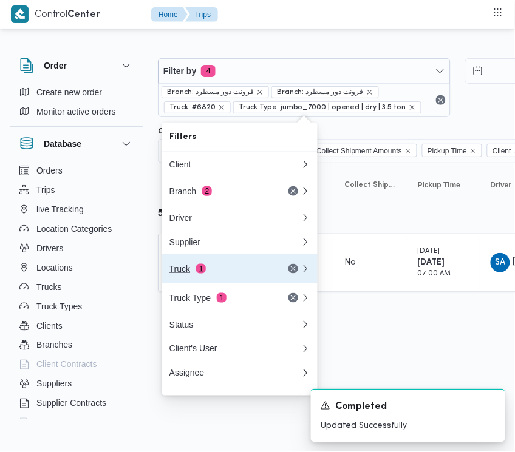
click at [222, 281] on div "Truck 1" at bounding box center [235, 268] width 146 height 29
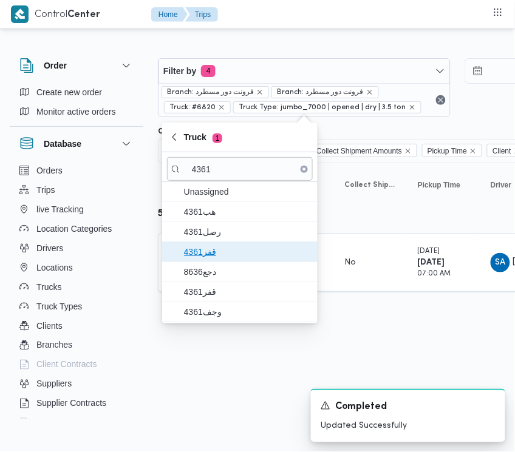
click at [206, 256] on span "4361قفر" at bounding box center [247, 252] width 126 height 15
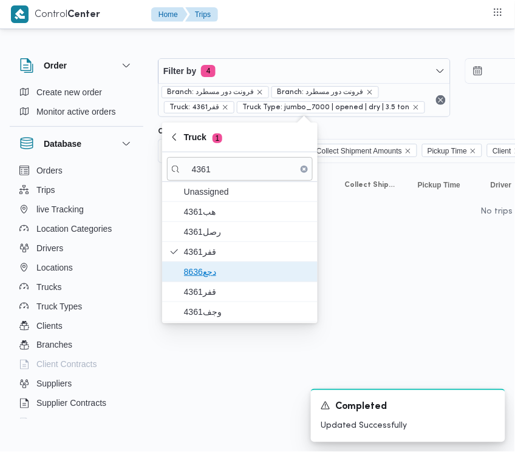
click at [206, 277] on span "دجع8636" at bounding box center [247, 272] width 126 height 15
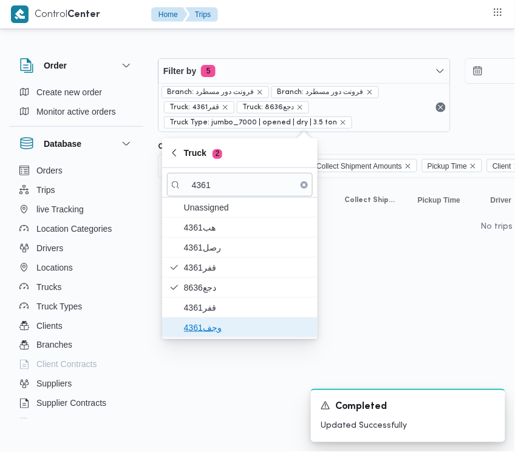
click at [199, 332] on span "وجف4361" at bounding box center [247, 328] width 126 height 15
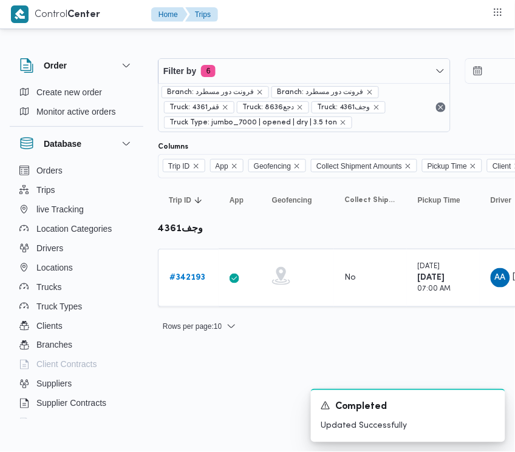
drag, startPoint x: 199, startPoint y: 401, endPoint x: 201, endPoint y: 371, distance: 30.4
click at [199, 396] on html "Control Center Home Trips Order Create new order Monitor active orders Database…" at bounding box center [257, 226] width 515 height 452
click at [169, 281] on b "# 342193" at bounding box center [187, 278] width 36 height 8
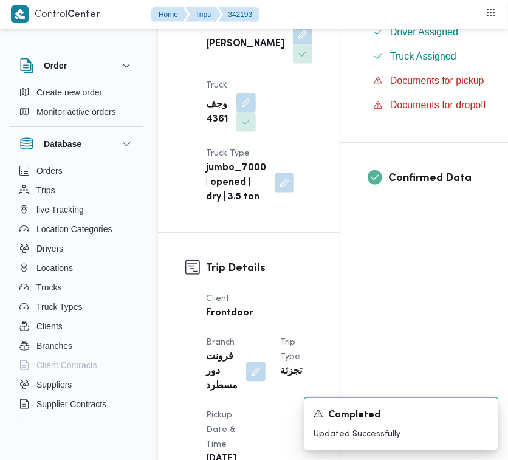
scroll to position [805, 0]
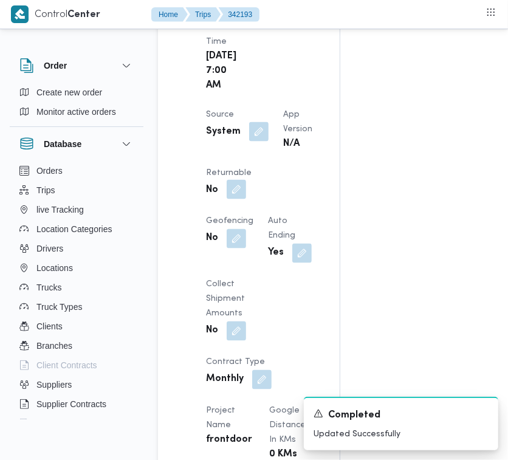
click at [246, 199] on button "button" at bounding box center [236, 189] width 19 height 19
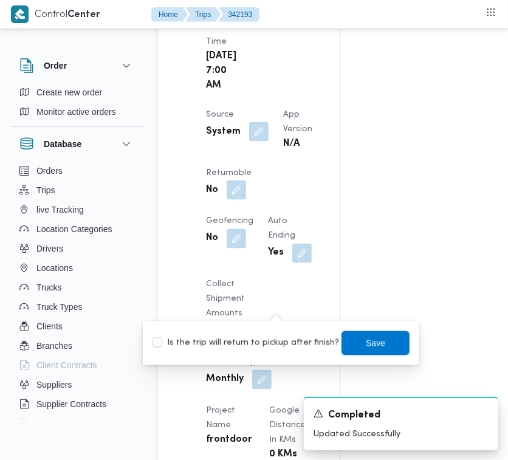
drag, startPoint x: 267, startPoint y: 345, endPoint x: 274, endPoint y: 347, distance: 7.1
click at [265, 347] on label "Is the trip will return to pickup after finish?" at bounding box center [245, 343] width 186 height 15
click at [366, 338] on span "Save" at bounding box center [375, 342] width 19 height 15
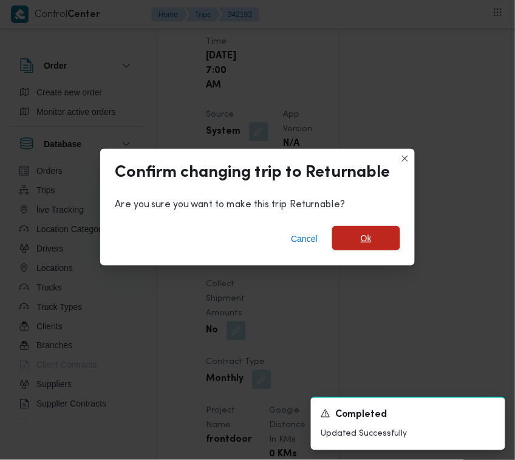
click at [375, 233] on span "Ok" at bounding box center [366, 238] width 68 height 24
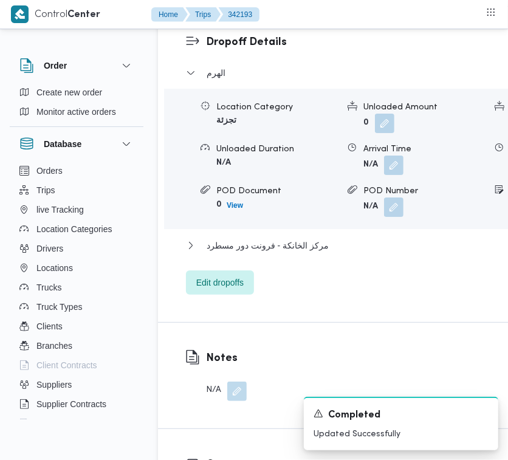
scroll to position [2414, 0]
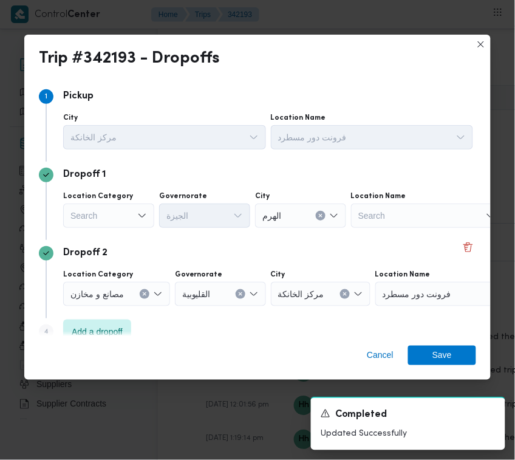
drag, startPoint x: 92, startPoint y: 199, endPoint x: 93, endPoint y: 206, distance: 8.0
click at [92, 199] on label "Location Category" at bounding box center [98, 196] width 70 height 10
click at [72, 208] on input "Location Category" at bounding box center [70, 215] width 1 height 15
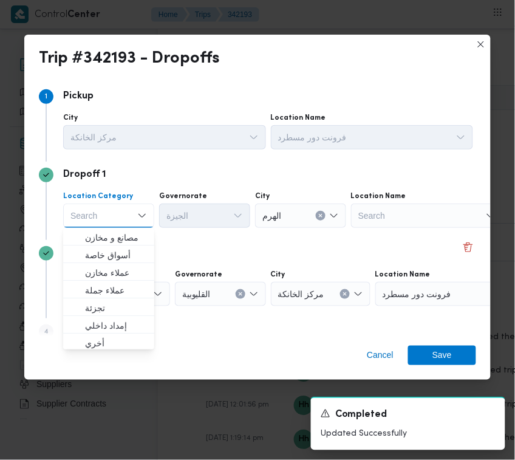
drag, startPoint x: 95, startPoint y: 211, endPoint x: 100, endPoint y: 226, distance: 15.6
click at [98, 220] on div "Search" at bounding box center [108, 215] width 91 height 24
click at [114, 299] on span "تجزئة" at bounding box center [108, 307] width 81 height 19
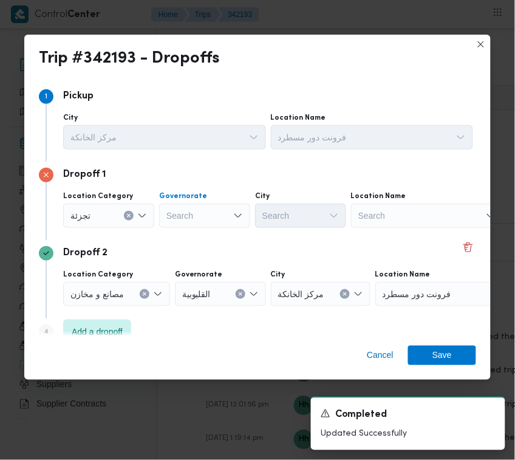
click at [213, 217] on div "Search" at bounding box center [204, 215] width 91 height 24
click at [196, 207] on div "[GEOGRAPHIC_DATA] [GEOGRAPHIC_DATA]" at bounding box center [204, 215] width 91 height 24
click at [196, 214] on div "[GEOGRAPHIC_DATA] [GEOGRAPHIC_DATA]" at bounding box center [204, 215] width 91 height 24
drag, startPoint x: 196, startPoint y: 225, endPoint x: 226, endPoint y: 231, distance: 31.1
click at [195, 236] on span "[GEOGRAPHIC_DATA]" at bounding box center [212, 237] width 62 height 15
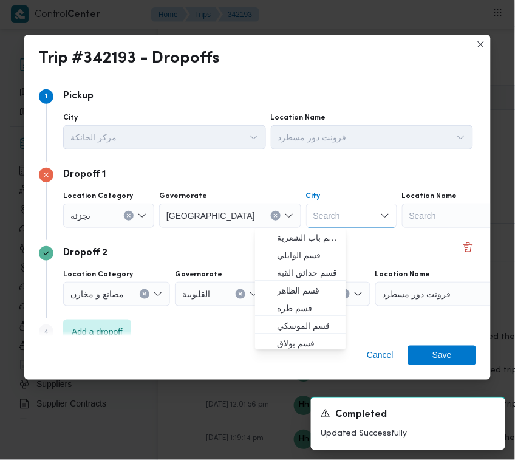
click at [313, 219] on input "City" at bounding box center [313, 215] width 1 height 15
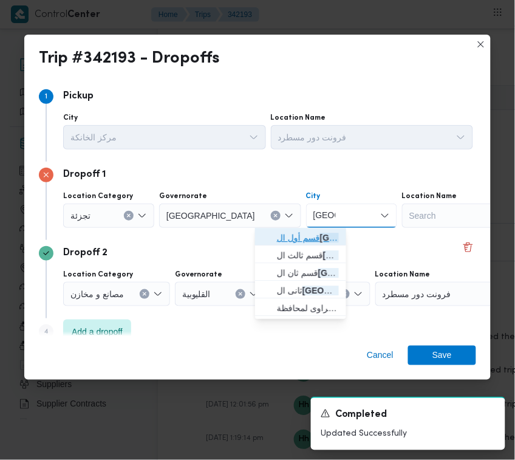
click at [271, 233] on icon "button" at bounding box center [267, 238] width 10 height 10
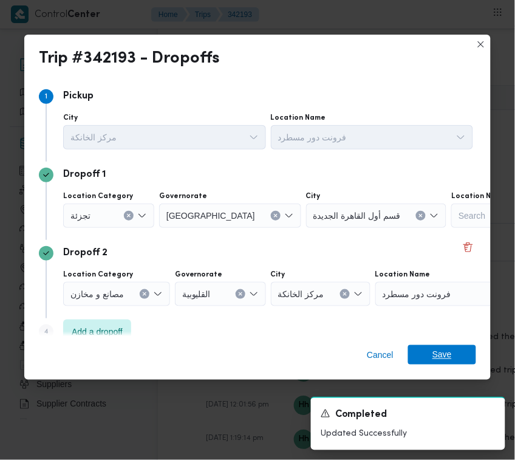
click at [432, 347] on span "Save" at bounding box center [442, 354] width 68 height 19
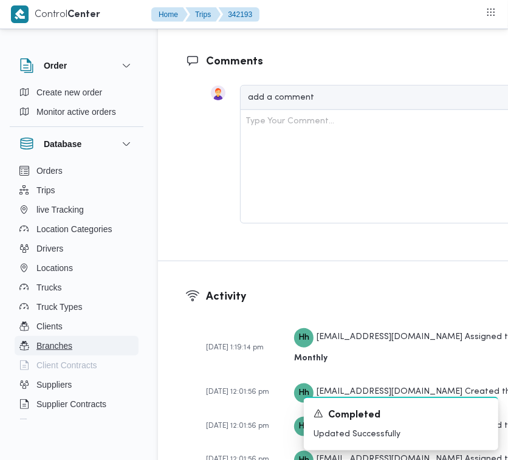
scroll to position [2428, 0]
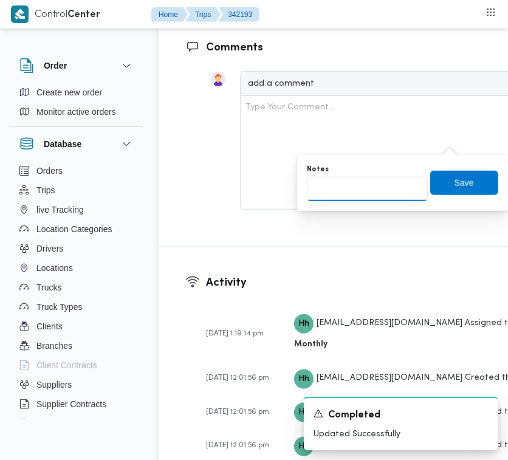
click at [387, 199] on input "Notes" at bounding box center [367, 189] width 121 height 24
click at [454, 179] on span "Save" at bounding box center [463, 182] width 19 height 15
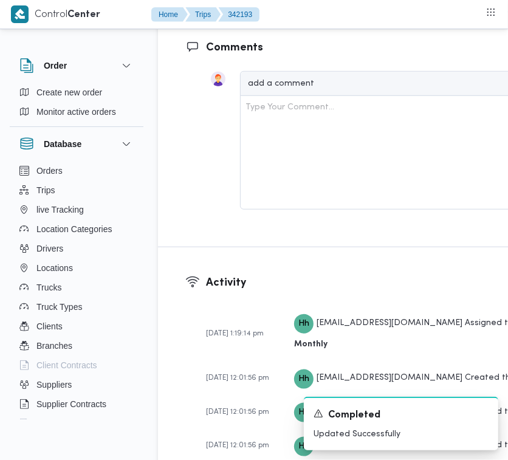
scroll to position [2026, 0]
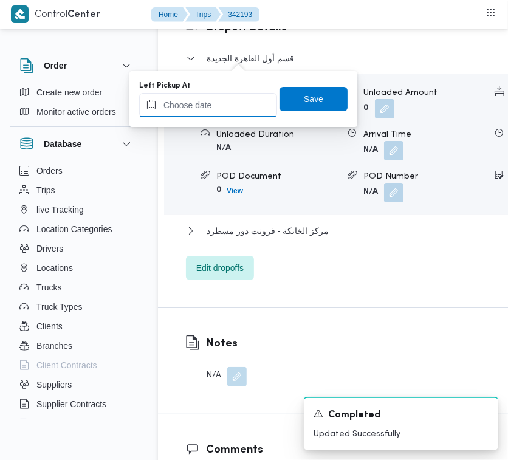
drag, startPoint x: 237, startPoint y: 60, endPoint x: 233, endPoint y: 108, distance: 48.2
click at [232, 107] on input "Left Pickup At" at bounding box center [208, 105] width 138 height 24
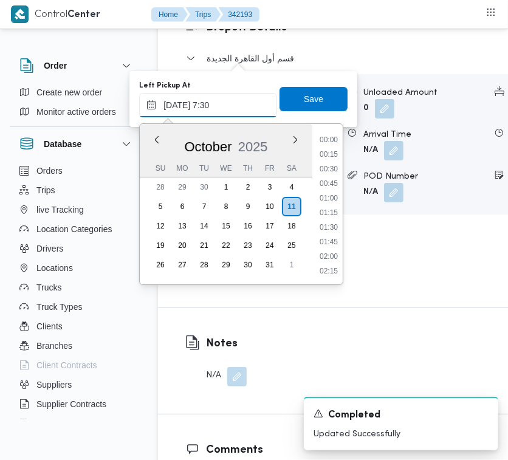
scroll to position [436, 0]
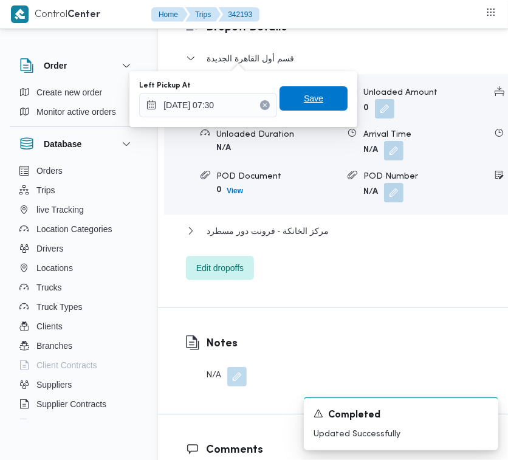
click at [290, 92] on span "Save" at bounding box center [313, 98] width 68 height 24
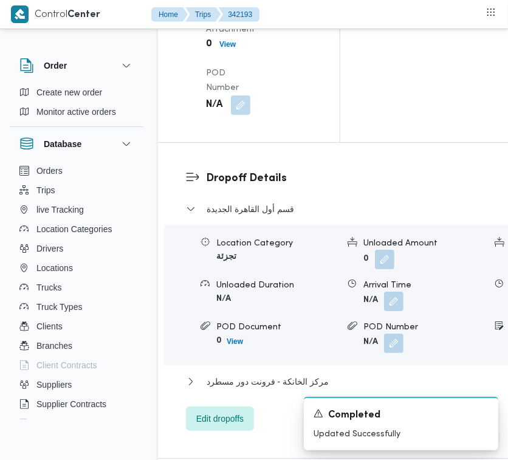
scroll to position [1906, 0]
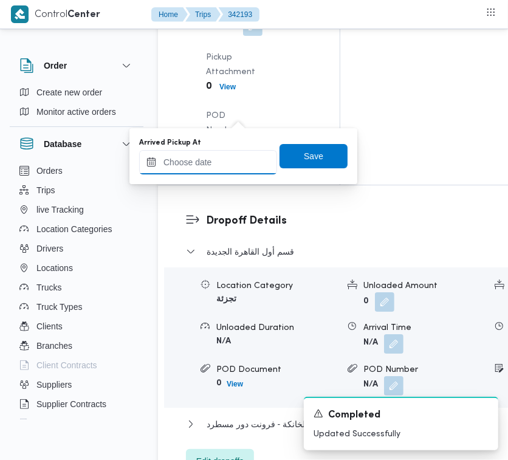
click at [224, 158] on input "Arrived Pickup At" at bounding box center [208, 162] width 138 height 24
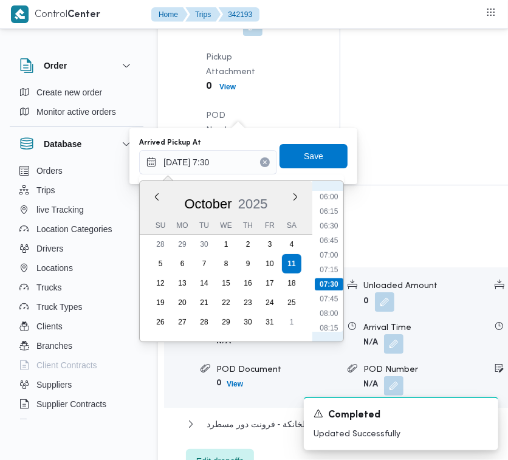
scroll to position [316, 0]
click at [324, 278] on li "06:45" at bounding box center [329, 274] width 28 height 12
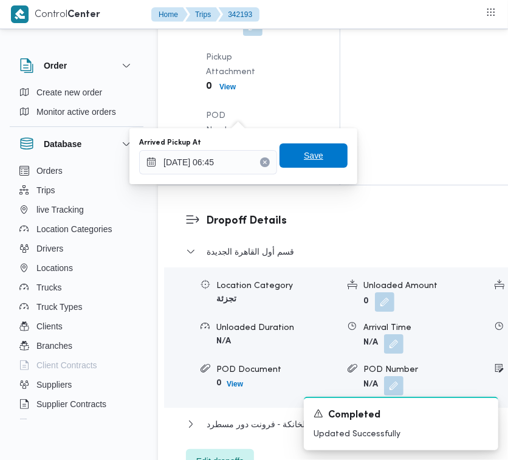
click at [315, 162] on span "Save" at bounding box center [313, 155] width 68 height 24
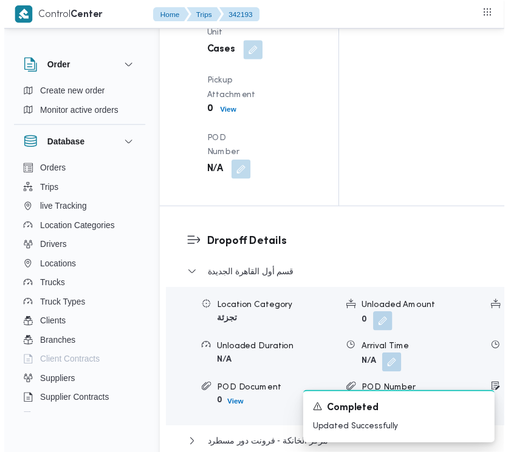
scroll to position [0, 0]
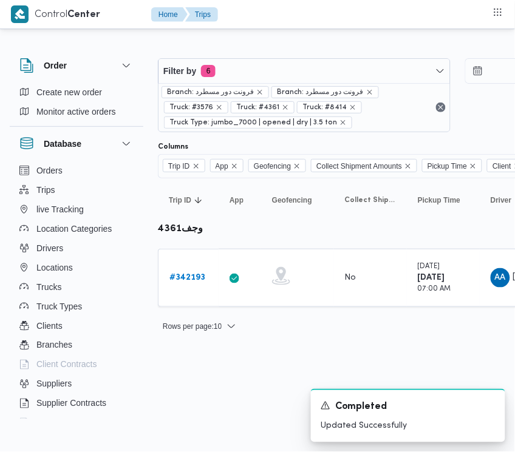
click at [271, 52] on div "Filter by 6 Branch: فرونت دور مسطرد Branch: فرونت دور مسطرد Truck: #3576 Truck:…" at bounding box center [458, 95] width 614 height 89
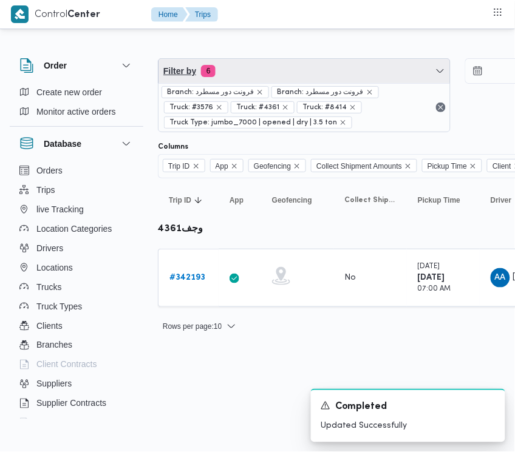
click at [273, 66] on span "Filter by 6" at bounding box center [305, 71] width 292 height 24
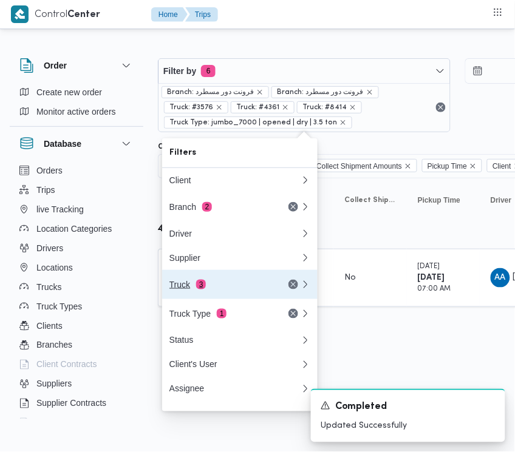
click at [198, 290] on div "Truck 3" at bounding box center [220, 285] width 102 height 10
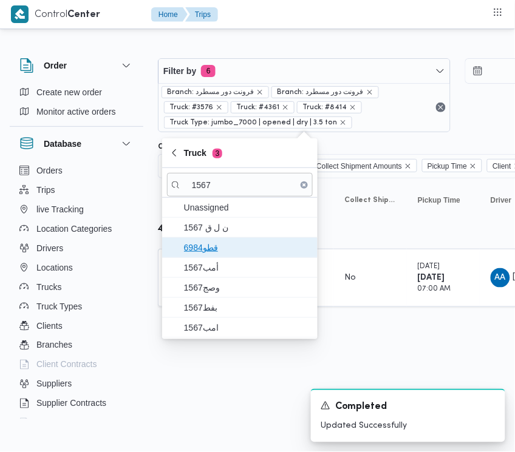
click at [214, 253] on span "6984قطو" at bounding box center [247, 248] width 126 height 15
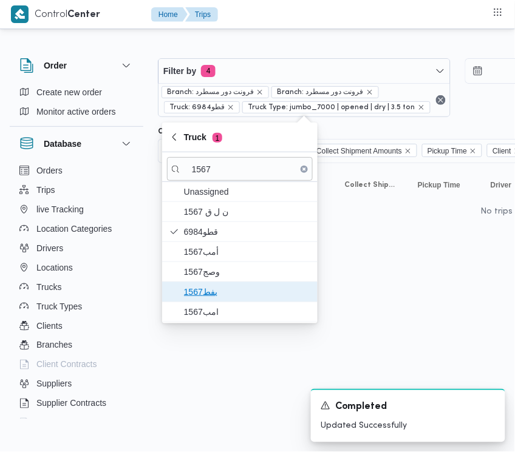
click at [214, 288] on span "بفط1567" at bounding box center [247, 292] width 126 height 15
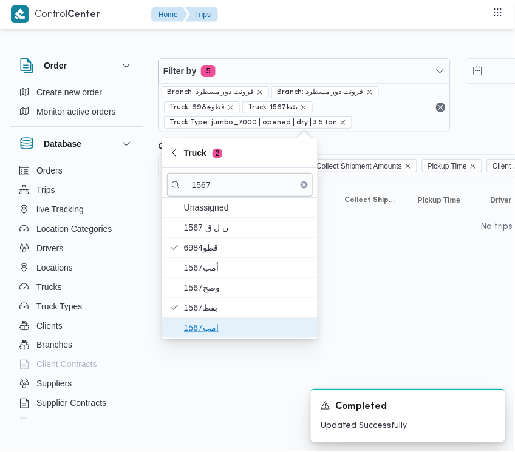
click at [205, 323] on span "امب1567" at bounding box center [247, 328] width 126 height 15
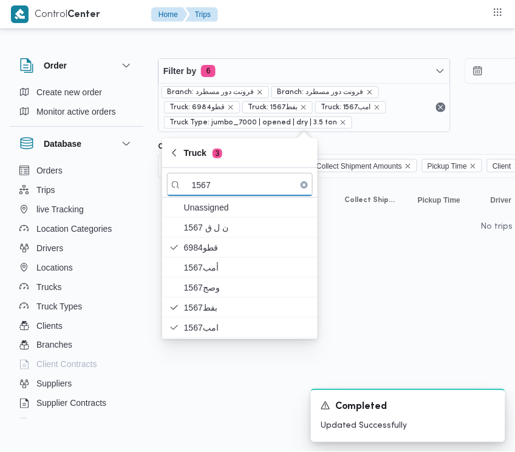
click at [202, 387] on html "Control Center Home Trips Order Create new order Monitor active orders Database…" at bounding box center [257, 226] width 515 height 452
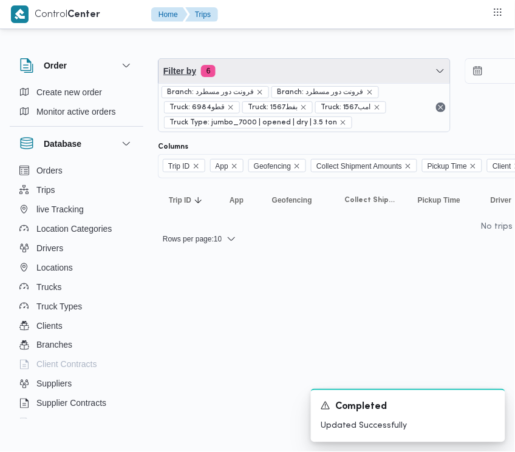
click at [265, 67] on span "Filter by 6" at bounding box center [305, 71] width 292 height 24
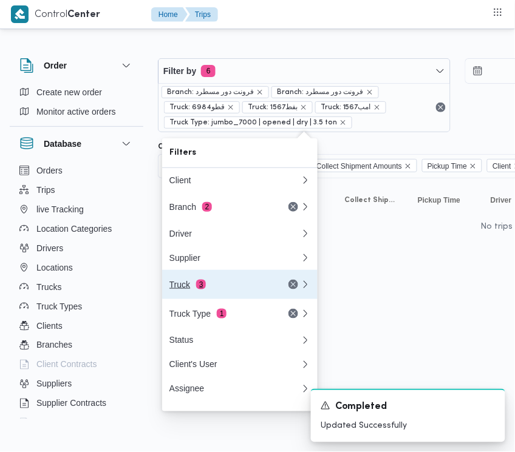
click at [253, 299] on button "Truck 3" at bounding box center [239, 284] width 155 height 29
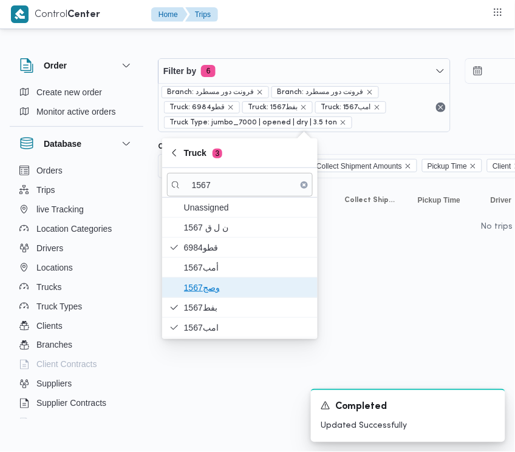
click at [208, 281] on span "وصج1567" at bounding box center [247, 288] width 126 height 15
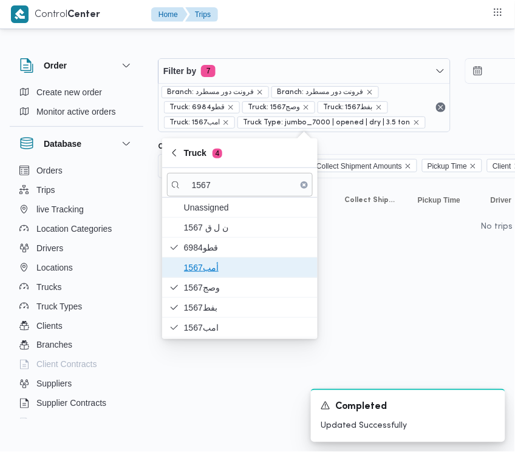
click at [208, 271] on span "1567أمب" at bounding box center [247, 268] width 126 height 15
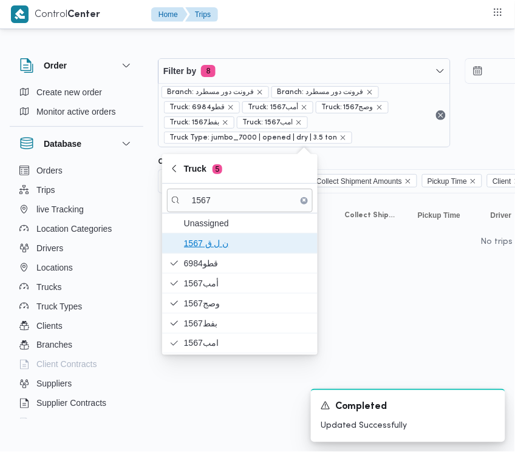
click at [208, 239] on span "ن ل ق 1567" at bounding box center [247, 243] width 126 height 15
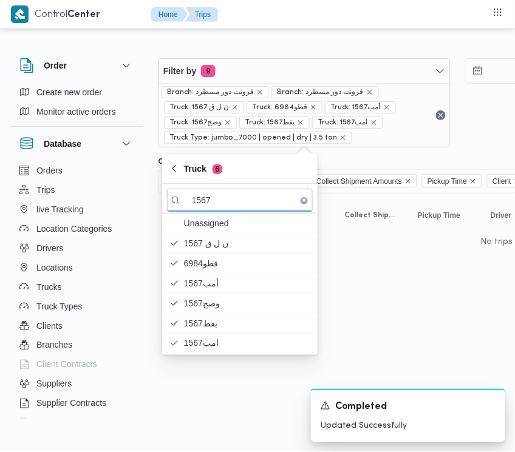
click at [366, 263] on div "Rows per page : 10" at bounding box center [522, 254] width 743 height 29
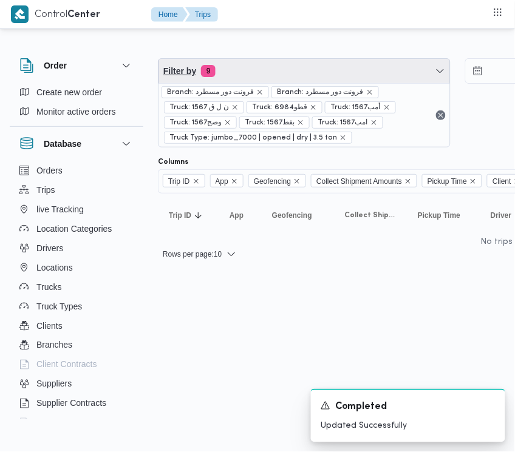
click at [264, 73] on span "Filter by 9" at bounding box center [305, 71] width 292 height 24
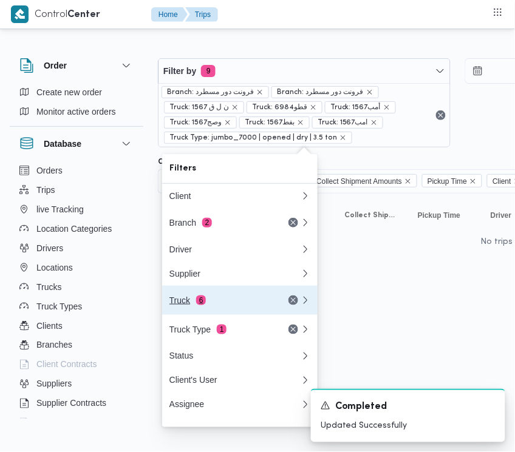
click at [213, 311] on div "Truck 6" at bounding box center [235, 300] width 146 height 29
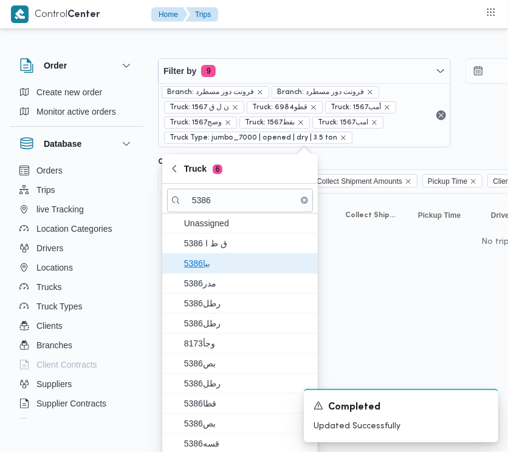
click at [213, 267] on span "5386بيا" at bounding box center [247, 263] width 126 height 15
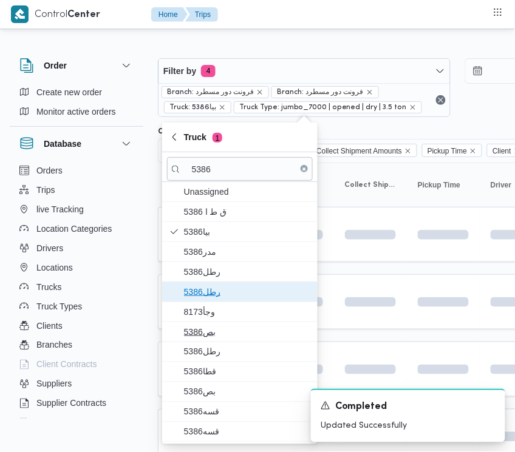
drag, startPoint x: 213, startPoint y: 296, endPoint x: 206, endPoint y: 348, distance: 52.6
click at [213, 302] on span "5386رطل" at bounding box center [240, 291] width 146 height 19
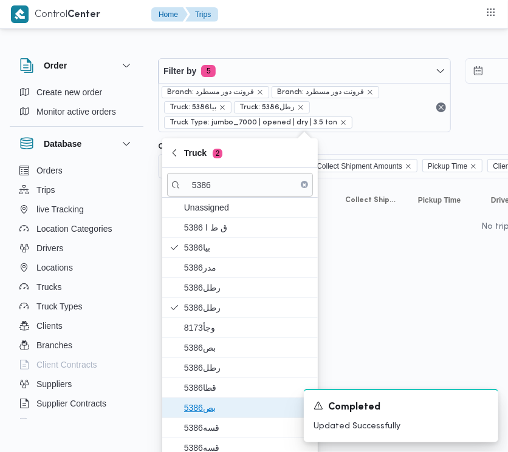
click at [202, 407] on span "بص5386" at bounding box center [247, 408] width 126 height 15
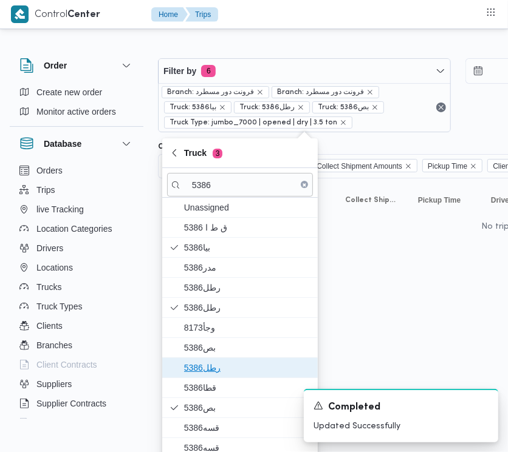
click at [196, 377] on span "رطل5386" at bounding box center [240, 367] width 146 height 19
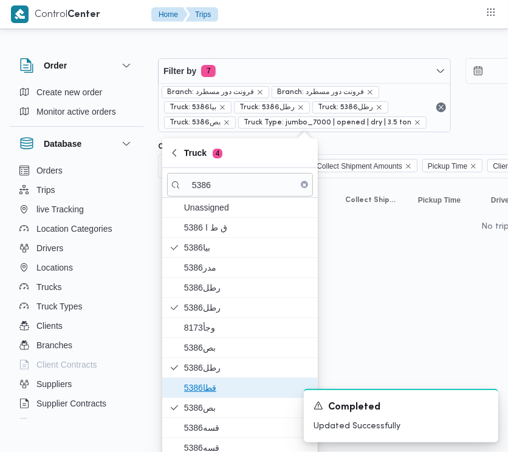
click at [196, 386] on span "قطا5386" at bounding box center [247, 388] width 126 height 15
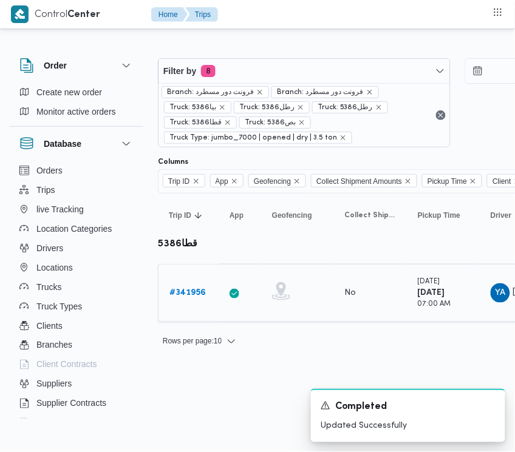
click at [172, 287] on link "# 341956" at bounding box center [187, 293] width 36 height 15
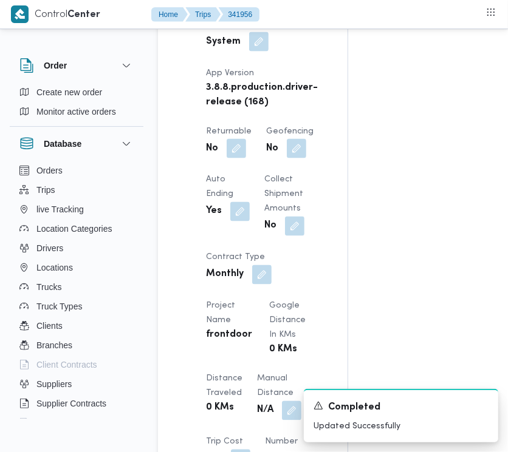
scroll to position [924, 0]
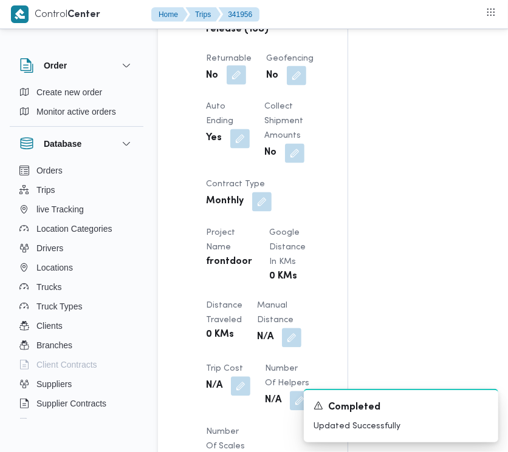
click at [234, 85] on button "button" at bounding box center [236, 75] width 19 height 19
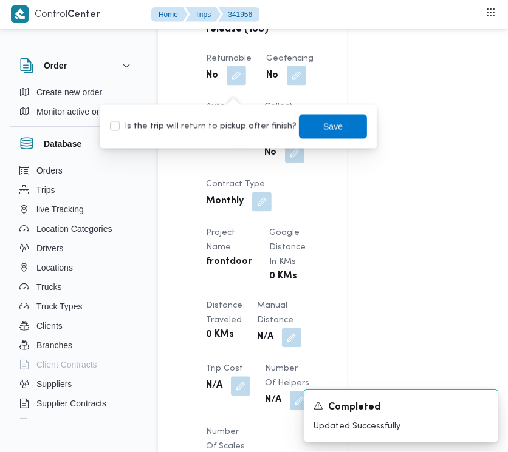
click at [228, 135] on div "Is the trip will return to pickup after finish? Save" at bounding box center [238, 127] width 259 height 27
click at [253, 128] on label "Is the trip will return to pickup after finish?" at bounding box center [203, 127] width 186 height 15
click at [323, 121] on span "Save" at bounding box center [332, 126] width 19 height 15
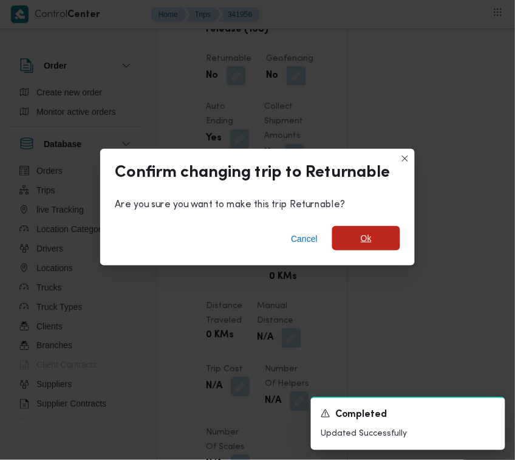
click at [392, 235] on span "Ok" at bounding box center [366, 238] width 68 height 24
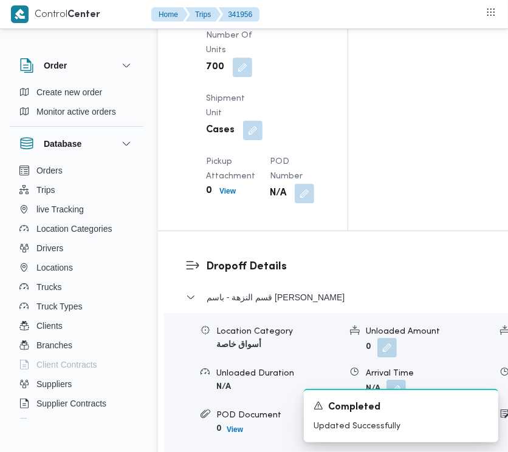
scroll to position [2125, 0]
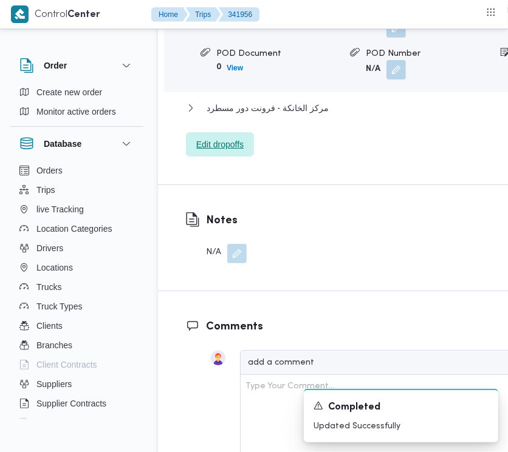
click at [225, 137] on span "Edit dropoffs" at bounding box center [219, 144] width 47 height 15
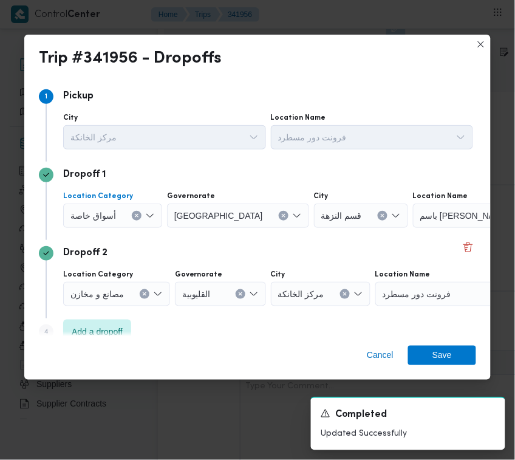
click at [107, 208] on span "أسواق خاصة" at bounding box center [93, 214] width 46 height 13
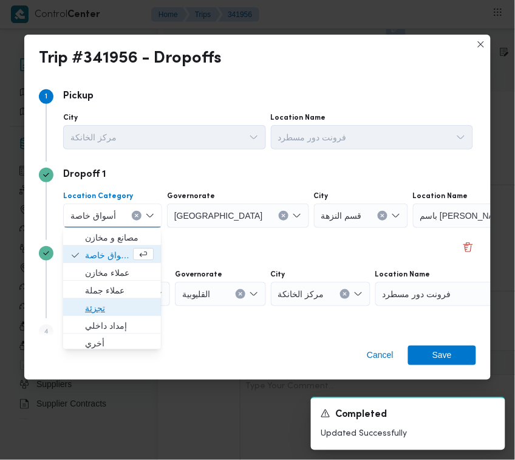
drag, startPoint x: 108, startPoint y: 305, endPoint x: 146, endPoint y: 266, distance: 55.0
click
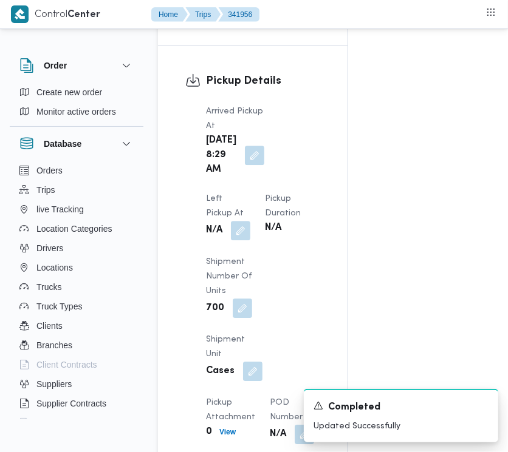
scroll to position [1478, 0]
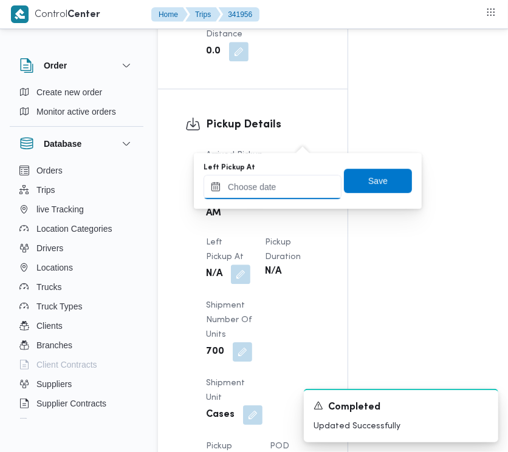
drag, startPoint x: 293, startPoint y: 151, endPoint x: 287, endPoint y: 187, distance: 36.8
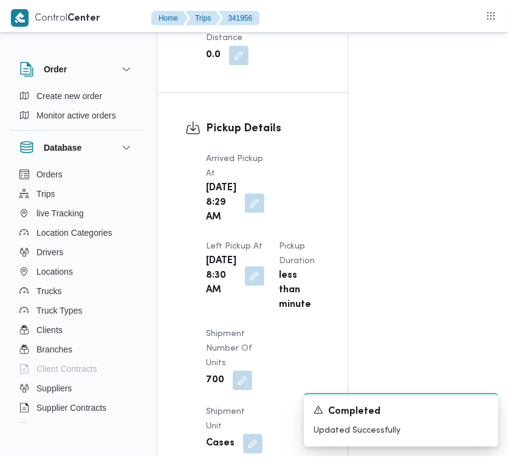
scroll to position [0, 0]
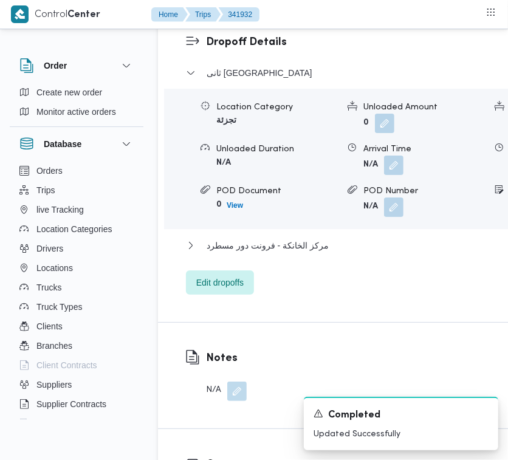
scroll to position [2414, 0]
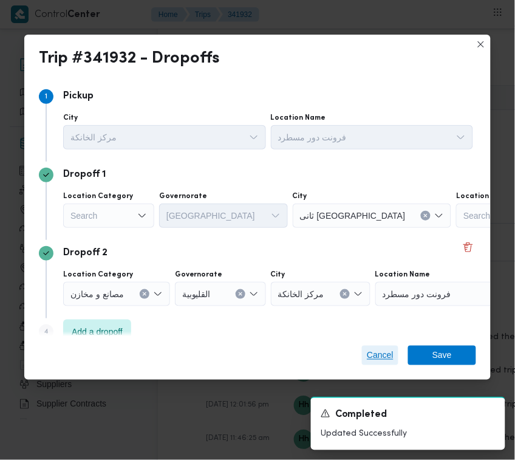
drag, startPoint x: 381, startPoint y: 349, endPoint x: 412, endPoint y: 310, distance: 49.8
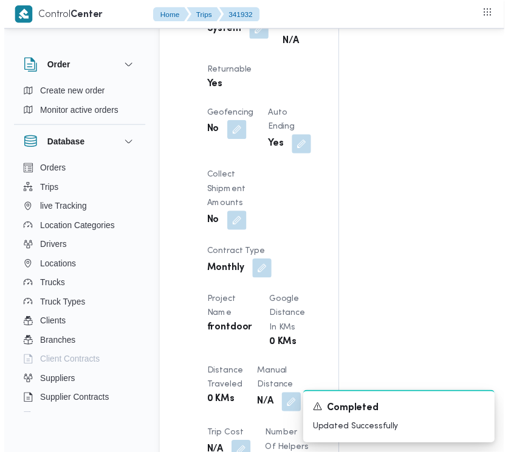
scroll to position [0, 0]
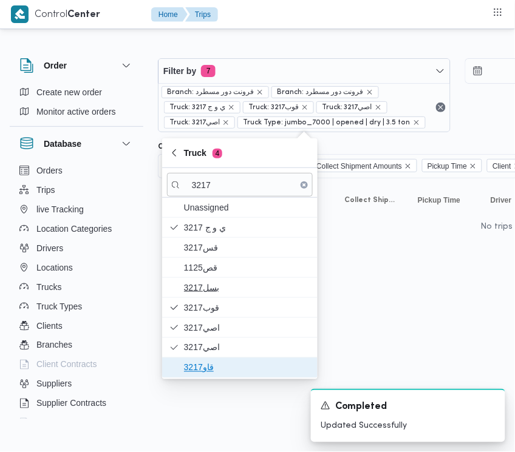
drag, startPoint x: 204, startPoint y: 372, endPoint x: 228, endPoint y: 295, distance: 81.4
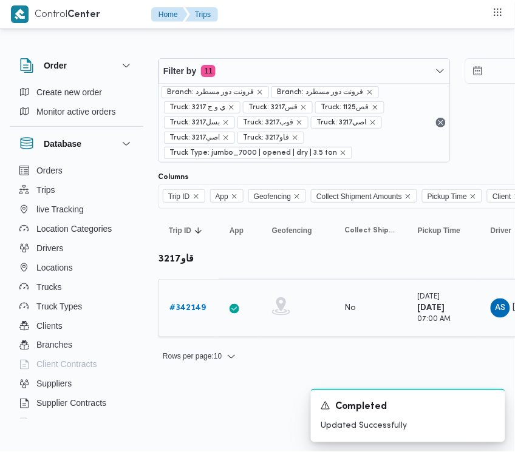
drag, startPoint x: 439, startPoint y: 346, endPoint x: 253, endPoint y: 325, distance: 186.5
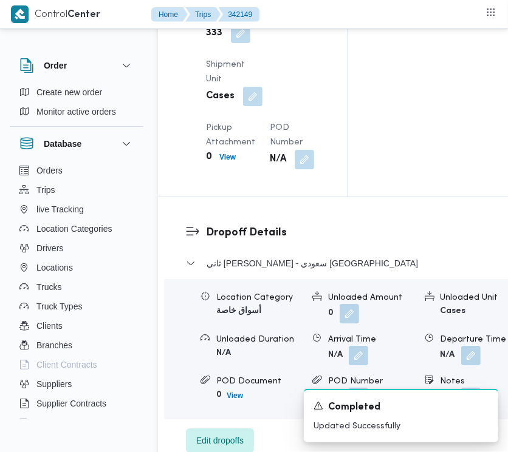
scroll to position [1786, 0]
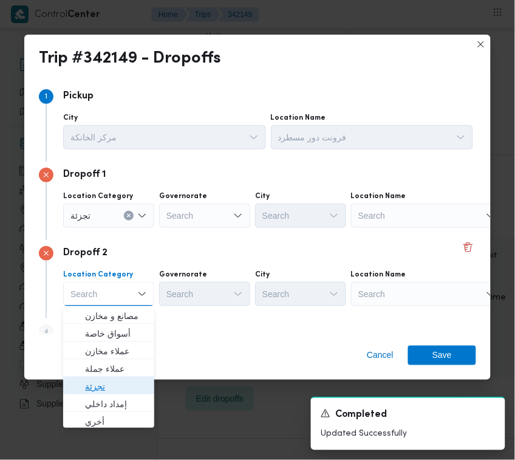
drag, startPoint x: 106, startPoint y: 383, endPoint x: 111, endPoint y: 369, distance: 14.8
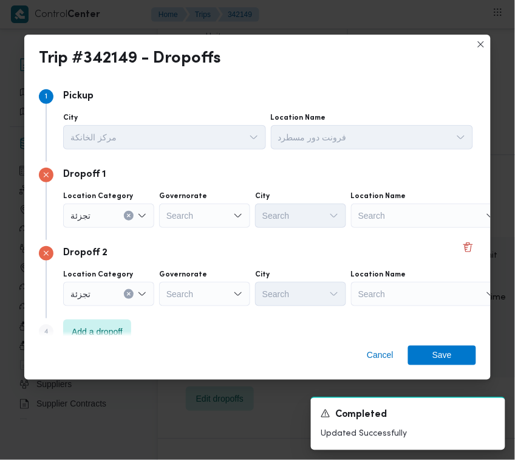
drag, startPoint x: 204, startPoint y: 289, endPoint x: 204, endPoint y: 260, distance: 29.2
click at [132, 249] on div "Dropoff 2" at bounding box center [257, 253] width 437 height 15
click at [180, 290] on div "Search" at bounding box center [204, 294] width 91 height 24
click at [192, 298] on div "[GEOGRAPHIC_DATA] [GEOGRAPHIC_DATA]" at bounding box center [204, 294] width 91 height 24
drag, startPoint x: 193, startPoint y: 325, endPoint x: 230, endPoint y: 316, distance: 38.2
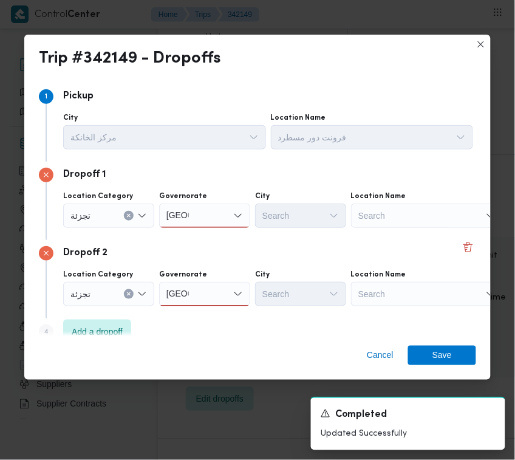
click at [193, 326] on div "Step 4 is disabled 4 Add a dropoff" at bounding box center [257, 334] width 437 height 32
click at [298, 296] on div "Search" at bounding box center [300, 294] width 91 height 24
click at [211, 216] on div "[GEOGRAPHIC_DATA] [GEOGRAPHIC_DATA]" at bounding box center [204, 215] width 91 height 24
click at [211, 231] on span "[GEOGRAPHIC_DATA]" at bounding box center [212, 237] width 62 height 15
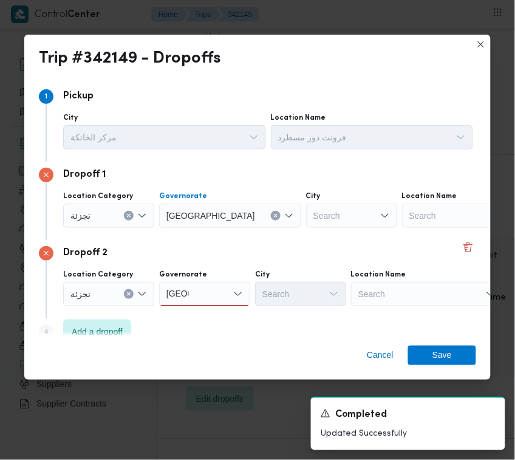
click at [316, 301] on div "Search" at bounding box center [300, 294] width 91 height 24
click at [217, 290] on div "[GEOGRAPHIC_DATA] [GEOGRAPHIC_DATA]" at bounding box center [204, 294] width 91 height 24
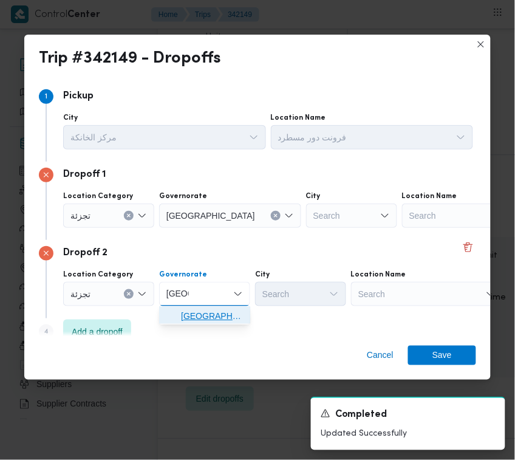
drag, startPoint x: 217, startPoint y: 307, endPoint x: 246, endPoint y: 299, distance: 30.4
click at [216, 308] on span "[GEOGRAPHIC_DATA]" at bounding box center [204, 315] width 81 height 19
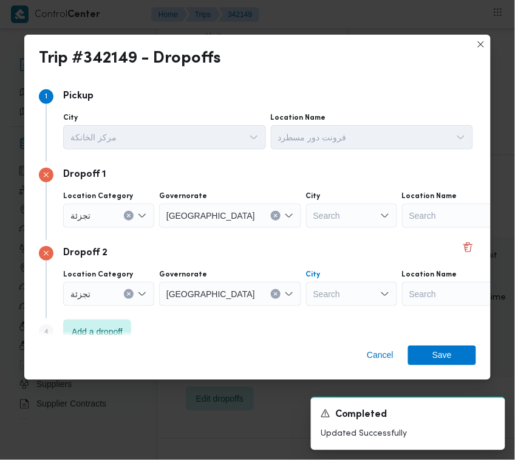
click at [306, 298] on div "Search" at bounding box center [351, 294] width 91 height 24
click at [340, 213] on div "Search" at bounding box center [351, 215] width 91 height 24
click at [217, 250] on div "Dropoff 2" at bounding box center [257, 253] width 437 height 15
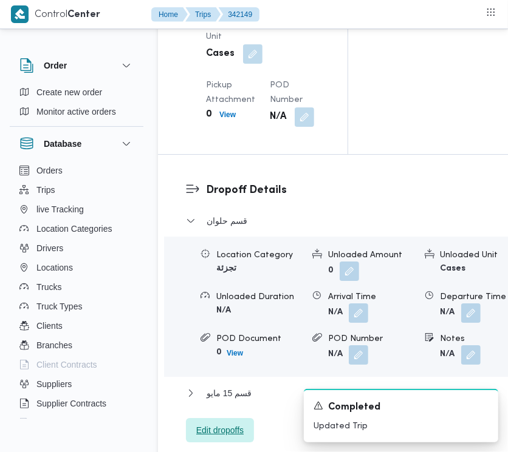
scroll to position [1390, 0]
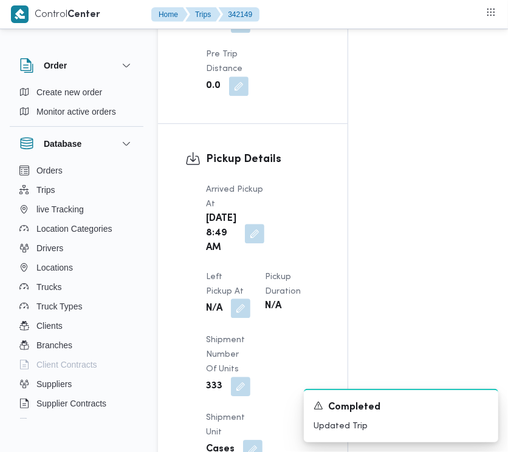
drag, startPoint x: 307, startPoint y: 171, endPoint x: 302, endPoint y: 178, distance: 8.4
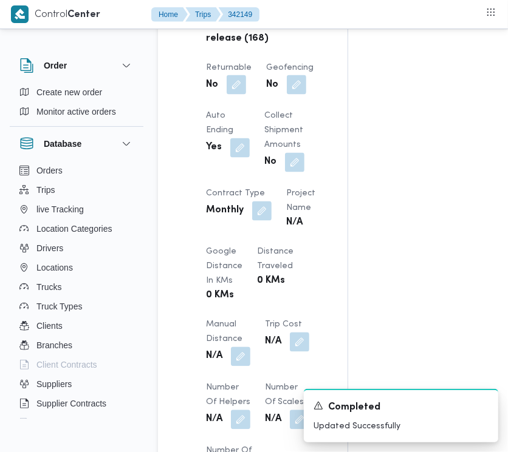
scroll to position [863, 0]
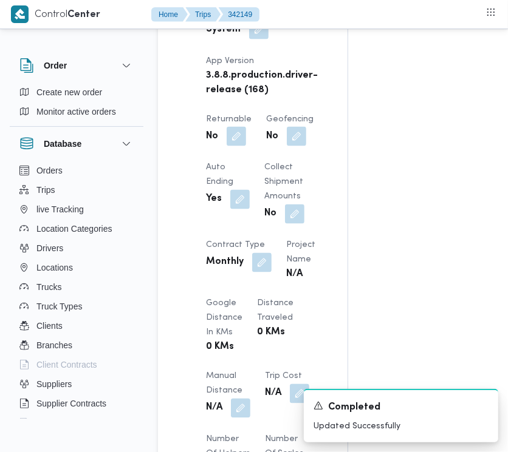
drag, startPoint x: 244, startPoint y: 151, endPoint x: 244, endPoint y: 165, distance: 14.0
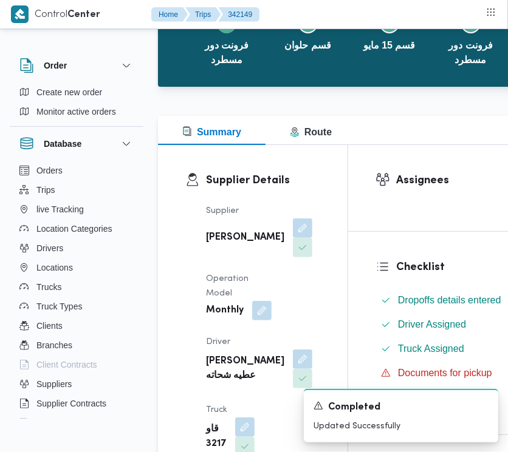
scroll to position [0, 0]
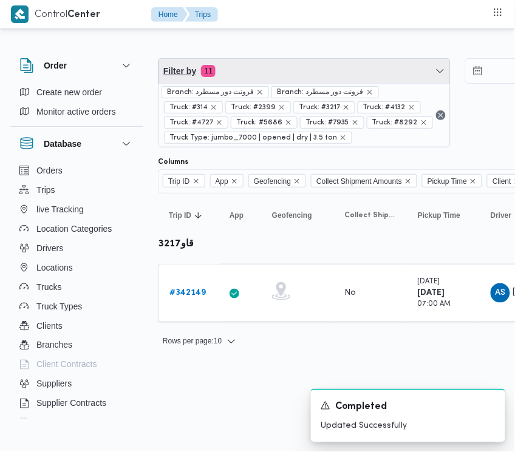
click at [285, 77] on span "Filter by 11" at bounding box center [305, 71] width 292 height 24
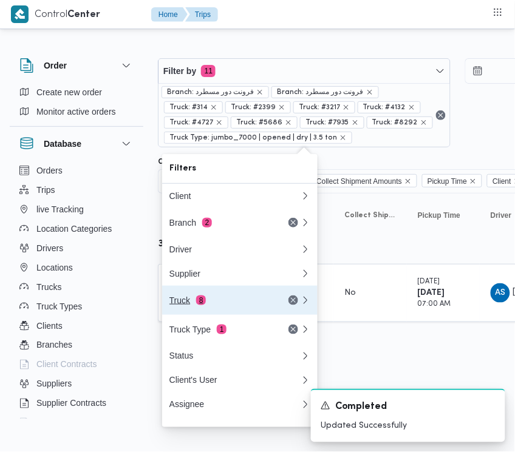
click at [241, 292] on button "Truck 8" at bounding box center [239, 300] width 155 height 29
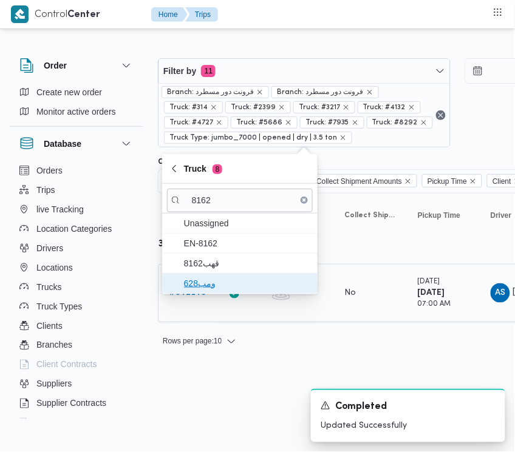
drag, startPoint x: 213, startPoint y: 292, endPoint x: 213, endPoint y: 310, distance: 18.2
click at [213, 310] on body "Control Center Home Trips Order Create new order Monitor active orders Database…" at bounding box center [257, 178] width 515 height 357
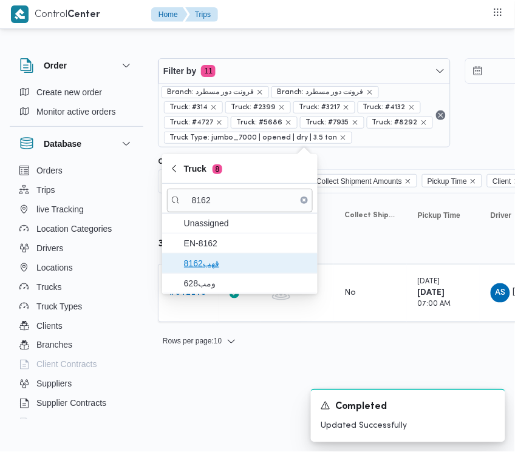
click at [210, 262] on span "قهب8162" at bounding box center [247, 263] width 126 height 15
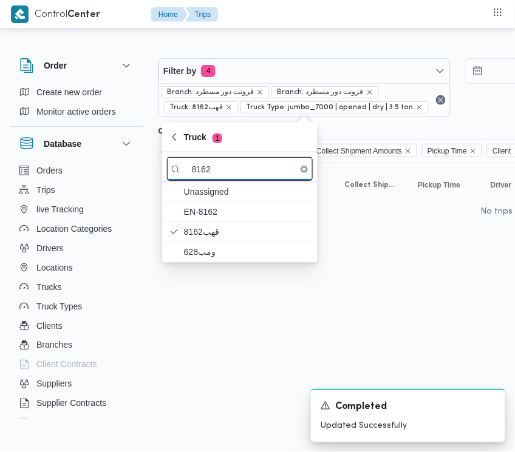
click at [216, 175] on input "8162" at bounding box center [240, 169] width 146 height 24
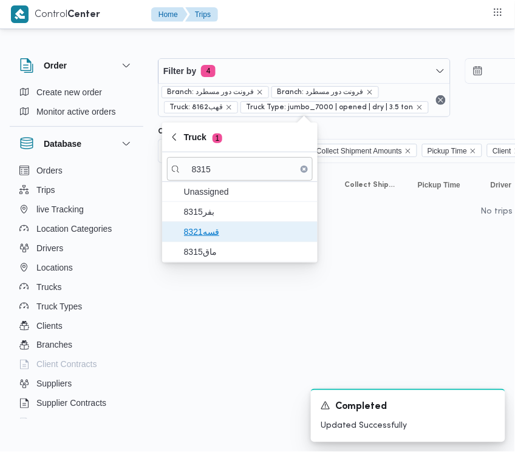
click at [184, 241] on span "قسه8321" at bounding box center [240, 231] width 146 height 19
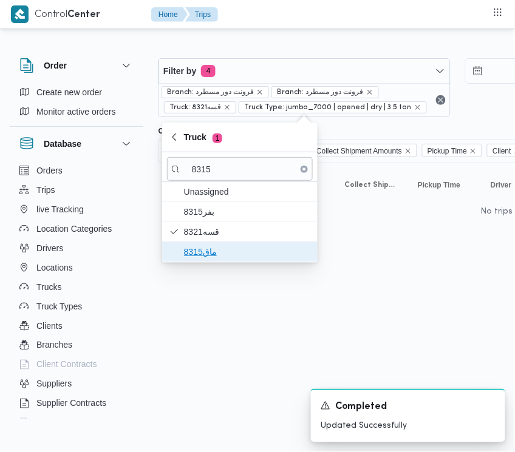
click at [178, 251] on icon "button" at bounding box center [174, 252] width 10 height 10
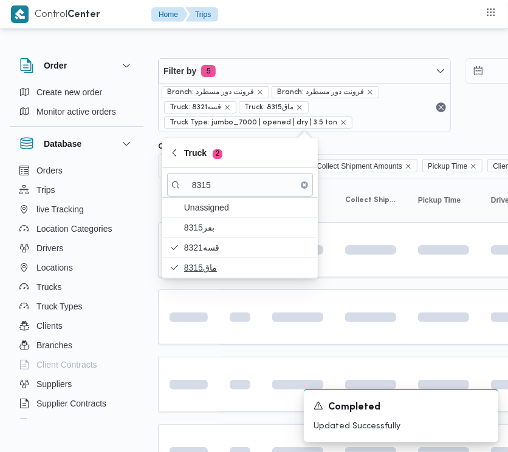
click at [186, 350] on html "Control Center Home Trips Order Create new order Monitor active orders Database…" at bounding box center [254, 226] width 508 height 452
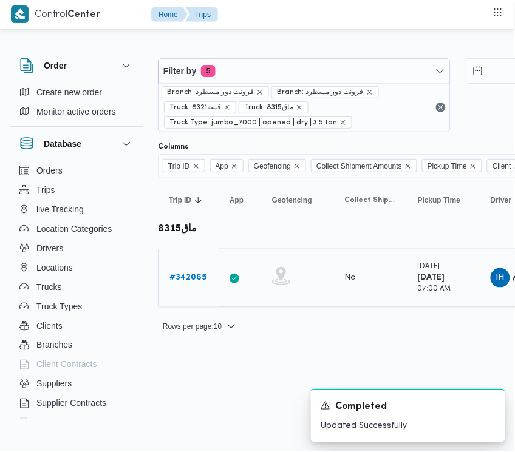
click at [197, 278] on b "# 342065" at bounding box center [187, 278] width 37 height 8
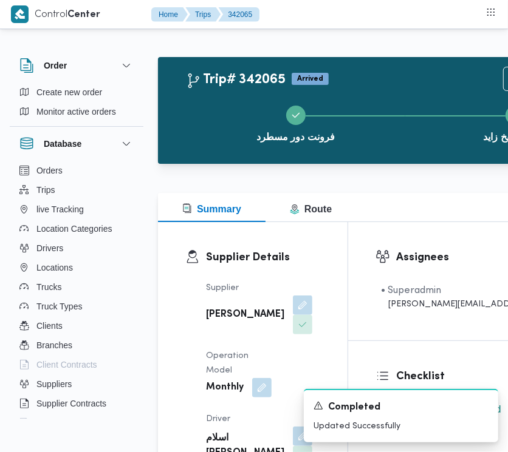
scroll to position [791, 0]
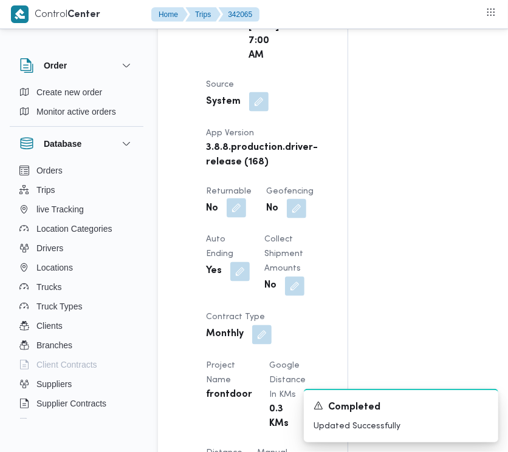
click at [235, 217] on button "button" at bounding box center [236, 208] width 19 height 19
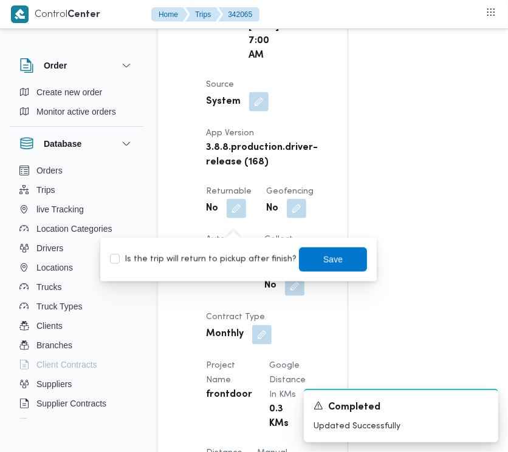
click at [219, 259] on div "Is the trip will return to pickup after finish? Save" at bounding box center [238, 260] width 259 height 27
click at [219, 259] on label "Is the trip will return to pickup after finish?" at bounding box center [203, 260] width 186 height 15
click at [334, 268] on span "Save" at bounding box center [333, 259] width 68 height 24
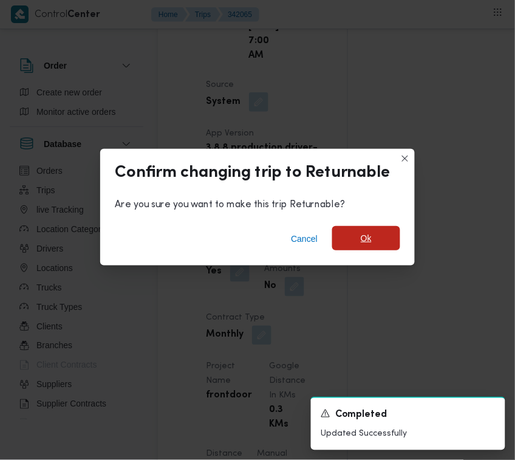
click at [367, 233] on span "Ok" at bounding box center [366, 238] width 11 height 15
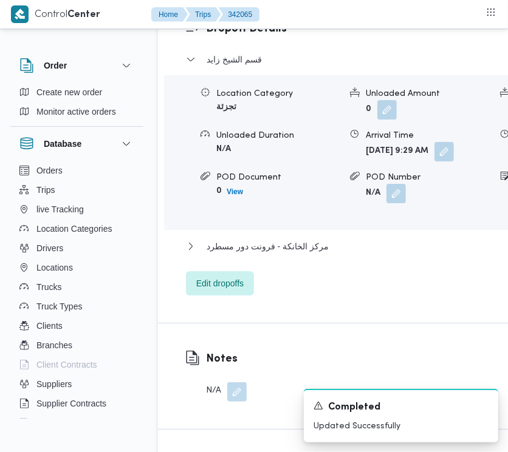
scroll to position [1947, 0]
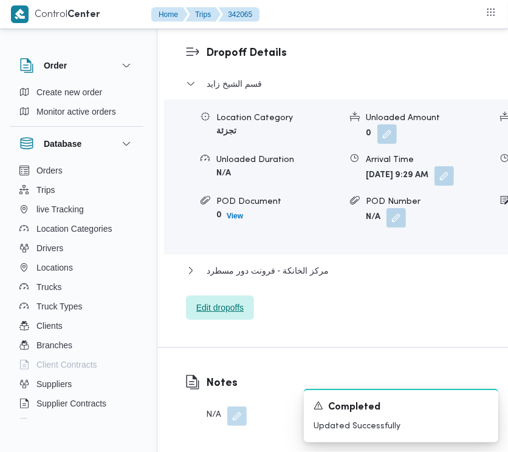
click at [233, 320] on span "Edit dropoffs" at bounding box center [220, 308] width 68 height 24
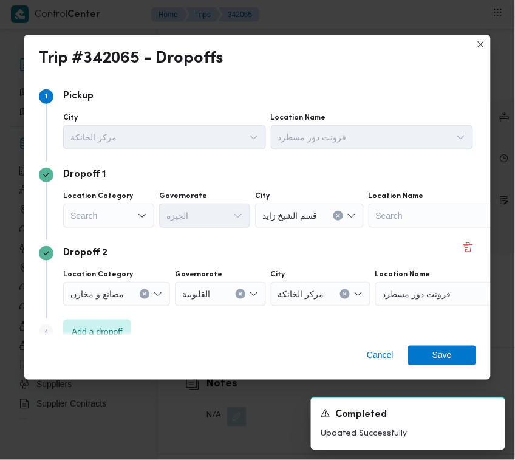
click at [226, 362] on div "Cancel Save" at bounding box center [257, 358] width 466 height 44
click at [102, 202] on div "Location Category Search" at bounding box center [108, 209] width 91 height 36
click at [109, 210] on div "Search" at bounding box center [108, 215] width 91 height 24
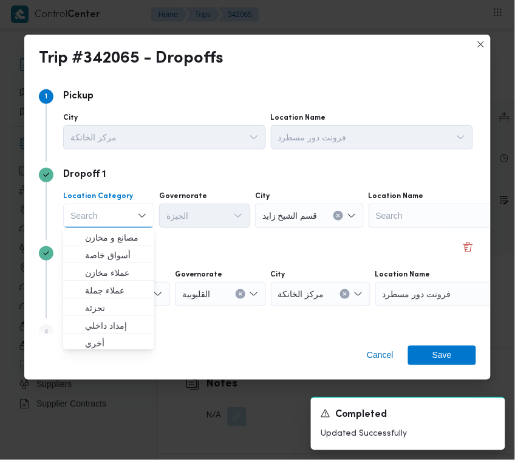
click at [198, 222] on div "الجيزة" at bounding box center [204, 215] width 91 height 24
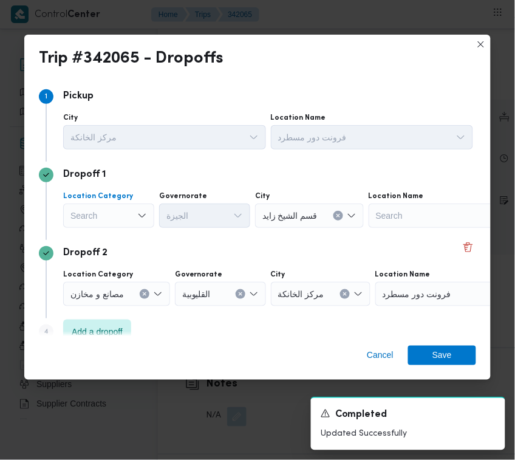
drag, startPoint x: 120, startPoint y: 213, endPoint x: 126, endPoint y: 225, distance: 14.1
click at [123, 214] on div "Search" at bounding box center [108, 215] width 91 height 24
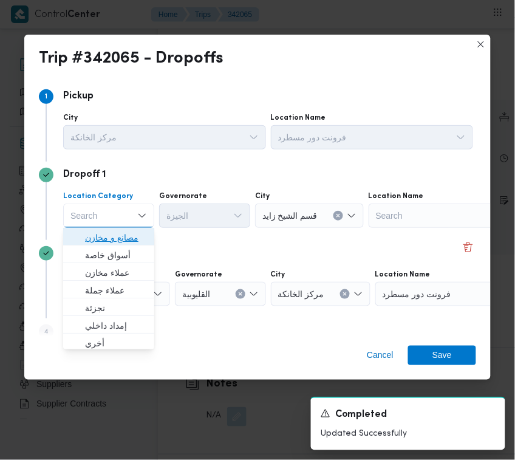
click at [129, 237] on span "مصانع و مخازن" at bounding box center [116, 237] width 62 height 15
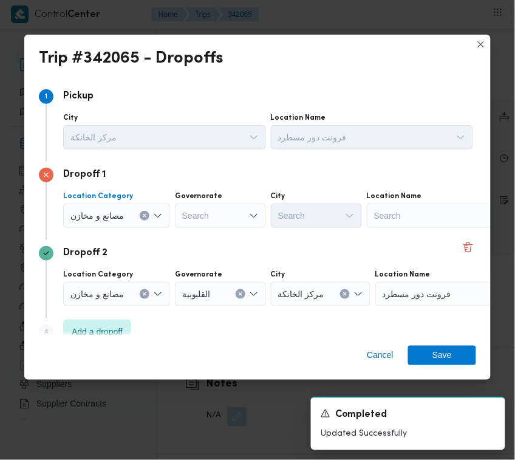
click at [144, 214] on icon "Clear input" at bounding box center [144, 215] width 3 height 3
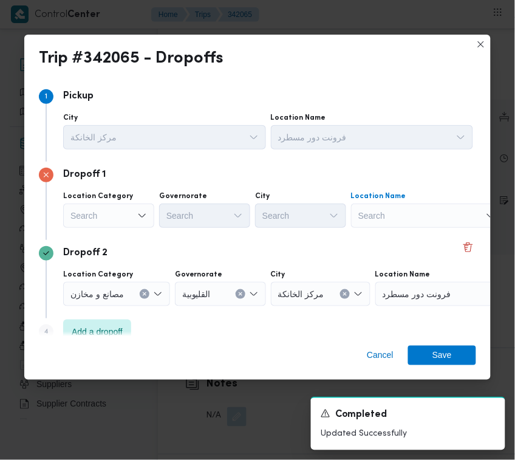
click at [406, 226] on div "Search" at bounding box center [427, 215] width 152 height 24
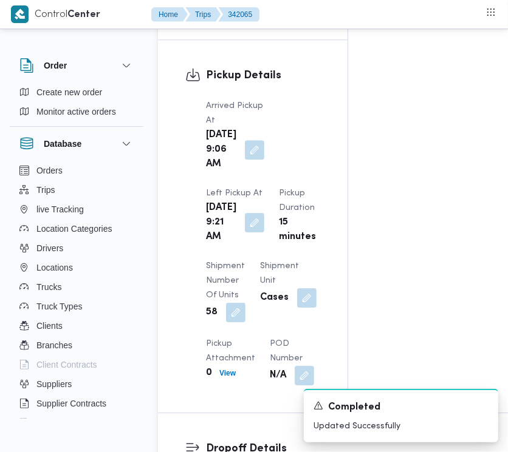
scroll to position [0, 0]
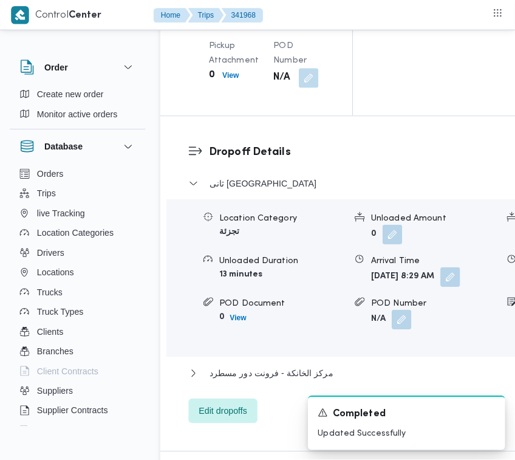
scroll to position [1940, 0]
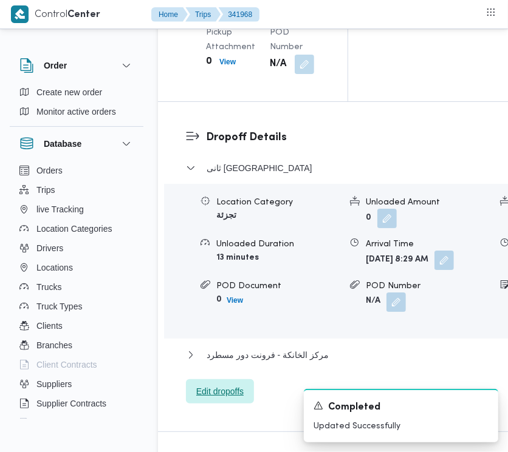
click at [241, 399] on span "Edit dropoffs" at bounding box center [219, 391] width 47 height 15
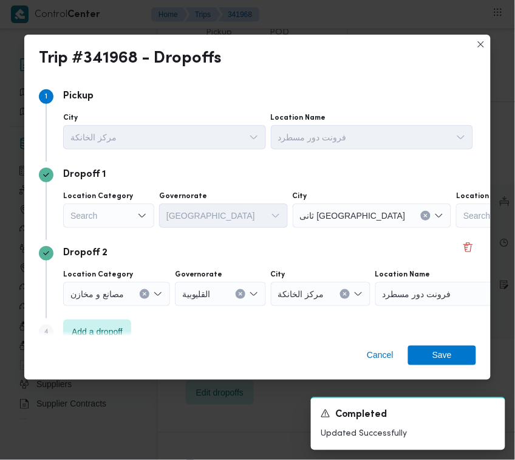
click at [126, 210] on div "Search" at bounding box center [108, 215] width 91 height 24
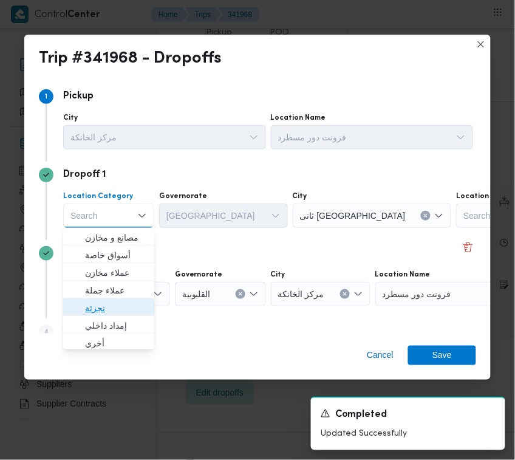
click at [93, 301] on span "تجزئة" at bounding box center [116, 308] width 62 height 15
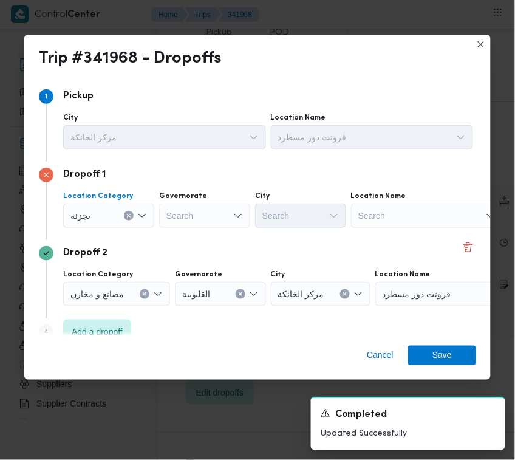
click at [205, 222] on div "Search" at bounding box center [204, 215] width 91 height 24
drag, startPoint x: 207, startPoint y: 210, endPoint x: 217, endPoint y: 225, distance: 18.9
click at [208, 210] on div "[GEOGRAPHIC_DATA] [GEOGRAPHIC_DATA]" at bounding box center [204, 215] width 91 height 24
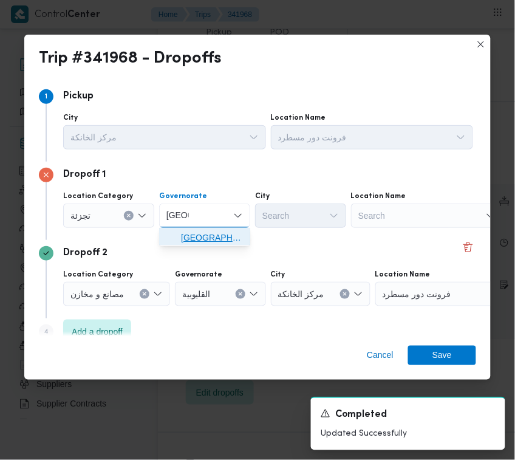
click at [217, 232] on span "[GEOGRAPHIC_DATA]" at bounding box center [212, 237] width 62 height 15
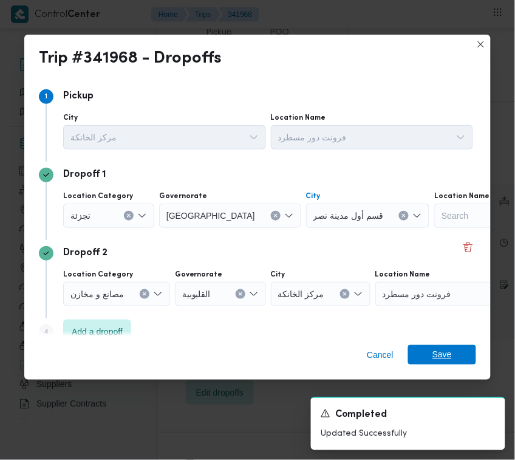
drag, startPoint x: 417, startPoint y: 340, endPoint x: 424, endPoint y: 348, distance: 10.3
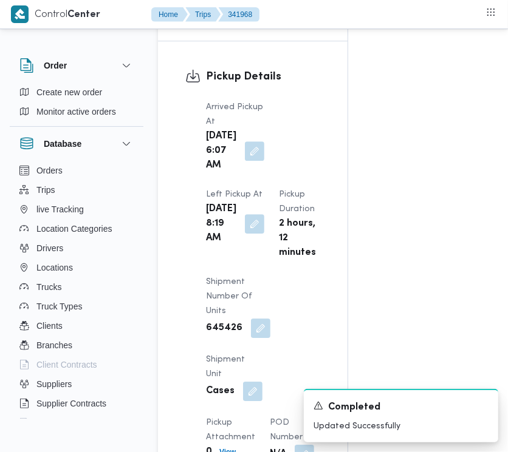
scroll to position [0, 0]
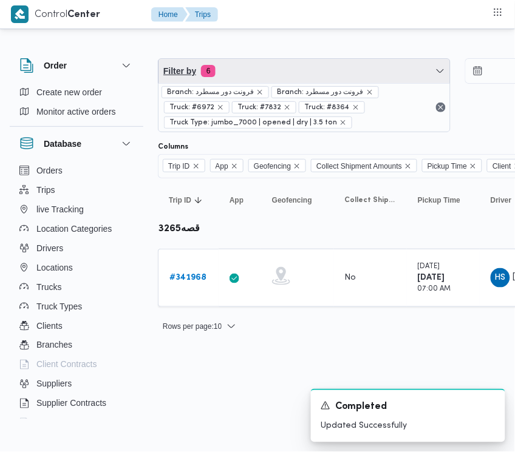
drag, startPoint x: 259, startPoint y: 69, endPoint x: 259, endPoint y: 107, distance: 38.3
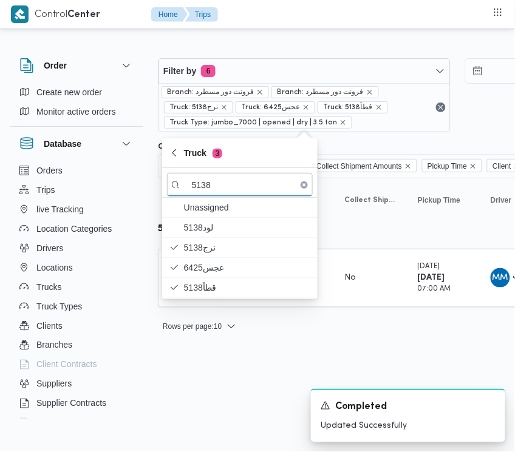
drag, startPoint x: 225, startPoint y: 383, endPoint x: 228, endPoint y: 301, distance: 82.6
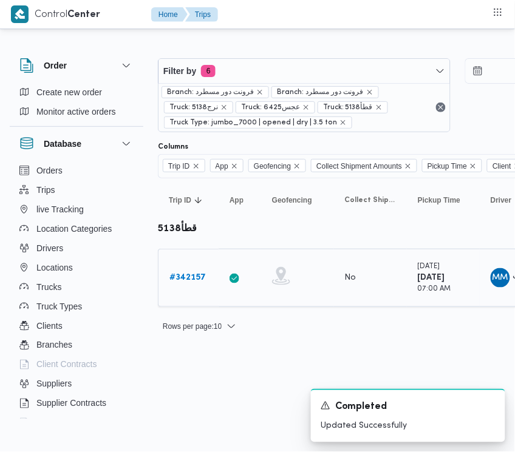
click at [193, 282] on b "# 342157" at bounding box center [187, 278] width 36 height 8
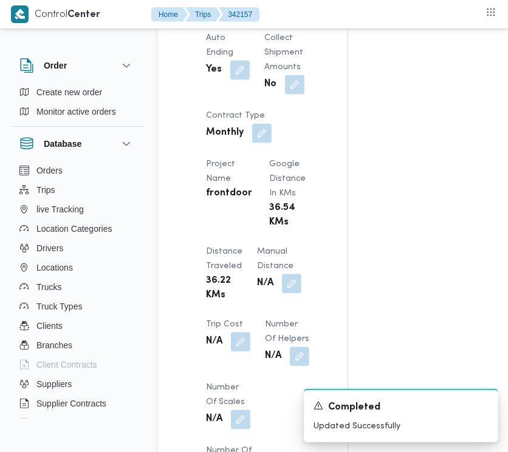
scroll to position [933, 0]
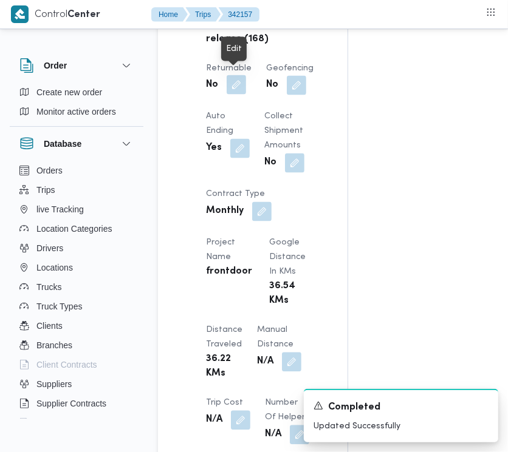
click at [237, 79] on button "button" at bounding box center [236, 84] width 19 height 19
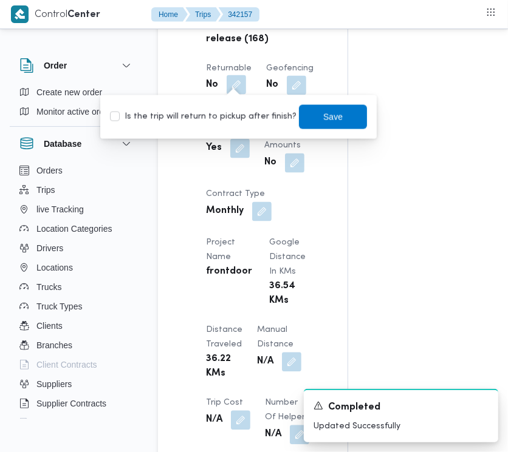
click at [236, 128] on div "Is the trip will return to pickup after finish? Save" at bounding box center [238, 117] width 259 height 27
click at [228, 117] on label "Is the trip will return to pickup after finish?" at bounding box center [203, 117] width 186 height 15
click at [339, 117] on span "Save" at bounding box center [333, 116] width 68 height 24
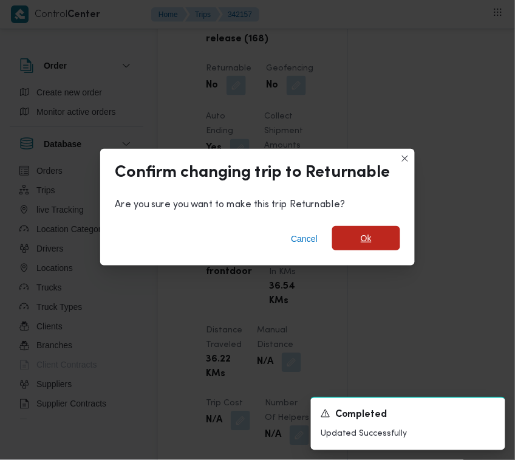
click at [369, 232] on span "Ok" at bounding box center [366, 238] width 11 height 15
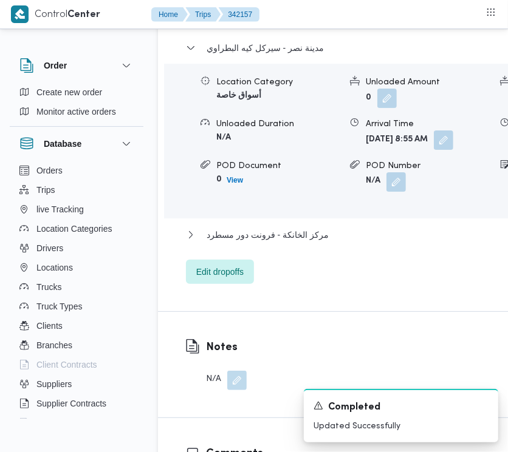
scroll to position [2078, 0]
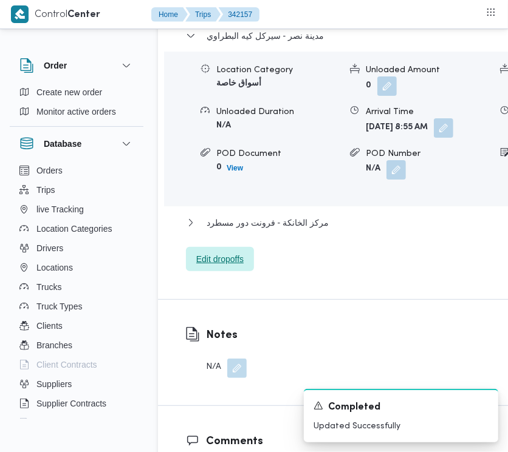
click at [206, 271] on span "Edit dropoffs" at bounding box center [220, 259] width 68 height 24
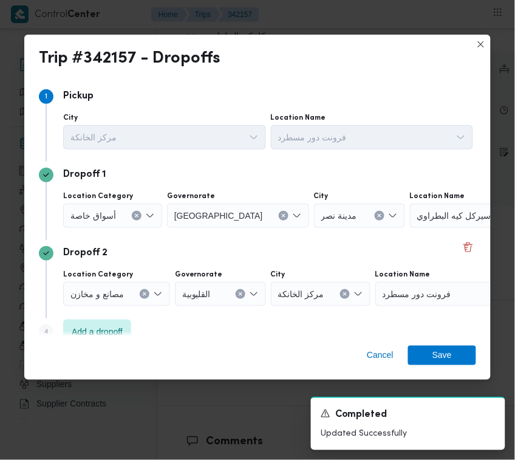
click at [87, 216] on span "أسواق خاصة" at bounding box center [93, 214] width 46 height 13
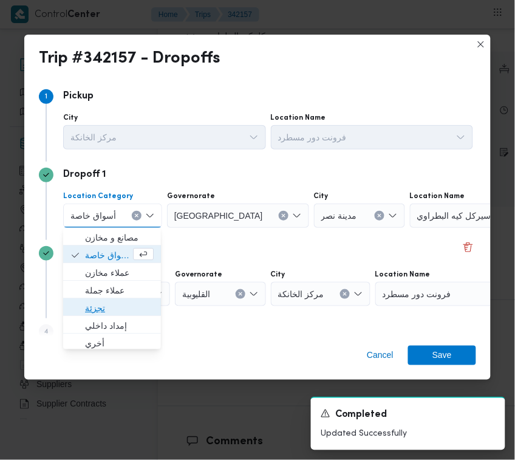
click at [93, 302] on span "تجزئة" at bounding box center [119, 308] width 69 height 15
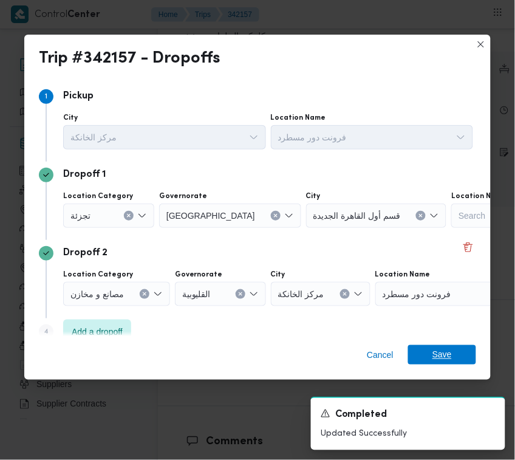
click at [448, 355] on span "Save" at bounding box center [441, 354] width 19 height 19
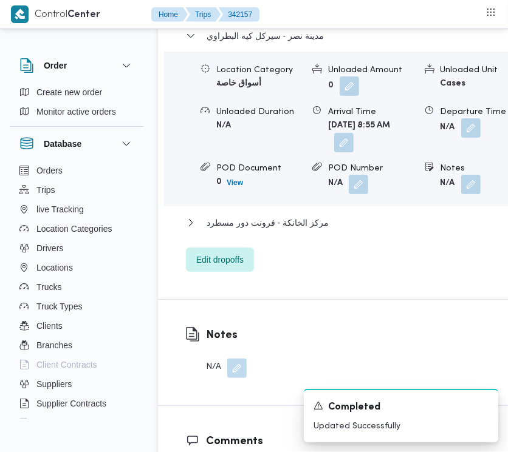
click at [471, 205] on div "Location Category أسواق خاصة Unloaded Amount 0 Unloaded Unit Cases Unloaded Dur…" at bounding box center [345, 129] width 373 height 152
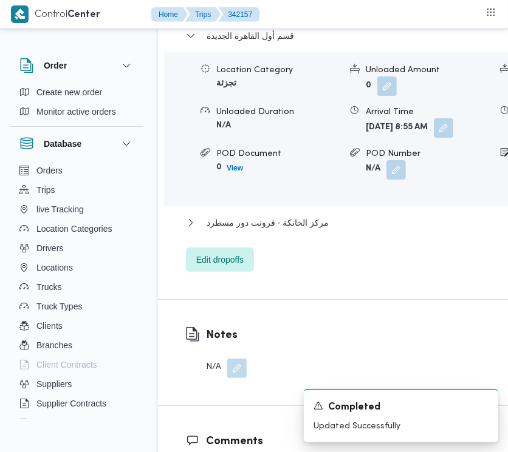
scroll to position [2092, 0]
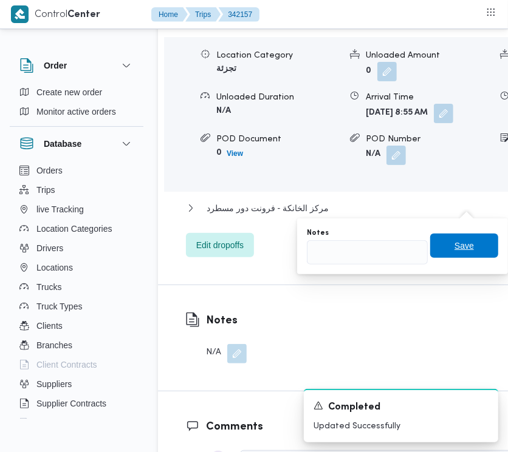
click at [430, 243] on span "Save" at bounding box center [464, 246] width 68 height 24
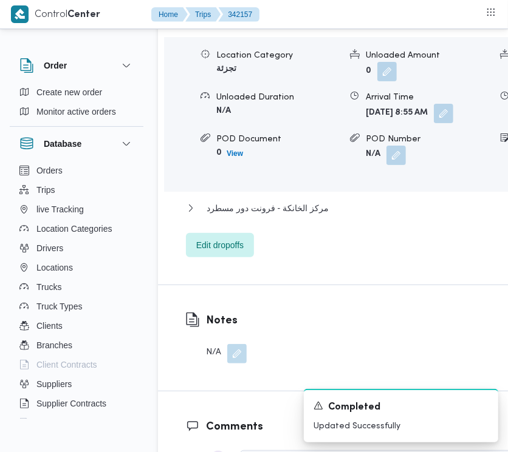
click at [477, 176] on div "Location Category تجزئة Unloaded Amount 0 Unloaded Unit Cases Unloaded Duration…" at bounding box center [402, 107] width 486 height 138
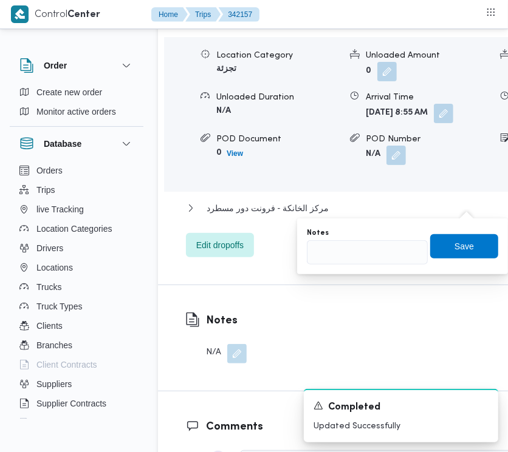
drag, startPoint x: 419, startPoint y: 244, endPoint x: 399, endPoint y: 244, distance: 20.0
click at [418, 244] on div "Notes Save" at bounding box center [402, 246] width 194 height 39
click at [383, 248] on input "Notes" at bounding box center [367, 253] width 121 height 24
click at [454, 245] on span "Save" at bounding box center [463, 246] width 19 height 15
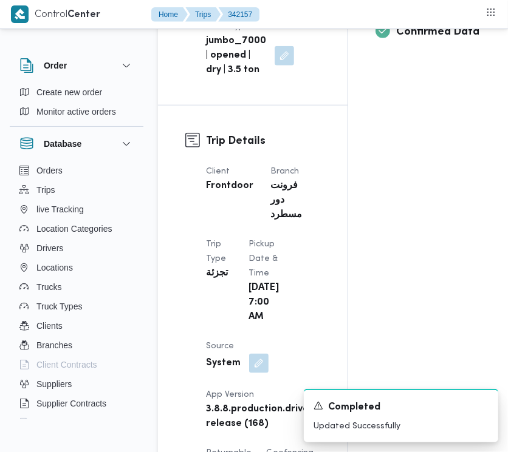
scroll to position [0, 0]
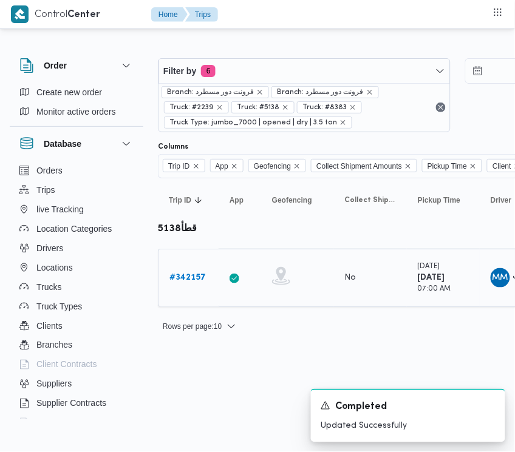
click at [194, 282] on b "# 342157" at bounding box center [187, 278] width 36 height 8
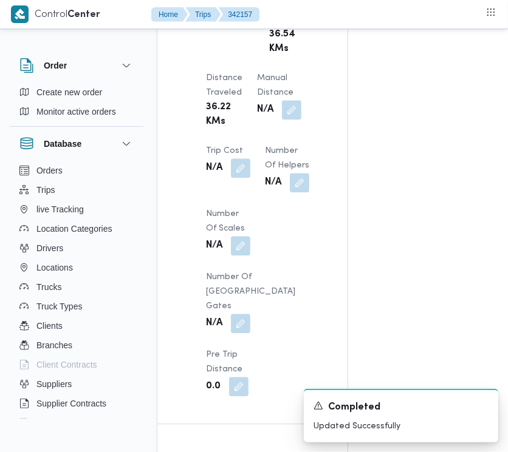
scroll to position [1582, 0]
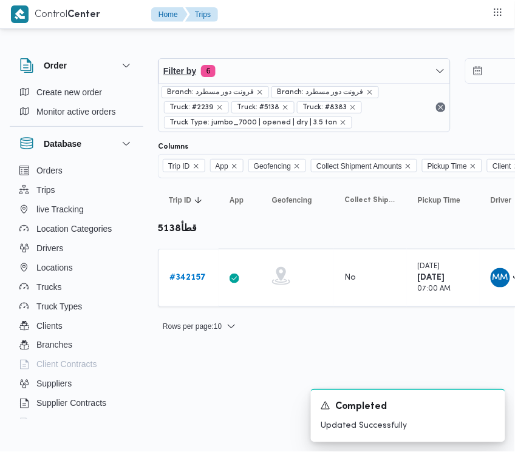
click at [250, 83] on div "Branch: فرونت دور مسطرد Branch: فرونت دور مسطرد Truck: #2239 Truck: #5138 Truck…" at bounding box center [305, 107] width 292 height 49
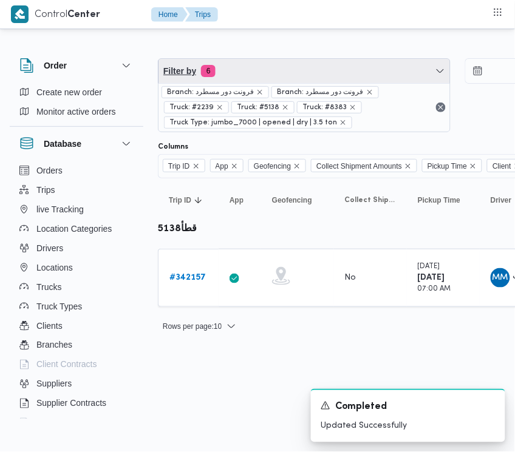
click at [271, 67] on span "Filter by 6" at bounding box center [305, 71] width 292 height 24
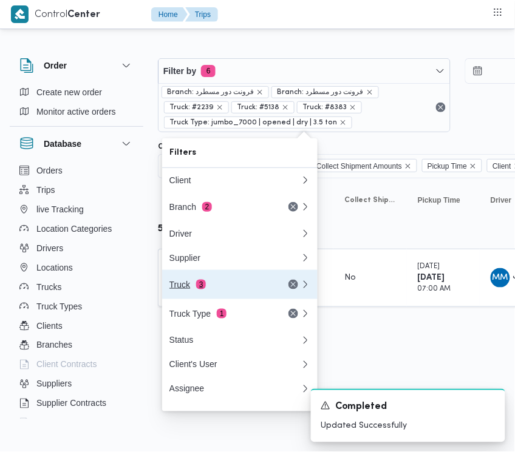
click at [223, 284] on div "Truck 3" at bounding box center [220, 285] width 102 height 10
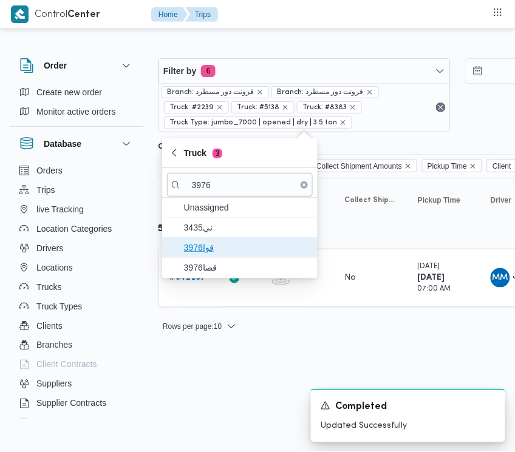
click at [231, 241] on span "3976قوا" at bounding box center [240, 247] width 146 height 19
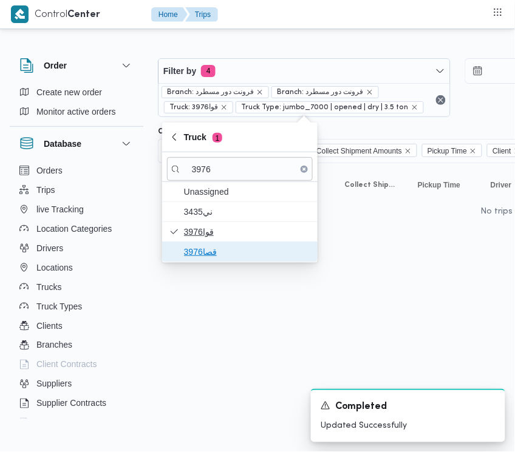
click at [217, 247] on span "قصا3976" at bounding box center [247, 252] width 126 height 15
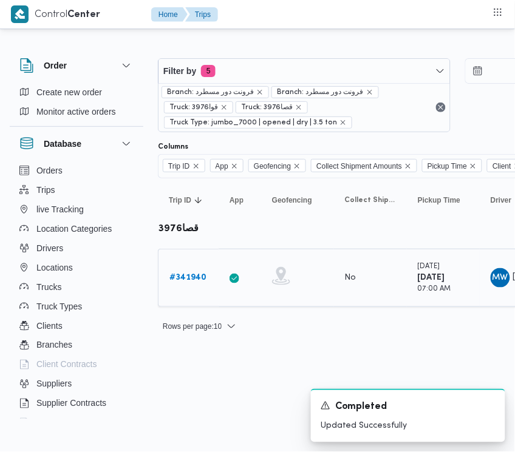
click at [189, 270] on div "# 341940" at bounding box center [189, 278] width 48 height 24
click at [185, 269] on div "# 341940" at bounding box center [189, 278] width 48 height 24
click at [189, 281] on b "# 341940" at bounding box center [187, 278] width 37 height 8
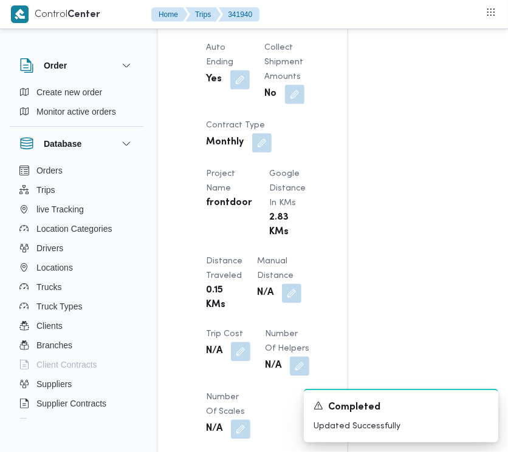
scroll to position [995, 0]
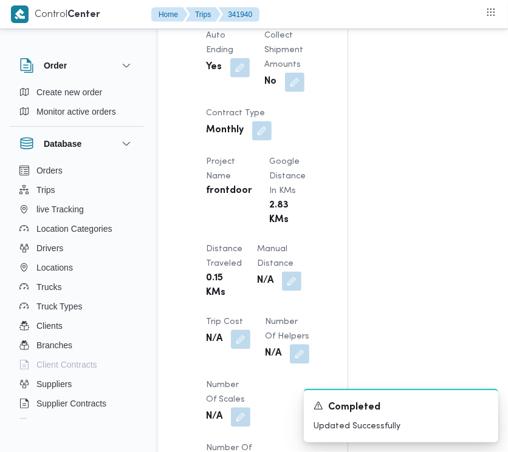
click at [239, 14] on button "button" at bounding box center [236, 4] width 19 height 19
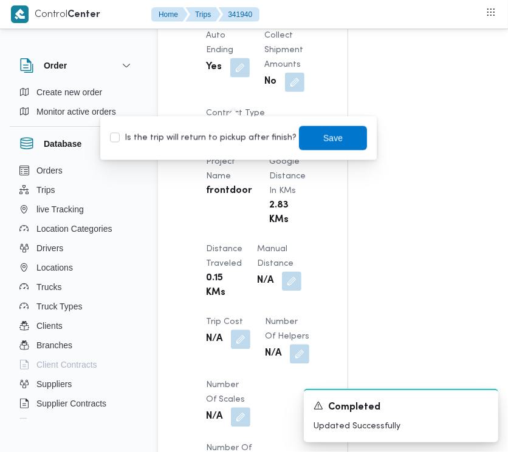
click at [238, 144] on label "Is the trip will return to pickup after finish?" at bounding box center [203, 138] width 186 height 15
click at [326, 132] on span "Save" at bounding box center [332, 138] width 19 height 15
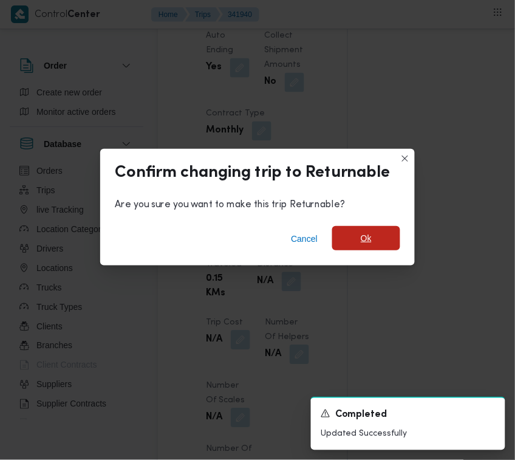
click at [374, 238] on span "Ok" at bounding box center [366, 238] width 68 height 24
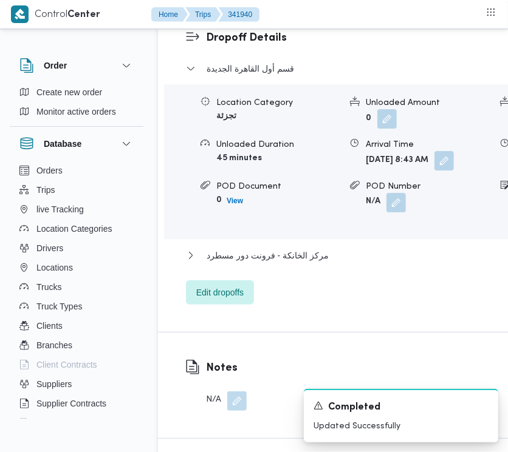
scroll to position [2057, 0]
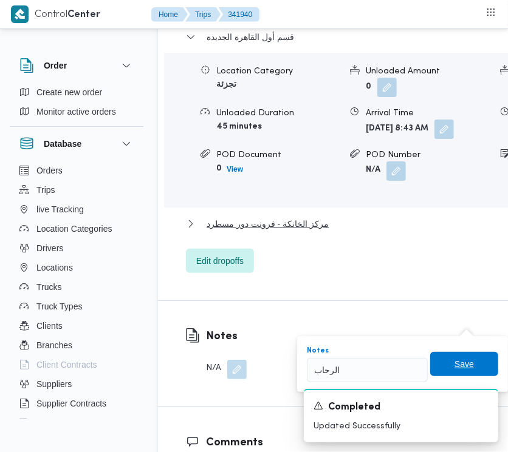
drag, startPoint x: 446, startPoint y: 353, endPoint x: 448, endPoint y: 361, distance: 8.6
click at [448, 359] on span "Save" at bounding box center [464, 364] width 68 height 24
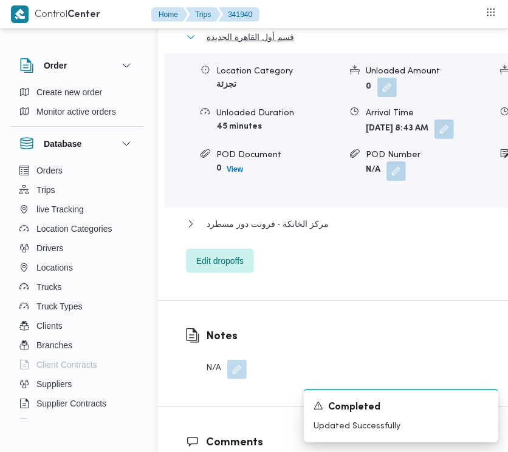
click at [244, 44] on span "قسم أول القاهرة الجديدة" at bounding box center [249, 37] width 87 height 15
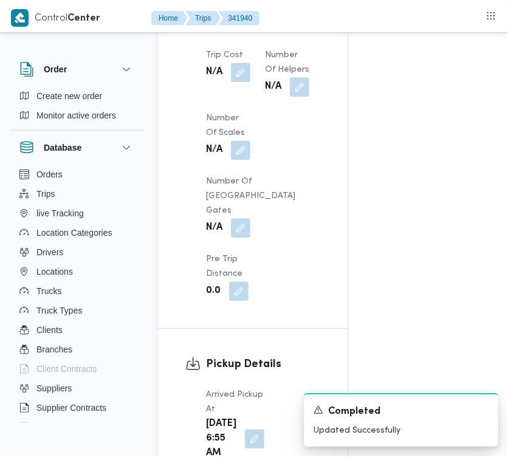
scroll to position [0, 0]
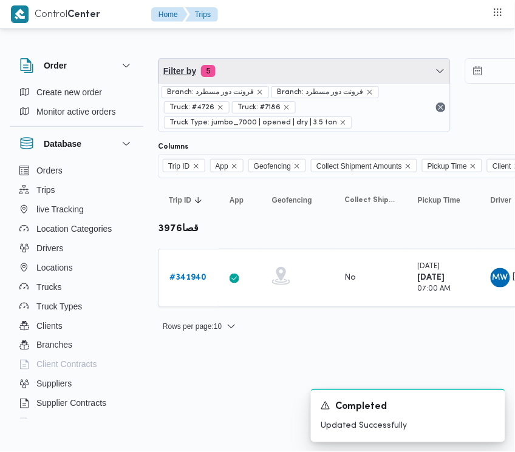
click at [268, 73] on span "Filter by 5" at bounding box center [305, 71] width 292 height 24
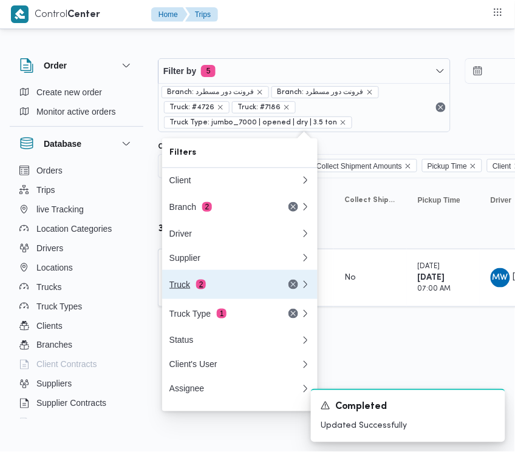
click at [208, 290] on div "Truck 2" at bounding box center [220, 285] width 102 height 10
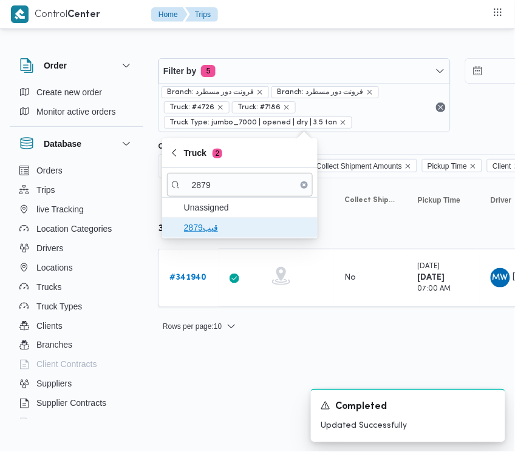
click at [207, 224] on span "قيب2879" at bounding box center [247, 227] width 126 height 15
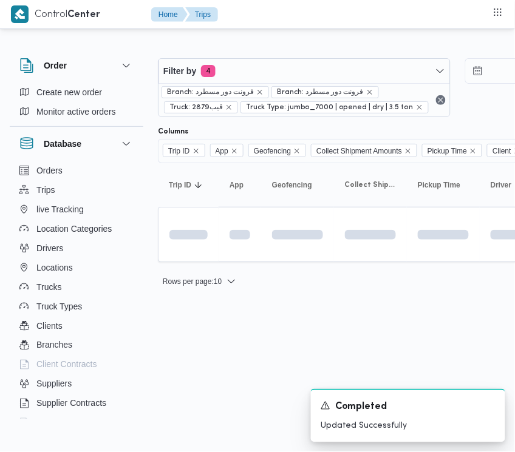
click at [196, 318] on html "Control Center Home Trips Order Create new order Monitor active orders Database…" at bounding box center [257, 226] width 515 height 452
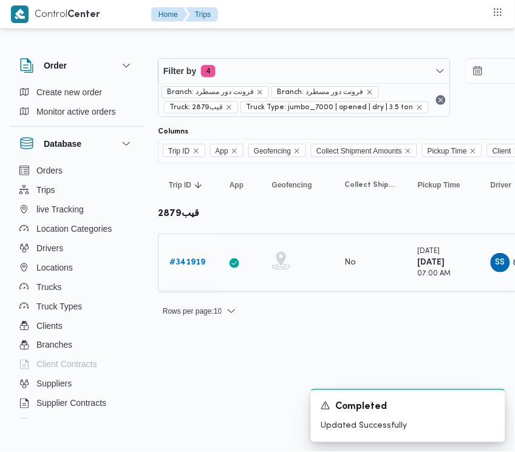
click at [187, 266] on b "# 341919" at bounding box center [187, 263] width 36 height 8
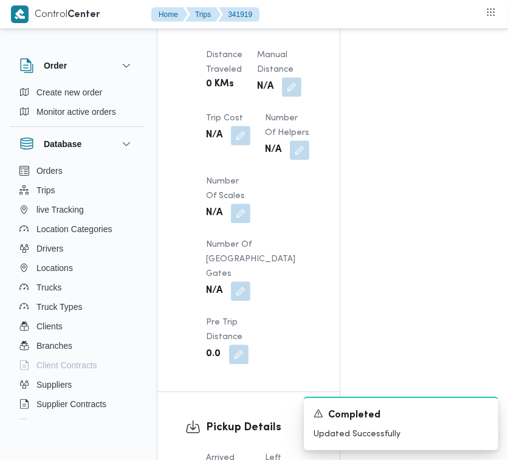
scroll to position [2012, 0]
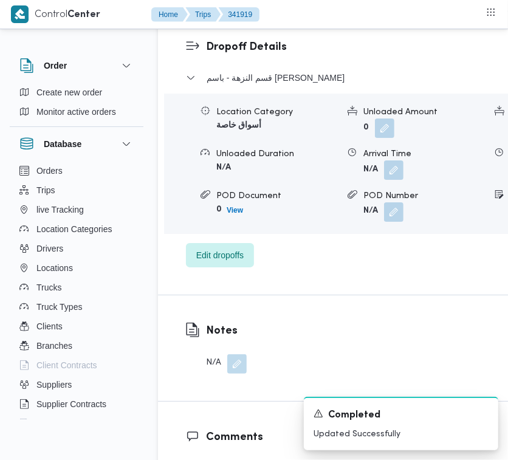
drag, startPoint x: 504, startPoint y: 326, endPoint x: 501, endPoint y: 335, distance: 10.2
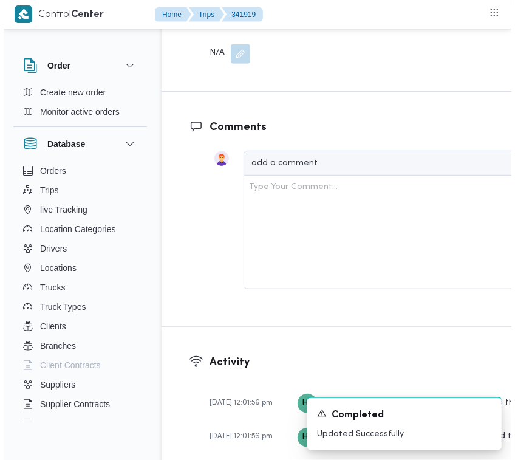
scroll to position [2390, 0]
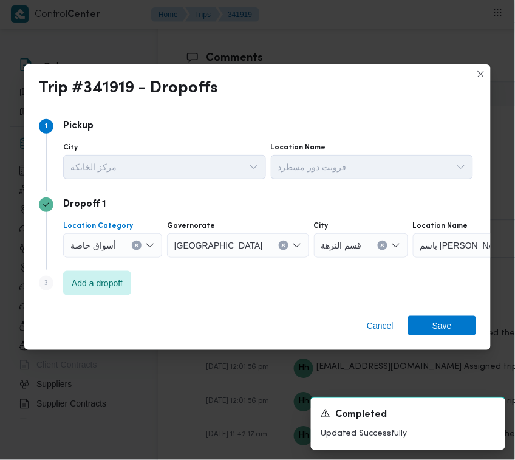
click at [92, 244] on span "أسواق خاصة" at bounding box center [93, 244] width 46 height 13
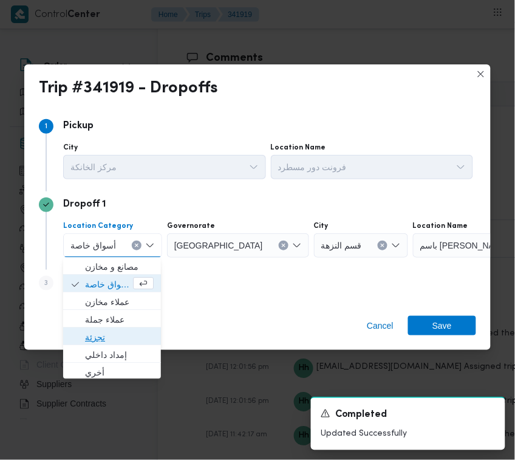
click at [92, 337] on span "تجزئة" at bounding box center [119, 337] width 69 height 15
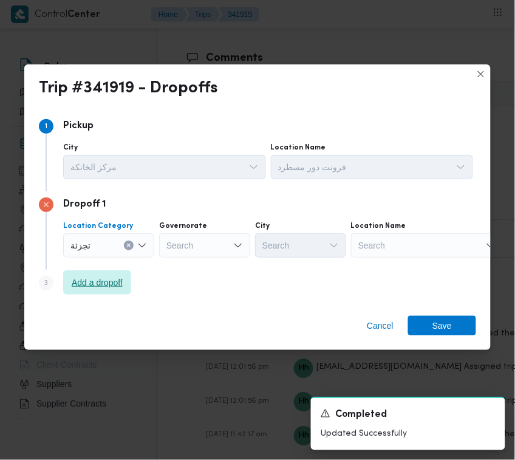
click at [80, 286] on span "Add a dropoff" at bounding box center [97, 282] width 51 height 15
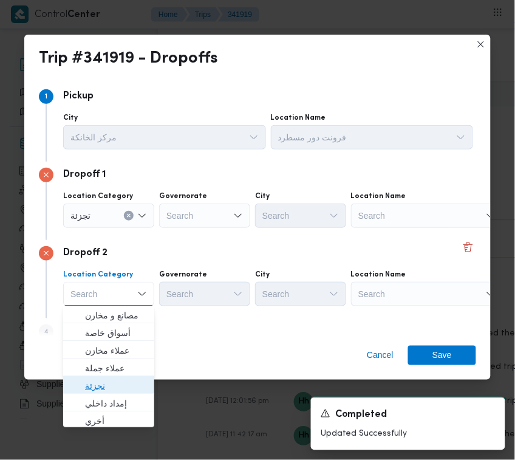
click at [91, 386] on span "تجزئة" at bounding box center [116, 386] width 62 height 15
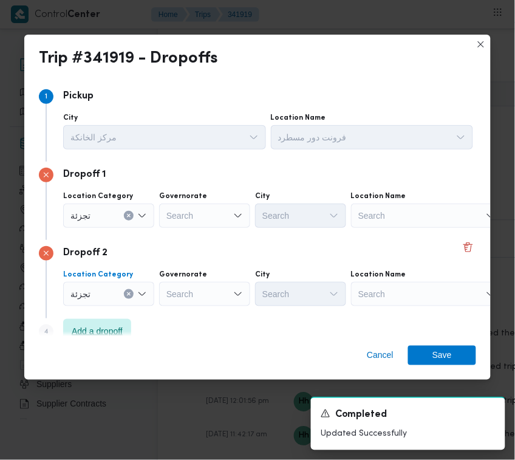
click at [98, 320] on span "Add a dropoff" at bounding box center [97, 331] width 68 height 24
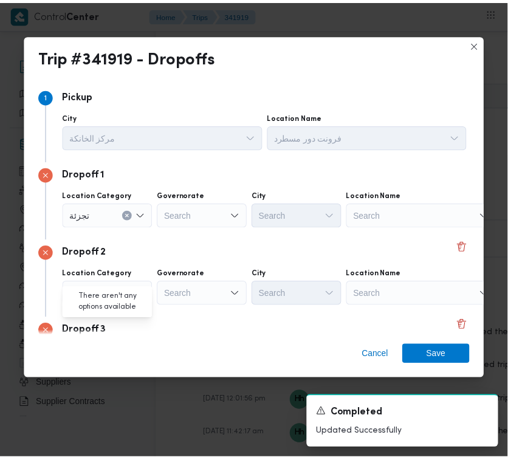
scroll to position [97, 0]
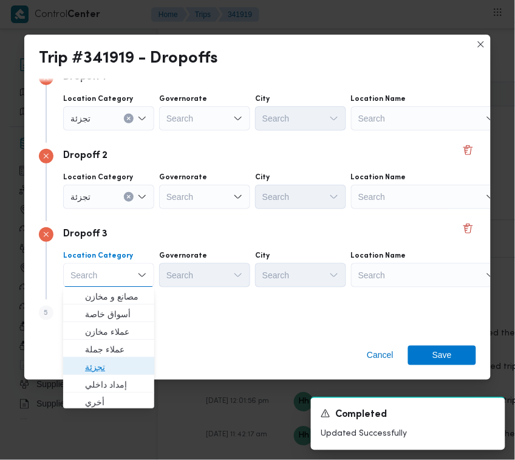
click at [92, 363] on span "تجزئة" at bounding box center [116, 367] width 62 height 15
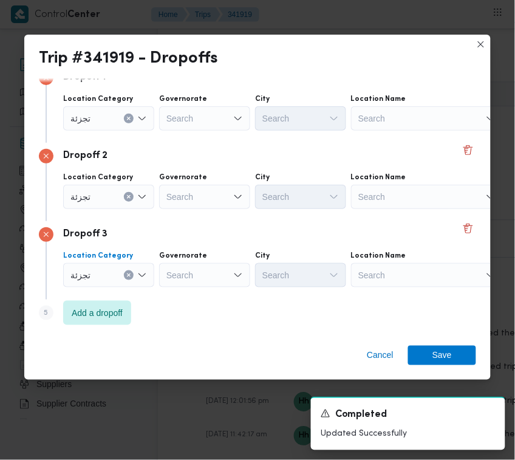
click at [196, 264] on div "Search" at bounding box center [204, 275] width 91 height 24
click at [200, 200] on div "Search" at bounding box center [204, 197] width 91 height 24
click at [208, 121] on div "Search" at bounding box center [204, 118] width 91 height 24
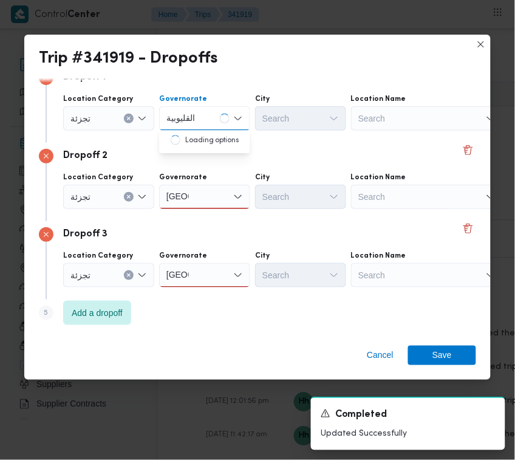
click at [202, 190] on div "[GEOGRAPHIC_DATA] [GEOGRAPHIC_DATA]" at bounding box center [204, 197] width 91 height 24
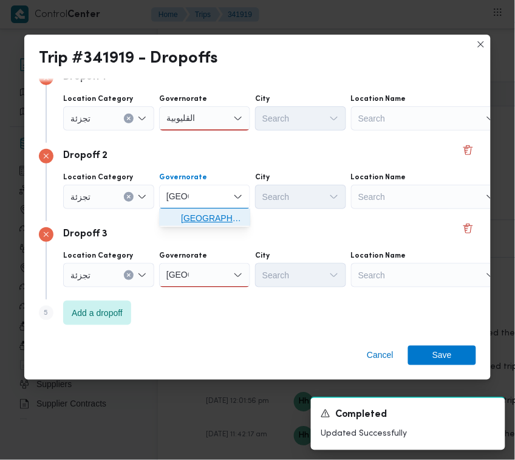
click at [200, 217] on span "[GEOGRAPHIC_DATA]" at bounding box center [212, 218] width 62 height 15
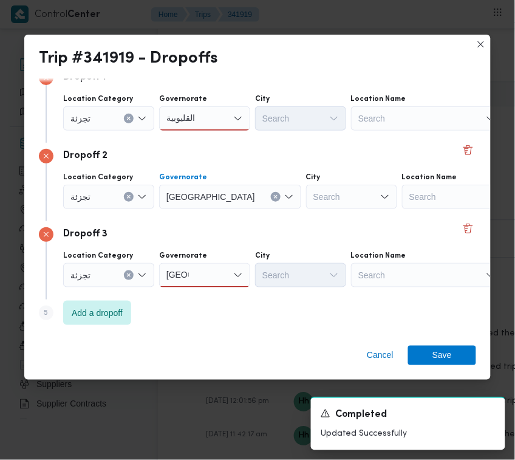
click at [211, 263] on div "Governorate [GEOGRAPHIC_DATA] [GEOGRAPHIC_DATA]" at bounding box center [204, 269] width 91 height 36
click at [210, 282] on div "[GEOGRAPHIC_DATA] [GEOGRAPHIC_DATA]" at bounding box center [204, 275] width 91 height 24
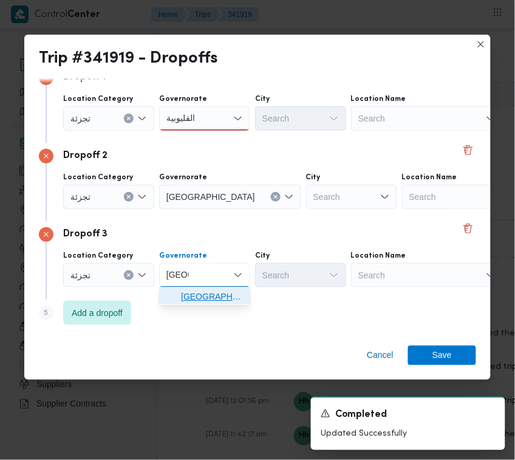
click at [210, 301] on span "[GEOGRAPHIC_DATA]" at bounding box center [212, 297] width 62 height 15
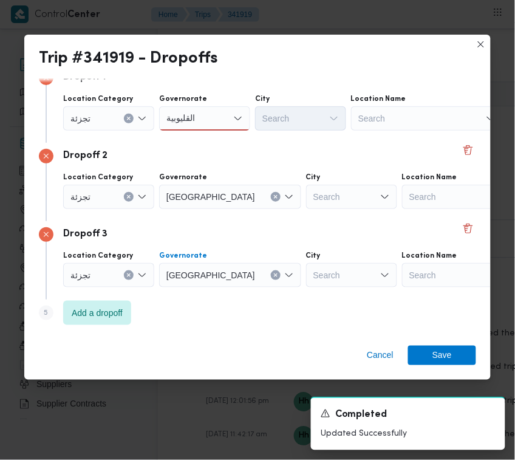
drag, startPoint x: 211, startPoint y: 108, endPoint x: 211, endPoint y: 123, distance: 15.8
click at [211, 111] on div "القليوبية القليوبية" at bounding box center [204, 118] width 91 height 24
click at [210, 137] on mark "القليوبية" at bounding box center [195, 140] width 29 height 10
click at [277, 126] on div "Search" at bounding box center [300, 118] width 91 height 24
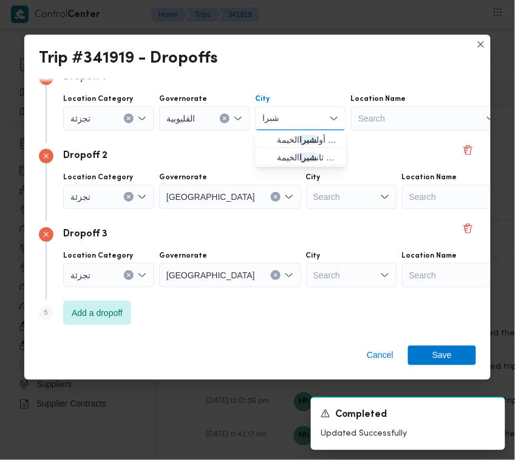
click at [255, 114] on div "[PERSON_NAME]" at bounding box center [300, 118] width 91 height 24
click at [267, 114] on input "شبرا" at bounding box center [270, 118] width 16 height 15
click at [277, 135] on span "قسم أول شبرا الخيمة" at bounding box center [308, 140] width 62 height 15
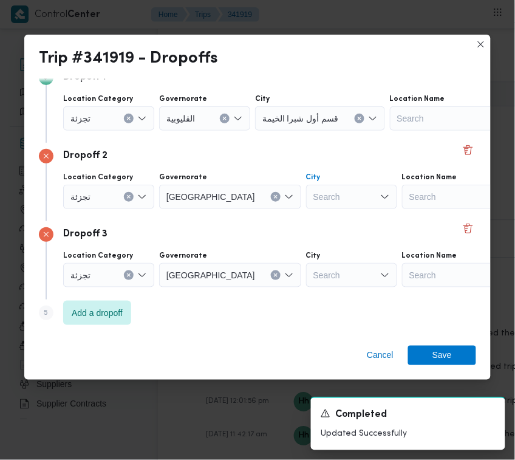
click at [306, 188] on div "Search" at bounding box center [351, 197] width 91 height 24
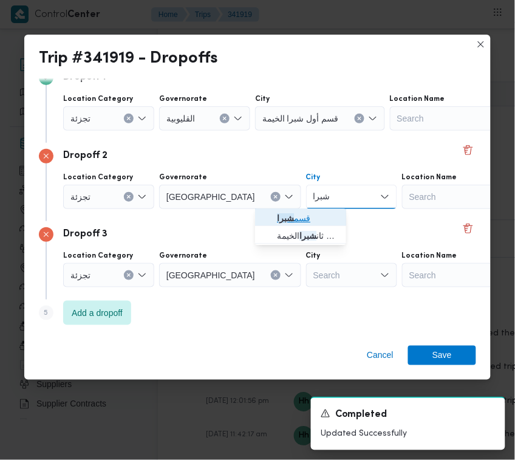
click at [271, 213] on span "قسم شبرا" at bounding box center [300, 218] width 81 height 19
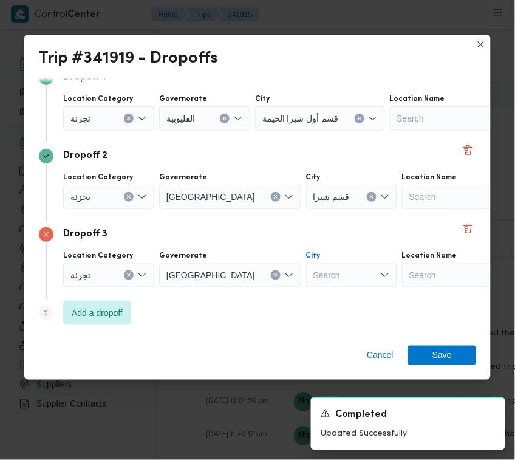
click at [306, 279] on div "Search" at bounding box center [351, 275] width 91 height 24
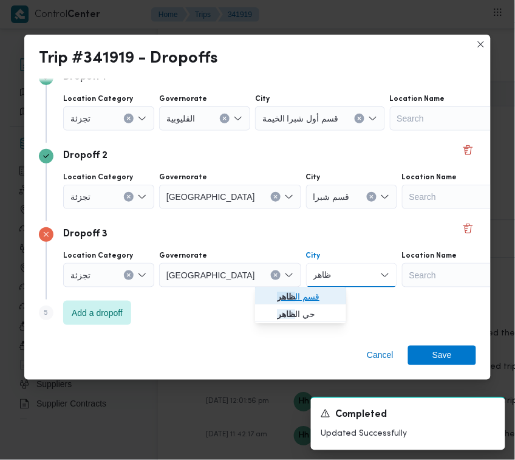
click at [290, 295] on mark "ظاهر" at bounding box center [286, 297] width 18 height 10
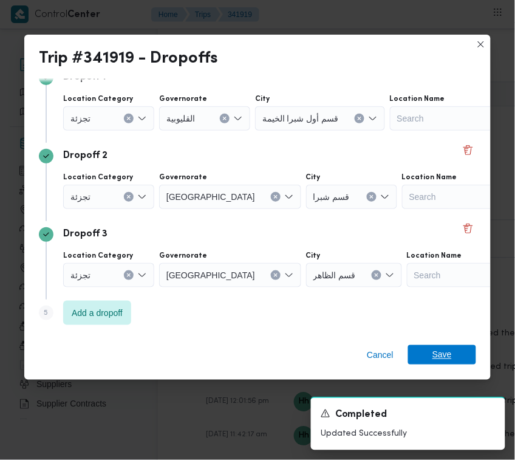
click at [465, 356] on span "Save" at bounding box center [442, 354] width 68 height 19
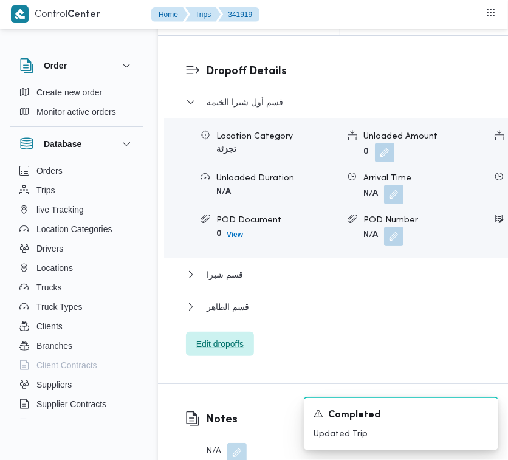
scroll to position [2002, 0]
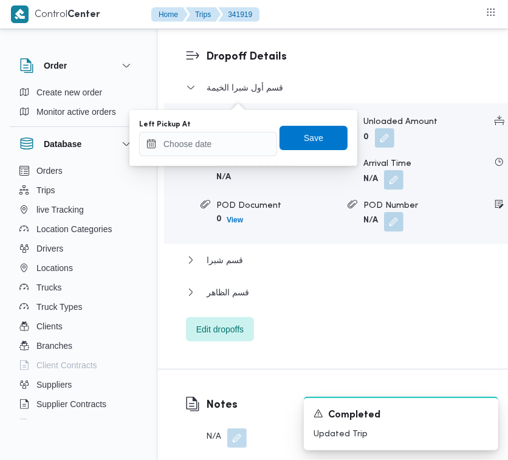
drag, startPoint x: 234, startPoint y: 123, endPoint x: 241, endPoint y: 138, distance: 16.0
click at [239, 135] on div "Left Pickup At" at bounding box center [208, 138] width 138 height 36
click at [245, 151] on input "Left Pickup At" at bounding box center [208, 144] width 138 height 24
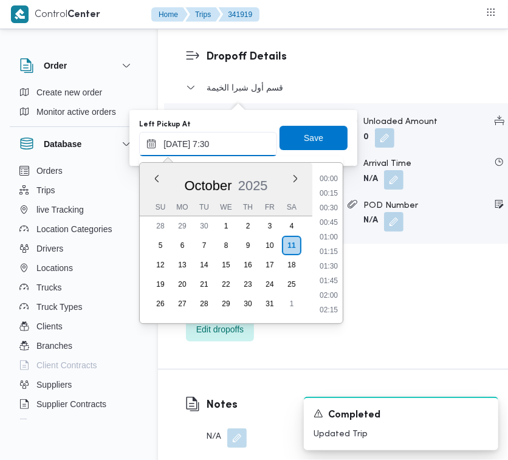
scroll to position [436, 0]
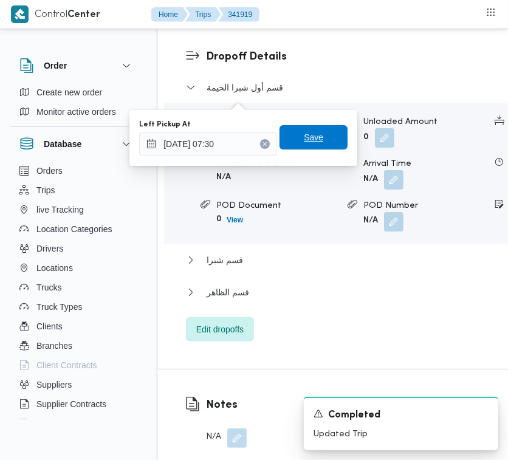
click at [315, 149] on div "Save" at bounding box center [313, 138] width 68 height 24
click at [292, 134] on span "Save" at bounding box center [313, 137] width 68 height 24
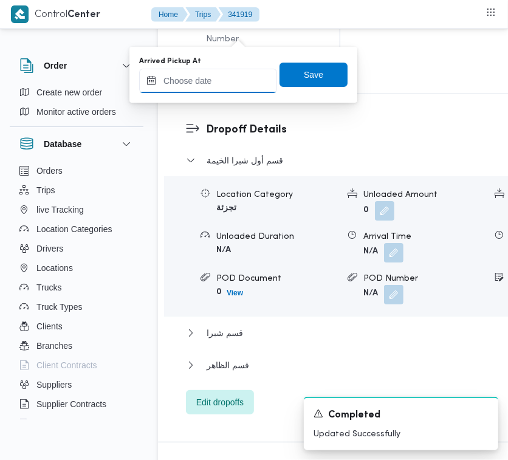
click at [241, 80] on input "Arrived Pickup At" at bounding box center [208, 81] width 138 height 24
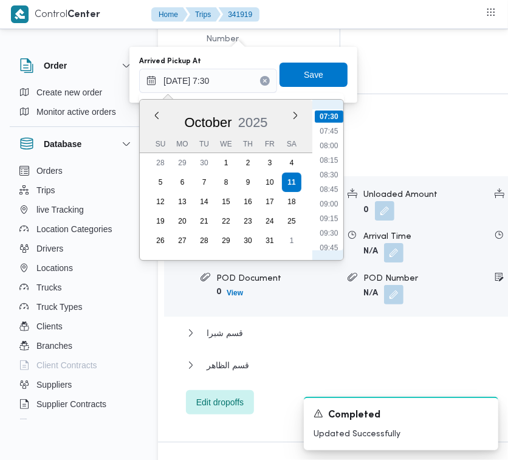
scroll to position [316, 0]
click at [327, 196] on li "06:45" at bounding box center [329, 192] width 28 height 12
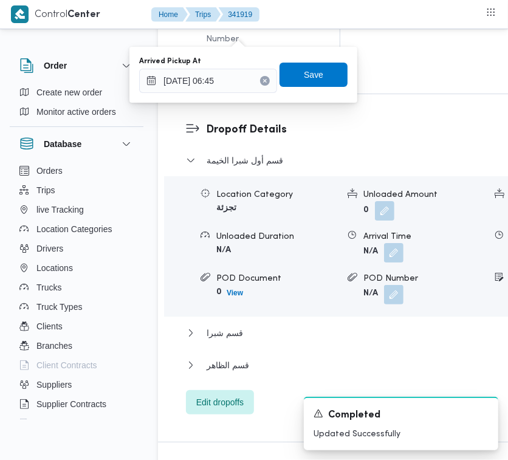
click at [315, 59] on div "Arrived Pickup At [DATE] 06:45 Save" at bounding box center [243, 74] width 211 height 39
click at [315, 70] on span "Save" at bounding box center [313, 74] width 68 height 24
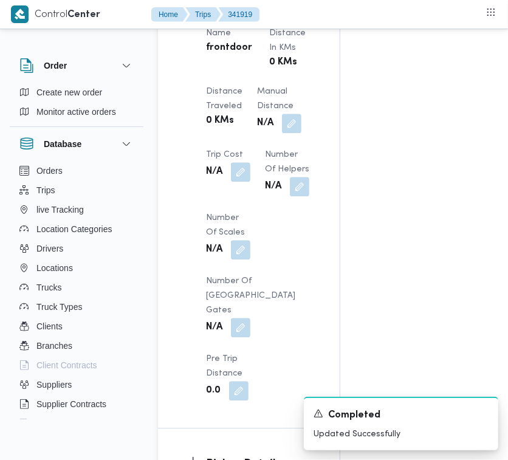
scroll to position [794, 0]
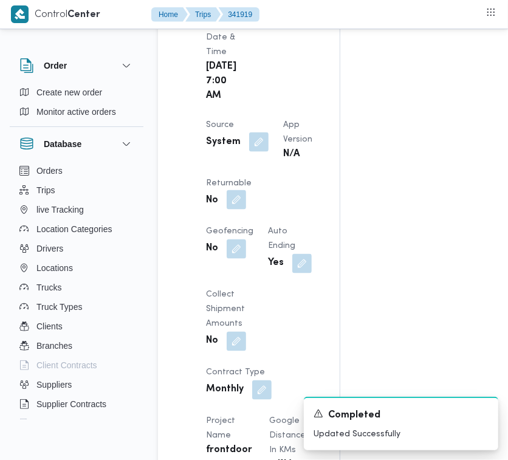
click at [246, 210] on span at bounding box center [233, 200] width 26 height 19
click at [246, 210] on button "button" at bounding box center [236, 199] width 19 height 19
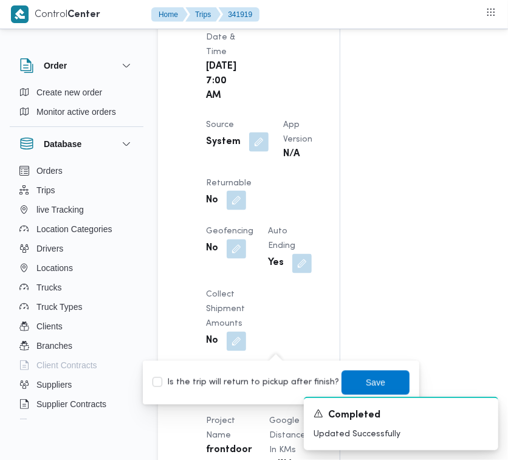
click at [276, 378] on label "Is the trip will return to pickup after finish?" at bounding box center [245, 382] width 186 height 15
click at [384, 386] on span "Save" at bounding box center [375, 382] width 68 height 24
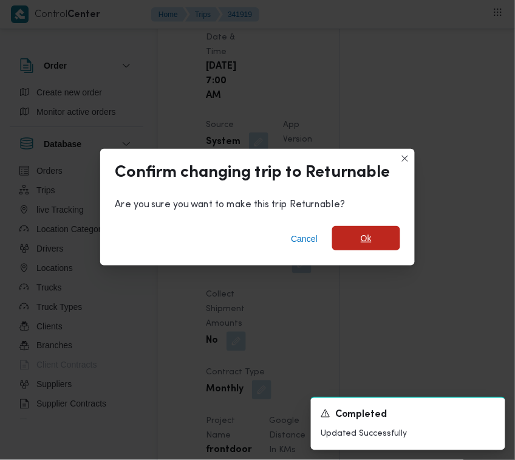
click at [389, 241] on span "Ok" at bounding box center [366, 238] width 68 height 24
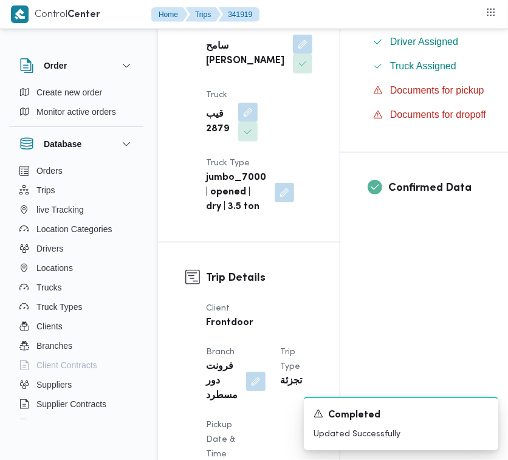
scroll to position [0, 0]
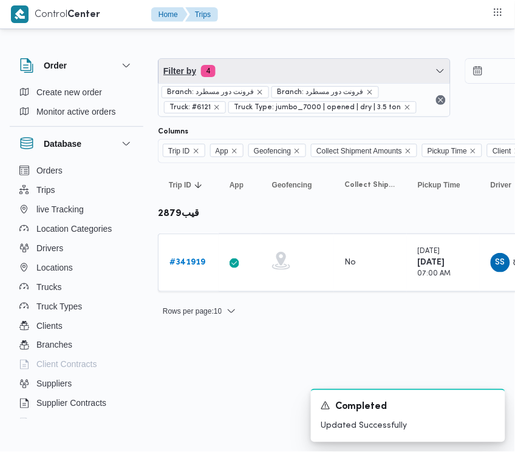
drag, startPoint x: 248, startPoint y: 71, endPoint x: 248, endPoint y: 115, distance: 44.3
click at [248, 71] on span "Filter by 4" at bounding box center [305, 71] width 292 height 24
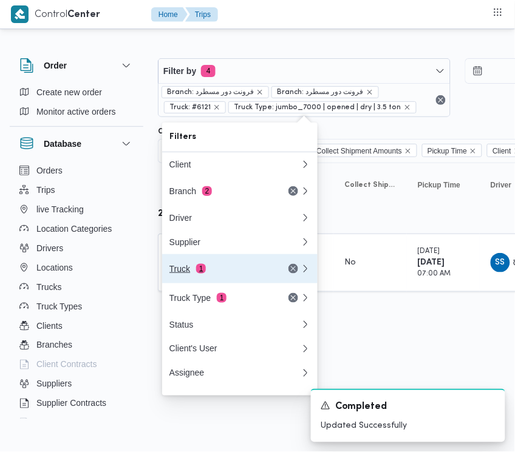
click at [208, 262] on button "Truck 1" at bounding box center [239, 268] width 155 height 29
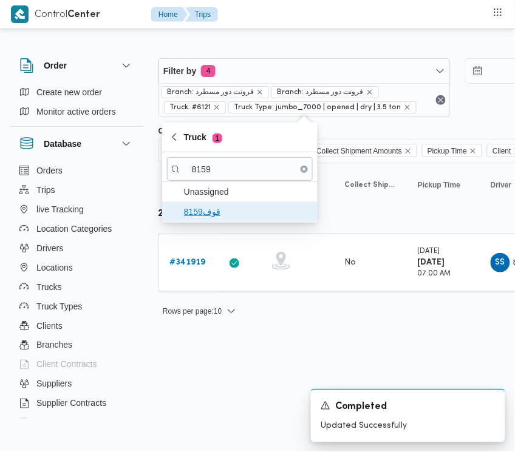
click at [223, 216] on span "قوف8159" at bounding box center [247, 212] width 126 height 15
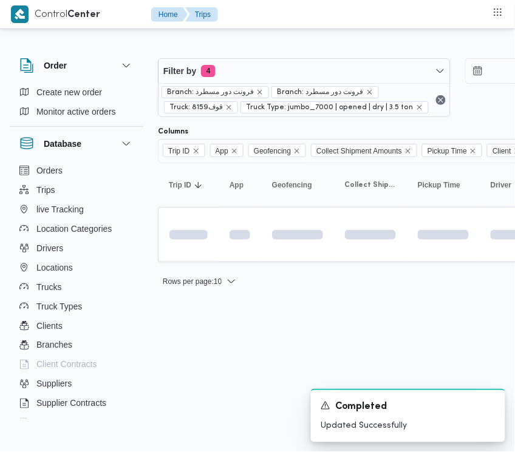
drag, startPoint x: 210, startPoint y: 405, endPoint x: 216, endPoint y: 287, distance: 118.6
click at [210, 406] on html "Control Center Home Trips Order Create new order Monitor active orders Database…" at bounding box center [257, 226] width 515 height 452
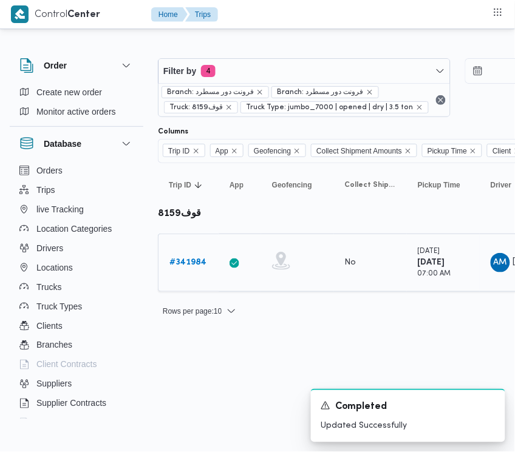
drag, startPoint x: 196, startPoint y: 251, endPoint x: 195, endPoint y: 263, distance: 12.2
click at [196, 253] on div "# 341984" at bounding box center [189, 263] width 48 height 24
click at [195, 263] on b "# 341984" at bounding box center [187, 263] width 37 height 8
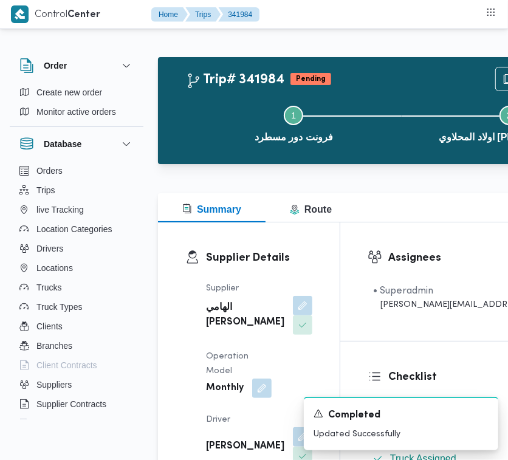
scroll to position [805, 0]
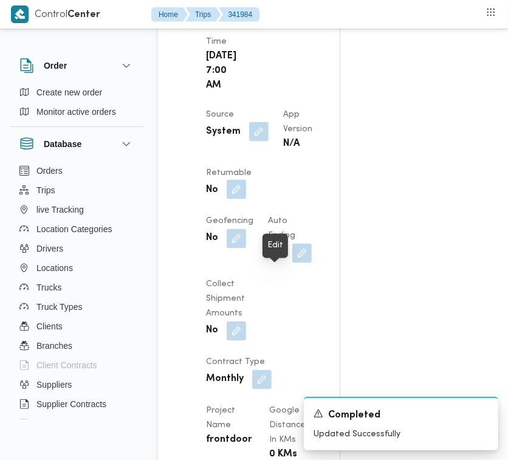
click at [246, 199] on button "button" at bounding box center [236, 189] width 19 height 19
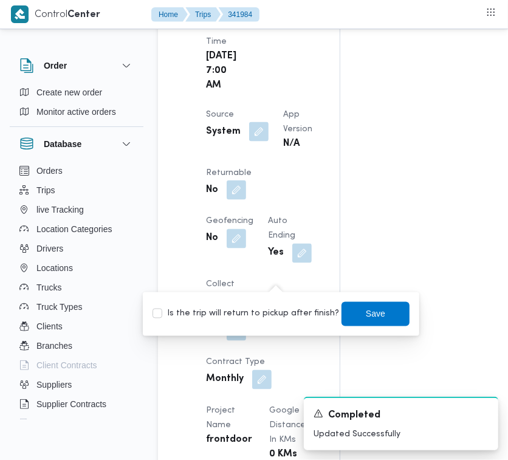
click at [281, 322] on div "Is the trip will return to pickup after finish? Save" at bounding box center [280, 314] width 259 height 27
click at [281, 320] on label "Is the trip will return to pickup after finish?" at bounding box center [245, 314] width 186 height 15
click at [369, 316] on span "Save" at bounding box center [375, 313] width 19 height 15
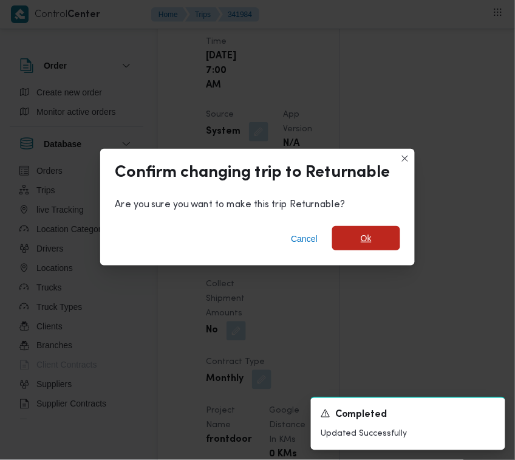
click at [390, 241] on span "Ok" at bounding box center [366, 238] width 68 height 24
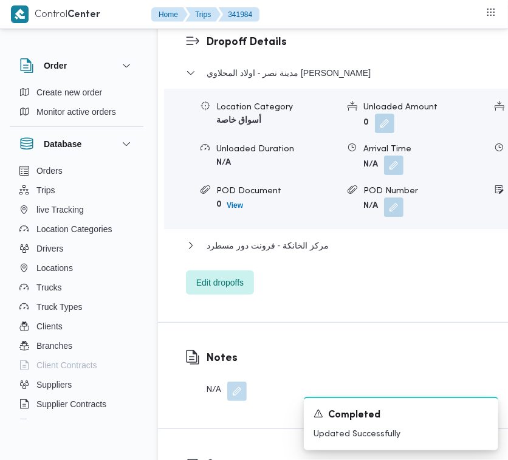
scroll to position [2428, 0]
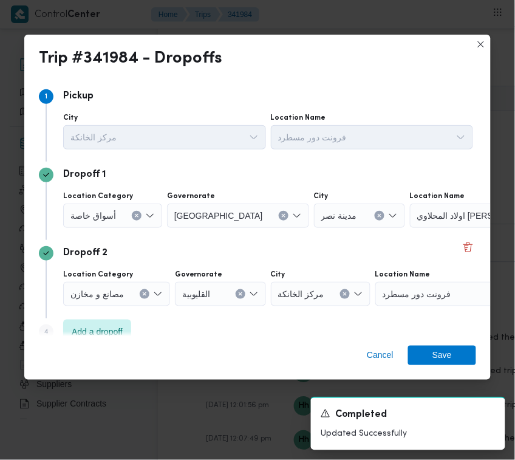
click at [123, 220] on div at bounding box center [121, 215] width 6 height 19
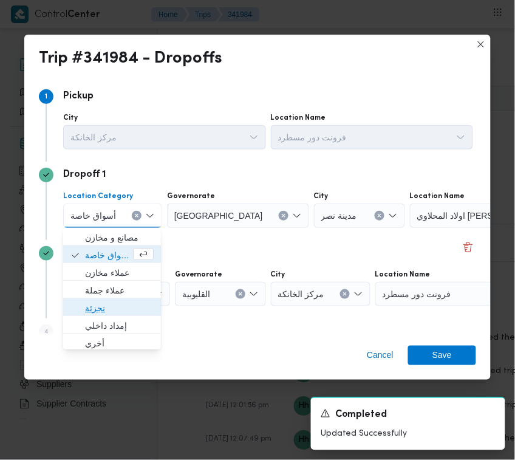
click at [128, 313] on span "تجزئة" at bounding box center [119, 308] width 69 height 15
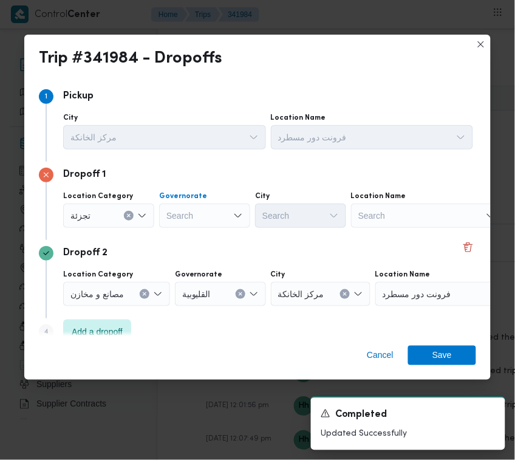
click at [190, 214] on div "Search" at bounding box center [204, 215] width 91 height 24
drag, startPoint x: 298, startPoint y: 234, endPoint x: 251, endPoint y: 228, distance: 47.7
click at [296, 233] on div "Dropoff 1 Location Category [GEOGRAPHIC_DATA] [GEOGRAPHIC_DATA] [GEOGRAPHIC_DAT…" at bounding box center [257, 201] width 437 height 78
click at [188, 216] on input "[GEOGRAPHIC_DATA]" at bounding box center [177, 215] width 22 height 15
click at [198, 211] on div "[GEOGRAPHIC_DATA] [GEOGRAPHIC_DATA]" at bounding box center [204, 215] width 91 height 24
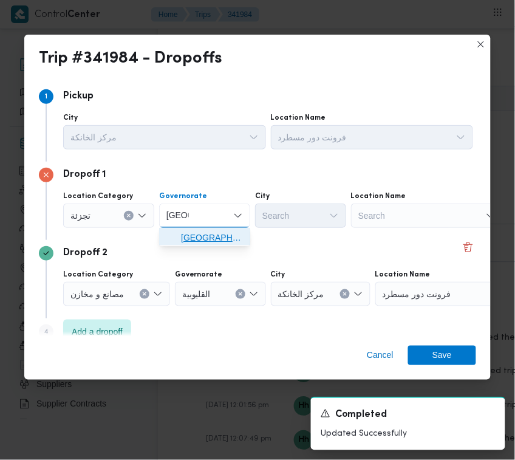
click at [201, 231] on span "[GEOGRAPHIC_DATA]" at bounding box center [212, 237] width 62 height 15
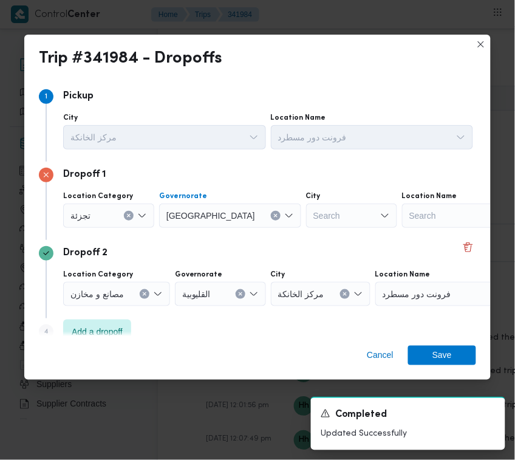
click at [306, 219] on div "Search" at bounding box center [351, 215] width 91 height 24
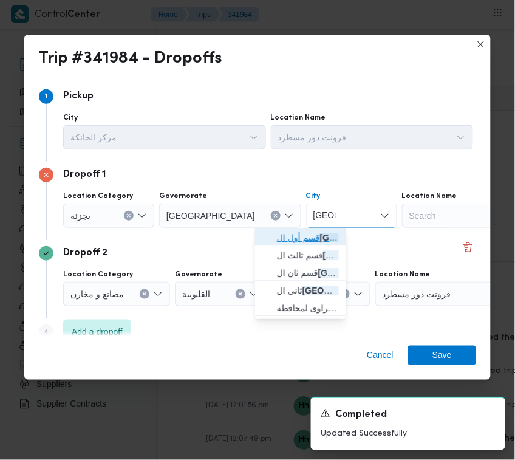
click at [320, 238] on mark "[GEOGRAPHIC_DATA]" at bounding box center [365, 238] width 91 height 10
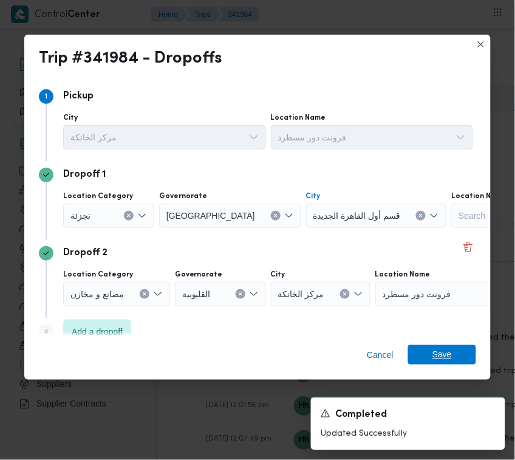
click at [446, 357] on span "Save" at bounding box center [441, 354] width 19 height 19
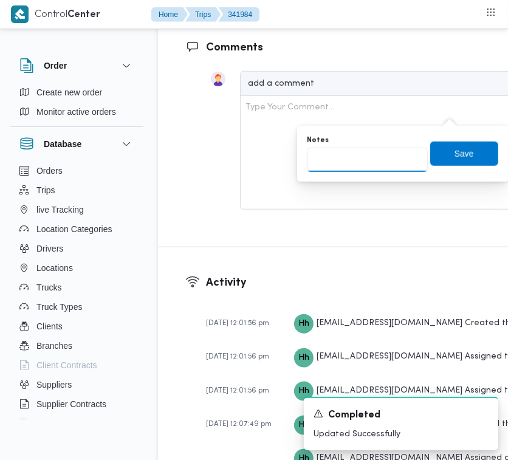
click at [398, 152] on input "Notes" at bounding box center [367, 160] width 121 height 24
click at [454, 151] on span "Save" at bounding box center [463, 153] width 19 height 15
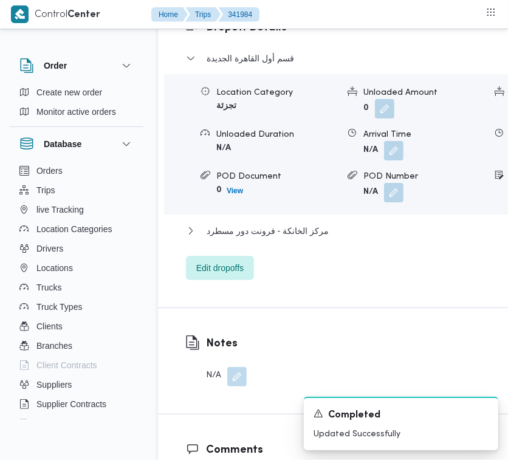
scroll to position [1623, 0]
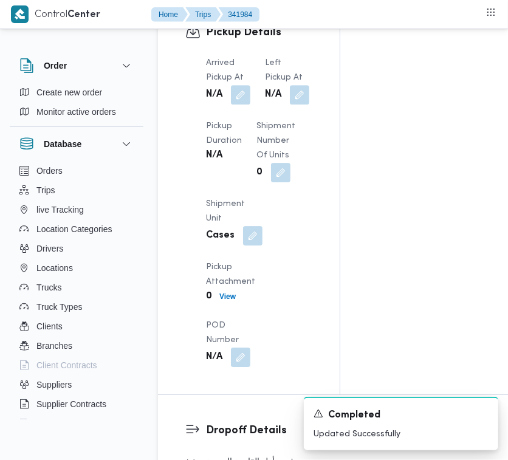
drag, startPoint x: 506, startPoint y: 225, endPoint x: 506, endPoint y: 244, distance: 18.8
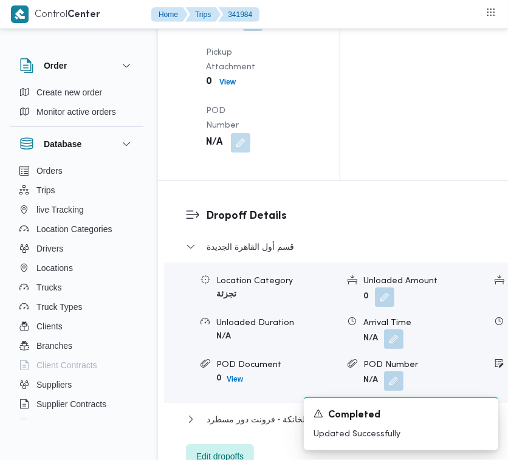
scroll to position [1845, 0]
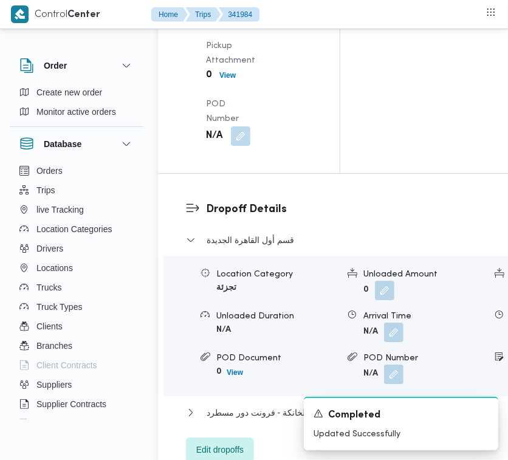
drag, startPoint x: 241, startPoint y: 147, endPoint x: 238, endPoint y: 155, distance: 8.5
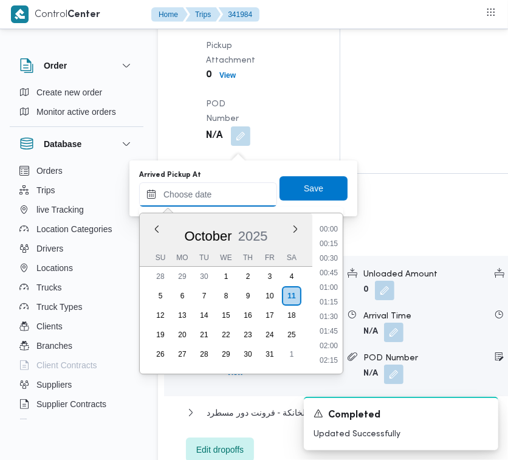
click at [230, 199] on input "Arrived Pickup At" at bounding box center [208, 194] width 138 height 24
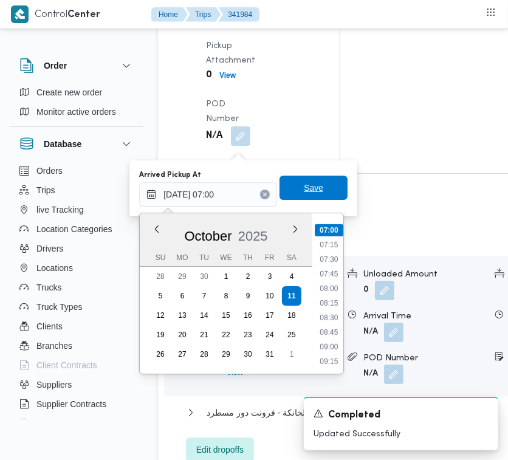
click at [311, 191] on span "Save" at bounding box center [313, 187] width 19 height 15
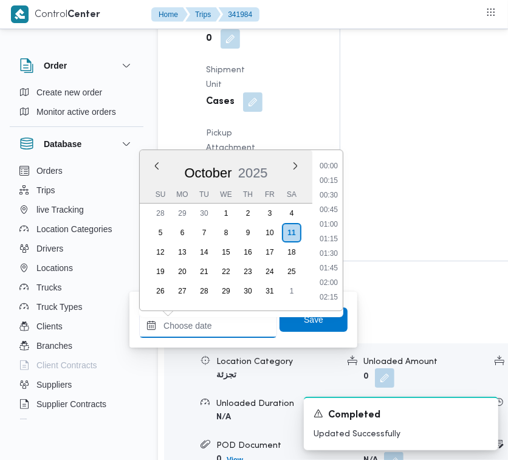
click at [216, 321] on input "Left Pickup At" at bounding box center [208, 325] width 138 height 24
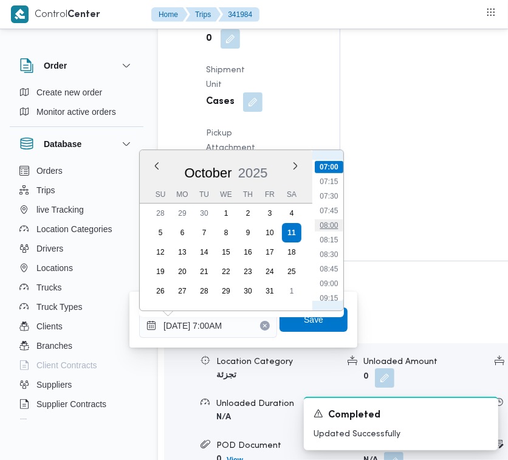
click at [319, 219] on li "08:00" at bounding box center [329, 225] width 28 height 12
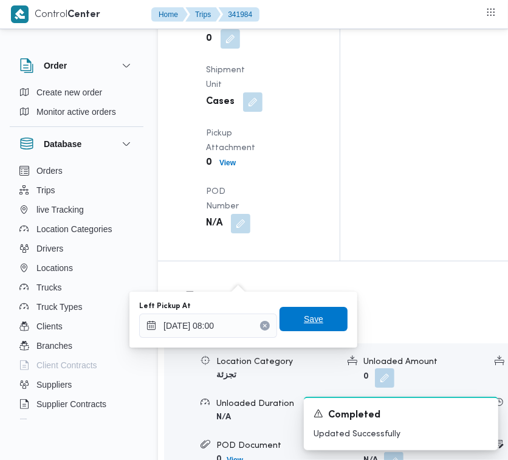
click at [310, 317] on span "Save" at bounding box center [313, 319] width 19 height 15
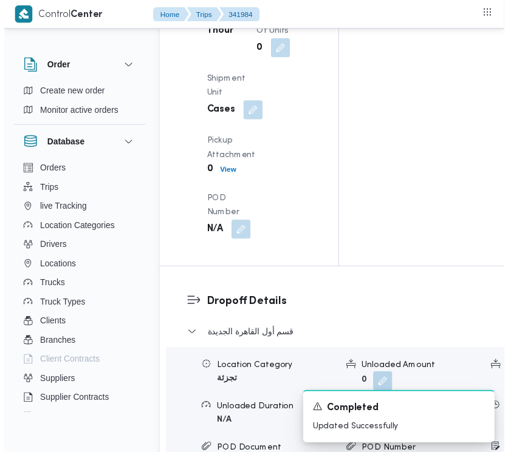
scroll to position [0, 0]
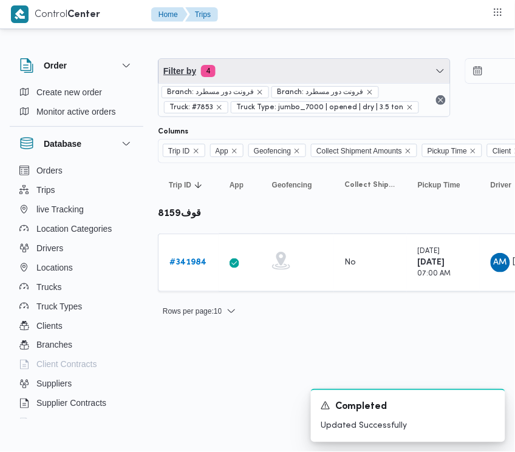
click at [335, 63] on span "Filter by 4" at bounding box center [305, 71] width 292 height 24
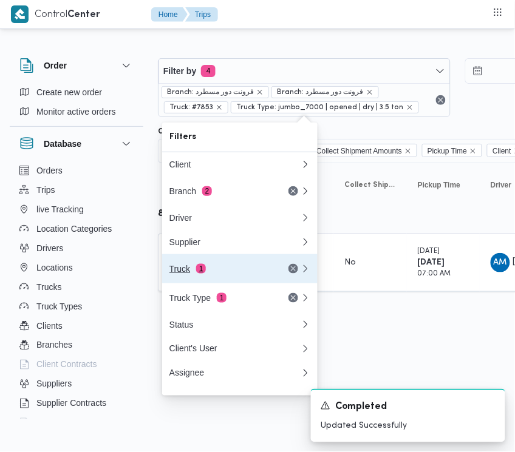
click at [202, 273] on span "1" at bounding box center [201, 269] width 10 height 10
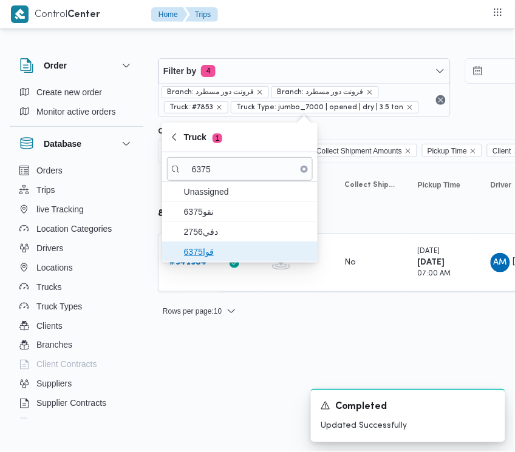
click at [248, 246] on span "قوا6375" at bounding box center [247, 252] width 126 height 15
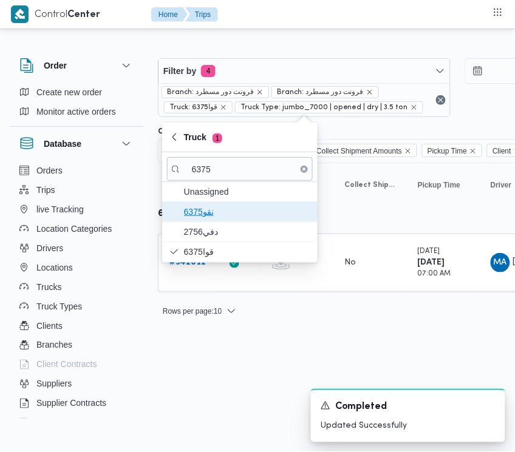
click at [220, 216] on span "نقو6375" at bounding box center [247, 212] width 126 height 15
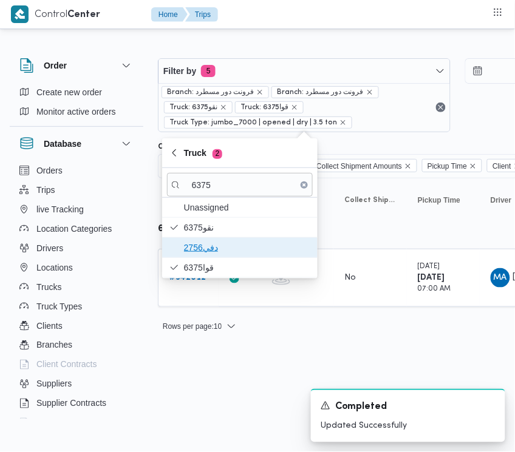
click at [213, 252] on span "دفي2756" at bounding box center [247, 248] width 126 height 15
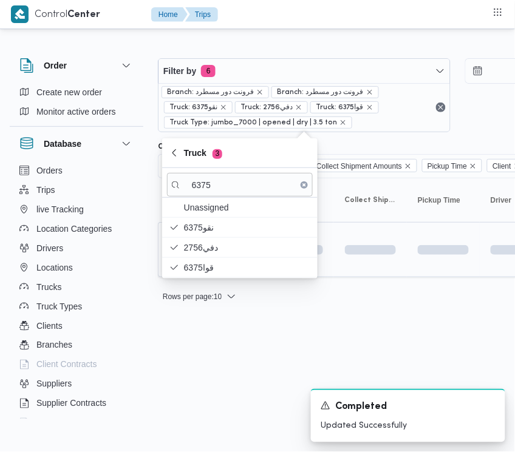
click at [197, 369] on html "Control Center Home Trips Order Create new order Monitor active orders Database…" at bounding box center [257, 226] width 515 height 452
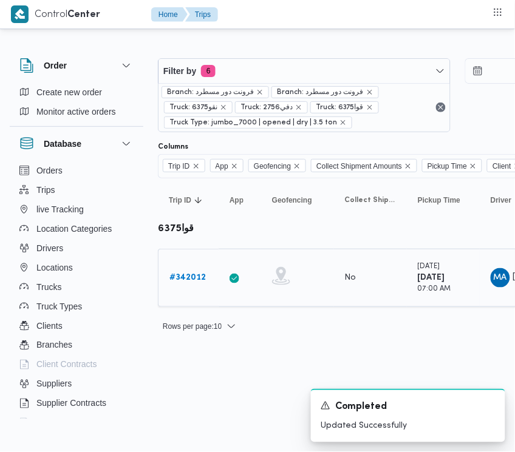
click at [193, 275] on b "# 342012" at bounding box center [187, 278] width 36 height 8
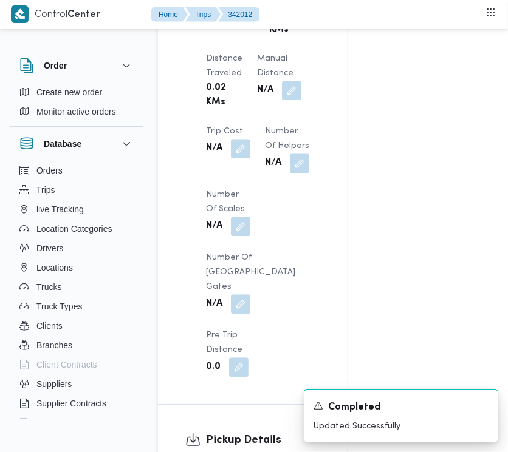
scroll to position [791, 0]
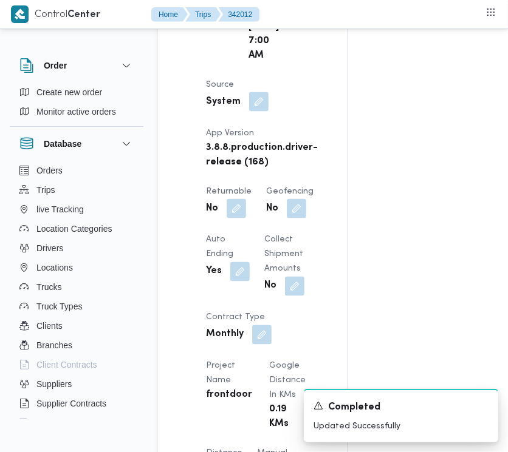
click at [228, 199] on dt "Returnable" at bounding box center [229, 192] width 46 height 15
click at [233, 218] on button "button" at bounding box center [236, 208] width 19 height 19
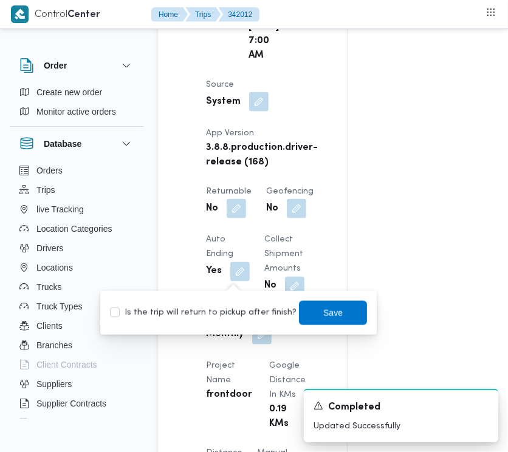
drag, startPoint x: 236, startPoint y: 284, endPoint x: 228, endPoint y: 309, distance: 25.4
click at [228, 309] on label "Is the trip will return to pickup after finish?" at bounding box center [203, 313] width 186 height 15
click at [302, 309] on span "Save" at bounding box center [333, 313] width 68 height 24
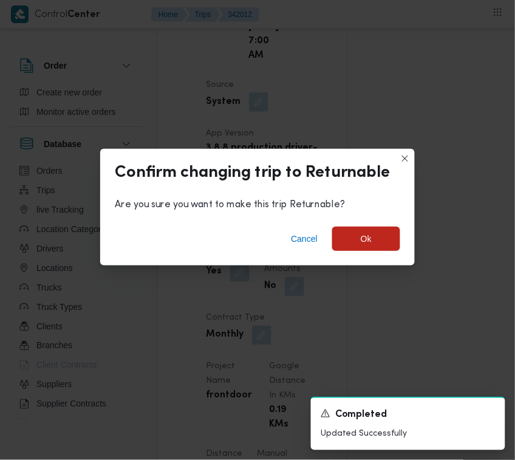
click at [353, 222] on div "Cancel Ok" at bounding box center [257, 241] width 315 height 49
click at [360, 236] on span "Ok" at bounding box center [366, 238] width 68 height 24
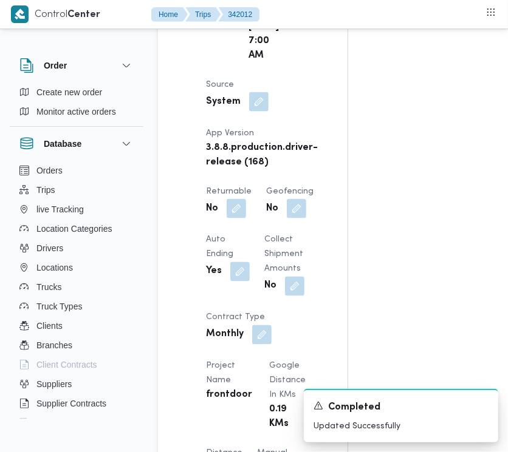
click at [506, 336] on div "Assignees Checklist Dropoffs details entered Driver Assigned Truck Assigned Doc…" at bounding box center [440, 298] width 185 height 1732
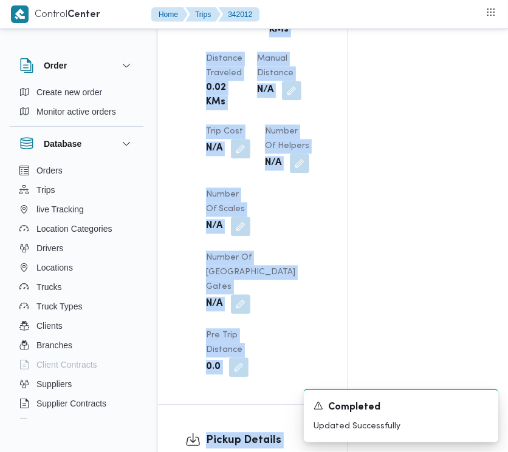
scroll to position [1582, 0]
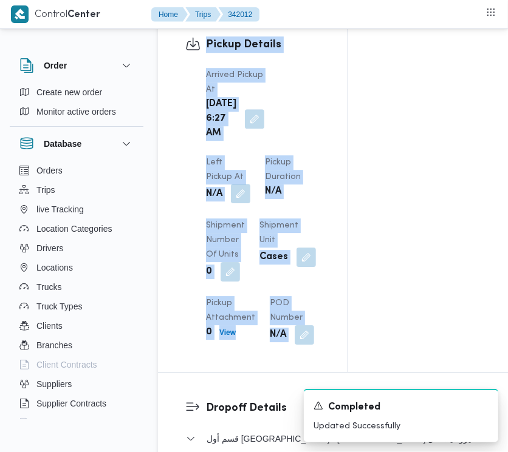
click at [250, 184] on button "button" at bounding box center [240, 193] width 19 height 19
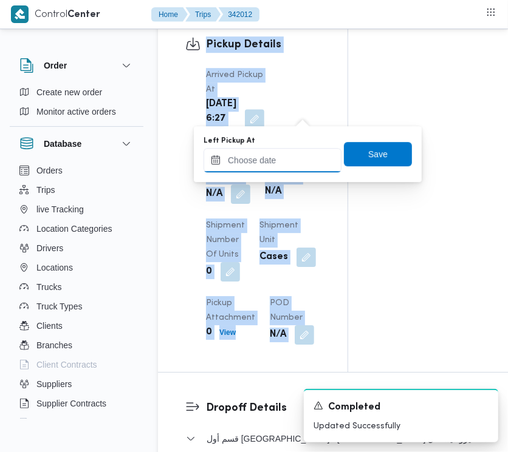
click at [304, 153] on input "Left Pickup At" at bounding box center [272, 160] width 138 height 24
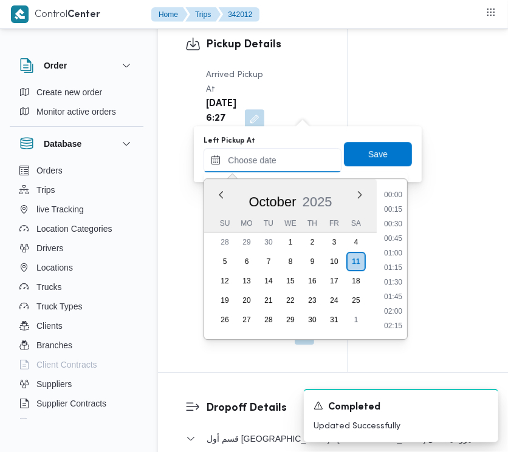
scroll to position [480, 0]
click at [404, 213] on li "08:30" at bounding box center [393, 210] width 28 height 12
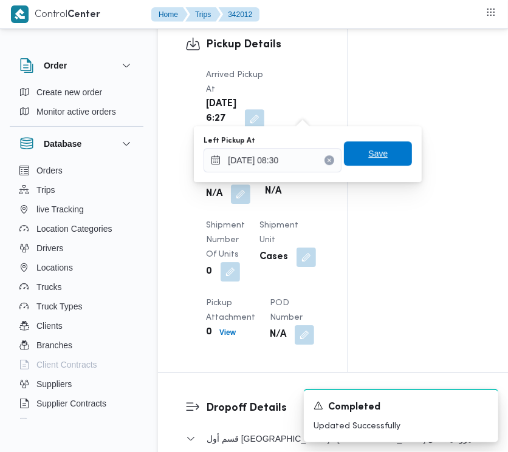
click at [378, 153] on span "Save" at bounding box center [378, 154] width 68 height 24
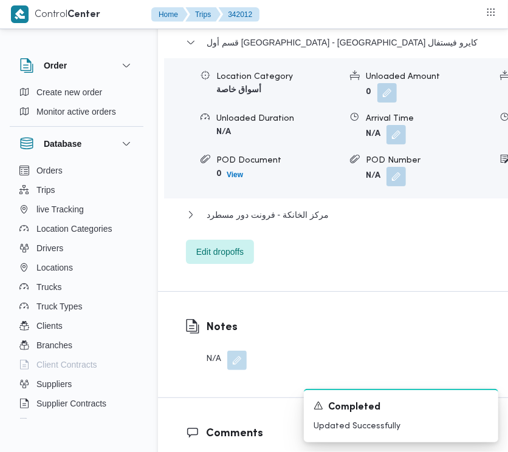
scroll to position [2009, 0]
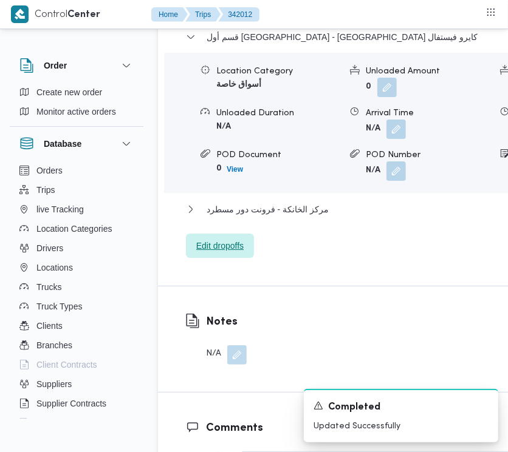
click at [214, 253] on span "Edit dropoffs" at bounding box center [219, 246] width 47 height 15
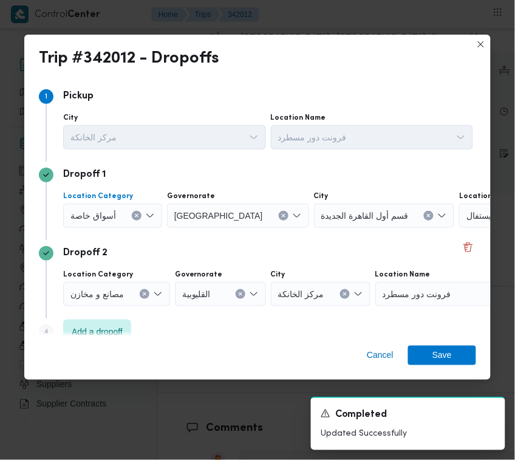
click at [111, 220] on span "أسواق خاصة" at bounding box center [93, 214] width 46 height 13
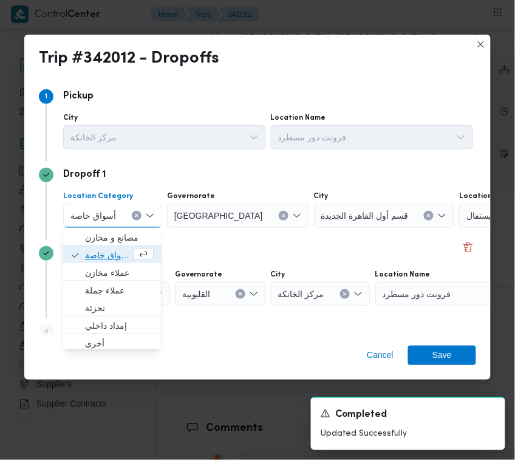
click at [111, 250] on span "أسواق خاصة" at bounding box center [108, 255] width 46 height 15
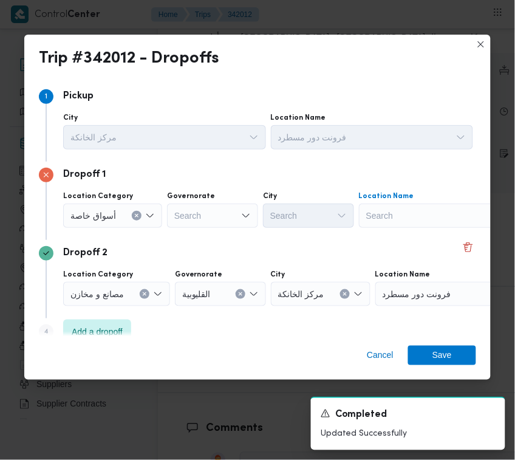
click at [441, 222] on div "Search" at bounding box center [435, 215] width 152 height 24
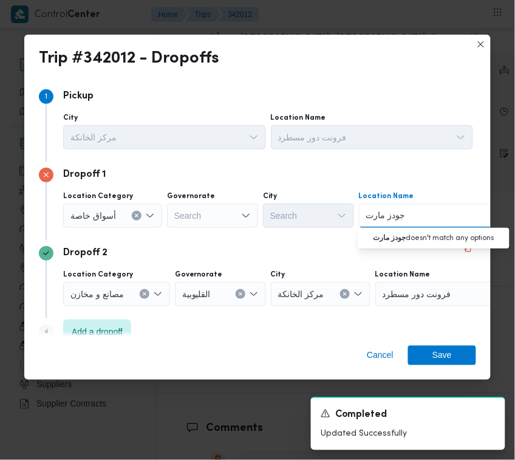
click at [381, 208] on input "جودز مارت" at bounding box center [385, 215] width 38 height 15
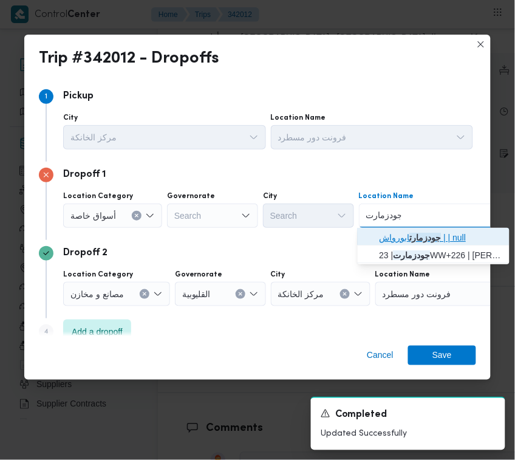
click at [392, 235] on span "جودزمارت ابورواش | | null" at bounding box center [441, 237] width 123 height 15
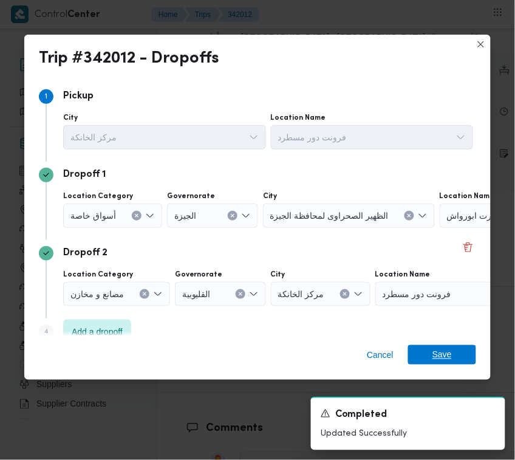
click at [442, 350] on span "Save" at bounding box center [441, 354] width 19 height 19
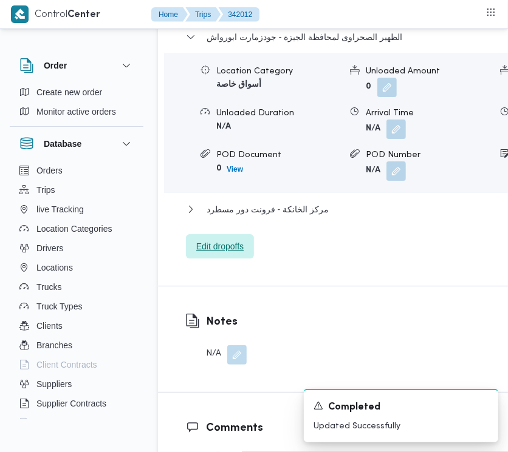
scroll to position [1613, 0]
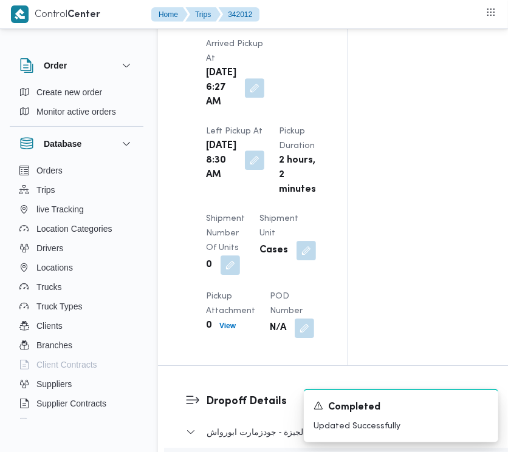
click at [248, 170] on button "button" at bounding box center [254, 160] width 19 height 19
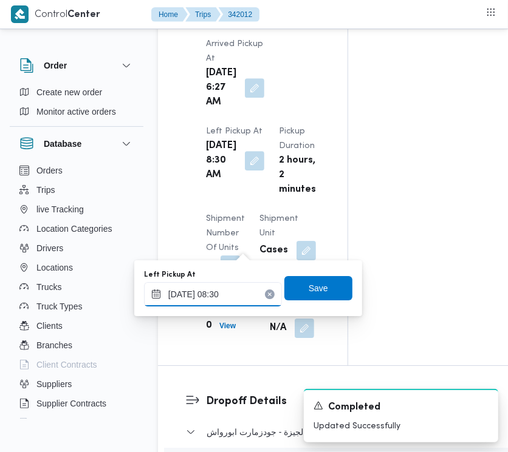
click at [241, 290] on input "[DATE] 08:30" at bounding box center [213, 294] width 138 height 24
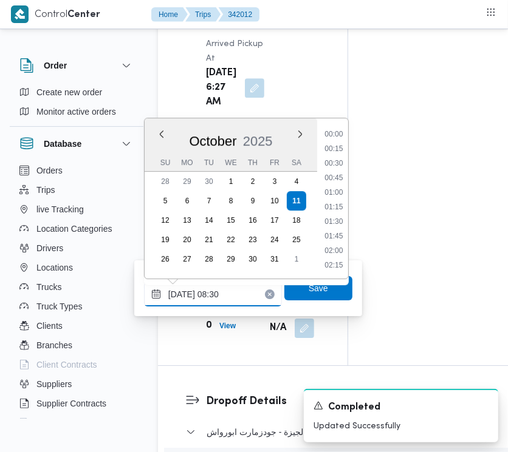
scroll to position [422, 0]
click at [341, 149] on li "07:30" at bounding box center [333, 149] width 28 height 12
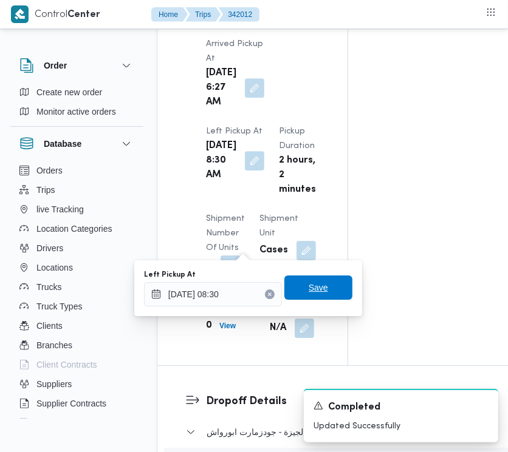
click at [313, 290] on span "Save" at bounding box center [318, 288] width 19 height 15
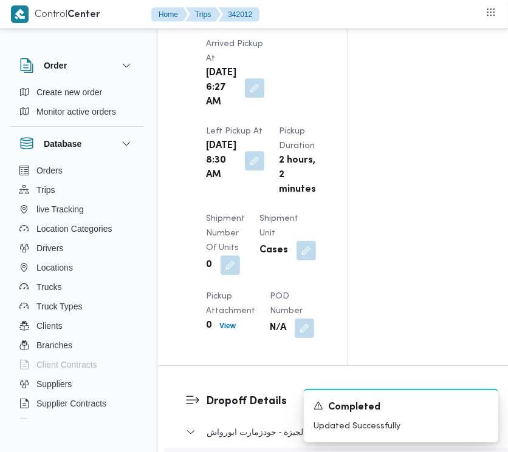
click at [330, 121] on div "Pickup Details Arrived Pickup At [DATE] 6:27 AM Left Pickup At [DATE] 8:30 AM P…" at bounding box center [252, 171] width 189 height 387
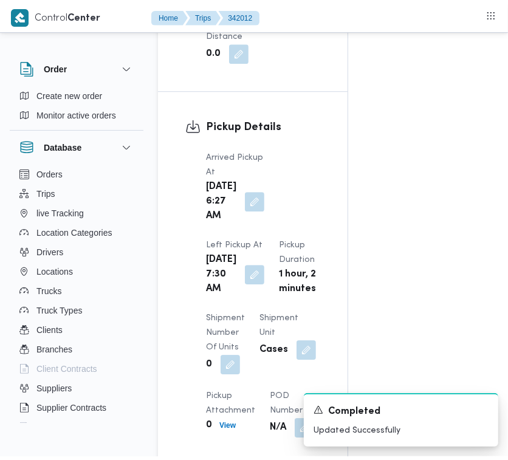
scroll to position [0, 0]
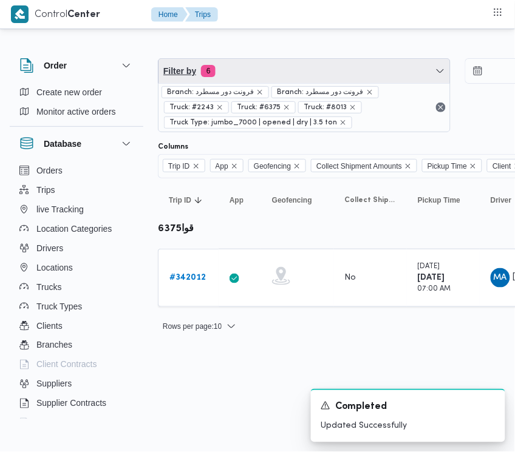
click at [256, 70] on span "Filter by 6" at bounding box center [305, 71] width 292 height 24
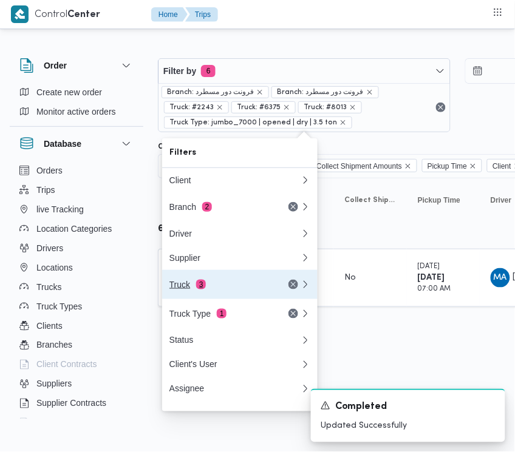
click at [225, 290] on div "Truck 3" at bounding box center [220, 285] width 102 height 10
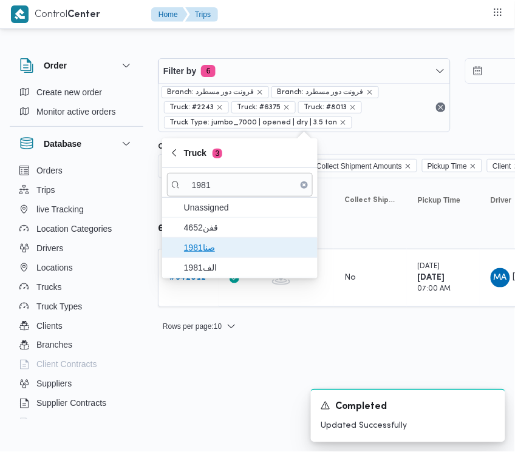
click at [217, 242] on span "صنا1981" at bounding box center [247, 248] width 126 height 15
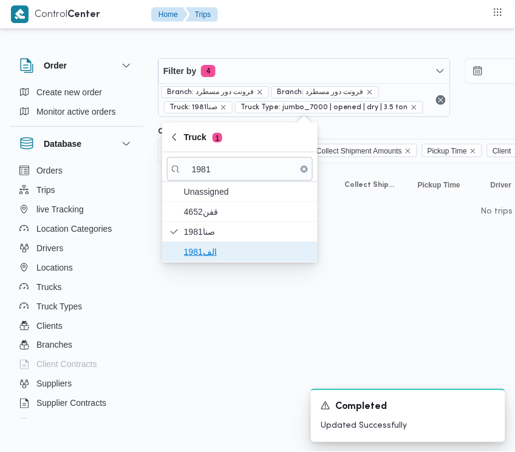
click at [207, 247] on span "الف1981" at bounding box center [247, 252] width 126 height 15
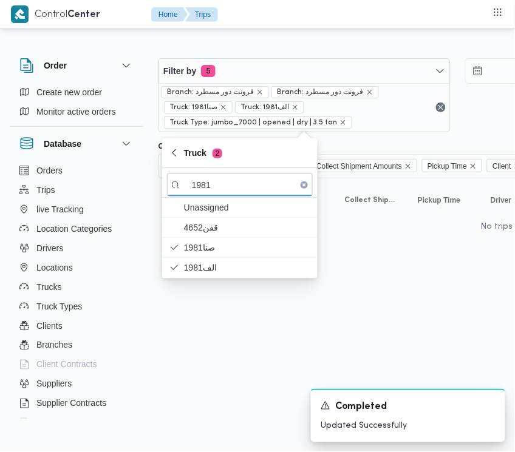
click at [205, 374] on html "Control Center Home Trips Order Create new order Monitor active orders Database…" at bounding box center [257, 226] width 515 height 452
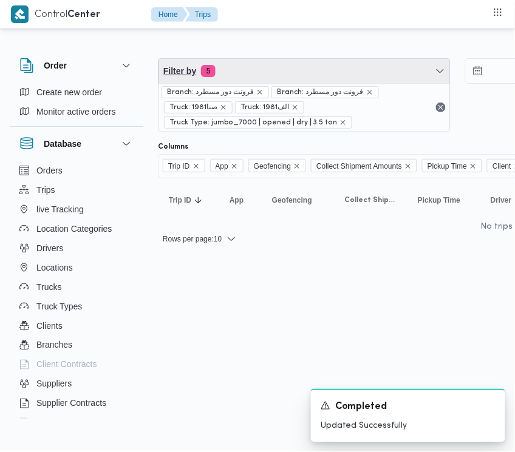
click at [271, 67] on span "Filter by 5" at bounding box center [305, 71] width 292 height 24
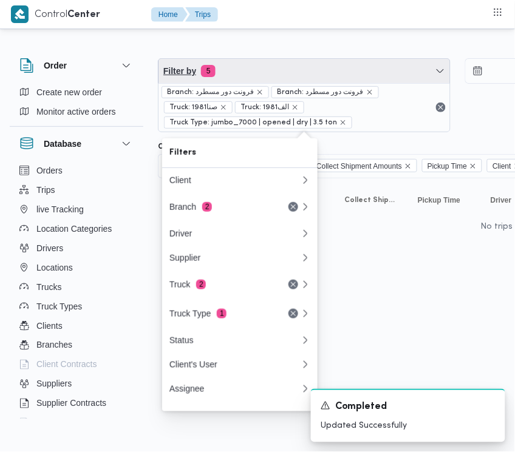
click at [271, 67] on span "Filter by 5" at bounding box center [305, 71] width 292 height 24
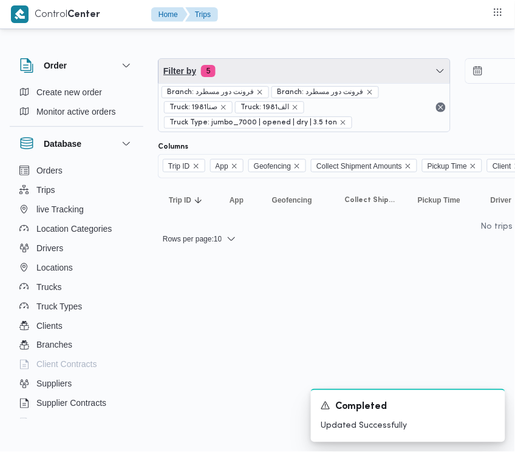
click at [231, 63] on span "Filter by 5" at bounding box center [305, 71] width 292 height 24
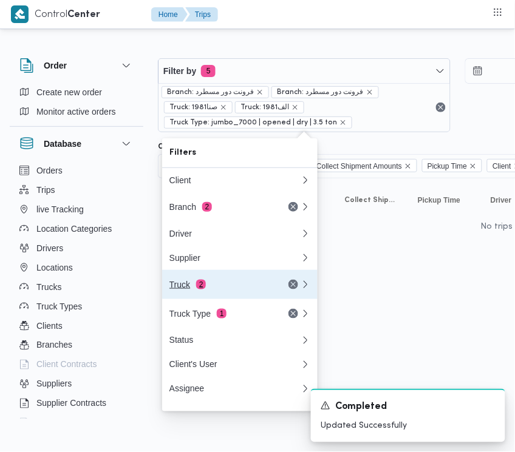
click at [188, 288] on div "Truck 2" at bounding box center [220, 285] width 102 height 10
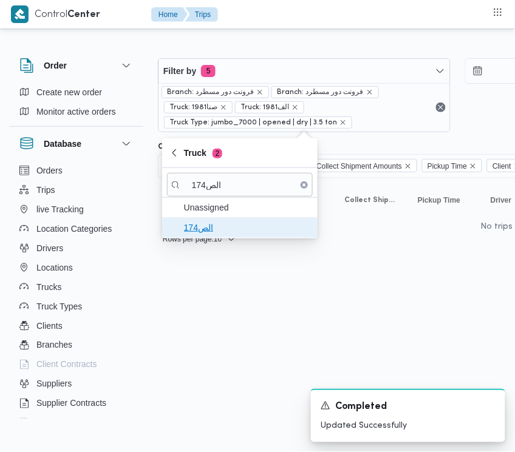
click at [245, 228] on span "الص174" at bounding box center [247, 227] width 126 height 15
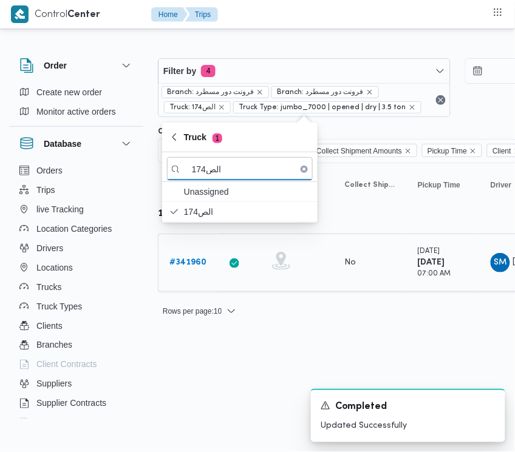
click at [179, 271] on div "# 341960" at bounding box center [189, 263] width 48 height 24
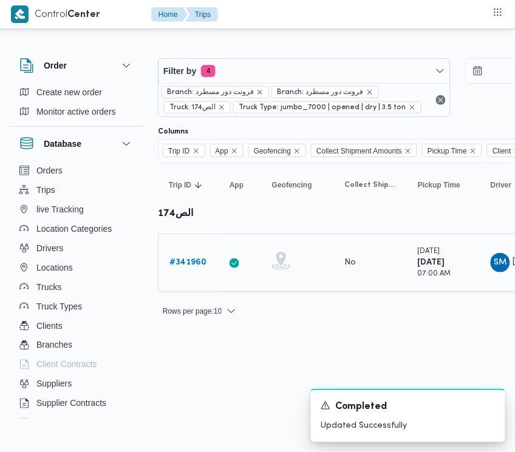
click at [183, 270] on link "# 341960" at bounding box center [187, 263] width 37 height 15
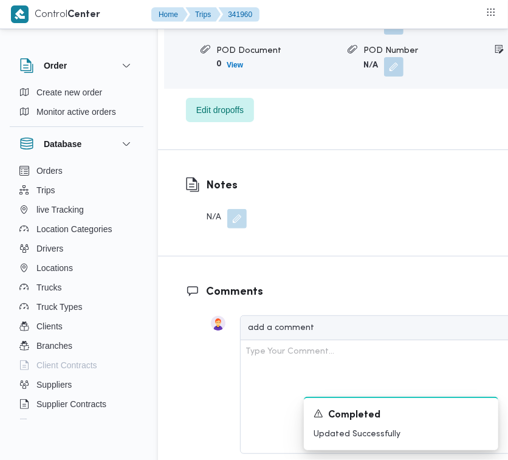
scroll to position [2187, 0]
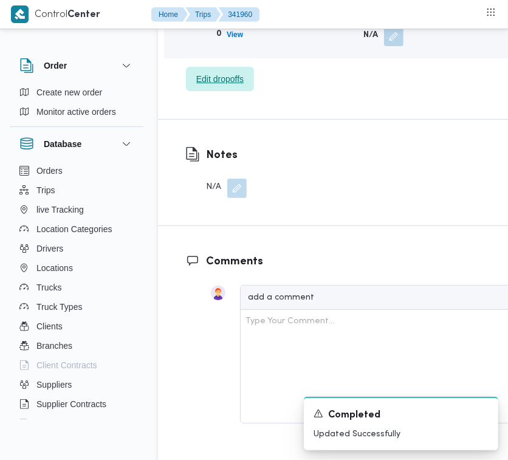
click at [203, 91] on span "Edit dropoffs" at bounding box center [220, 79] width 68 height 24
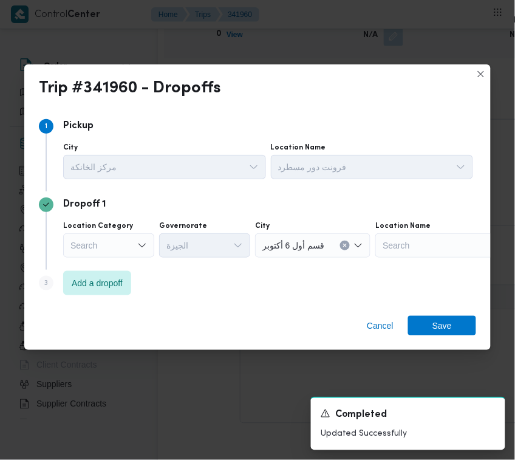
click at [131, 245] on div "Search" at bounding box center [108, 245] width 91 height 24
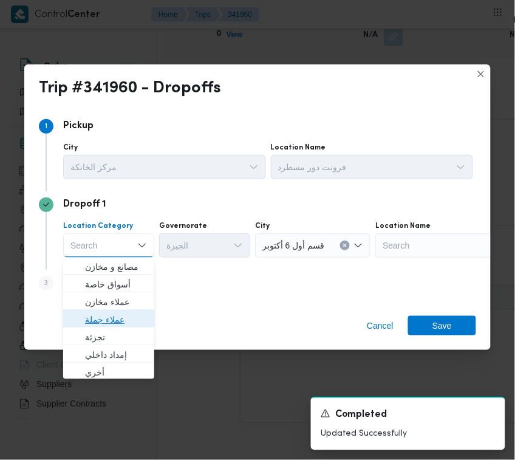
click at [111, 322] on span "عملاء جملة" at bounding box center [116, 320] width 62 height 15
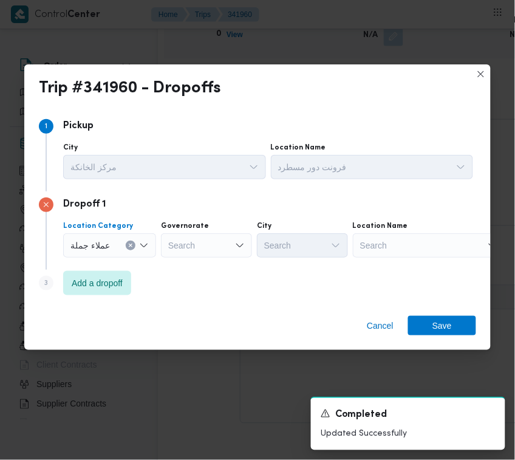
drag, startPoint x: 111, startPoint y: 322, endPoint x: 111, endPoint y: 337, distance: 15.2
click at [118, 238] on div "عملاء جملة" at bounding box center [109, 245] width 93 height 24
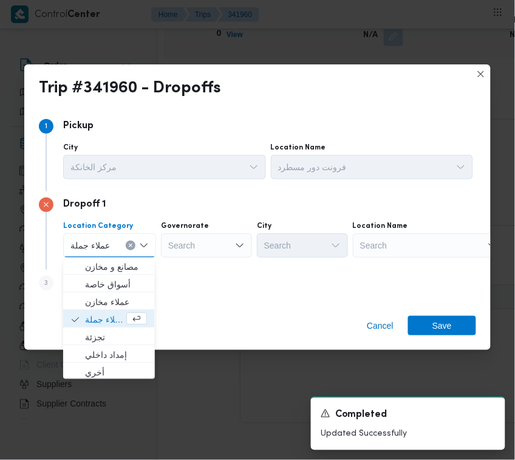
click at [118, 238] on div "عملاء جملة" at bounding box center [109, 245] width 93 height 24
click at [95, 339] on span "تجزئة" at bounding box center [116, 337] width 62 height 15
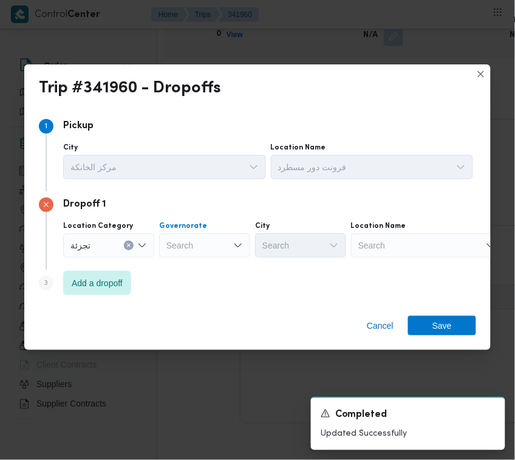
click at [216, 240] on div "Search" at bounding box center [204, 245] width 91 height 24
click at [219, 250] on div "جيزة جيزة" at bounding box center [204, 245] width 91 height 24
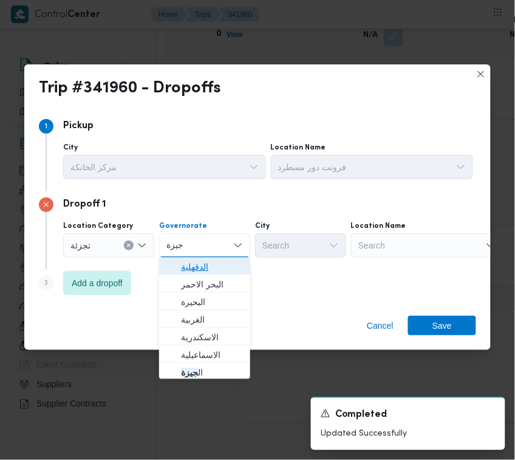
click at [214, 269] on span "الدقهلية" at bounding box center [212, 267] width 62 height 15
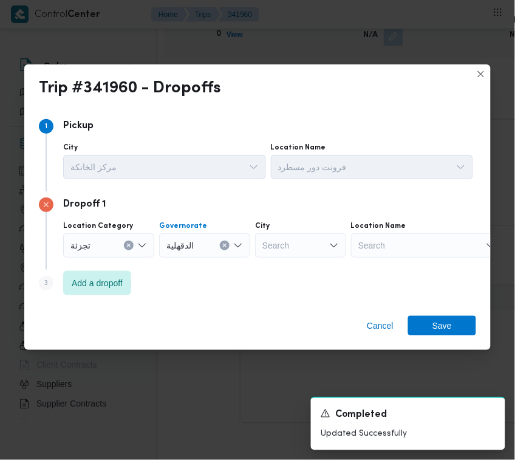
click at [201, 243] on div at bounding box center [199, 245] width 6 height 19
click at [185, 240] on div "جي جي" at bounding box center [204, 245] width 91 height 24
click at [189, 268] on mark "جي" at bounding box center [187, 267] width 13 height 10
click at [305, 242] on div "Search" at bounding box center [300, 245] width 91 height 24
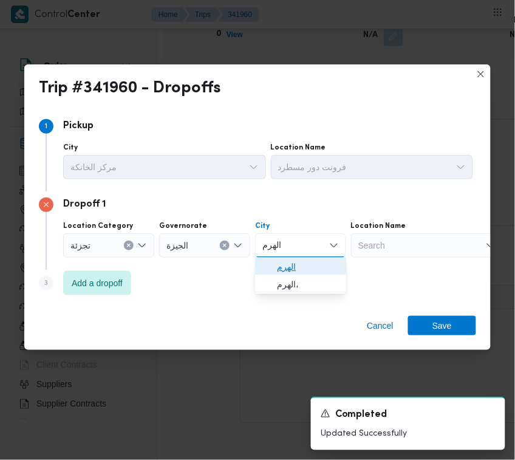
click at [296, 271] on span "الهرم" at bounding box center [308, 267] width 62 height 15
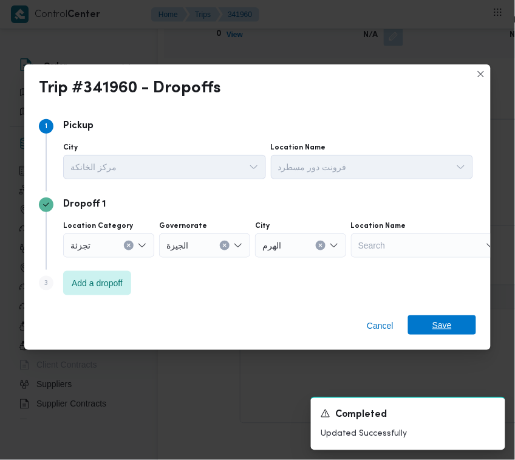
click at [414, 331] on span "Save" at bounding box center [442, 324] width 68 height 19
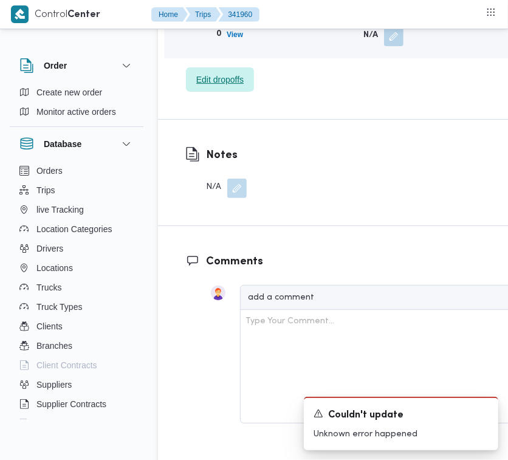
scroll to position [1784, 0]
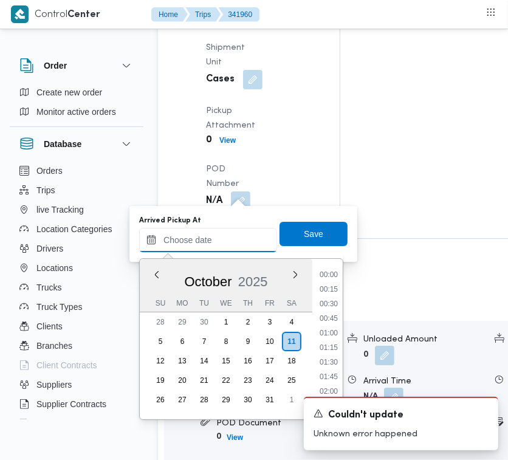
click at [233, 236] on input "Arrived Pickup At" at bounding box center [208, 240] width 138 height 24
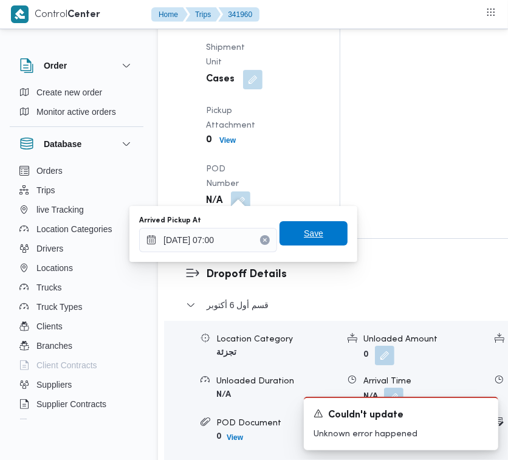
click at [302, 224] on span "Save" at bounding box center [313, 233] width 68 height 24
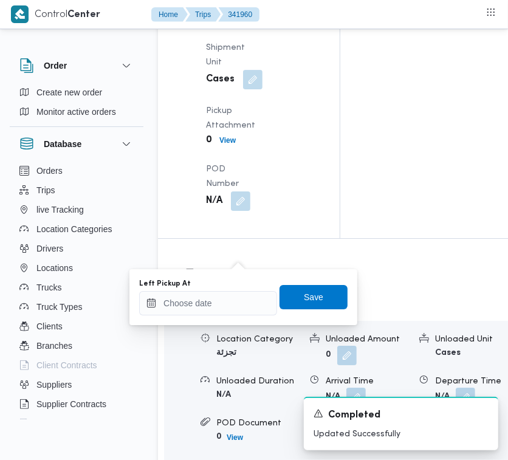
click at [233, 315] on div "Left Pickup At Save" at bounding box center [243, 297] width 211 height 39
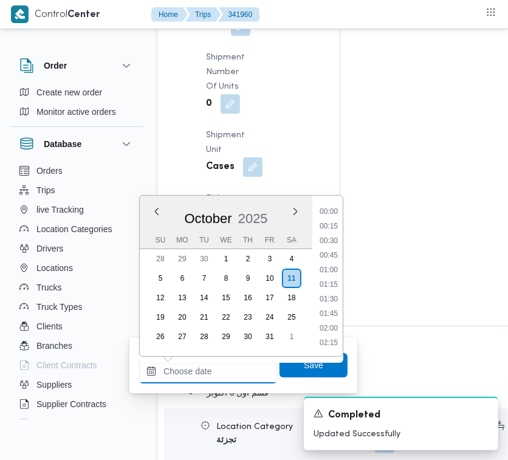
click at [233, 359] on div "Previous Month Next month [DATE] [DATE] Su Mo Tu We Th Fr Sa 28 29 30 1 2 3 4 5…" at bounding box center [208, 371] width 138 height 24
click at [332, 237] on li "07:30" at bounding box center [329, 242] width 28 height 12
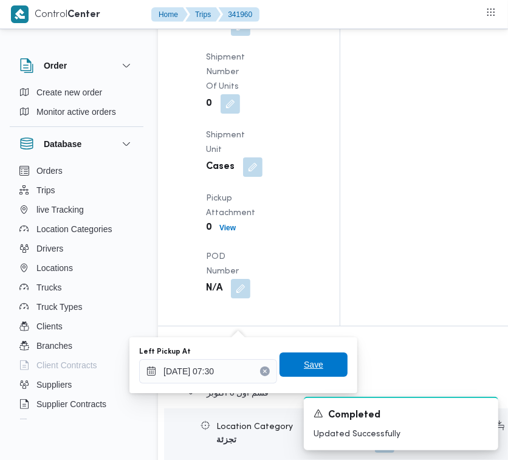
click at [304, 360] on span "Save" at bounding box center [313, 364] width 19 height 15
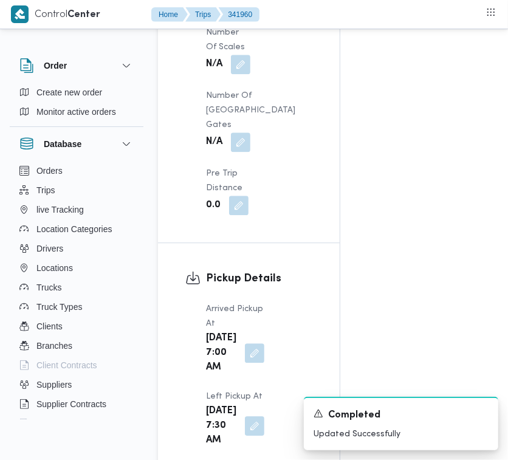
scroll to position [980, 0]
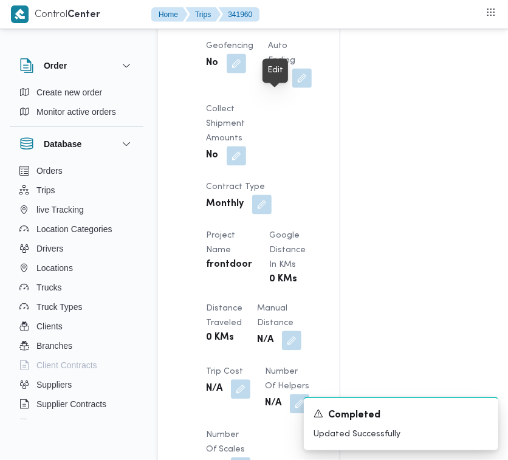
click at [246, 24] on button "button" at bounding box center [236, 14] width 19 height 19
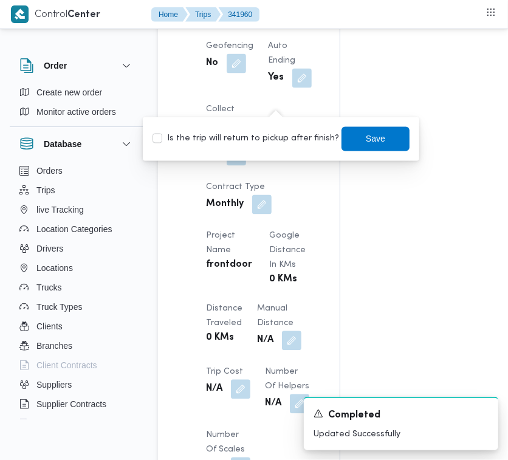
click at [268, 143] on label "Is the trip will return to pickup after finish?" at bounding box center [245, 139] width 186 height 15
click at [374, 137] on span "Save" at bounding box center [375, 138] width 19 height 15
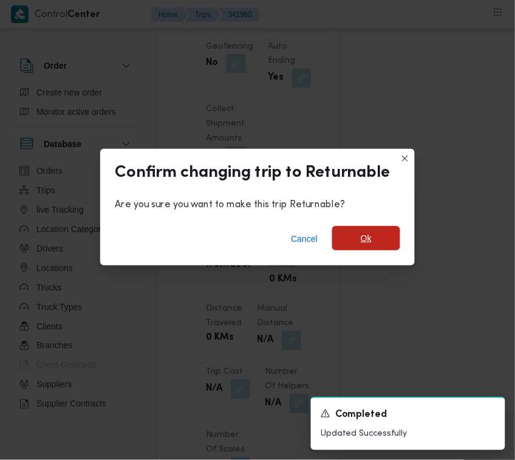
click at [380, 245] on span "Ok" at bounding box center [366, 238] width 68 height 24
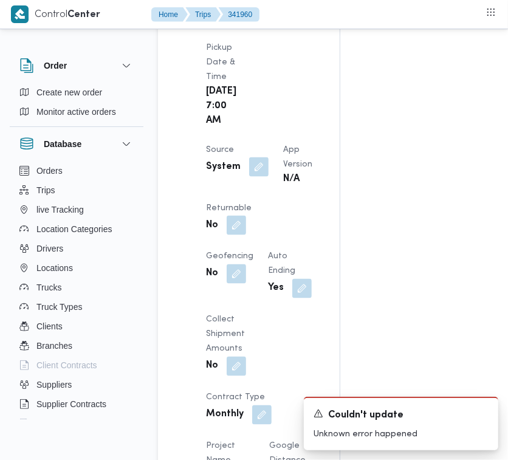
scroll to position [796, 0]
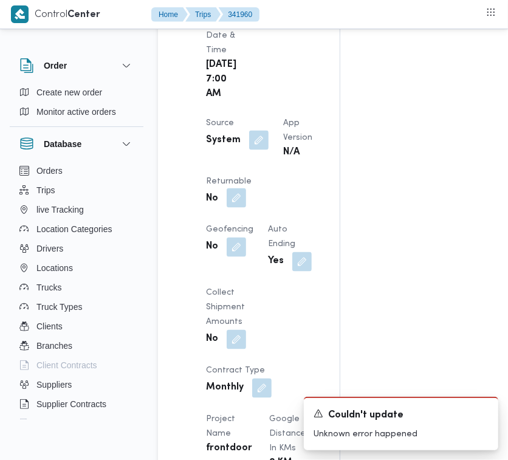
click at [246, 208] on button "button" at bounding box center [236, 197] width 19 height 19
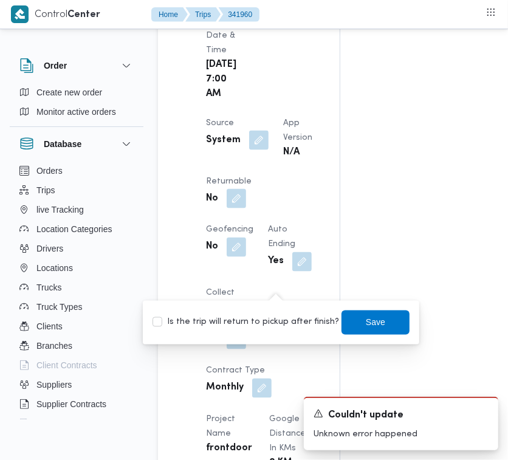
click at [275, 319] on label "Is the trip will return to pickup after finish?" at bounding box center [245, 322] width 186 height 15
click at [343, 320] on span "Save" at bounding box center [375, 322] width 68 height 24
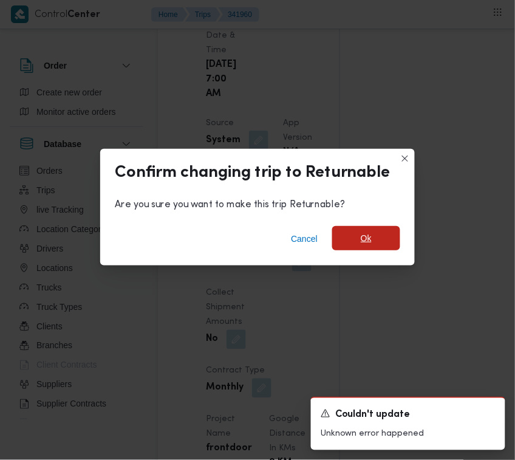
click at [380, 243] on span "Ok" at bounding box center [366, 238] width 68 height 24
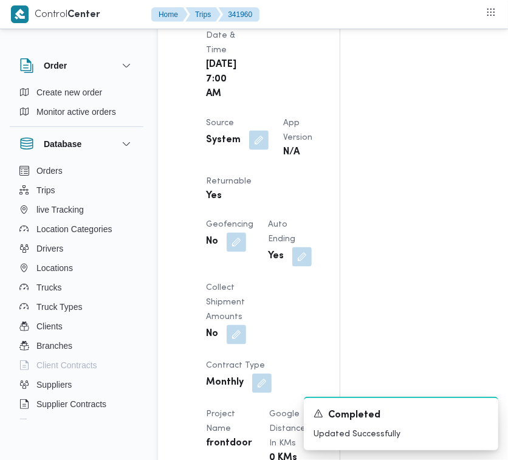
scroll to position [811, 0]
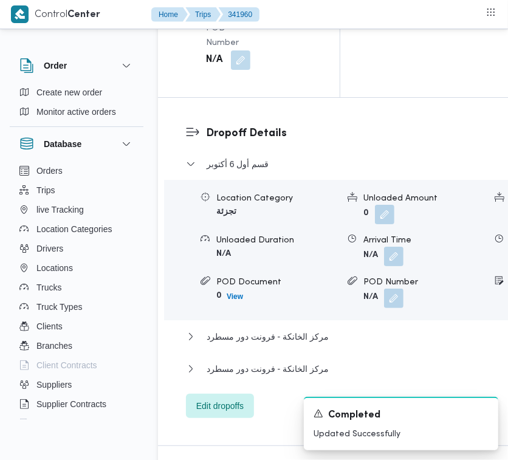
scroll to position [2420, 0]
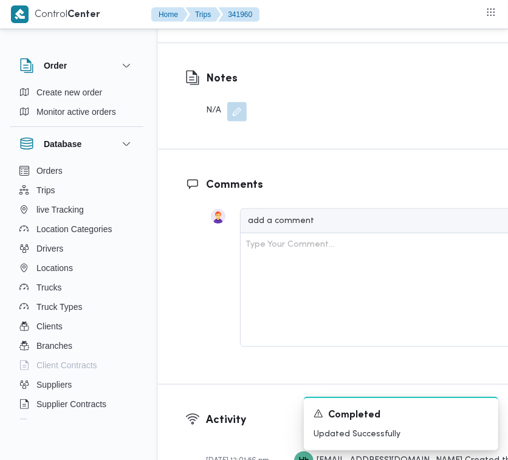
click at [228, 10] on span "Edit dropoffs" at bounding box center [219, 2] width 47 height 15
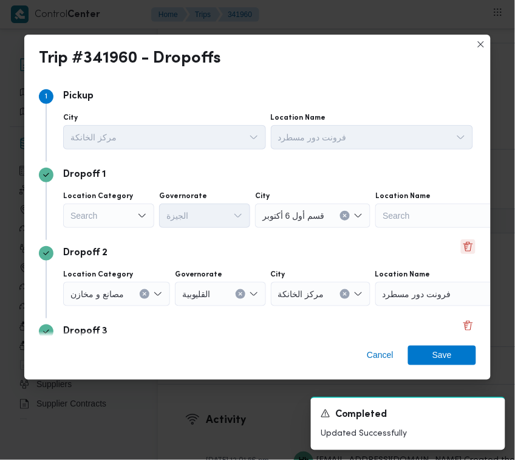
click at [466, 247] on button "Delete" at bounding box center [468, 246] width 15 height 15
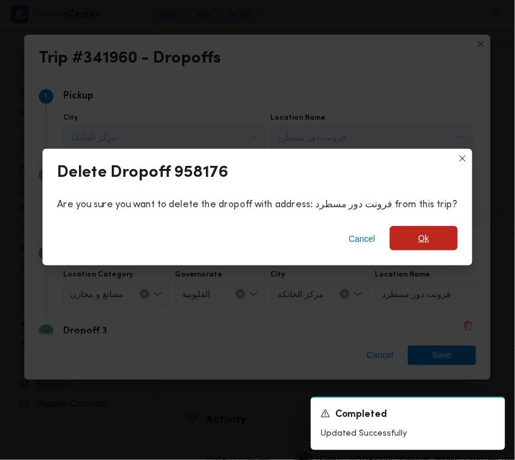
click at [411, 242] on span "Ok" at bounding box center [424, 238] width 68 height 24
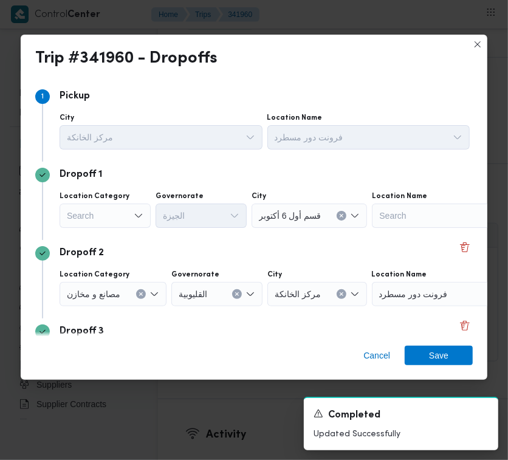
click at [77, 219] on div "Search" at bounding box center [105, 215] width 91 height 24
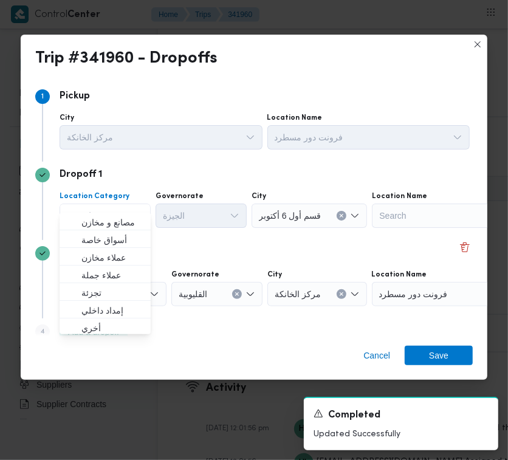
scroll to position [2405, 0]
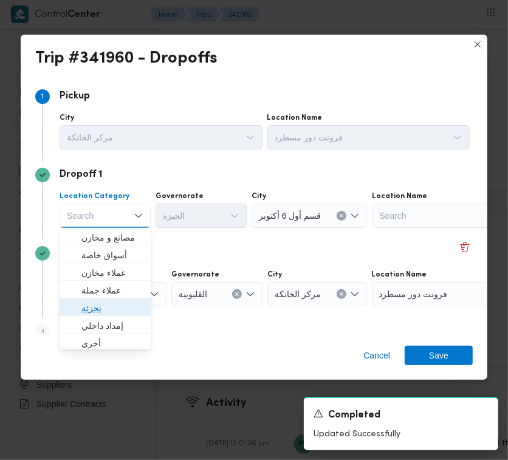
click at [108, 305] on span "تجزئة" at bounding box center [112, 308] width 62 height 15
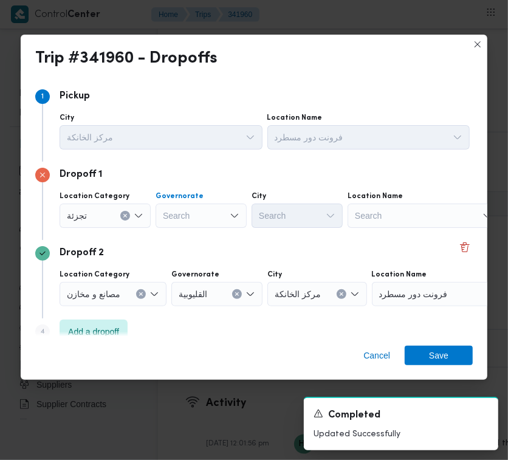
click at [175, 220] on div "Search" at bounding box center [200, 215] width 91 height 24
click at [197, 219] on div "جيزة جيزة" at bounding box center [200, 215] width 91 height 24
click at [193, 230] on span "ال جيزة" at bounding box center [208, 237] width 62 height 15
click at [281, 216] on div "Search" at bounding box center [296, 215] width 91 height 24
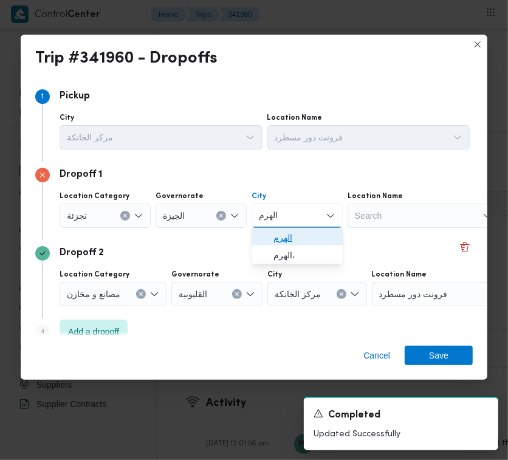
click at [259, 233] on icon "button" at bounding box center [264, 238] width 10 height 10
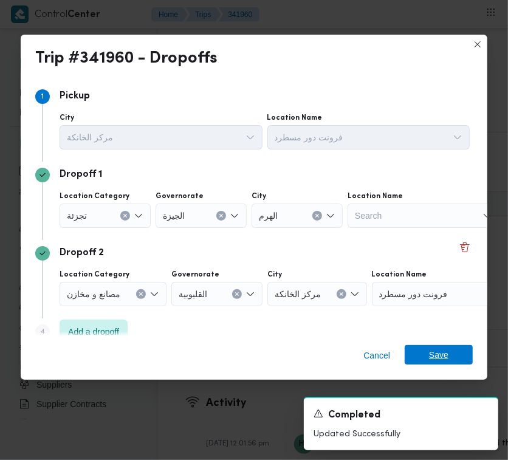
click at [440, 355] on span "Save" at bounding box center [438, 354] width 19 height 19
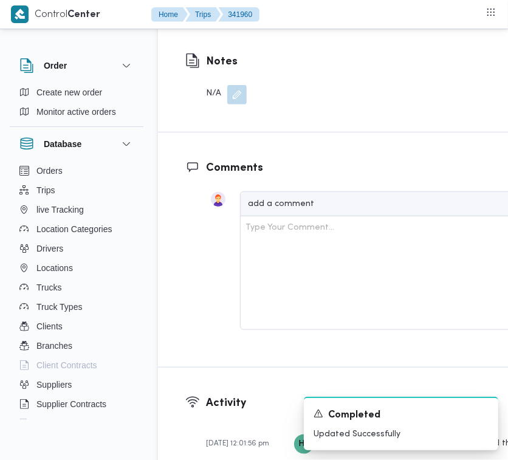
drag, startPoint x: 225, startPoint y: 195, endPoint x: 261, endPoint y: 192, distance: 36.6
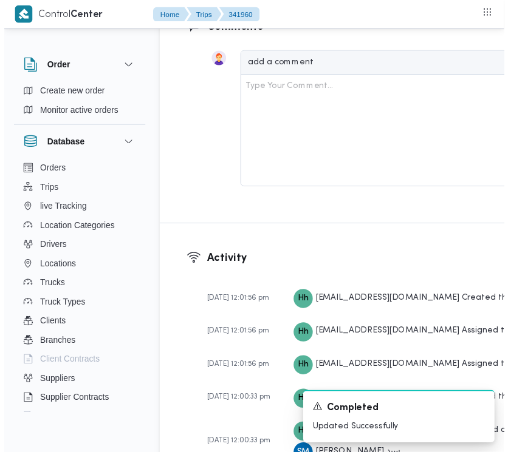
scroll to position [0, 0]
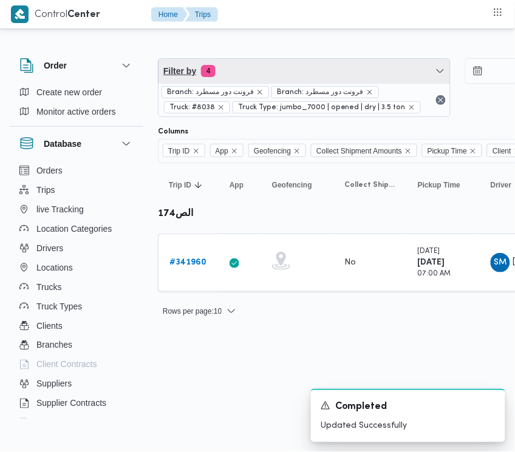
click at [296, 74] on span "Filter by 4" at bounding box center [305, 71] width 292 height 24
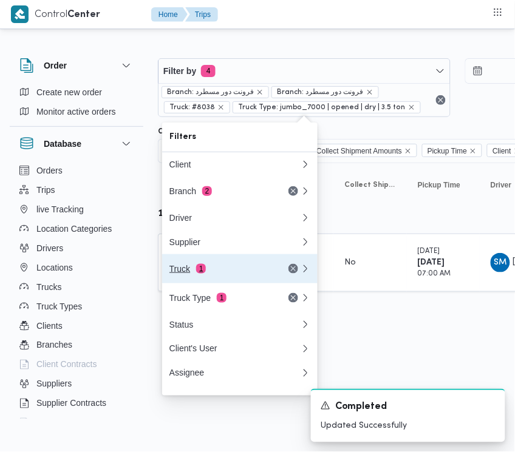
click at [216, 274] on div "Truck 1" at bounding box center [220, 269] width 102 height 10
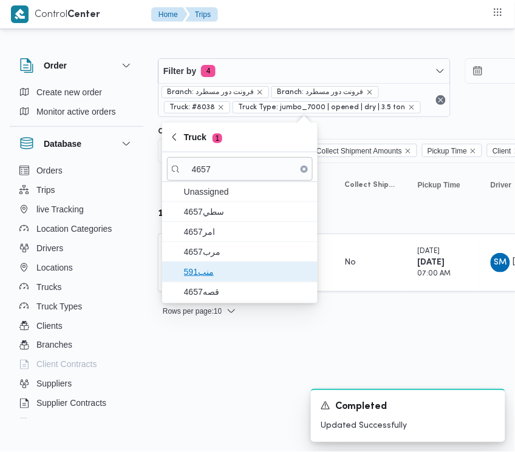
click at [224, 267] on span "منب591" at bounding box center [247, 272] width 126 height 15
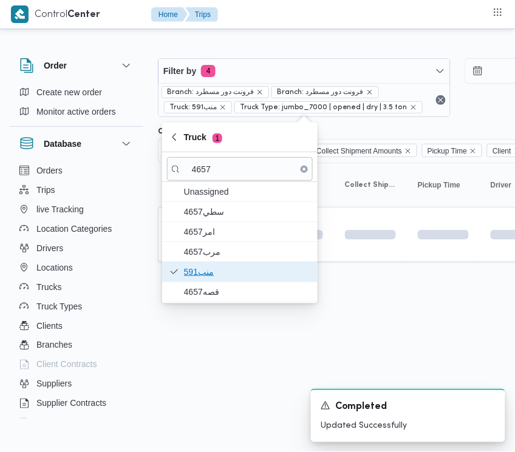
click at [205, 282] on span "منب591" at bounding box center [240, 271] width 146 height 19
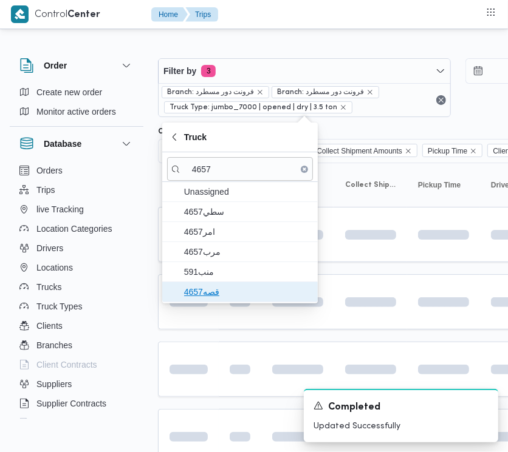
click at [203, 299] on span "قصه4657" at bounding box center [247, 292] width 126 height 15
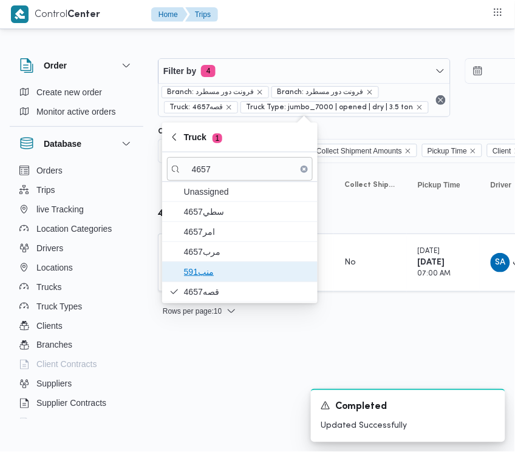
click at [201, 264] on span "منب591" at bounding box center [240, 271] width 146 height 19
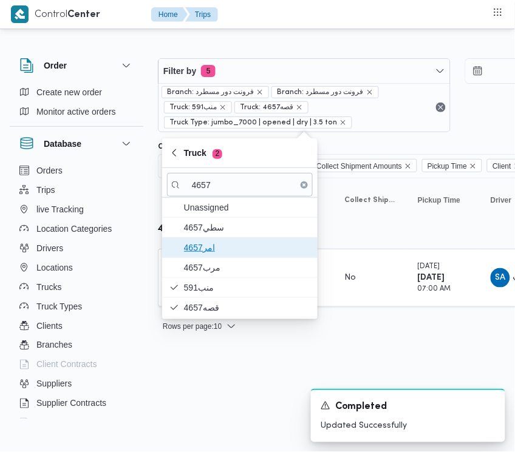
click at [201, 253] on span "4657امر" at bounding box center [247, 248] width 126 height 15
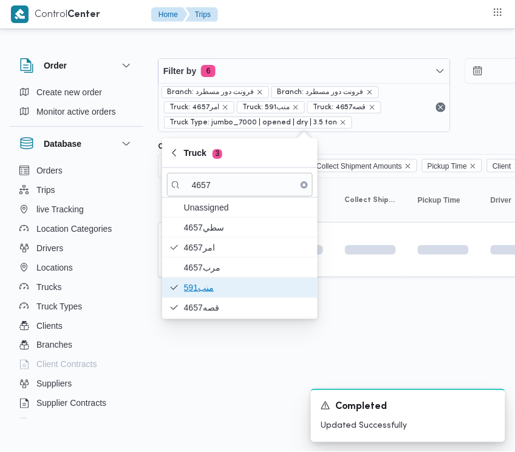
click at [199, 280] on span "منب591" at bounding box center [240, 287] width 146 height 19
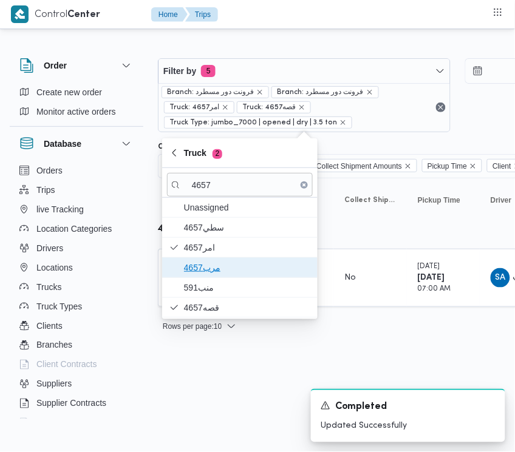
click at [190, 263] on span "4657مرب" at bounding box center [247, 268] width 126 height 15
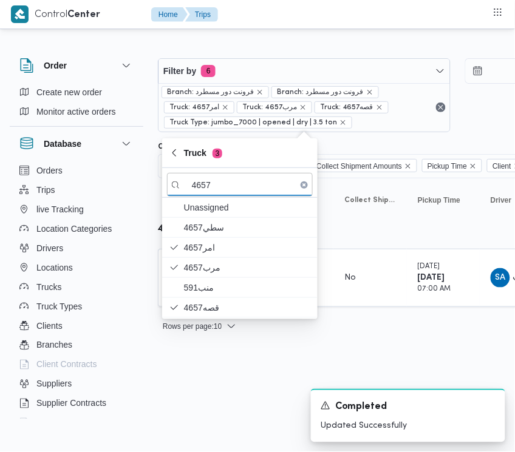
click at [193, 412] on html "Control Center Home Trips Order Create new order Monitor active orders Database…" at bounding box center [257, 226] width 515 height 452
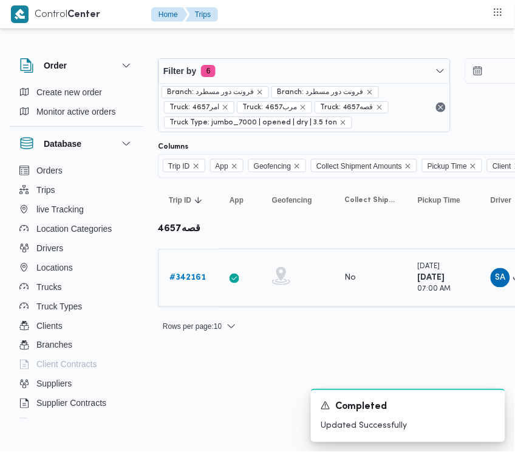
click at [183, 284] on link "# 342161" at bounding box center [187, 278] width 36 height 15
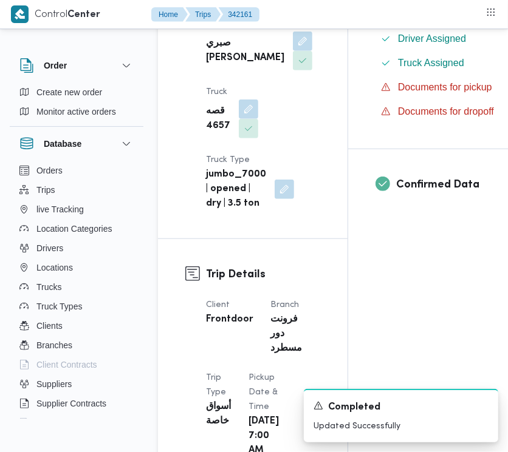
scroll to position [791, 0]
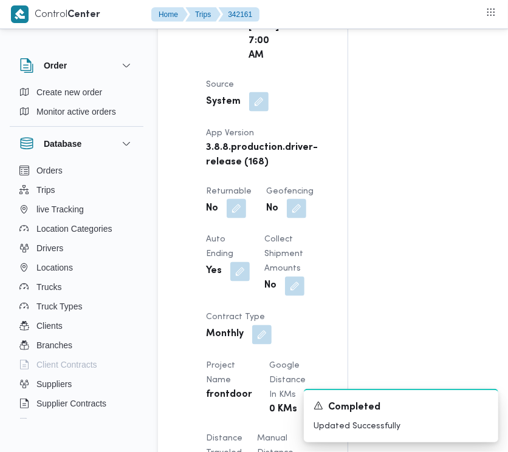
click at [503, 339] on div "Assignees • Superadmin [EMAIL_ADDRESS][PERSON_NAME][DOMAIN_NAME] Checklist Drop…" at bounding box center [497, 286] width 298 height 1708
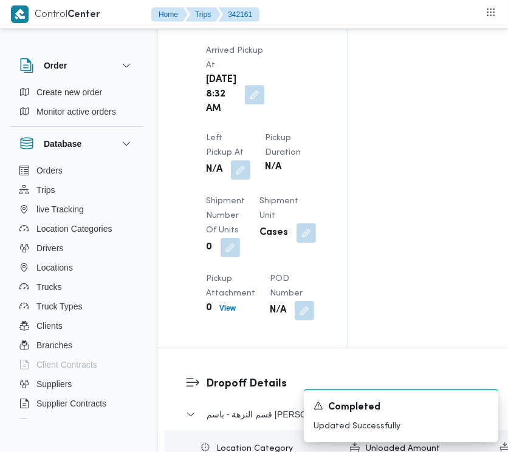
scroll to position [1978, 0]
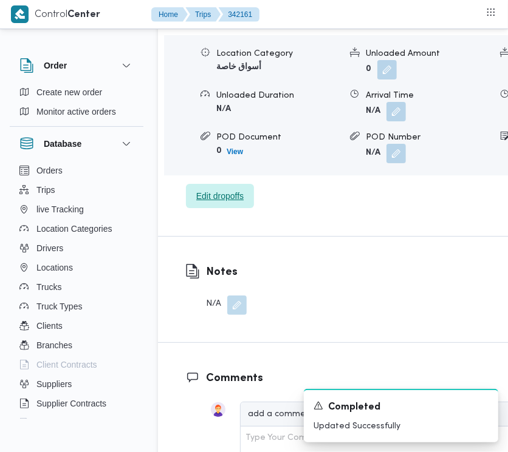
click at [217, 203] on span "Edit dropoffs" at bounding box center [219, 196] width 47 height 15
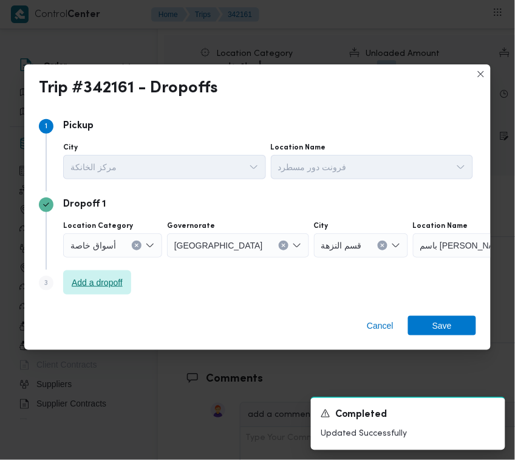
click at [65, 271] on span "Add a dropoff" at bounding box center [97, 282] width 68 height 24
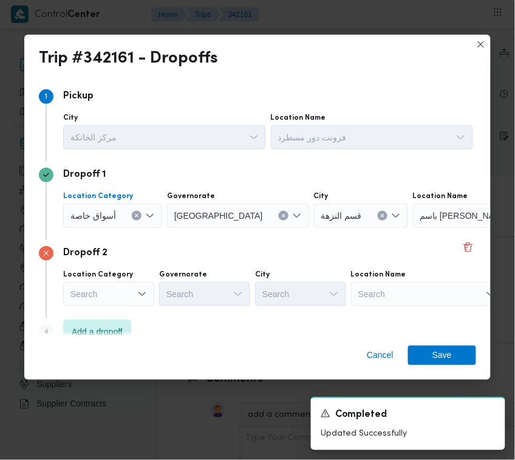
click at [94, 225] on div "أسواق خاصة" at bounding box center [112, 215] width 99 height 24
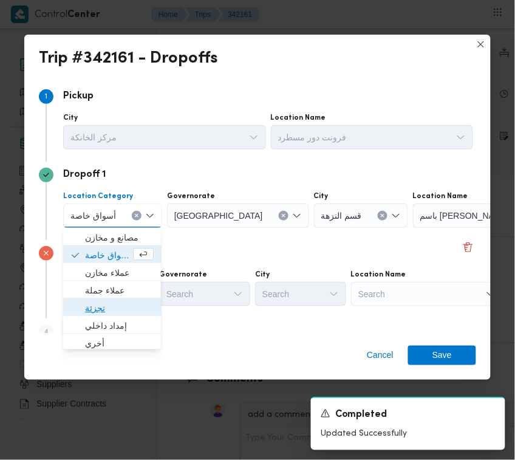
click at [111, 302] on span "تجزئة" at bounding box center [119, 308] width 69 height 15
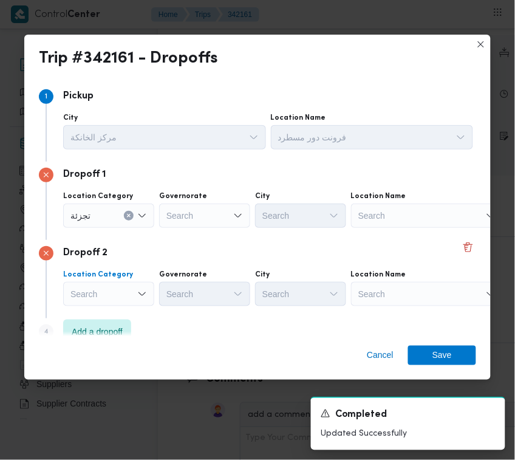
click at [110, 302] on div "Search" at bounding box center [108, 294] width 91 height 24
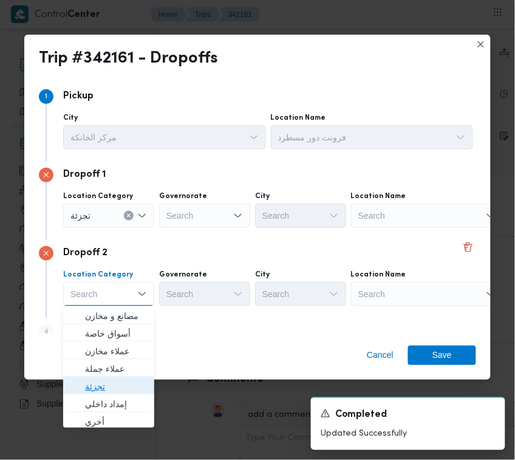
drag, startPoint x: 109, startPoint y: 386, endPoint x: 149, endPoint y: 347, distance: 55.8
click at [108, 386] on span "تجزئة" at bounding box center [116, 386] width 62 height 15
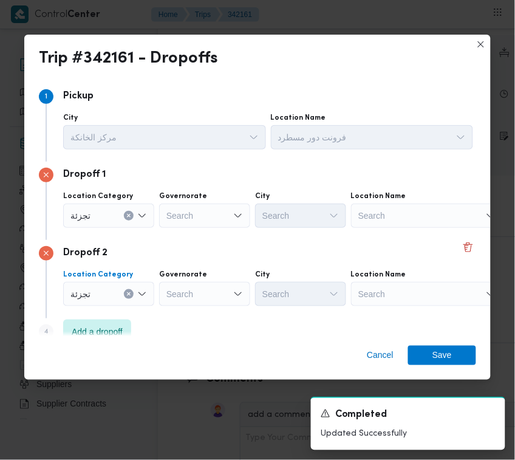
click at [208, 296] on div "Search" at bounding box center [204, 294] width 91 height 24
click at [205, 228] on div "Location Category تجزئة Governorate Search City Search Location Name Search" at bounding box center [268, 209] width 415 height 41
click at [200, 223] on div "Search" at bounding box center [204, 215] width 91 height 24
drag, startPoint x: 192, startPoint y: 292, endPoint x: 199, endPoint y: 302, distance: 12.8
click at [192, 293] on div "[GEOGRAPHIC_DATA] [GEOGRAPHIC_DATA]" at bounding box center [204, 294] width 91 height 24
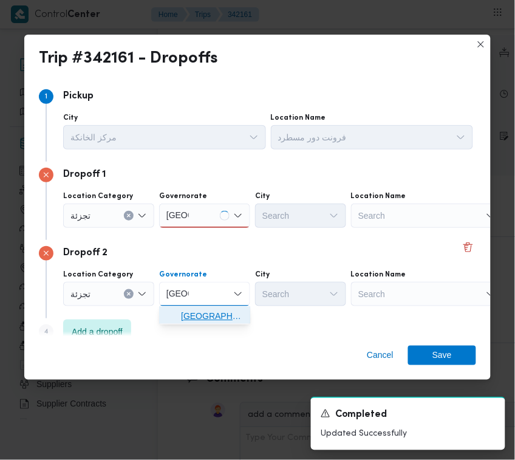
click at [202, 308] on span "[GEOGRAPHIC_DATA]" at bounding box center [204, 315] width 81 height 19
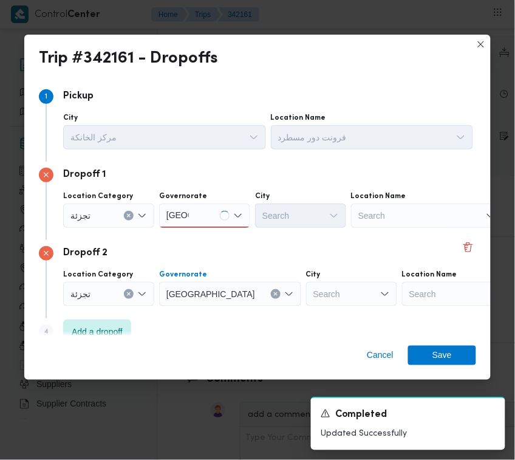
drag, startPoint x: 220, startPoint y: 214, endPoint x: 214, endPoint y: 226, distance: 12.8
click at [219, 216] on div "[GEOGRAPHIC_DATA] [GEOGRAPHIC_DATA]" at bounding box center [204, 215] width 91 height 24
drag, startPoint x: 206, startPoint y: 214, endPoint x: 206, endPoint y: 223, distance: 8.5
click at [206, 214] on div "[GEOGRAPHIC_DATA] [GEOGRAPHIC_DATA]" at bounding box center [204, 215] width 91 height 24
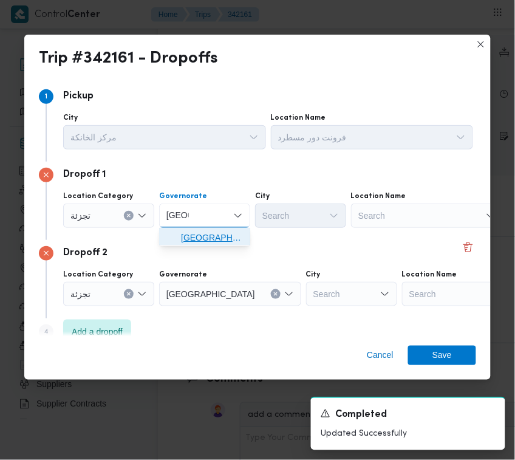
click at [206, 240] on span "[GEOGRAPHIC_DATA]" at bounding box center [212, 237] width 62 height 15
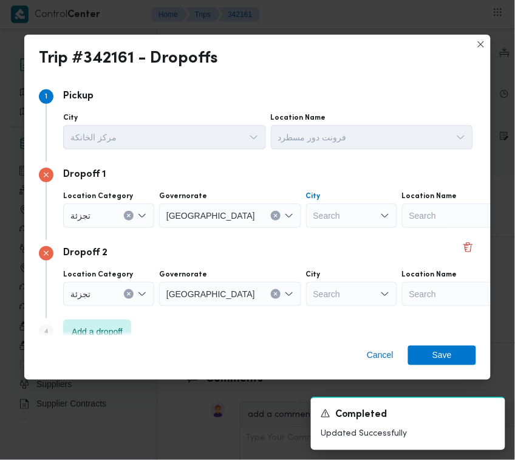
click at [306, 224] on div "Search" at bounding box center [351, 215] width 91 height 24
click at [311, 255] on span "قسم مصر ال قدي مة" at bounding box center [308, 255] width 62 height 15
click at [310, 299] on div "Search" at bounding box center [351, 294] width 91 height 24
click at [306, 289] on div "Search" at bounding box center [351, 294] width 91 height 24
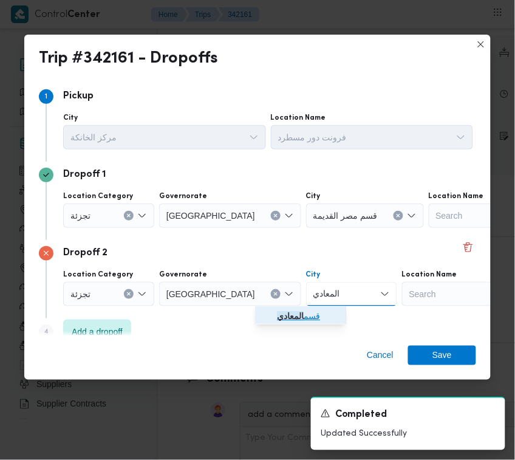
click at [284, 316] on mark "المعادي" at bounding box center [290, 316] width 27 height 10
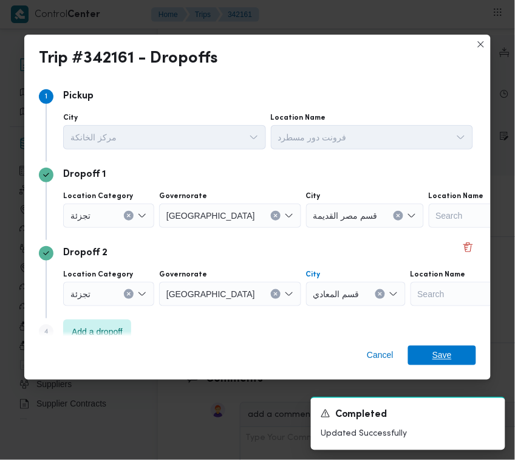
click at [426, 350] on span "Save" at bounding box center [442, 355] width 68 height 19
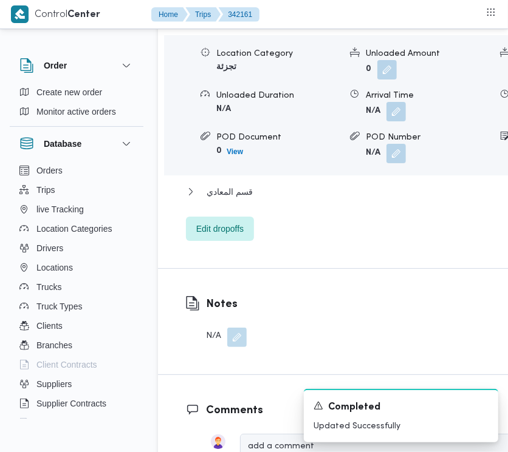
click at [506, 53] on div "Dropoff Details قسم [GEOGRAPHIC_DATA] القديمة Location Category تجزئة Unloaded …" at bounding box center [402, 110] width 488 height 315
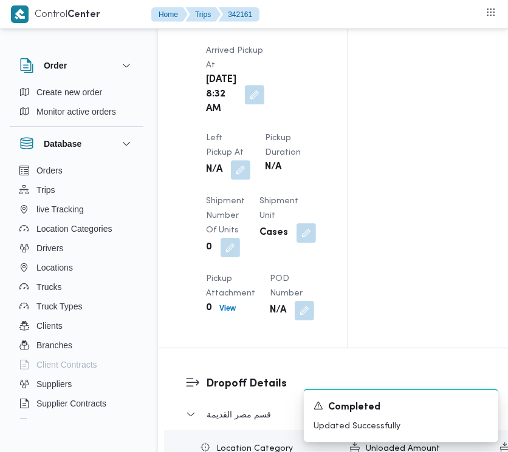
click at [251, 159] on div "N/A" at bounding box center [228, 170] width 47 height 22
click at [250, 160] on button "button" at bounding box center [240, 169] width 19 height 19
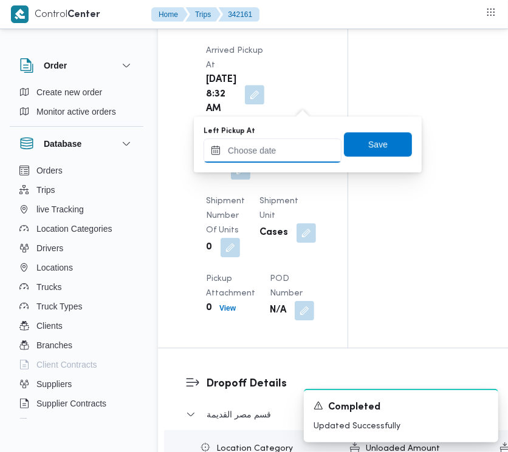
click at [293, 148] on input "Left Pickup At" at bounding box center [272, 150] width 138 height 24
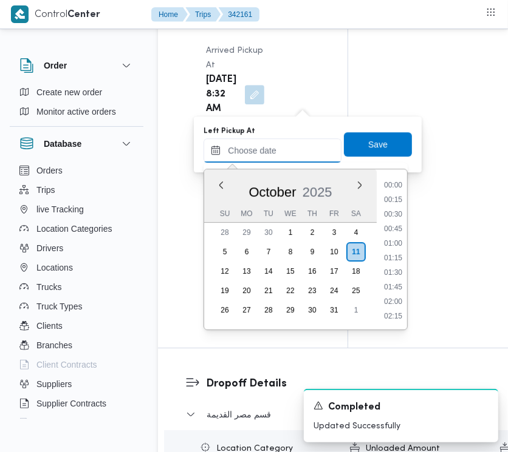
scroll to position [480, 0]
click at [398, 225] on li "09:00" at bounding box center [393, 230] width 28 height 12
type input "[DATE] 09:00"
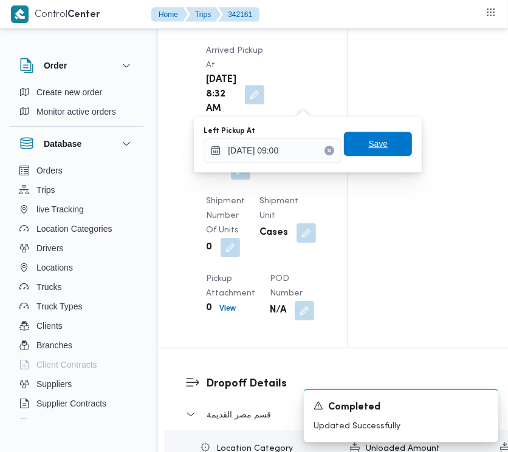
click at [381, 138] on span "Save" at bounding box center [378, 144] width 68 height 24
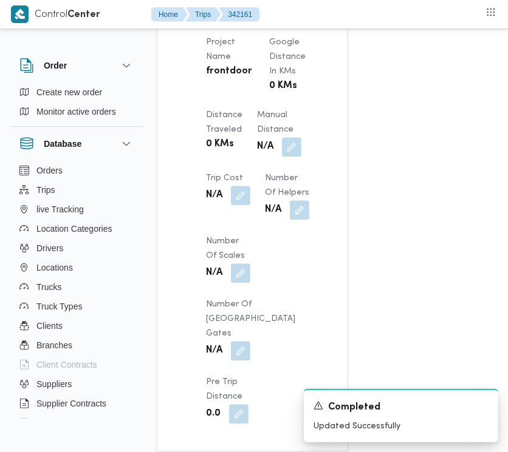
scroll to position [979, 0]
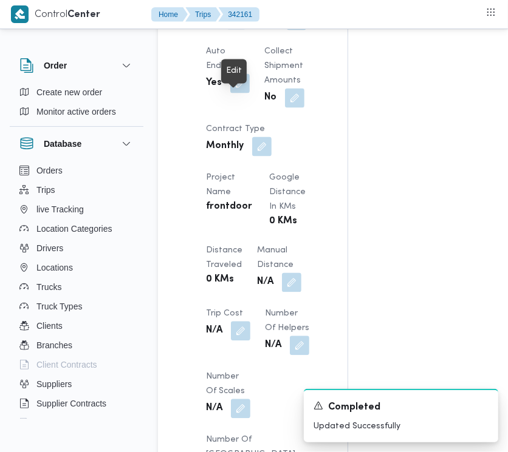
click at [245, 30] on button "button" at bounding box center [236, 19] width 19 height 19
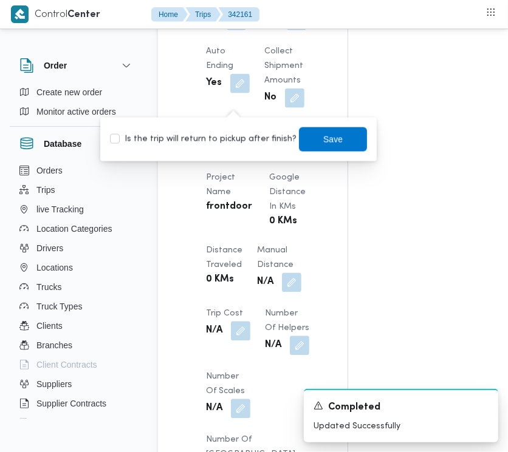
click at [254, 137] on label "Is the trip will return to pickup after finish?" at bounding box center [203, 139] width 186 height 15
checkbox input "true"
click at [323, 143] on span "Save" at bounding box center [332, 139] width 19 height 15
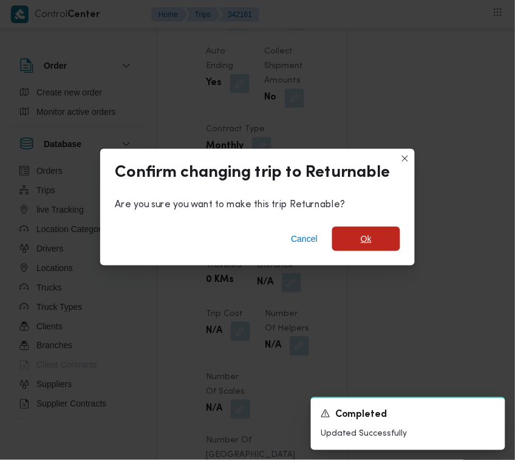
click at [383, 228] on span "Ok" at bounding box center [366, 239] width 68 height 24
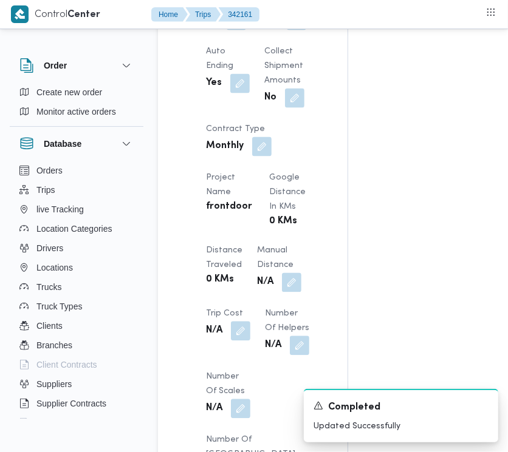
click at [427, 137] on div "Assignees Checklist Dropoffs details entered Driver Assigned Truck Assigned Doc…" at bounding box center [440, 102] width 185 height 1718
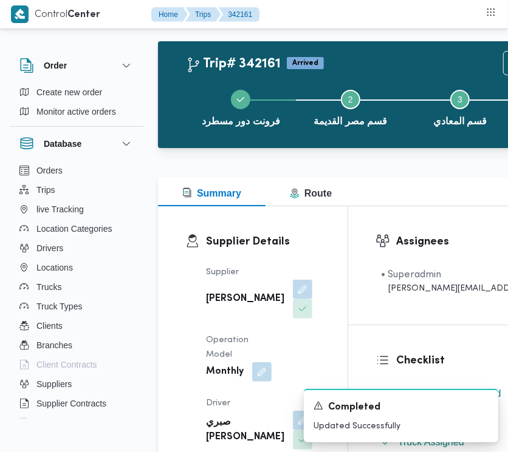
scroll to position [0, 0]
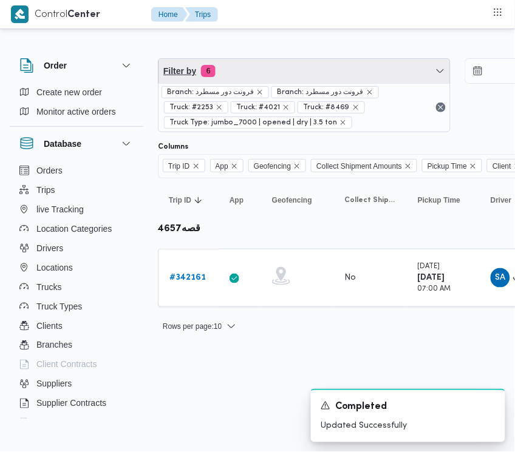
click at [278, 70] on span "Filter by 6" at bounding box center [305, 71] width 292 height 24
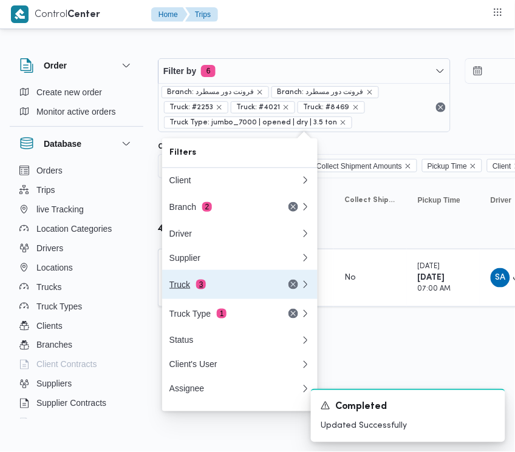
click at [214, 290] on div "Truck 3" at bounding box center [220, 285] width 102 height 10
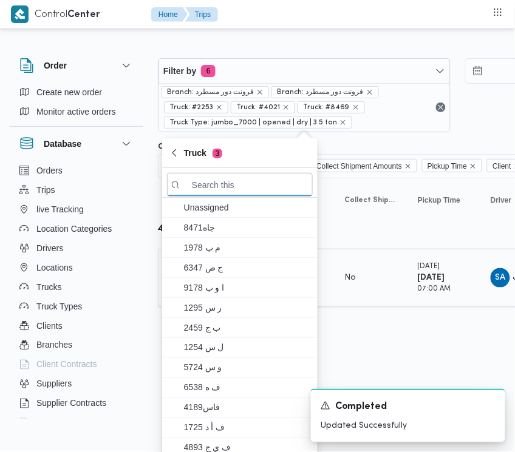
paste input "6941"
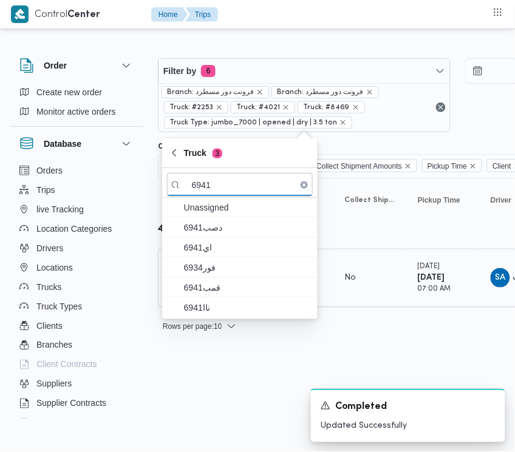
type input "6941"
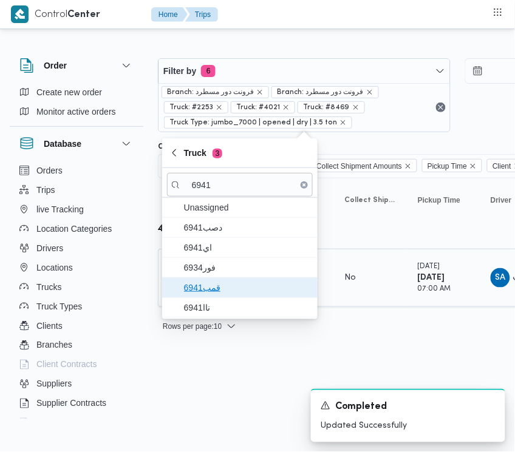
click at [208, 292] on span "قمب6941" at bounding box center [247, 288] width 126 height 15
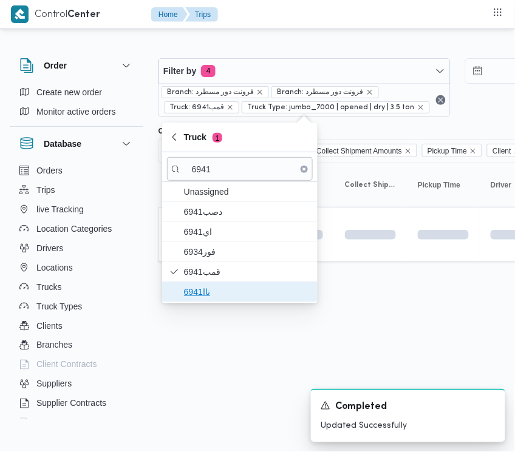
click at [207, 292] on span "ناا6941" at bounding box center [247, 292] width 126 height 15
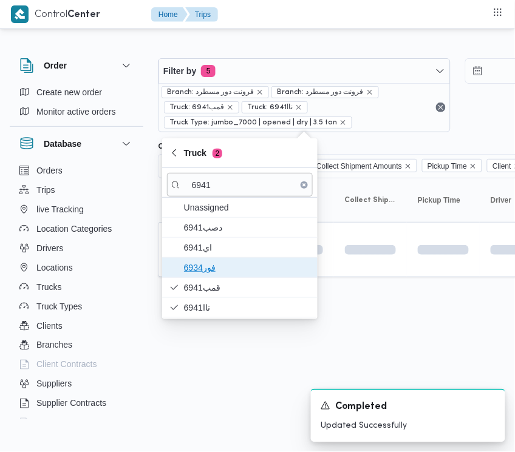
click at [214, 263] on span "فور6934" at bounding box center [247, 268] width 126 height 15
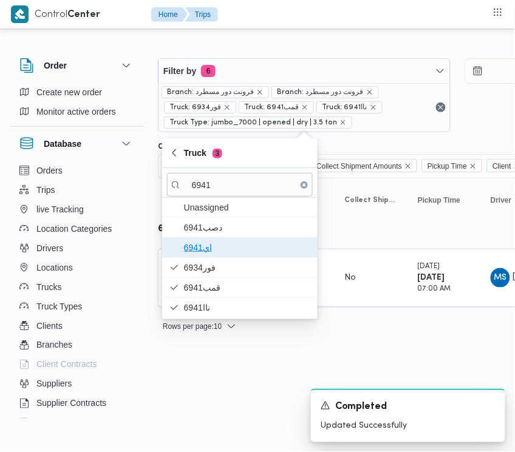
click at [213, 244] on span "اي6941" at bounding box center [247, 248] width 126 height 15
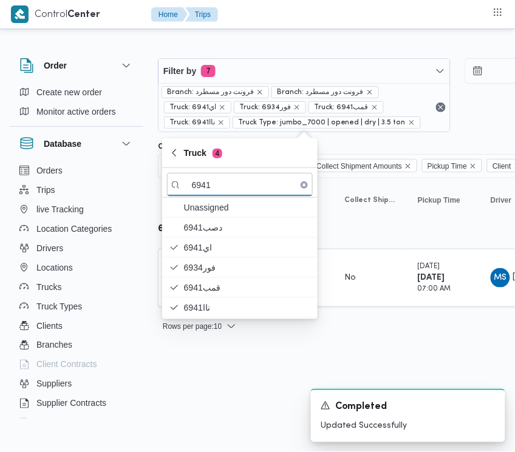
click at [223, 378] on html "Control Center Home Trips Order Create new order Monitor active orders Database…" at bounding box center [257, 226] width 515 height 452
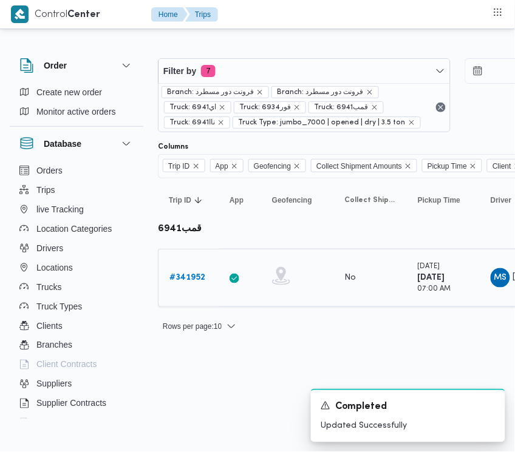
click at [197, 271] on link "# 341952" at bounding box center [187, 278] width 36 height 15
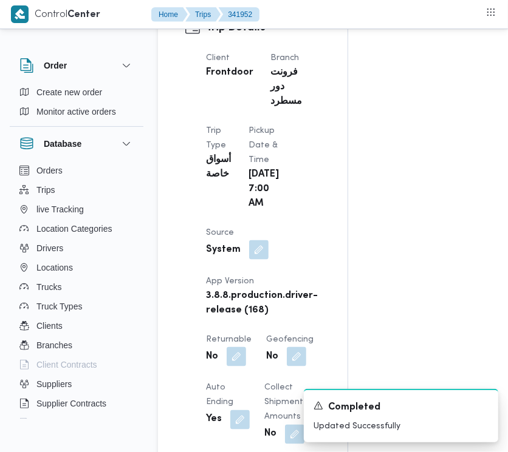
scroll to position [751, 0]
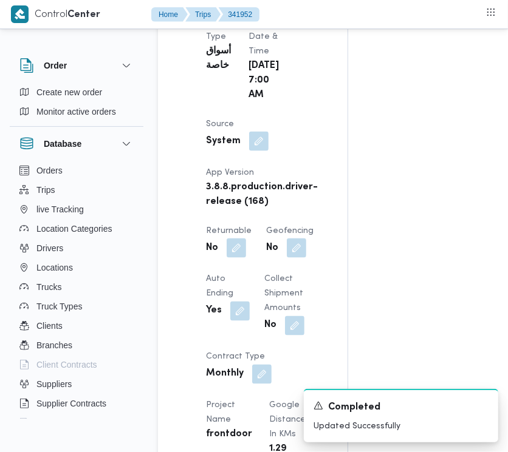
drag, startPoint x: 239, startPoint y: 256, endPoint x: 247, endPoint y: 276, distance: 22.3
click at [238, 256] on button "button" at bounding box center [236, 248] width 19 height 19
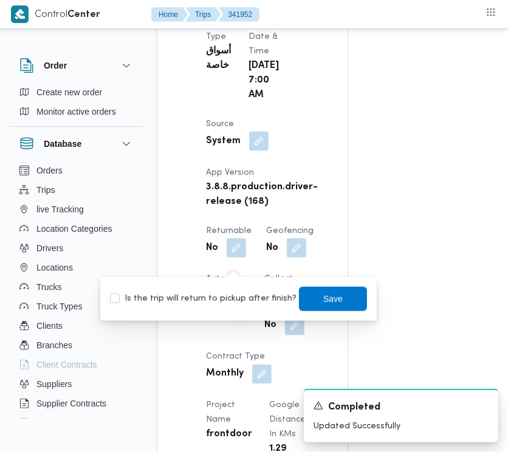
click at [241, 304] on label "Is the trip will return to pickup after finish?" at bounding box center [203, 299] width 186 height 15
checkbox input "true"
click at [325, 301] on span "Save" at bounding box center [332, 299] width 19 height 15
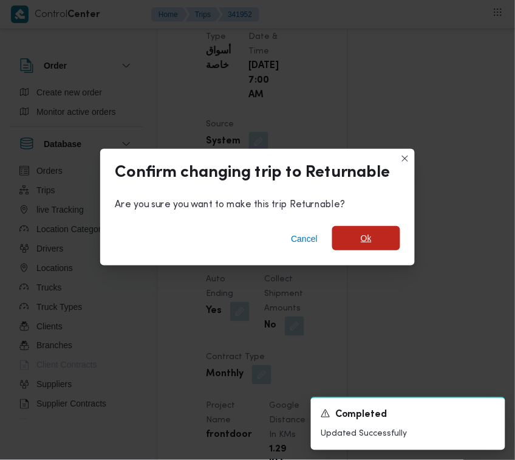
click at [358, 240] on span "Ok" at bounding box center [366, 238] width 68 height 24
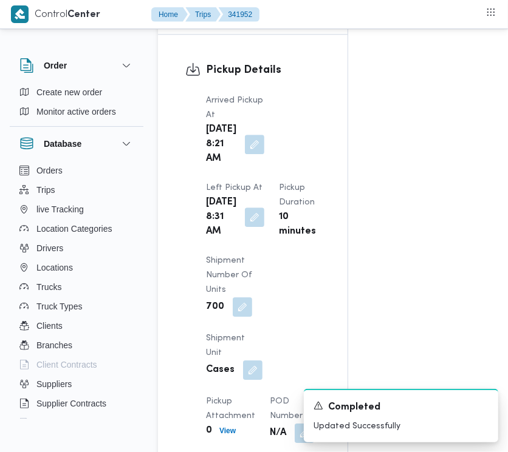
scroll to position [1953, 0]
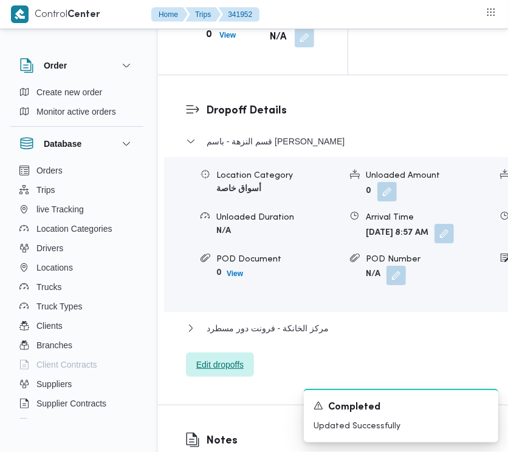
click at [236, 372] on span "Edit dropoffs" at bounding box center [219, 365] width 47 height 15
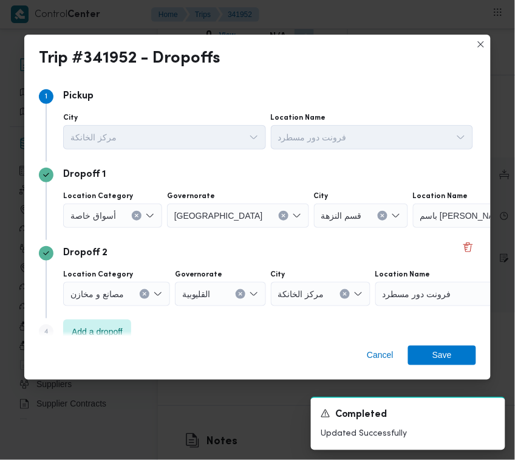
click at [104, 220] on span "أسواق خاصة" at bounding box center [93, 214] width 46 height 13
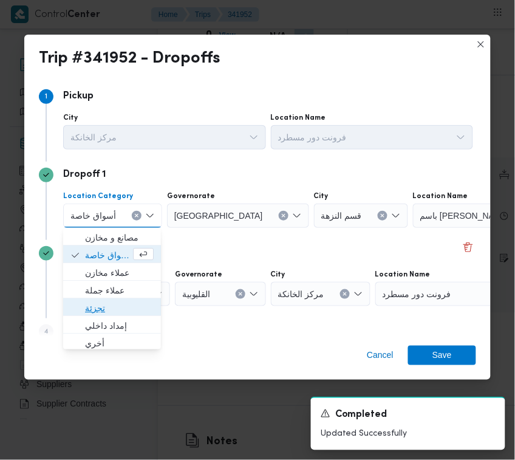
click at [104, 302] on span "تجزئة" at bounding box center [119, 308] width 69 height 15
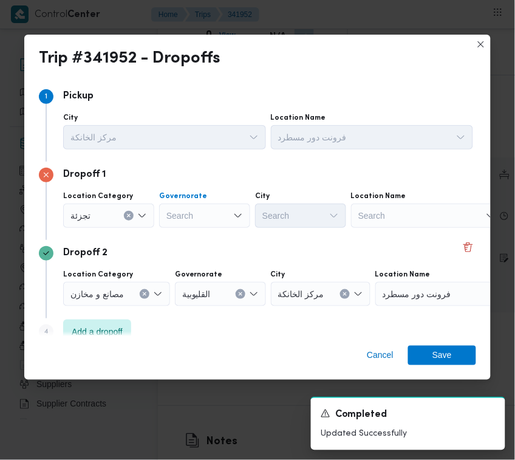
click at [191, 208] on div "Search" at bounding box center [204, 215] width 91 height 24
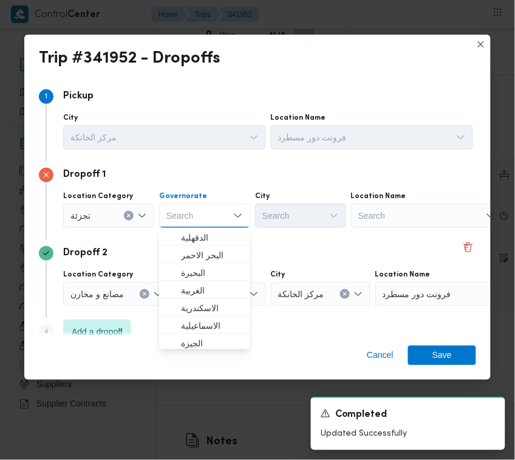
paste input "جيزة"
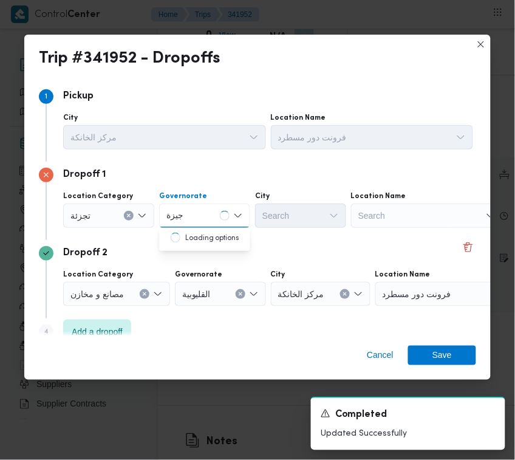
type input "جيزة"
click at [250, 242] on div "Dropoff 2 Location Category مصانع و [GEOGRAPHIC_DATA] القليوبية City مركز الخان…" at bounding box center [257, 279] width 437 height 78
click at [197, 213] on div "جيزة جيزة" at bounding box center [204, 215] width 91 height 24
click at [193, 241] on mark "جيزة" at bounding box center [189, 238] width 17 height 10
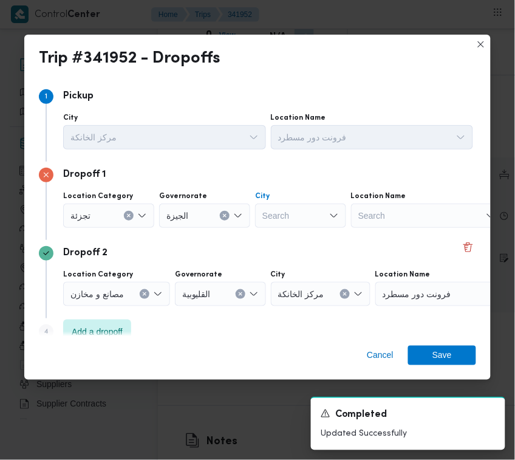
click at [323, 208] on div "Search" at bounding box center [300, 215] width 91 height 24
paste input "دقي"
type input "دقي"
click at [323, 208] on div "دقي دقي" at bounding box center [300, 215] width 91 height 24
click at [309, 231] on span "قسم الدقي" at bounding box center [308, 237] width 62 height 15
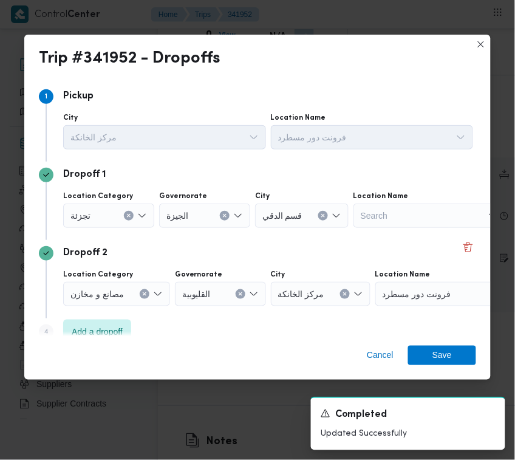
click at [460, 344] on div "Cancel Save" at bounding box center [257, 358] width 466 height 44
click at [460, 349] on span "Save" at bounding box center [442, 354] width 68 height 19
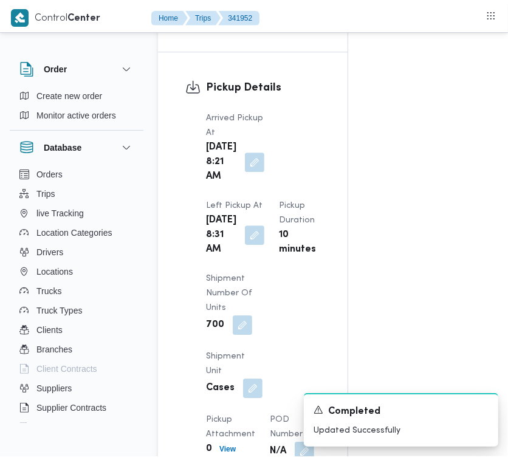
scroll to position [0, 0]
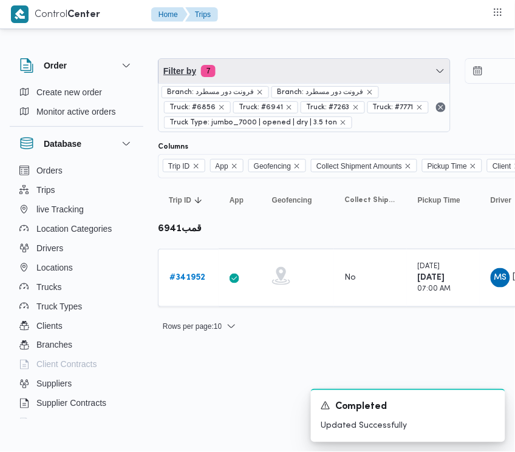
drag, startPoint x: 346, startPoint y: 69, endPoint x: 340, endPoint y: 142, distance: 73.1
click at [344, 71] on span "Filter by 7" at bounding box center [305, 71] width 292 height 24
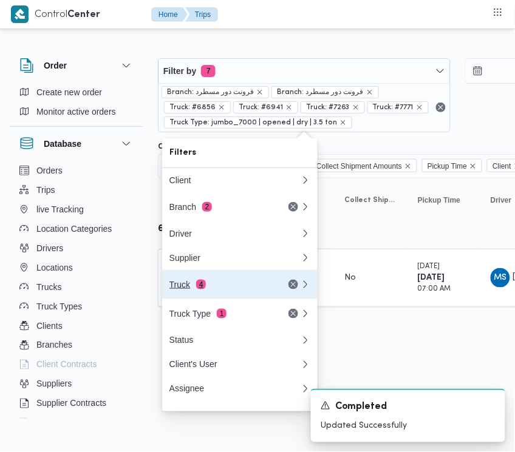
click at [219, 287] on div "Truck 4" at bounding box center [220, 285] width 102 height 10
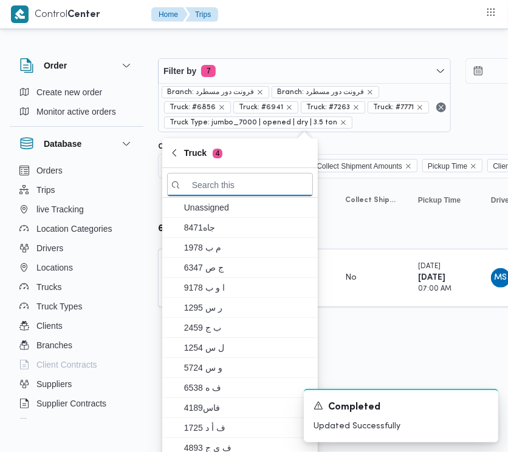
paste input "3396"
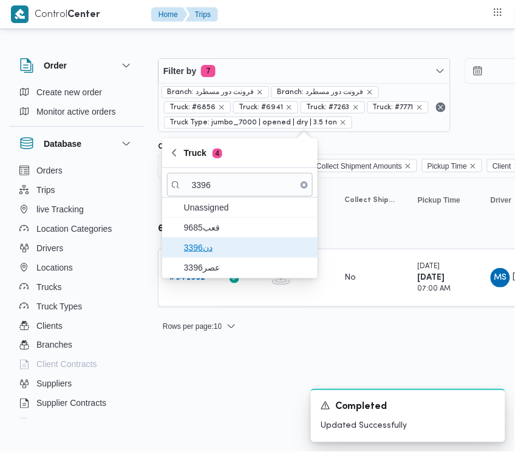
click at [250, 244] on span "دن3396" at bounding box center [247, 248] width 126 height 15
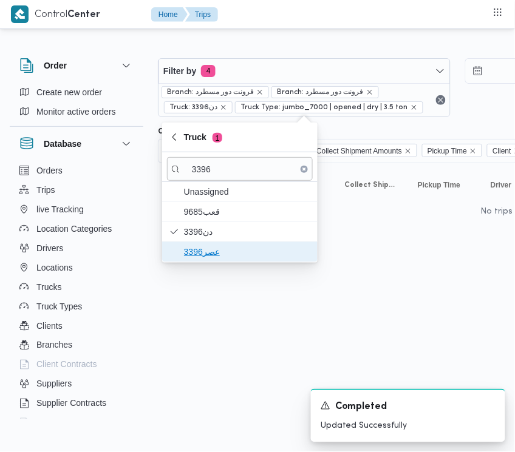
click at [224, 254] on span "عصر3396" at bounding box center [247, 252] width 126 height 15
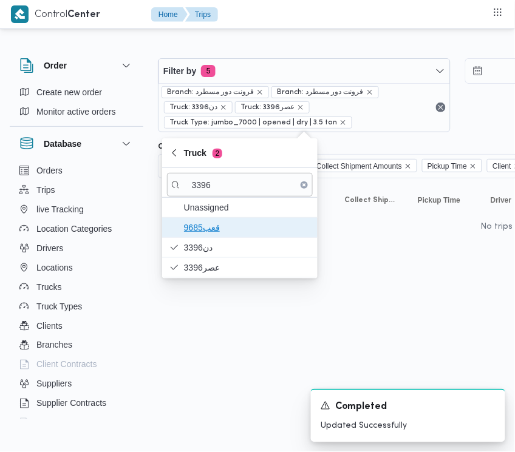
click at [193, 220] on span "قعب9685" at bounding box center [247, 227] width 126 height 15
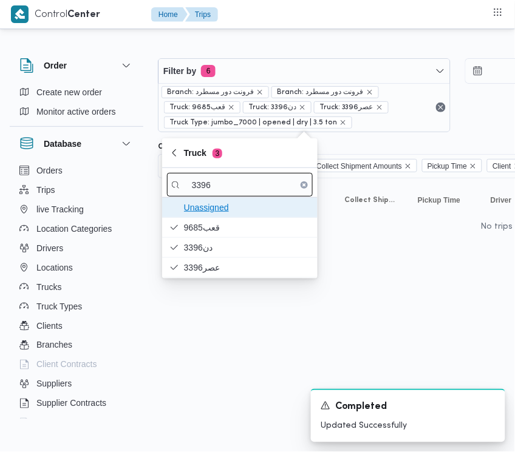
drag, startPoint x: 214, startPoint y: 202, endPoint x: 217, endPoint y: 189, distance: 12.4
click at [214, 202] on span "Unassigned" at bounding box center [247, 207] width 126 height 15
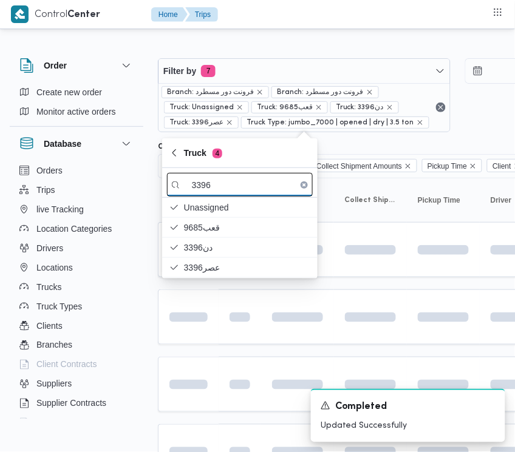
click at [217, 189] on input "3396" at bounding box center [240, 185] width 146 height 24
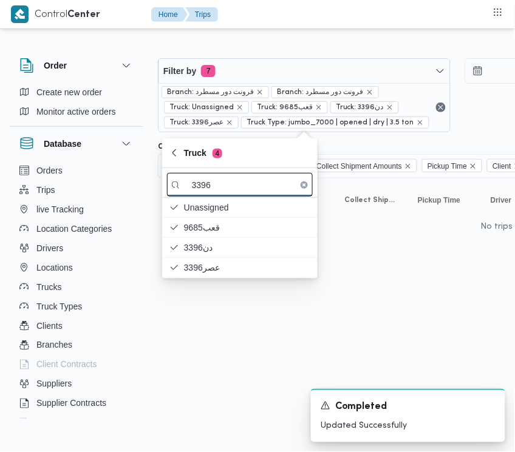
click at [217, 189] on input "3396" at bounding box center [240, 185] width 146 height 24
paste input "2419"
type input "2419"
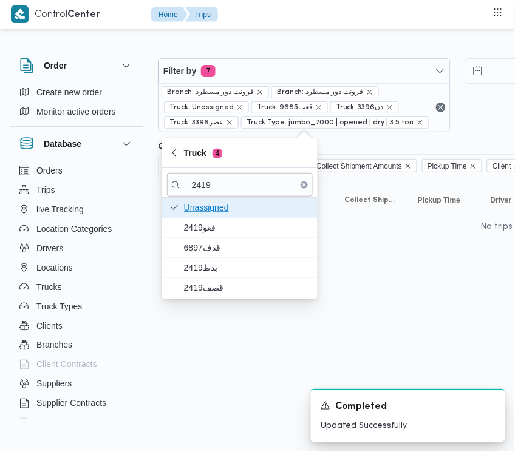
click at [214, 204] on span "Unassigned" at bounding box center [247, 207] width 126 height 15
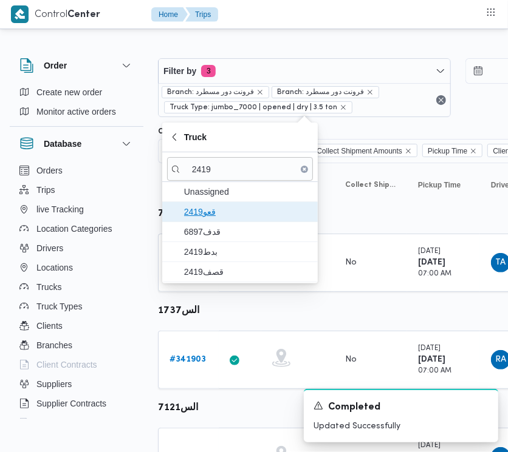
click at [201, 211] on span "قعو2419" at bounding box center [247, 212] width 126 height 15
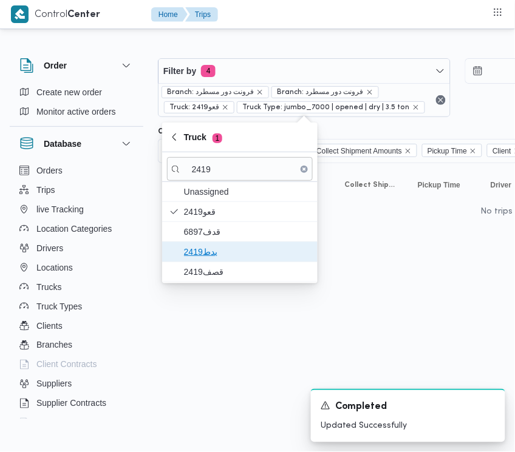
click at [201, 253] on span "بدط2419" at bounding box center [247, 252] width 126 height 15
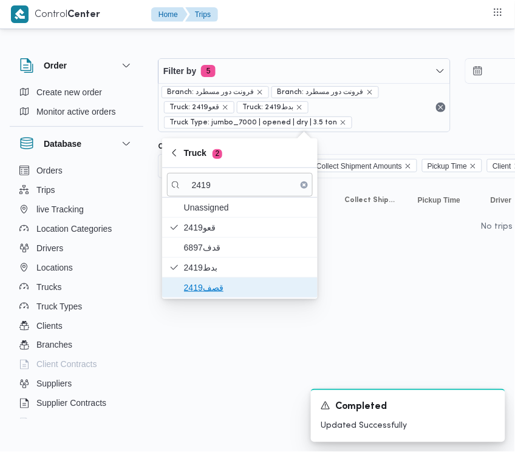
click at [203, 281] on span "قصف2419" at bounding box center [247, 288] width 126 height 15
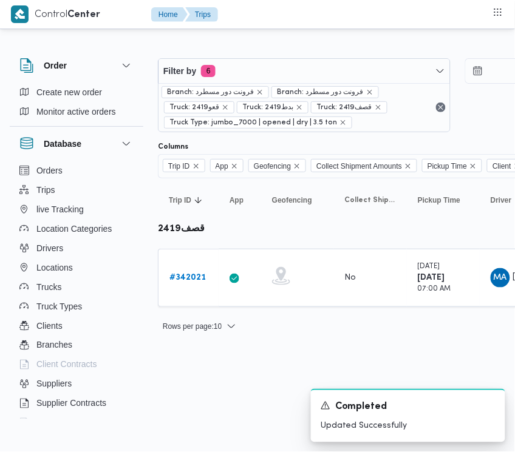
click at [248, 395] on html "Control Center Home Trips Order Create new order Monitor active orders Database…" at bounding box center [257, 226] width 515 height 452
drag, startPoint x: 186, startPoint y: 277, endPoint x: 3, endPoint y: 259, distance: 184.3
click at [185, 276] on b "# 342021" at bounding box center [187, 278] width 36 height 8
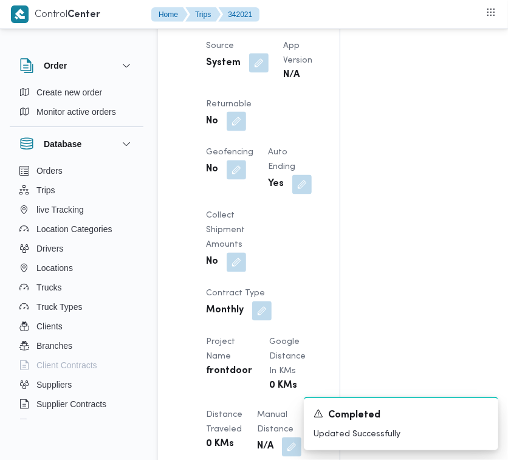
scroll to position [899, 0]
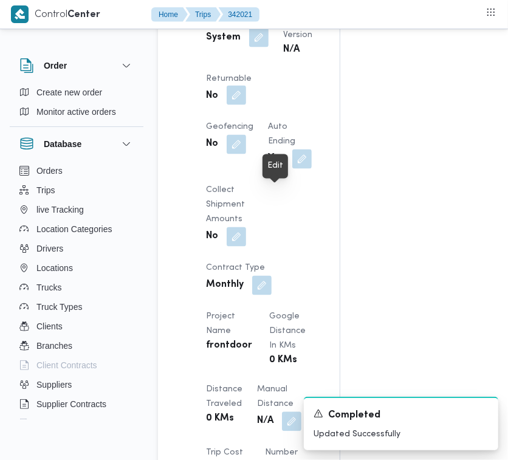
click at [246, 105] on button "button" at bounding box center [236, 95] width 19 height 19
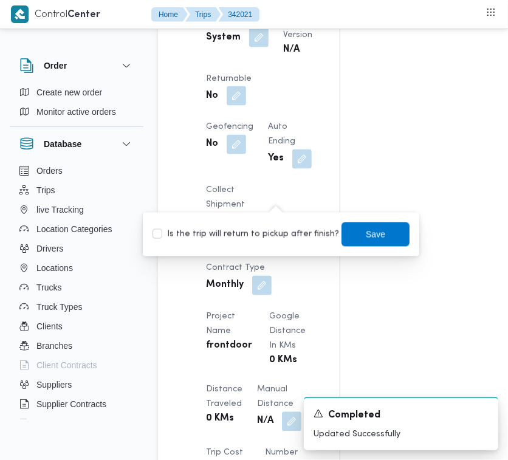
click at [256, 228] on label "Is the trip will return to pickup after finish?" at bounding box center [245, 234] width 186 height 15
checkbox input "true"
click at [366, 238] on span "Save" at bounding box center [375, 234] width 19 height 15
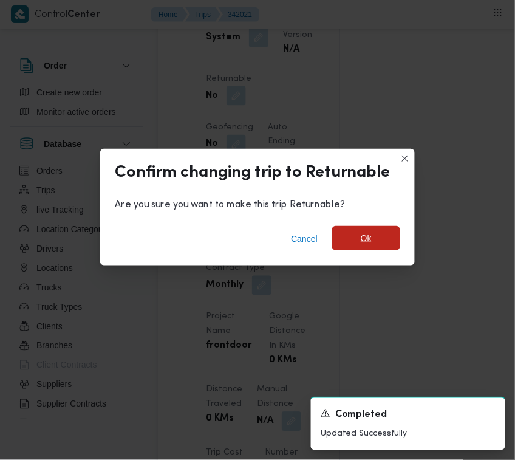
click at [381, 236] on span "Ok" at bounding box center [366, 238] width 68 height 24
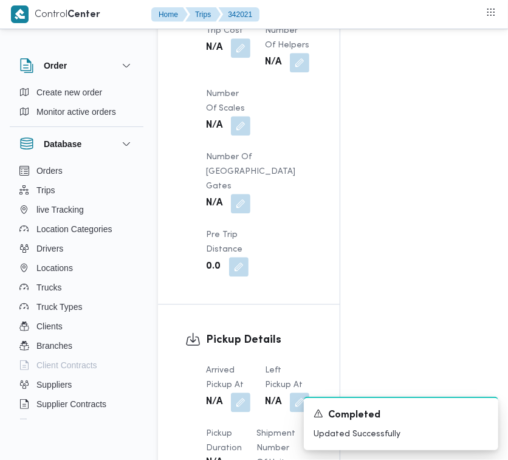
scroll to position [1719, 0]
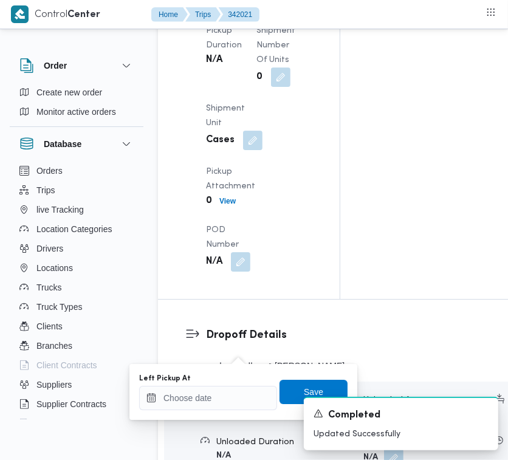
click at [244, 372] on div "Left Pickup At Save" at bounding box center [243, 391] width 211 height 39
click at [244, 389] on input "Left Pickup At" at bounding box center [208, 398] width 138 height 24
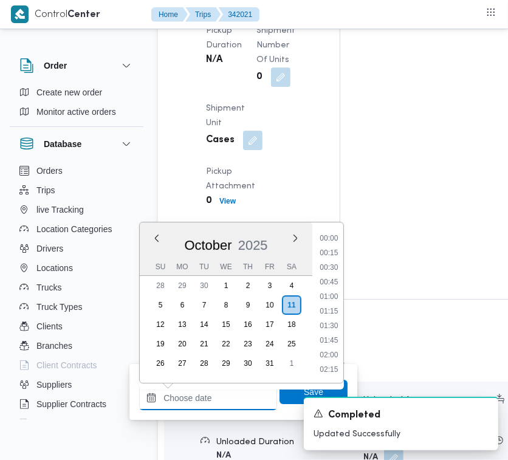
scroll to position [495, 0]
click at [335, 305] on li "09:45" at bounding box center [329, 311] width 29 height 12
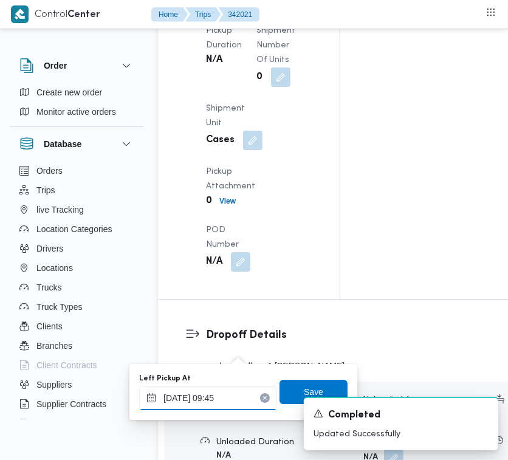
click at [231, 397] on input "11/10/2025 09:45" at bounding box center [208, 398] width 138 height 24
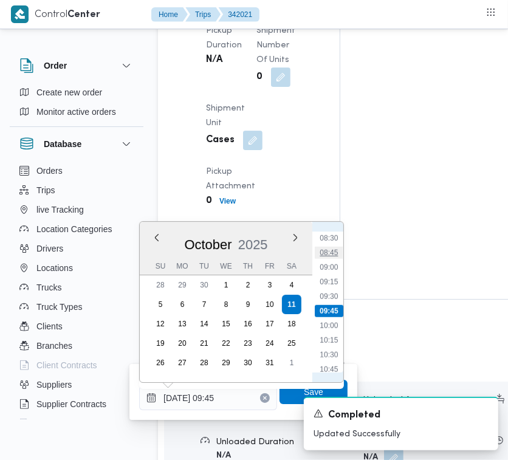
click at [332, 255] on li "08:45" at bounding box center [329, 253] width 28 height 12
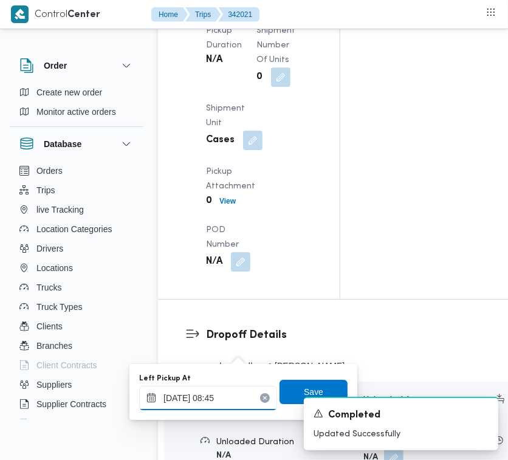
click at [240, 406] on input "11/10/2025 08:45" at bounding box center [208, 398] width 138 height 24
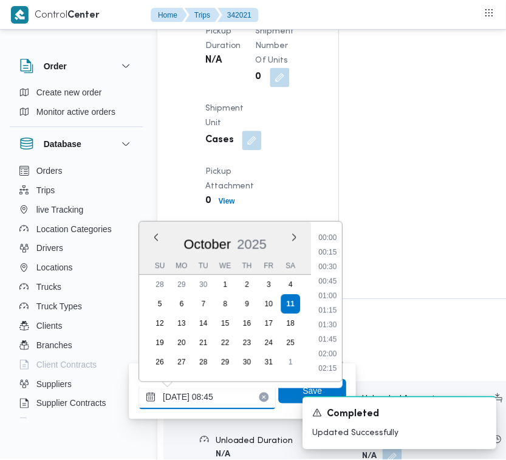
scroll to position [436, 0]
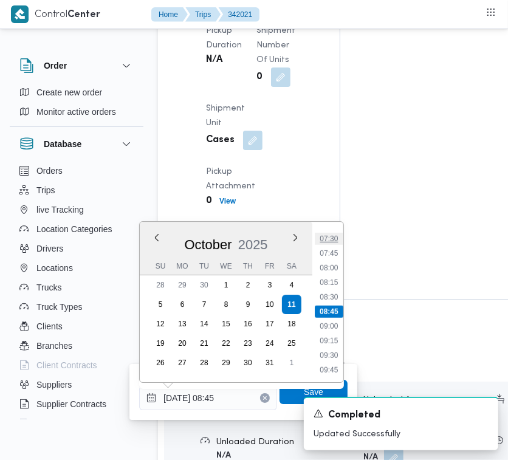
click at [338, 237] on li "07:30" at bounding box center [329, 239] width 28 height 12
type input "[DATE] 07:30"
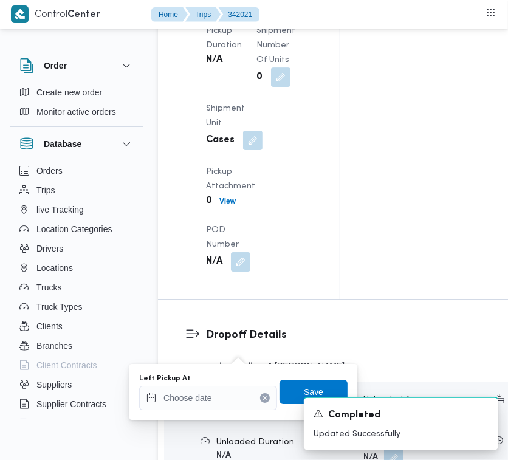
click at [310, 389] on div "A new notification appears Completed Updated Successfully" at bounding box center [386, 423] width 243 height 73
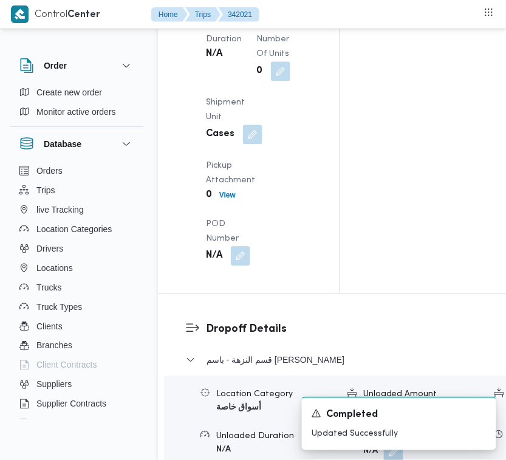
scroll to position [1744, 0]
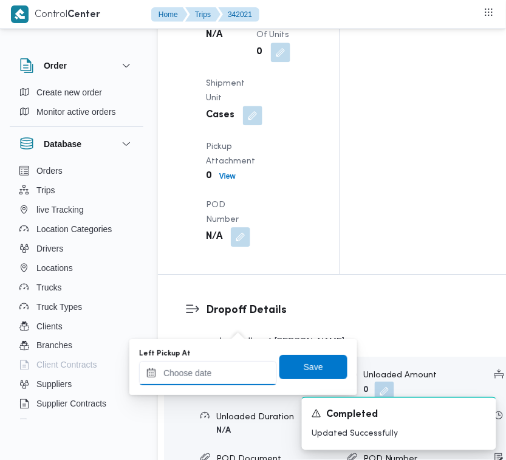
click at [240, 378] on input "Left Pickup At" at bounding box center [208, 373] width 138 height 24
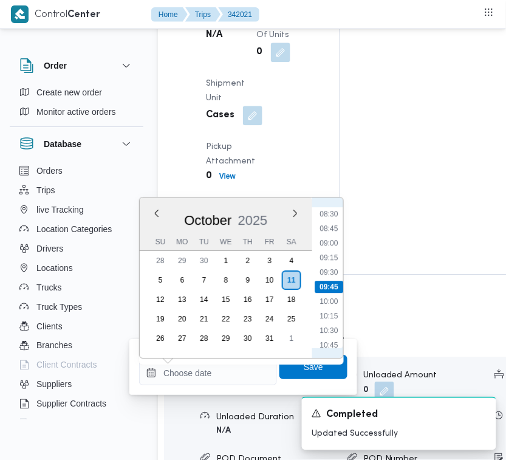
scroll to position [375, 0]
click at [338, 284] on li "07:45" at bounding box center [329, 290] width 28 height 12
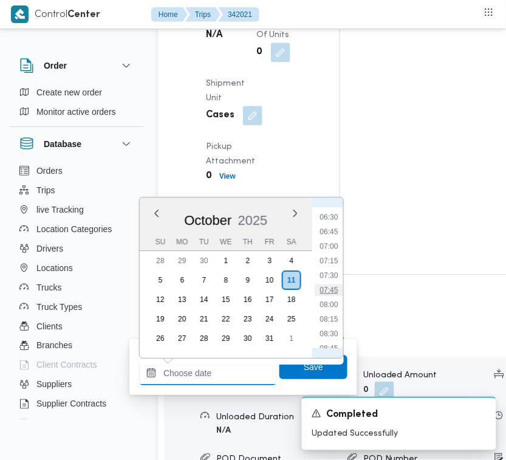
type input "[DATE] 07:45"
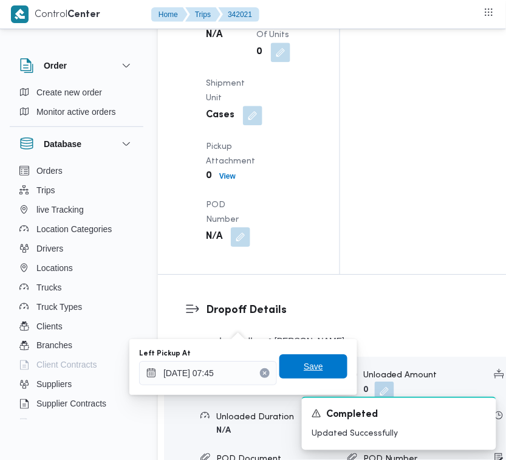
click at [318, 358] on span "Save" at bounding box center [313, 366] width 68 height 24
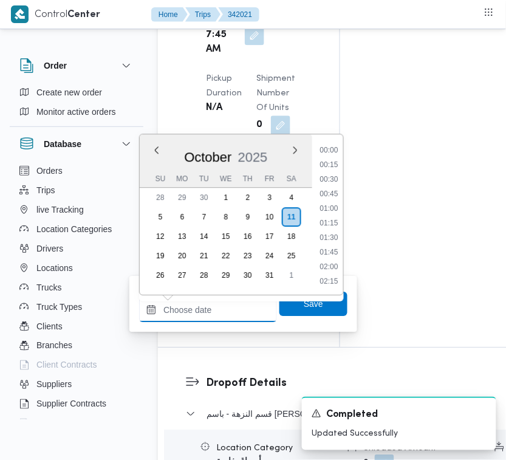
click at [244, 313] on input "Arrived Pickup At" at bounding box center [208, 310] width 138 height 24
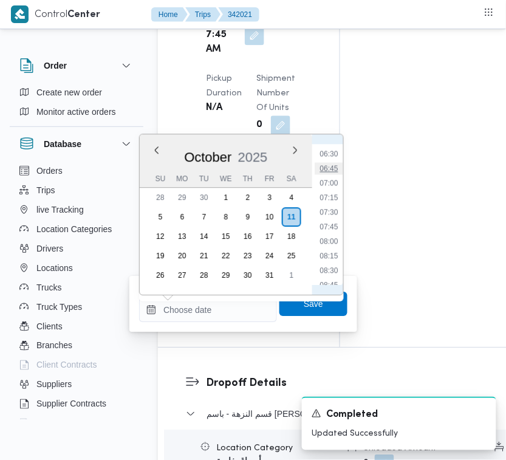
click at [338, 168] on li "06:45" at bounding box center [329, 168] width 28 height 12
type input "[DATE] 06:45"
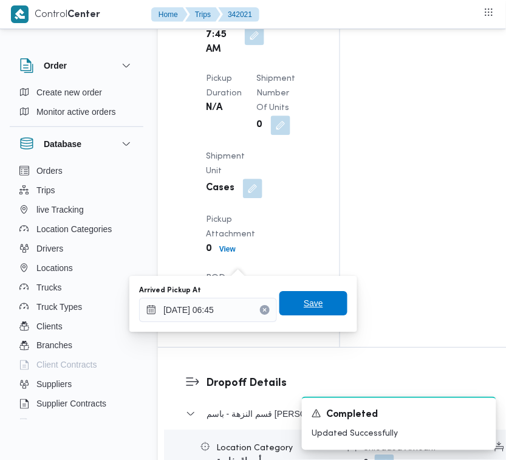
click at [333, 302] on span "Save" at bounding box center [313, 303] width 68 height 24
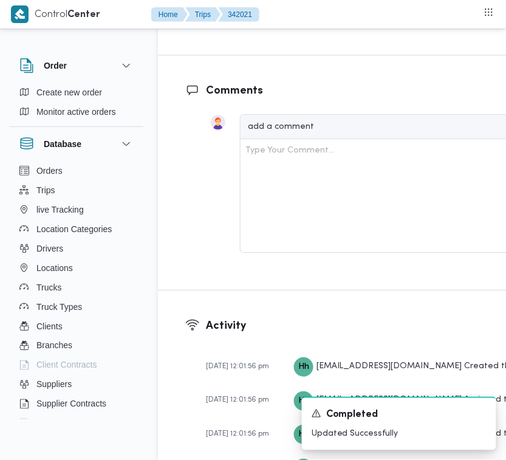
scroll to position [2522, 0]
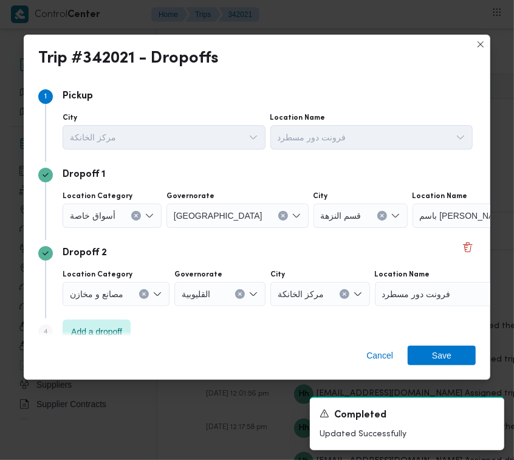
click at [79, 200] on label "Location Category" at bounding box center [98, 196] width 70 height 10
click at [120, 208] on input "Location Category" at bounding box center [120, 215] width 1 height 15
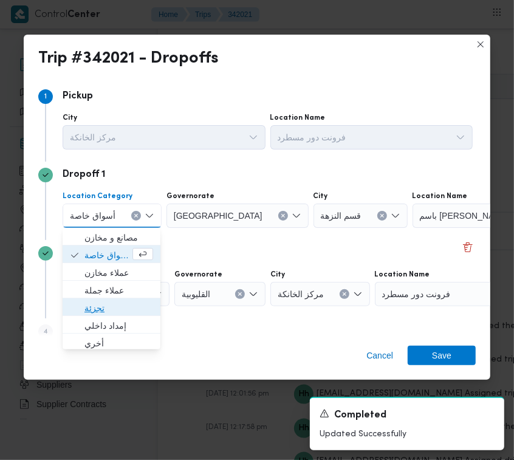
click at [91, 307] on span "تجزئة" at bounding box center [118, 308] width 69 height 15
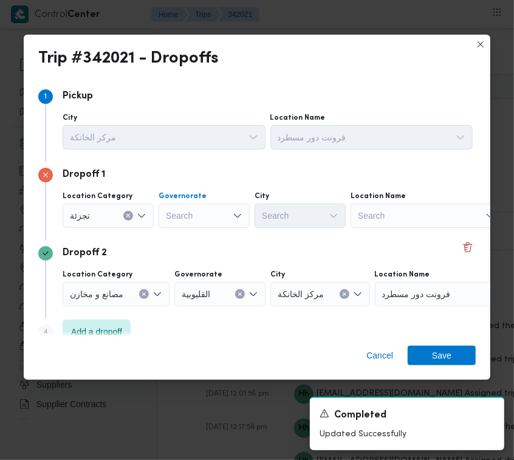
click at [222, 206] on div "Search" at bounding box center [204, 215] width 91 height 24
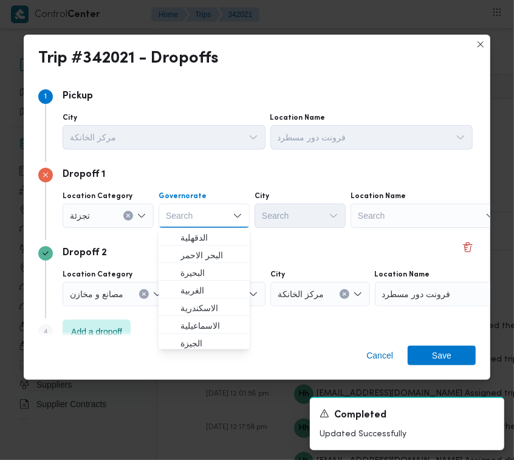
paste input "[GEOGRAPHIC_DATA]"
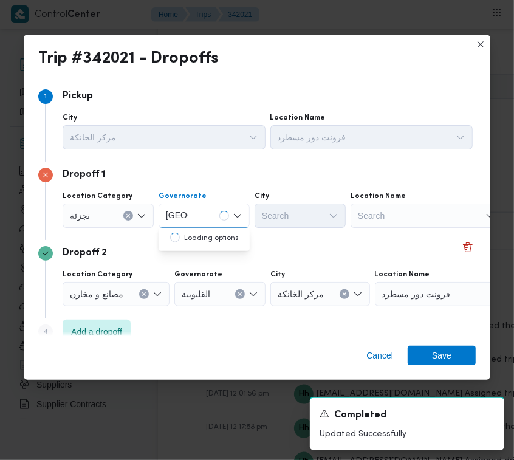
type input "[GEOGRAPHIC_DATA]"
click at [193, 224] on div "[GEOGRAPHIC_DATA] [GEOGRAPHIC_DATA]" at bounding box center [204, 215] width 91 height 24
click at [195, 238] on span "[GEOGRAPHIC_DATA]" at bounding box center [211, 237] width 62 height 15
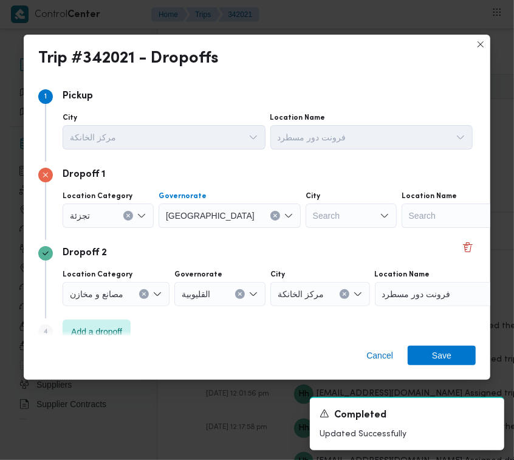
click at [254, 220] on div "Location Category تجزئة Governorate القاهرة Combo box. Selected. القاهرة. Press…" at bounding box center [267, 209] width 415 height 41
click at [305, 222] on div "Search" at bounding box center [350, 215] width 91 height 24
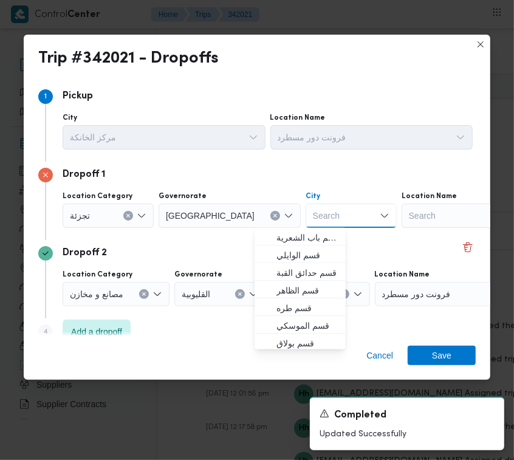
paste input "[GEOGRAPHIC_DATA]"
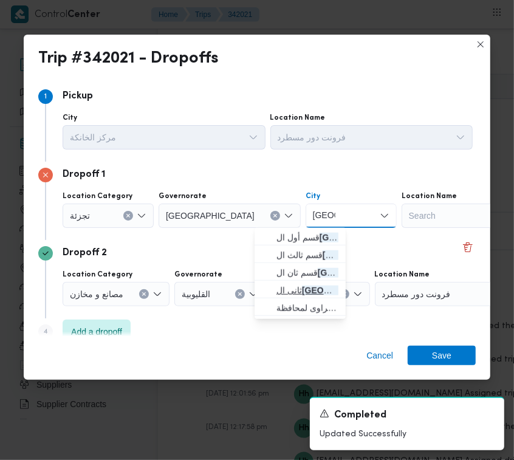
type input "[GEOGRAPHIC_DATA]"
click at [310, 285] on mark "[GEOGRAPHIC_DATA]" at bounding box center [347, 290] width 91 height 10
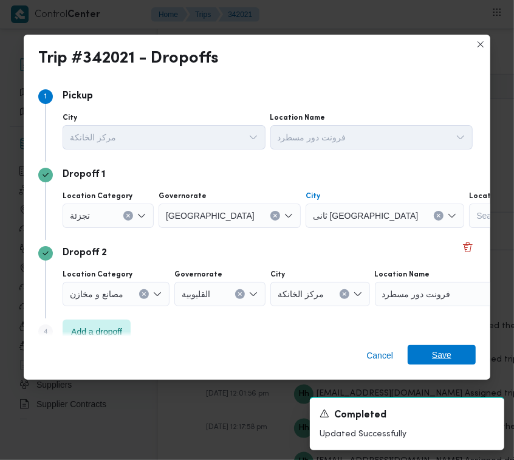
click at [429, 357] on span "Save" at bounding box center [442, 354] width 68 height 19
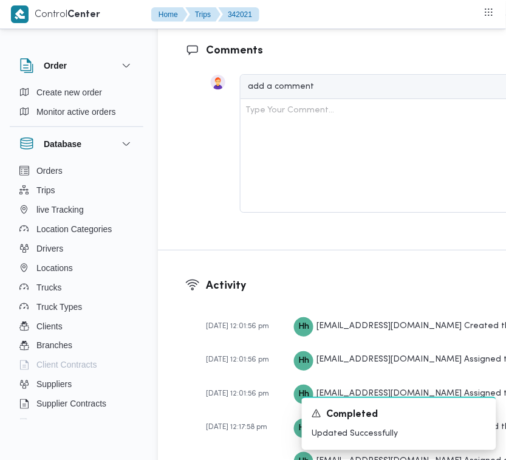
scroll to position [2508, 0]
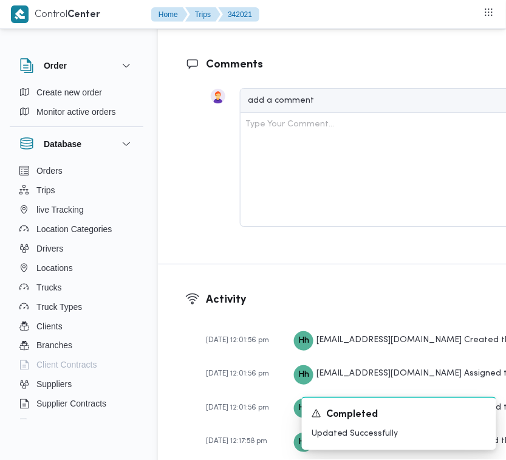
drag, startPoint x: 463, startPoint y: 172, endPoint x: 451, endPoint y: 172, distance: 12.1
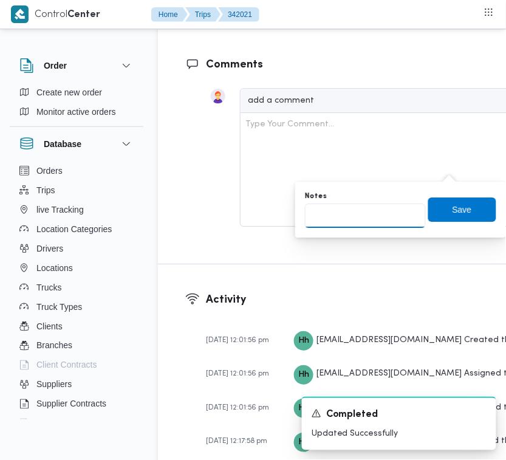
click at [397, 211] on input "Notes" at bounding box center [365, 215] width 121 height 24
paste input "الرحاب"
type input "الرحاب"
click at [452, 208] on span "Save" at bounding box center [461, 209] width 19 height 15
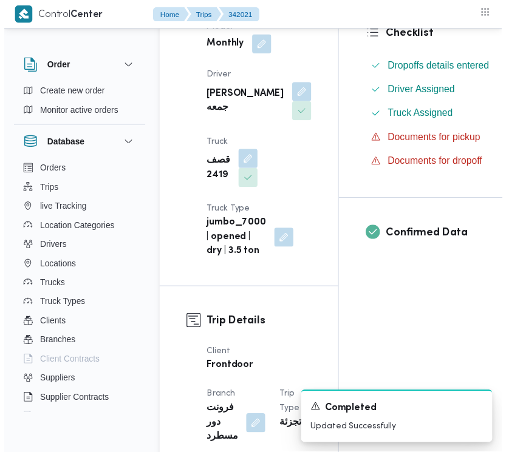
scroll to position [0, 0]
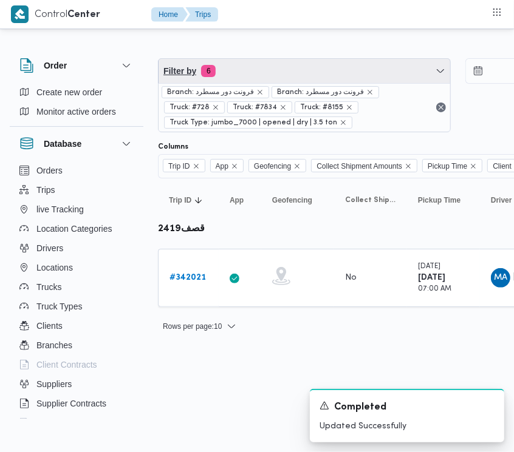
click at [326, 64] on span "Filter by 6" at bounding box center [305, 71] width 292 height 24
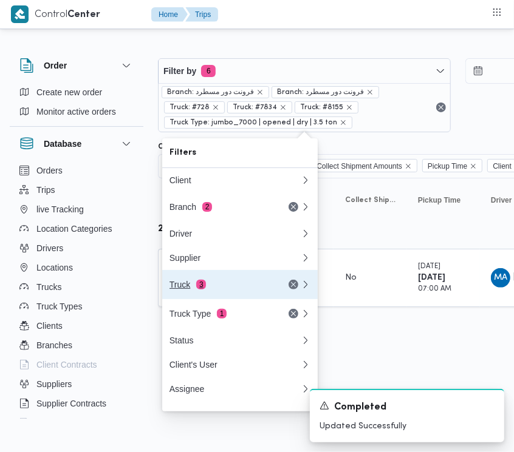
click at [210, 284] on div "Truck 3" at bounding box center [220, 285] width 102 height 10
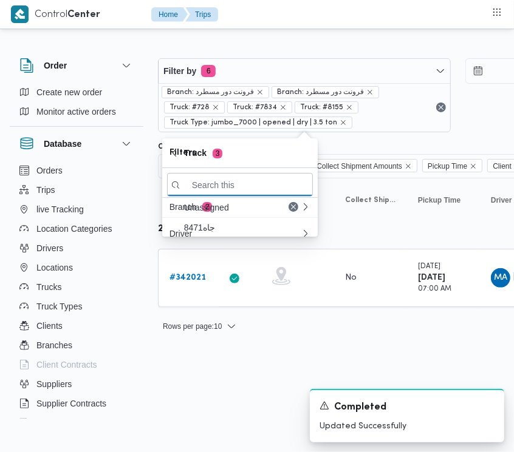
paste input "5984"
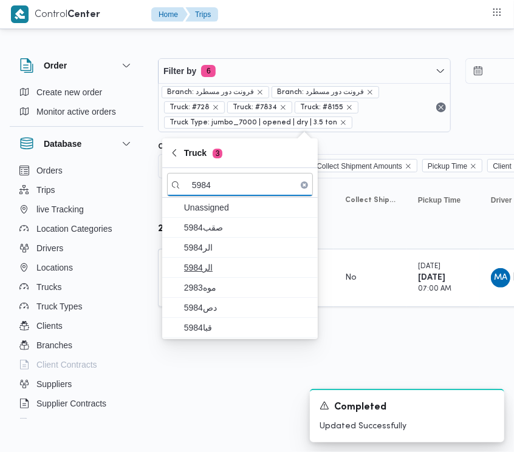
type input "5984"
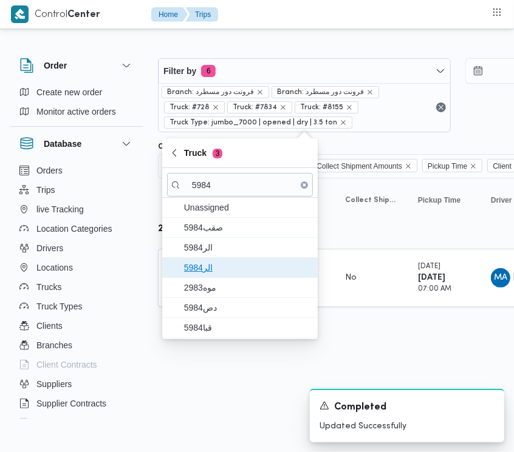
click at [228, 277] on span "5984الر" at bounding box center [240, 267] width 146 height 19
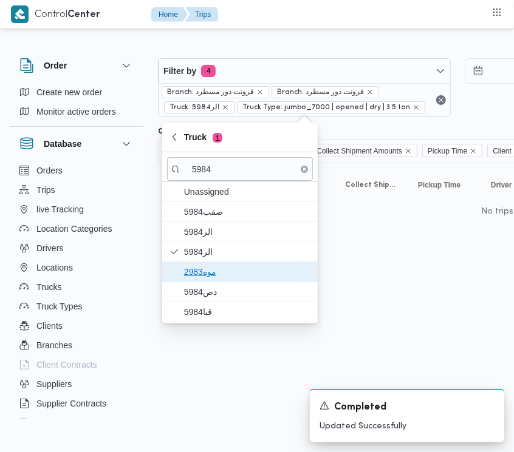
click at [229, 281] on span "موه2983" at bounding box center [240, 271] width 146 height 19
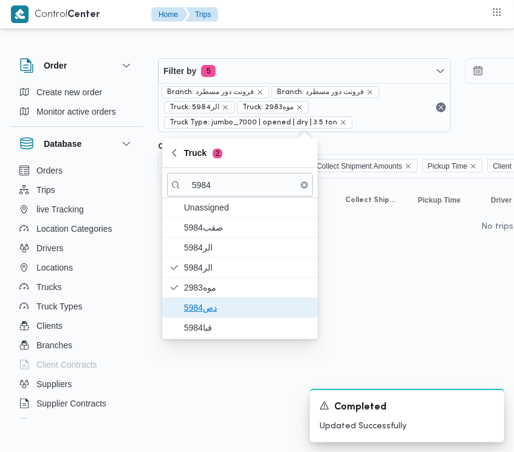
click at [225, 304] on span "دص5984" at bounding box center [247, 308] width 126 height 15
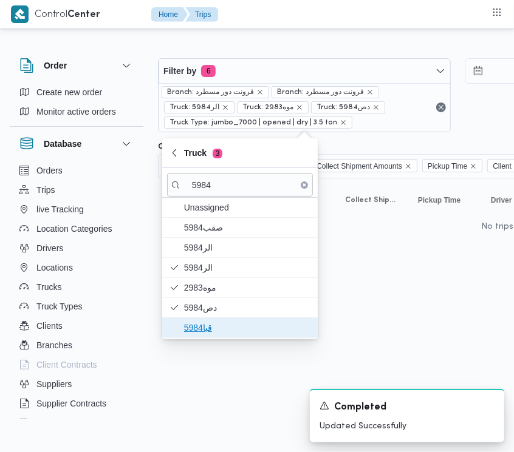
click at [210, 322] on span "قبا5984" at bounding box center [247, 328] width 126 height 15
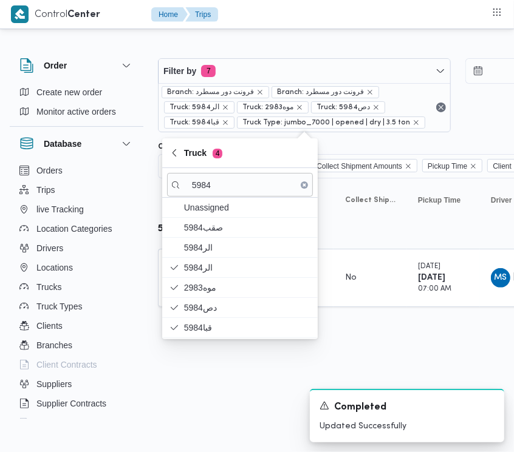
drag, startPoint x: 383, startPoint y: 370, endPoint x: 290, endPoint y: 318, distance: 107.4
click at [383, 370] on html "Control Center Home Trips Order Create new order Monitor active orders Database…" at bounding box center [257, 226] width 514 height 452
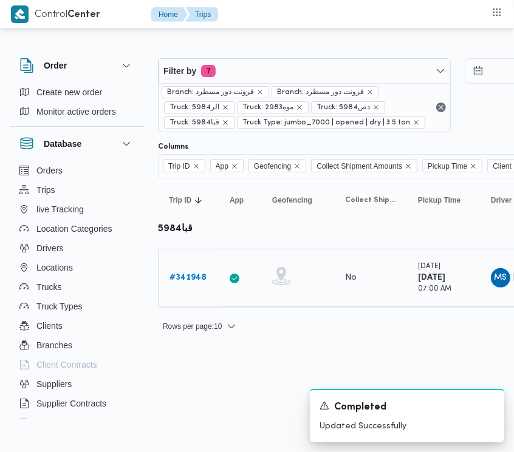
click at [192, 269] on div "# 341948" at bounding box center [189, 278] width 48 height 24
click at [195, 278] on b "# 341948" at bounding box center [187, 278] width 37 height 8
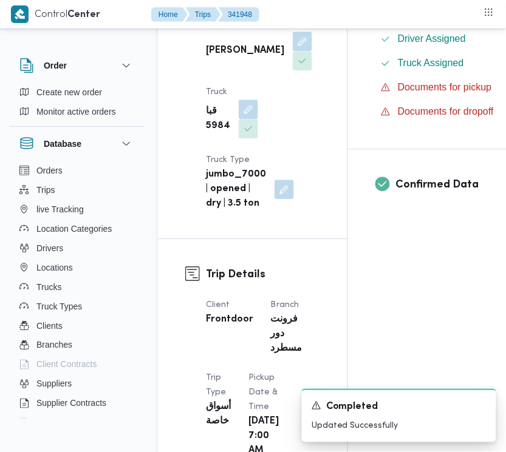
scroll to position [791, 0]
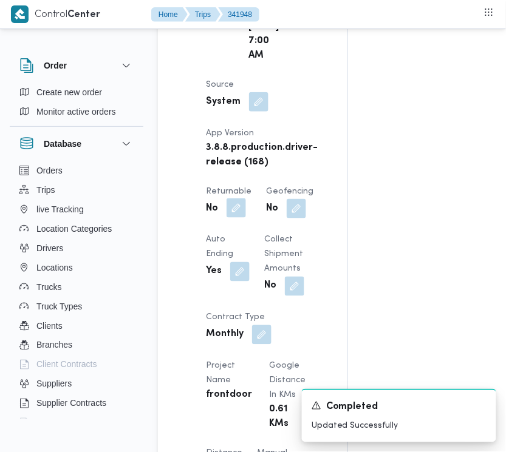
click at [231, 218] on button "button" at bounding box center [236, 208] width 19 height 19
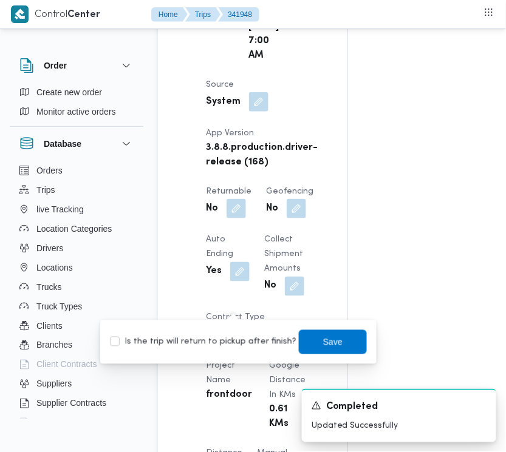
click at [231, 338] on label "Is the trip will return to pickup after finish?" at bounding box center [203, 342] width 186 height 15
checkbox input "true"
click at [310, 338] on span "Save" at bounding box center [333, 342] width 68 height 24
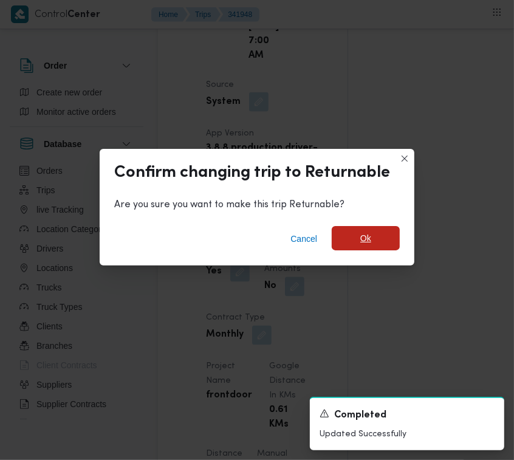
click at [363, 244] on span "Ok" at bounding box center [365, 238] width 11 height 15
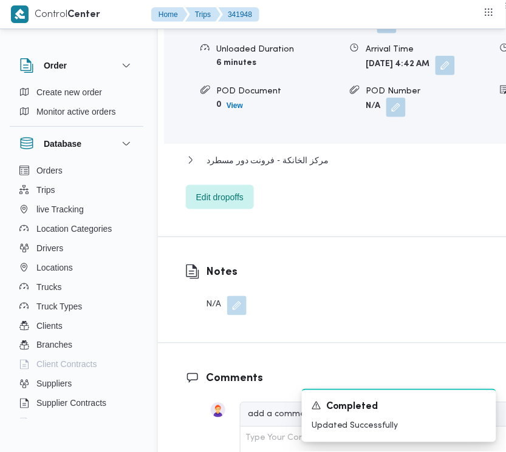
scroll to position [2146, 0]
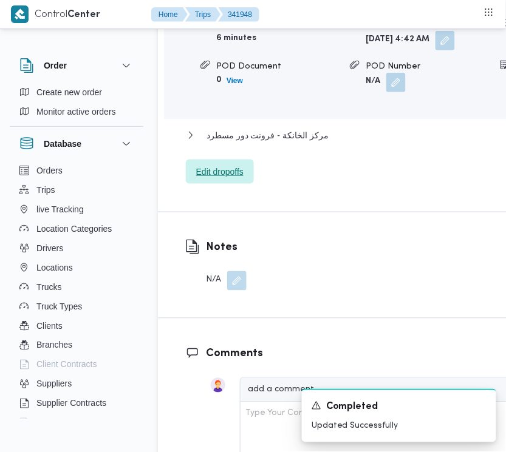
click at [232, 179] on span "Edit dropoffs" at bounding box center [219, 172] width 47 height 15
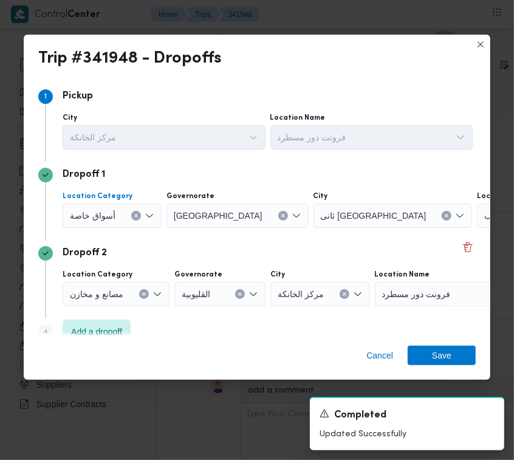
click at [134, 214] on icon "Clear input" at bounding box center [136, 215] width 5 height 5
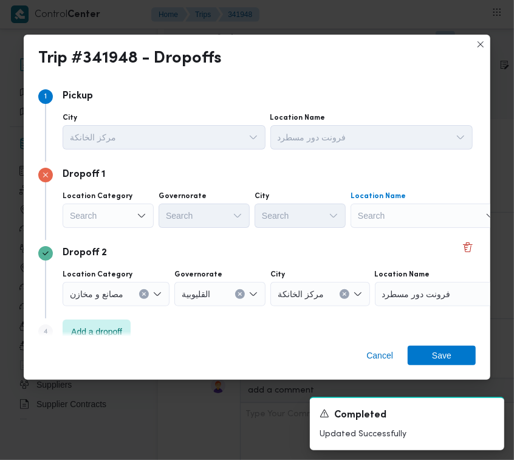
drag, startPoint x: 453, startPoint y: 213, endPoint x: 442, endPoint y: 217, distance: 12.5
click at [442, 217] on div "Search" at bounding box center [426, 215] width 152 height 24
paste input "Blue Apple"
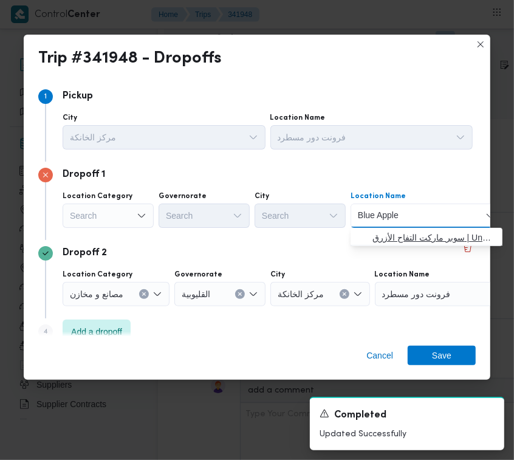
type input "Blue Apple"
click at [390, 234] on span "سوبر ماركت التفاح الأزرق | Unnamed Road | null" at bounding box center [433, 237] width 123 height 15
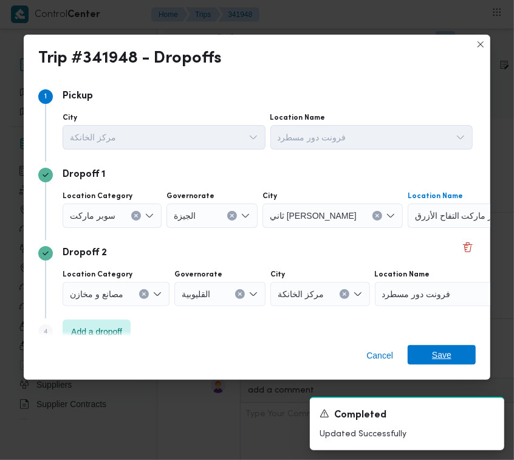
click at [448, 358] on span "Save" at bounding box center [441, 354] width 19 height 19
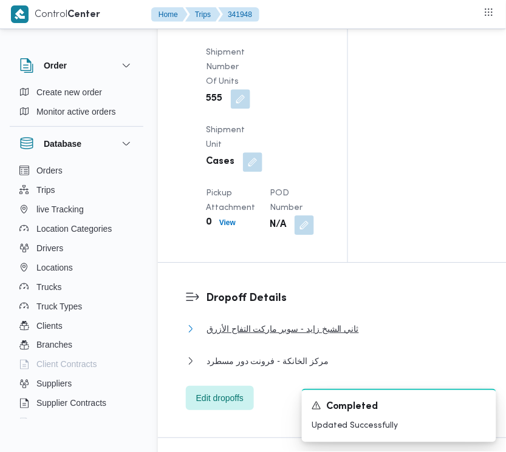
scroll to position [1370, 0]
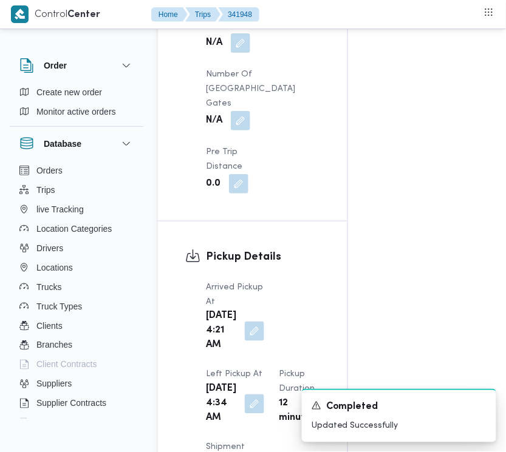
drag, startPoint x: 505, startPoint y: 213, endPoint x: 505, endPoint y: 234, distance: 21.3
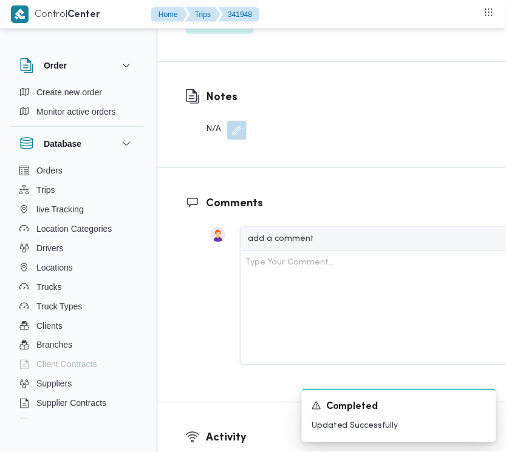
scroll to position [2075, 0]
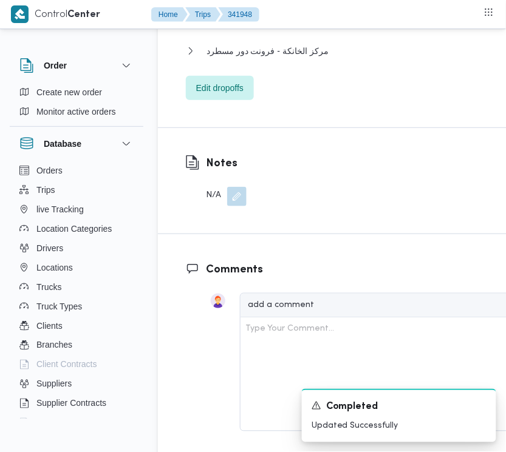
click at [353, 26] on button "ثاني الشيخ زايد - سوبر ماركت التفاح الأزرق" at bounding box center [402, 19] width 433 height 15
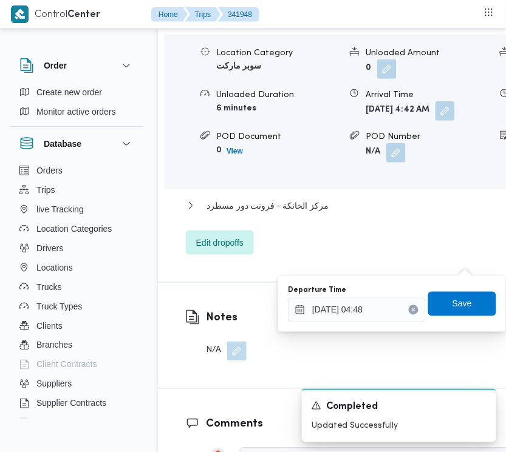
click at [409, 307] on button "Clear input" at bounding box center [414, 310] width 10 height 10
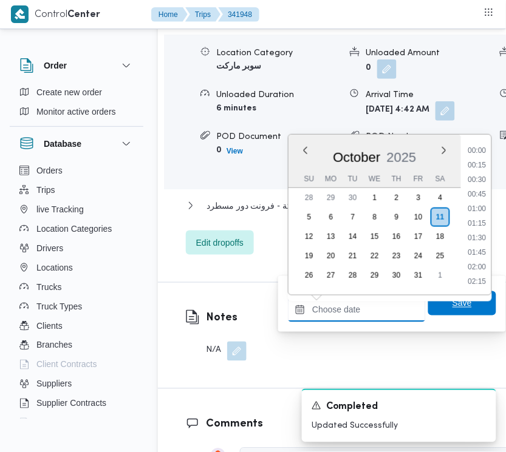
scroll to position [495, 0]
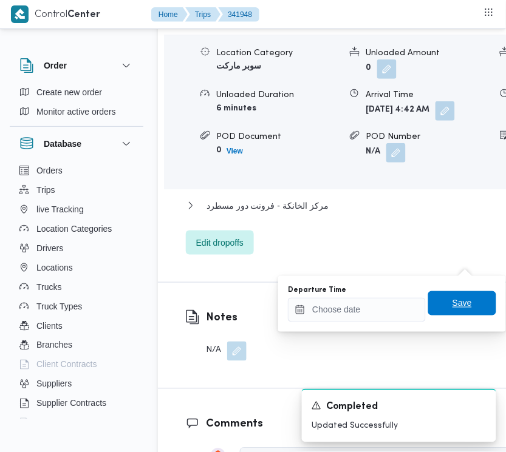
click at [452, 302] on span "Save" at bounding box center [461, 303] width 19 height 15
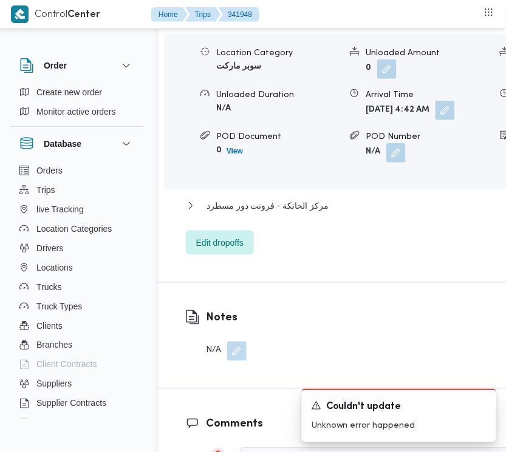
click at [435, 120] on button "button" at bounding box center [444, 110] width 19 height 19
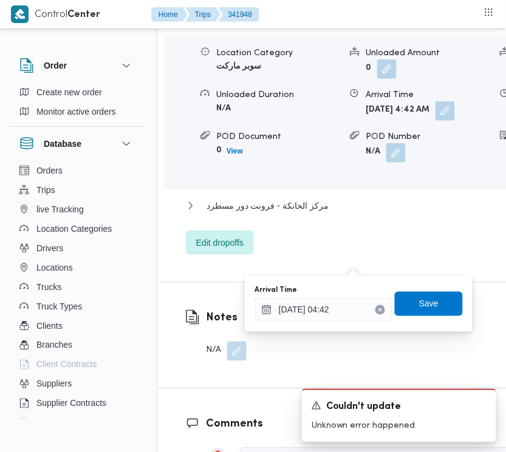
click at [379, 309] on icon "Clear input" at bounding box center [380, 310] width 3 height 3
click at [408, 308] on span "Save" at bounding box center [429, 304] width 68 height 24
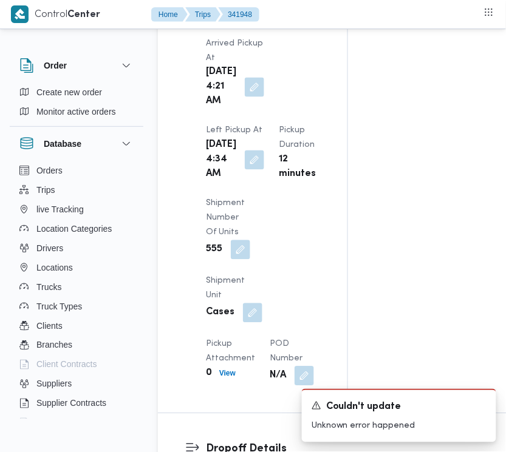
scroll to position [1633, 0]
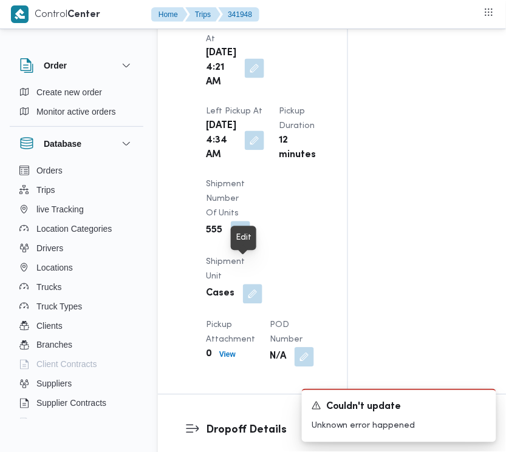
click at [250, 151] on button "button" at bounding box center [254, 140] width 19 height 19
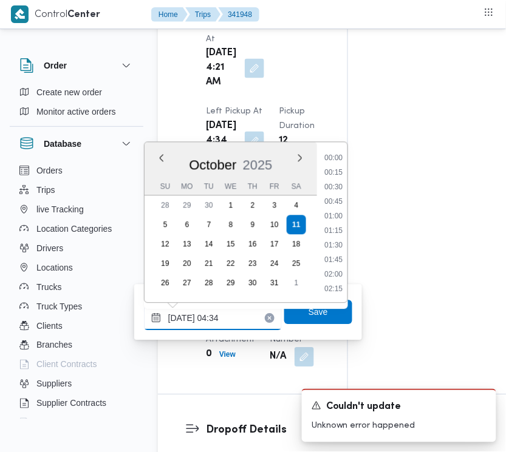
click at [239, 313] on input "[DATE] 04:34" at bounding box center [213, 319] width 138 height 24
paste input "7:30"
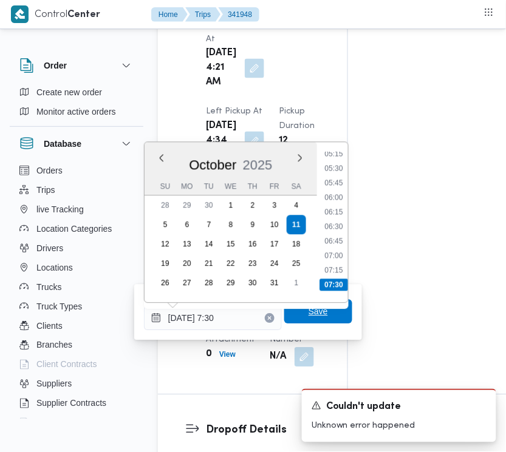
type input "[DATE] 07:30"
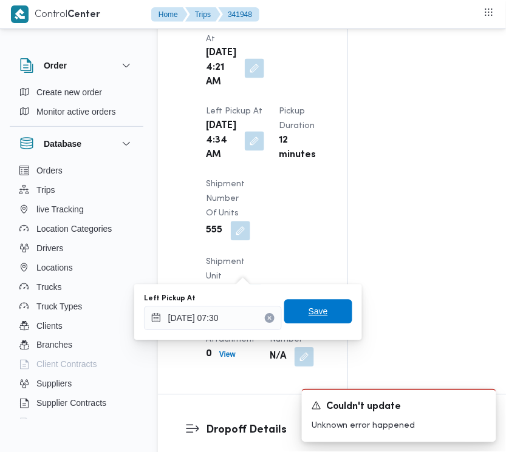
click at [309, 315] on span "Save" at bounding box center [318, 312] width 19 height 15
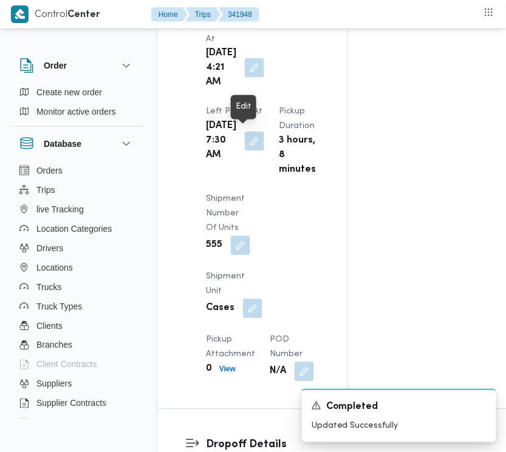
click at [253, 78] on button "button" at bounding box center [254, 67] width 19 height 19
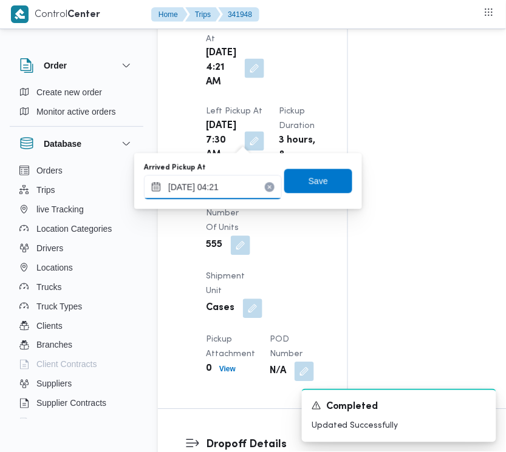
click at [259, 208] on div "Arrived Pickup At Sat, Oct 11, 2025 4:21 AM Left Pickup At Sat, Oct 11, 2025 7:…" at bounding box center [263, 199] width 129 height 379
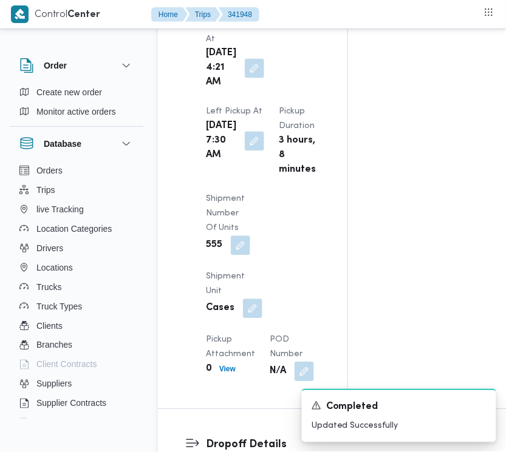
scroll to position [174, 0]
click at [259, 199] on div "Arrived Pickup At Sat, Oct 11, 2025 4:21 AM Left Pickup At Sat, Oct 11, 2025 7:…" at bounding box center [263, 199] width 129 height 379
click at [245, 78] on button "button" at bounding box center [254, 67] width 19 height 19
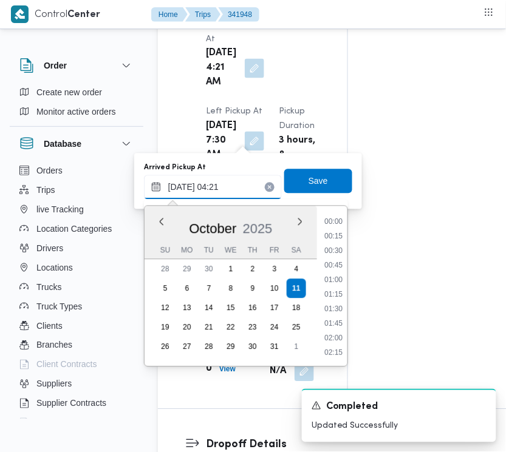
click at [223, 197] on input "11/10/2025 04:21" at bounding box center [213, 188] width 138 height 24
paste input "7:30"
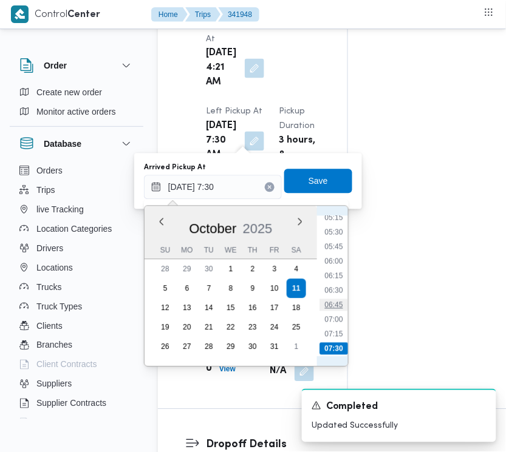
click at [332, 310] on li "06:45" at bounding box center [333, 305] width 28 height 12
type input "[DATE] 06:45"
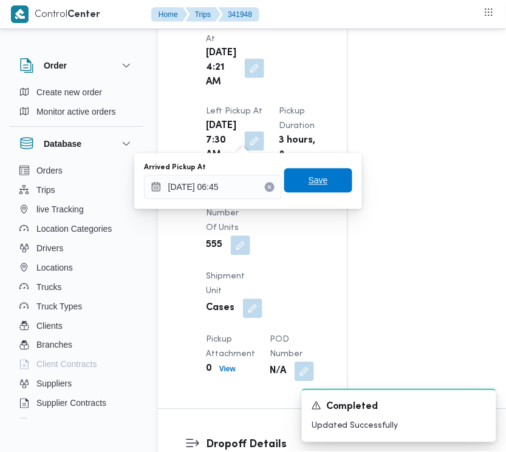
click at [309, 184] on span "Save" at bounding box center [318, 181] width 19 height 15
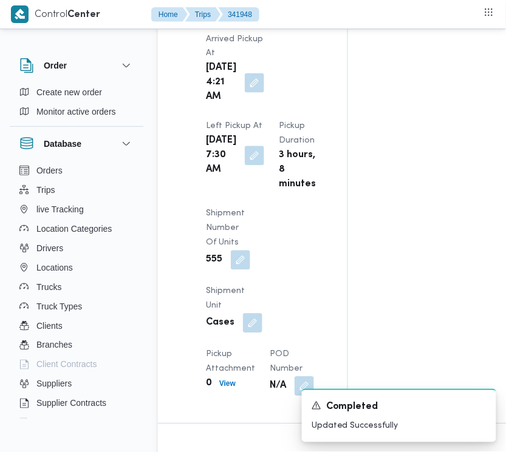
click at [331, 165] on div "Pickup Details Arrived Pickup At Sat, Oct 11, 2025 4:21 AM Left Pickup At Sat, …" at bounding box center [252, 198] width 189 height 451
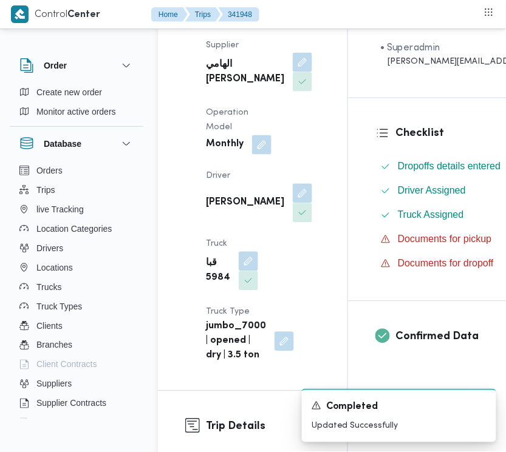
scroll to position [0, 0]
